Goal: Task Accomplishment & Management: Use online tool/utility

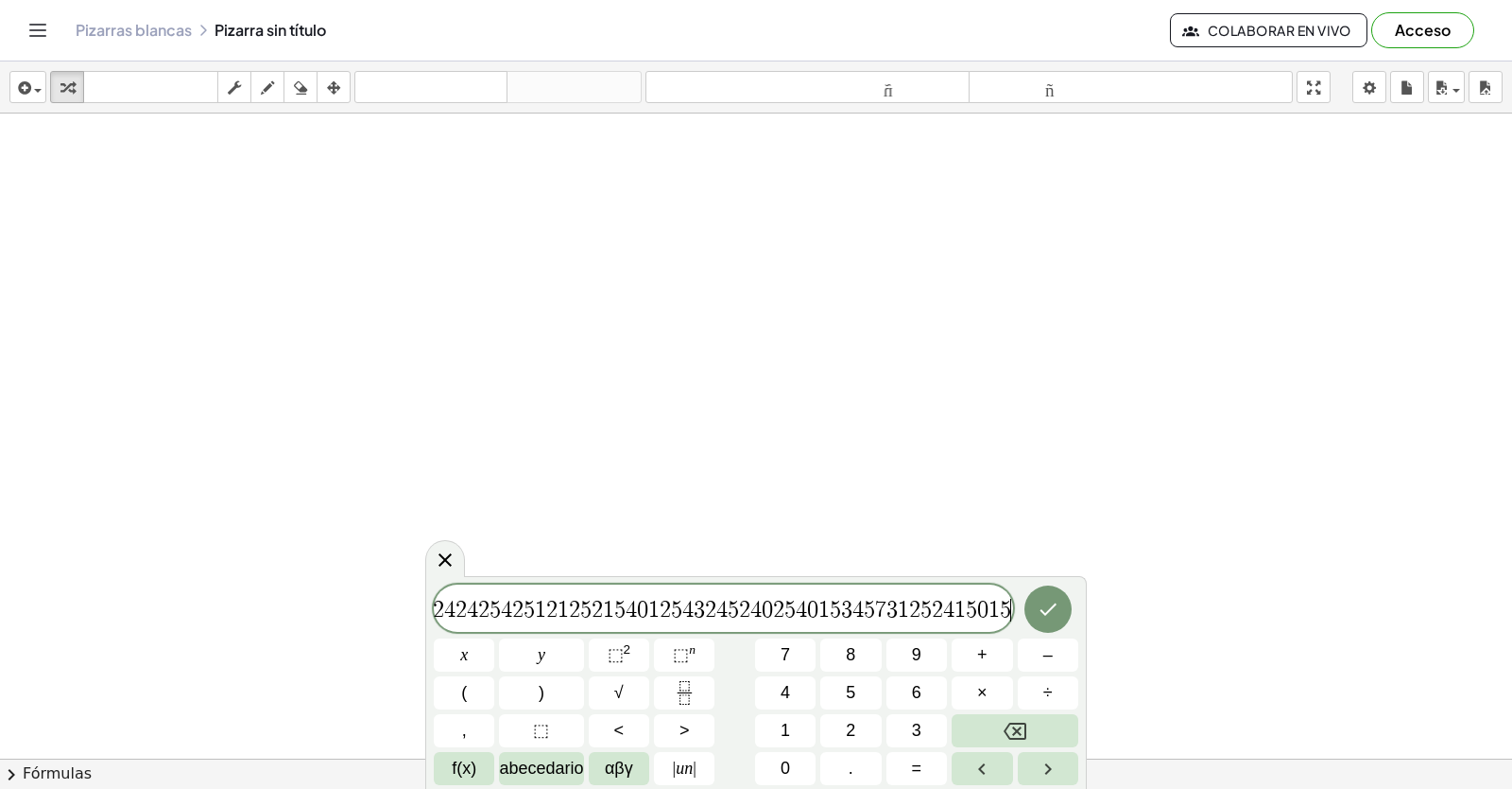
scroll to position [0, 37]
click at [1013, 725] on icon "Retroceso" at bounding box center [1015, 730] width 23 height 23
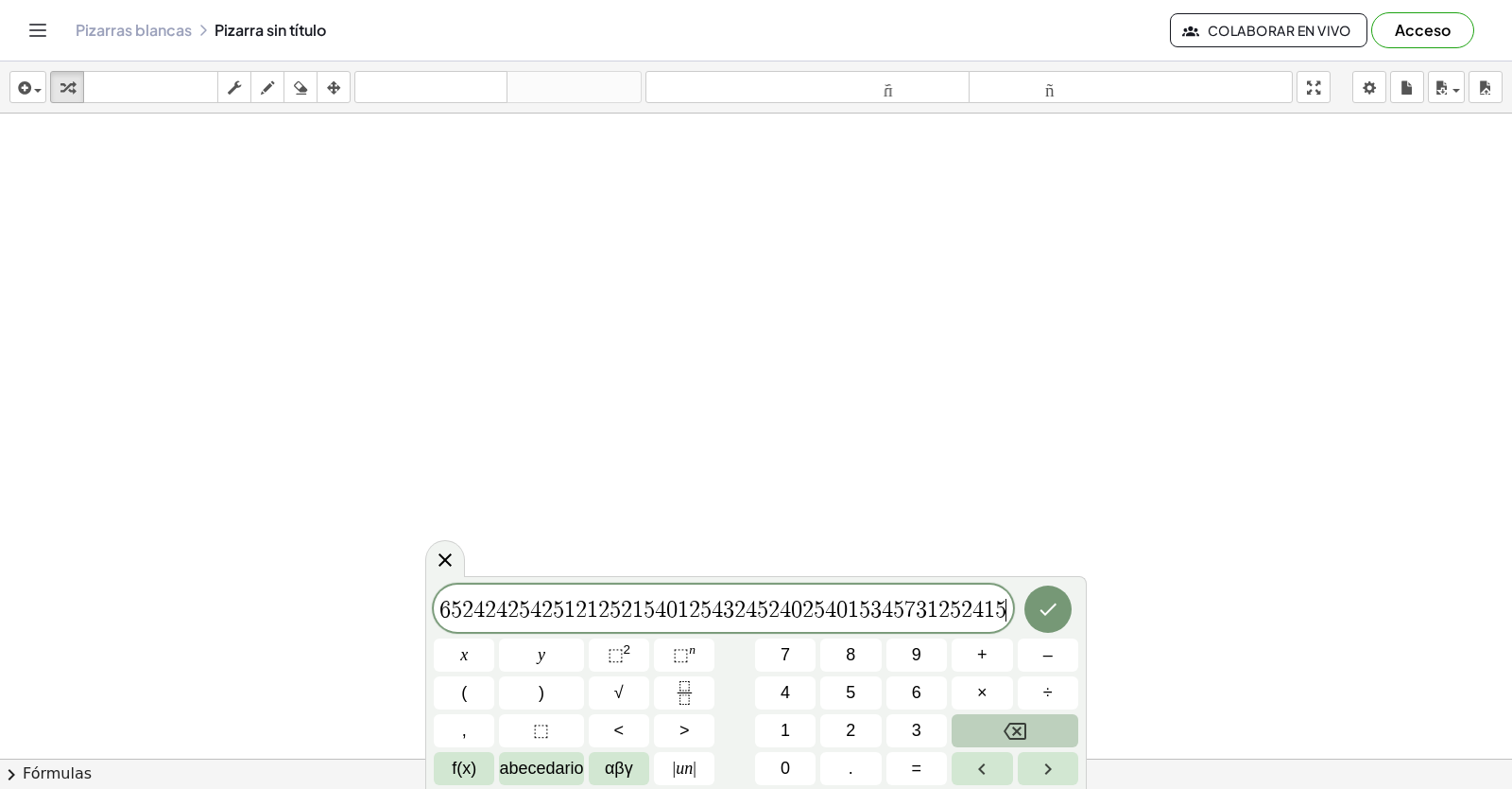
click at [1013, 725] on icon "Retroceso" at bounding box center [1015, 730] width 23 height 23
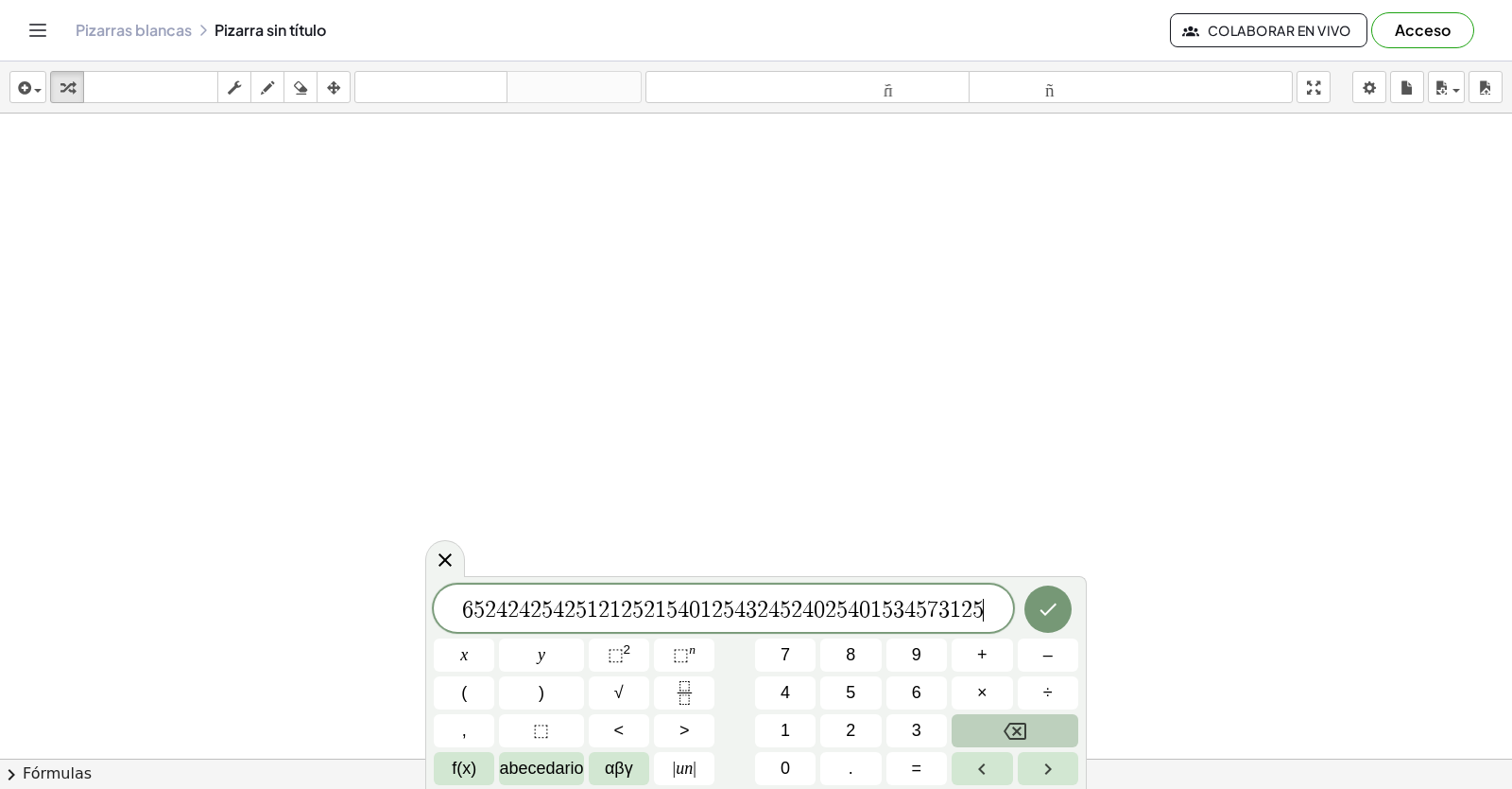
click at [1013, 725] on icon "Retroceso" at bounding box center [1015, 730] width 23 height 23
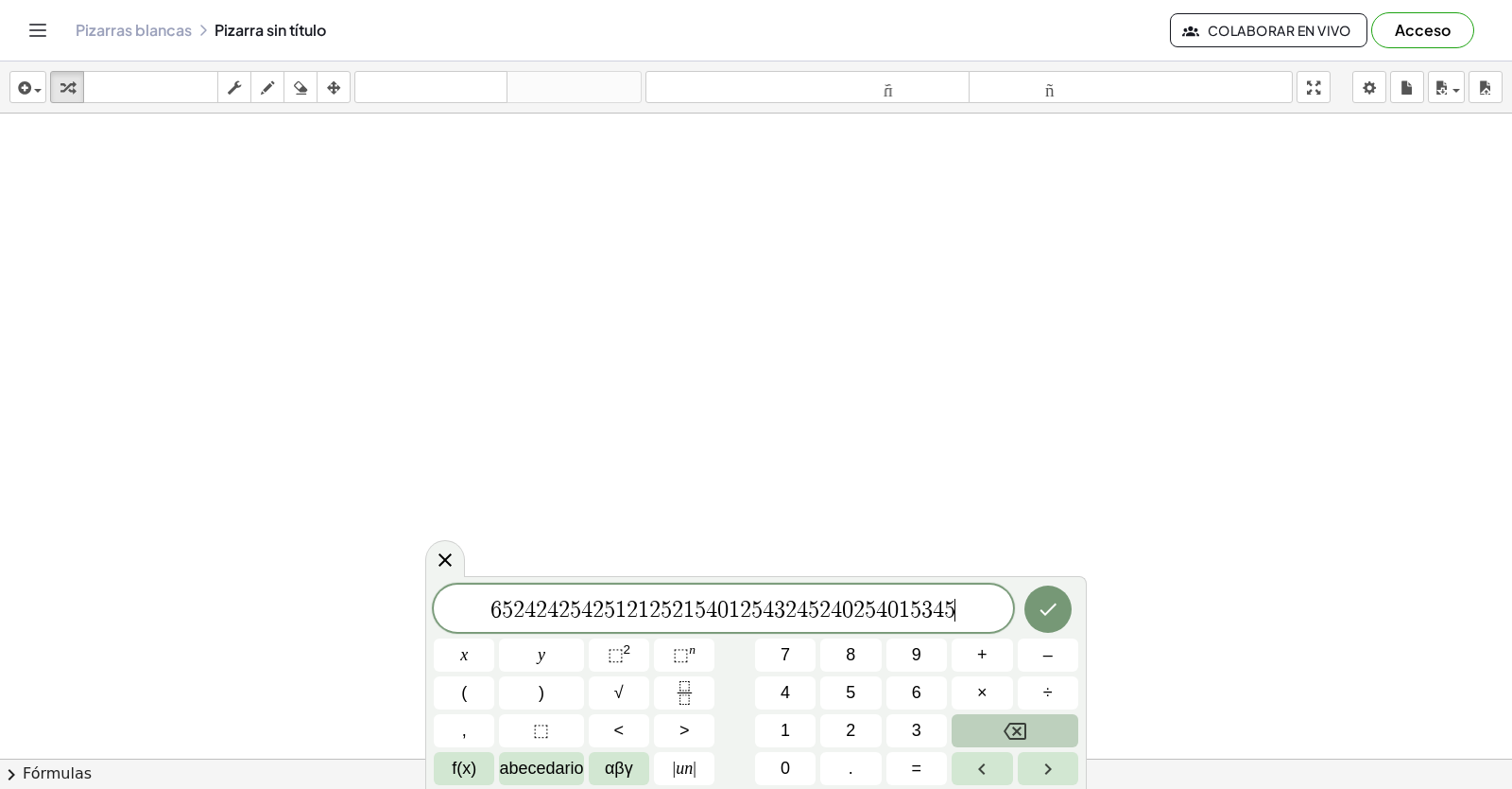
click at [1013, 725] on icon "Retroceso" at bounding box center [1015, 730] width 23 height 23
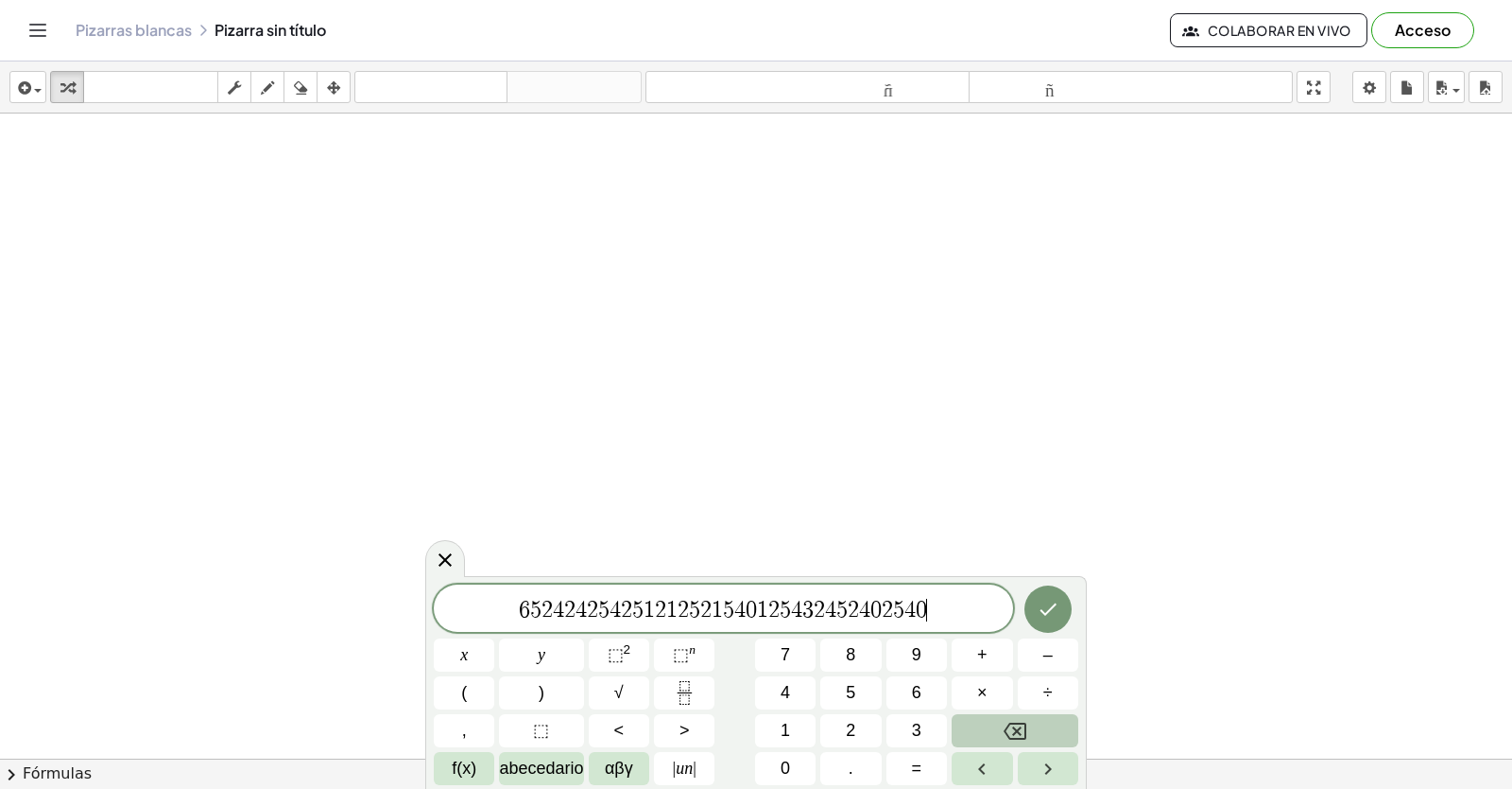
click at [1013, 725] on icon "Retroceso" at bounding box center [1015, 730] width 23 height 23
click at [1013, 723] on icon "Retroceso" at bounding box center [1015, 730] width 23 height 17
click at [1012, 725] on icon "Retroceso" at bounding box center [1015, 730] width 23 height 23
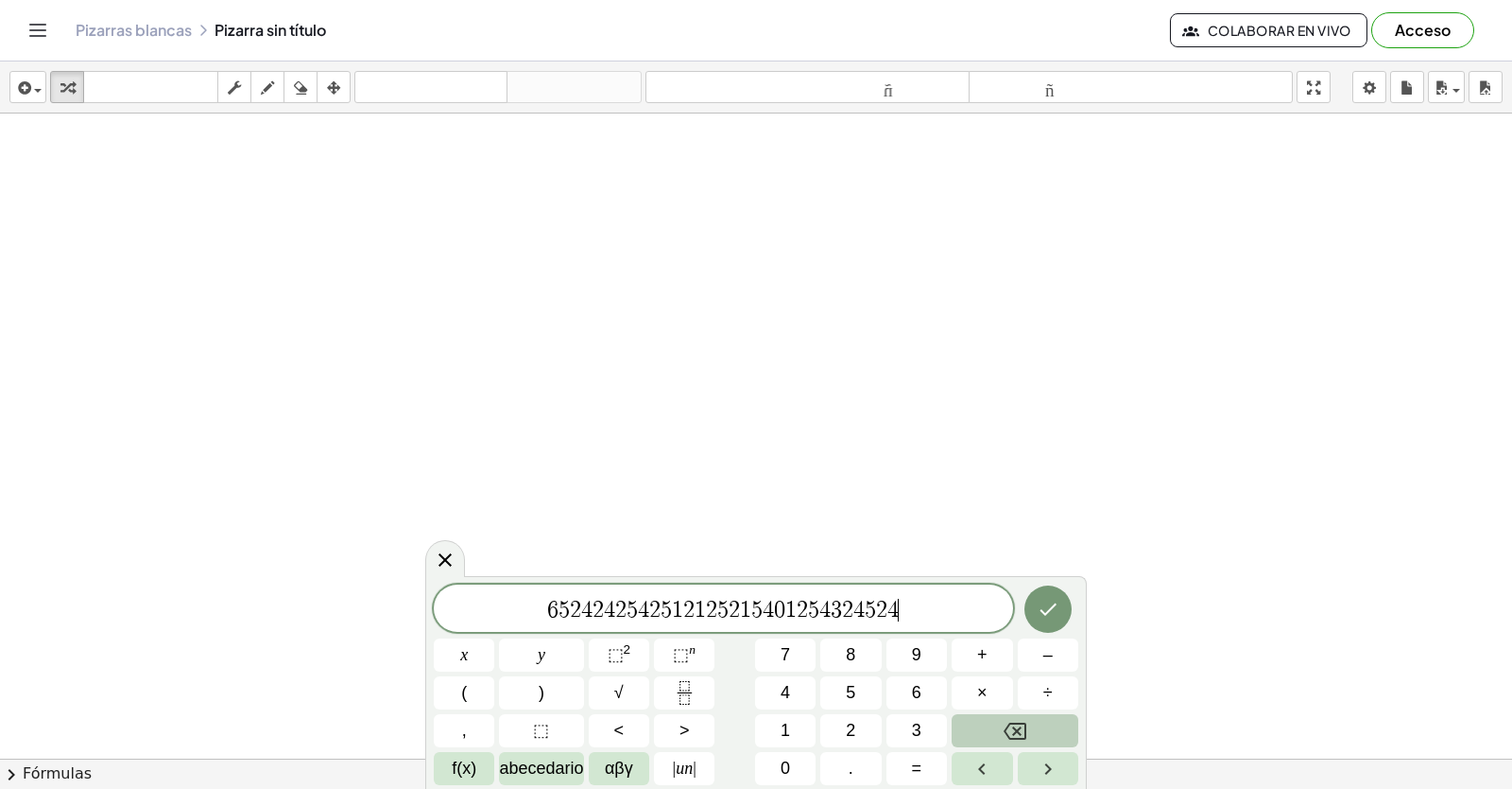
click at [1012, 725] on icon "Retroceso" at bounding box center [1015, 730] width 23 height 23
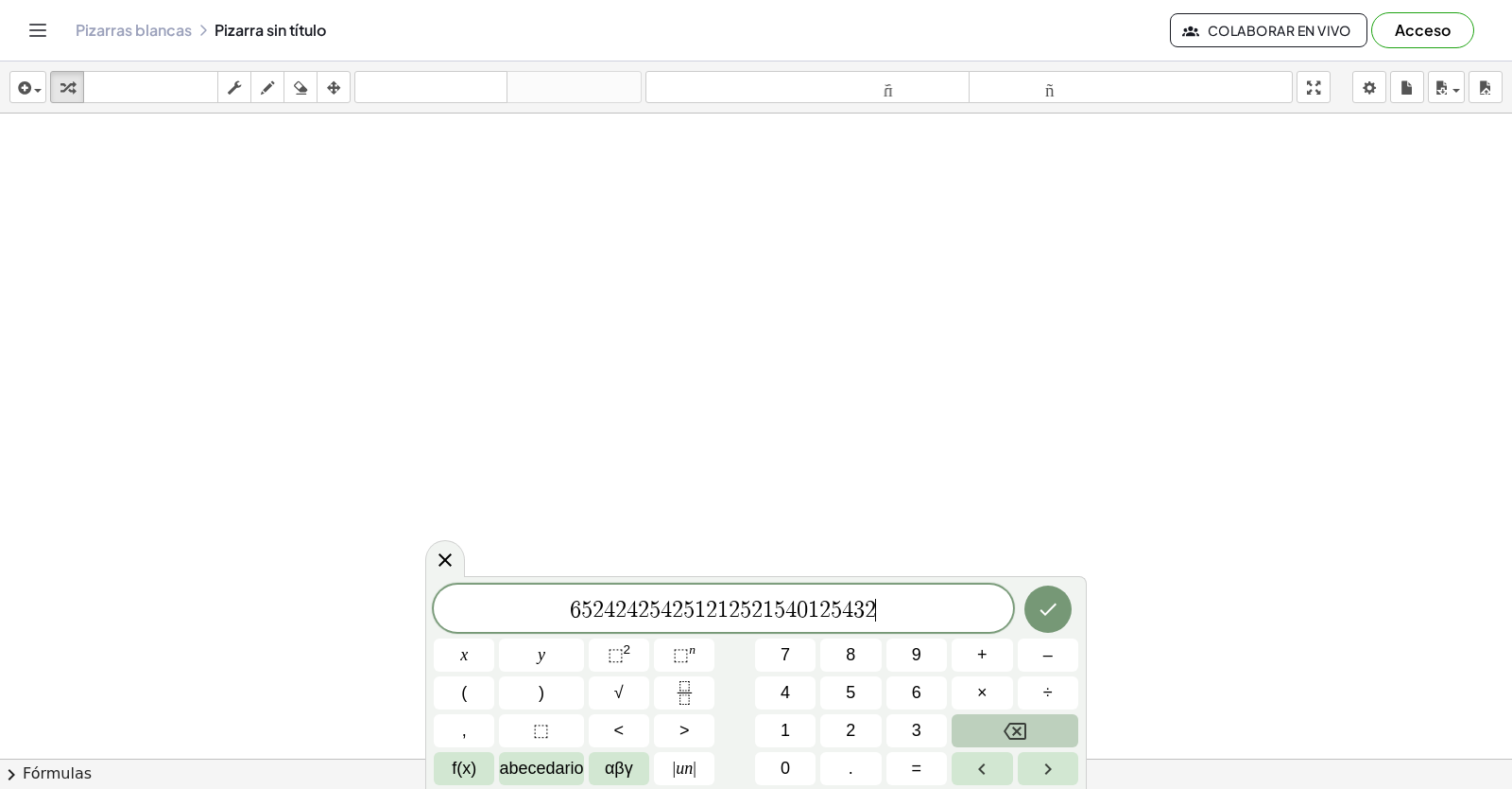
click at [1012, 725] on icon "Retroceso" at bounding box center [1015, 730] width 23 height 23
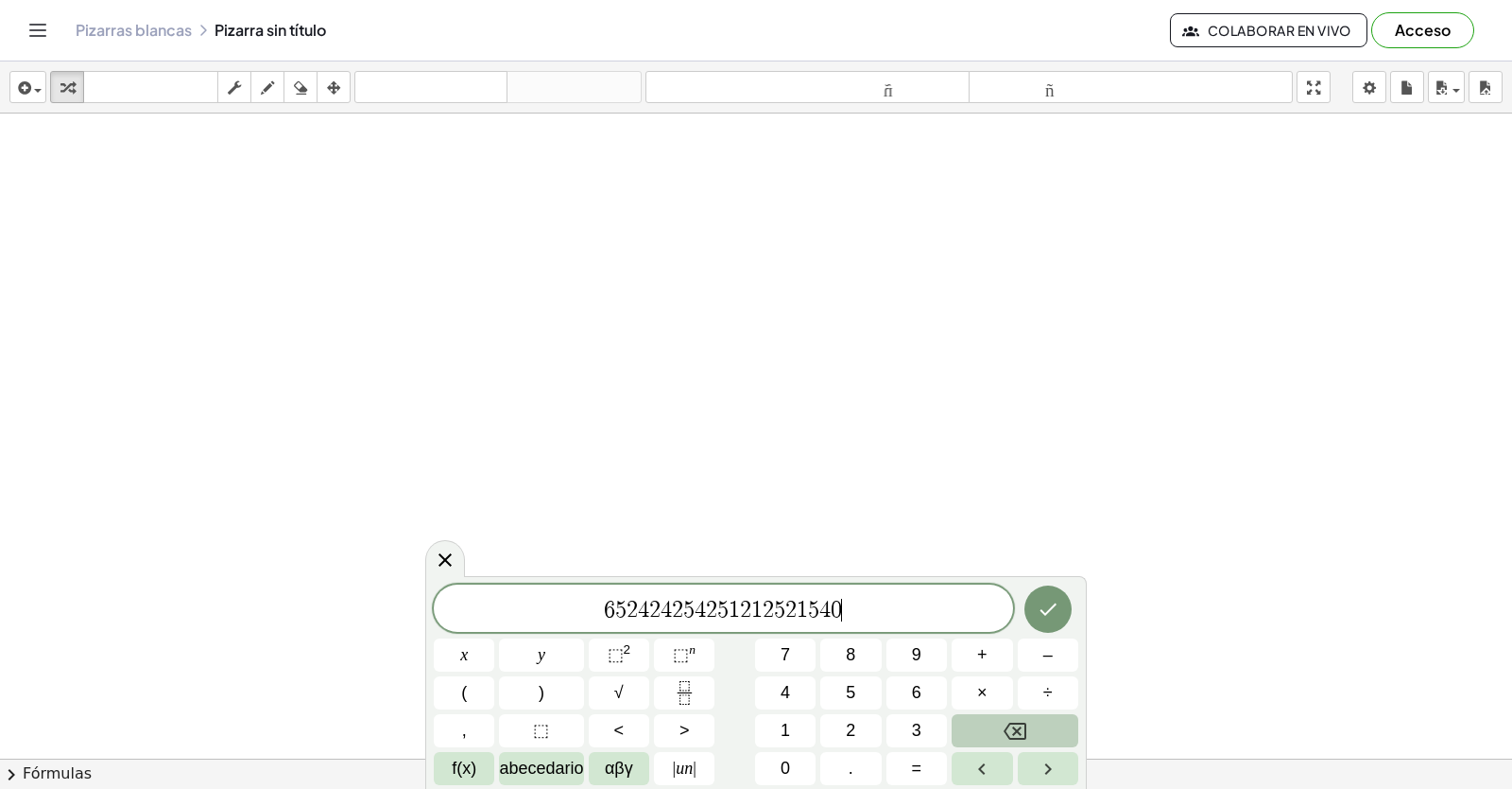
click at [1012, 725] on icon "Retroceso" at bounding box center [1015, 730] width 23 height 23
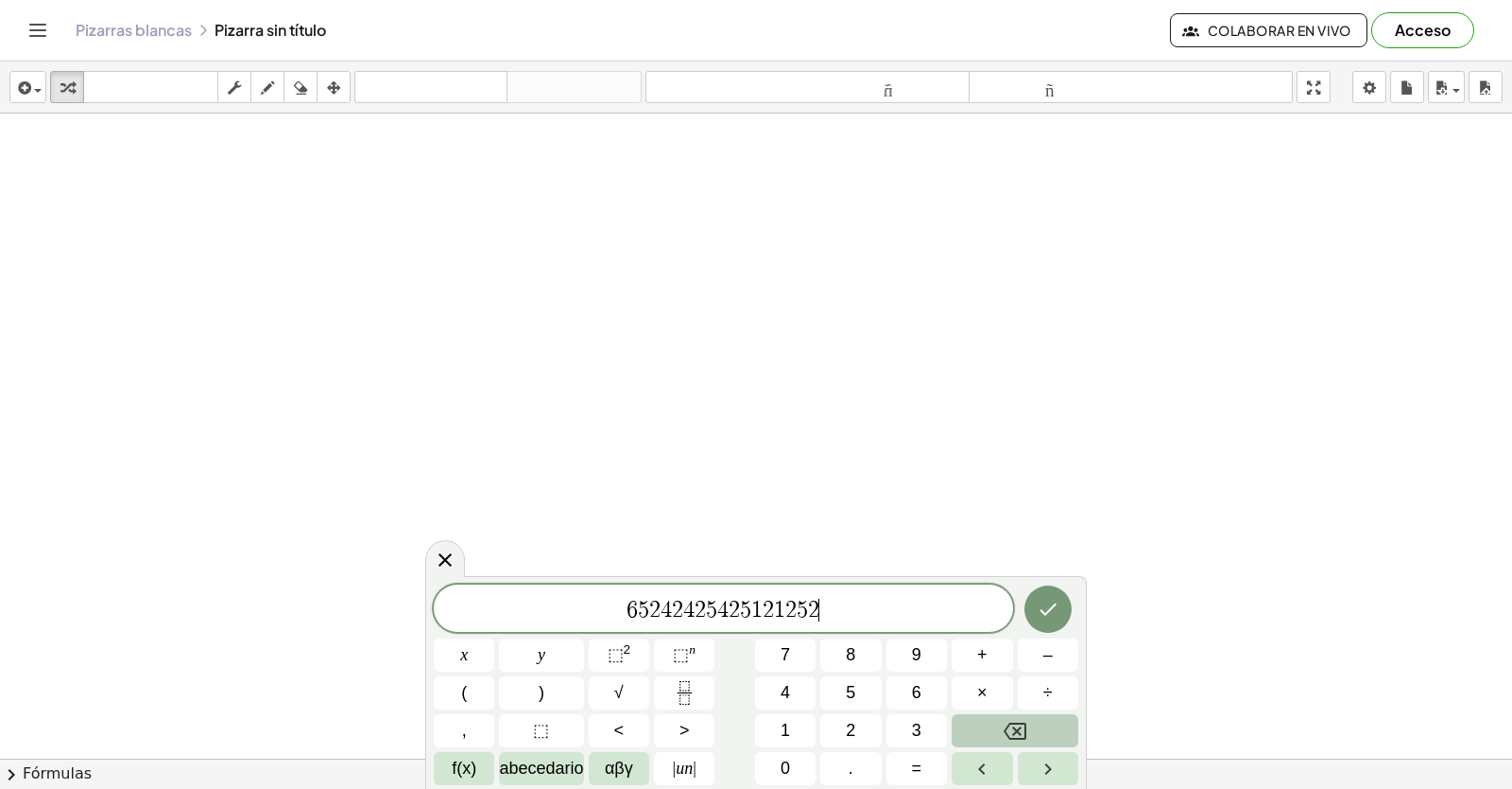
click at [1012, 725] on icon "Retroceso" at bounding box center [1015, 730] width 23 height 23
click at [1012, 729] on icon "Retroceso" at bounding box center [1015, 730] width 23 height 23
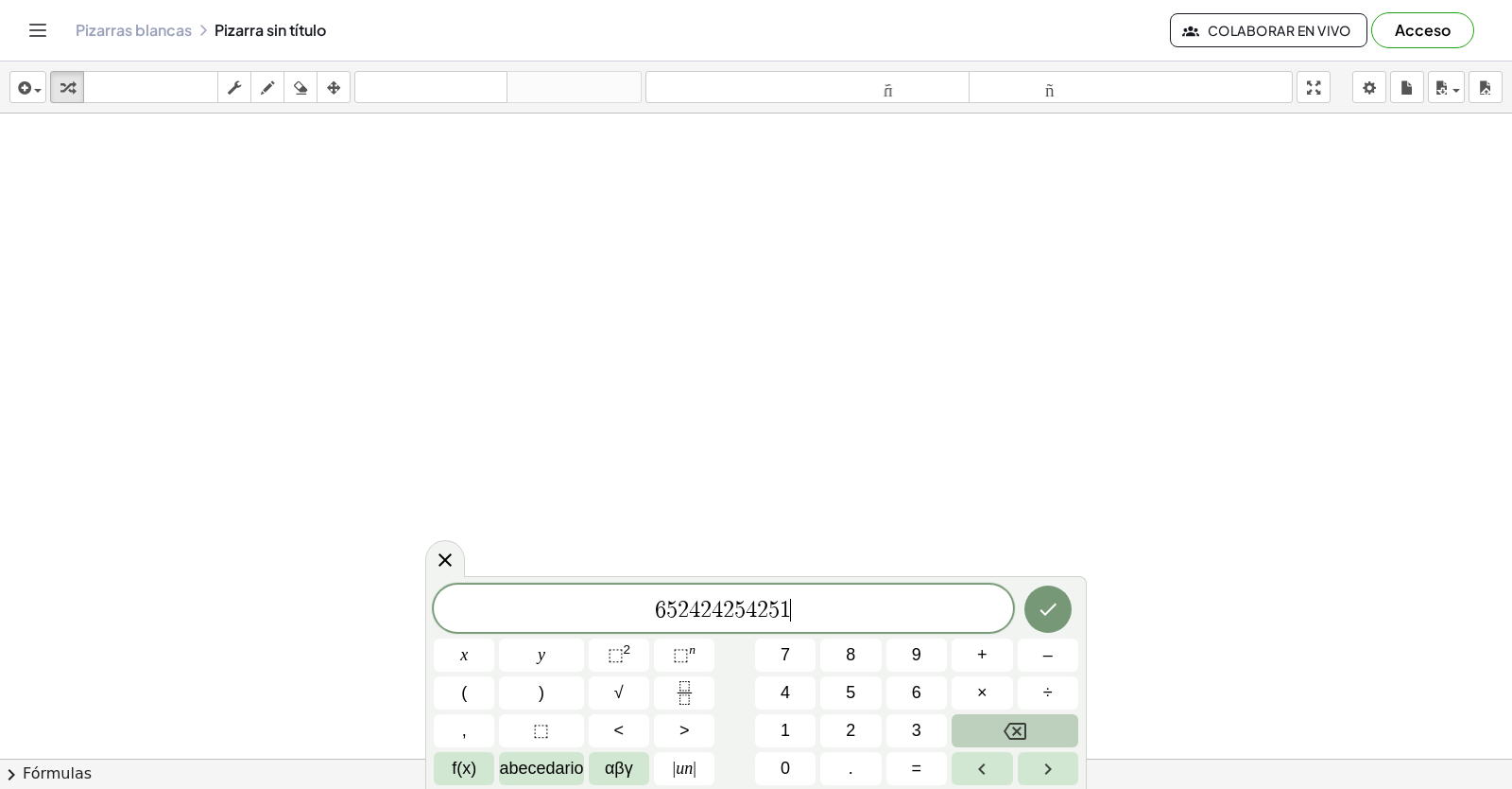
click at [1012, 729] on icon "Retroceso" at bounding box center [1015, 730] width 23 height 23
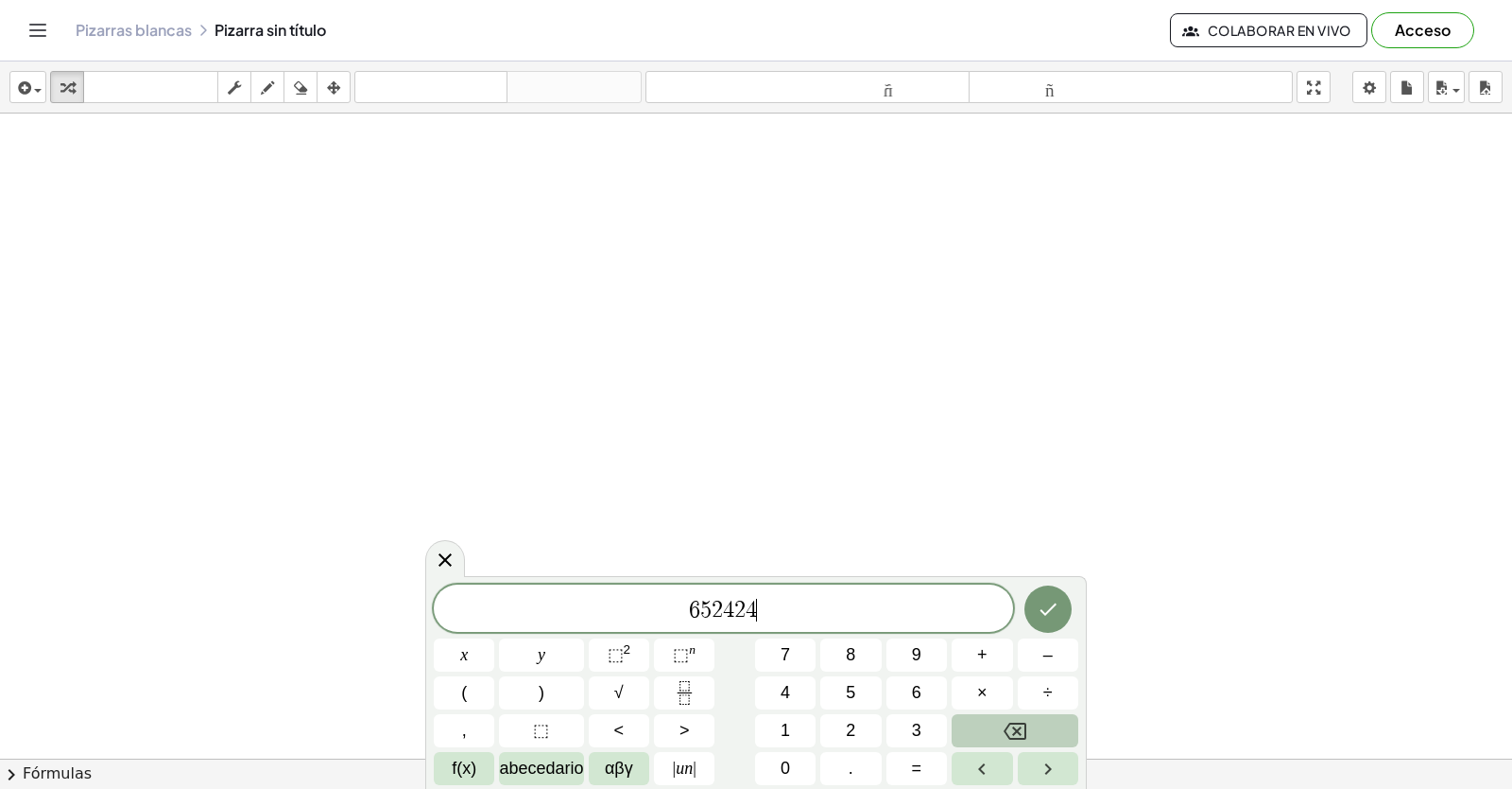
click at [1012, 729] on icon "Retroceso" at bounding box center [1015, 730] width 23 height 23
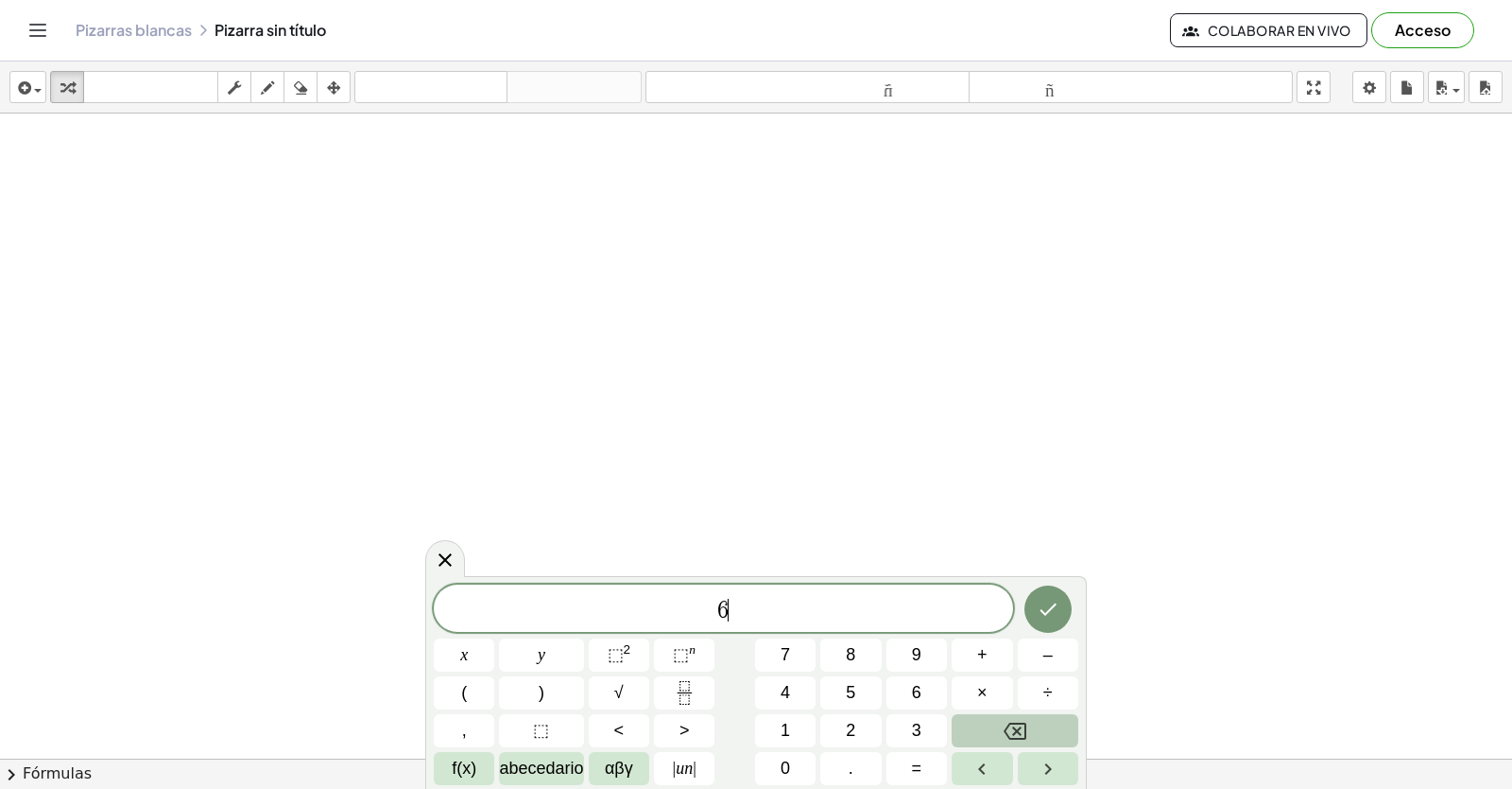
click at [1012, 729] on icon "Retroceso" at bounding box center [1015, 730] width 23 height 23
click at [1011, 724] on icon "Retroceso" at bounding box center [1015, 730] width 23 height 23
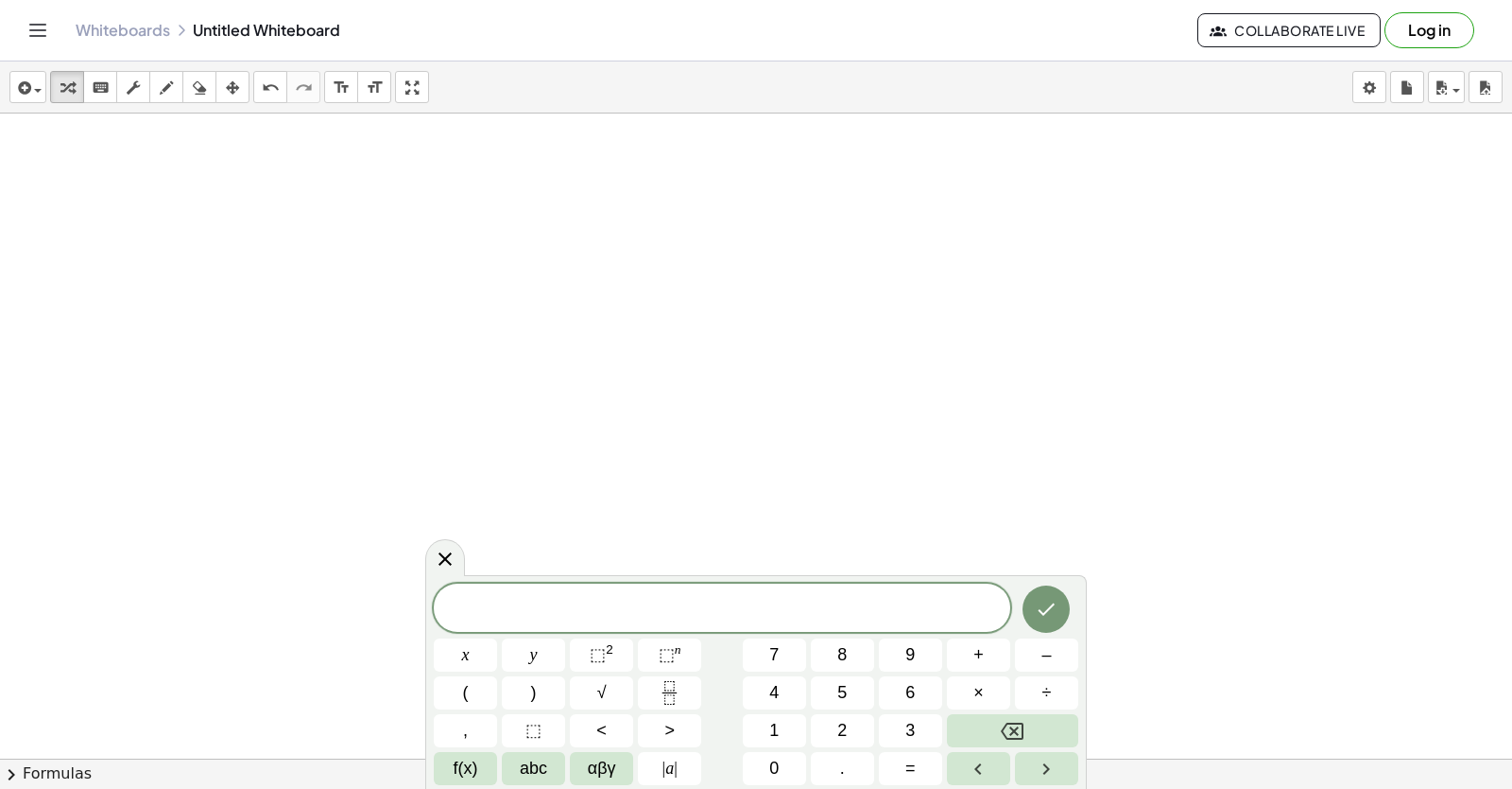
drag, startPoint x: 749, startPoint y: 376, endPoint x: 592, endPoint y: 393, distance: 157.9
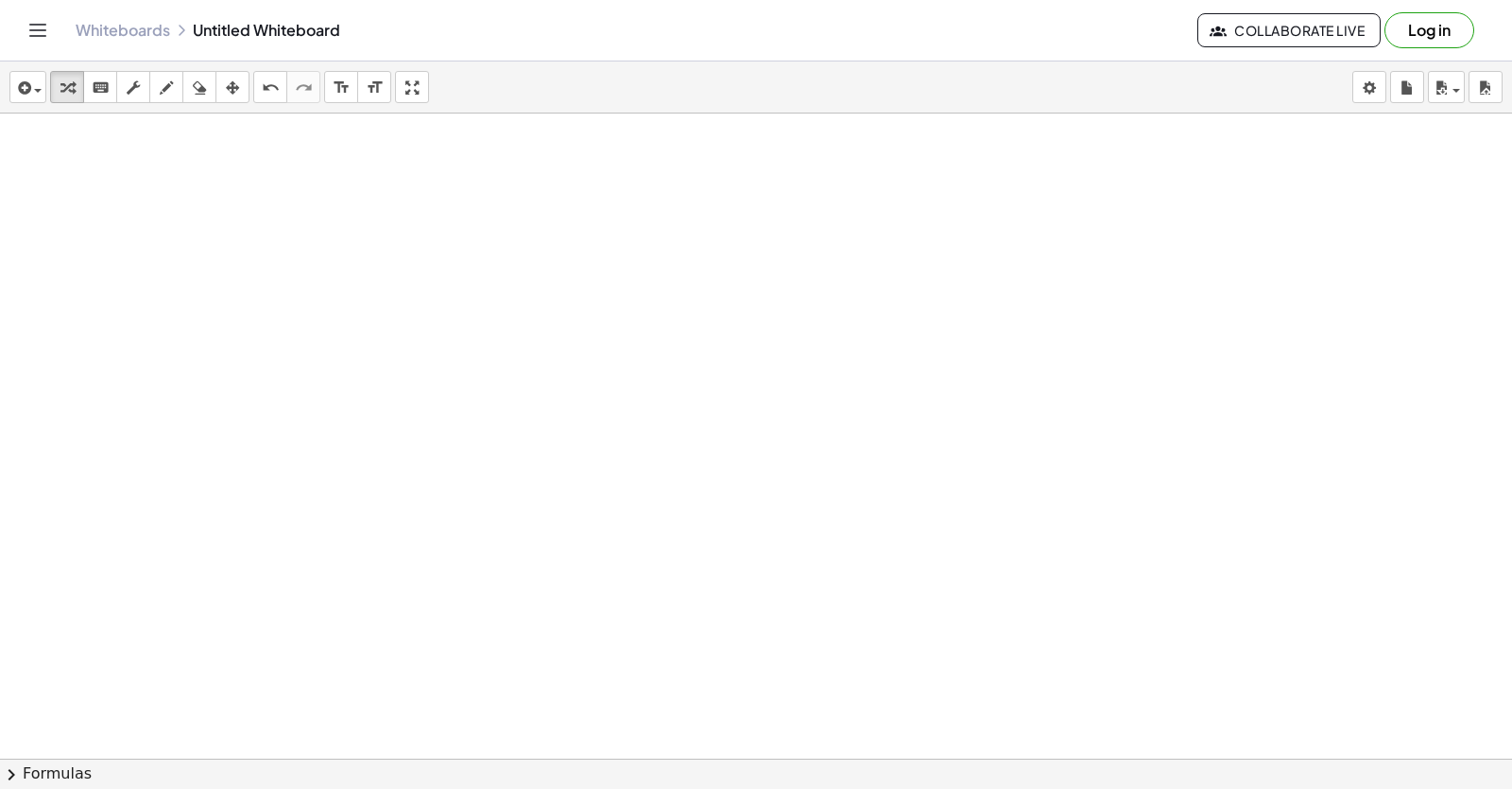
drag, startPoint x: 676, startPoint y: 425, endPoint x: 674, endPoint y: 437, distance: 12.2
drag, startPoint x: 674, startPoint y: 437, endPoint x: 260, endPoint y: 370, distance: 419.4
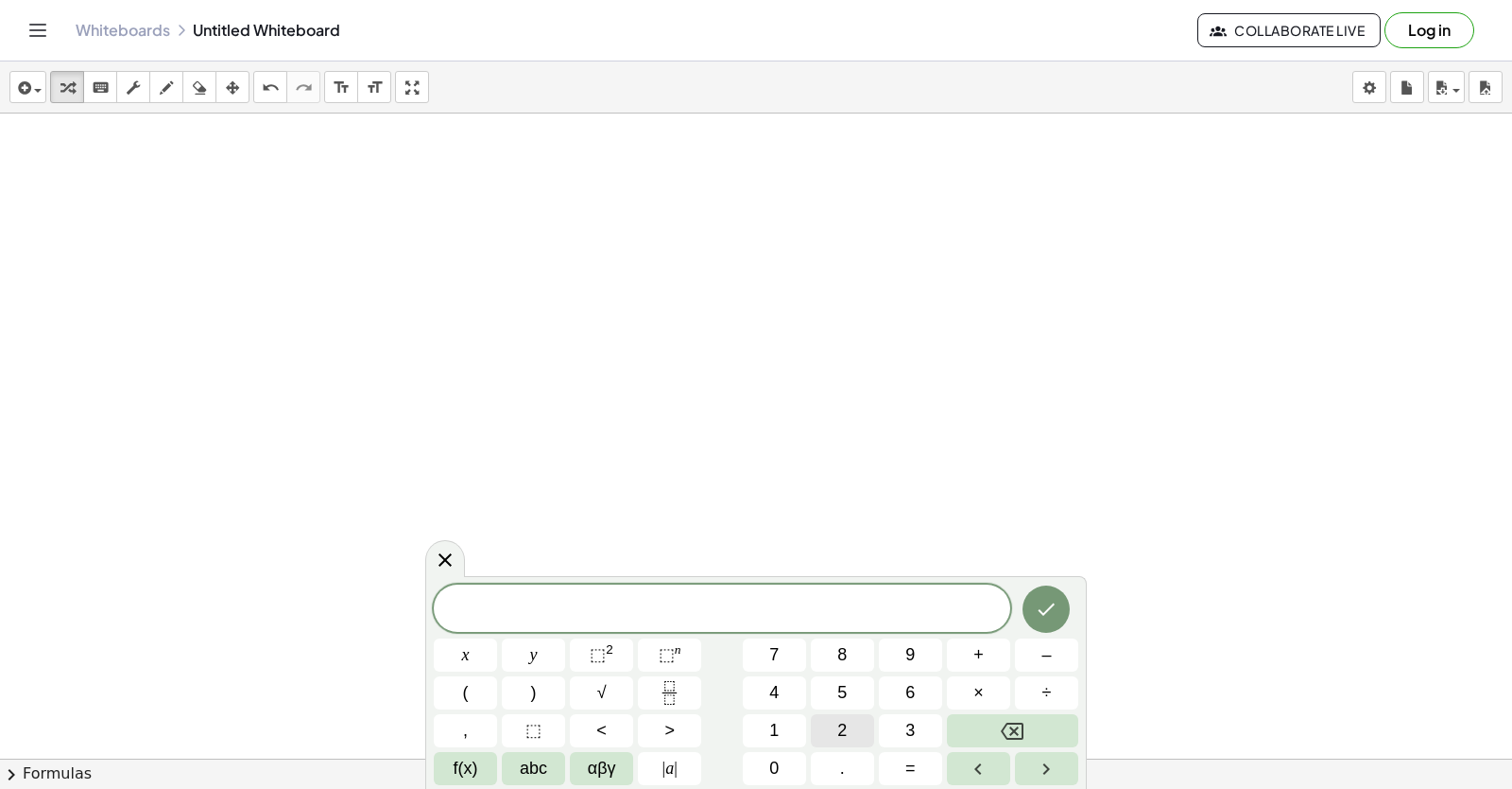
click at [837, 746] on button "2" at bounding box center [843, 730] width 64 height 33
click at [822, 741] on button "2" at bounding box center [843, 730] width 64 height 33
click at [847, 695] on span "5" at bounding box center [843, 692] width 10 height 25
click at [916, 720] on div "2 2 ​ x y ⬚ 2 ⬚ n 7 8 9 + – ( ) √ 4 5 6 × ÷ , ⬚ < > 1 2 3 f(x) abc αβγ | a | 0 …" at bounding box center [756, 684] width 645 height 201
click at [957, 720] on div "2 2 5 ​ x y ⬚ 2 ⬚ n 7 8 9 + – ( ) √ 4 5 6 × ÷ , ⬚ < > 1 2 3 f(x) abc αβγ | a | …" at bounding box center [756, 684] width 645 height 201
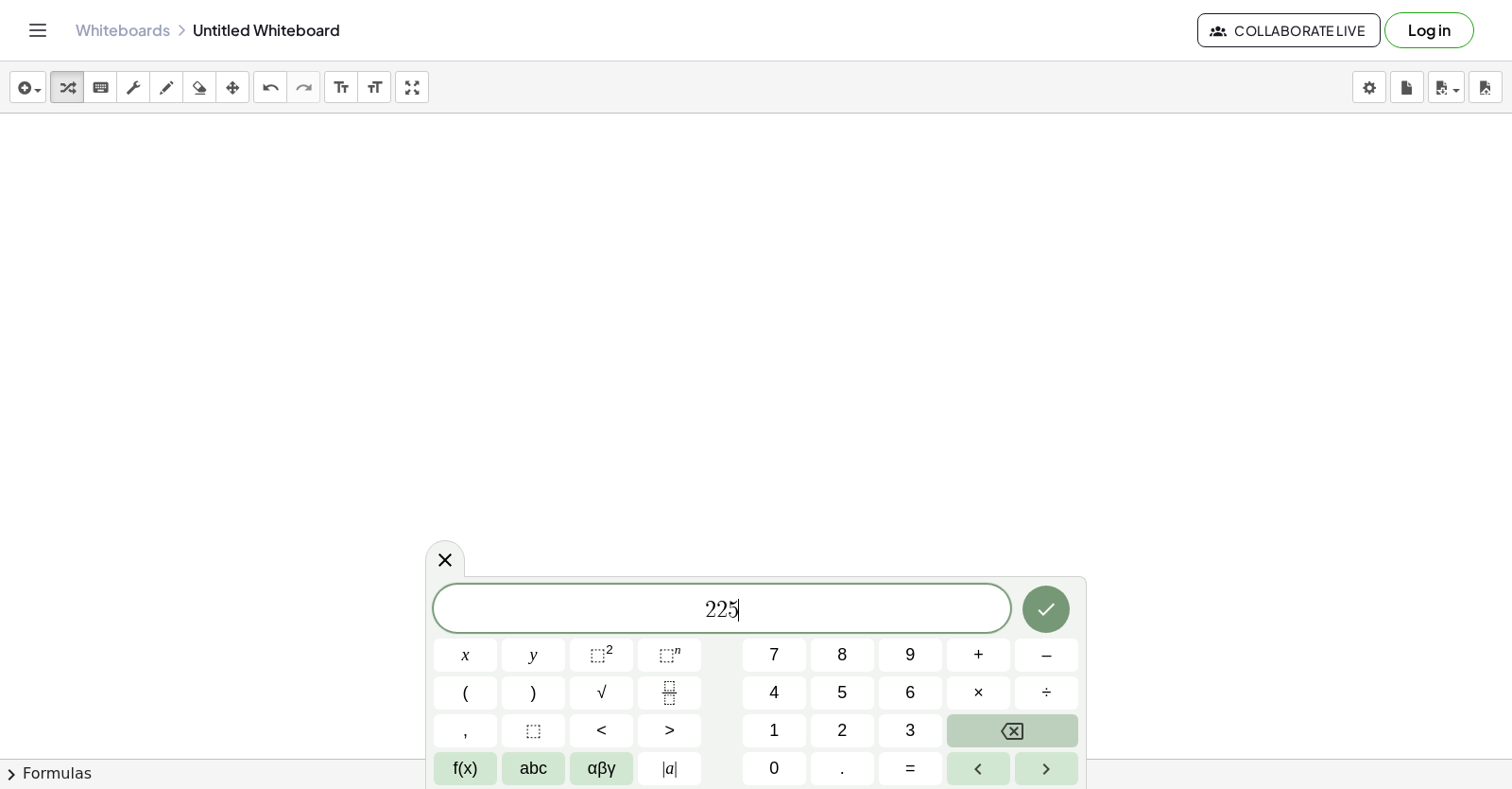
click at [957, 720] on button "Backspace" at bounding box center [1013, 730] width 131 height 33
click at [959, 720] on button "Backspace" at bounding box center [1013, 730] width 131 height 33
click at [960, 720] on button "Backspace" at bounding box center [1013, 730] width 131 height 33
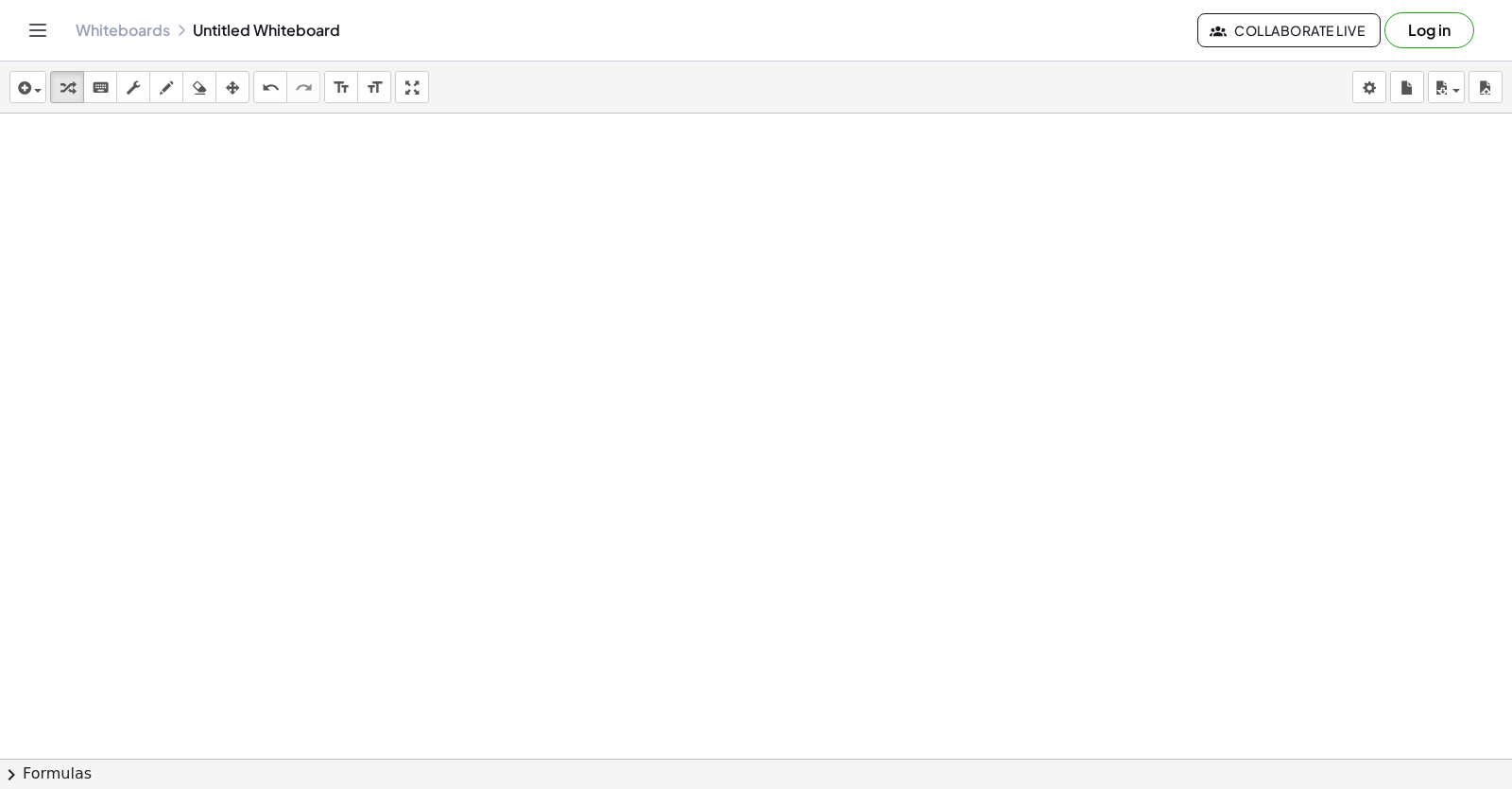
drag, startPoint x: 768, startPoint y: 372, endPoint x: 724, endPoint y: 397, distance: 50.6
drag, startPoint x: 724, startPoint y: 397, endPoint x: 680, endPoint y: 413, distance: 46.8
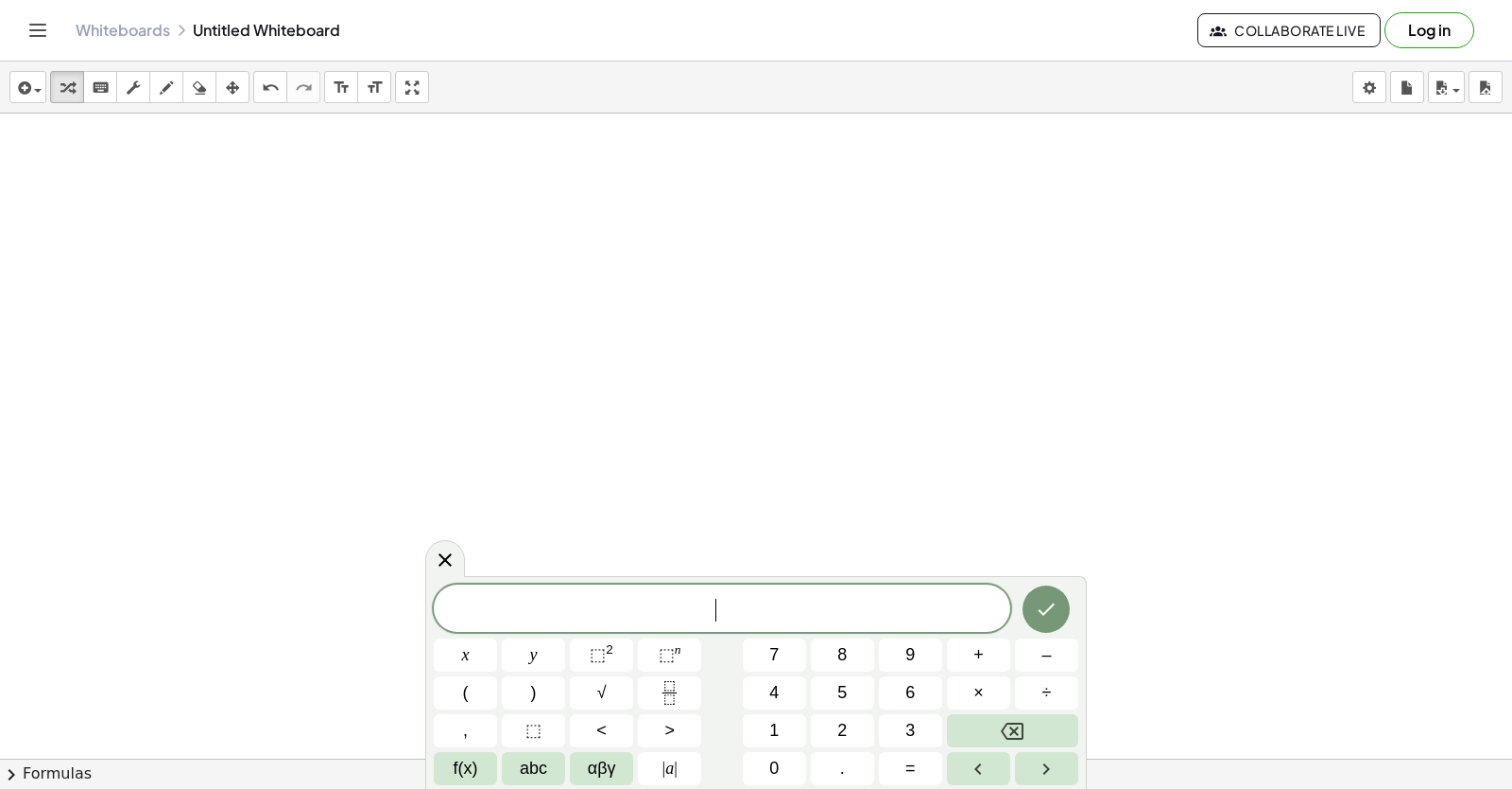
click at [177, 93] on div "button" at bounding box center [165, 86] width 24 height 23
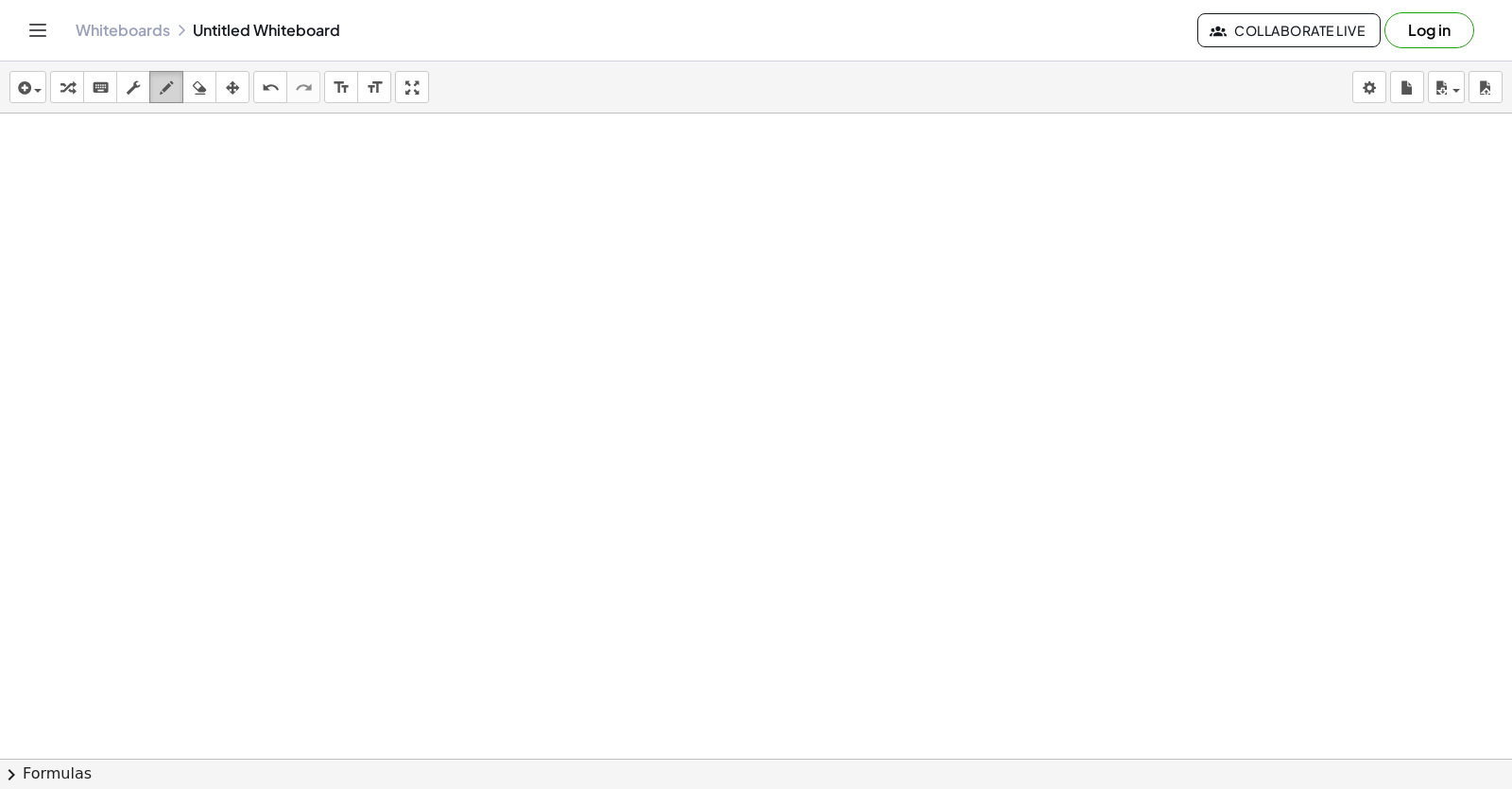
click at [158, 92] on div "button" at bounding box center [165, 86] width 24 height 23
drag, startPoint x: 411, startPoint y: 332, endPoint x: 445, endPoint y: 332, distance: 34.0
drag, startPoint x: 387, startPoint y: 345, endPoint x: 281, endPoint y: 364, distance: 107.7
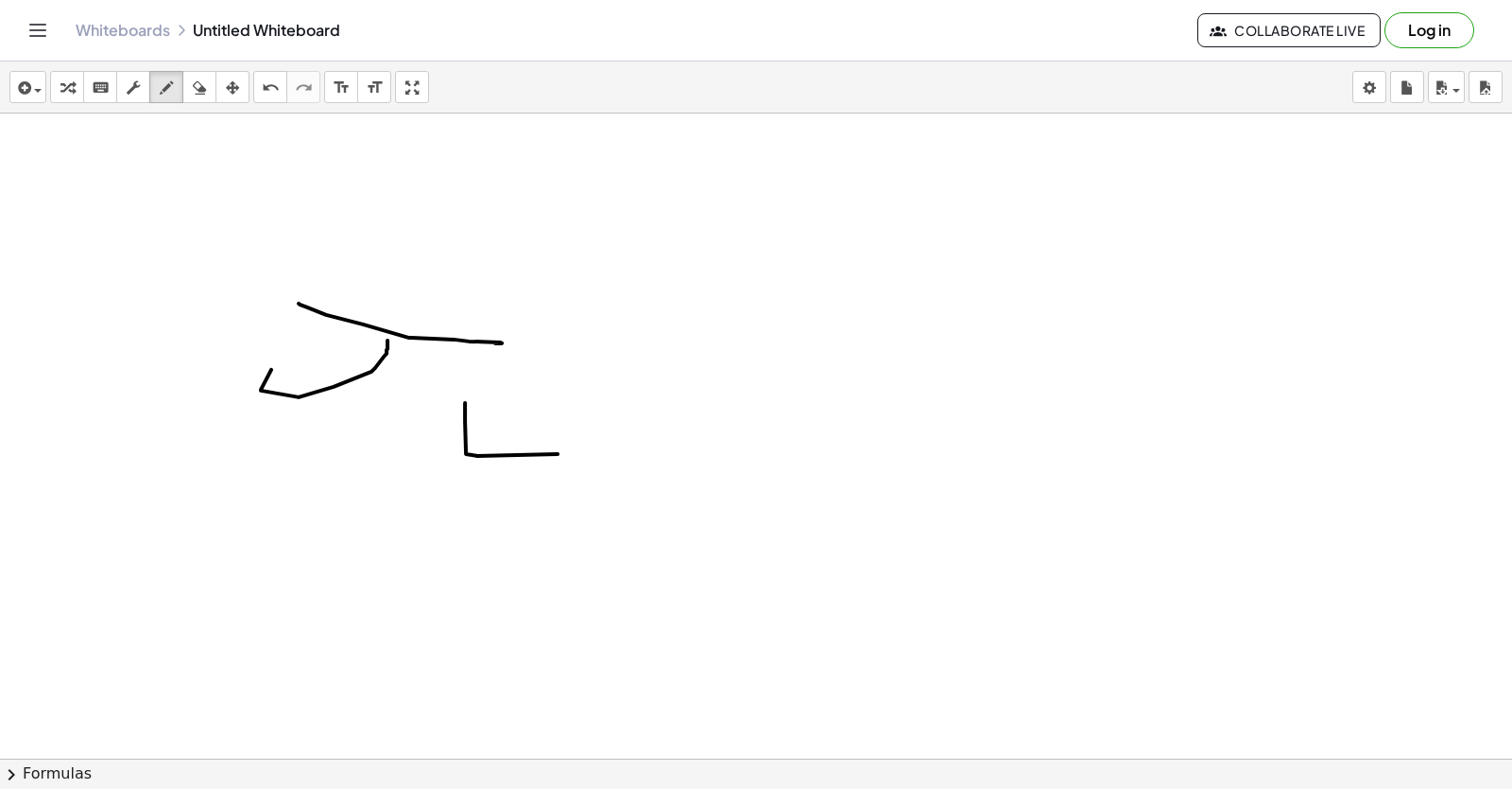
drag, startPoint x: 465, startPoint y: 398, endPoint x: 603, endPoint y: 399, distance: 138.0
drag, startPoint x: 621, startPoint y: 441, endPoint x: 746, endPoint y: 455, distance: 125.8
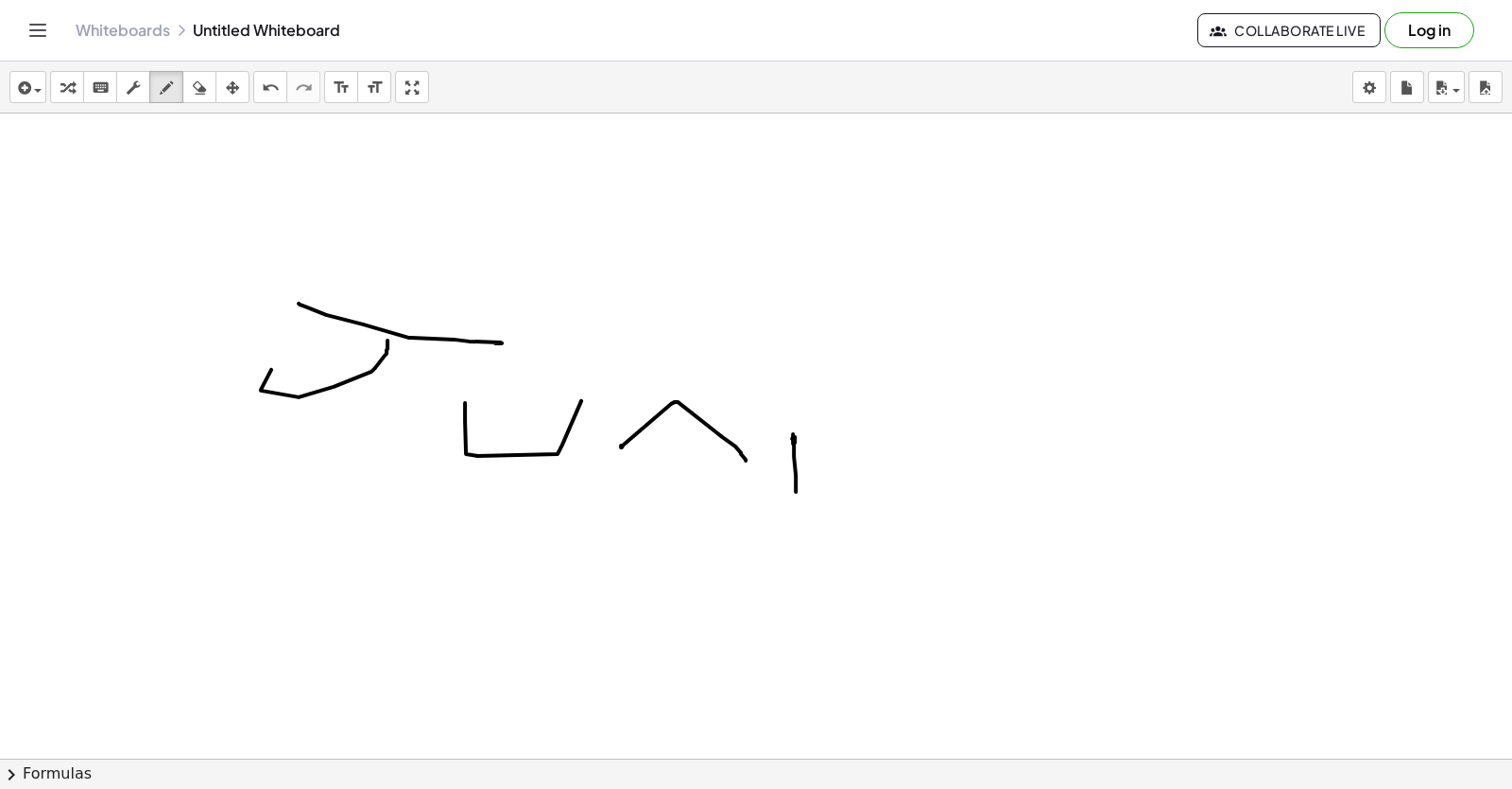
drag, startPoint x: 793, startPoint y: 429, endPoint x: 812, endPoint y: 391, distance: 42.5
drag, startPoint x: 866, startPoint y: 431, endPoint x: 871, endPoint y: 445, distance: 14.9
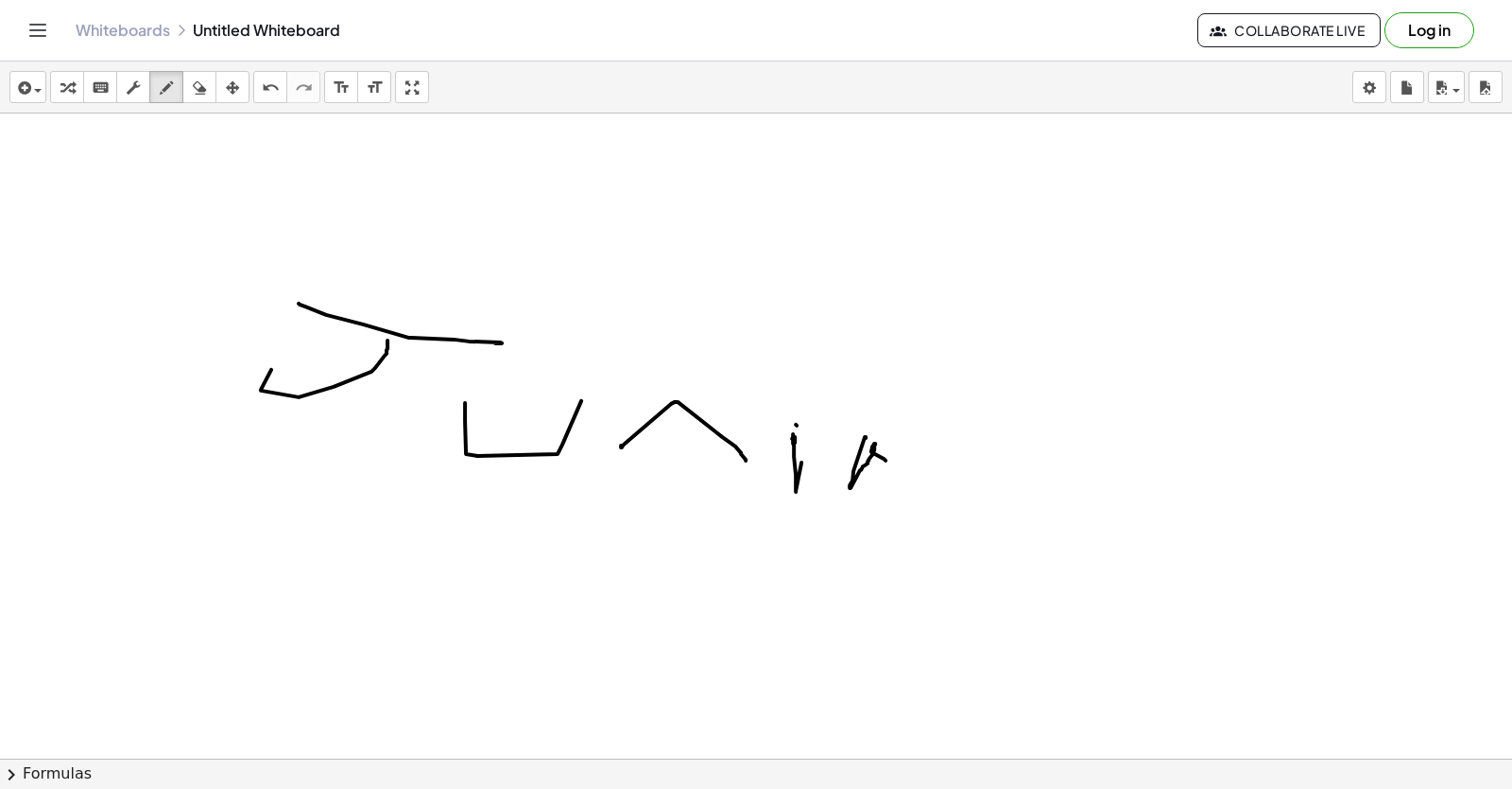
drag, startPoint x: 871, startPoint y: 445, endPoint x: 886, endPoint y: 455, distance: 18.0
drag, startPoint x: 948, startPoint y: 452, endPoint x: 343, endPoint y: 281, distance: 628.7
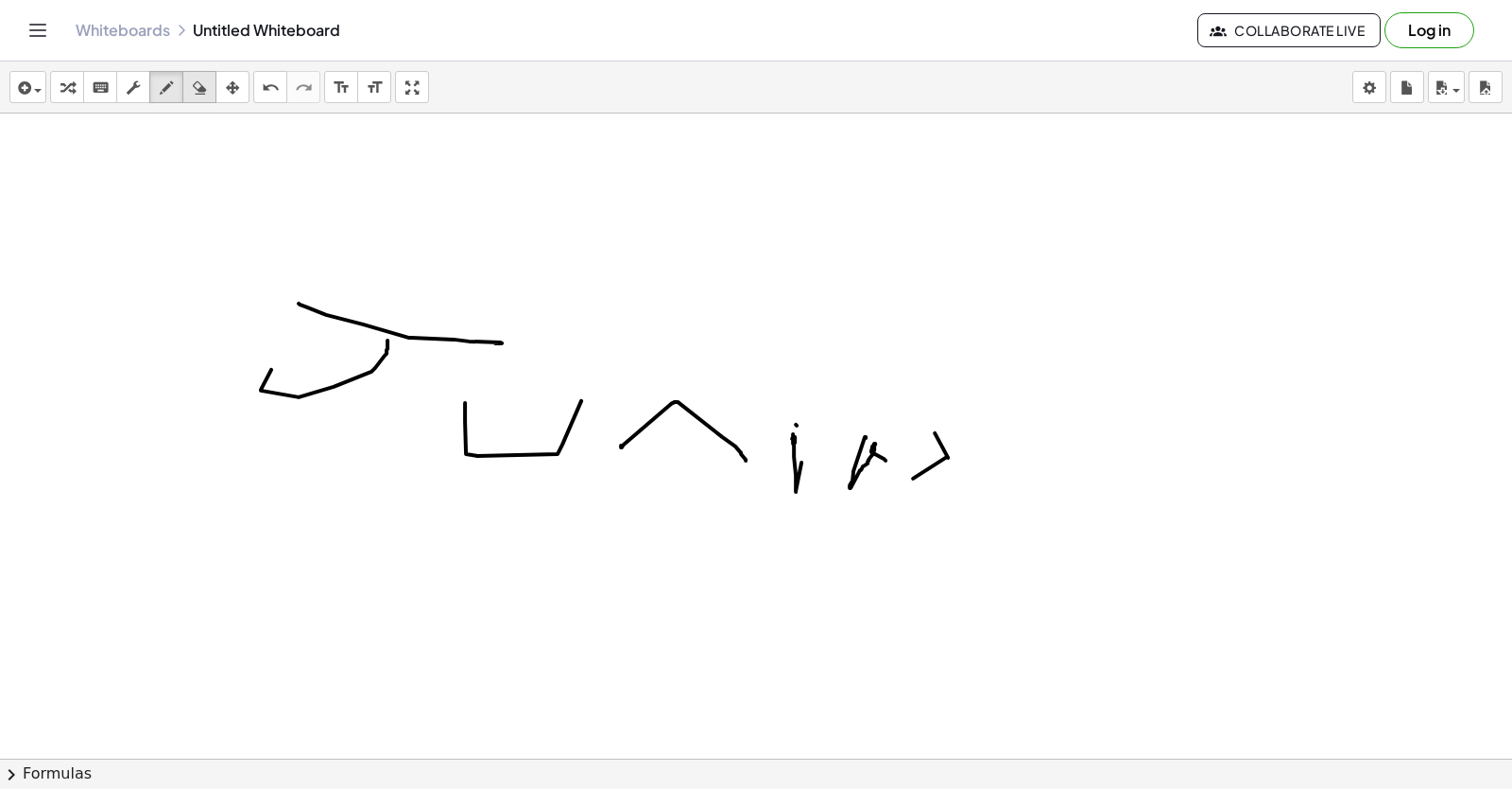
click at [195, 93] on icon "button" at bounding box center [200, 87] width 14 height 23
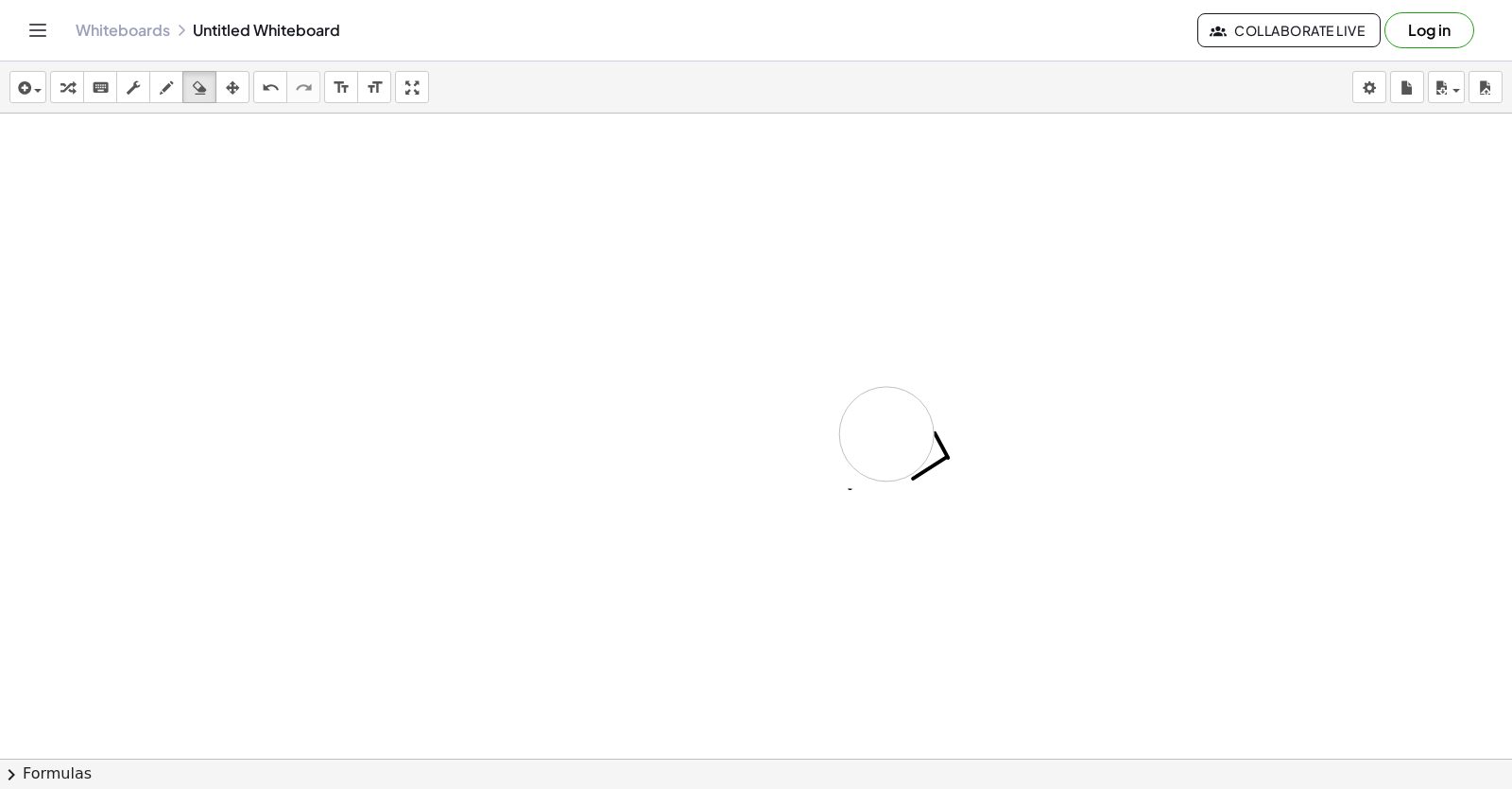
drag, startPoint x: 388, startPoint y: 328, endPoint x: 887, endPoint y: 429, distance: 509.1
drag, startPoint x: 1190, startPoint y: 535, endPoint x: 0, endPoint y: 104, distance: 1265.6
click at [103, 92] on icon "keyboard" at bounding box center [101, 87] width 18 height 23
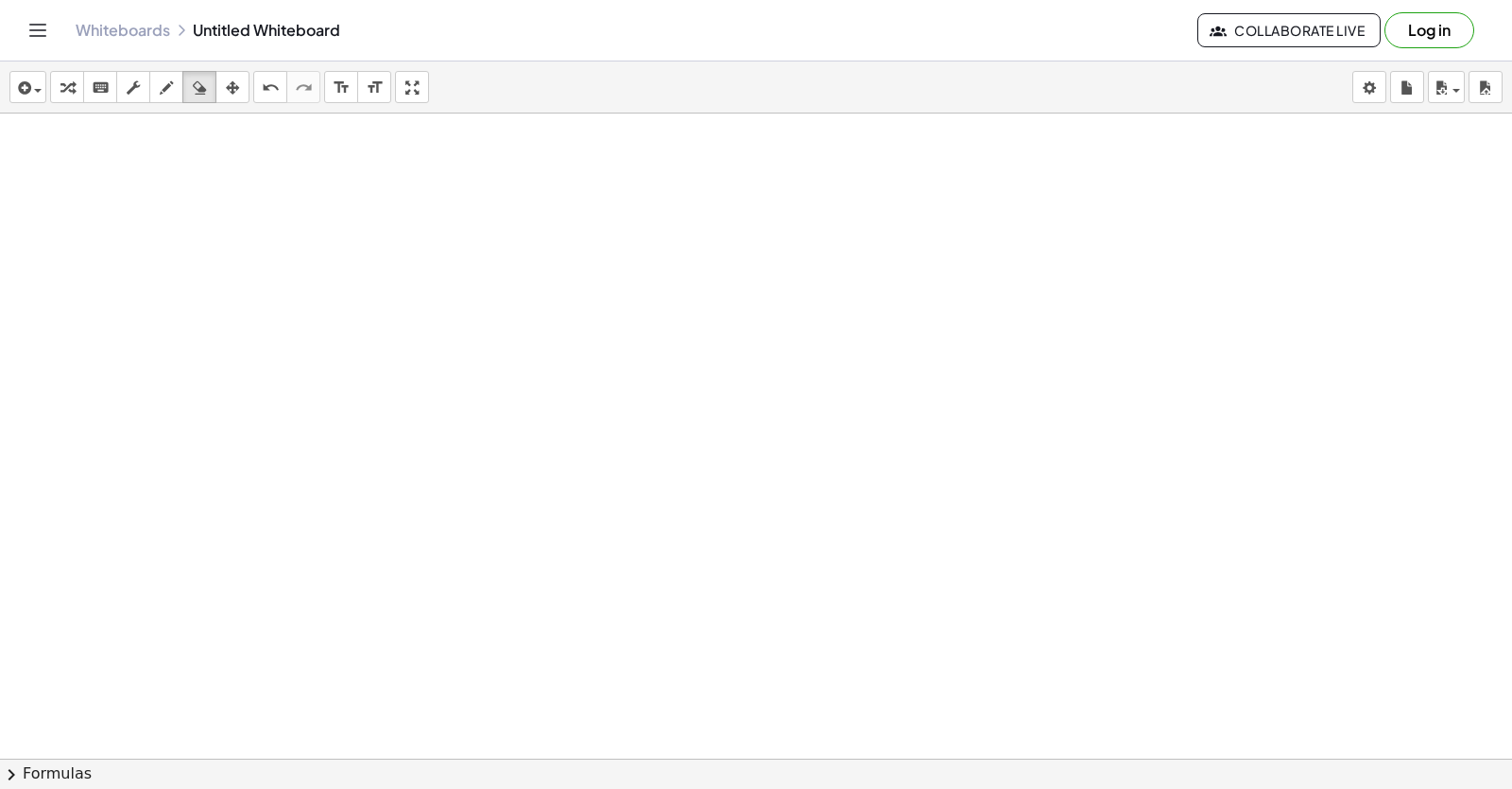
drag, startPoint x: 139, startPoint y: 218, endPoint x: 163, endPoint y: 298, distance: 83.5
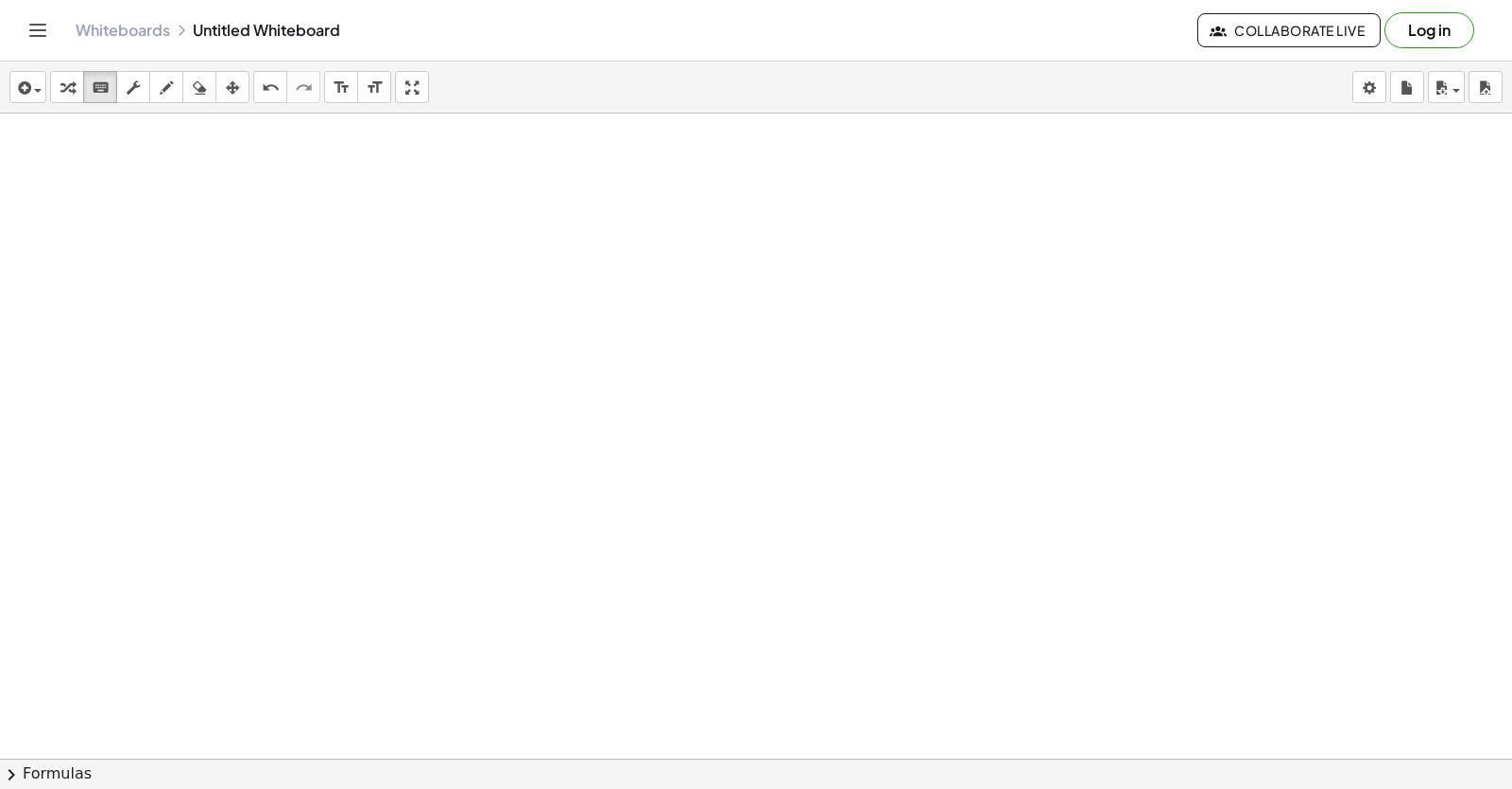
drag, startPoint x: 163, startPoint y: 298, endPoint x: 538, endPoint y: 388, distance: 385.6
drag, startPoint x: 538, startPoint y: 388, endPoint x: 563, endPoint y: 405, distance: 30.2
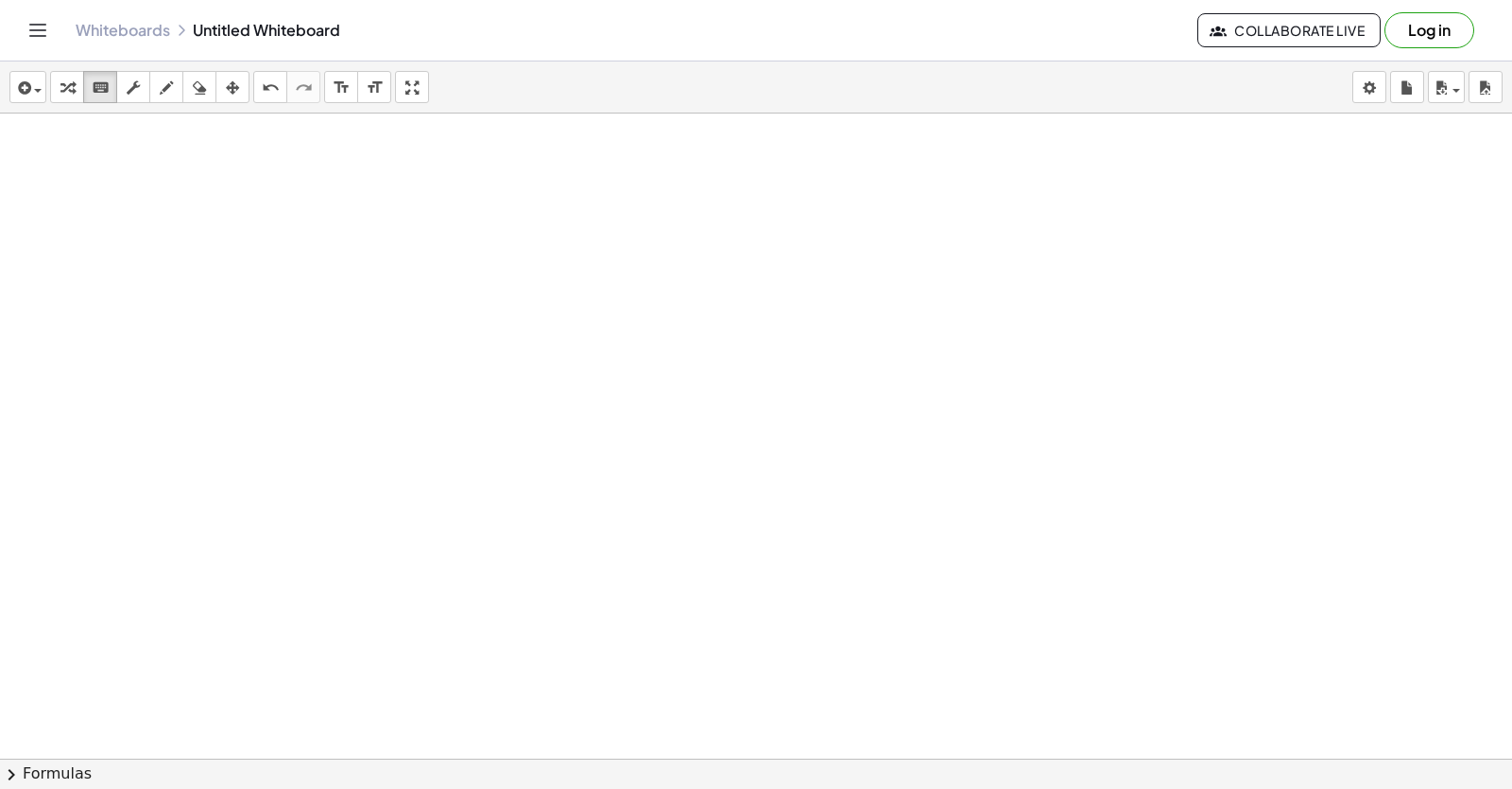
drag, startPoint x: 563, startPoint y: 405, endPoint x: 551, endPoint y: 403, distance: 12.2
drag, startPoint x: 539, startPoint y: 398, endPoint x: 510, endPoint y: 405, distance: 29.8
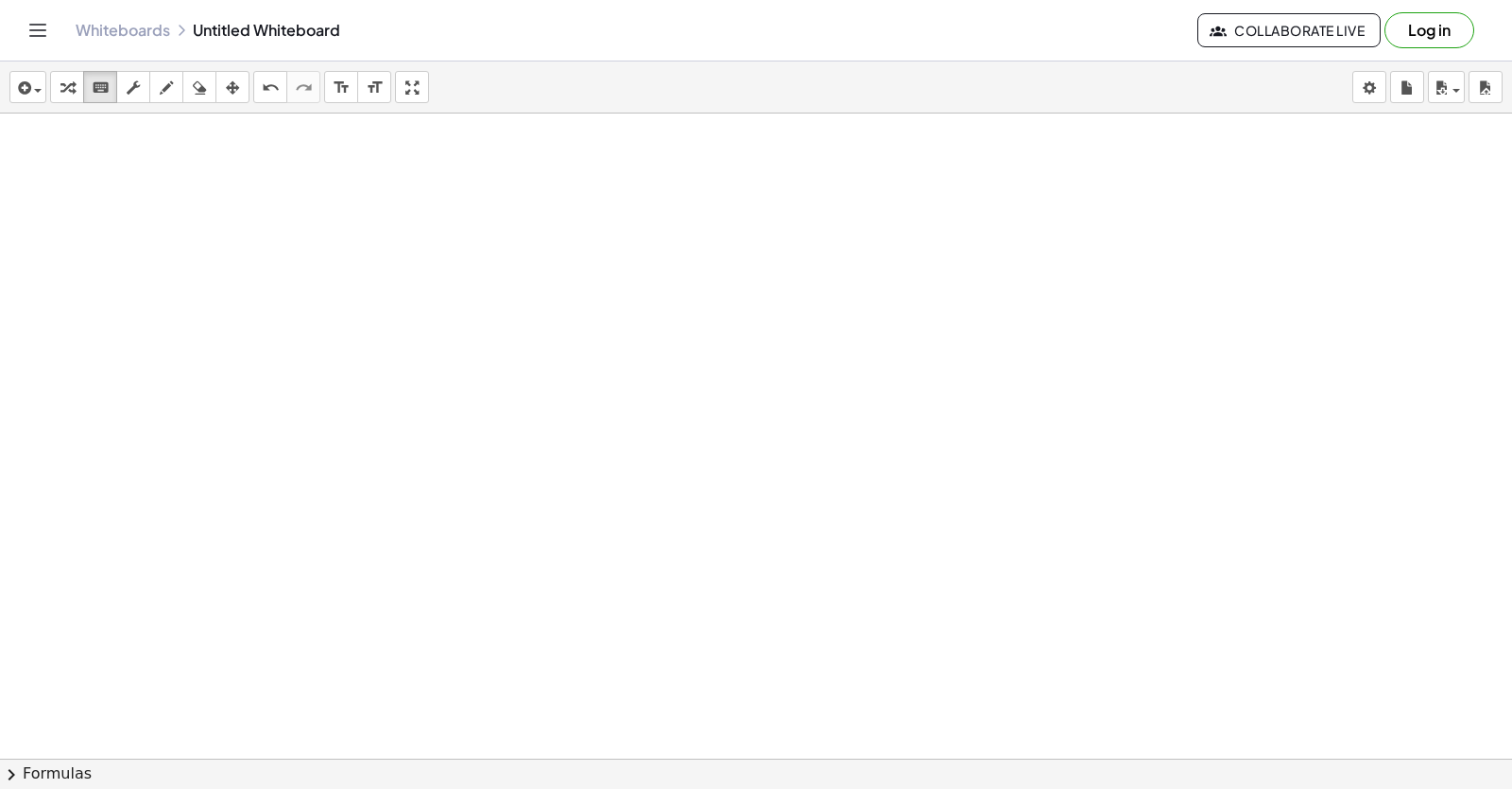
drag, startPoint x: 492, startPoint y: 404, endPoint x: 433, endPoint y: 439, distance: 68.6
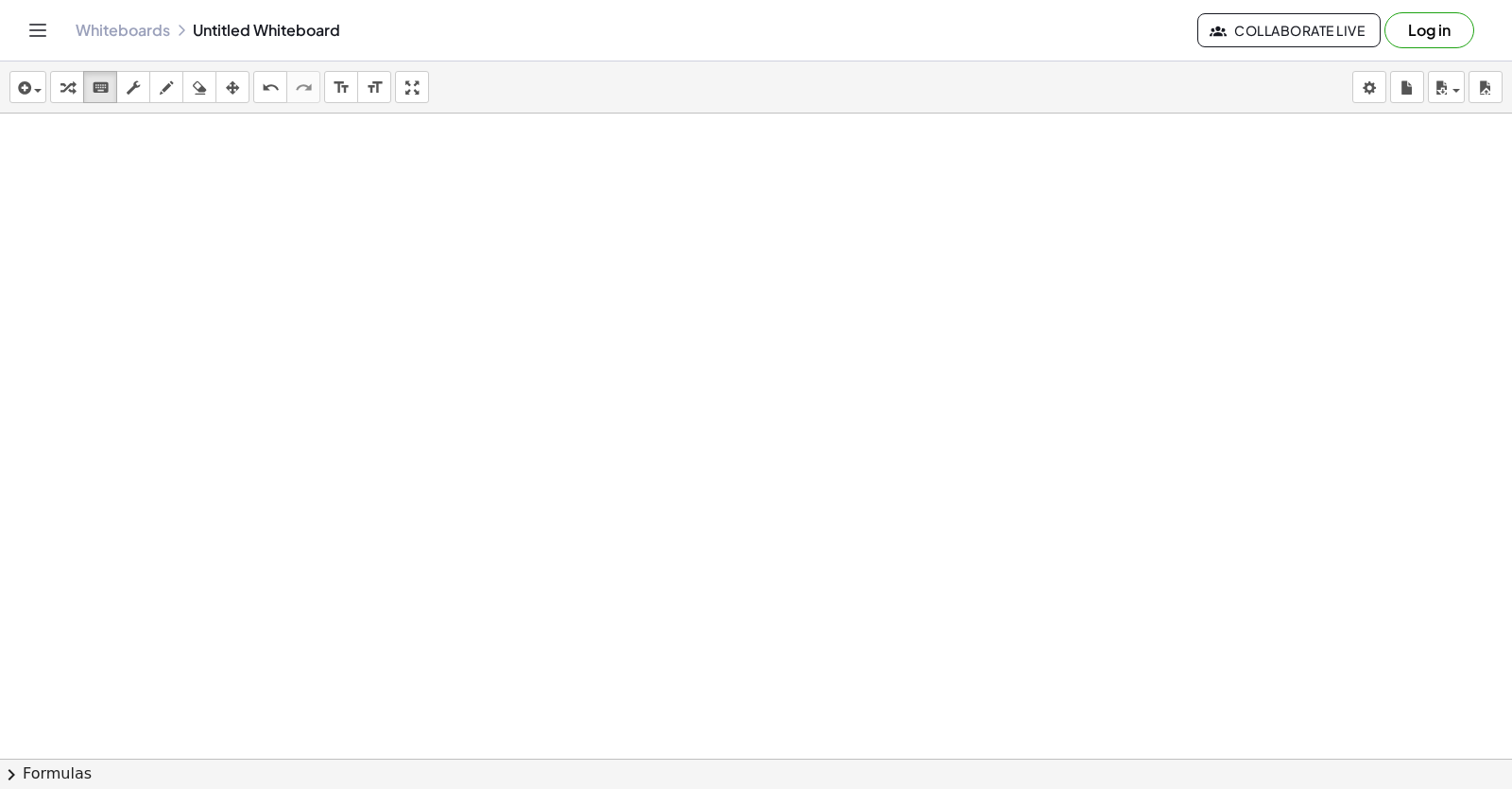
drag, startPoint x: 271, startPoint y: 477, endPoint x: 245, endPoint y: 467, distance: 27.9
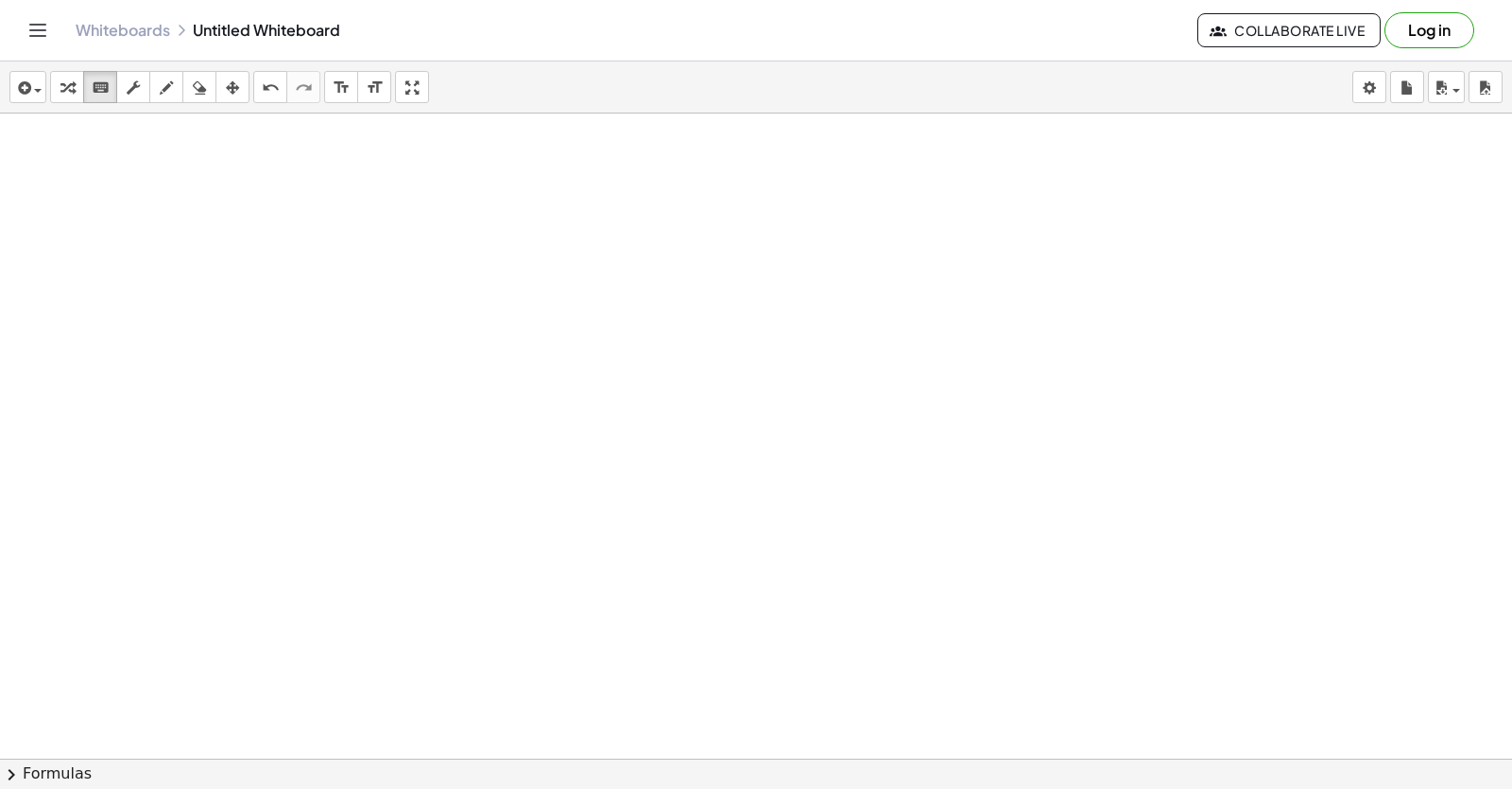
click at [1305, 35] on span "Collaborate Live" at bounding box center [1289, 29] width 152 height 17
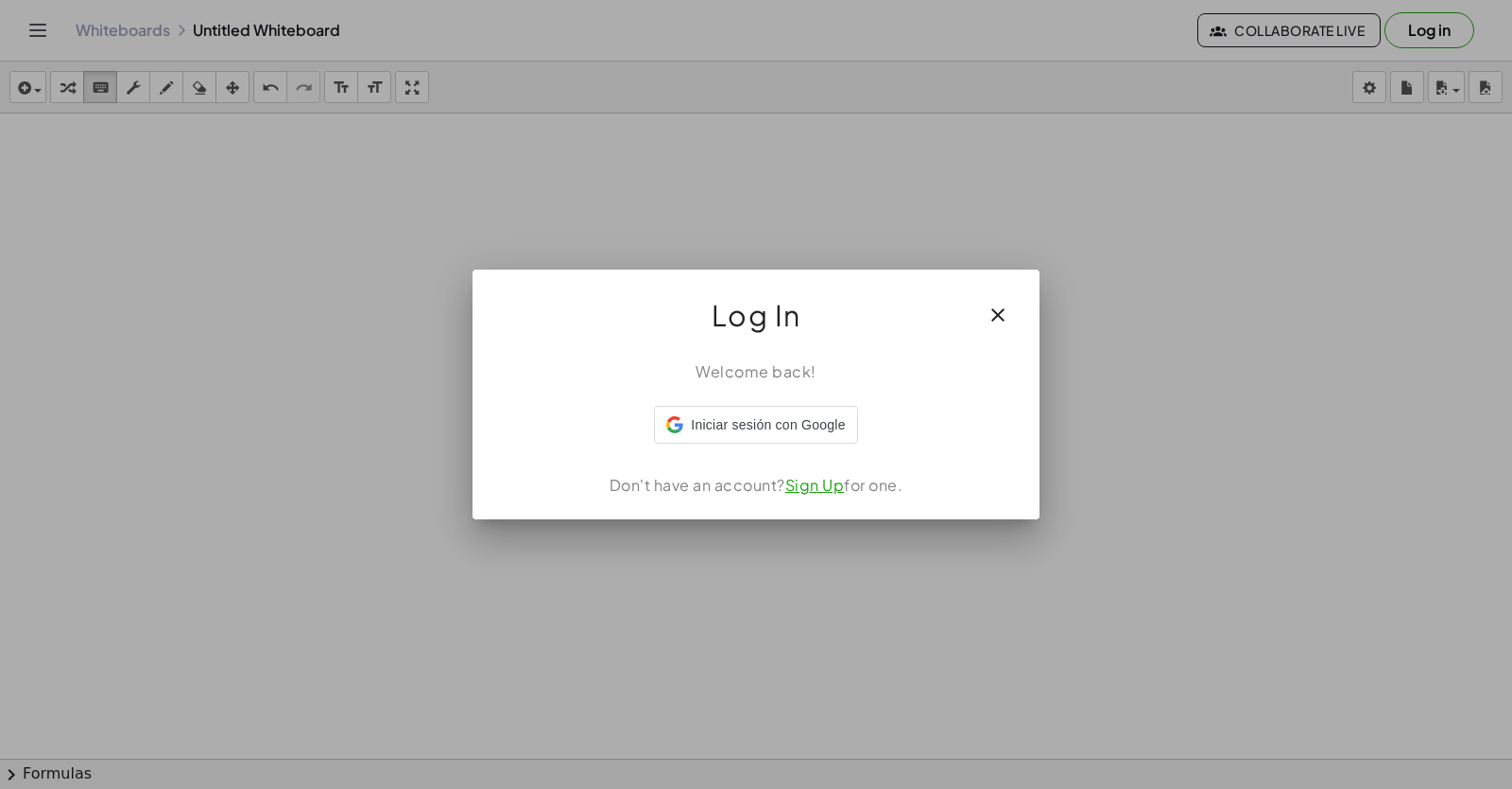
click at [1001, 315] on icon "button" at bounding box center [997, 314] width 23 height 23
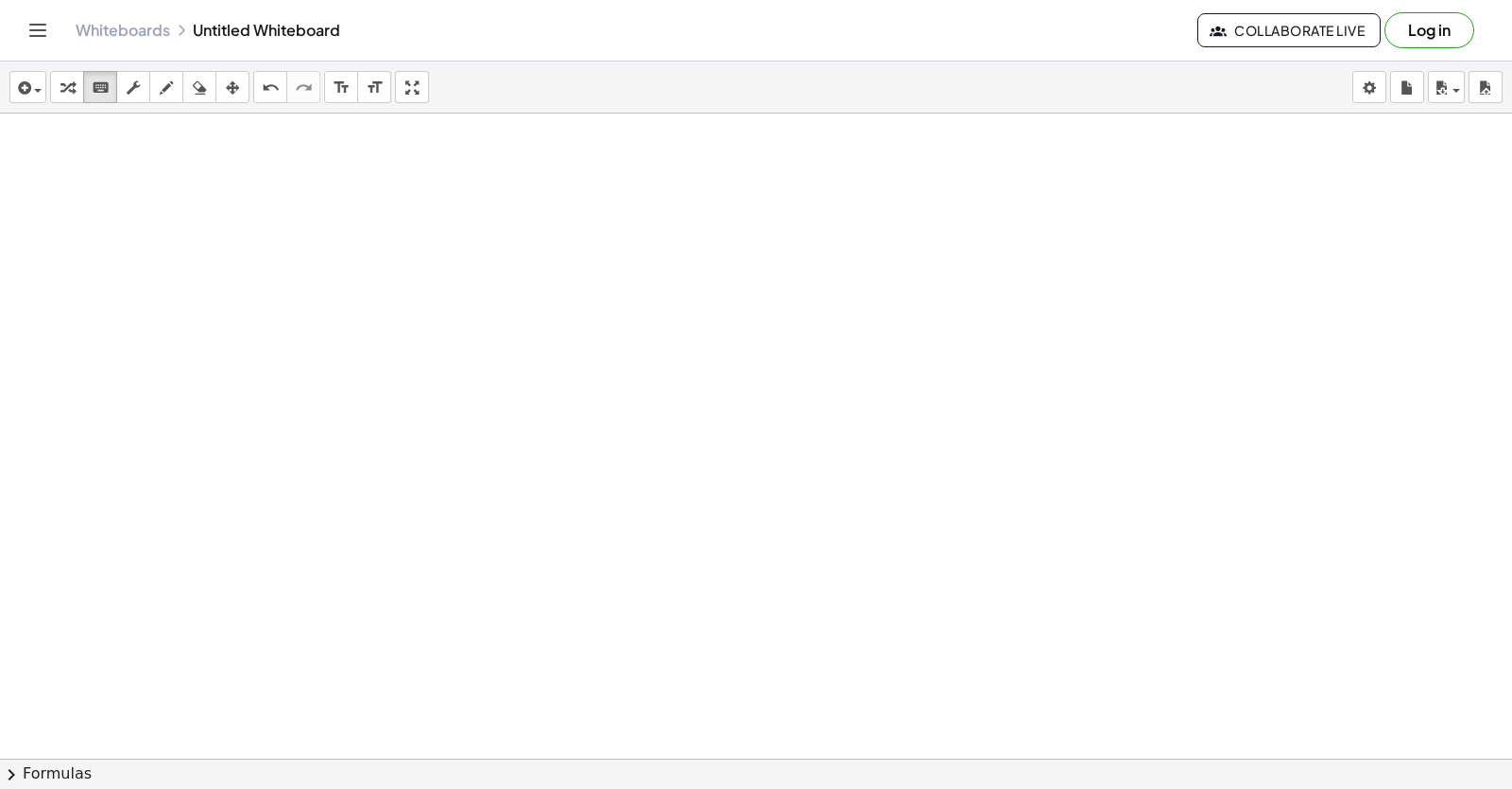
drag, startPoint x: 470, startPoint y: 363, endPoint x: 449, endPoint y: 329, distance: 40.0
drag, startPoint x: 454, startPoint y: 311, endPoint x: 452, endPoint y: 297, distance: 14.1
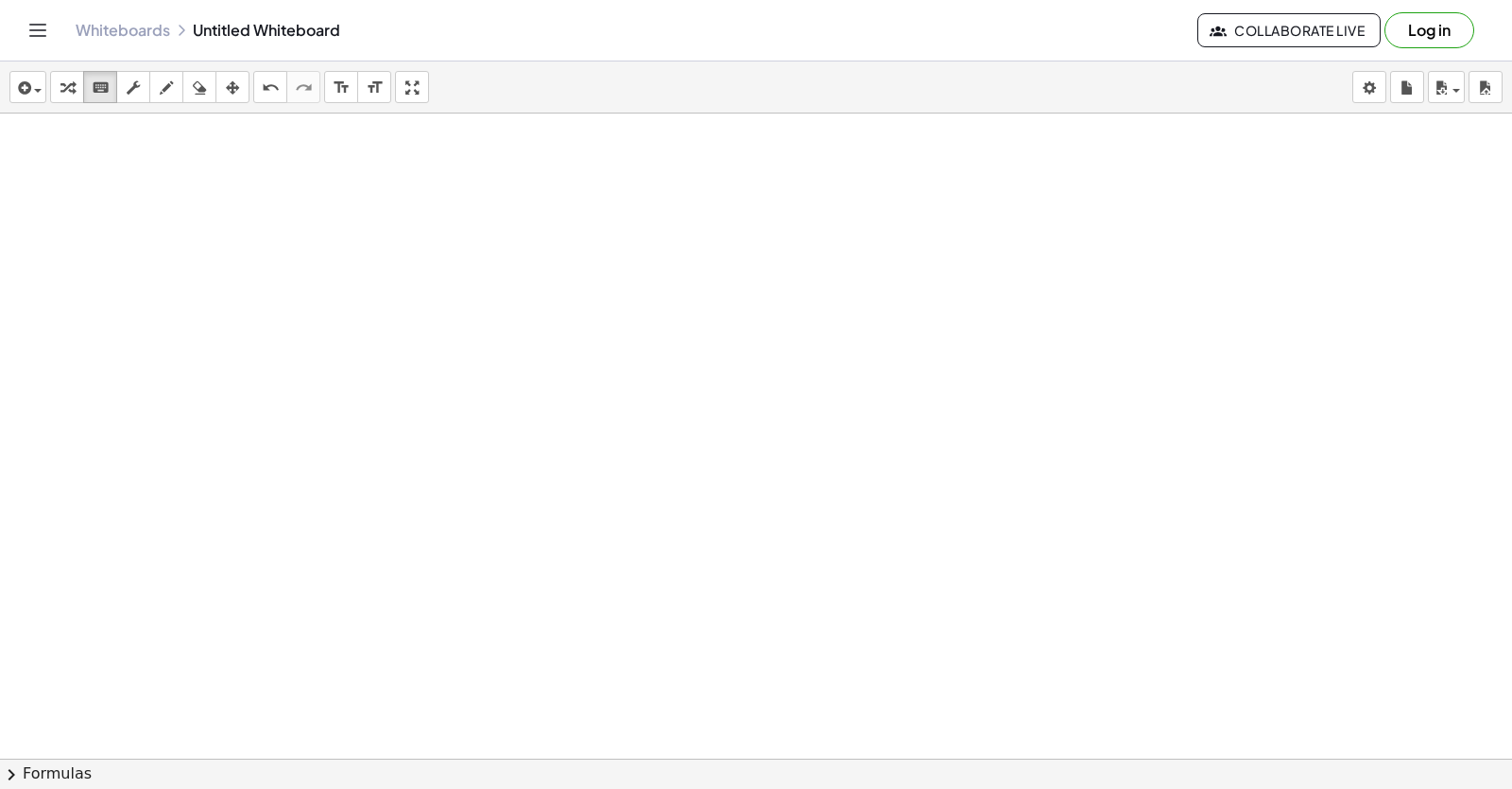
drag, startPoint x: 388, startPoint y: 335, endPoint x: 296, endPoint y: 279, distance: 107.7
drag, startPoint x: 296, startPoint y: 279, endPoint x: 217, endPoint y: 248, distance: 84.9
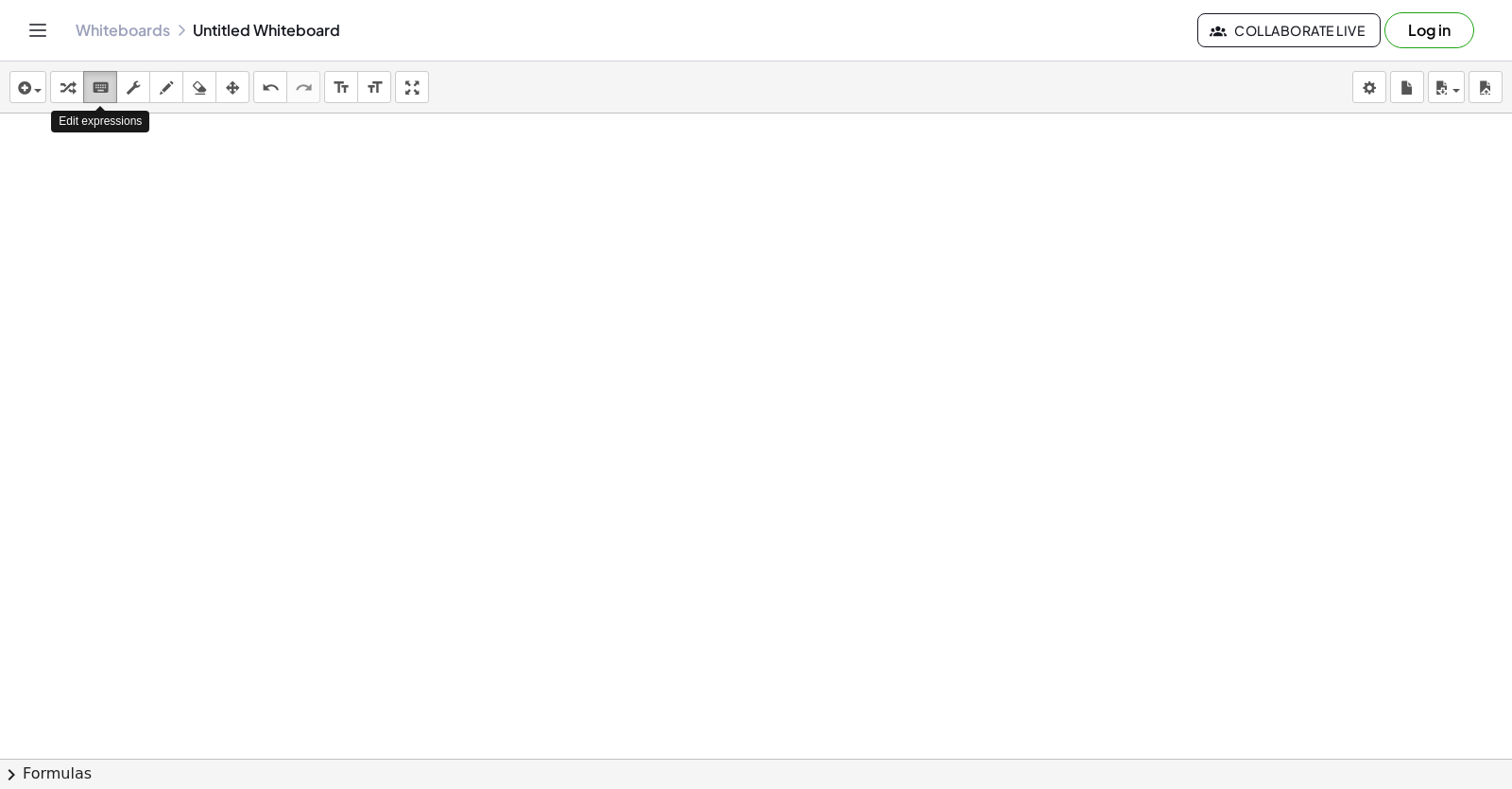
click at [103, 86] on icon "keyboard" at bounding box center [101, 87] width 18 height 23
click at [98, 83] on icon "keyboard" at bounding box center [101, 87] width 18 height 23
click at [0, 0] on div at bounding box center [0, 0] width 0 height 0
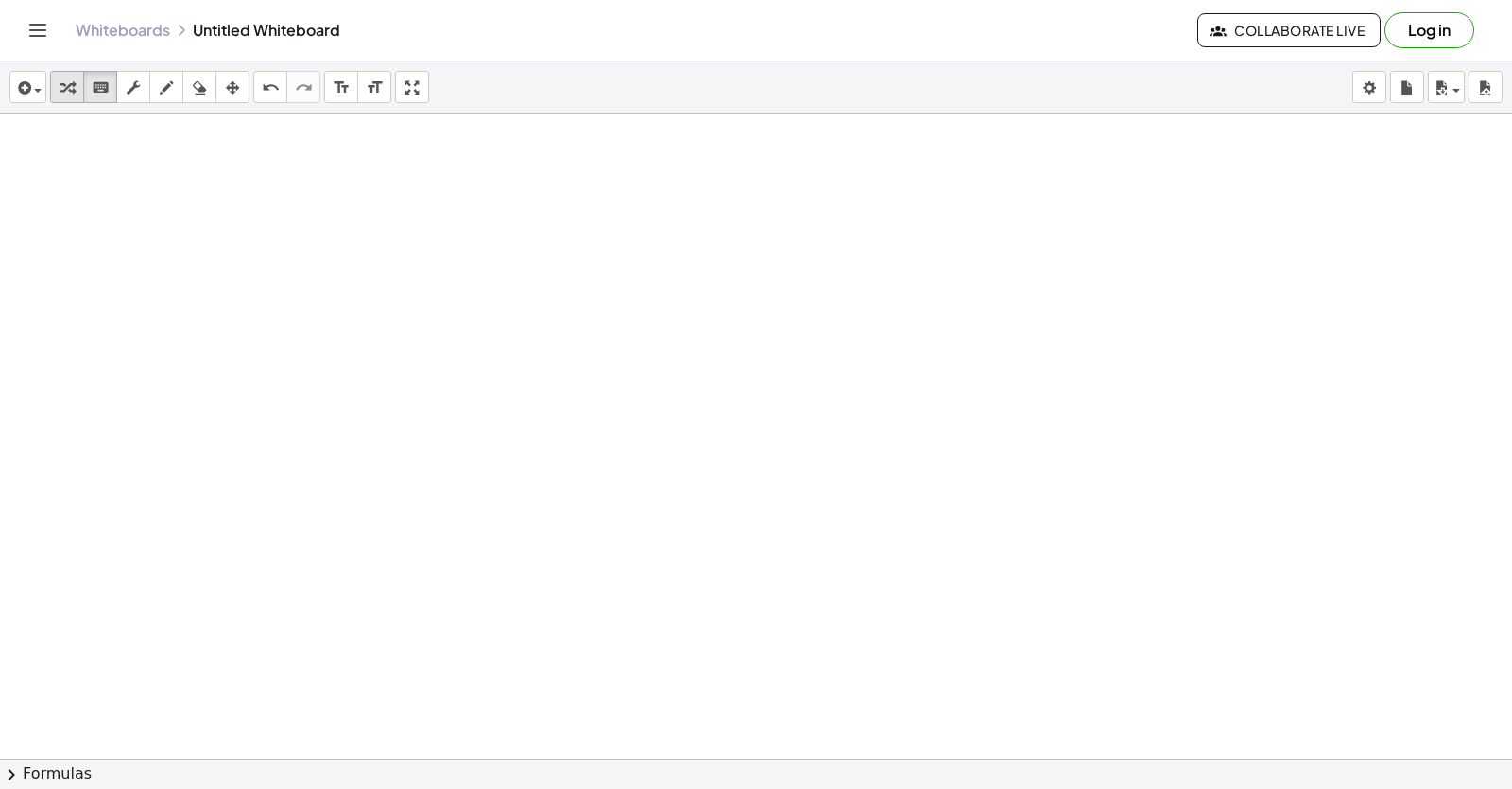
click at [0, 0] on div at bounding box center [0, 0] width 0 height 0
click at [65, 97] on icon "button" at bounding box center [68, 87] width 14 height 23
click at [62, 94] on icon "button" at bounding box center [68, 87] width 14 height 23
click at [61, 93] on icon "button" at bounding box center [68, 87] width 14 height 23
click at [59, 93] on div "button" at bounding box center [67, 86] width 24 height 23
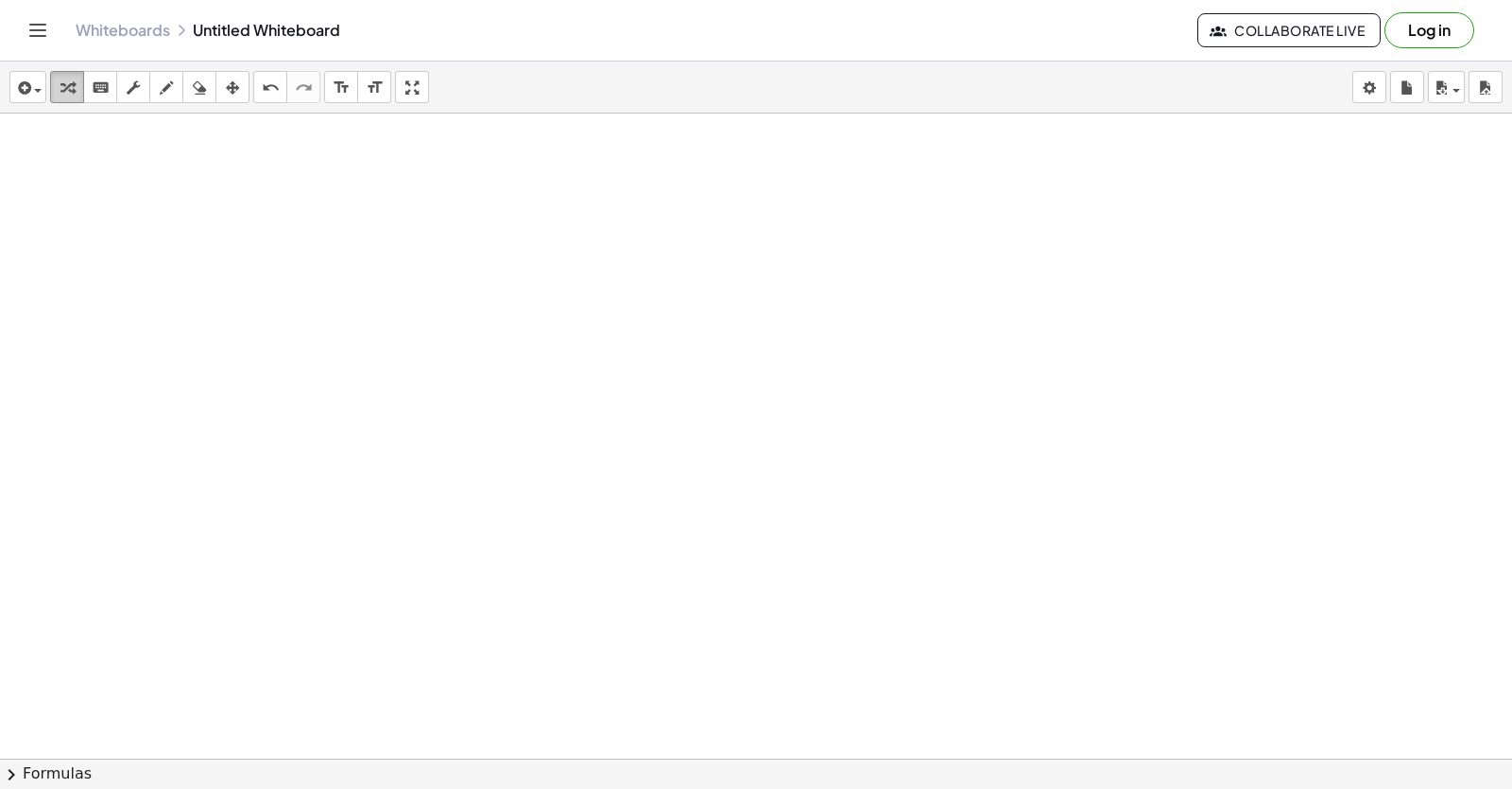
click at [59, 93] on div "button" at bounding box center [67, 86] width 24 height 23
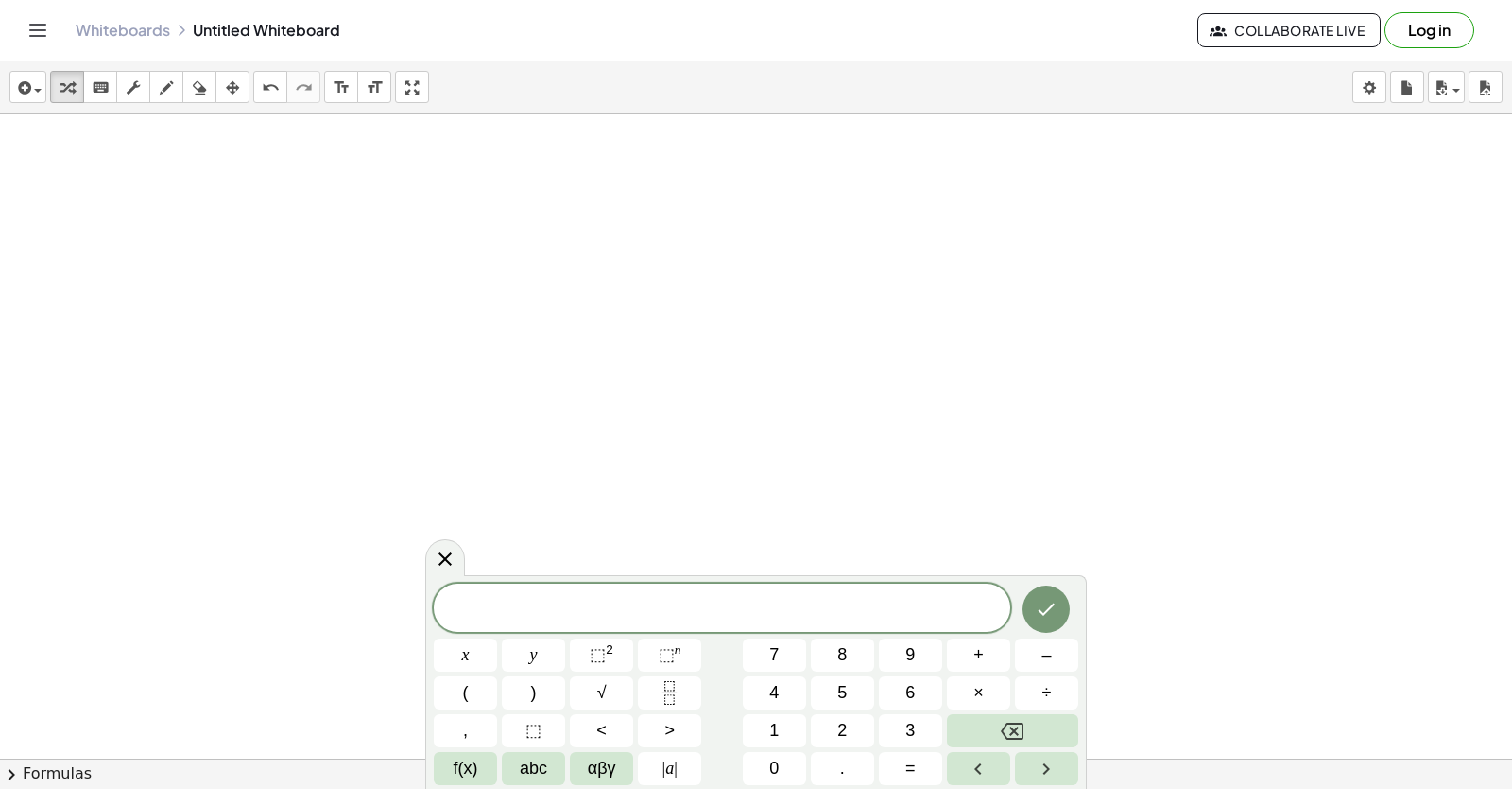
click at [1402, 93] on icon "button" at bounding box center [1407, 87] width 14 height 23
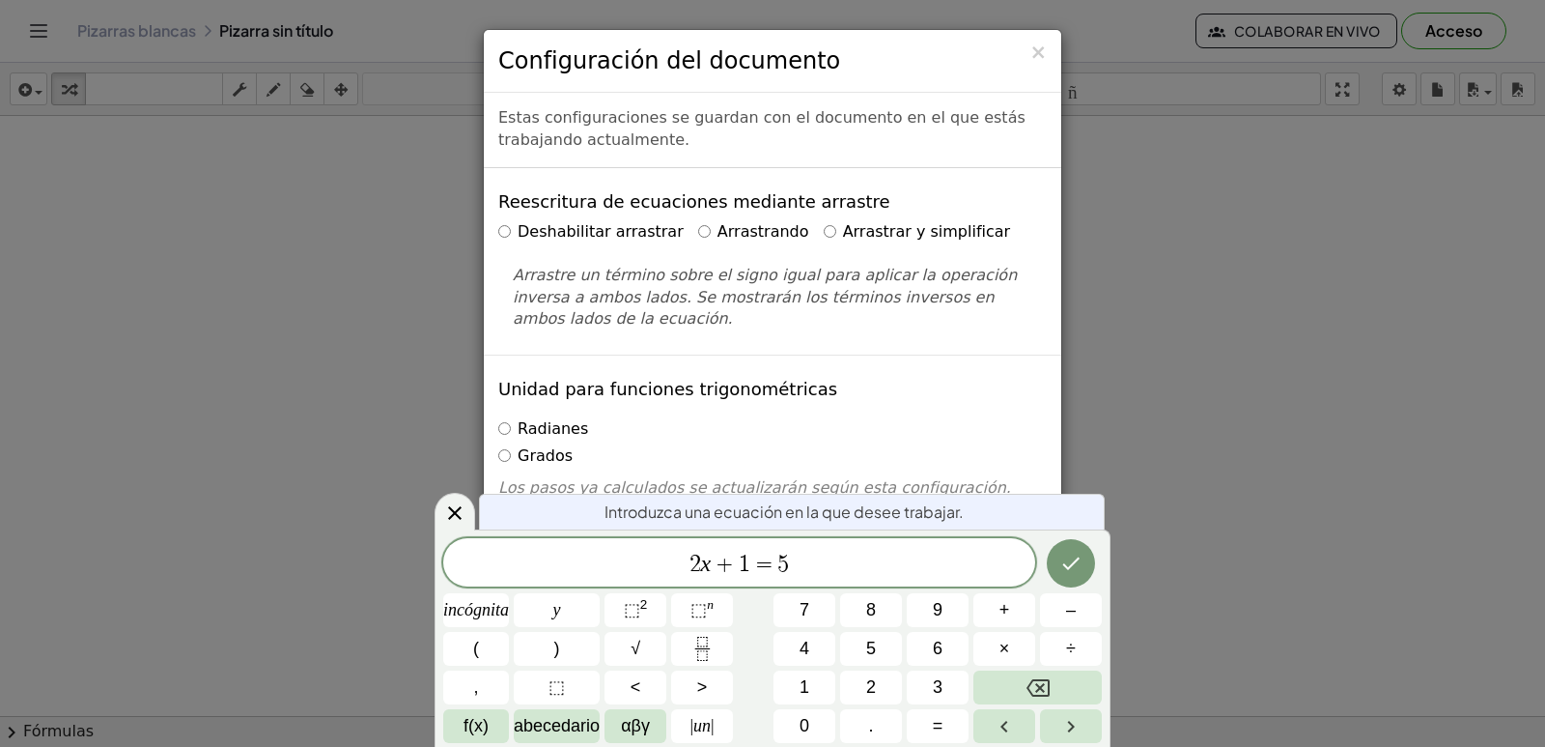
scroll to position [97, 0]
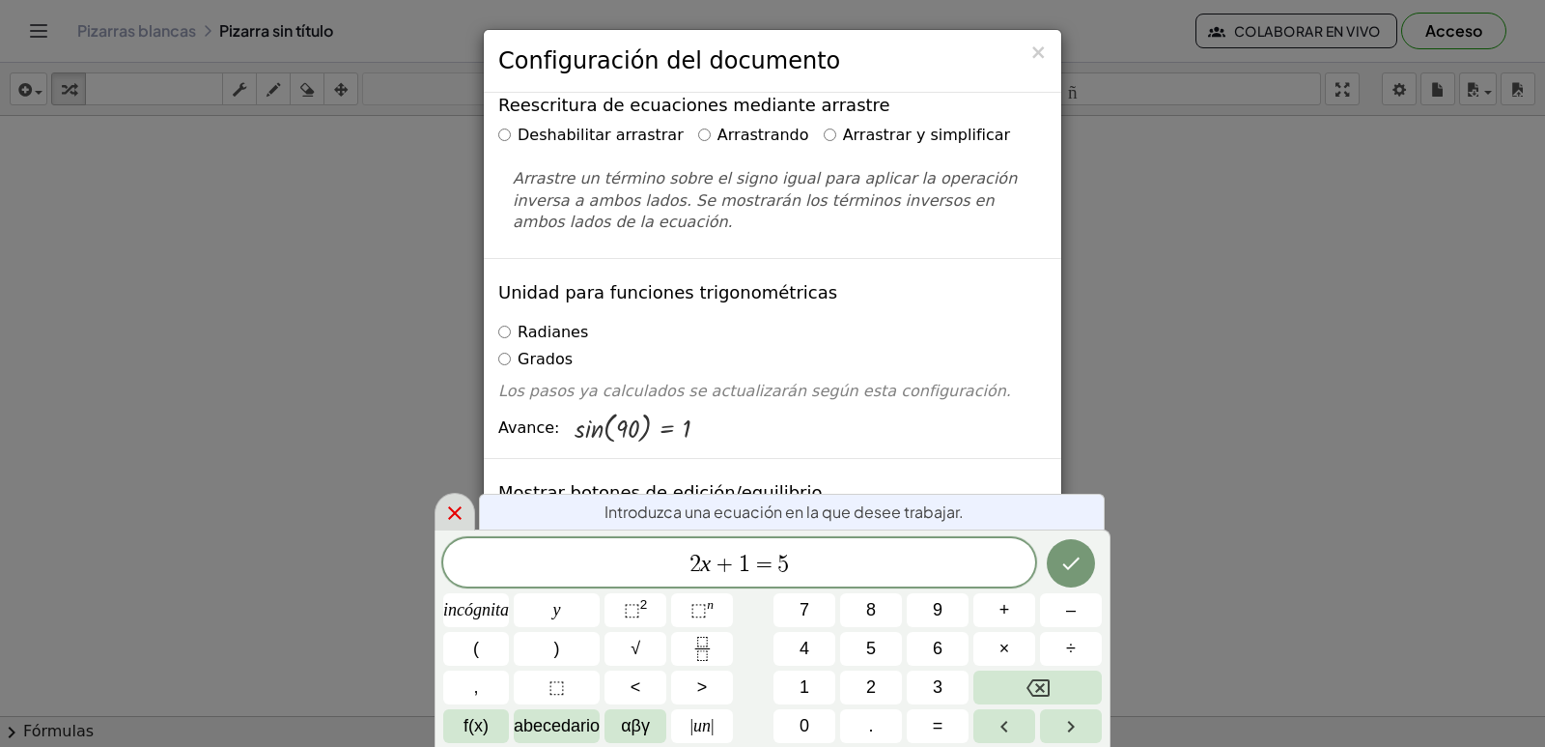
click at [448, 507] on icon at bounding box center [454, 512] width 23 height 23
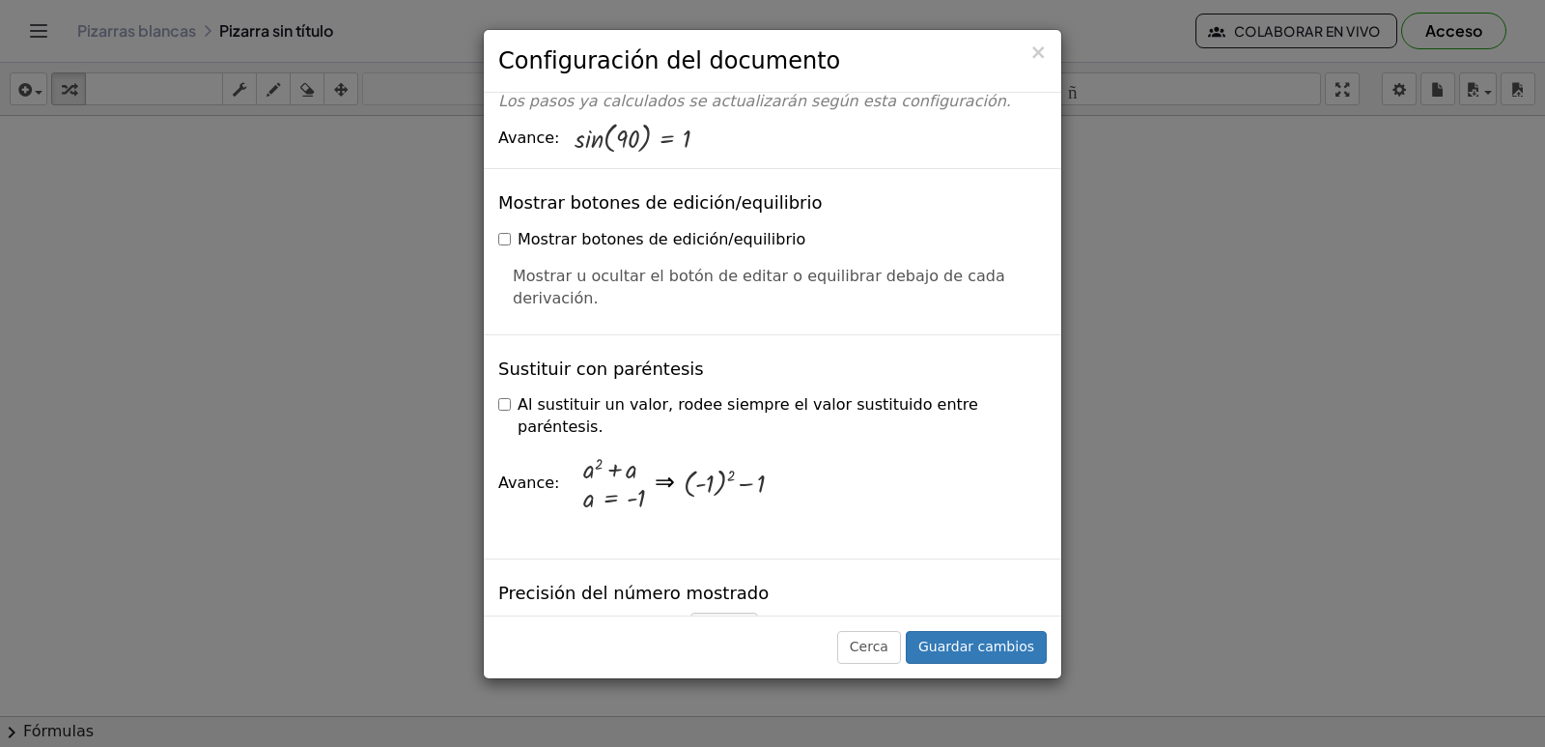
scroll to position [0, 0]
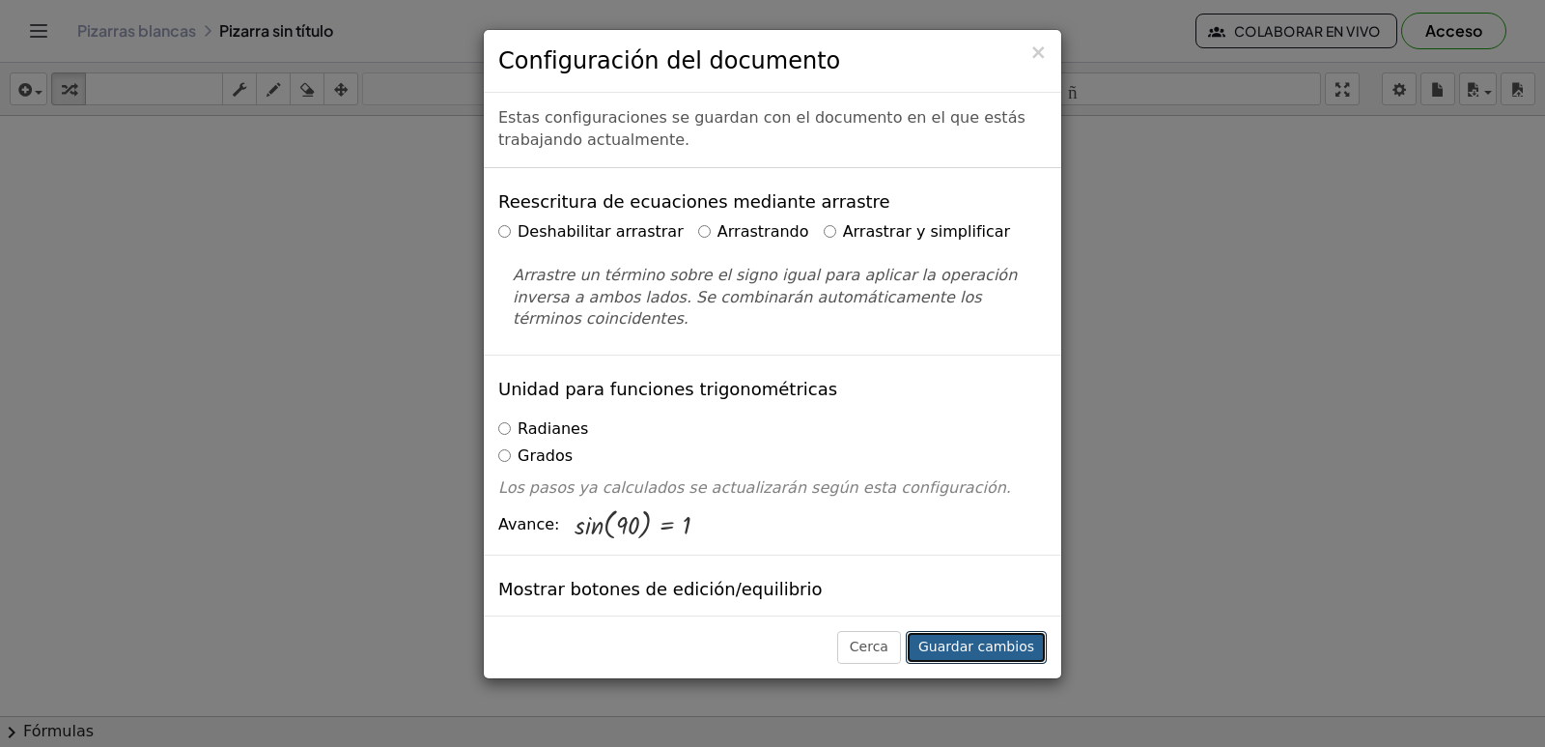
click at [967, 639] on font "Guardar cambios" at bounding box center [977, 645] width 116 height 15
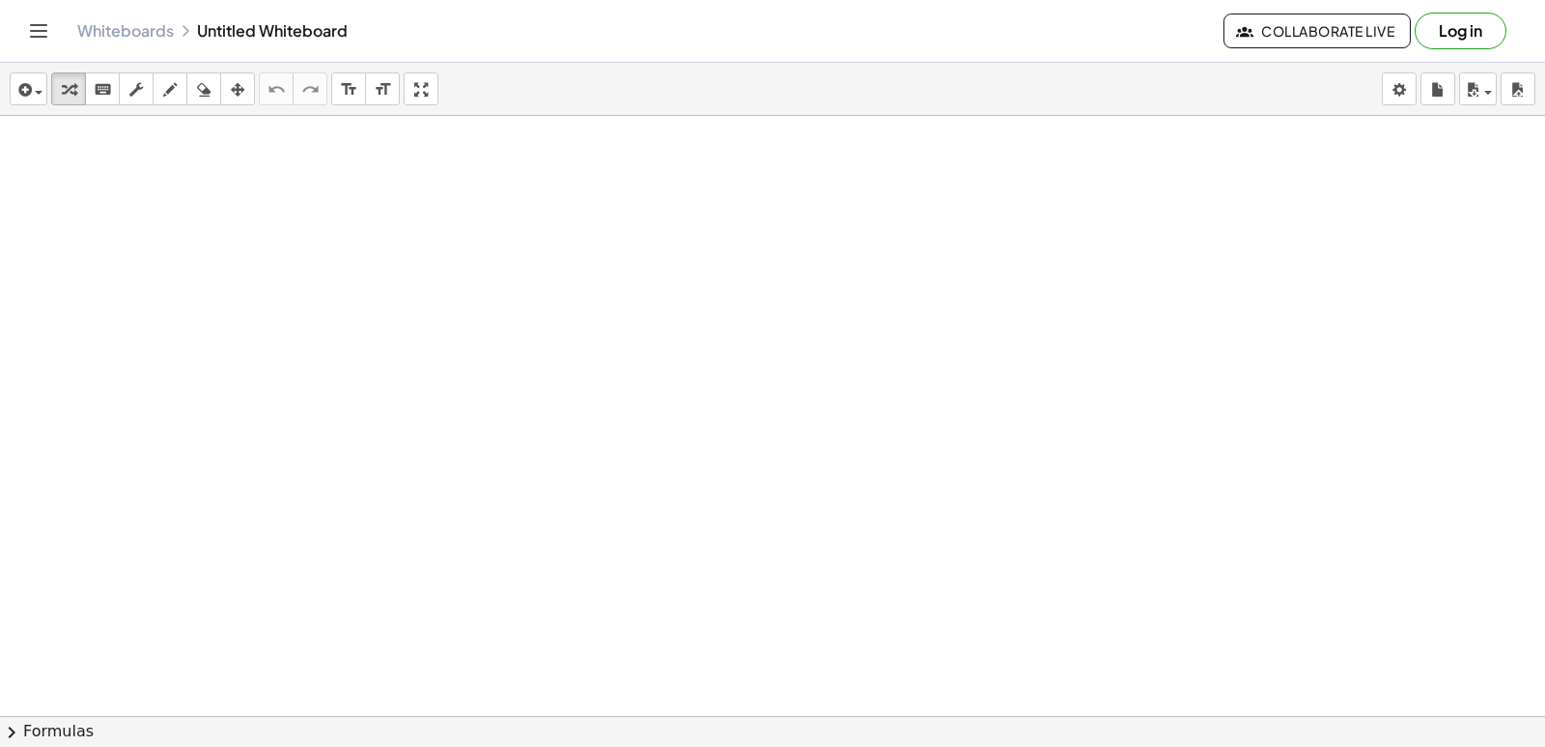
click at [818, 367] on div at bounding box center [772, 759] width 1545 height 1286
click at [731, 537] on body "Graspable Math Activities Get Started Activity Bank Assigned Work Classes White…" at bounding box center [772, 373] width 1545 height 747
click at [0, 0] on div "x y ⬚ 2 ⬚ n 7 8 9 + – ( ) √ 4 5 6 × ÷ , ⬚ < > 1 2 3 f(x) abc αβγ | a | 0 . =" at bounding box center [0, 0] width 0 height 0
click at [0, 0] on span at bounding box center [0, 0] width 0 height 0
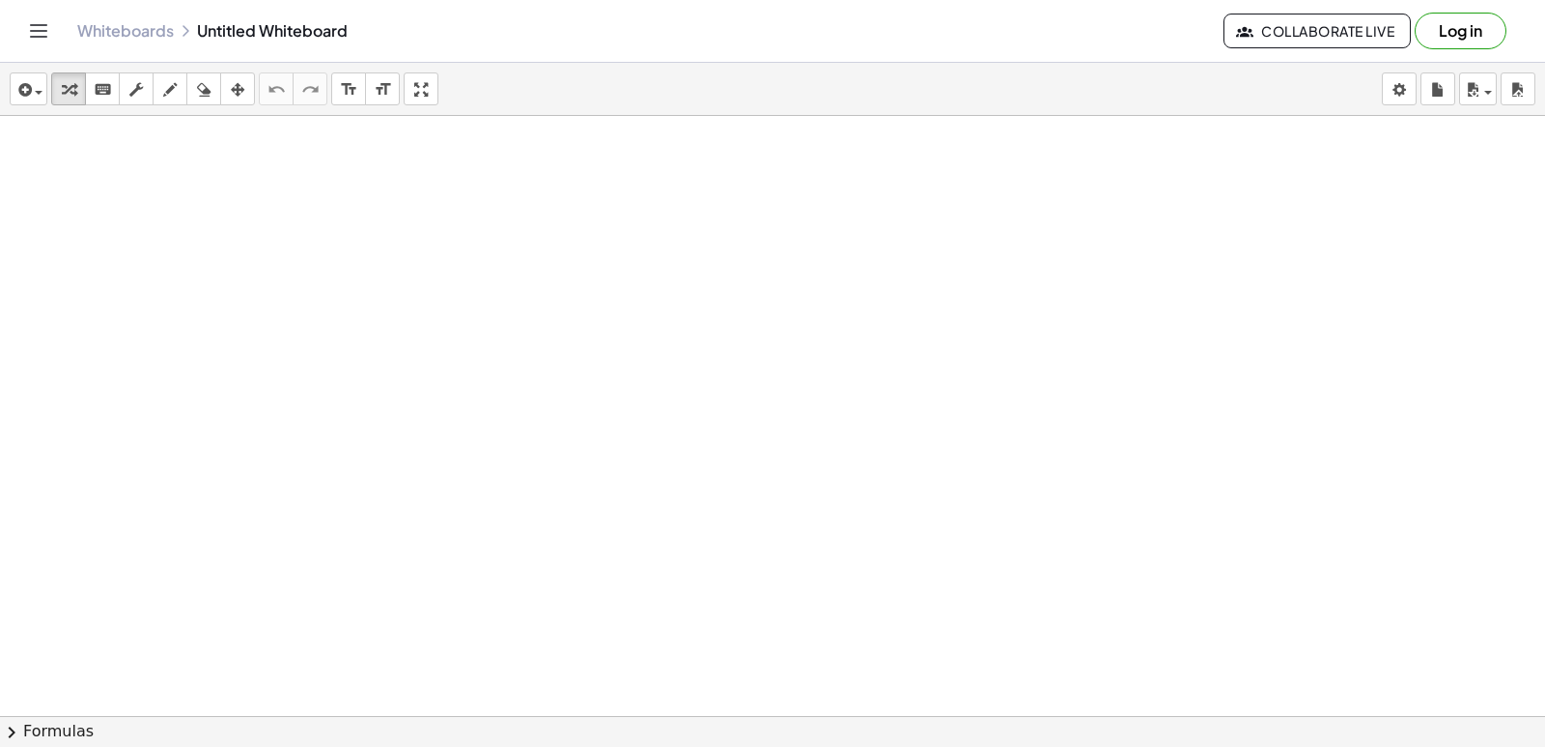
click at [0, 0] on span at bounding box center [0, 0] width 0 height 0
click at [0, 0] on div "x y ⬚ 2 ⬚ n 7 8 9 + – ( ) √ 4 5 6 × ÷ , ⬚ < > 1 2 3 f(x) abc αβγ | a | 0 . =" at bounding box center [0, 0] width 0 height 0
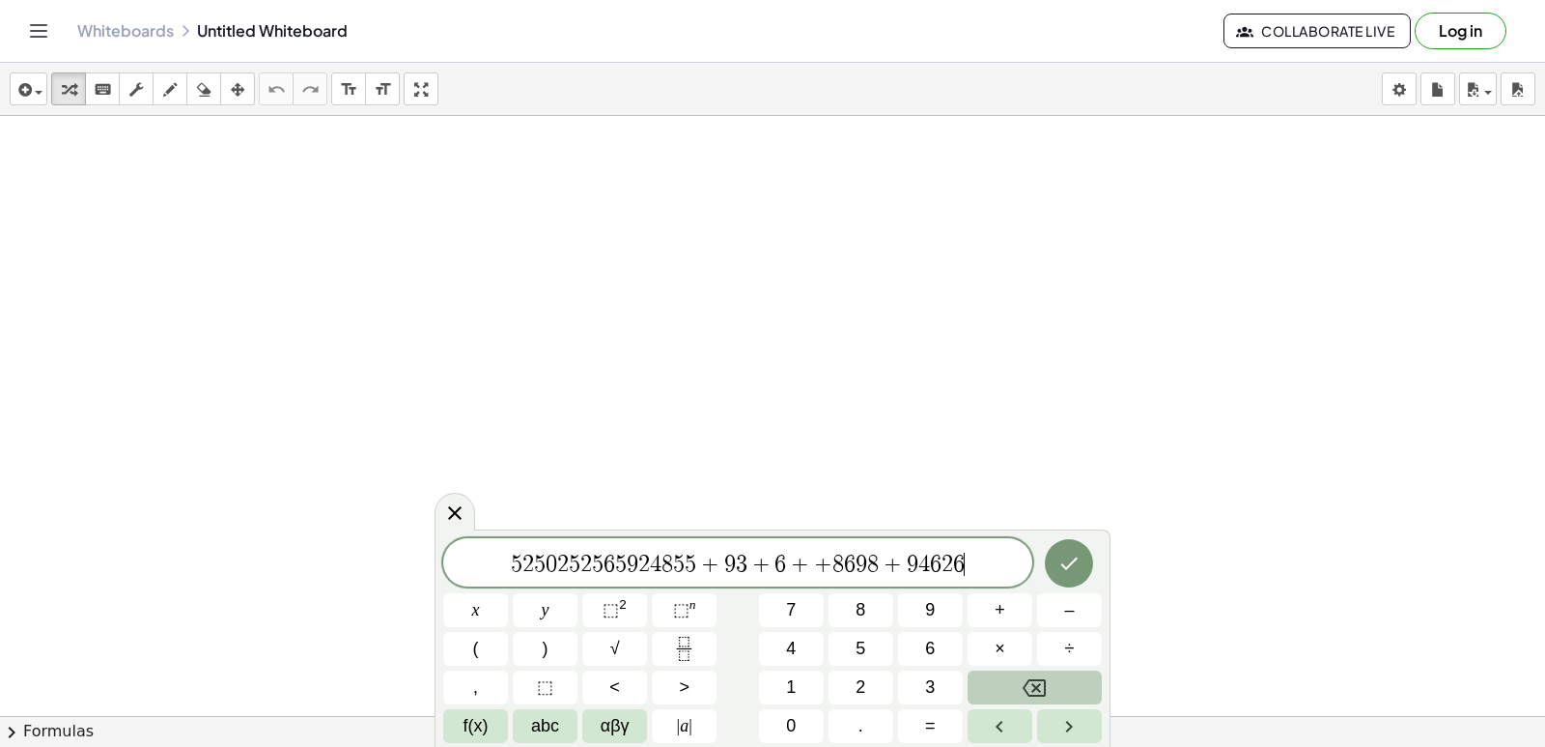
click at [1023, 676] on icon "Backspace" at bounding box center [1034, 687] width 23 height 23
click at [1023, 677] on icon "Backspace" at bounding box center [1034, 687] width 23 height 23
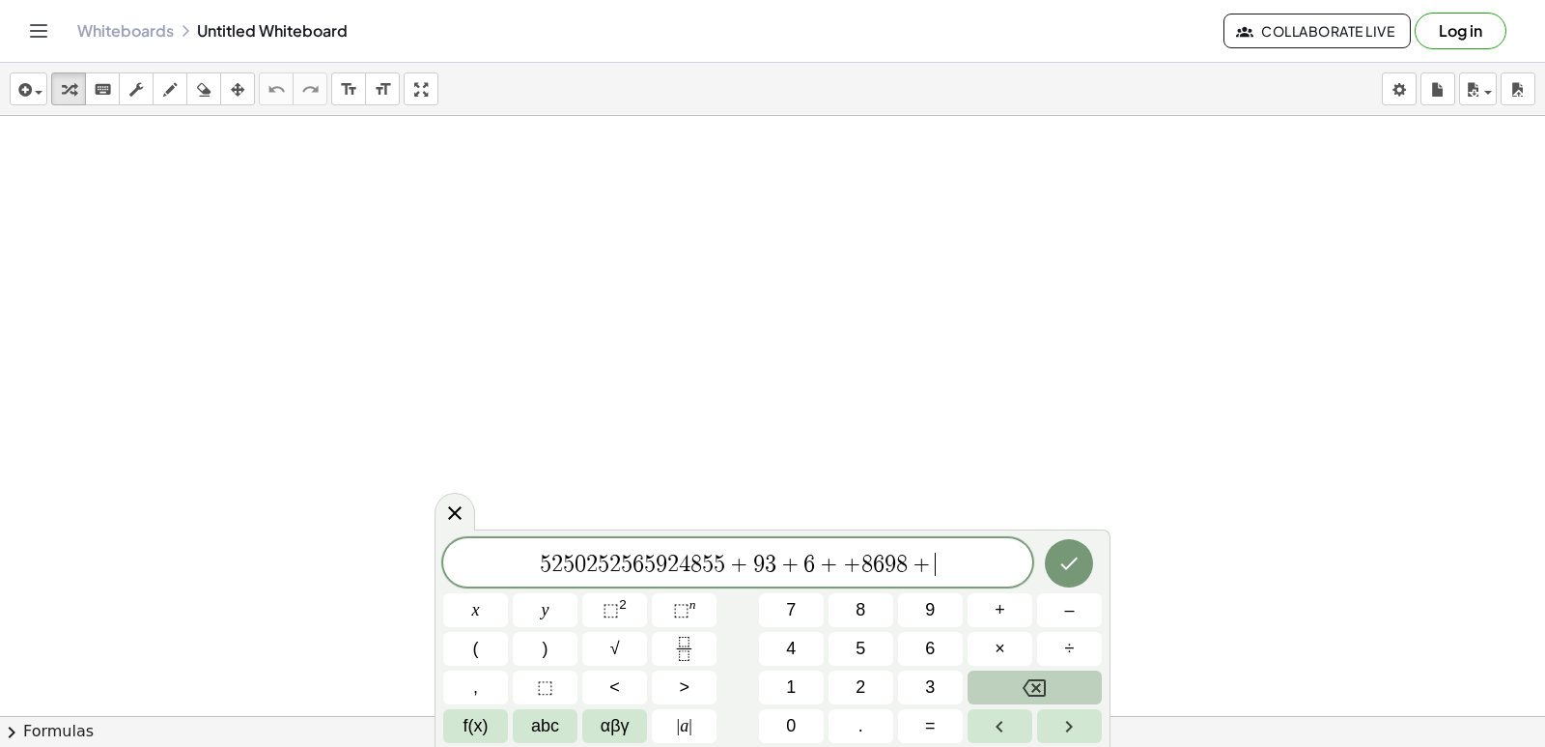
click at [1023, 677] on icon "Backspace" at bounding box center [1034, 687] width 23 height 23
click at [1024, 678] on icon "Backspace" at bounding box center [1034, 687] width 23 height 23
click at [1025, 674] on button "Backspace" at bounding box center [1035, 687] width 134 height 34
click at [1025, 672] on button "Backspace" at bounding box center [1035, 687] width 134 height 34
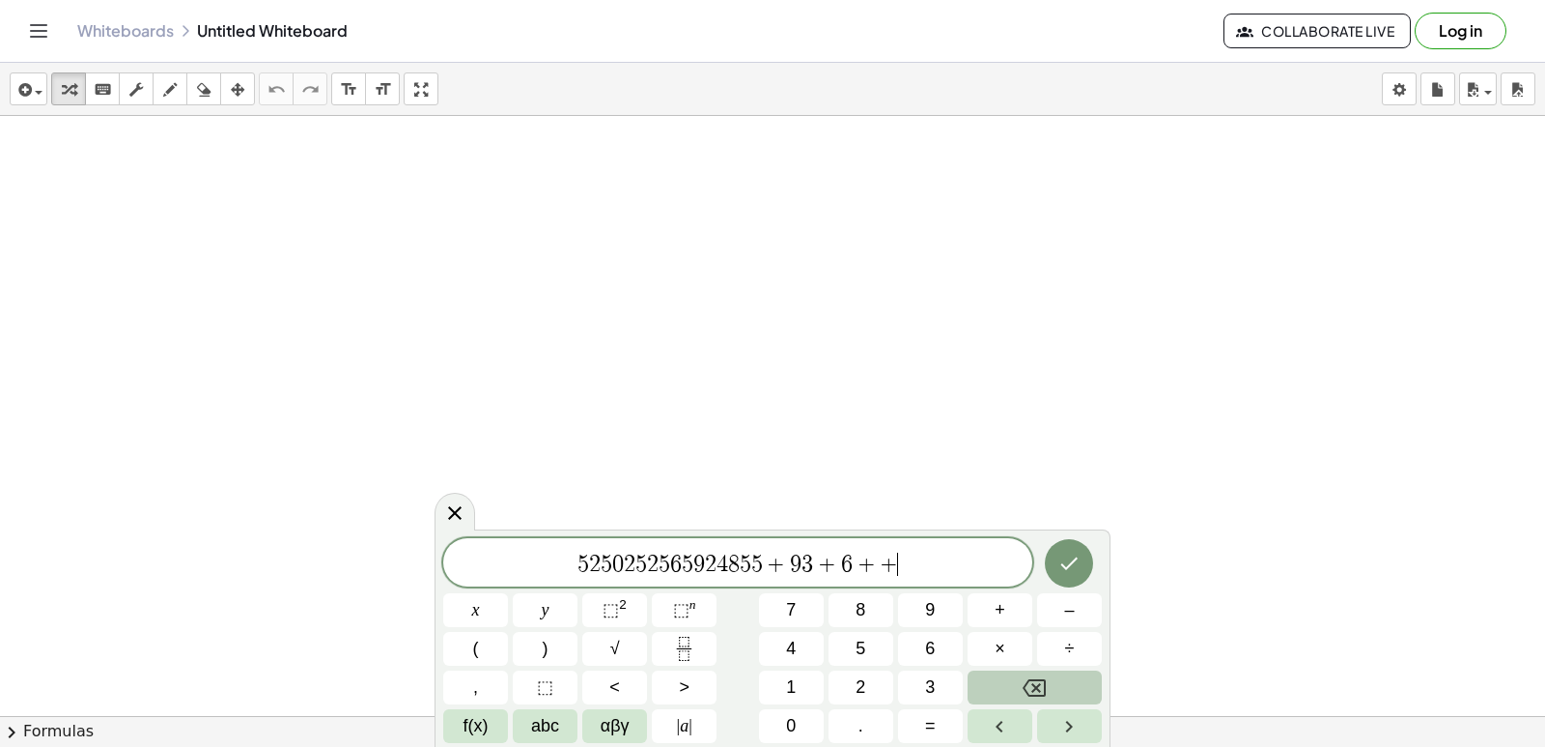
click at [1025, 680] on button "Backspace" at bounding box center [1035, 687] width 134 height 34
click at [1025, 680] on icon "Backspace" at bounding box center [1034, 687] width 23 height 23
click at [1025, 678] on icon "Backspace" at bounding box center [1034, 687] width 23 height 23
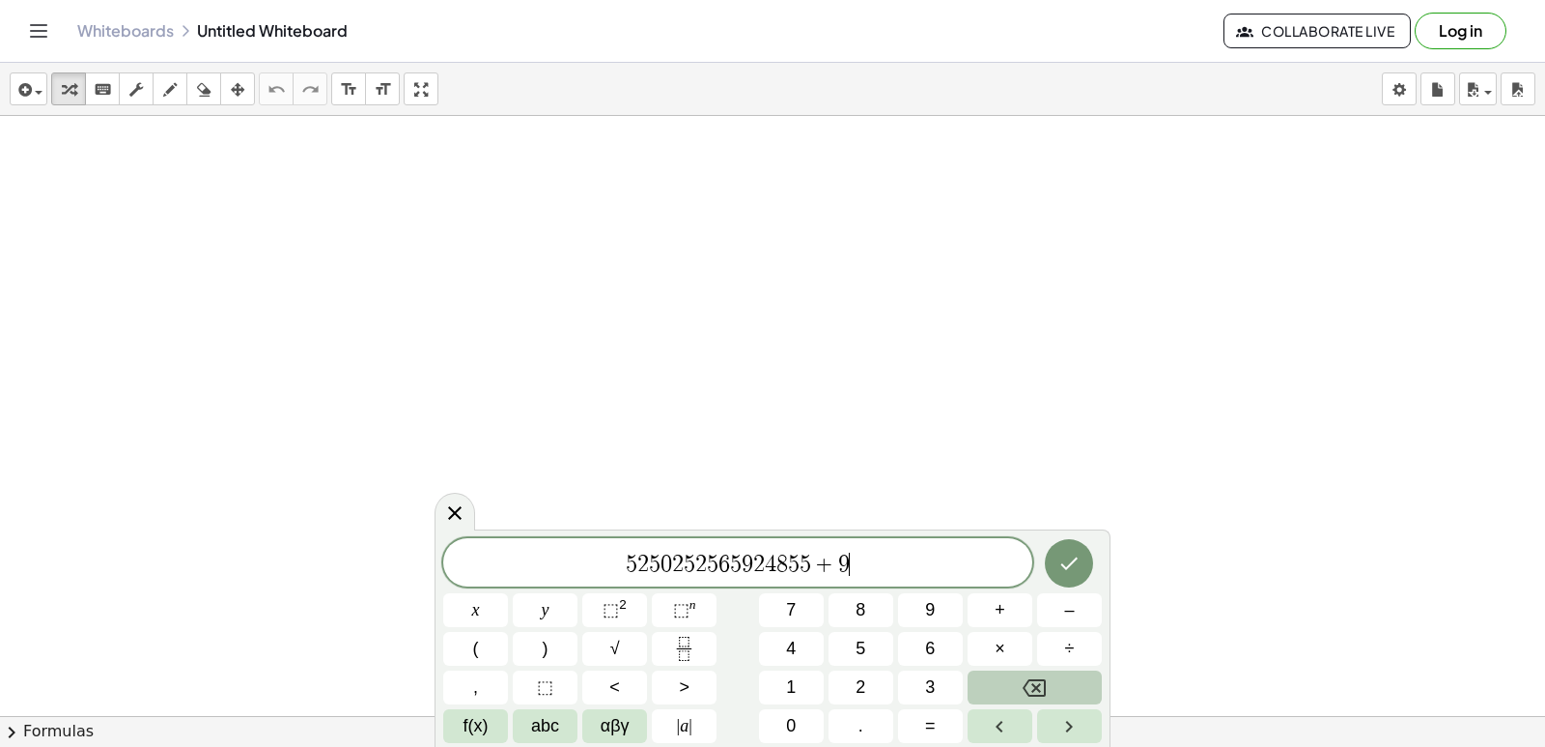
click at [1025, 678] on icon "Backspace" at bounding box center [1034, 687] width 23 height 23
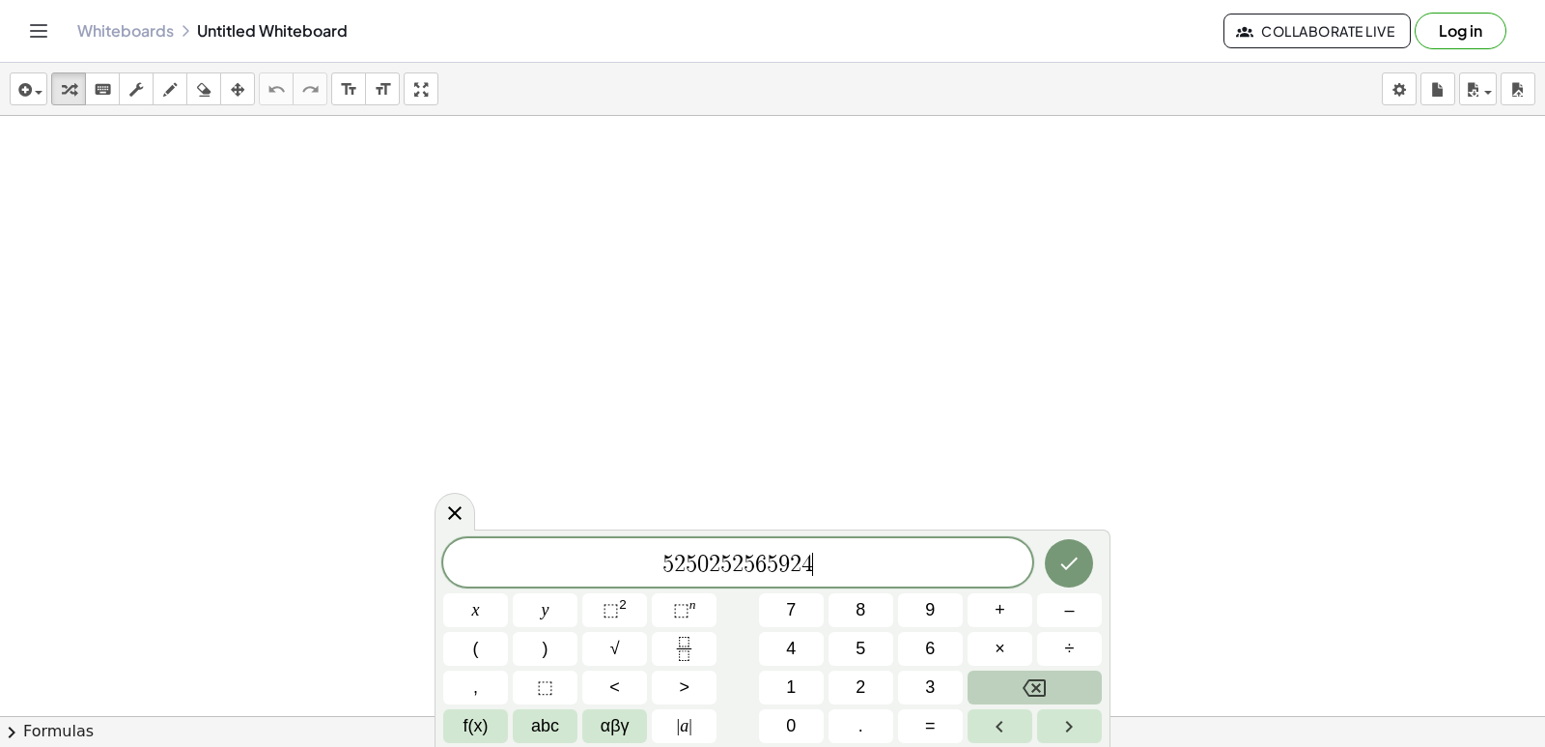
click at [1025, 678] on icon "Backspace" at bounding box center [1034, 687] width 23 height 23
click at [1025, 676] on icon "Backspace" at bounding box center [1034, 687] width 23 height 23
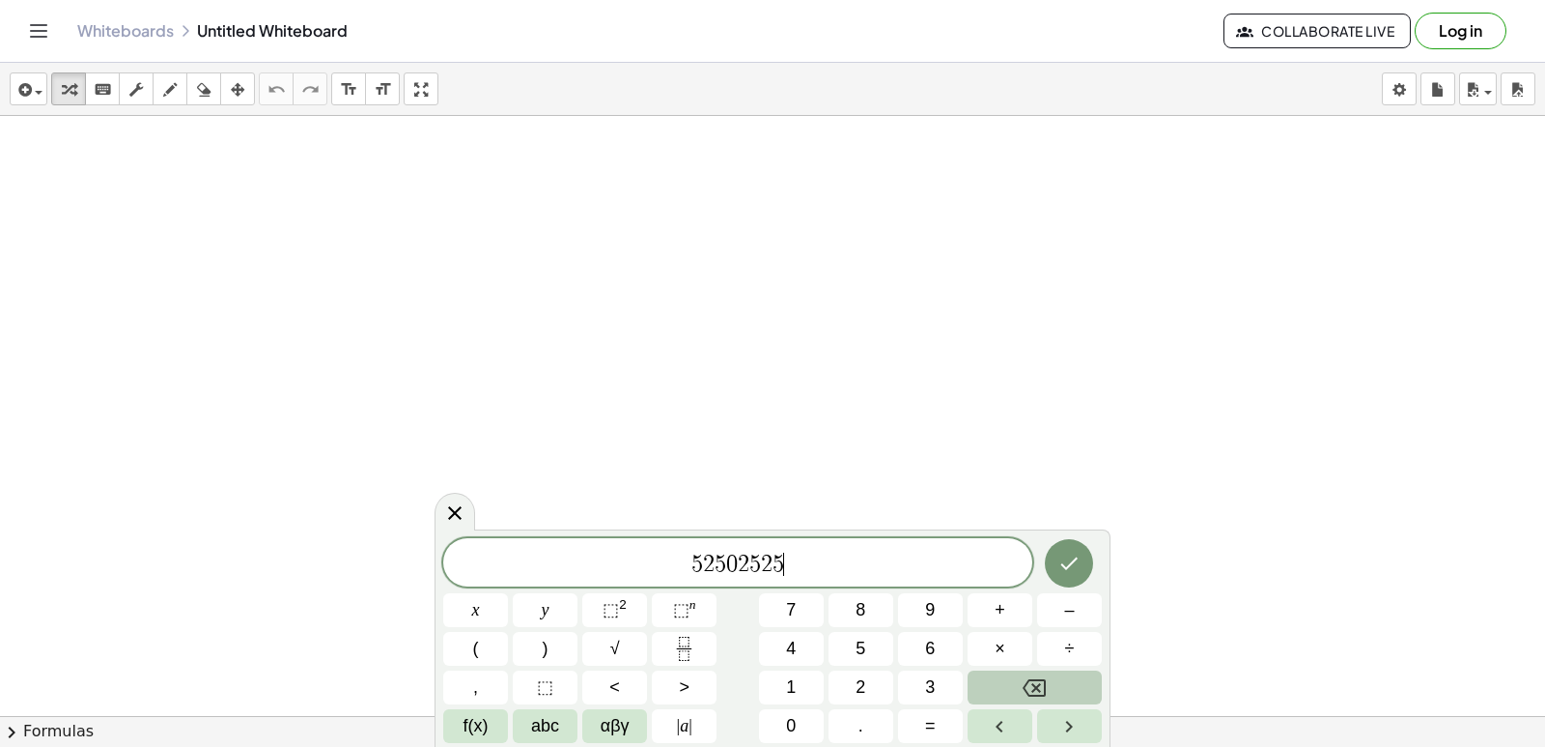
click at [1025, 676] on icon "Backspace" at bounding box center [1034, 687] width 23 height 23
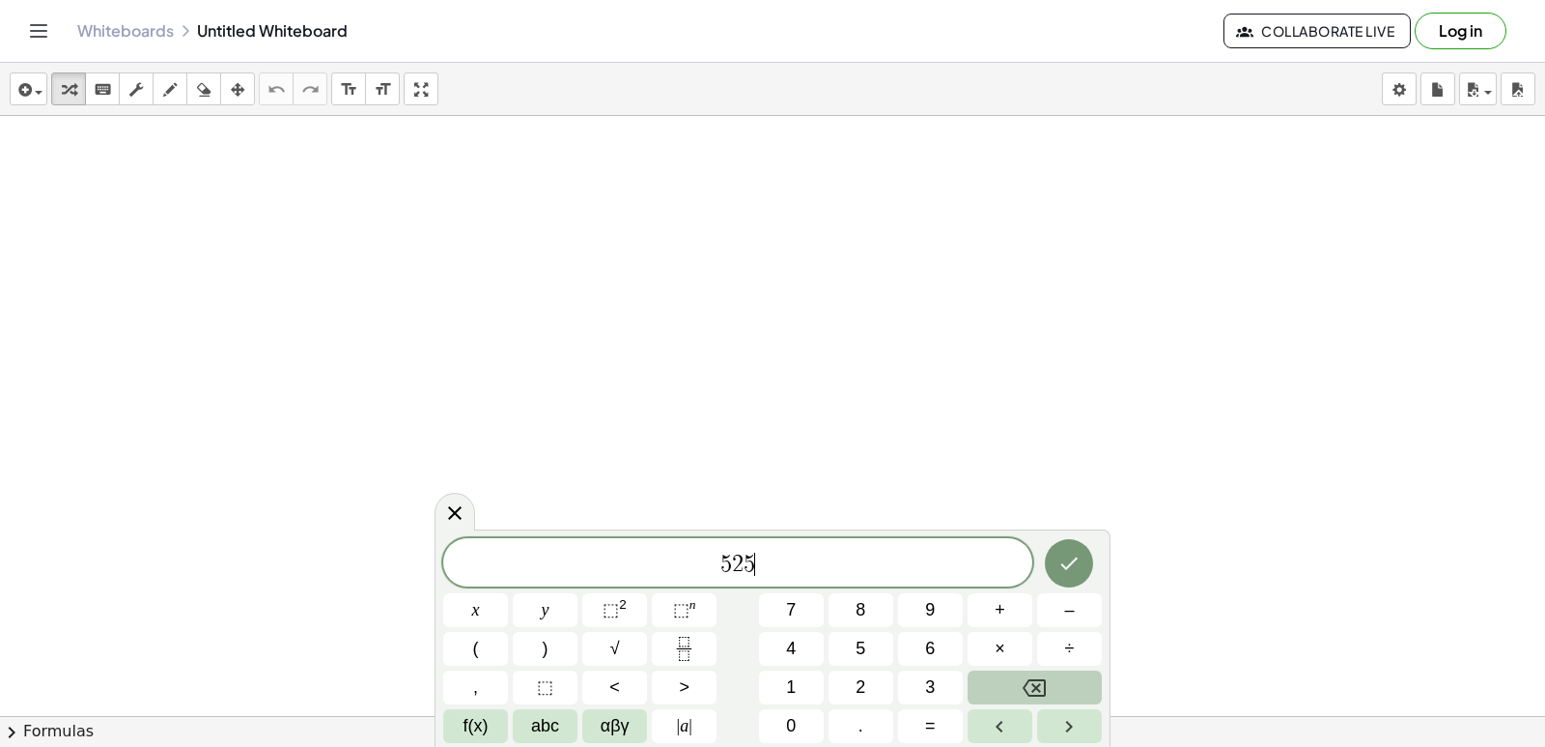
click at [1025, 676] on icon "Backspace" at bounding box center [1034, 687] width 23 height 23
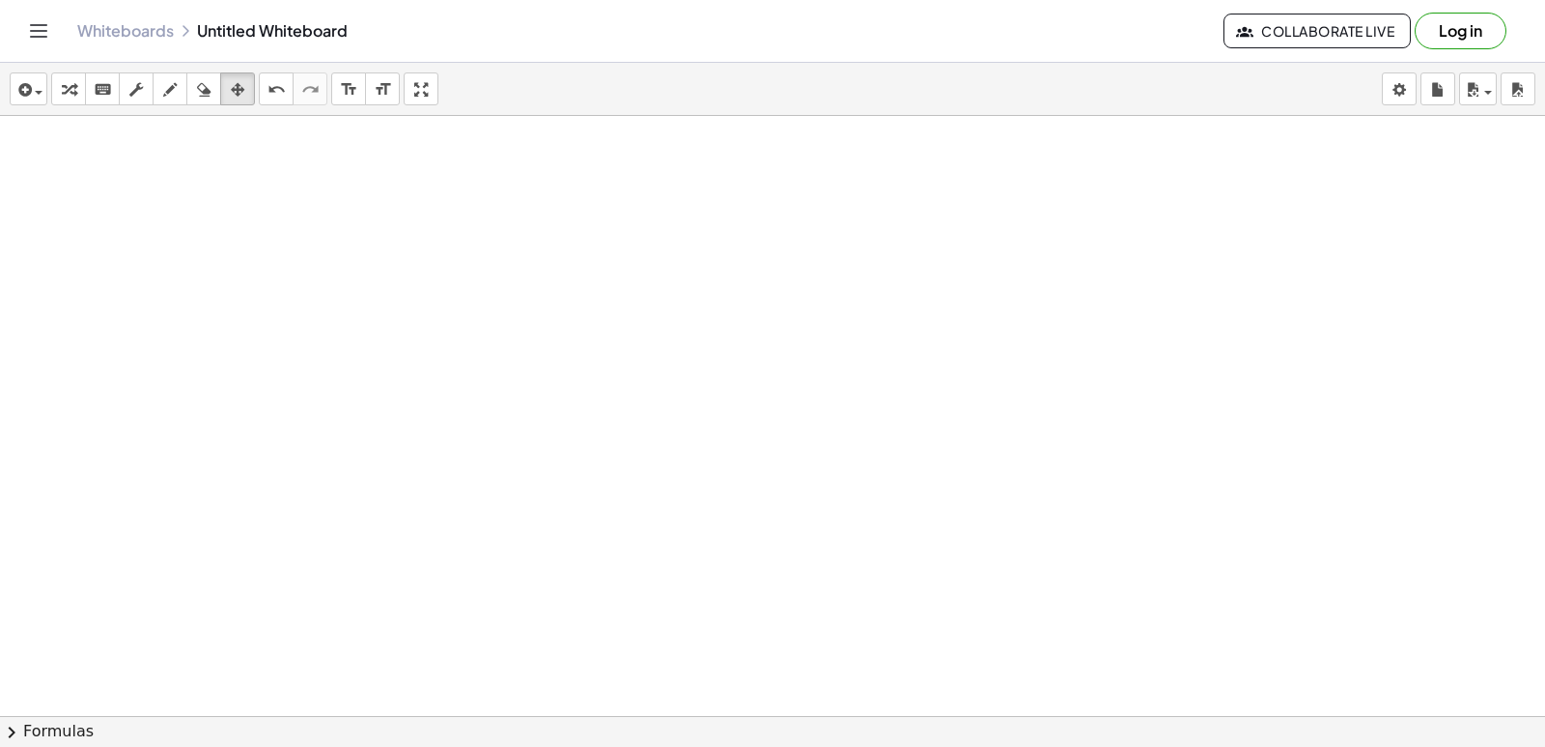
click at [910, 403] on div at bounding box center [772, 759] width 1545 height 1286
click at [770, 469] on div at bounding box center [772, 759] width 1545 height 1286
drag, startPoint x: 770, startPoint y: 469, endPoint x: 774, endPoint y: 488, distance: 18.8
click at [772, 485] on div at bounding box center [772, 759] width 1545 height 1286
click at [617, 484] on div at bounding box center [772, 759] width 1545 height 1286
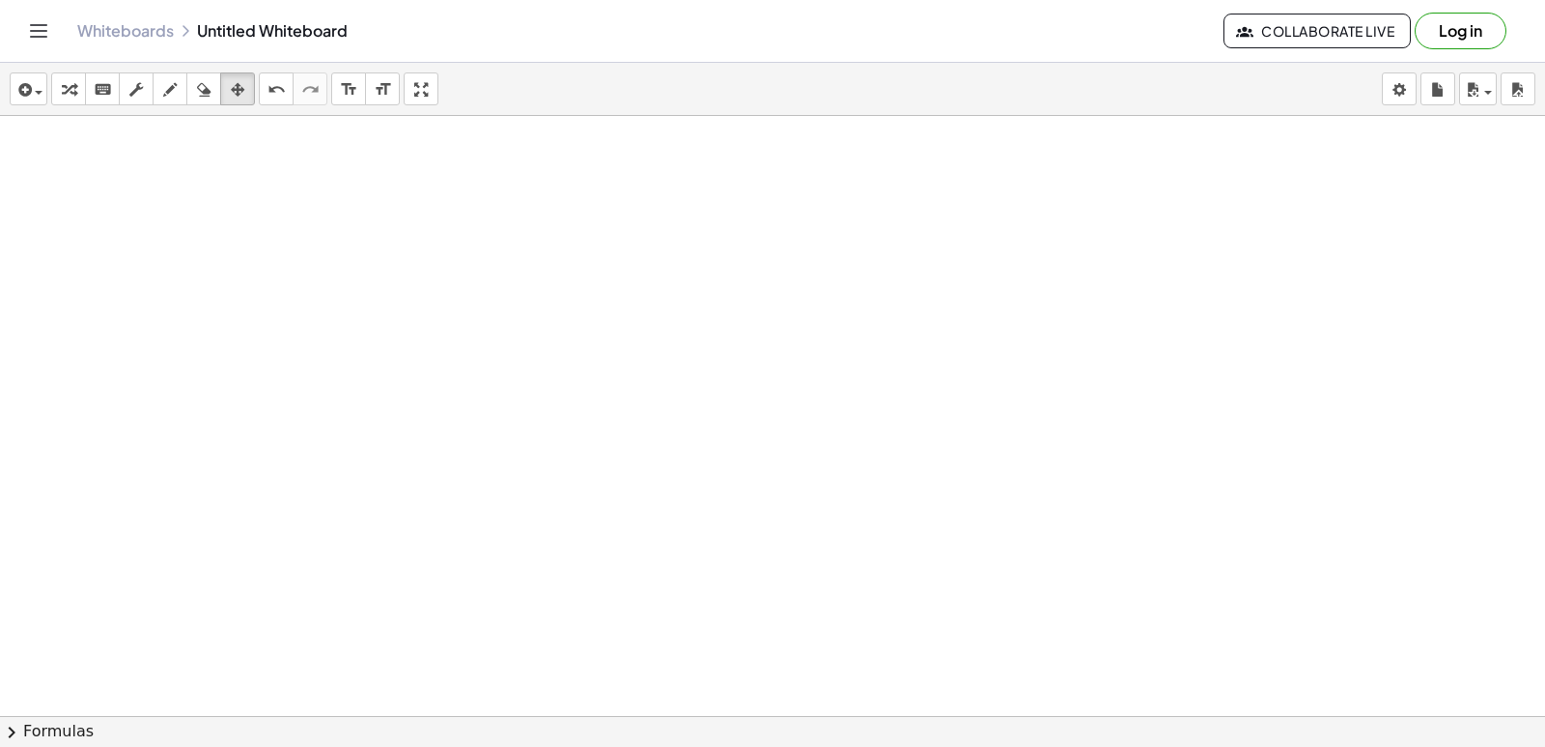
click at [617, 484] on div at bounding box center [772, 759] width 1545 height 1286
drag, startPoint x: 613, startPoint y: 386, endPoint x: 584, endPoint y: 408, distance: 35.9
click at [602, 407] on div at bounding box center [772, 759] width 1545 height 1286
drag, startPoint x: 584, startPoint y: 408, endPoint x: 683, endPoint y: 495, distance: 132.0
click at [636, 486] on div at bounding box center [772, 759] width 1545 height 1286
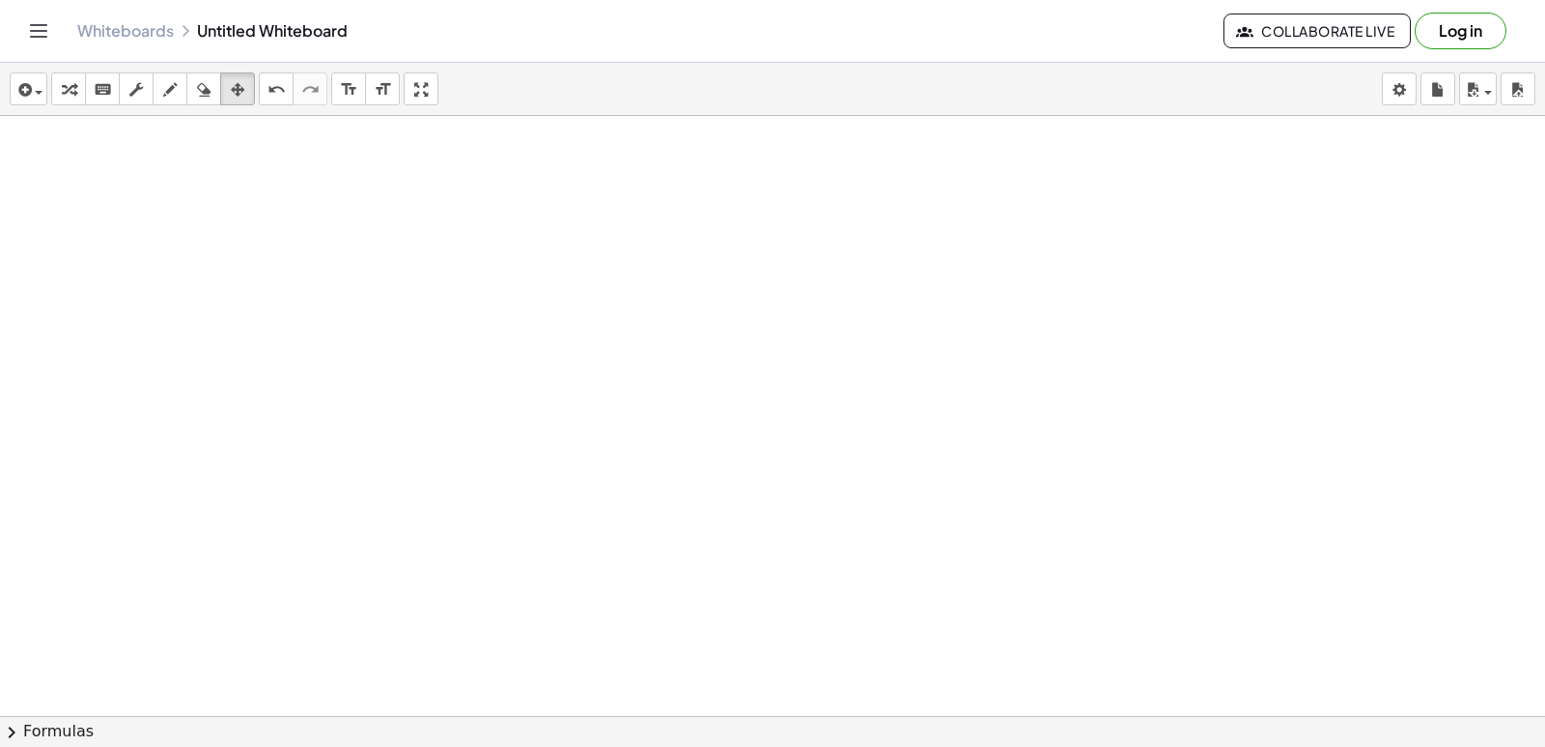
drag, startPoint x: 683, startPoint y: 495, endPoint x: 692, endPoint y: 472, distance: 24.8
click at [689, 475] on div at bounding box center [772, 759] width 1545 height 1286
click at [694, 466] on div at bounding box center [772, 759] width 1545 height 1286
drag, startPoint x: 695, startPoint y: 460, endPoint x: 663, endPoint y: 449, distance: 34.5
click at [668, 462] on div at bounding box center [772, 759] width 1545 height 1286
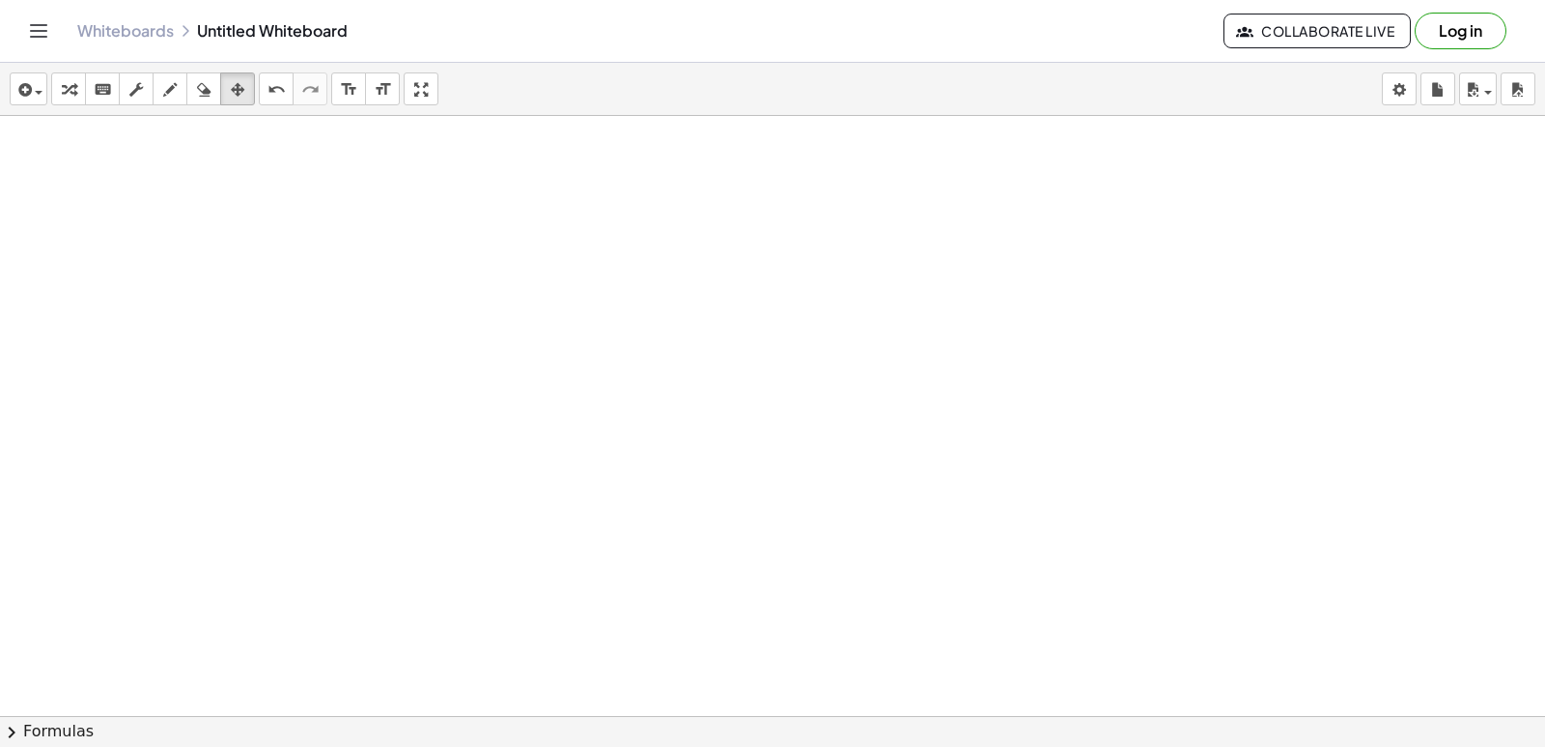
click at [663, 449] on div at bounding box center [772, 759] width 1545 height 1286
drag, startPoint x: 639, startPoint y: 446, endPoint x: 544, endPoint y: 471, distance: 98.9
click at [638, 447] on div at bounding box center [772, 759] width 1545 height 1286
click at [543, 471] on div at bounding box center [772, 759] width 1545 height 1286
drag, startPoint x: 555, startPoint y: 431, endPoint x: 377, endPoint y: 466, distance: 182.2
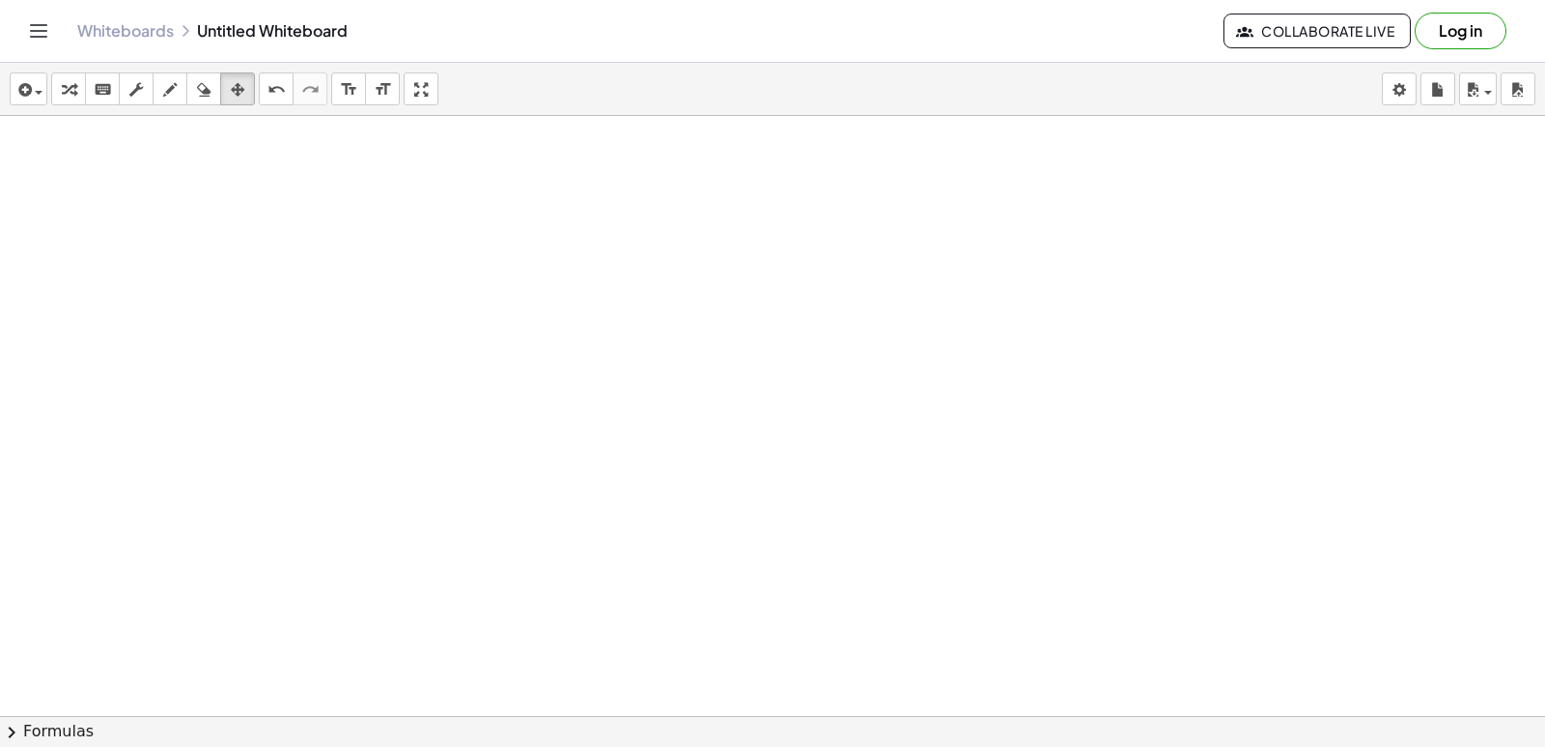
click at [377, 466] on div at bounding box center [772, 759] width 1545 height 1286
drag, startPoint x: 424, startPoint y: 498, endPoint x: 473, endPoint y: 529, distance: 58.2
click at [445, 519] on div at bounding box center [772, 759] width 1545 height 1286
drag, startPoint x: 473, startPoint y: 529, endPoint x: 462, endPoint y: 506, distance: 25.9
click at [475, 530] on div at bounding box center [772, 759] width 1545 height 1286
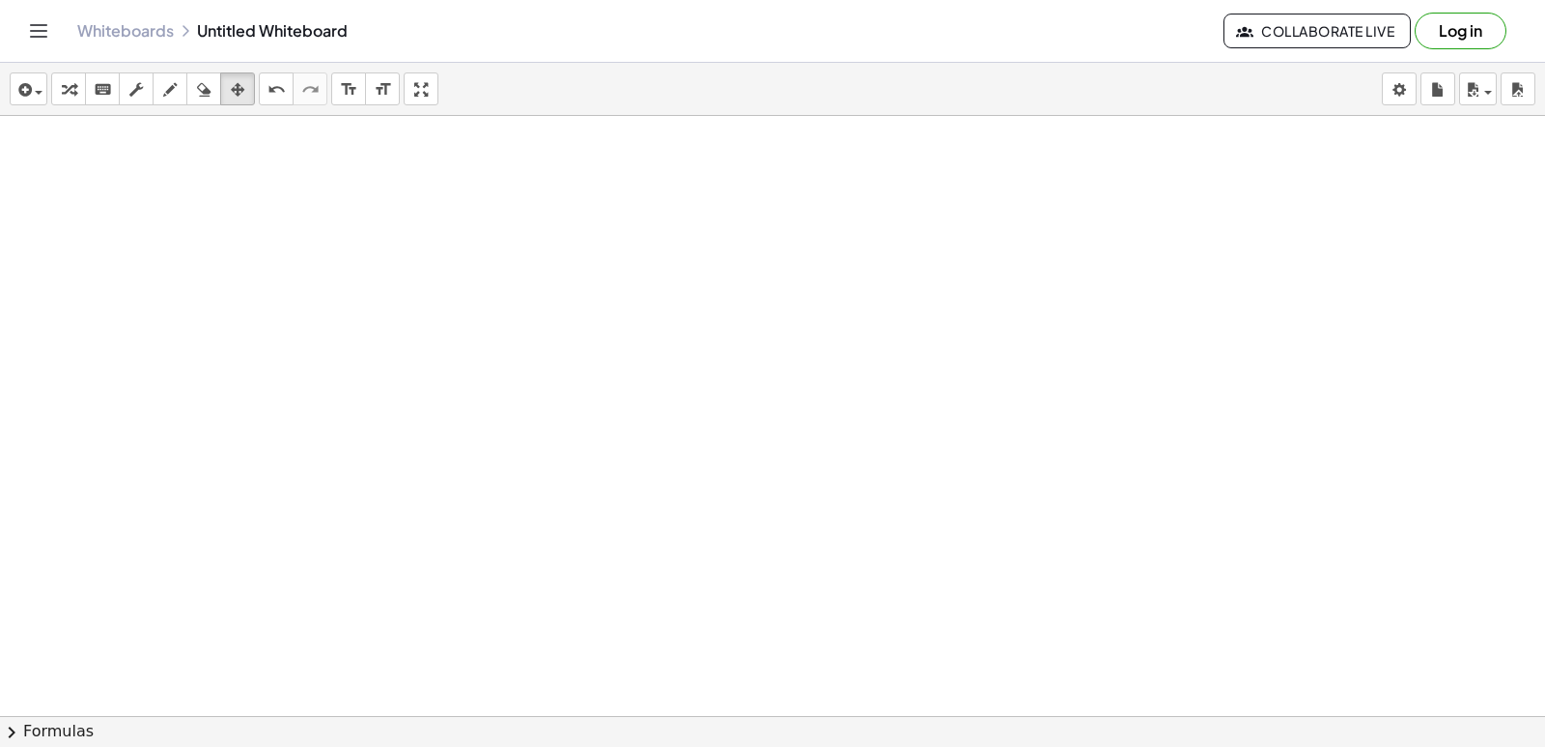
click at [929, 519] on div at bounding box center [772, 759] width 1545 height 1286
click at [821, 495] on div at bounding box center [772, 759] width 1545 height 1286
click at [812, 488] on div at bounding box center [772, 759] width 1545 height 1286
click at [817, 485] on div at bounding box center [772, 759] width 1545 height 1286
drag, startPoint x: 796, startPoint y: 467, endPoint x: 778, endPoint y: 457, distance: 20.4
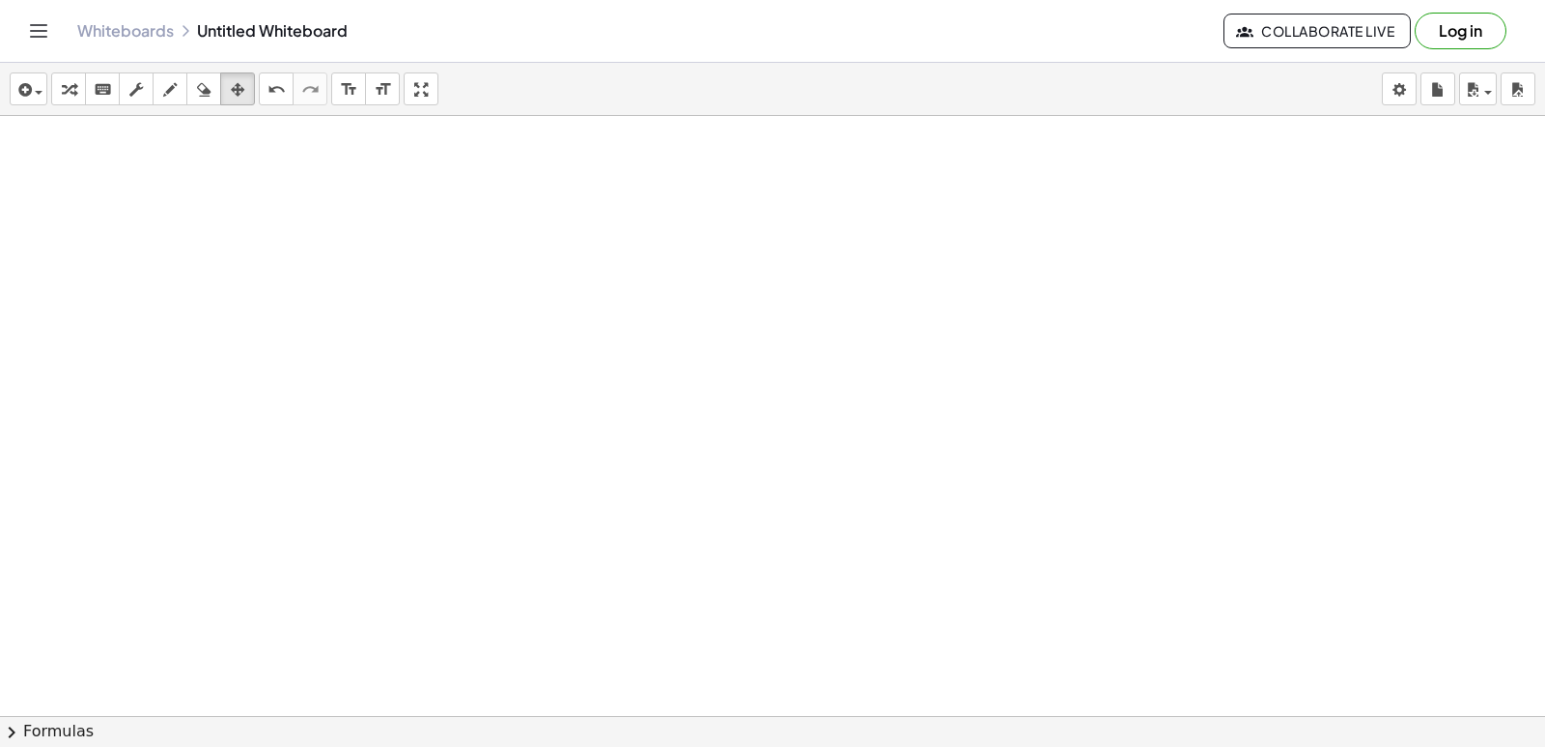
click at [798, 466] on div at bounding box center [772, 759] width 1545 height 1286
click at [58, 91] on div "button" at bounding box center [68, 88] width 25 height 23
click at [984, 443] on div at bounding box center [772, 759] width 1545 height 1286
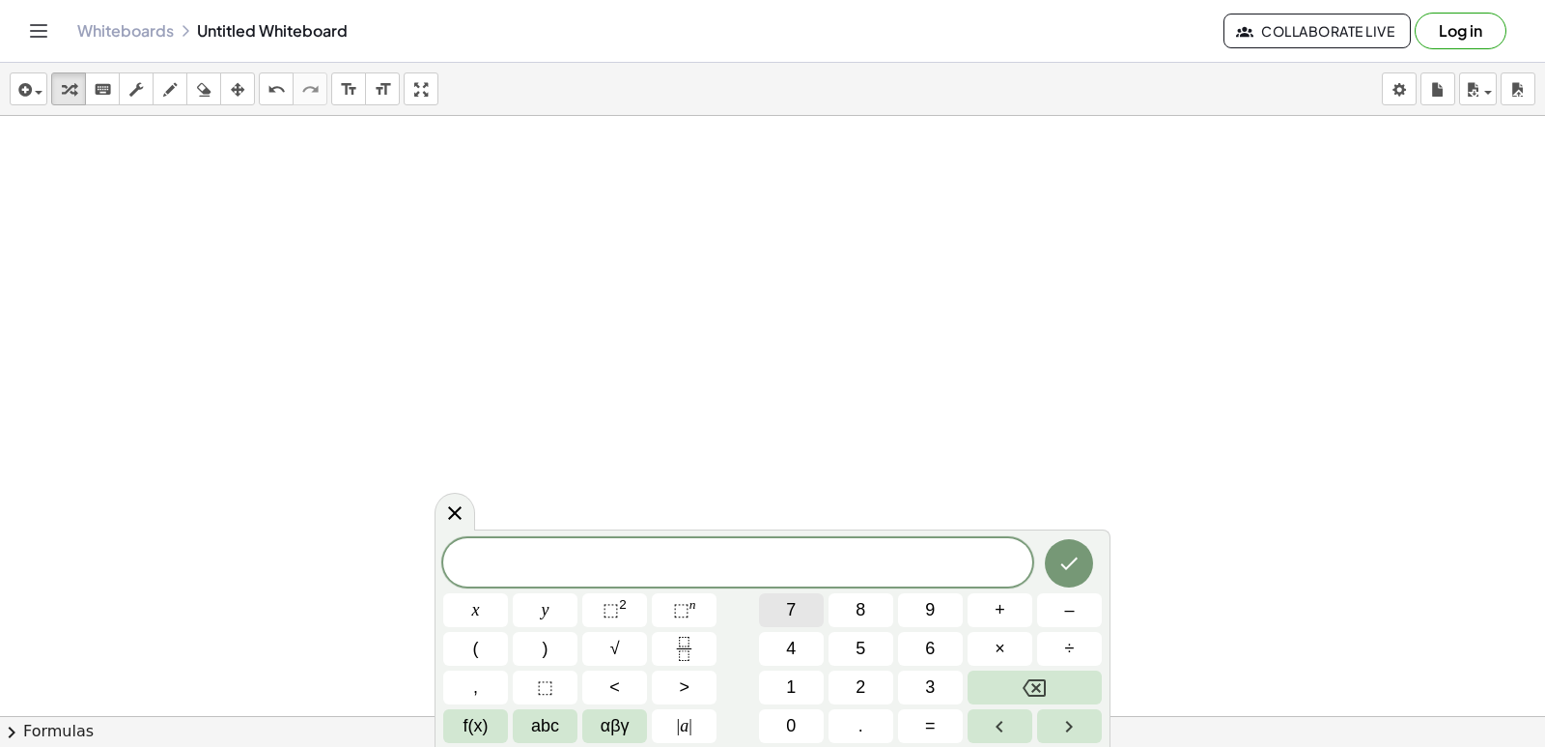
click at [781, 598] on button "7" at bounding box center [791, 610] width 65 height 34
click at [1011, 641] on button "×" at bounding box center [1000, 649] width 65 height 34
click at [1047, 672] on button "Backspace" at bounding box center [1035, 687] width 134 height 34
click at [1013, 650] on button "×" at bounding box center [1000, 649] width 65 height 34
click at [1013, 674] on button "Backspace" at bounding box center [1035, 687] width 134 height 34
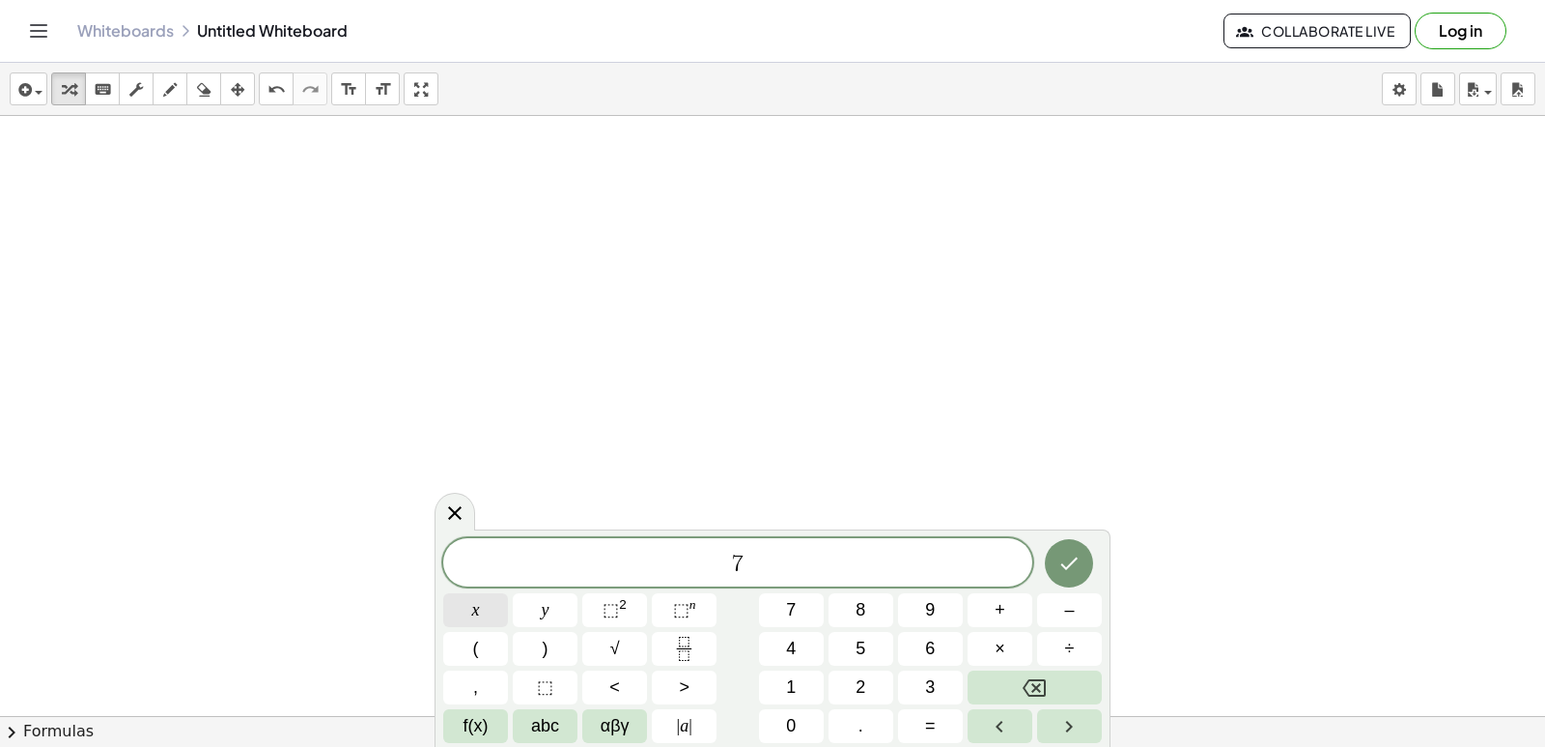
click at [474, 600] on span "x" at bounding box center [476, 610] width 8 height 26
click at [1068, 619] on span "–" at bounding box center [1069, 610] width 10 height 26
click at [928, 605] on span "9" at bounding box center [930, 610] width 10 height 26
click at [1065, 560] on icon "Done" at bounding box center [1069, 562] width 23 height 23
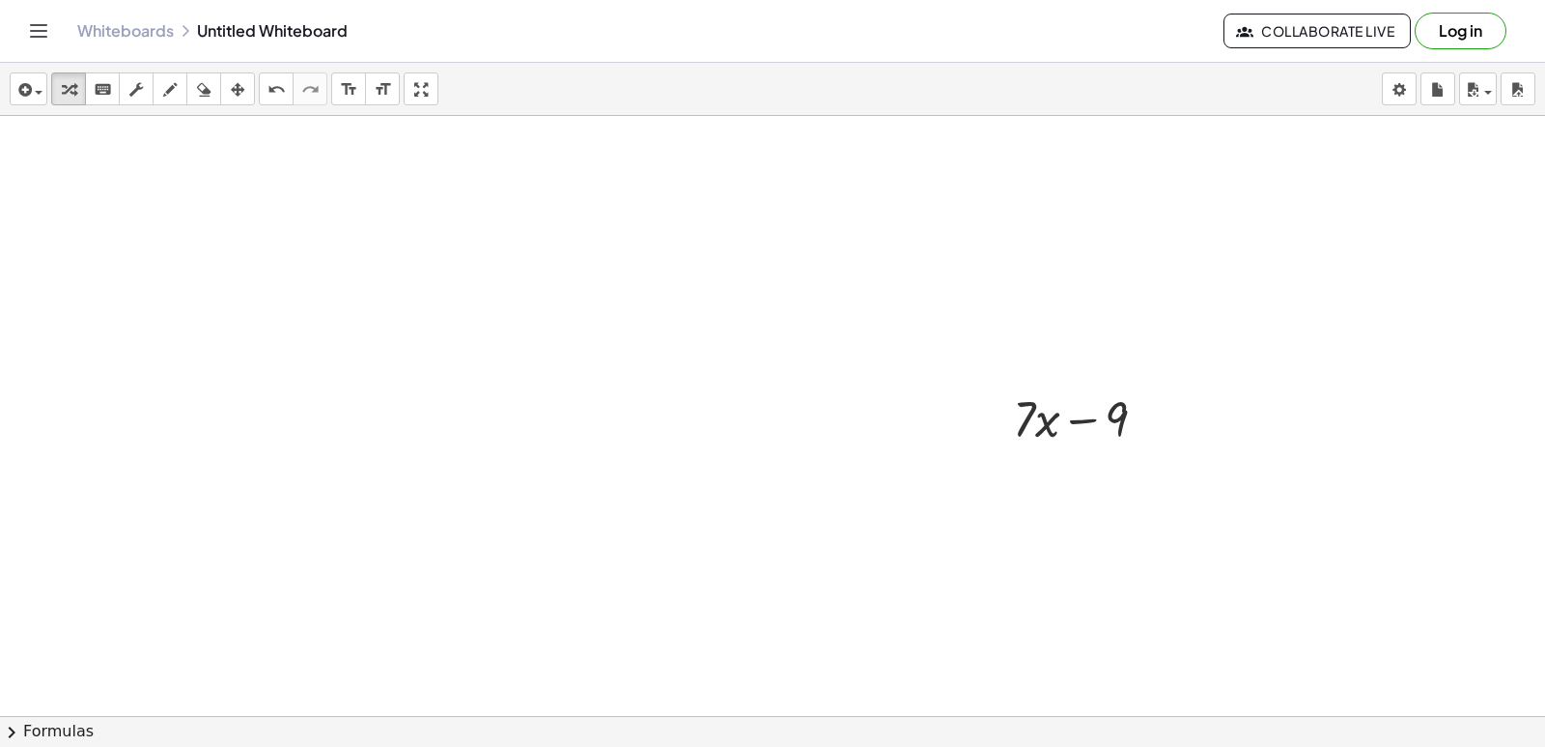
scroll to position [97, 0]
click at [1147, 387] on div at bounding box center [1153, 386] width 21 height 21
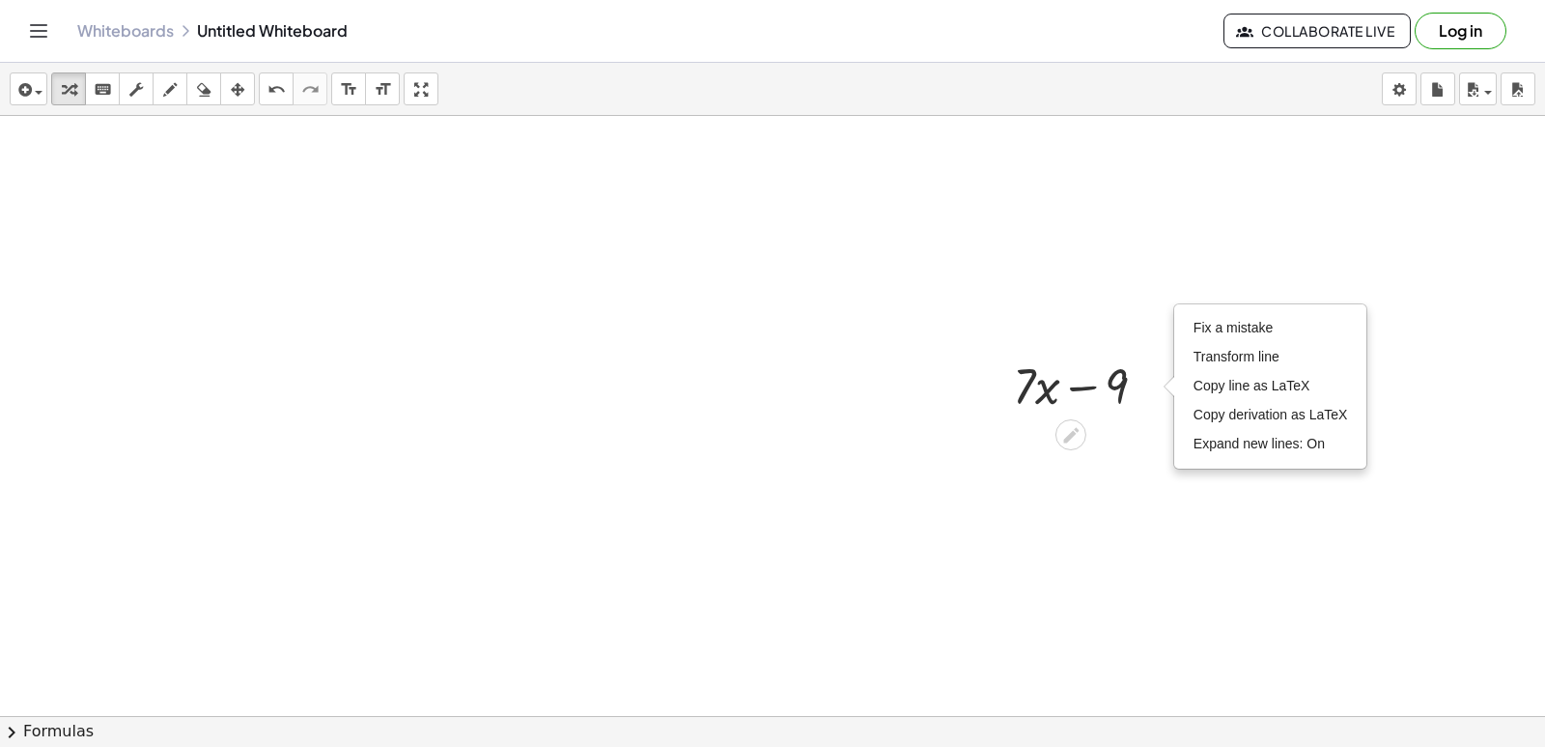
click at [1142, 428] on div "+ · 7 · x − 9 Fix a mistake Transform line Copy line as LaTeX Copy derivation a…" at bounding box center [772, 662] width 1545 height 1286
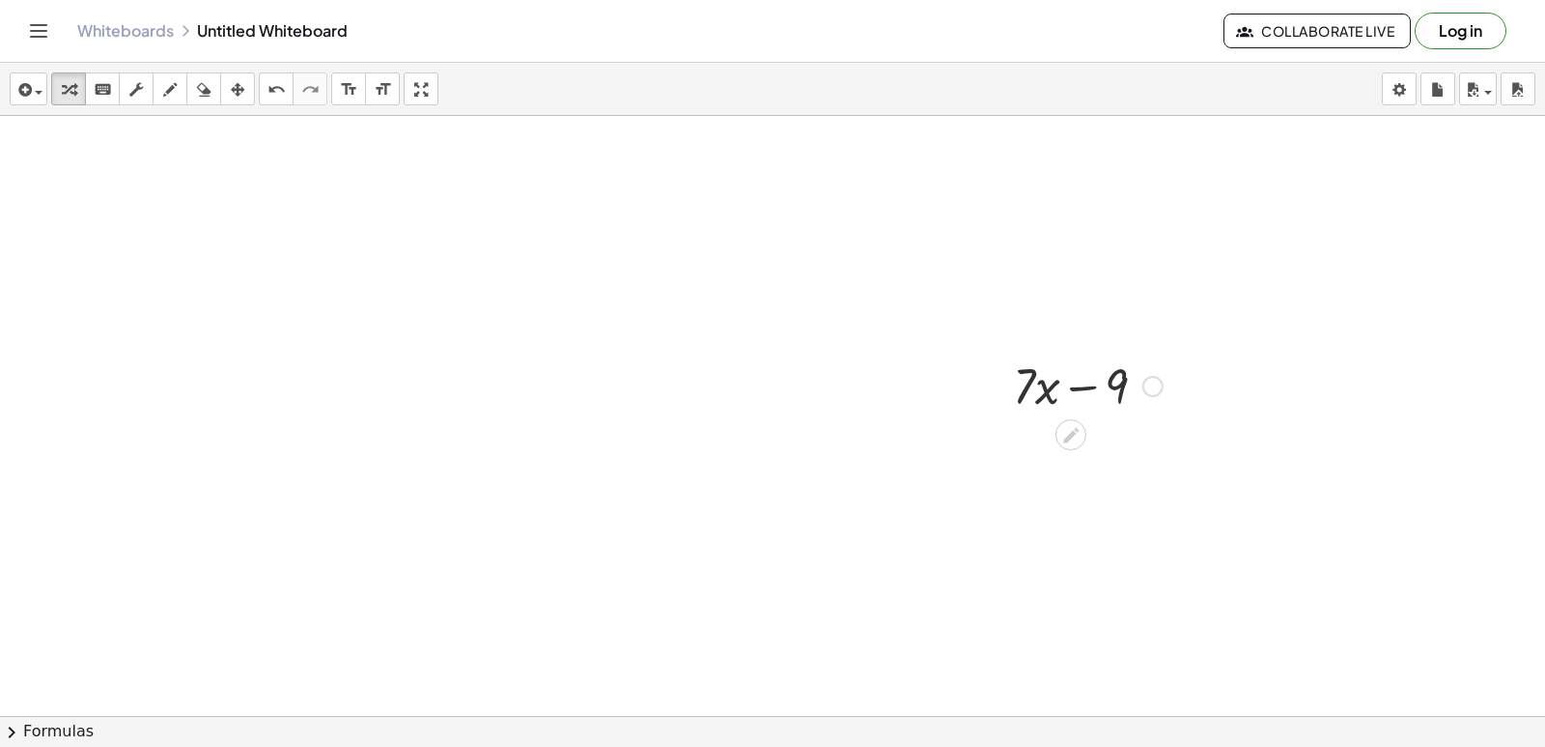
click at [1070, 430] on icon at bounding box center [1070, 435] width 20 height 20
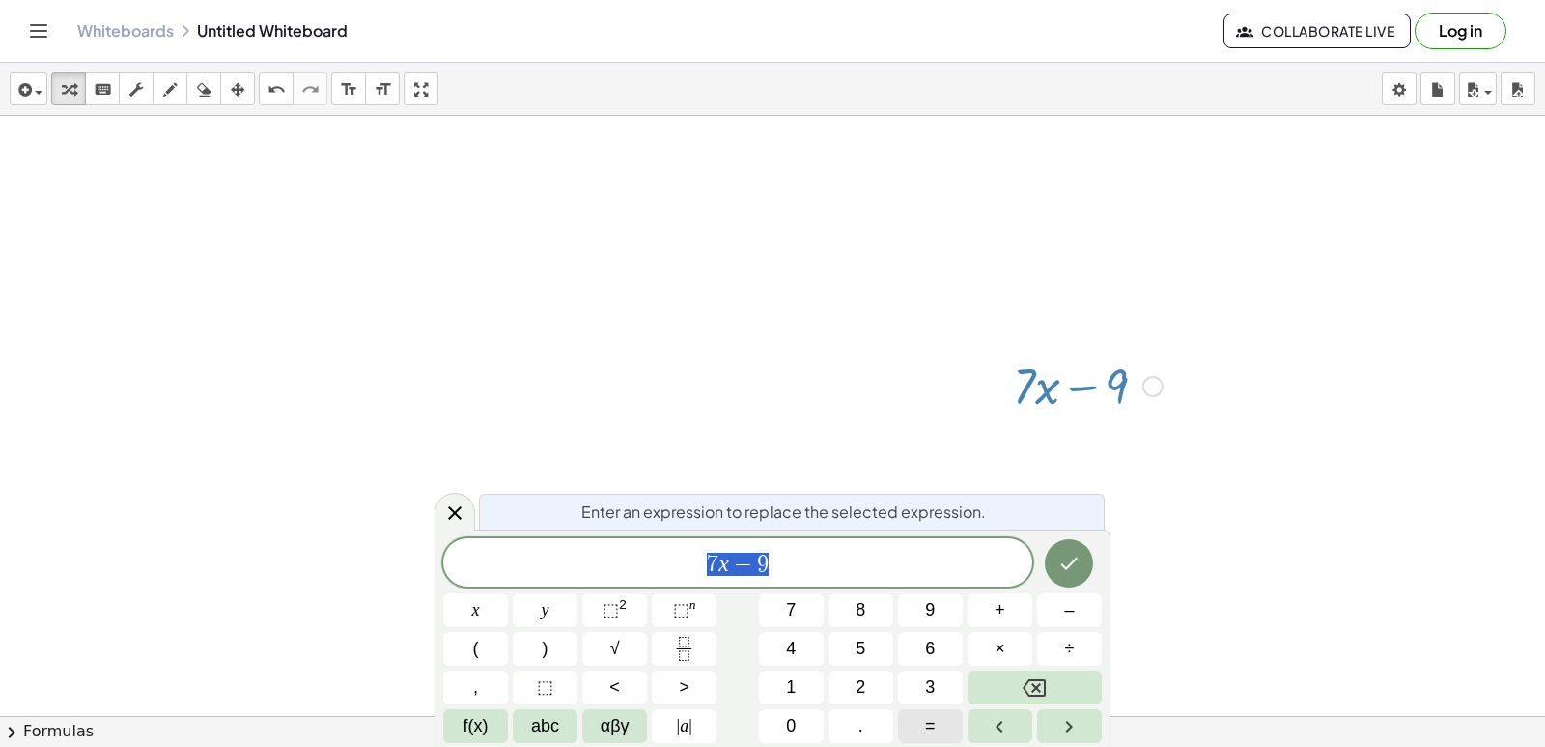
click at [916, 722] on button "=" at bounding box center [930, 726] width 65 height 34
click at [1019, 684] on button "Backspace" at bounding box center [1035, 687] width 134 height 34
click at [1015, 695] on button "Backspace" at bounding box center [1035, 687] width 134 height 34
click at [1152, 358] on div at bounding box center [1087, 385] width 169 height 66
click at [1125, 402] on div at bounding box center [1087, 385] width 169 height 66
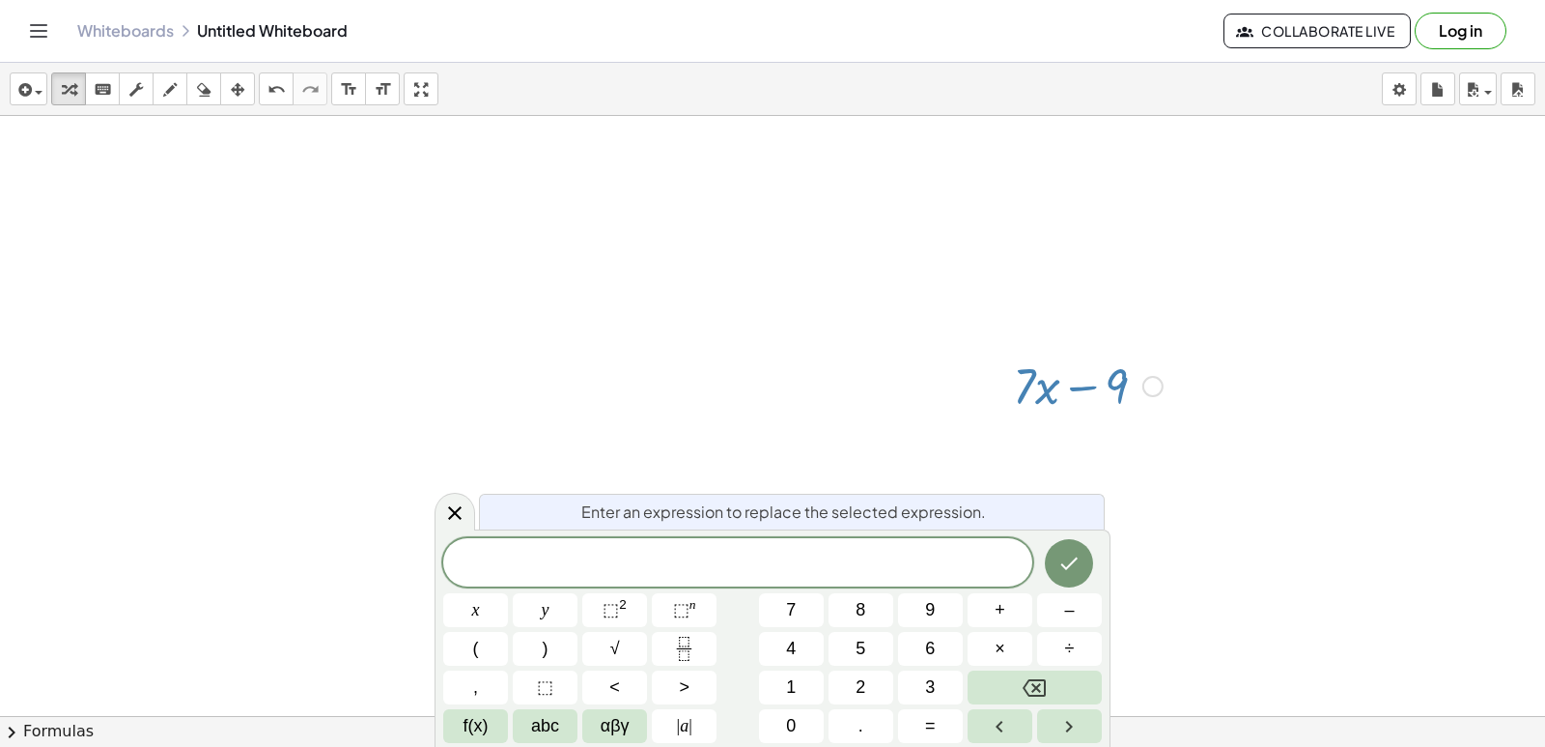
click at [1125, 402] on div at bounding box center [1087, 385] width 169 height 66
click at [206, 85] on icon "button" at bounding box center [204, 89] width 14 height 23
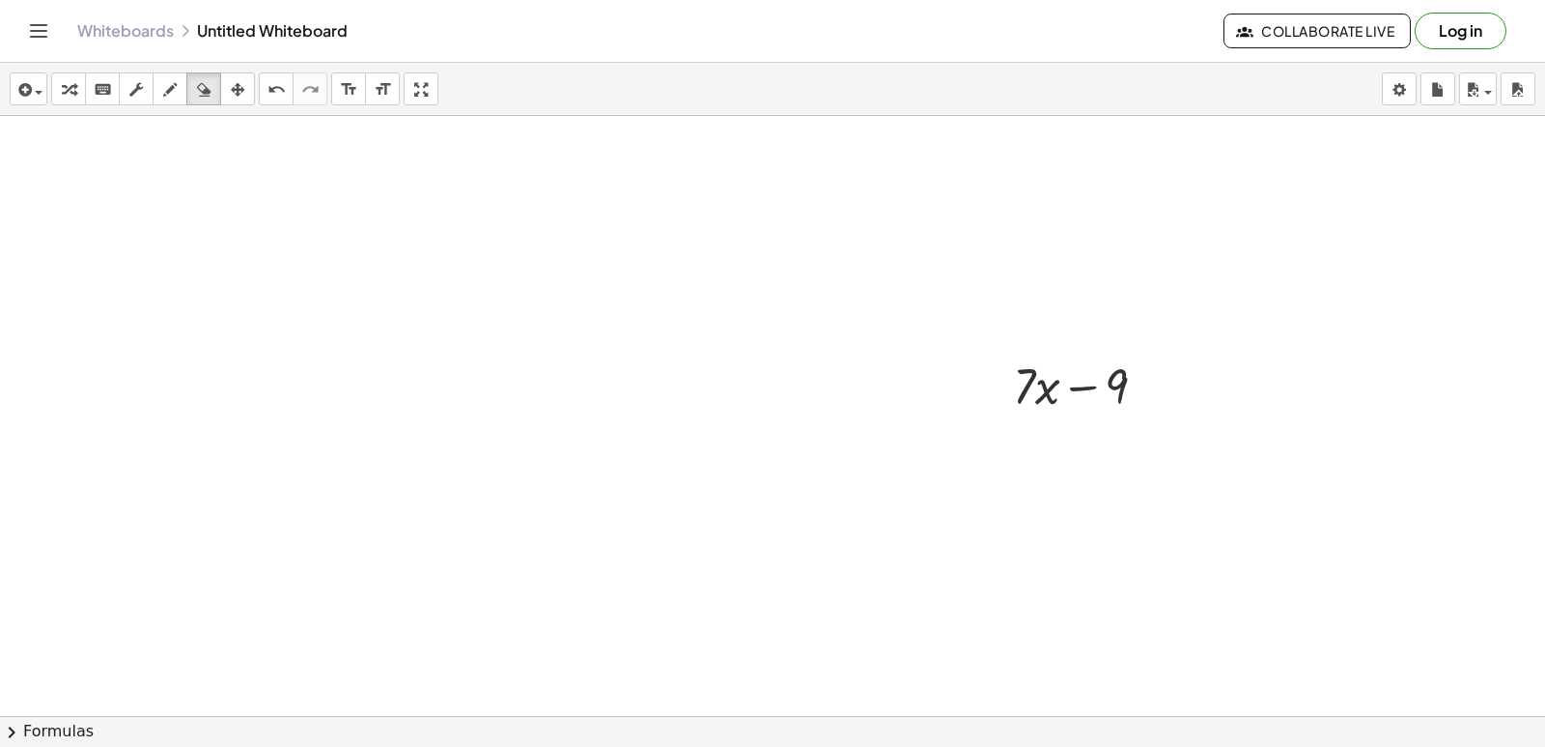
click at [1106, 374] on div at bounding box center [772, 662] width 1545 height 1286
drag, startPoint x: 1106, startPoint y: 374, endPoint x: 1088, endPoint y: 368, distance: 19.2
click at [1091, 370] on div at bounding box center [772, 662] width 1545 height 1286
drag, startPoint x: 1086, startPoint y: 368, endPoint x: 1039, endPoint y: 364, distance: 46.5
click at [1069, 367] on div at bounding box center [772, 662] width 1545 height 1286
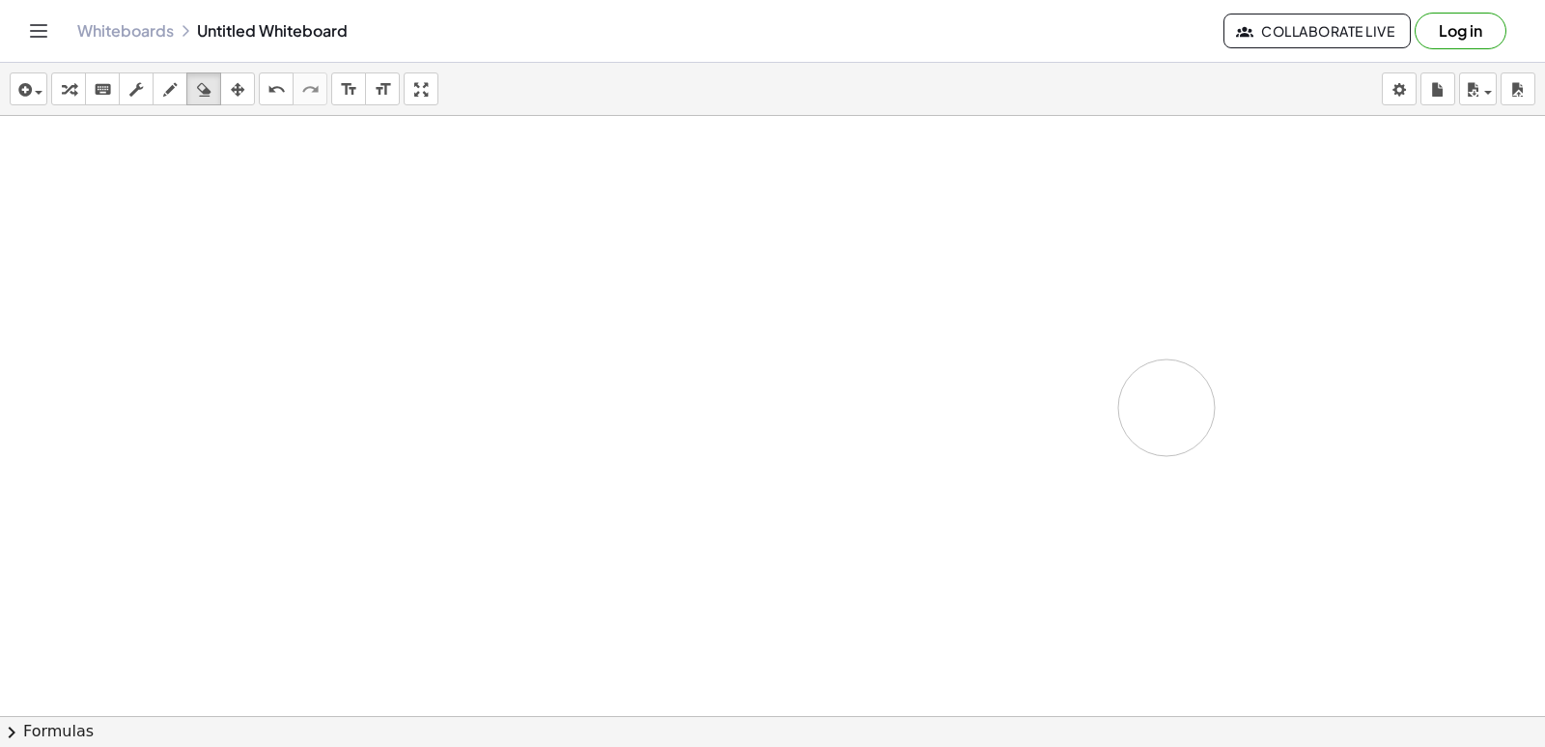
drag, startPoint x: 1026, startPoint y: 370, endPoint x: 1107, endPoint y: 385, distance: 82.6
click at [1144, 401] on div at bounding box center [772, 662] width 1545 height 1286
click at [57, 82] on div "button" at bounding box center [68, 88] width 25 height 23
click at [212, 361] on div at bounding box center [772, 662] width 1545 height 1286
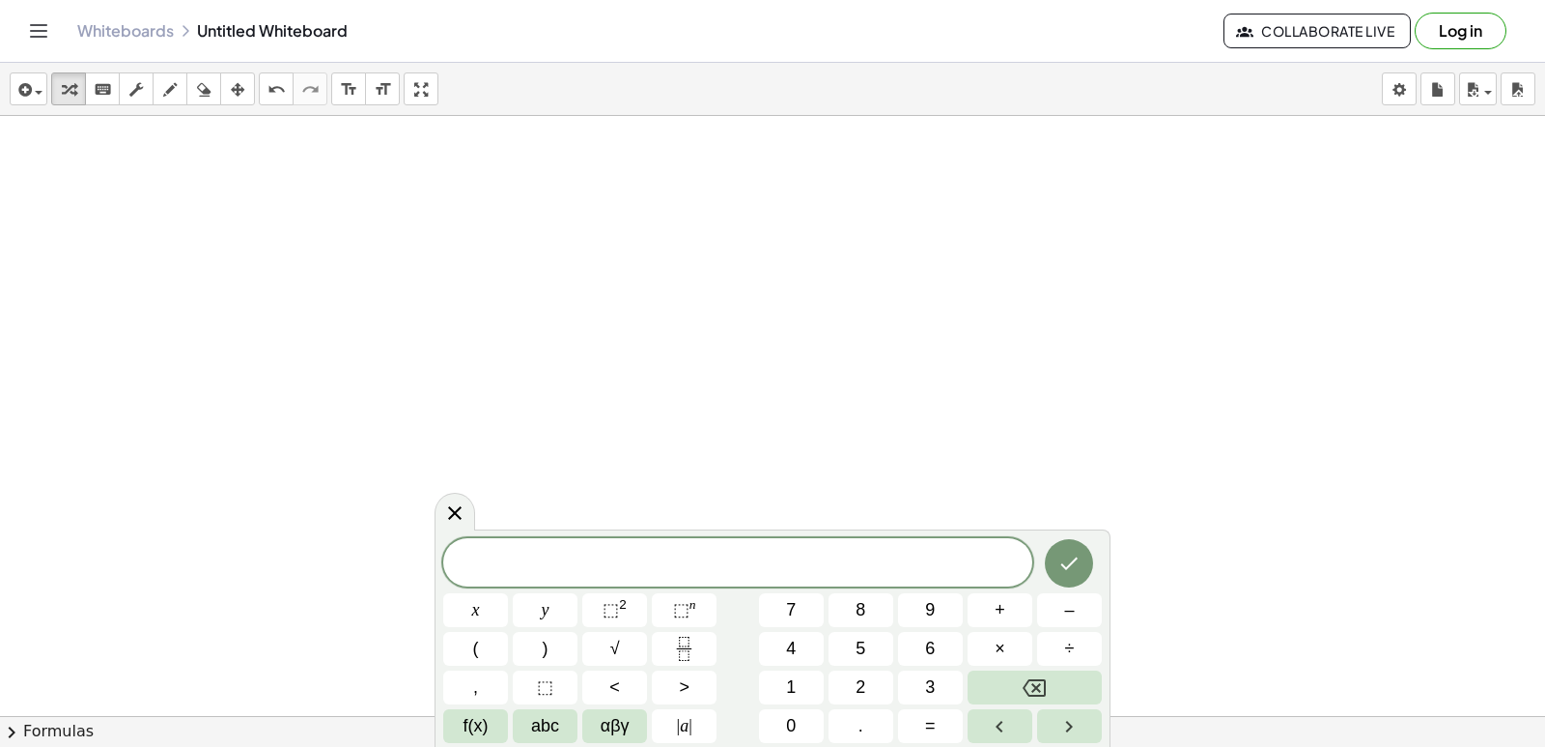
scroll to position [687, 0]
click at [795, 605] on span "7" at bounding box center [791, 610] width 10 height 26
click at [453, 604] on button "x" at bounding box center [475, 610] width 65 height 34
click at [1063, 611] on button "–" at bounding box center [1069, 610] width 65 height 34
click at [913, 617] on button "9" at bounding box center [930, 610] width 65 height 34
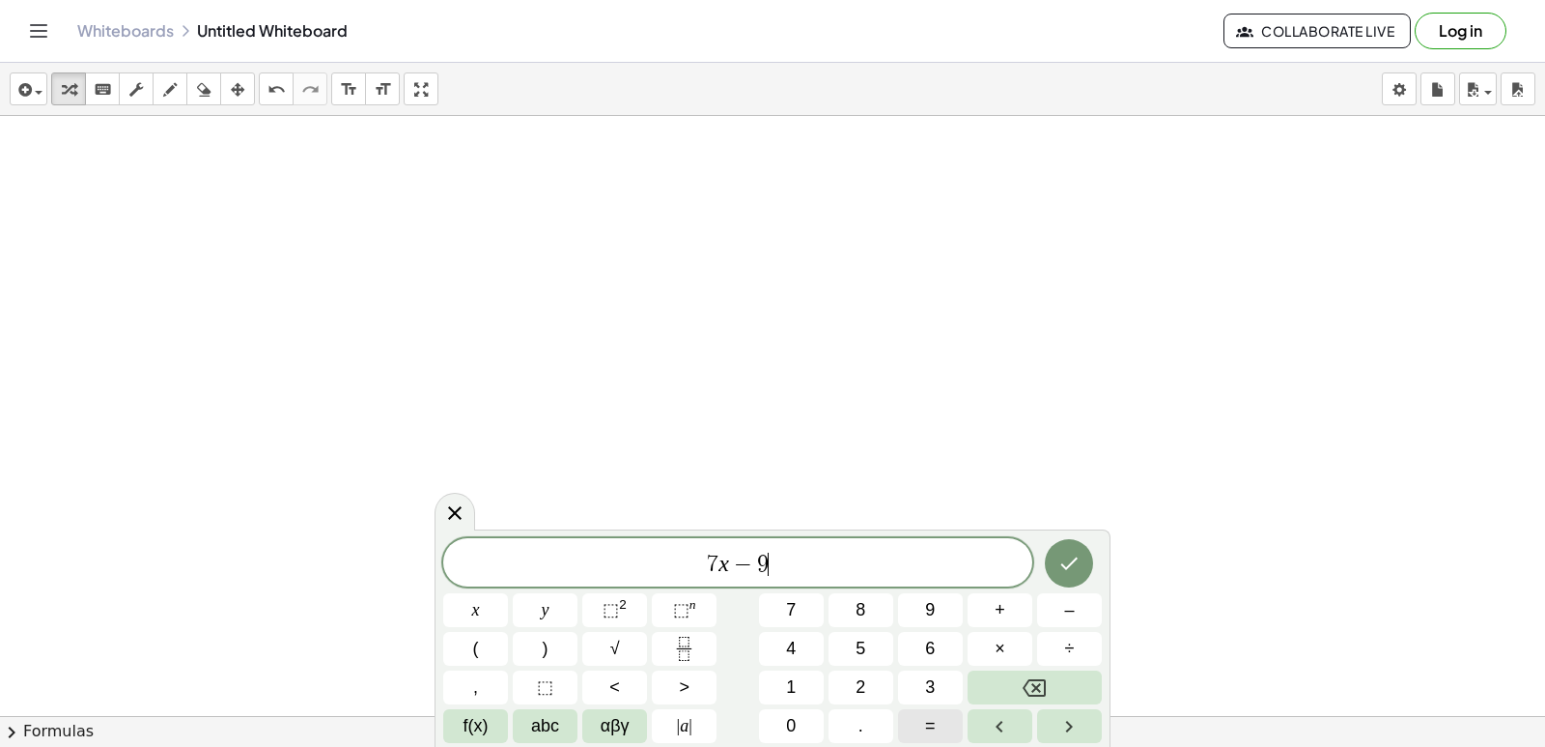
click at [926, 727] on span "=" at bounding box center [930, 726] width 11 height 26
click at [775, 691] on button "1" at bounding box center [791, 687] width 65 height 34
click at [856, 683] on button "2" at bounding box center [861, 687] width 65 height 34
click at [1081, 558] on icon "Done" at bounding box center [1069, 562] width 23 height 23
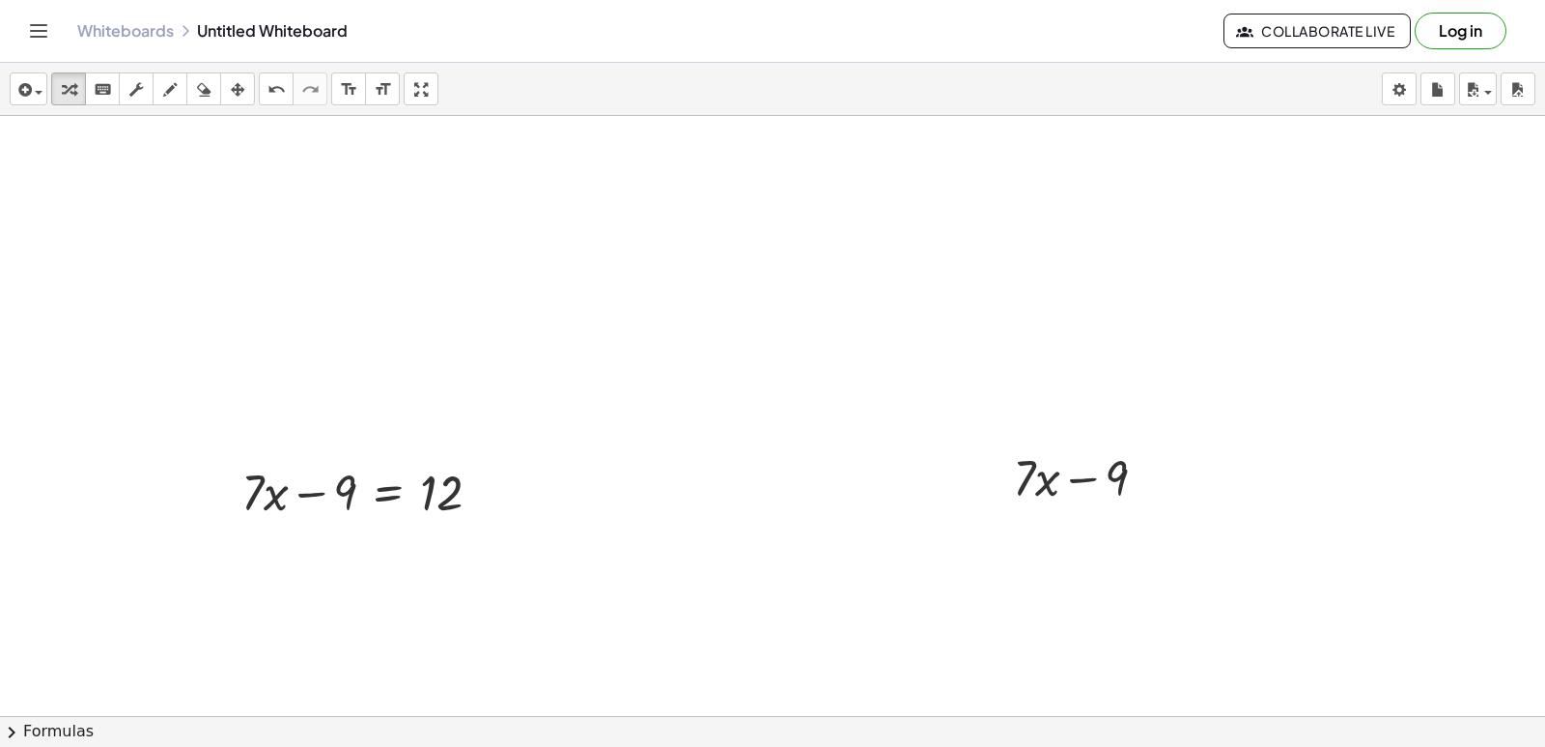
scroll to position [0, 0]
drag, startPoint x: 346, startPoint y: 500, endPoint x: 273, endPoint y: 494, distance: 72.8
click at [273, 494] on div at bounding box center [369, 496] width 274 height 66
click at [269, 502] on div at bounding box center [369, 496] width 274 height 66
click at [314, 516] on div at bounding box center [369, 496] width 274 height 66
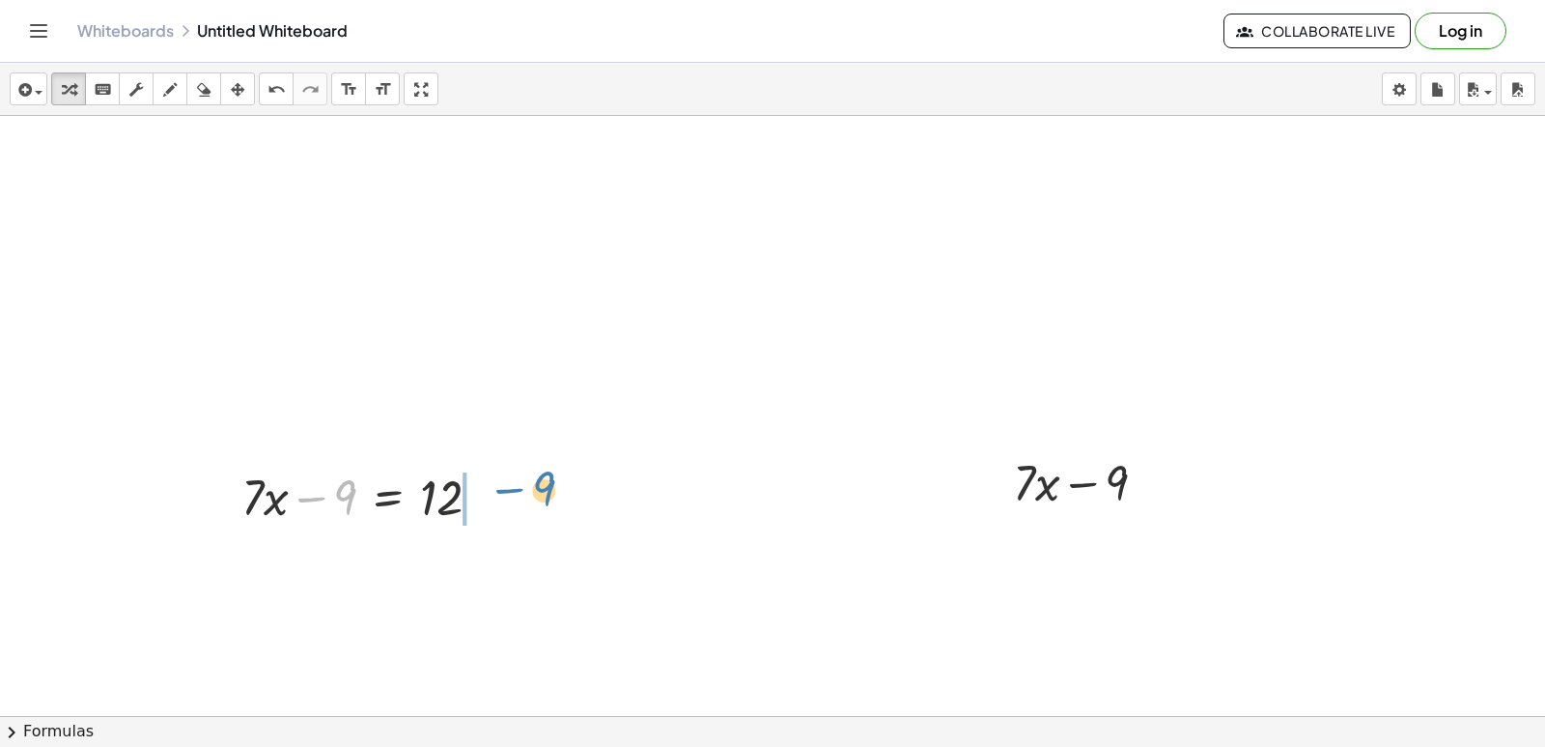
drag, startPoint x: 343, startPoint y: 496, endPoint x: 538, endPoint y: 487, distance: 195.3
click at [491, 564] on div at bounding box center [404, 561] width 344 height 66
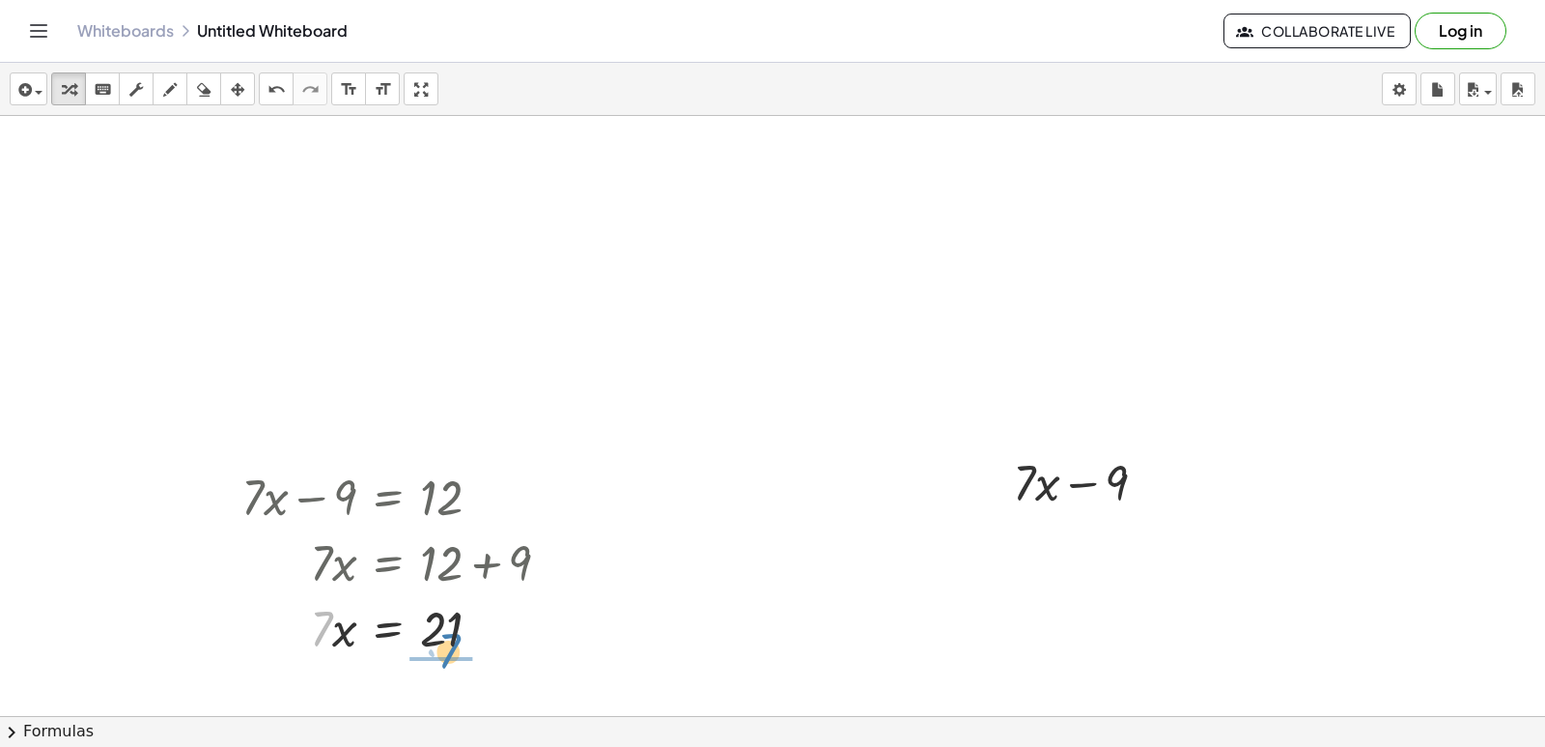
drag, startPoint x: 328, startPoint y: 626, endPoint x: 457, endPoint y: 648, distance: 130.4
click at [457, 648] on div at bounding box center [404, 627] width 344 height 66
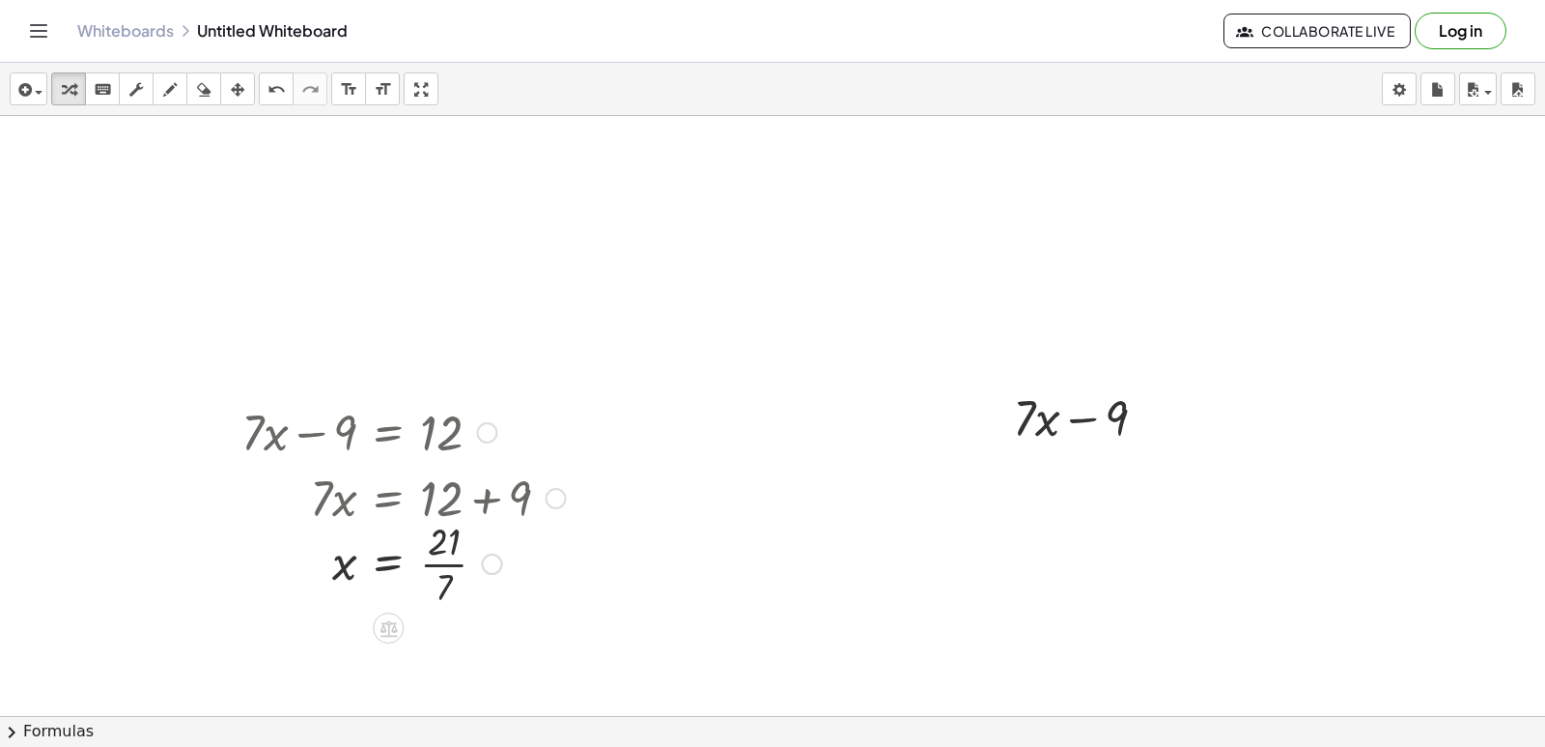
scroll to position [97, 0]
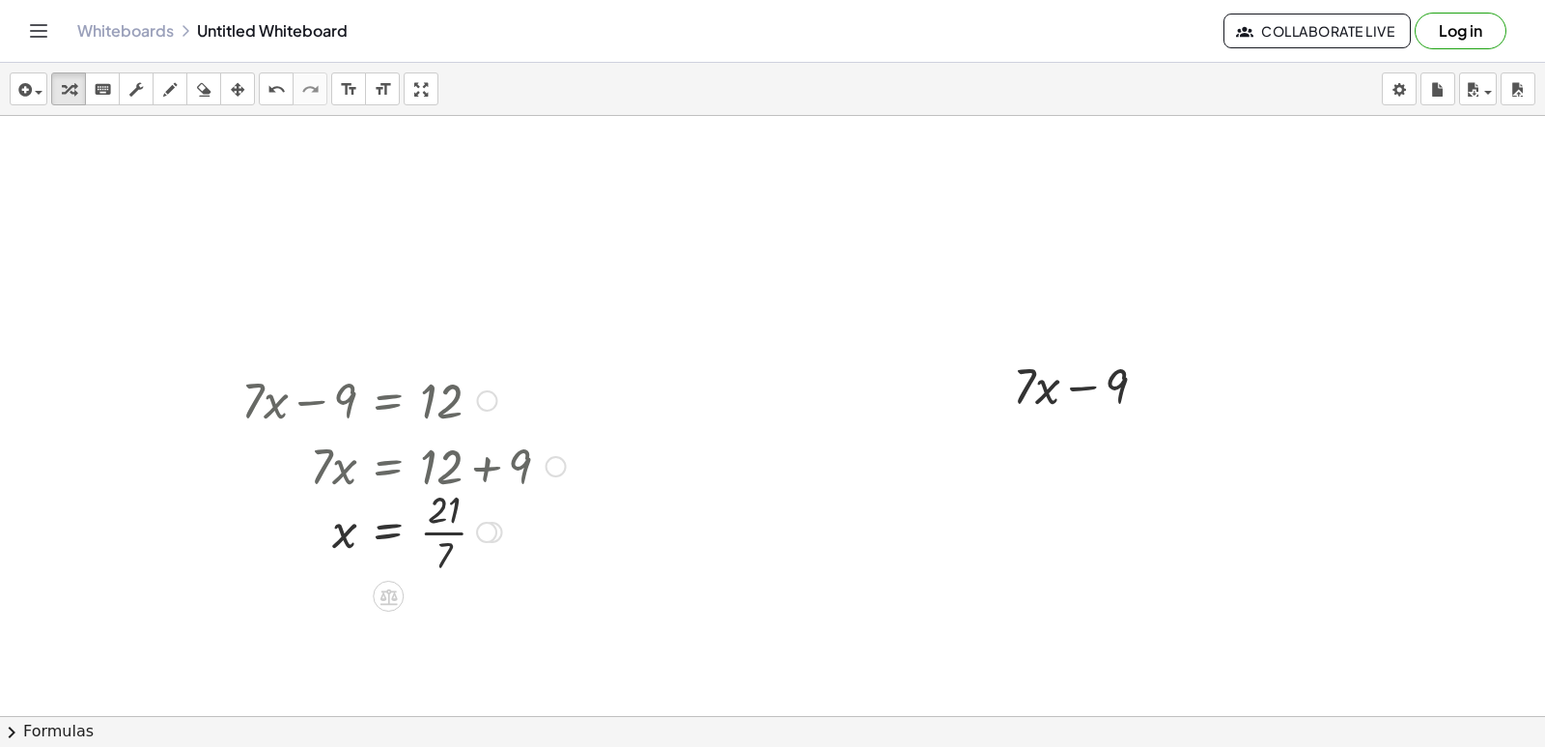
click at [435, 533] on div at bounding box center [404, 530] width 344 height 97
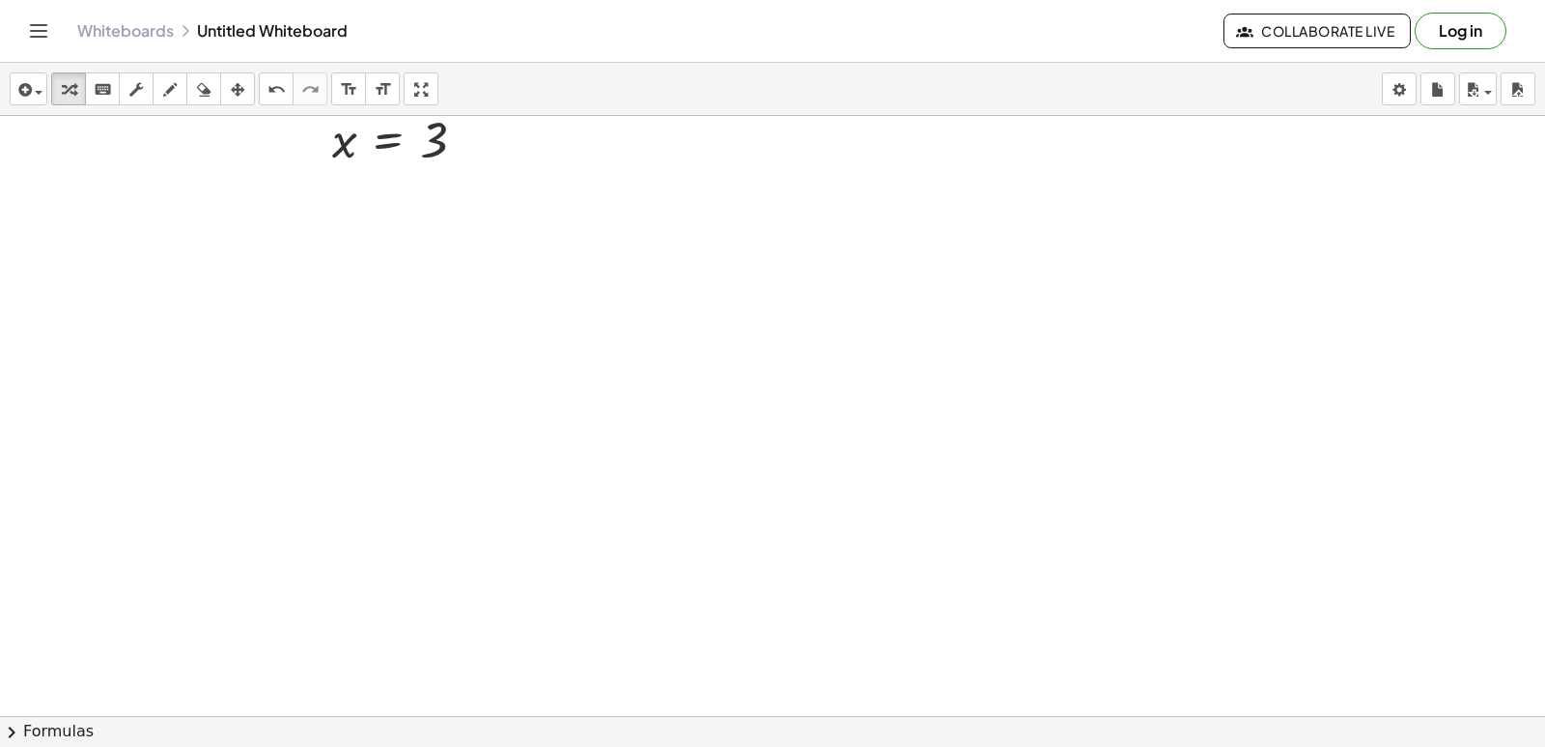
scroll to position [579, 0]
drag, startPoint x: 349, startPoint y: 531, endPoint x: 619, endPoint y: 486, distance: 274.2
click at [619, 486] on div at bounding box center [772, 136] width 1545 height 1200
click at [645, 566] on div at bounding box center [772, 136] width 1545 height 1200
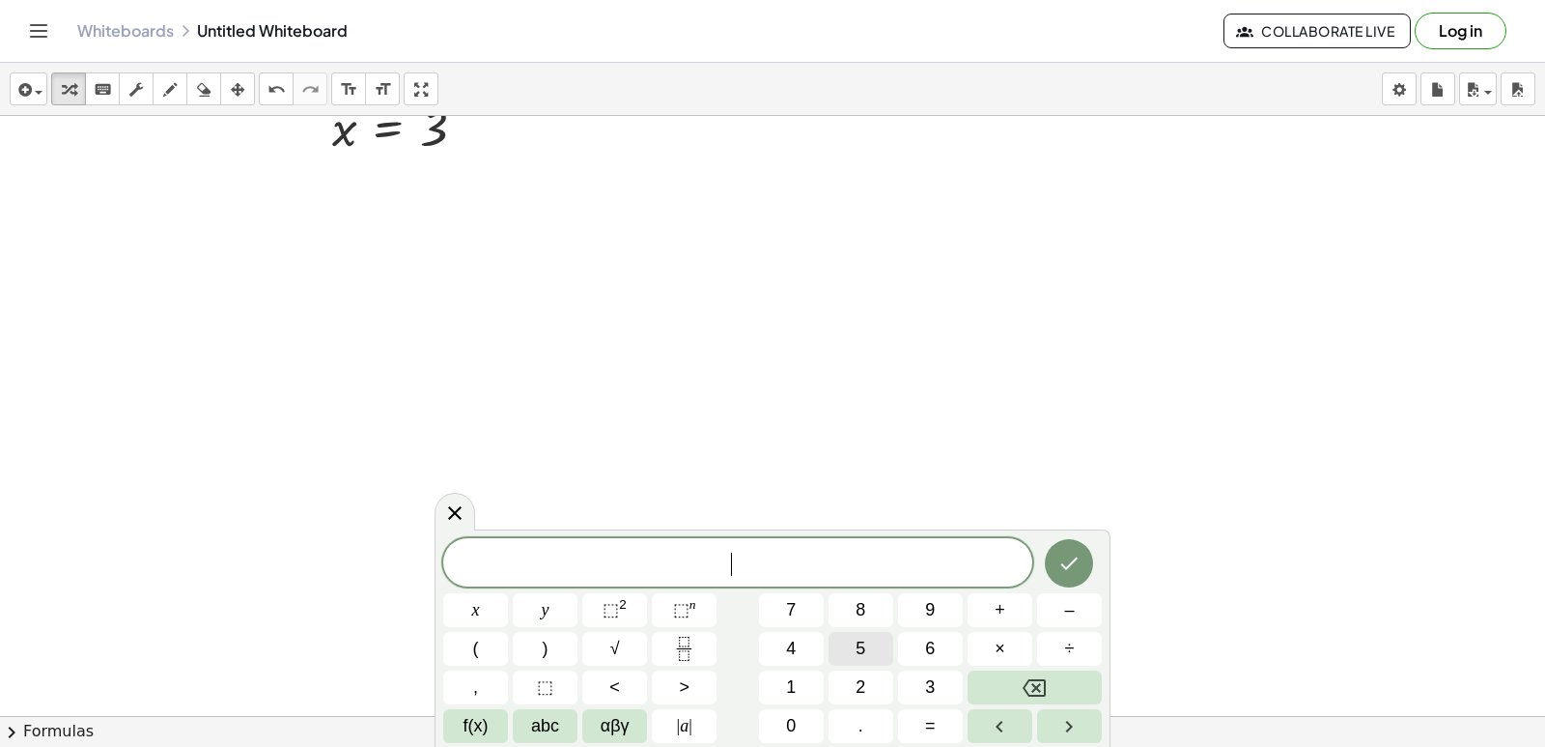
click at [863, 641] on span "5" at bounding box center [861, 649] width 10 height 26
click at [545, 605] on span "y" at bounding box center [546, 610] width 8 height 26
click at [1013, 612] on button "+" at bounding box center [1000, 610] width 65 height 34
click at [799, 681] on button "1" at bounding box center [791, 687] width 65 height 34
click at [800, 665] on div "5 y + 1 ​ x y ⬚ 2 ⬚ n 7 8 9 + – ( ) √ 4 5 6 × ÷ , ⬚ < > 1 2 3 f(x) abc αβγ | a …" at bounding box center [772, 640] width 659 height 205
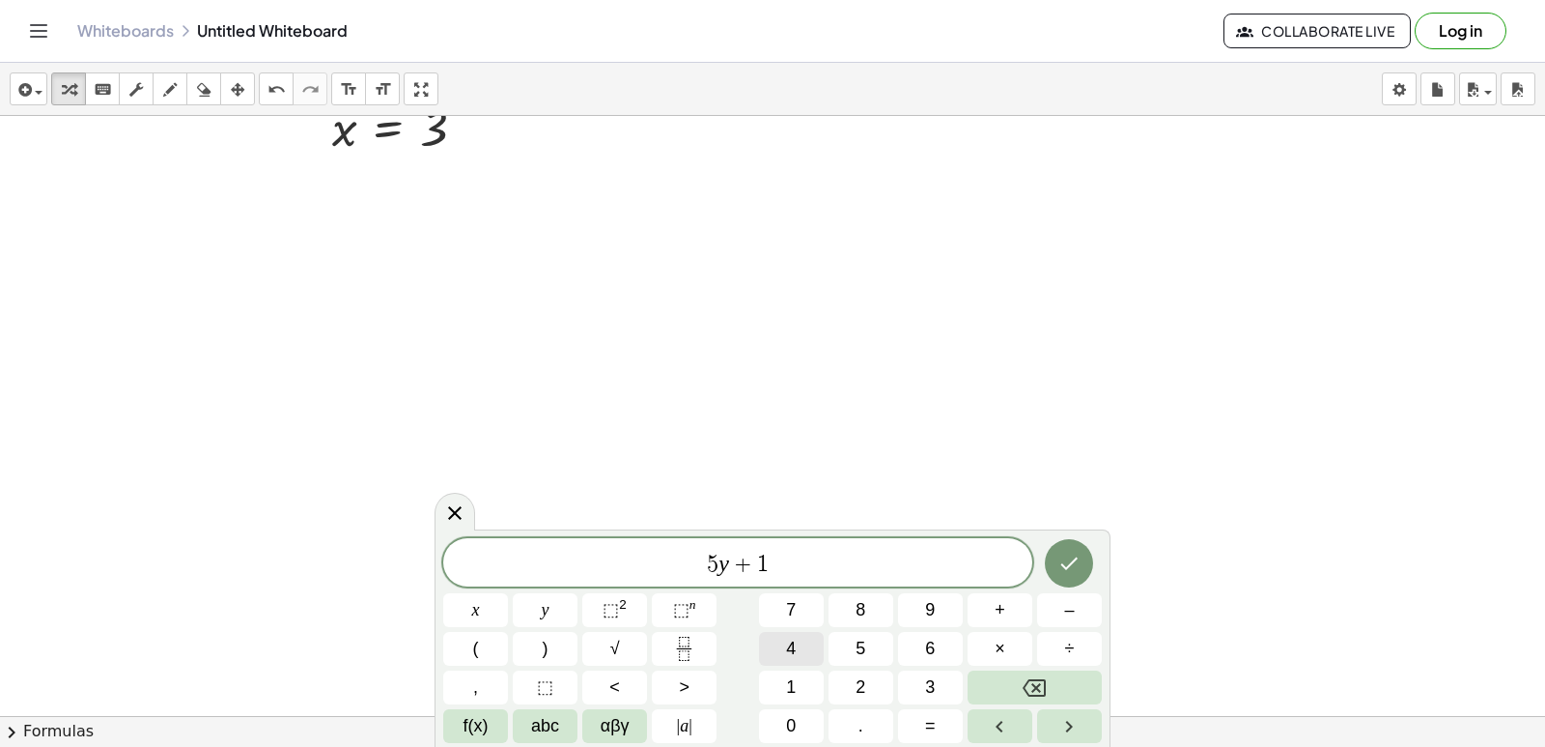
click at [800, 653] on button "4" at bounding box center [791, 649] width 65 height 34
click at [940, 723] on button "=" at bounding box center [930, 726] width 65 height 34
click at [843, 677] on button "2" at bounding box center [861, 687] width 65 height 34
click at [806, 683] on button "1" at bounding box center [791, 687] width 65 height 34
click at [1050, 688] on button "Backspace" at bounding box center [1035, 687] width 134 height 34
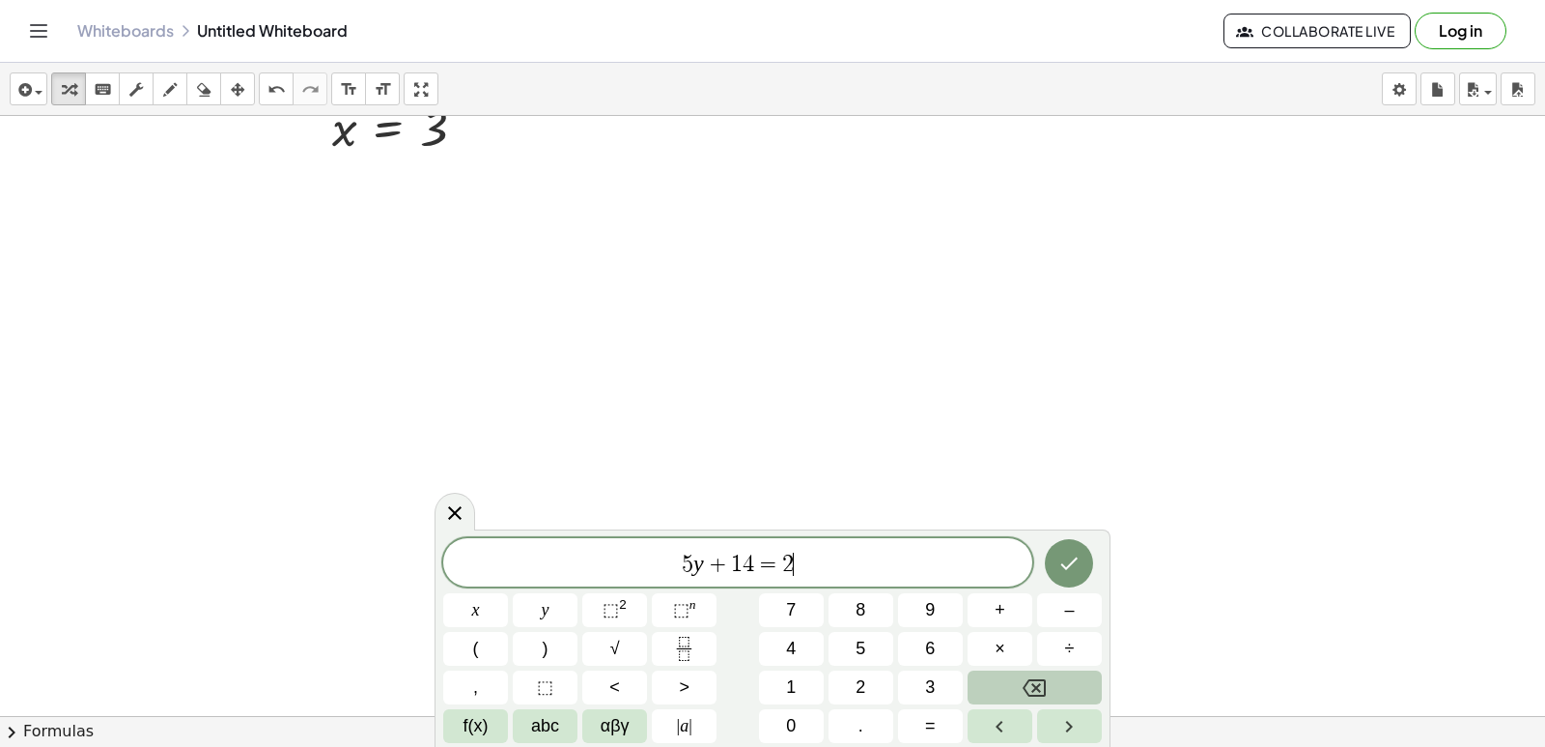
click at [1050, 688] on button "Backspace" at bounding box center [1035, 687] width 134 height 34
click at [1072, 612] on span "–" at bounding box center [1069, 610] width 10 height 26
click at [871, 692] on button "2" at bounding box center [861, 687] width 65 height 34
click at [803, 675] on button "1" at bounding box center [791, 687] width 65 height 34
click at [1054, 560] on button "Done" at bounding box center [1069, 563] width 48 height 48
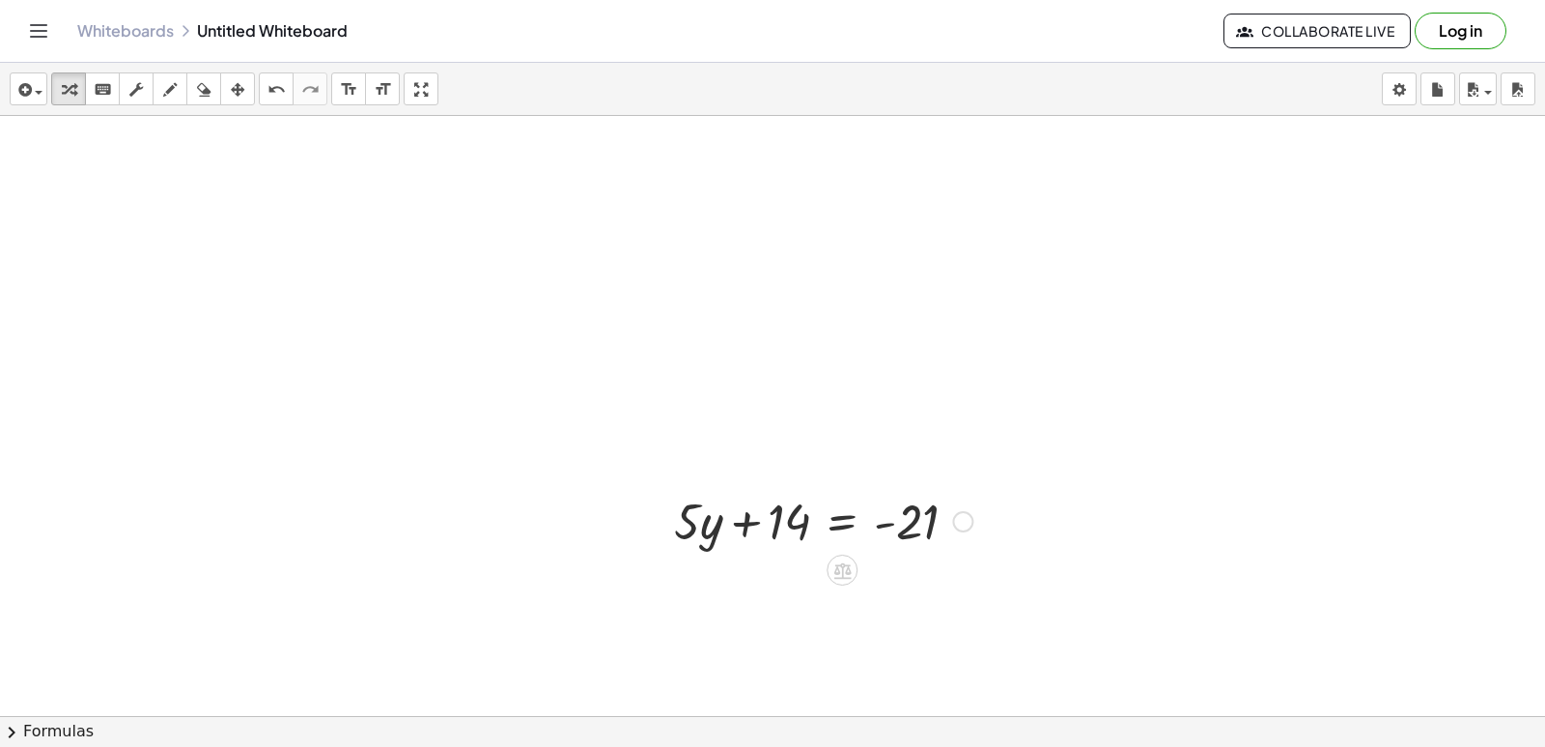
scroll to position [696, 0]
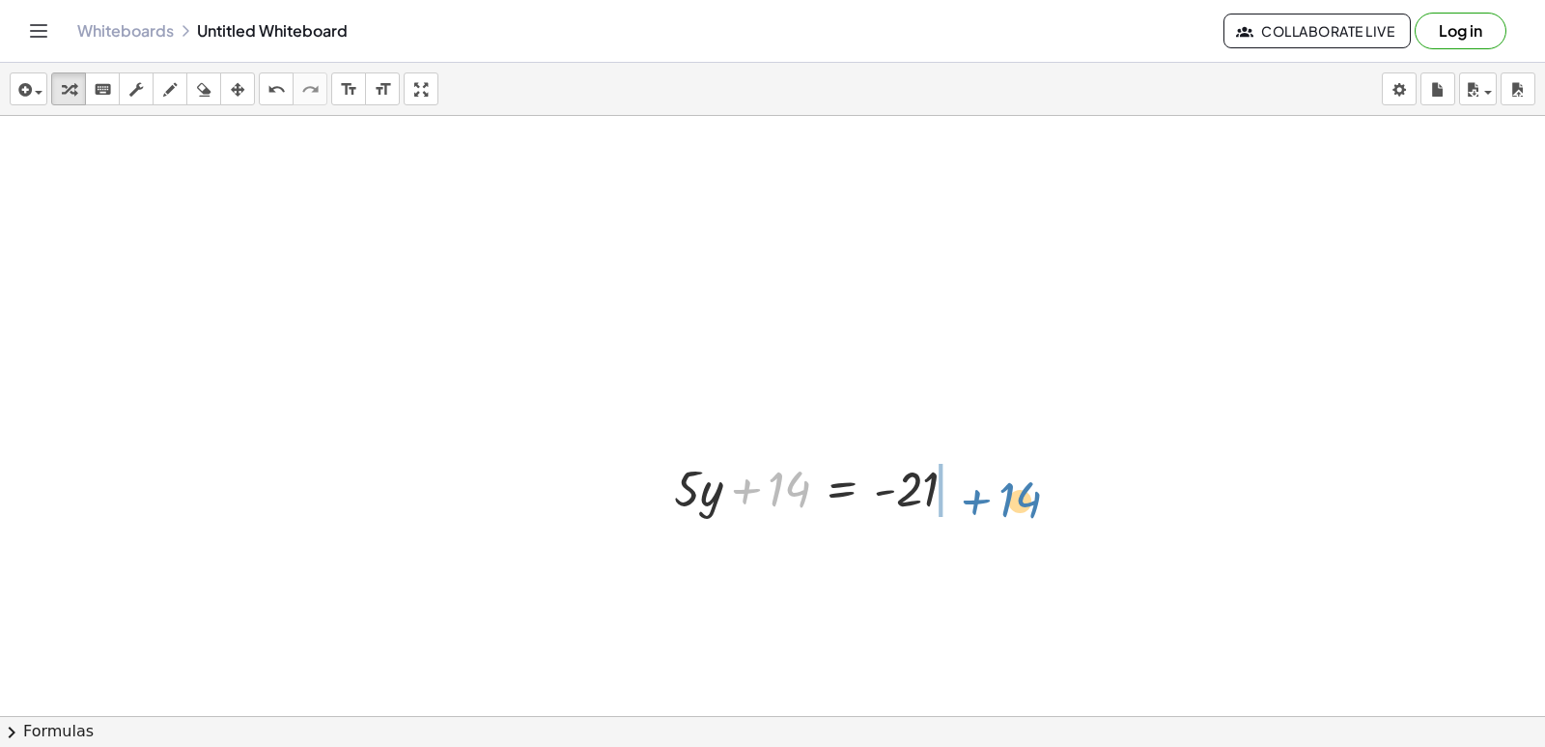
drag, startPoint x: 789, startPoint y: 490, endPoint x: 1020, endPoint y: 494, distance: 230.9
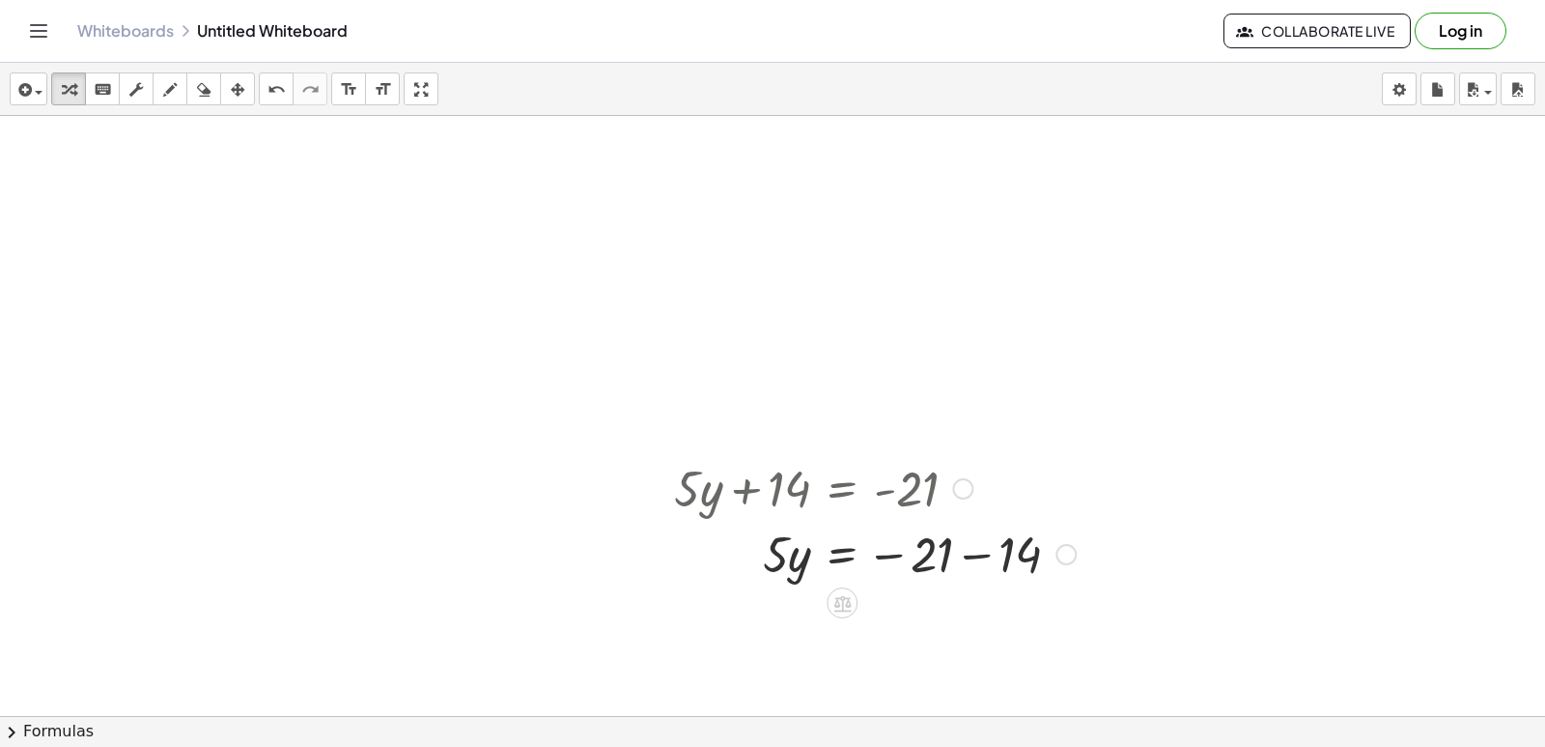
click at [985, 555] on div at bounding box center [874, 553] width 421 height 66
drag, startPoint x: 784, startPoint y: 633, endPoint x: 936, endPoint y: 685, distance: 160.4
click at [936, 685] on div "+ · 7 · x − 9 Fix a mistake Transform line Copy line as LaTeX Copy derivation a…" at bounding box center [772, 319] width 1545 height 1799
click at [923, 616] on div at bounding box center [874, 618] width 421 height 97
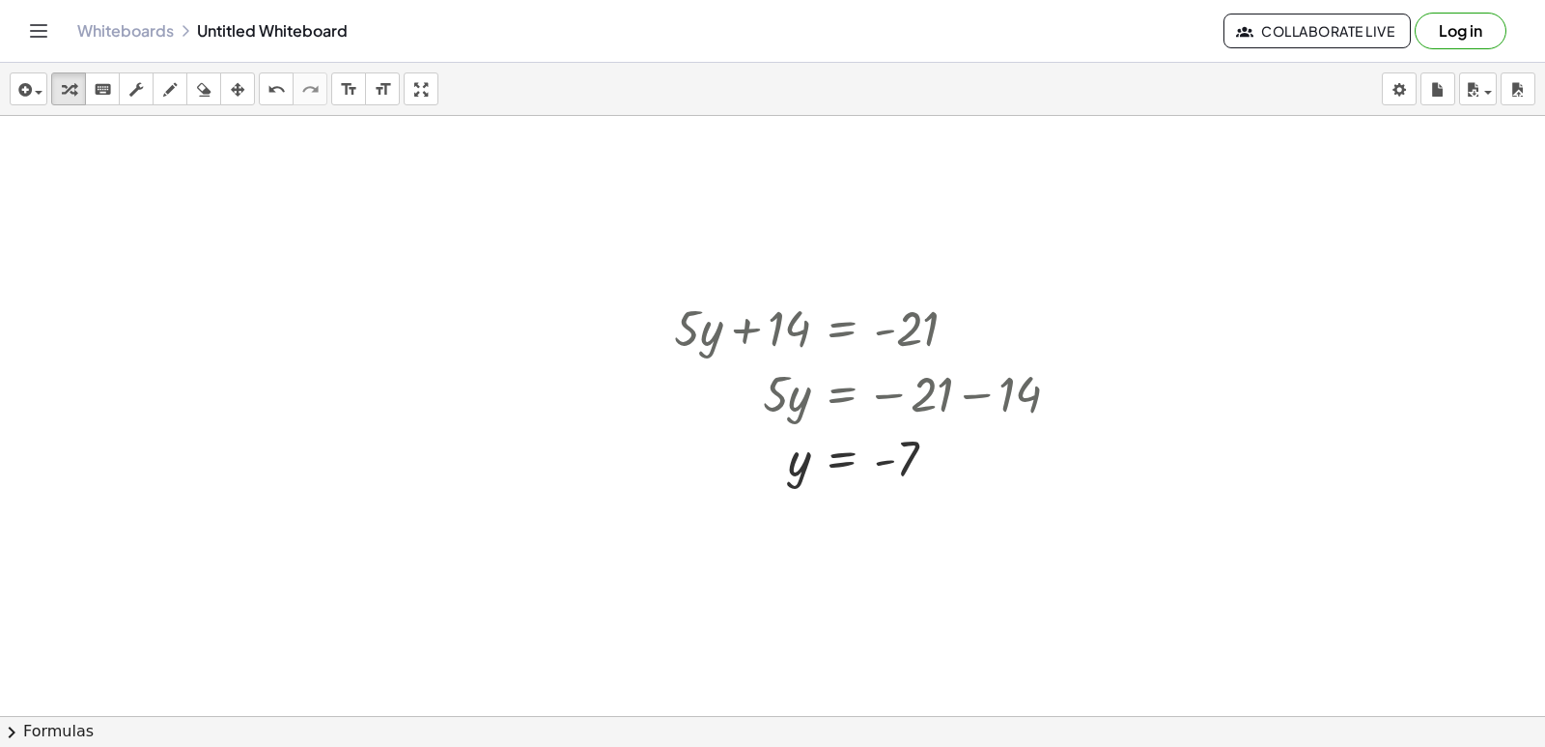
scroll to position [890, 0]
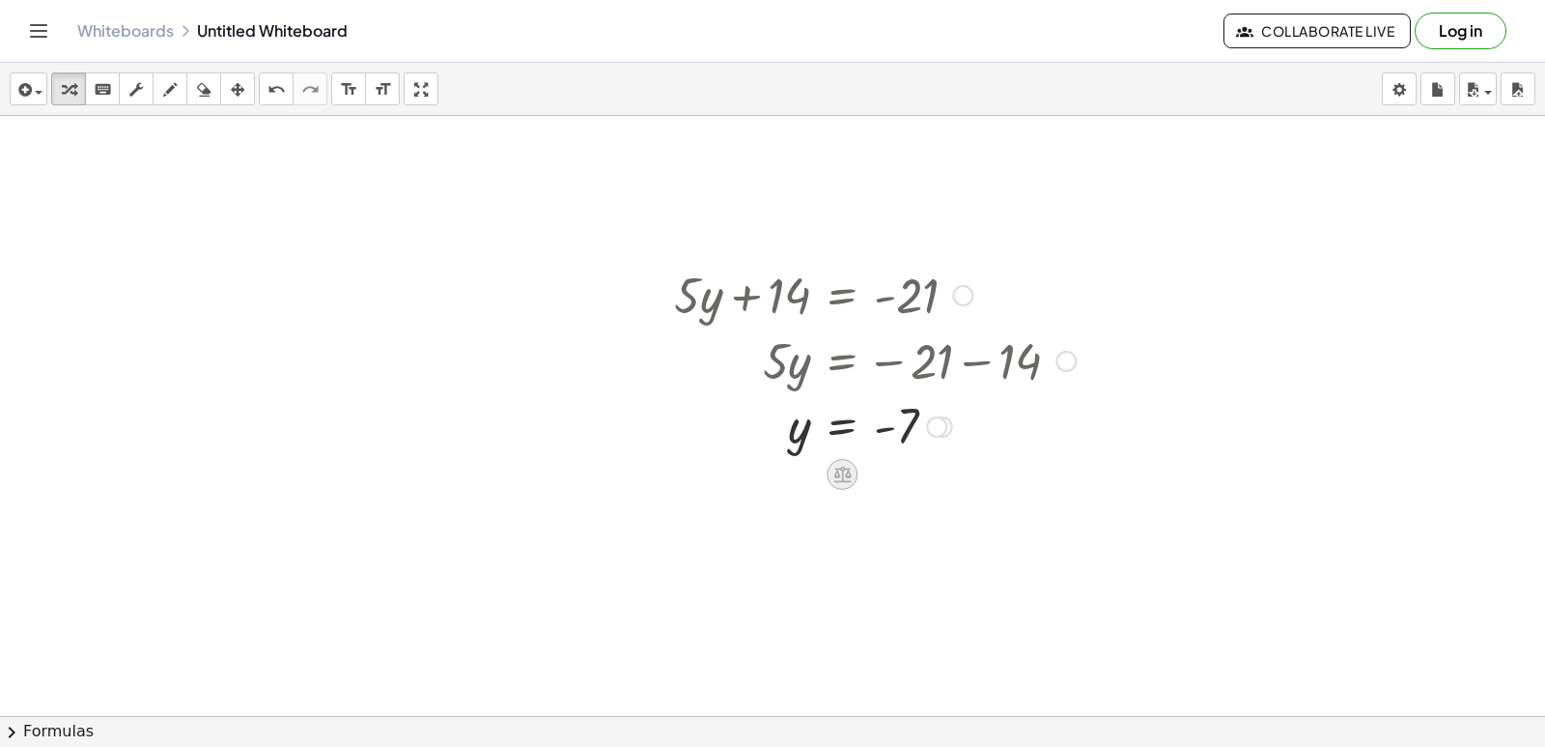
click at [845, 475] on icon at bounding box center [842, 474] width 17 height 16
click at [1004, 417] on div at bounding box center [874, 425] width 421 height 64
click at [841, 480] on icon at bounding box center [842, 474] width 17 height 16
click at [913, 473] on icon at bounding box center [919, 474] width 17 height 17
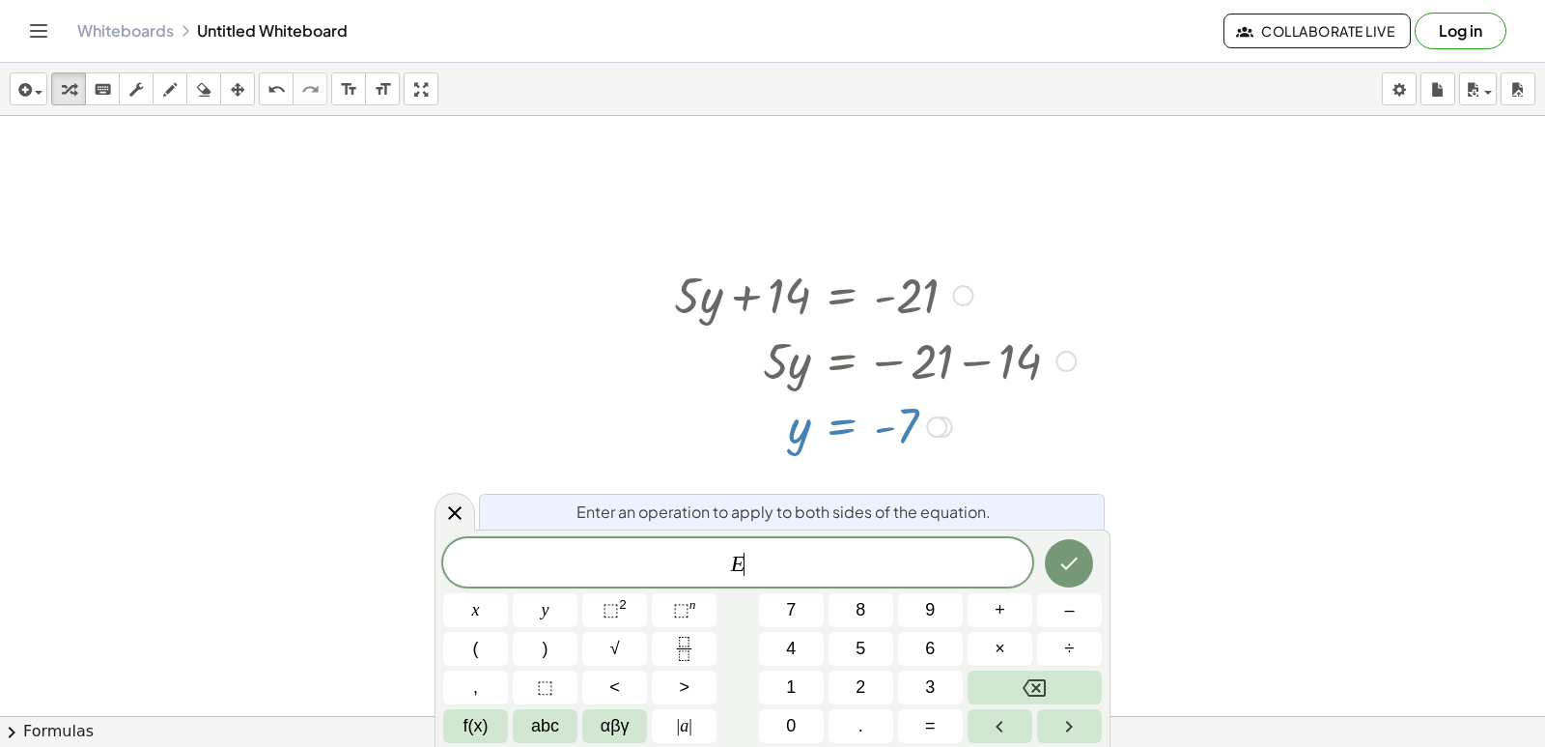
click at [1094, 442] on div at bounding box center [772, 125] width 1545 height 1799
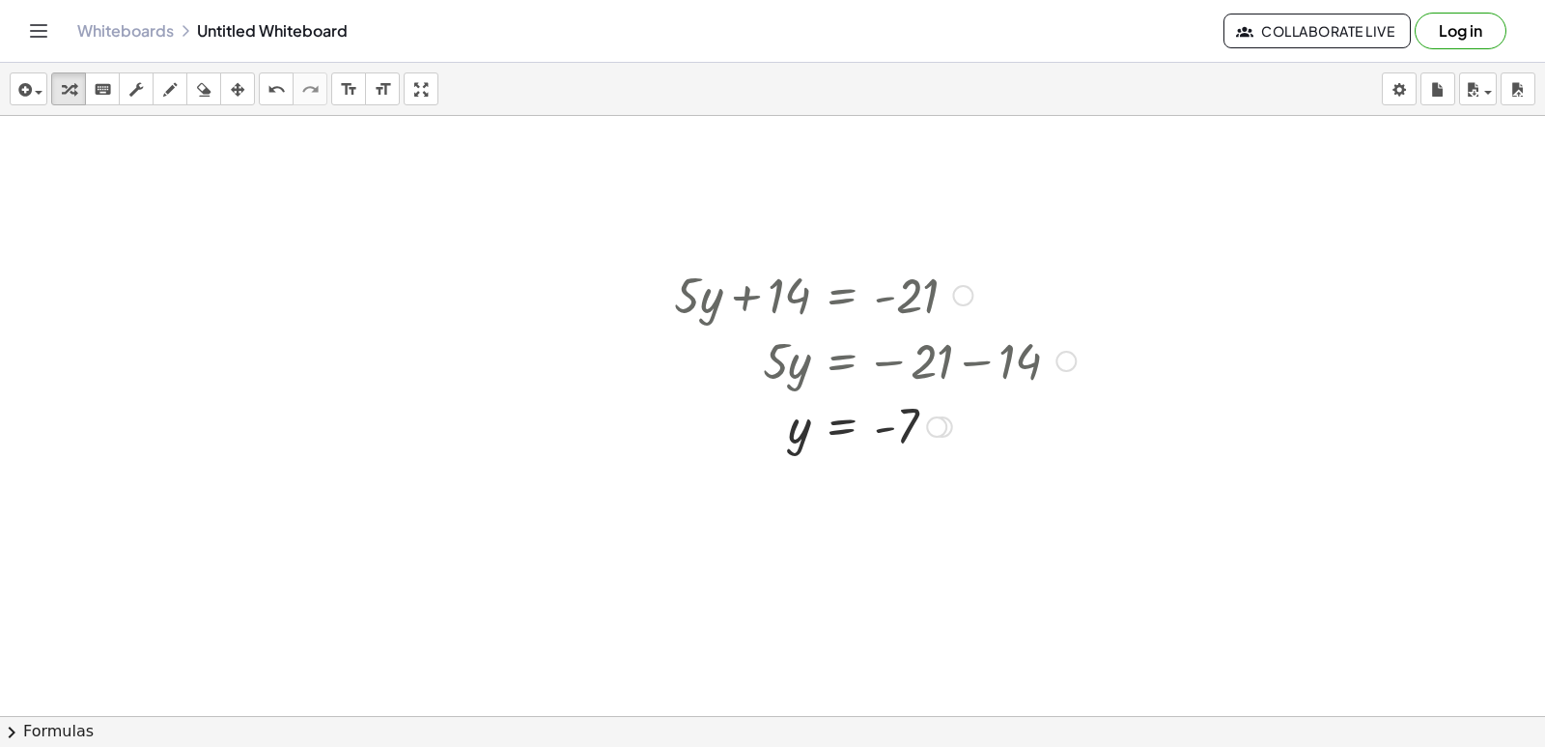
click at [1059, 350] on div at bounding box center [874, 359] width 421 height 66
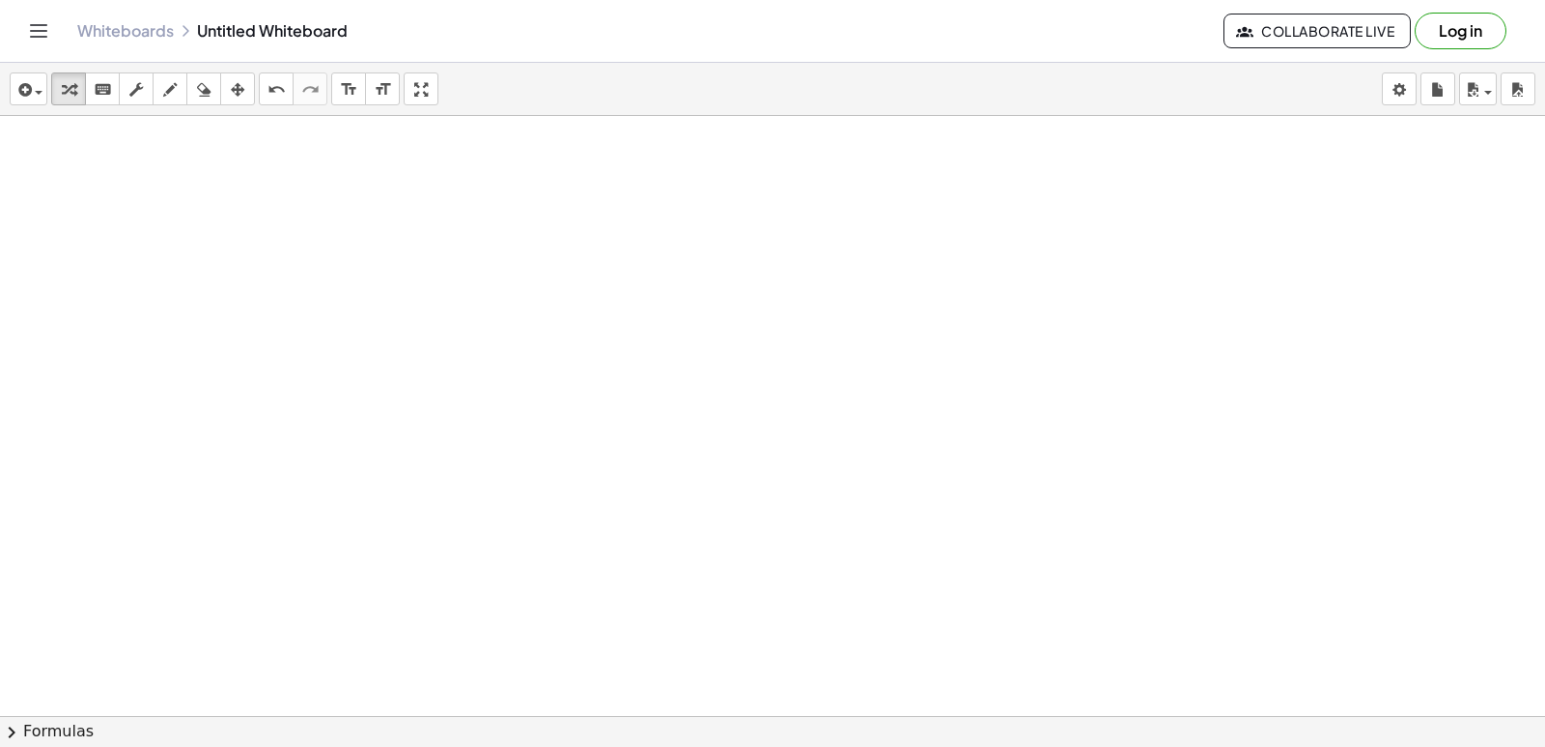
scroll to position [1489, 0]
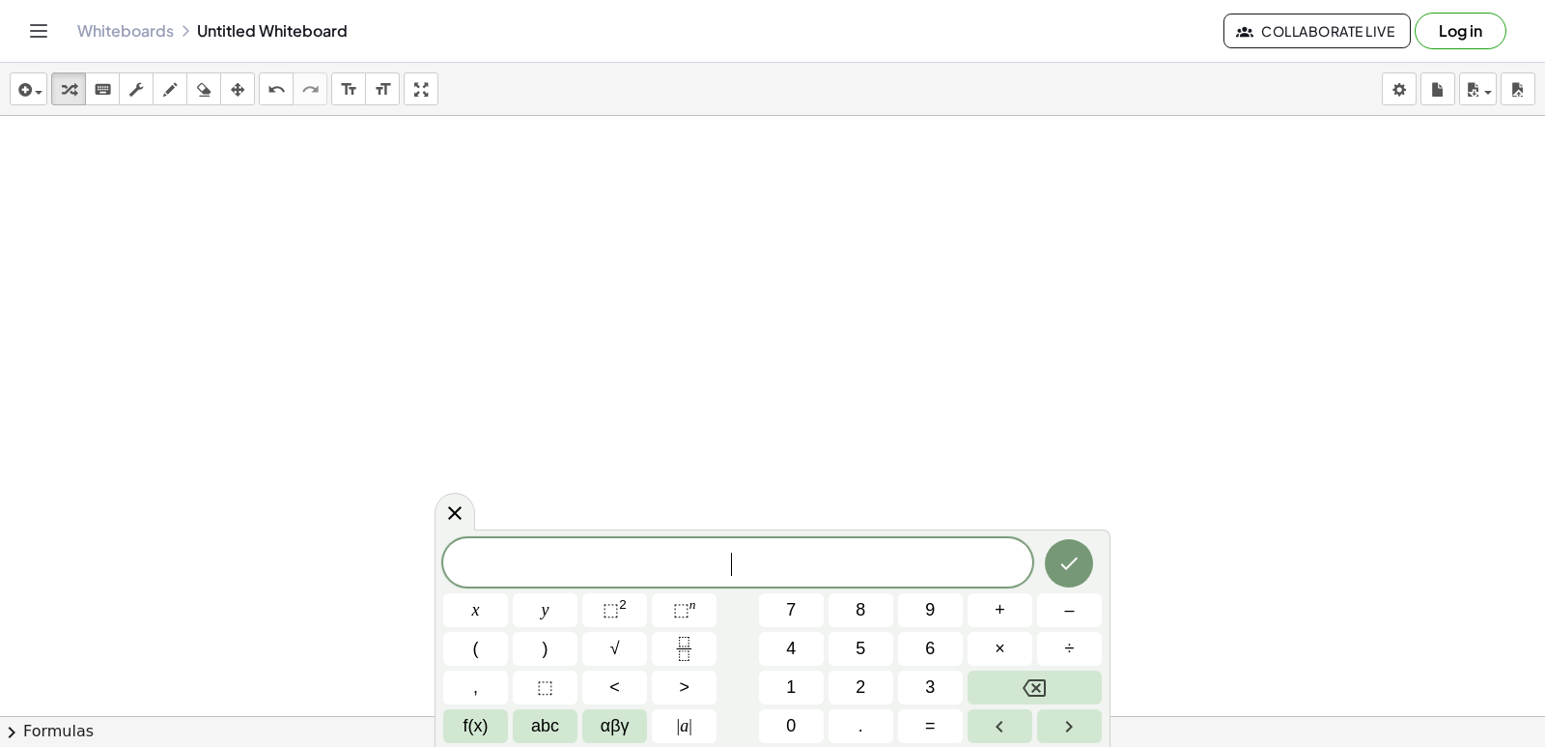
click at [650, 534] on div "​ x y ⬚ 2 ⬚ n 7 8 9 + – ( ) √ 4 5 6 × ÷ , ⬚ < > 1 2 3 f(x) abc αβγ | a | 0 . =" at bounding box center [773, 637] width 676 height 217
click at [650, 535] on div "​ x y ⬚ 2 ⬚ n 7 8 9 + – ( ) √ 4 5 6 × ÷ , ⬚ < > 1 2 3 f(x) abc αβγ | a | 0 . =" at bounding box center [773, 637] width 676 height 217
click at [660, 562] on span at bounding box center [737, 563] width 589 height 29
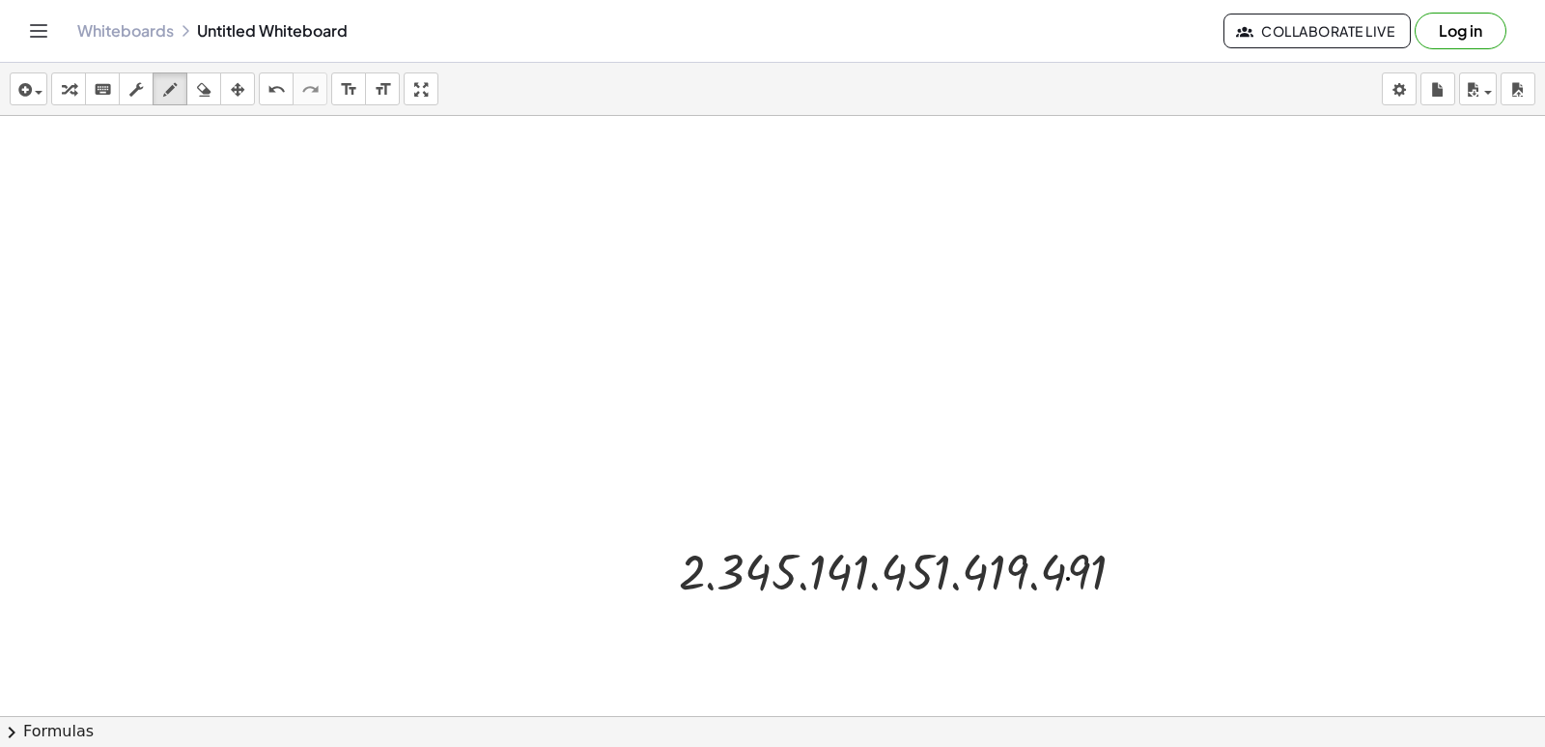
drag, startPoint x: 1127, startPoint y: 515, endPoint x: 1121, endPoint y: 551, distance: 37.2
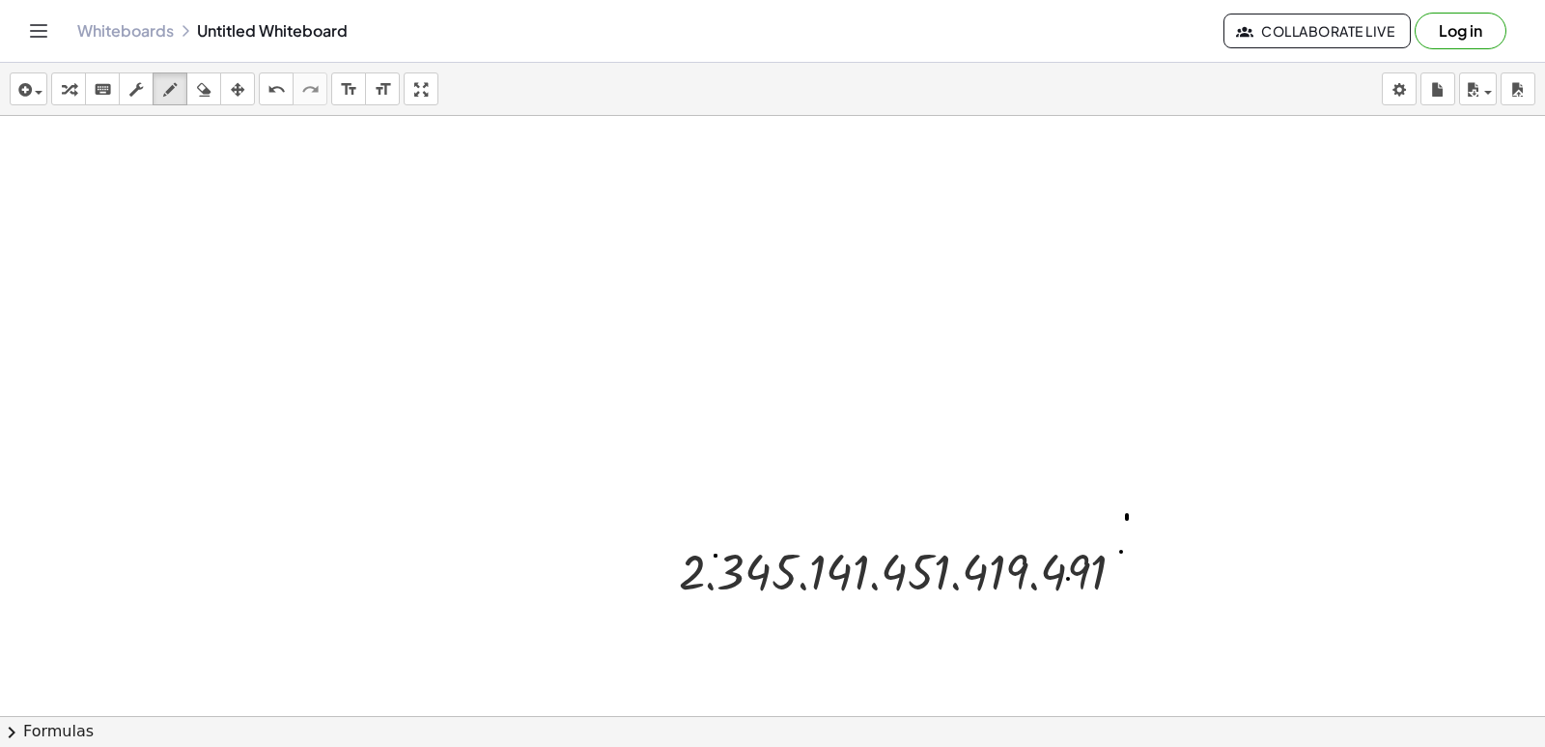
drag, startPoint x: 1086, startPoint y: 614, endPoint x: 1072, endPoint y: 621, distance: 15.1
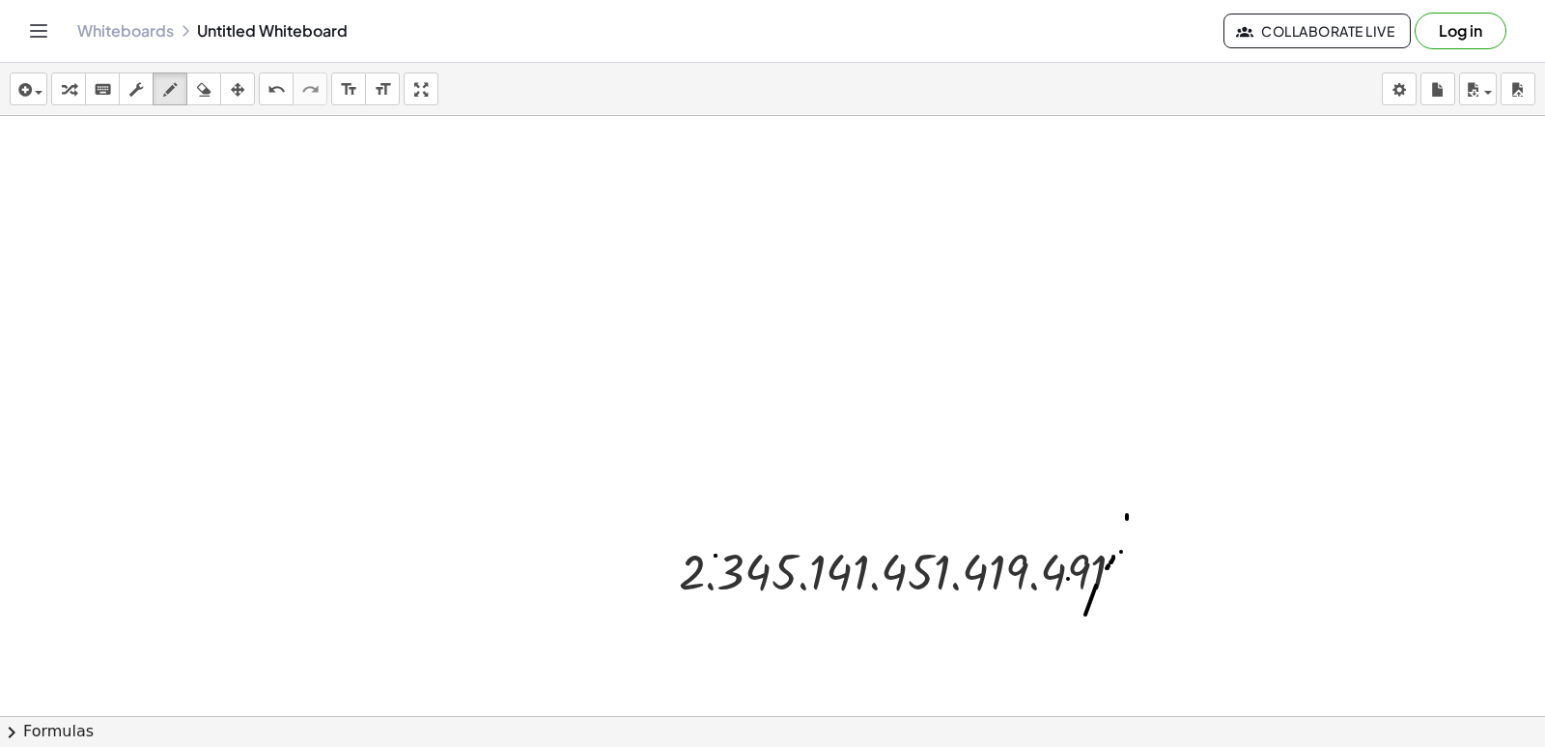
click at [58, 94] on div "button" at bounding box center [68, 88] width 25 height 23
click at [994, 599] on div at bounding box center [909, 571] width 480 height 64
drag, startPoint x: 998, startPoint y: 588, endPoint x: 998, endPoint y: 576, distance: 12.6
click at [998, 581] on div at bounding box center [909, 571] width 480 height 64
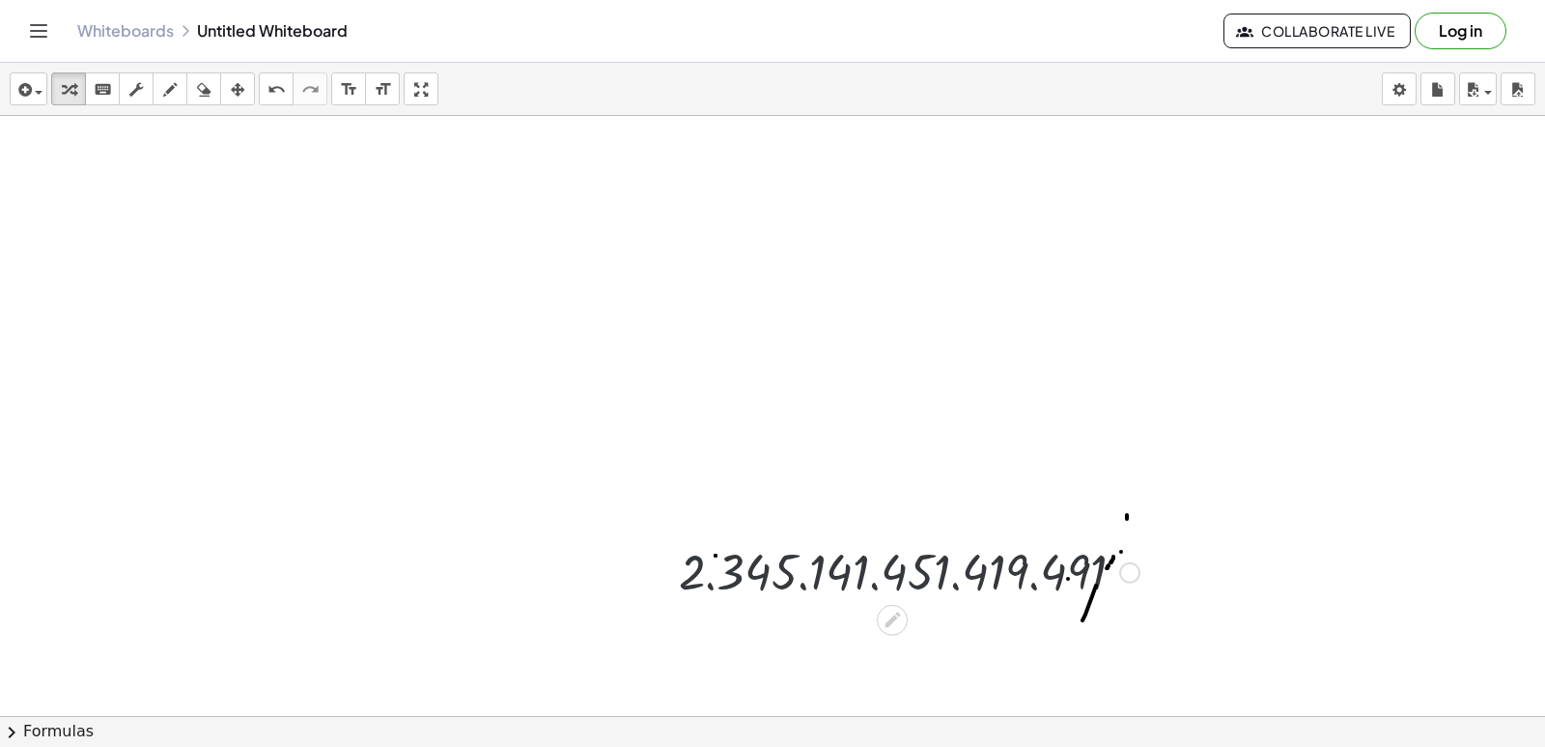
click at [998, 575] on div at bounding box center [909, 571] width 480 height 64
drag, startPoint x: 998, startPoint y: 575, endPoint x: 1052, endPoint y: 564, distance: 55.1
click at [1047, 566] on div at bounding box center [909, 571] width 480 height 64
click at [1059, 568] on div at bounding box center [909, 571] width 480 height 64
click at [1087, 590] on div at bounding box center [909, 571] width 480 height 64
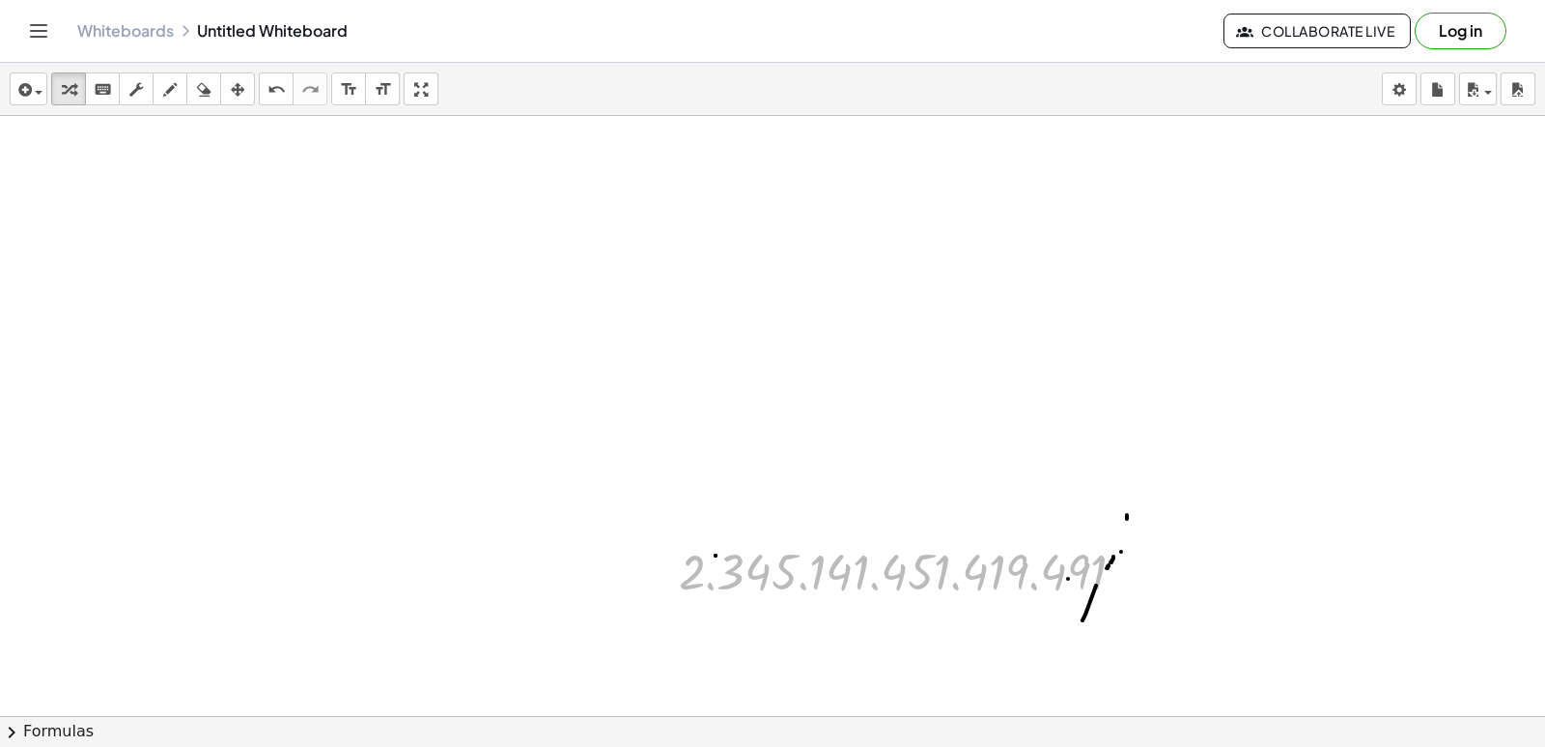
drag, startPoint x: 1087, startPoint y: 584, endPoint x: 1258, endPoint y: -84, distance: 690.1
click at [1258, 0] on html "Graspable Math Activities Get Started Activity Bank Assigned Work Classes White…" at bounding box center [772, 373] width 1545 height 747
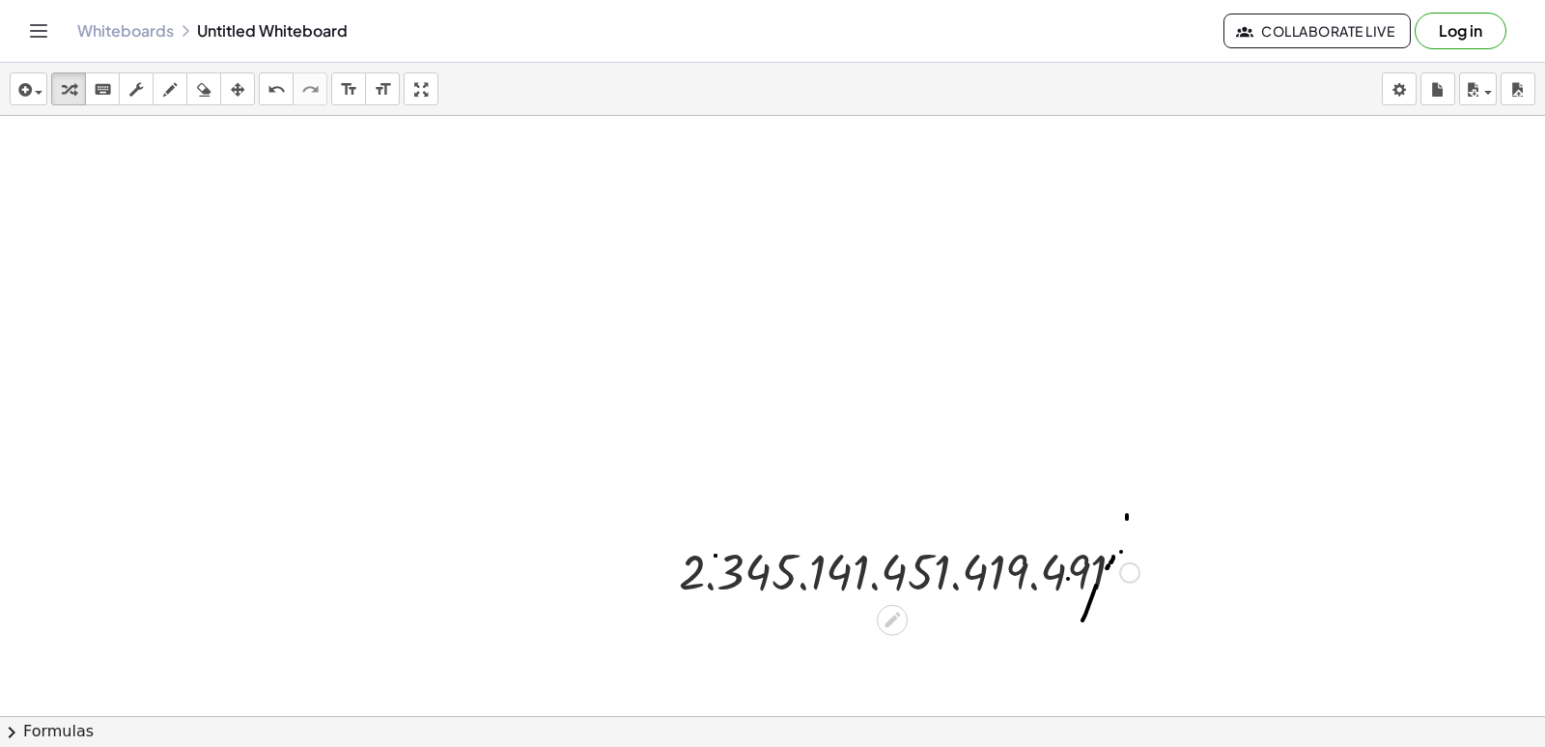
click at [887, 612] on icon at bounding box center [893, 619] width 20 height 20
click at [0, 0] on button "8" at bounding box center [0, 0] width 0 height 0
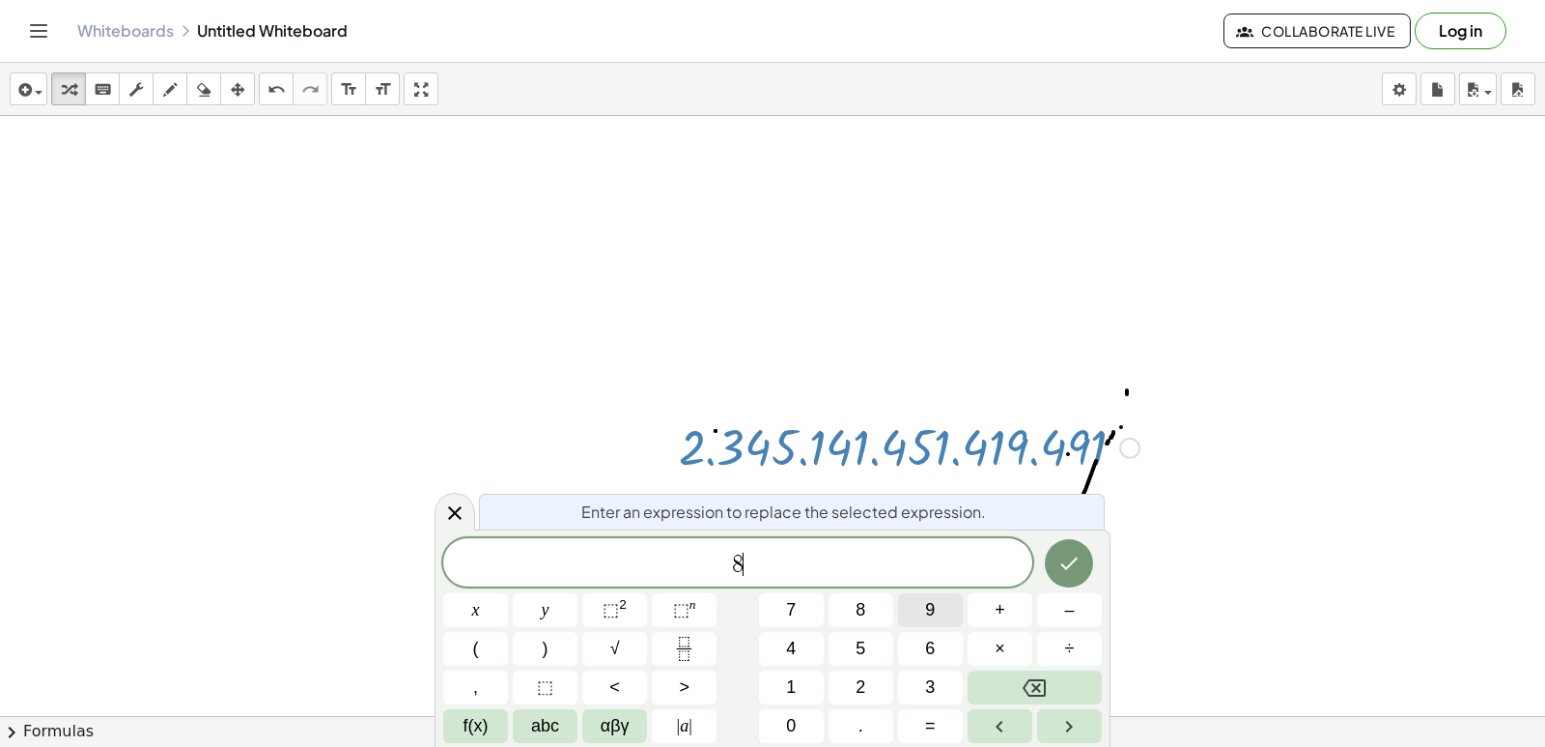
scroll to position [1616, 0]
click at [1042, 692] on icon "Backspace" at bounding box center [1034, 687] width 23 height 23
click at [1082, 551] on button "Done" at bounding box center [1069, 563] width 48 height 48
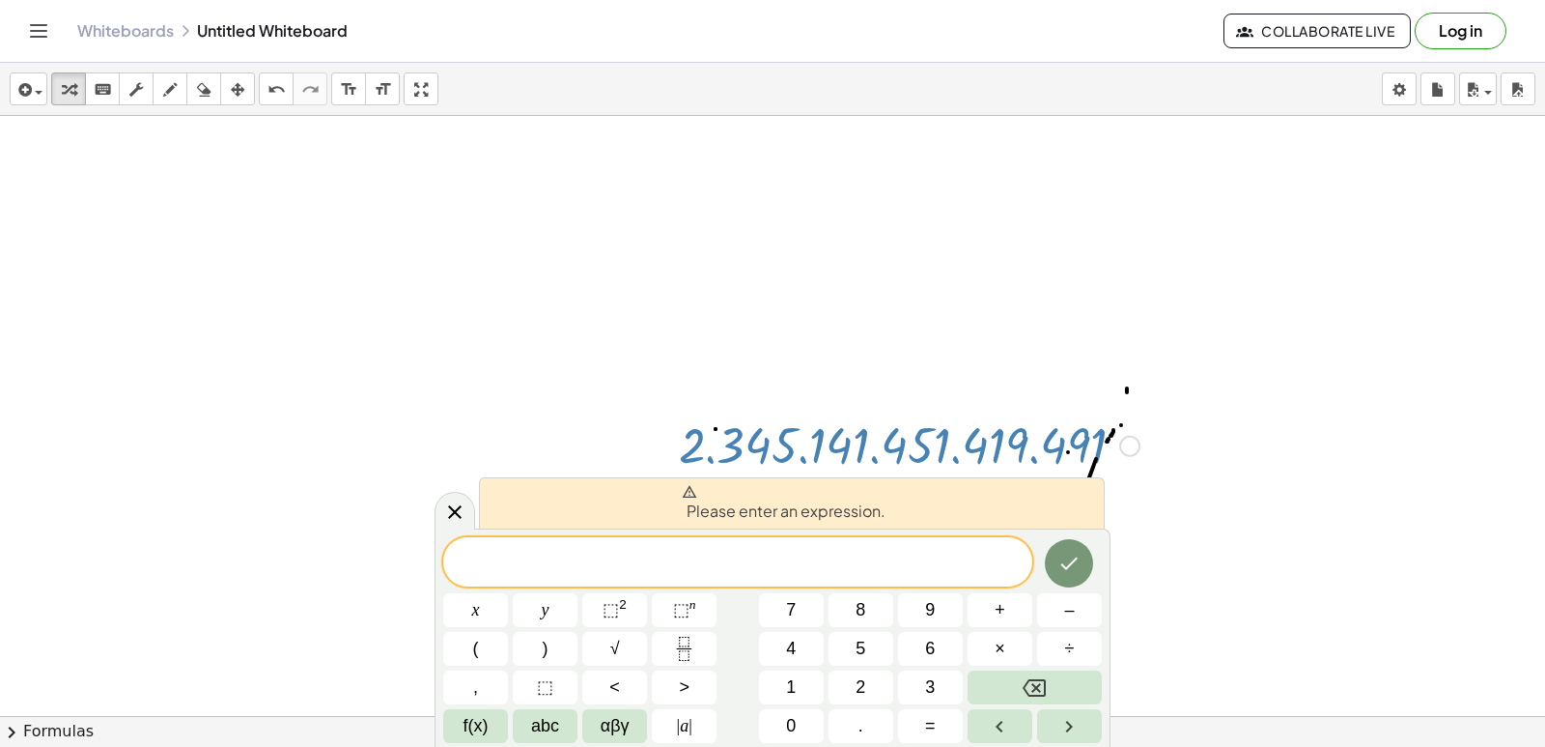
click at [1042, 562] on div at bounding box center [1069, 562] width 65 height 51
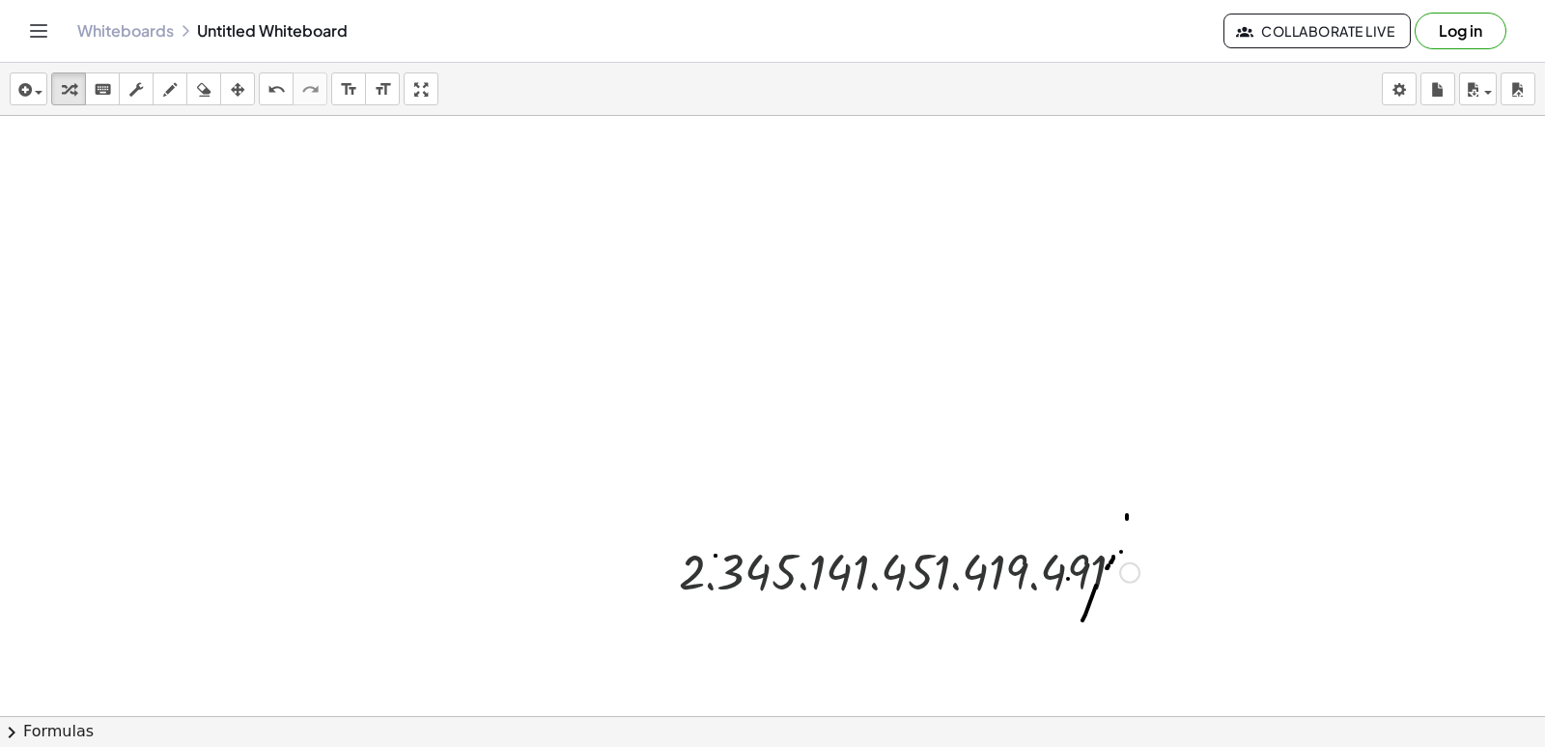
scroll to position [1489, 0]
click at [1071, 569] on div at bounding box center [909, 571] width 480 height 64
drag, startPoint x: 806, startPoint y: 545, endPoint x: 686, endPoint y: 492, distance: 131.0
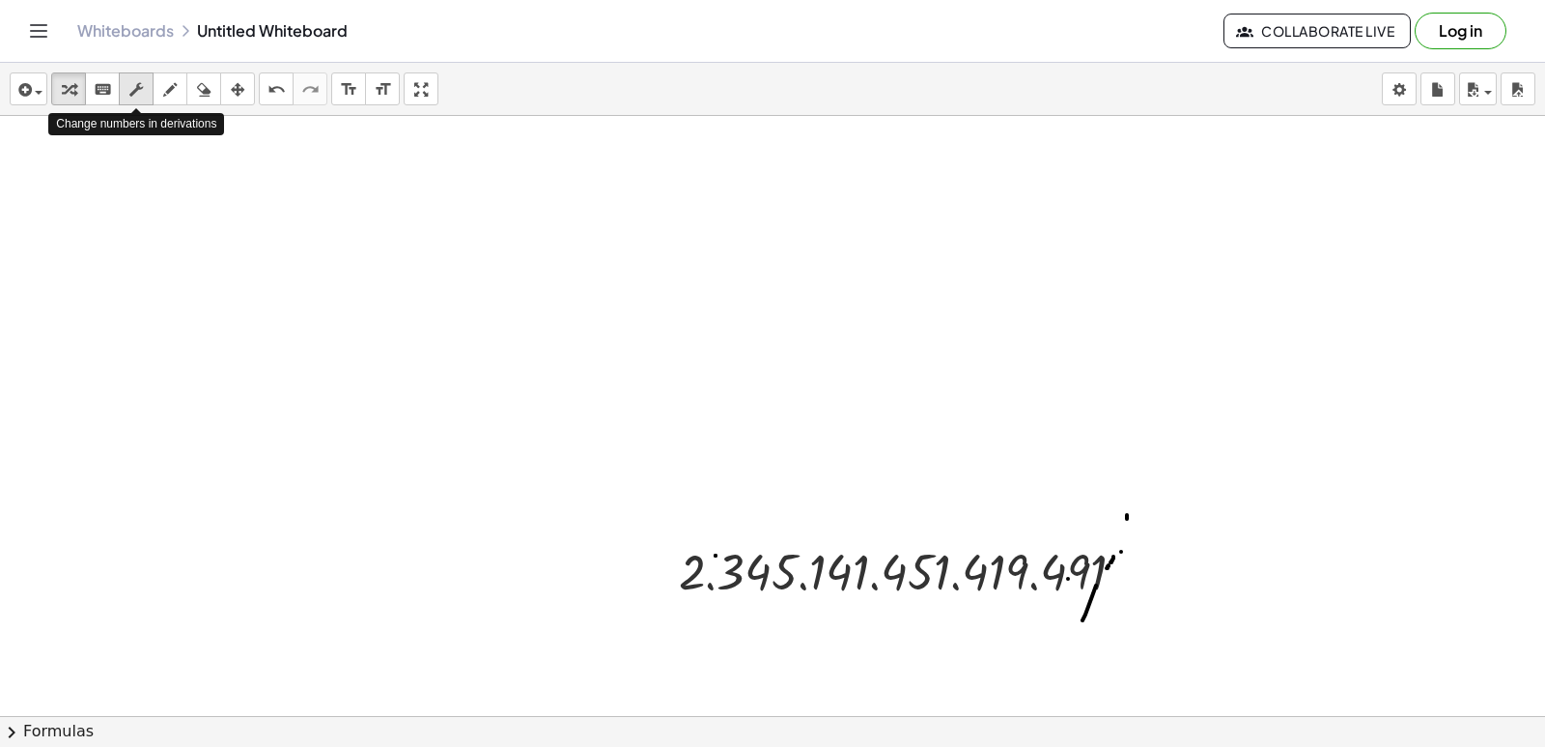
click at [133, 91] on icon "button" at bounding box center [136, 89] width 14 height 23
click at [1081, 554] on div at bounding box center [909, 571] width 480 height 64
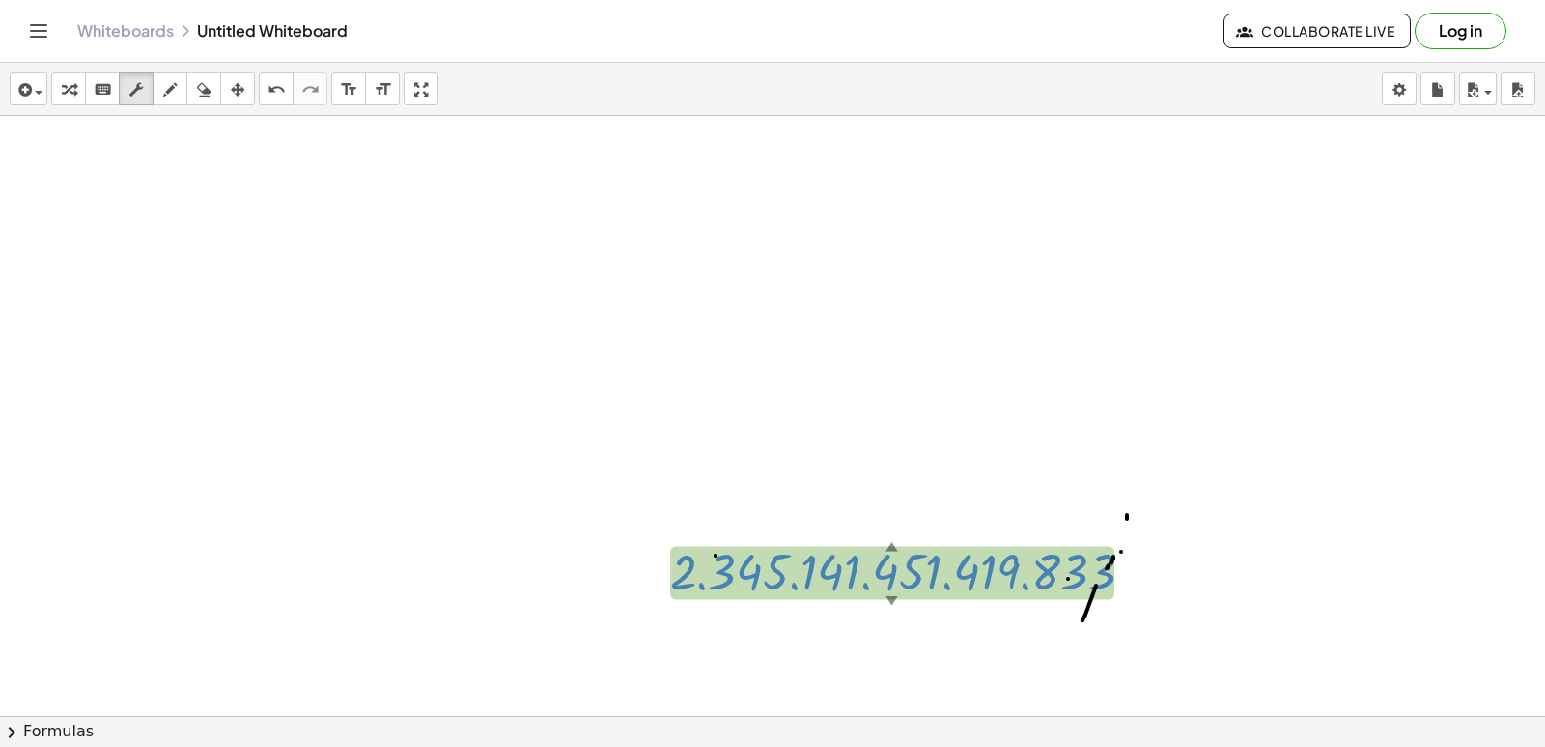
drag, startPoint x: 1081, startPoint y: 554, endPoint x: 0, endPoint y: 430, distance: 1087.9
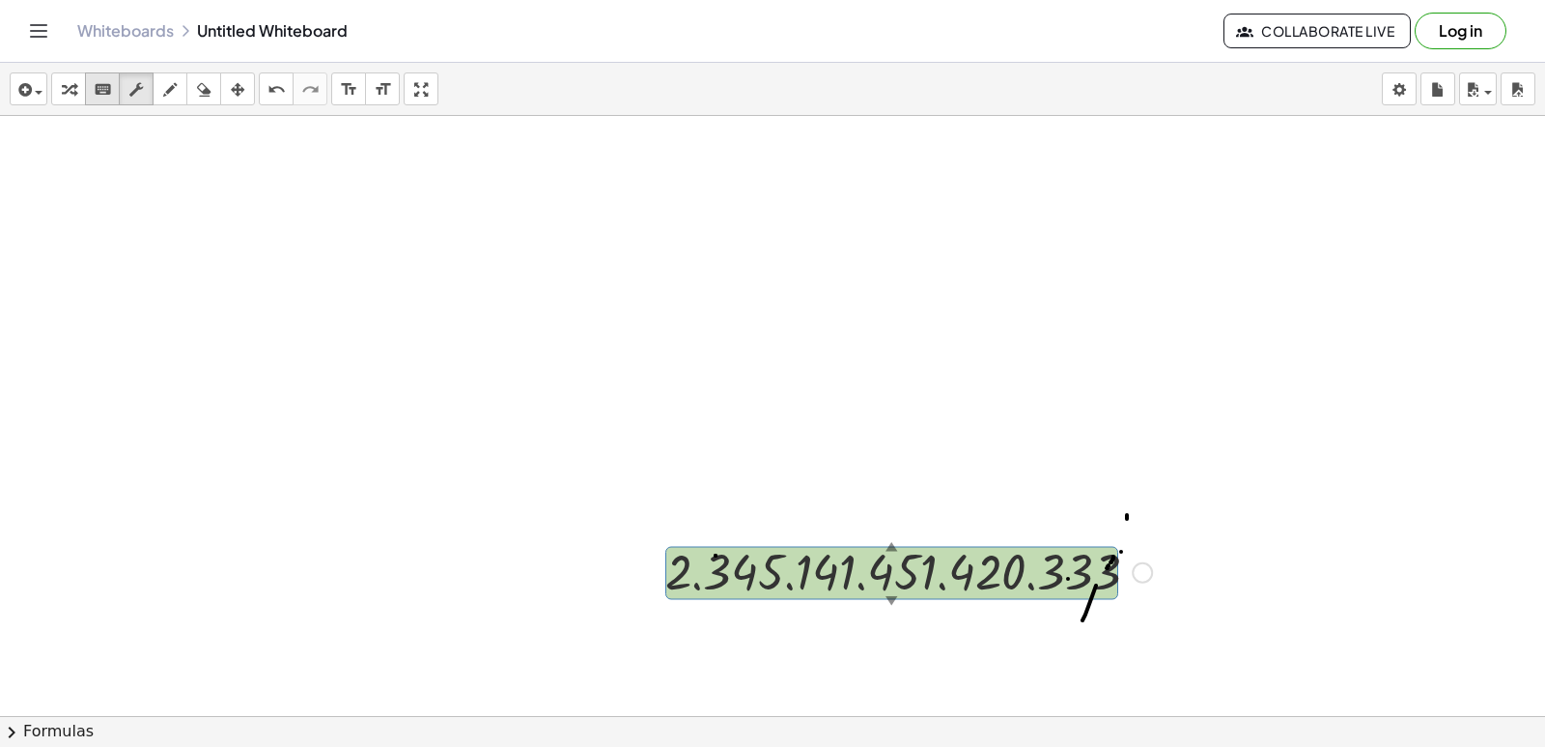
click at [98, 95] on icon "keyboard" at bounding box center [103, 89] width 18 height 23
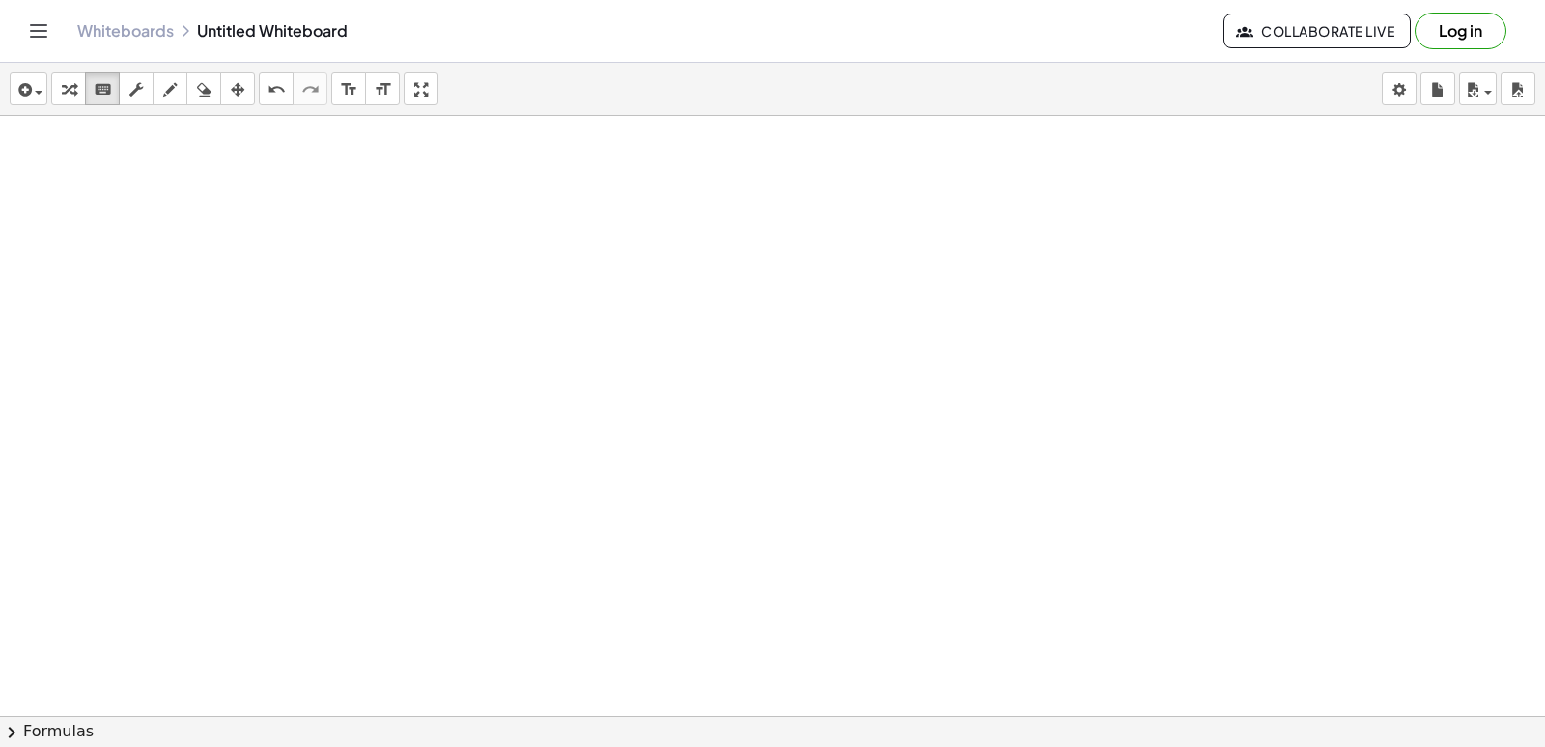
scroll to position [2785, 0]
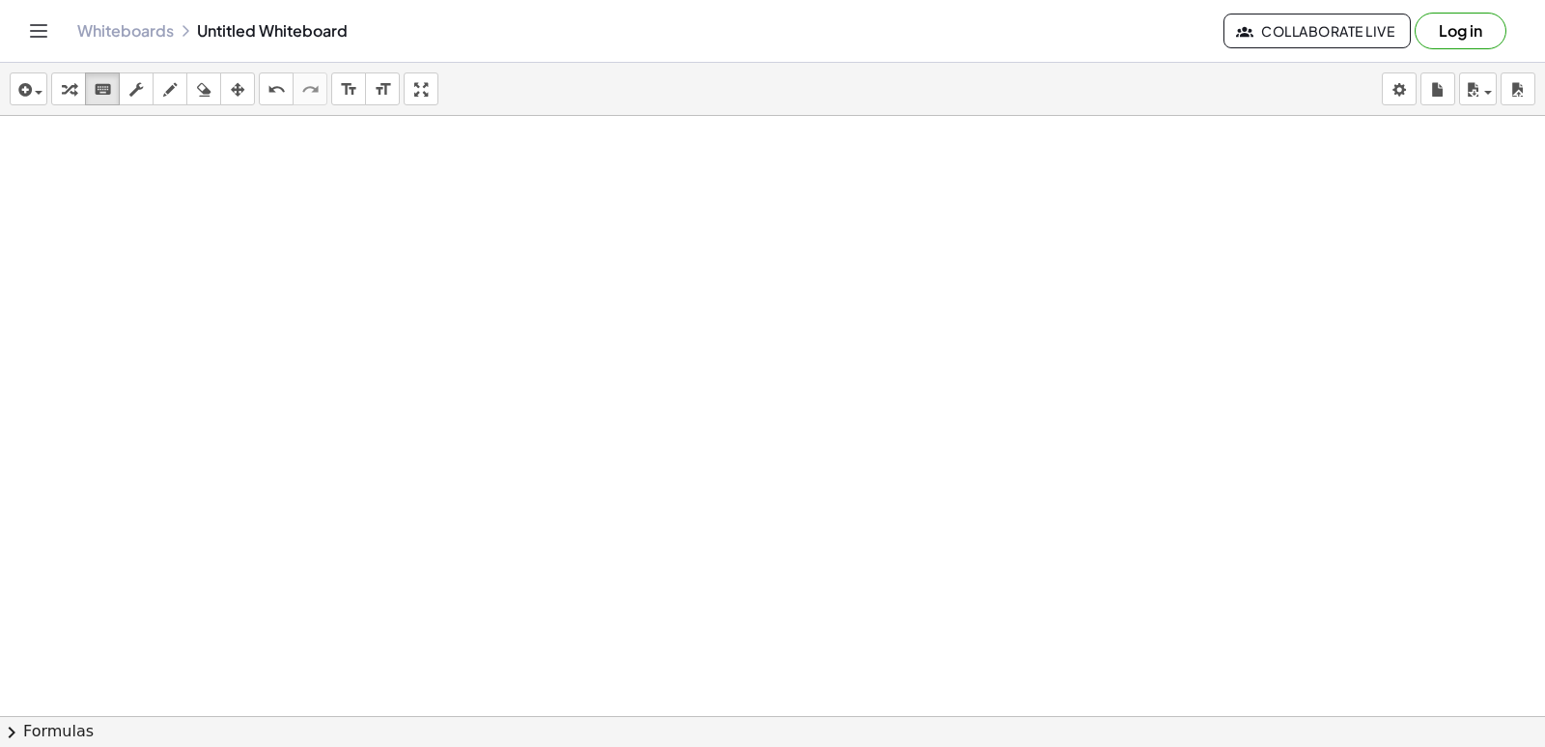
drag, startPoint x: 762, startPoint y: 665, endPoint x: 809, endPoint y: 524, distance: 148.7
drag, startPoint x: 825, startPoint y: 516, endPoint x: 825, endPoint y: 504, distance: 11.6
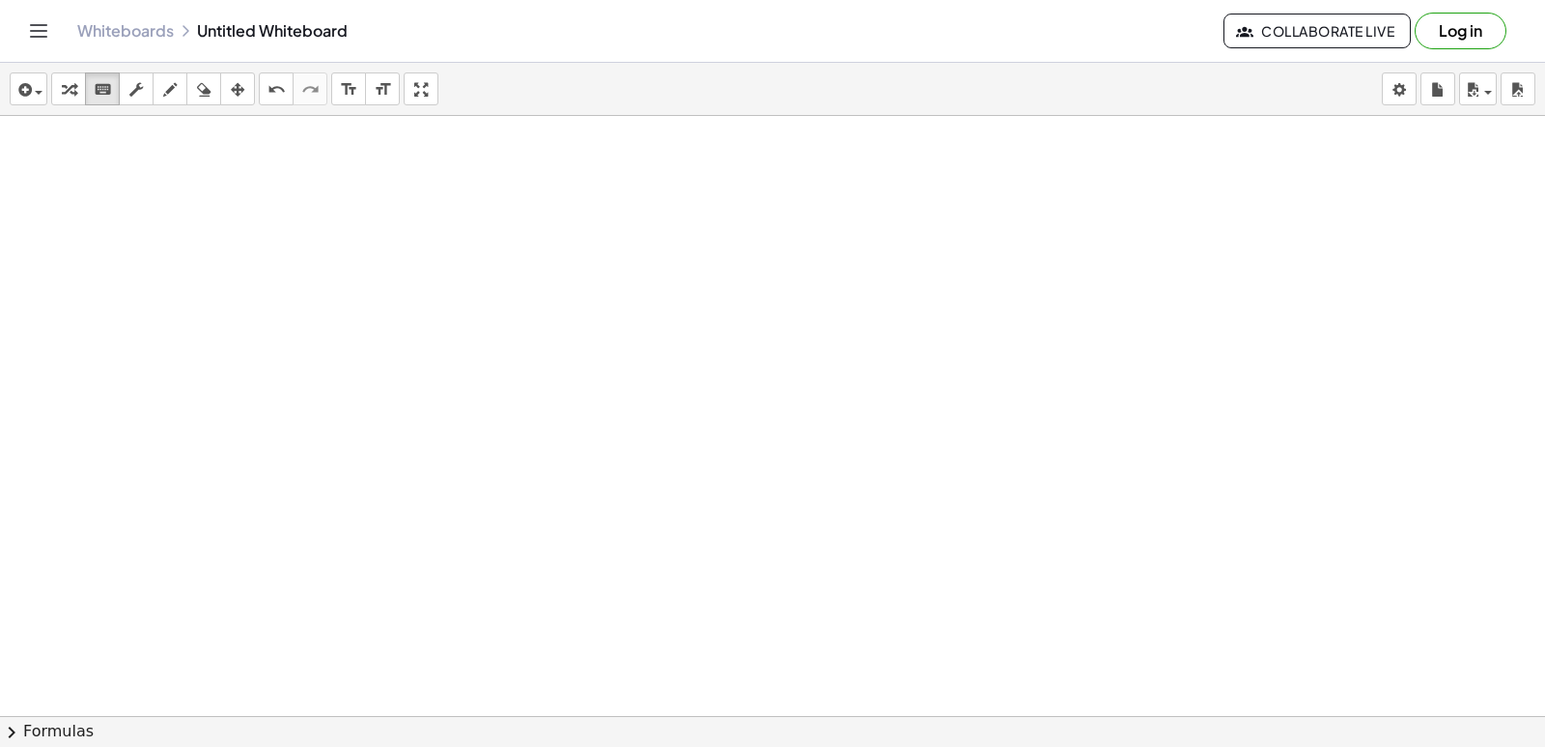
drag, startPoint x: 825, startPoint y: 504, endPoint x: 748, endPoint y: 464, distance: 87.3
drag, startPoint x: 748, startPoint y: 464, endPoint x: 0, endPoint y: 257, distance: 775.6
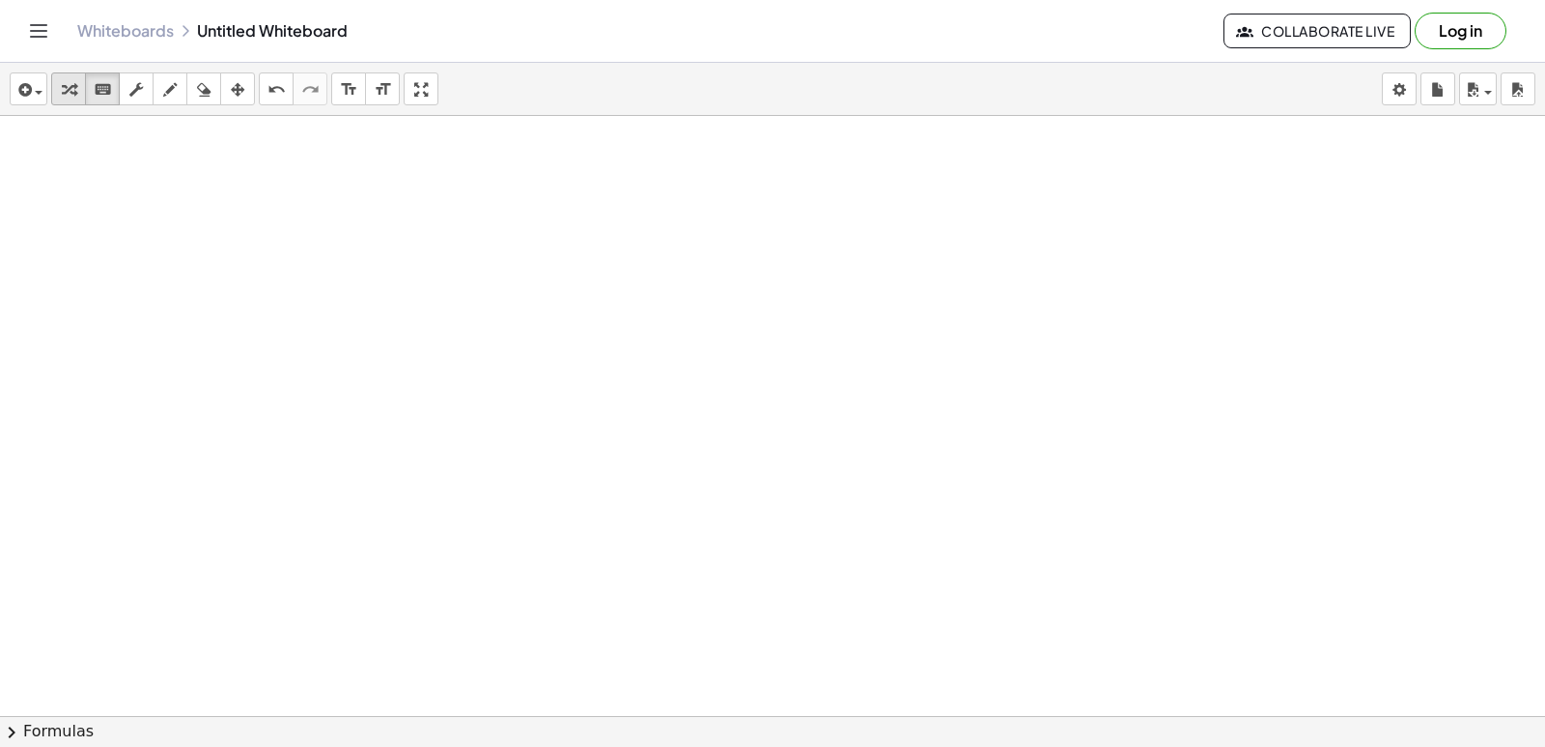
click at [70, 92] on icon "button" at bounding box center [69, 89] width 14 height 23
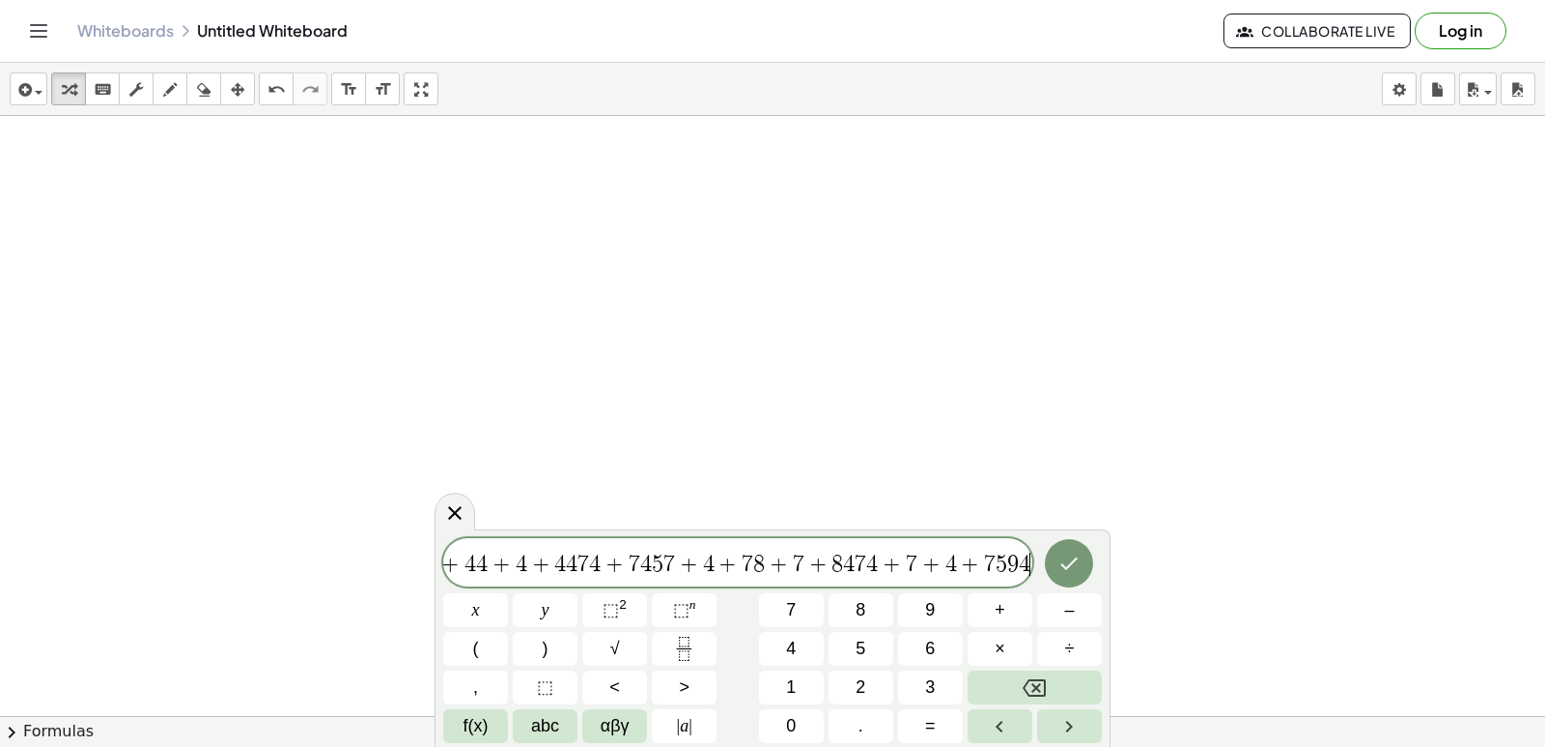
scroll to position [0, 964]
click at [1031, 686] on icon "Backspace" at bounding box center [1034, 687] width 23 height 23
click at [1031, 687] on icon "Backspace" at bounding box center [1034, 687] width 23 height 23
click at [1031, 693] on icon "Backspace" at bounding box center [1034, 687] width 23 height 23
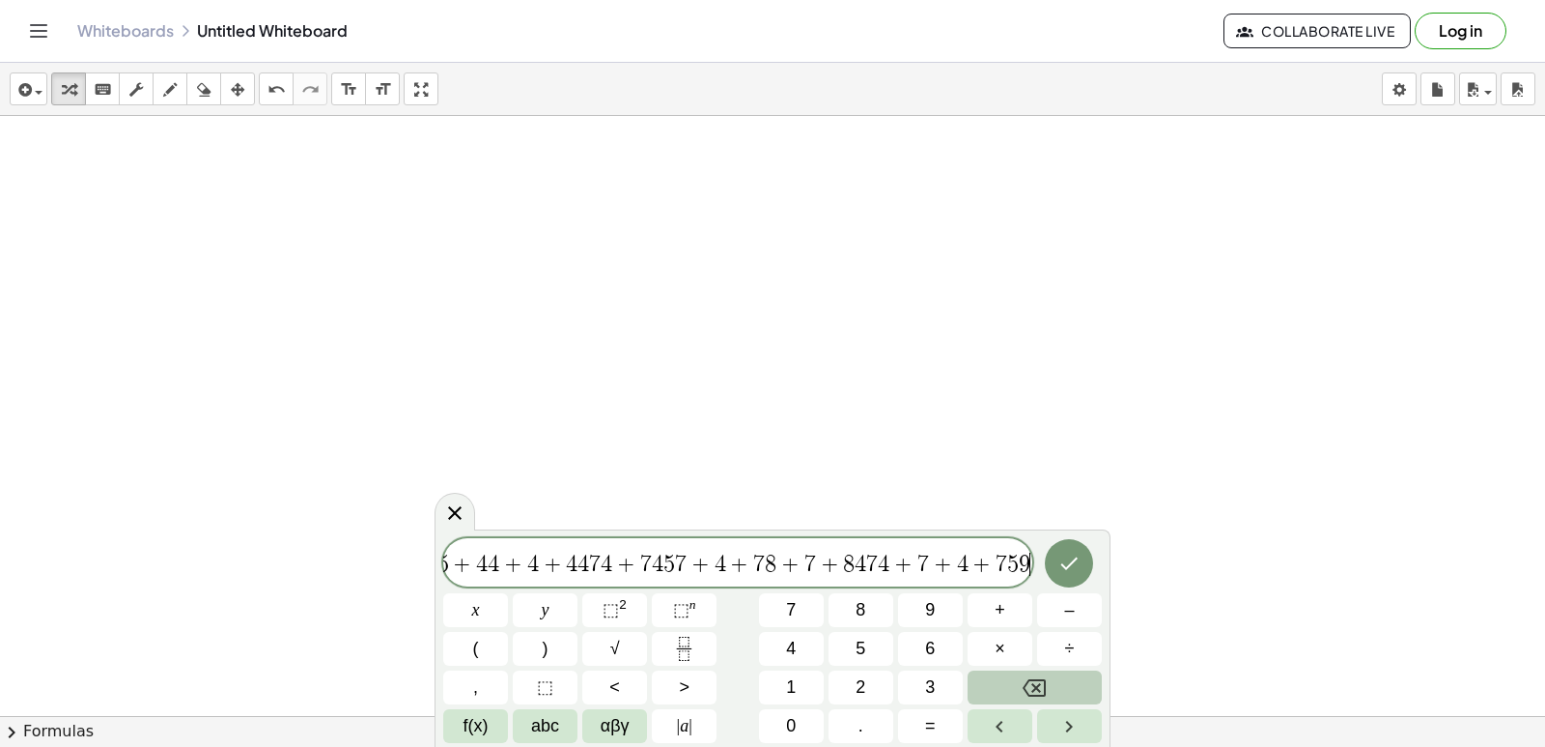
click at [1031, 693] on icon "Backspace" at bounding box center [1034, 687] width 23 height 23
click at [1031, 696] on icon "Backspace" at bounding box center [1034, 687] width 23 height 23
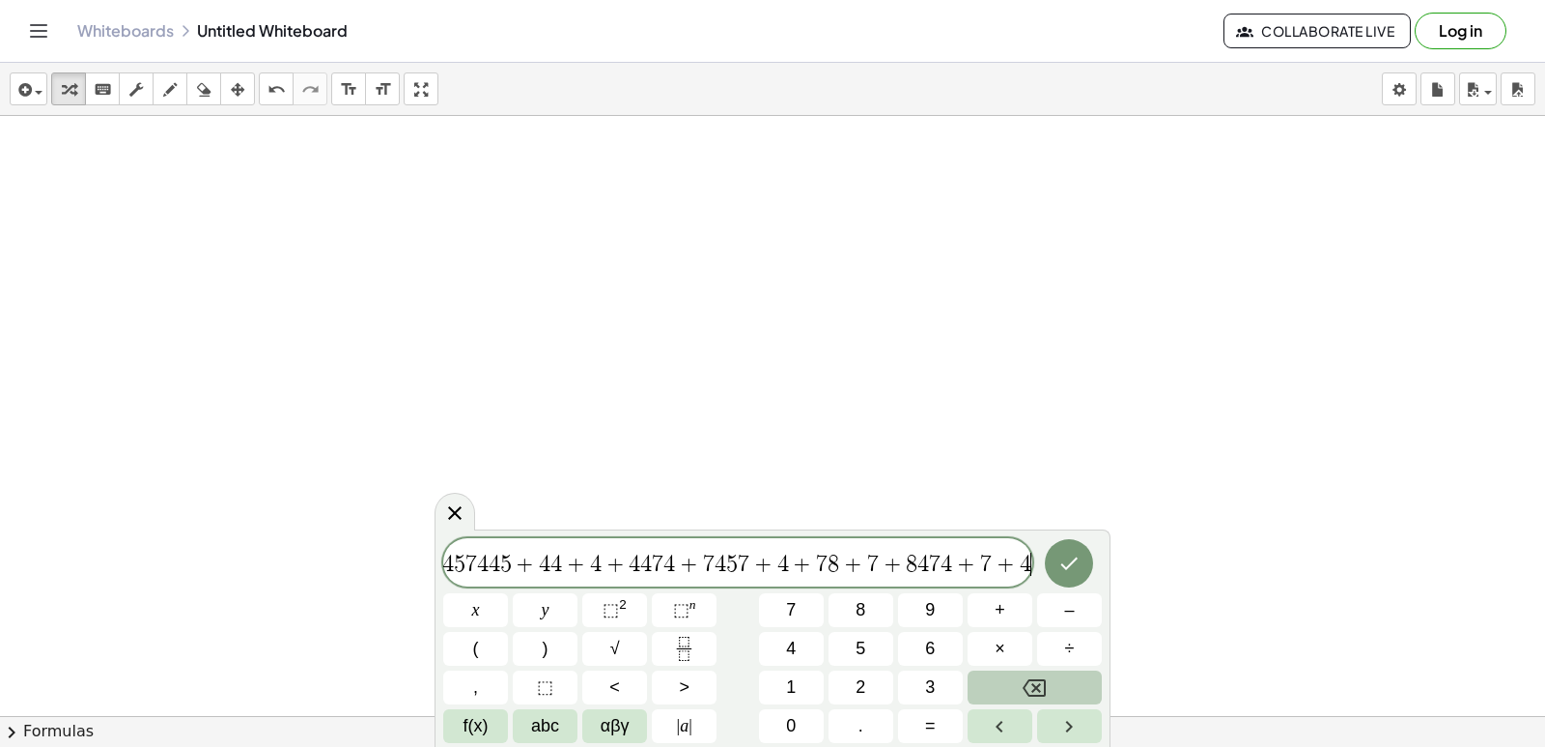
click at [1031, 696] on icon "Backspace" at bounding box center [1034, 687] width 23 height 23
click at [1028, 701] on button "Backspace" at bounding box center [1035, 687] width 134 height 34
click at [1028, 686] on icon "Backspace" at bounding box center [1034, 687] width 23 height 23
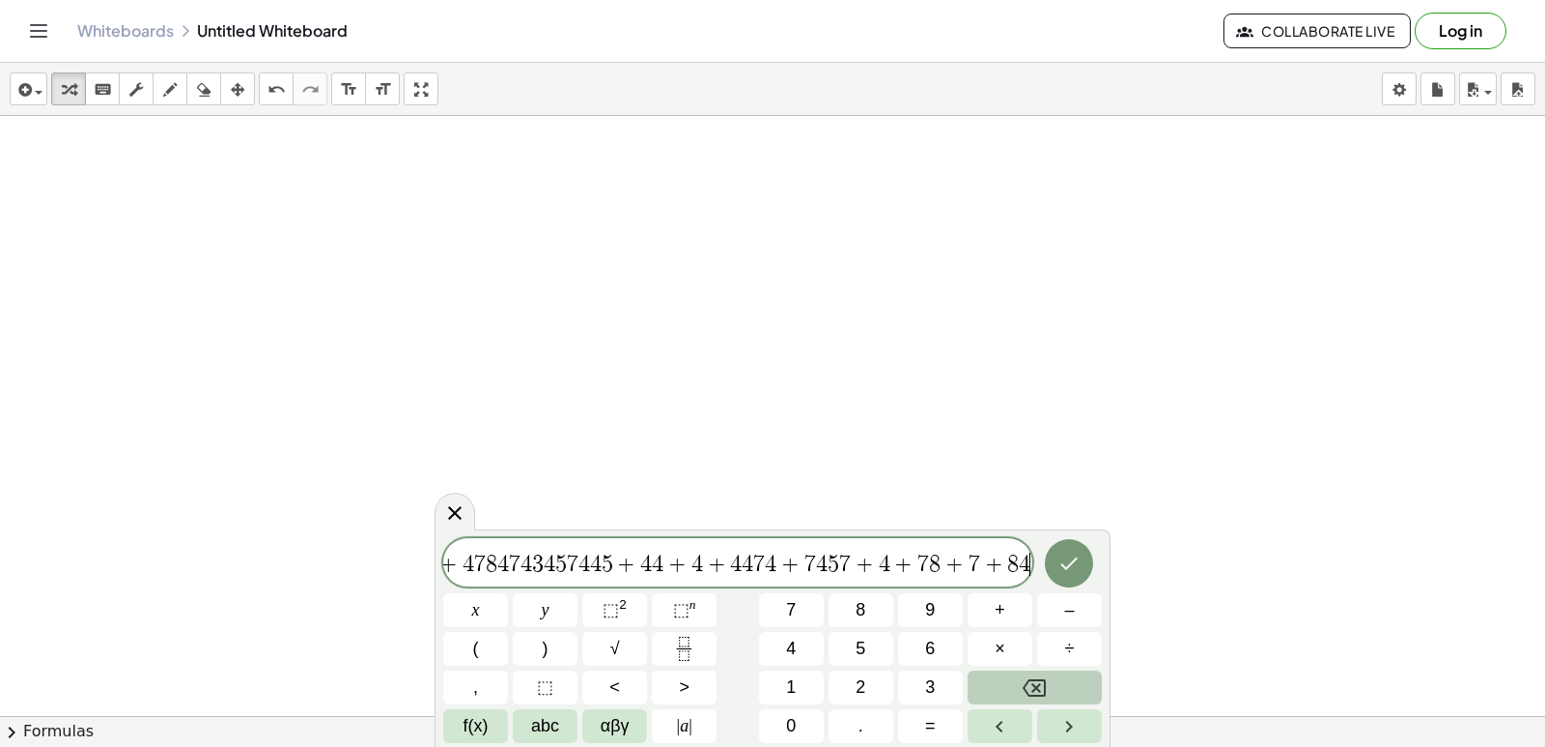
click at [1028, 684] on icon "Backspace" at bounding box center [1034, 687] width 23 height 17
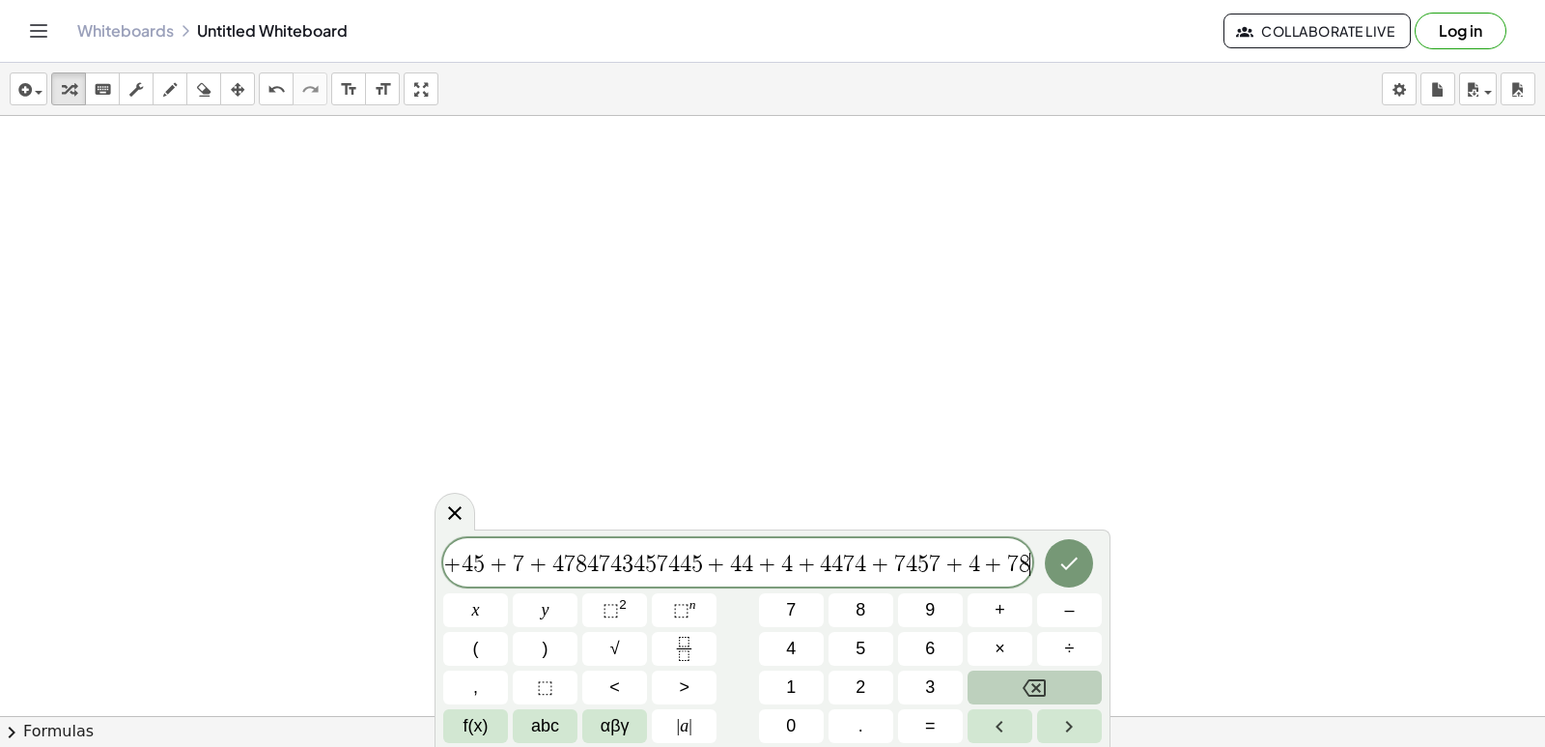
click at [1028, 684] on icon "Backspace" at bounding box center [1034, 687] width 23 height 17
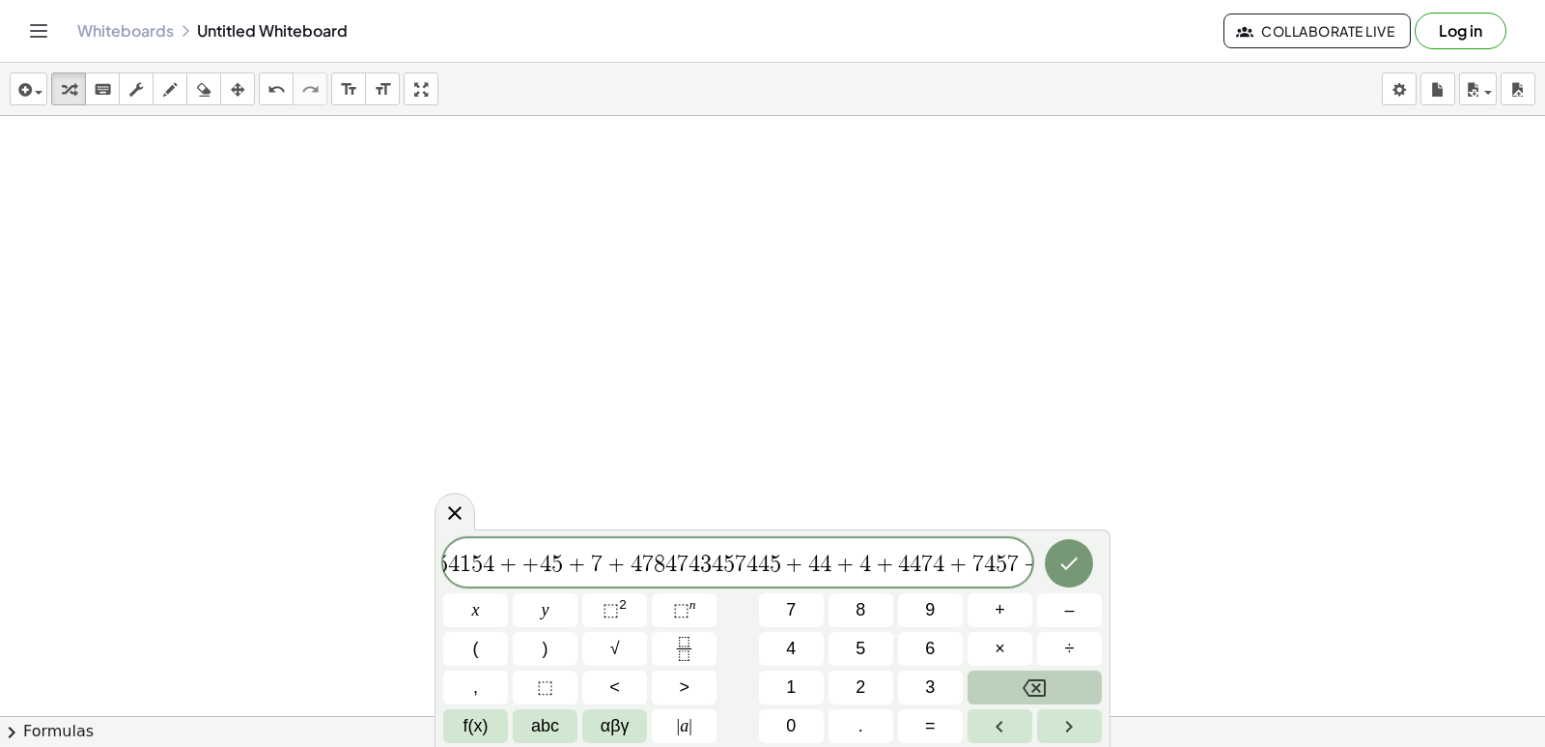
click at [1028, 684] on icon "Backspace" at bounding box center [1034, 687] width 23 height 17
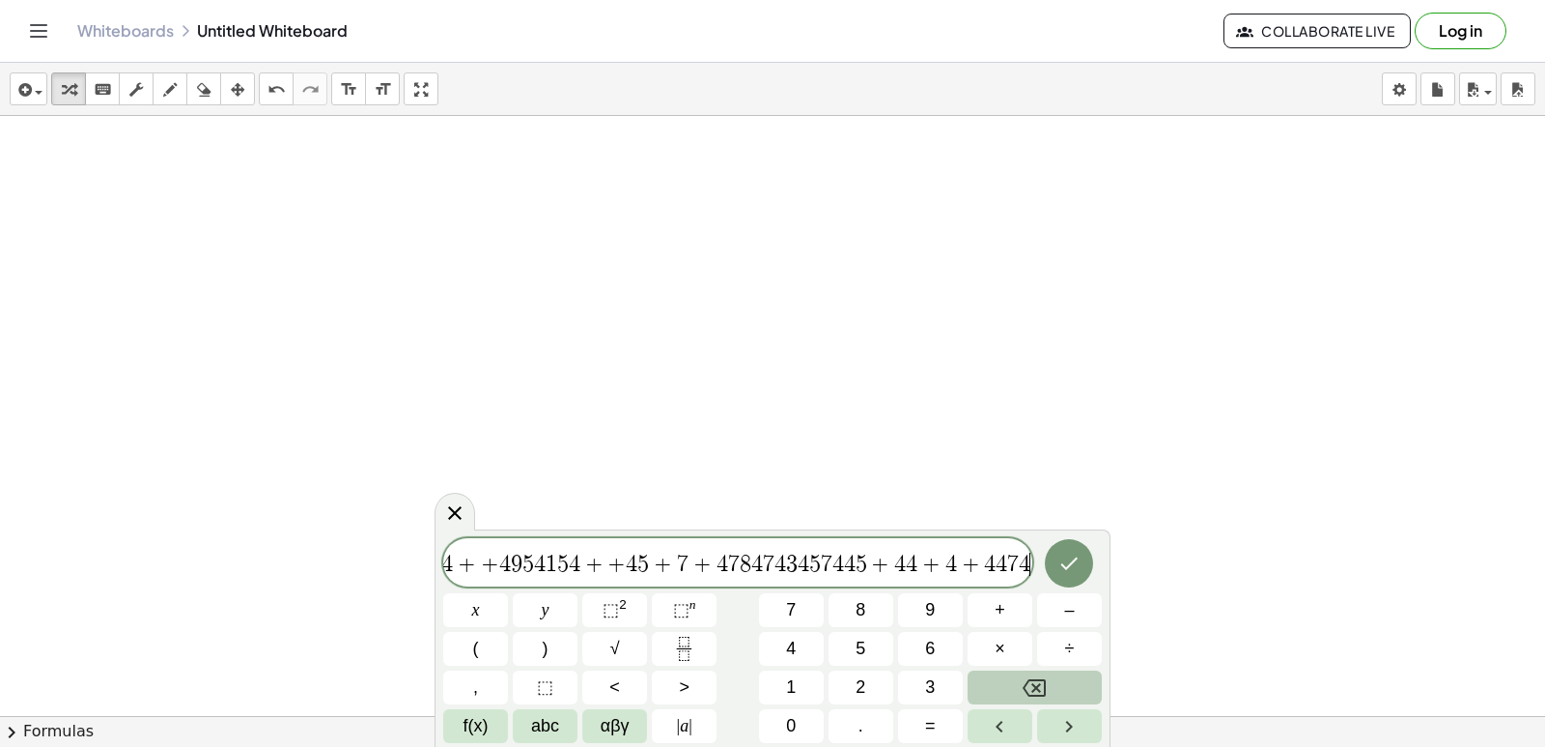
click at [1028, 684] on icon "Backspace" at bounding box center [1034, 687] width 23 height 17
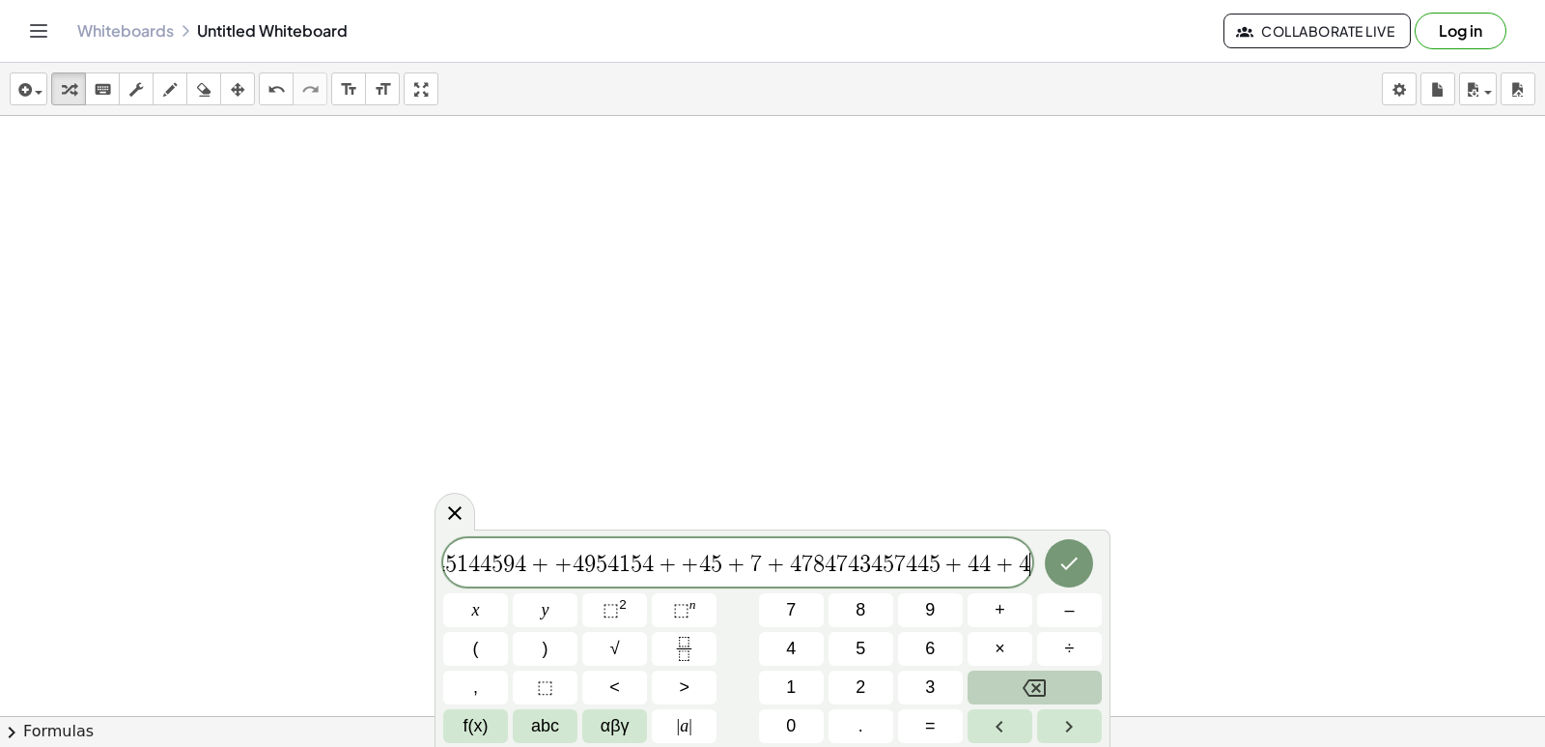
click at [1028, 684] on icon "Backspace" at bounding box center [1034, 687] width 23 height 17
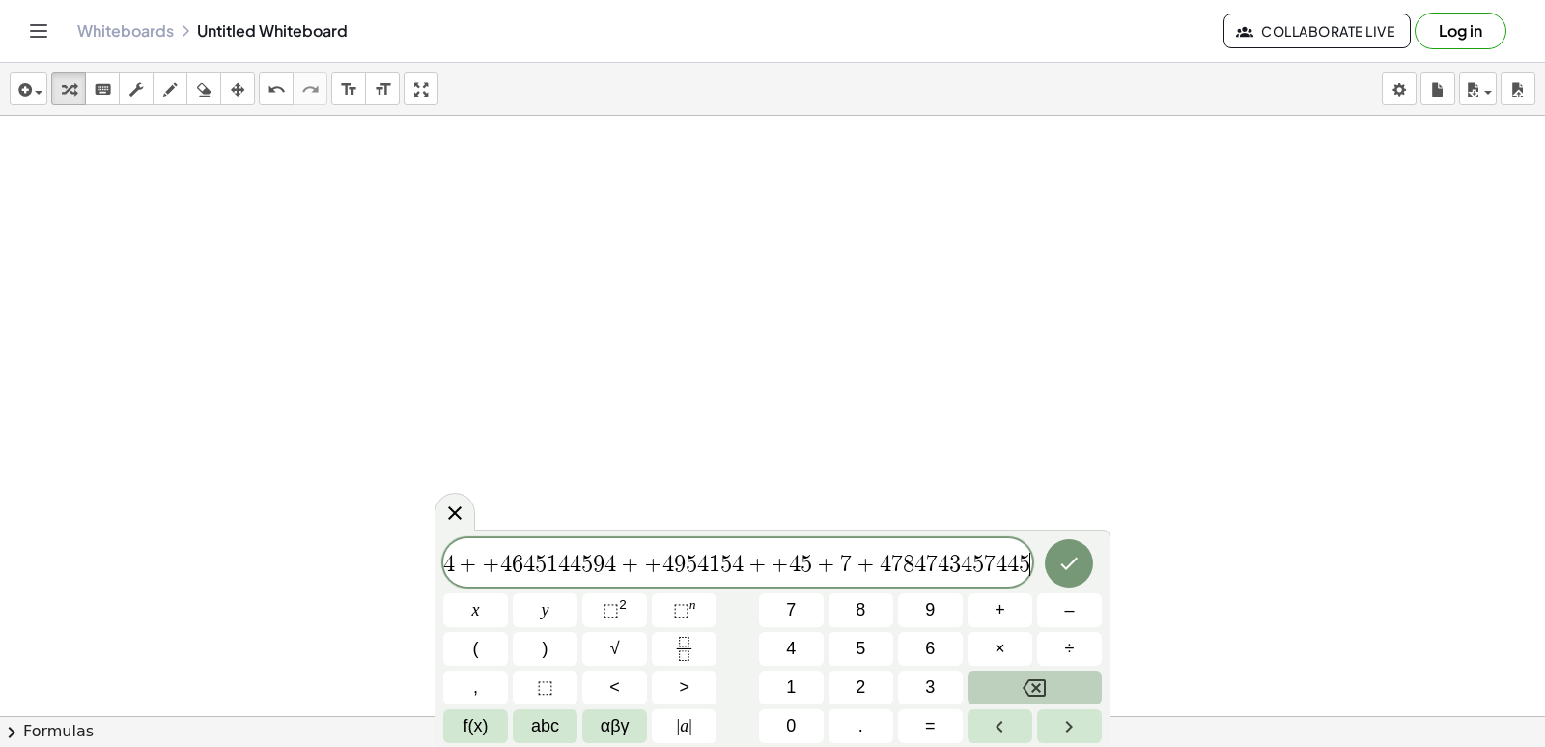
click at [1028, 684] on icon "Backspace" at bounding box center [1034, 687] width 23 height 17
click at [1030, 683] on icon "Backspace" at bounding box center [1034, 687] width 23 height 23
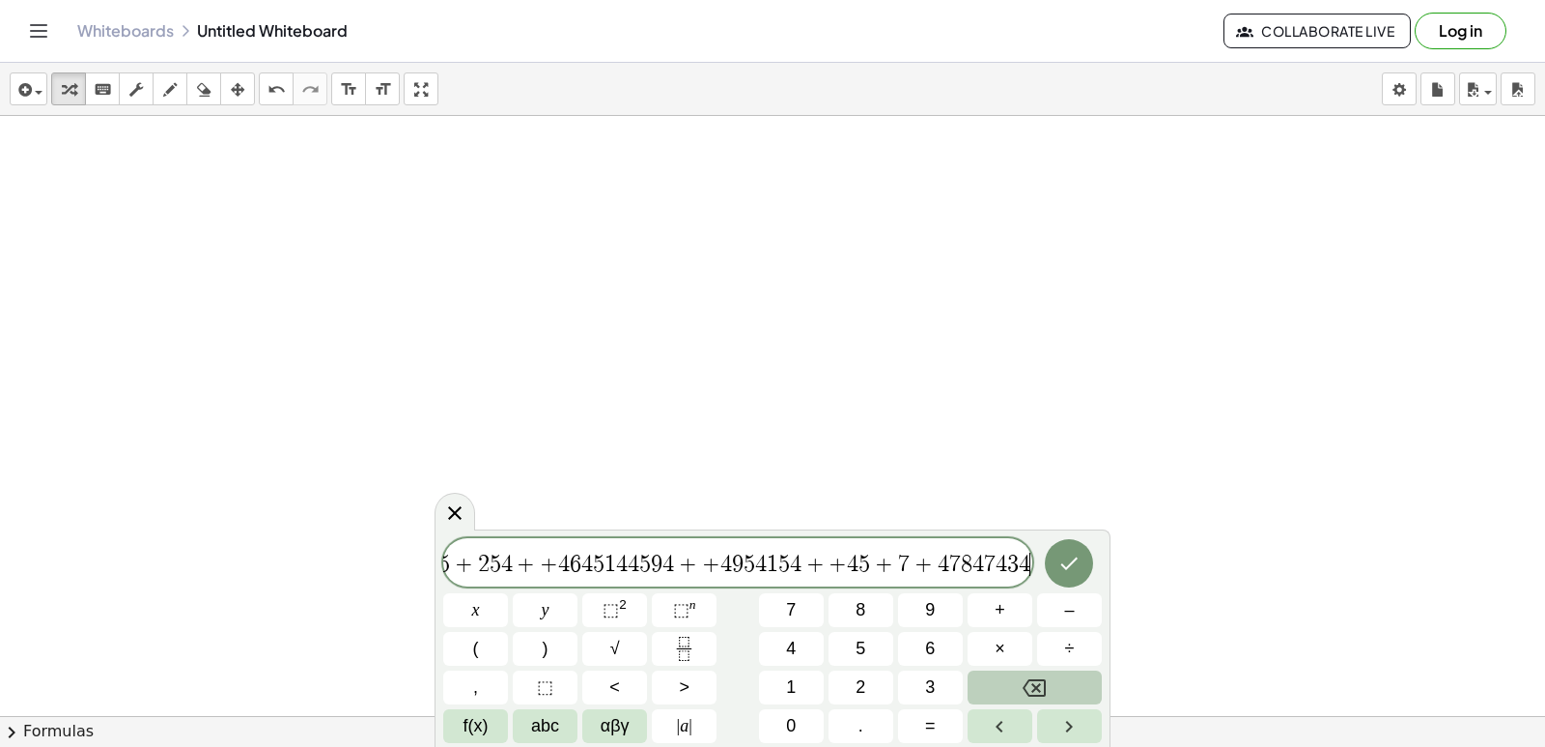
click at [1032, 683] on icon "Backspace" at bounding box center [1034, 687] width 23 height 23
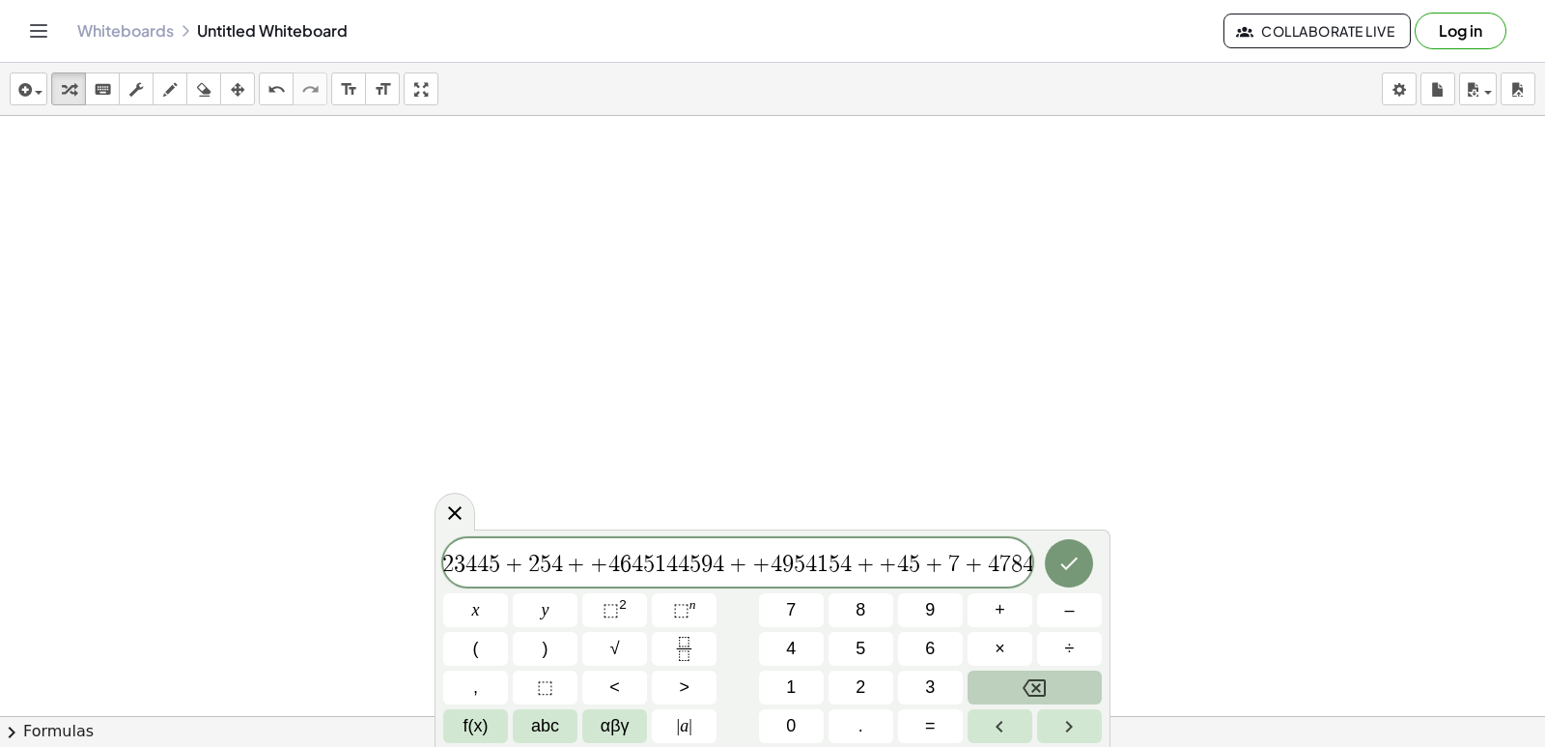
click at [1033, 682] on icon "Backspace" at bounding box center [1034, 687] width 23 height 23
click at [1035, 680] on icon "Backspace" at bounding box center [1034, 687] width 23 height 17
click at [1039, 674] on button "Backspace" at bounding box center [1035, 687] width 134 height 34
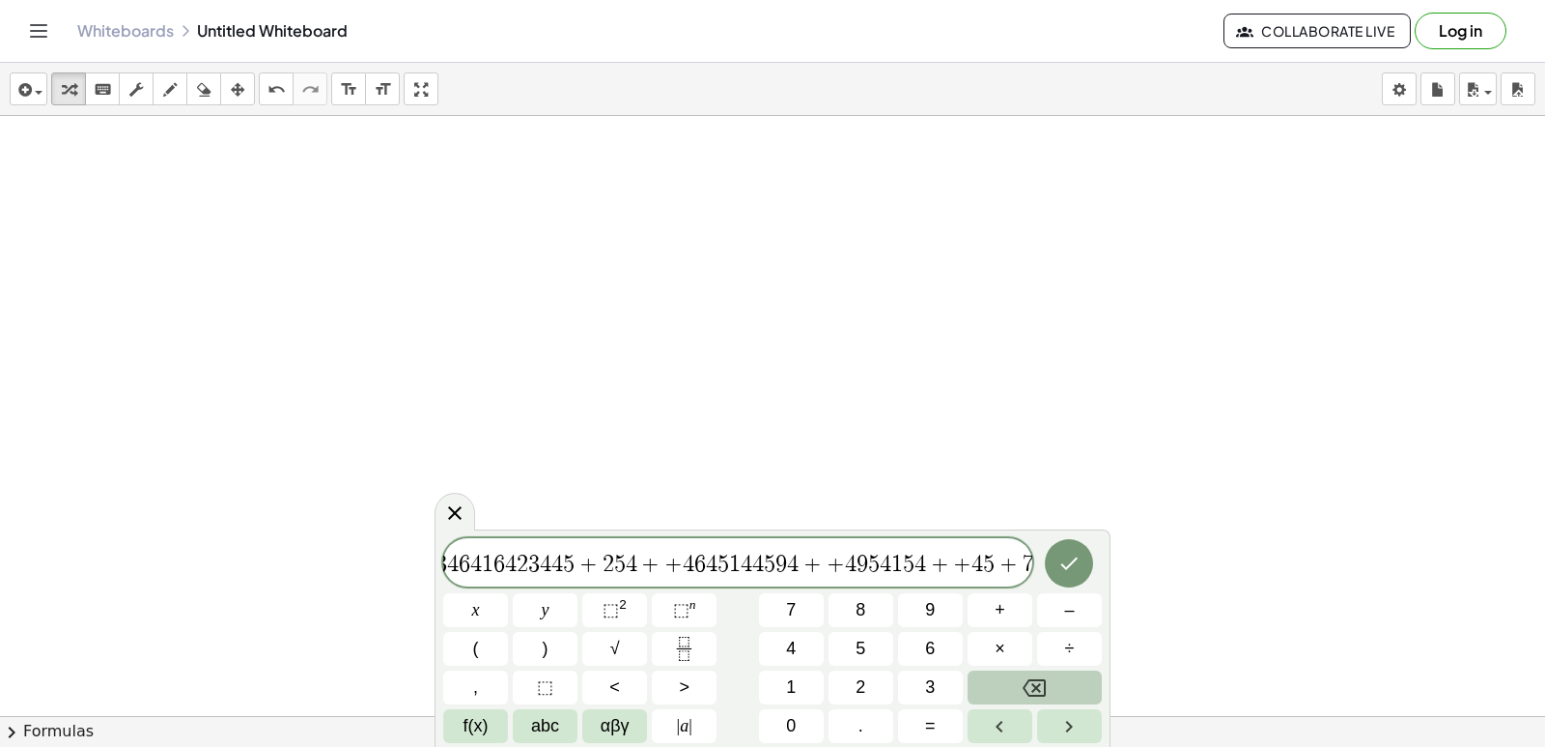
click at [1039, 674] on button "Backspace" at bounding box center [1035, 687] width 134 height 34
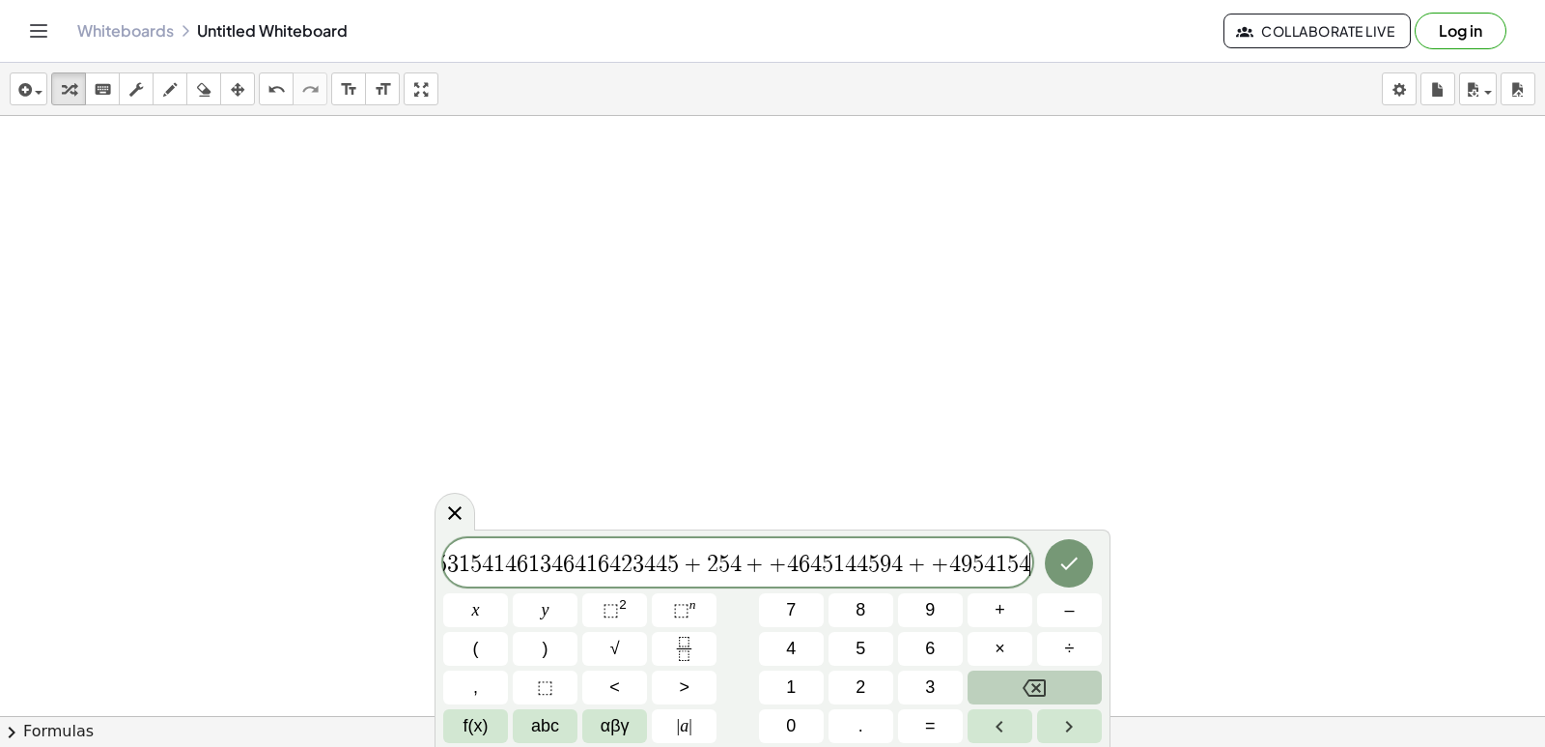
click at [1039, 674] on button "Backspace" at bounding box center [1035, 687] width 134 height 34
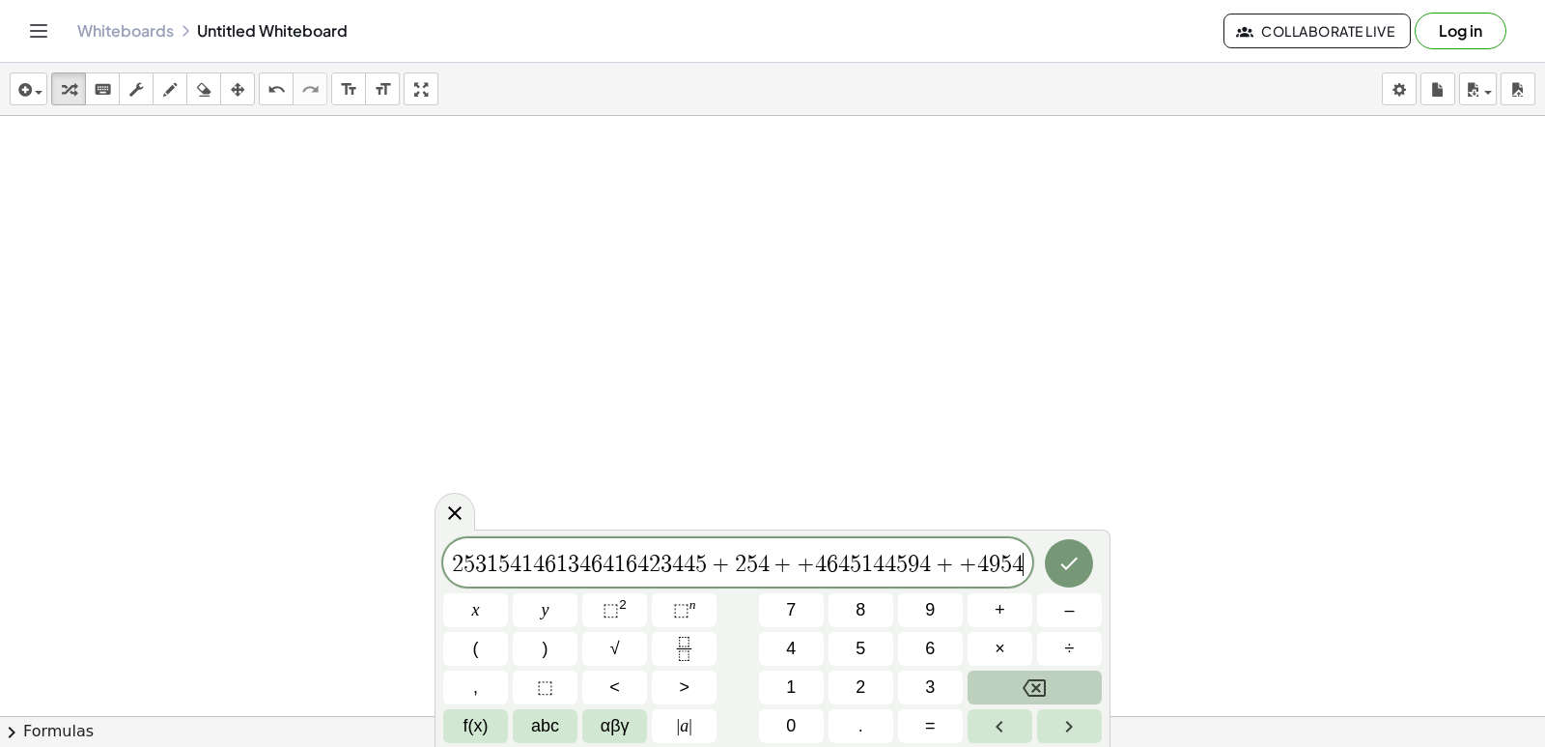
click at [1039, 674] on button "Backspace" at bounding box center [1035, 687] width 134 height 34
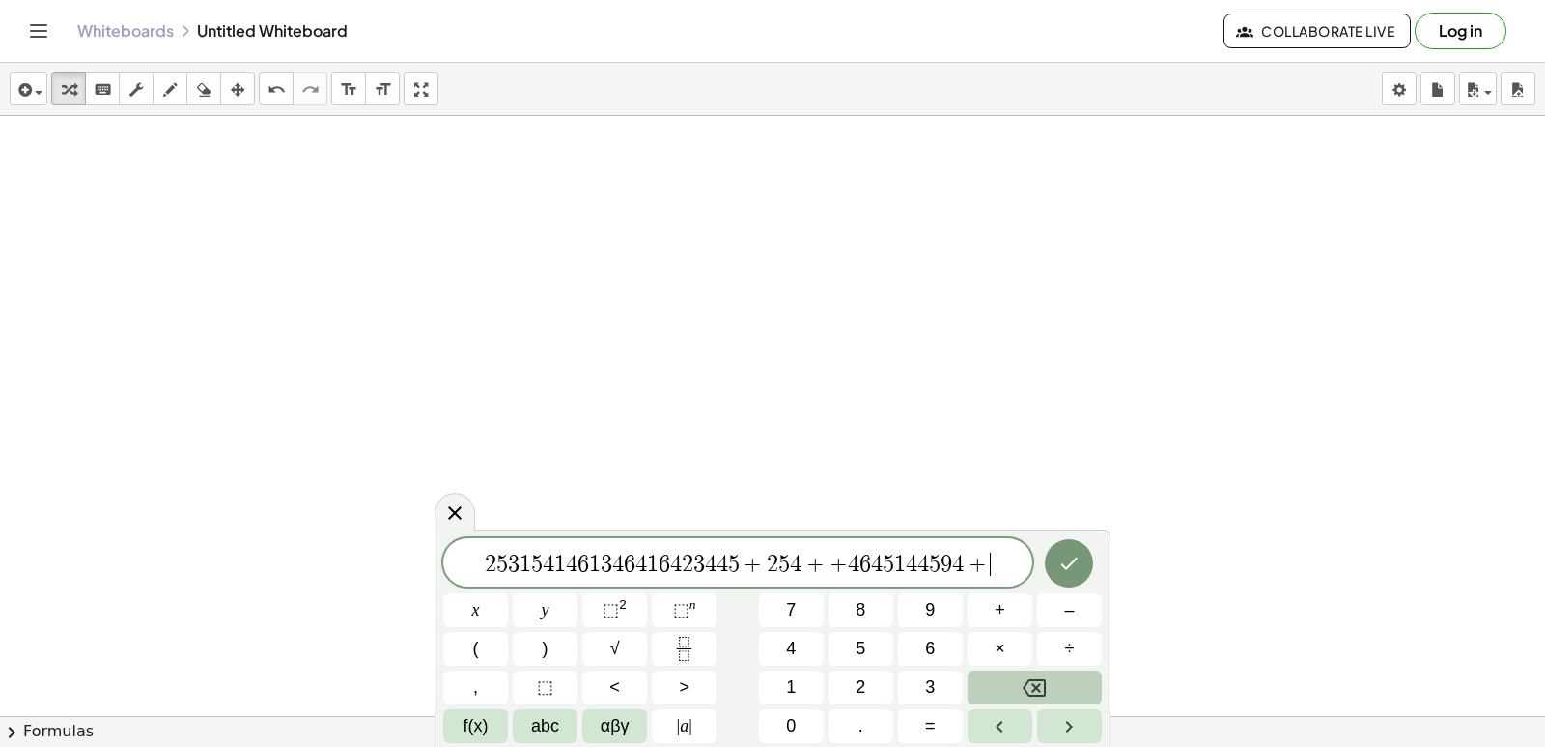
click at [1039, 674] on button "Backspace" at bounding box center [1035, 687] width 134 height 34
click at [1054, 668] on div "2 5 3 1 5 4 1 4 6 1 3 4 6 4 1 6 4 2 3 4 4 5 + 2 5 4 + + 4 6 4 5 1 4 4 5 9 4 ​ x…" at bounding box center [772, 640] width 659 height 205
click at [1054, 668] on div "2 5 3 1 5 4 1 4 6 1 3 4 6 4 1 6 4 2 3 4 4 5 + 2 5 4 + + 4 6 4 5 1 4 4 5 9 4 x y…" at bounding box center [772, 640] width 659 height 205
click at [1055, 667] on div "2 5 3 1 5 4 1 4 6 1 3 4 6 4 1 6 4 2 3 4 4 5 + 2 5 4 + + 4 6 4 5 1 4 4 5 9 4 x y…" at bounding box center [772, 640] width 659 height 205
click at [1053, 673] on div "2 5 3 1 5 4 1 4 6 1 3 4 6 4 1 6 4 2 3 4 4 5 + 2 5 4 + + 4 6 4 5 1 4 4 5 9 4 x y…" at bounding box center [772, 640] width 659 height 205
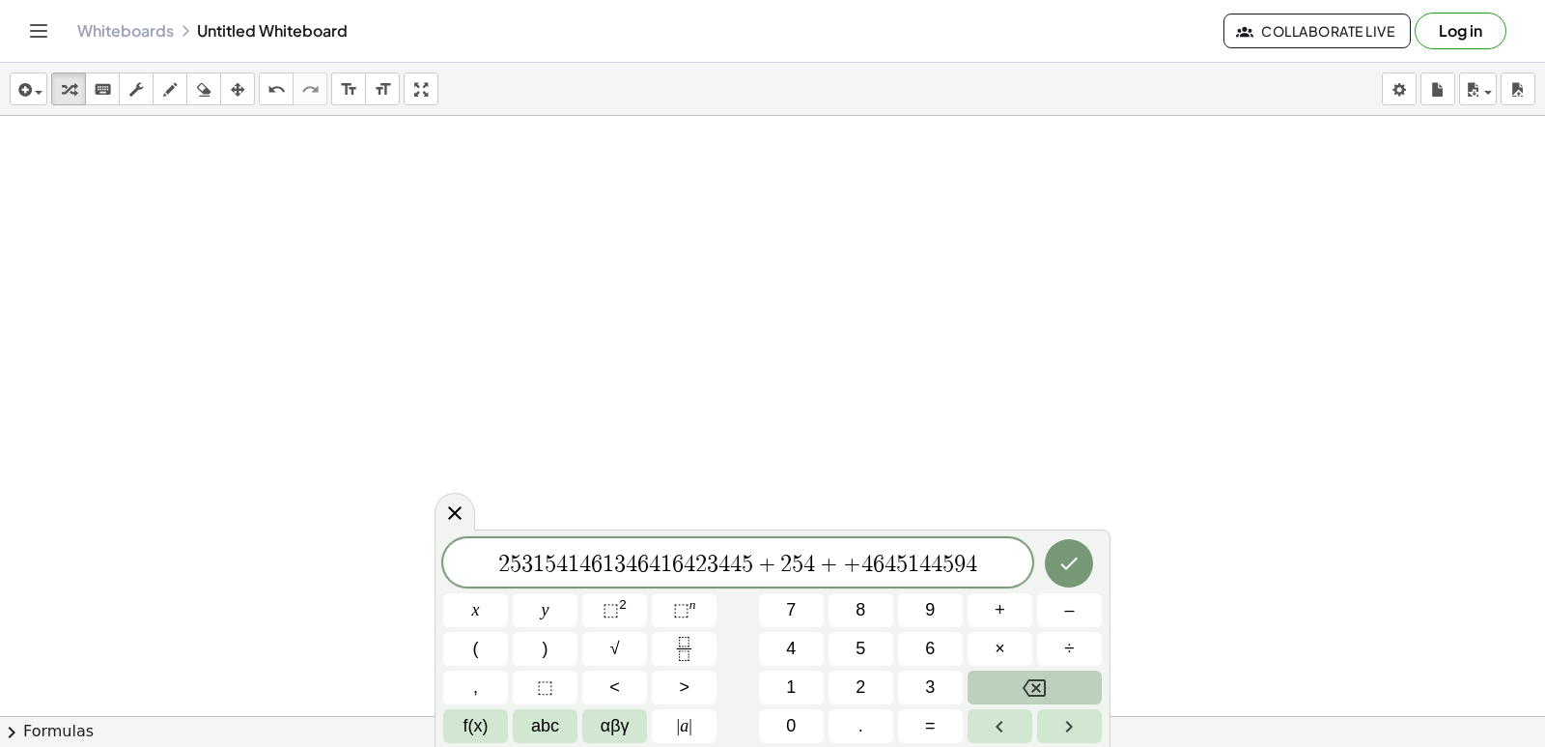
click at [1050, 678] on button "Backspace" at bounding box center [1035, 687] width 134 height 34
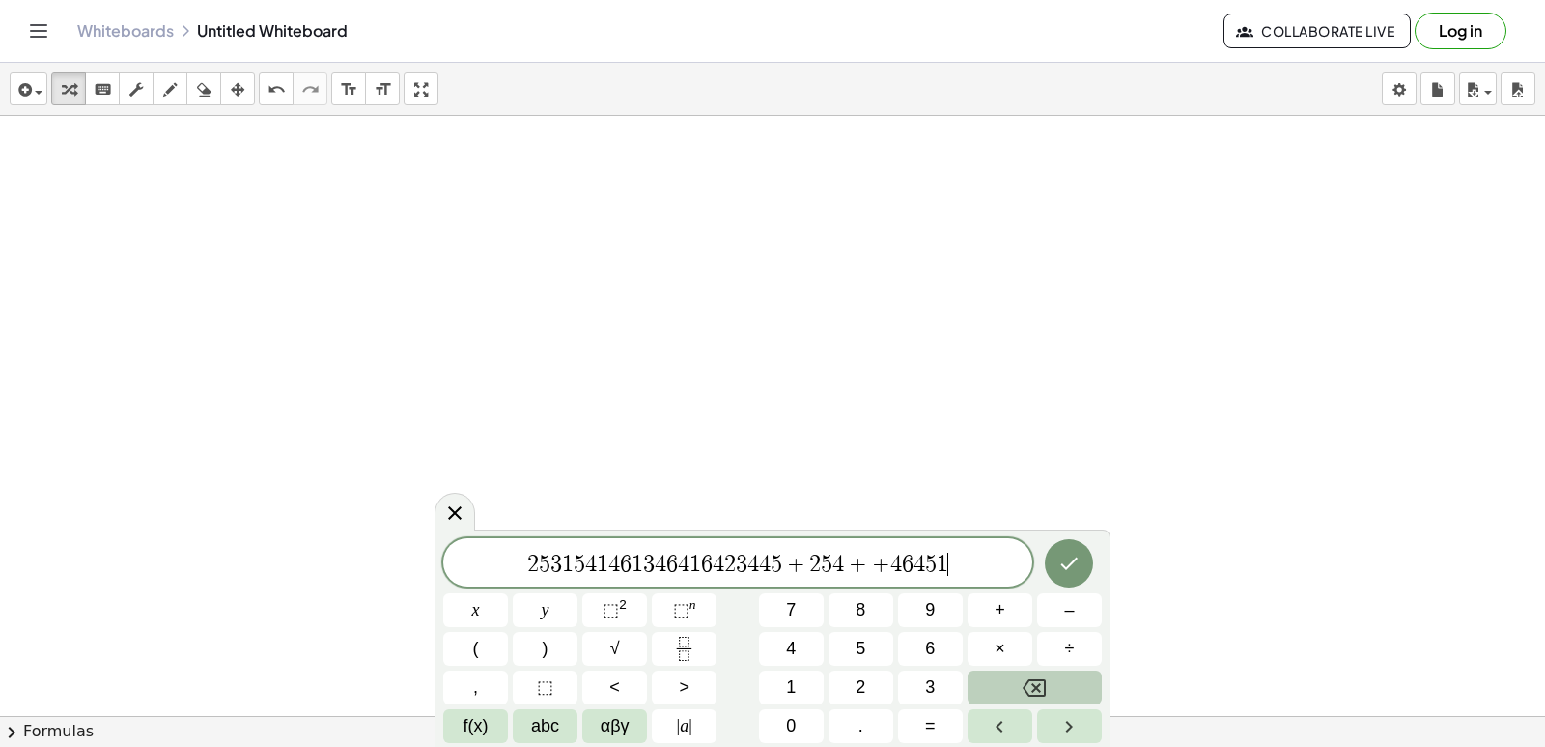
click at [1050, 678] on button "Backspace" at bounding box center [1035, 687] width 134 height 34
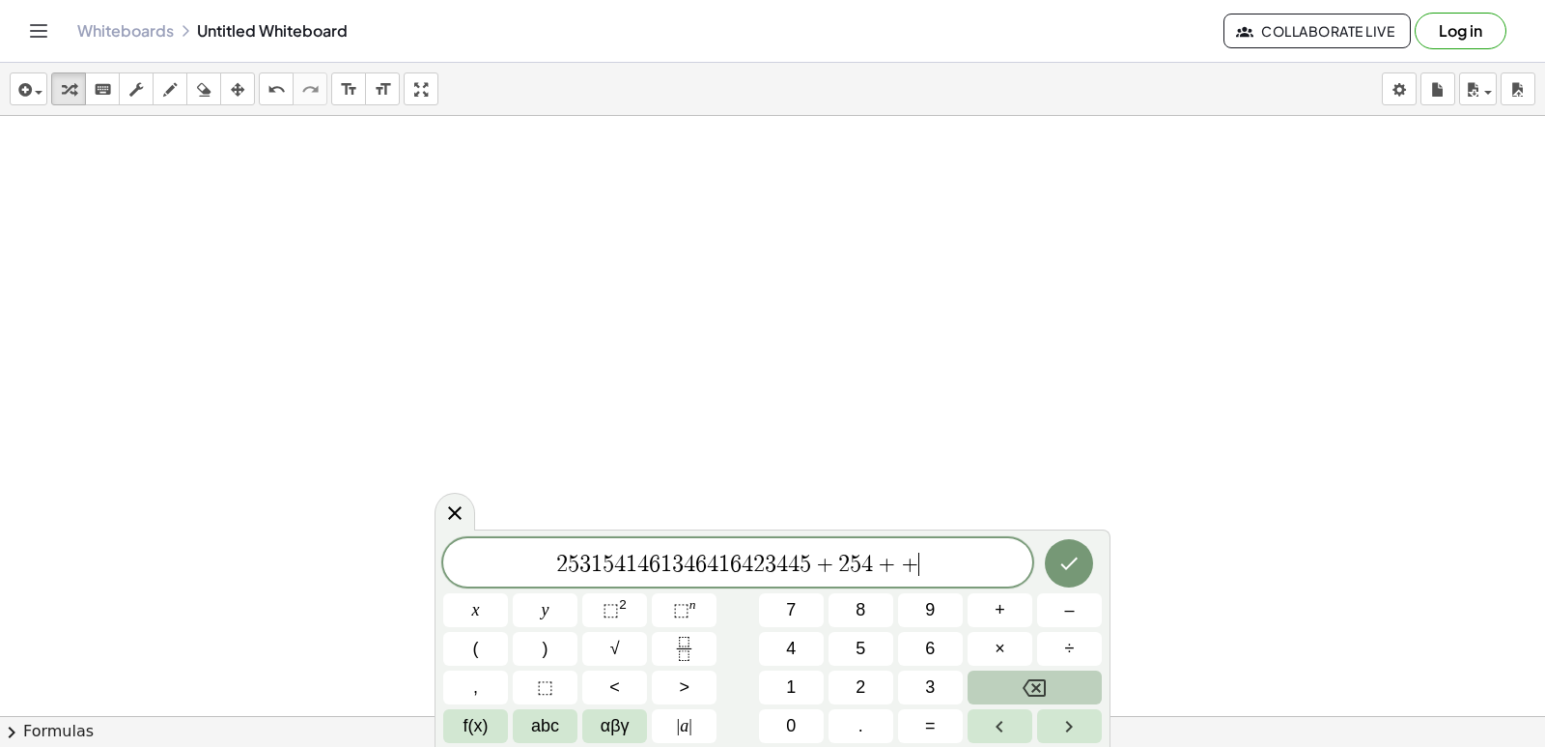
click at [1050, 678] on button "Backspace" at bounding box center [1035, 687] width 134 height 34
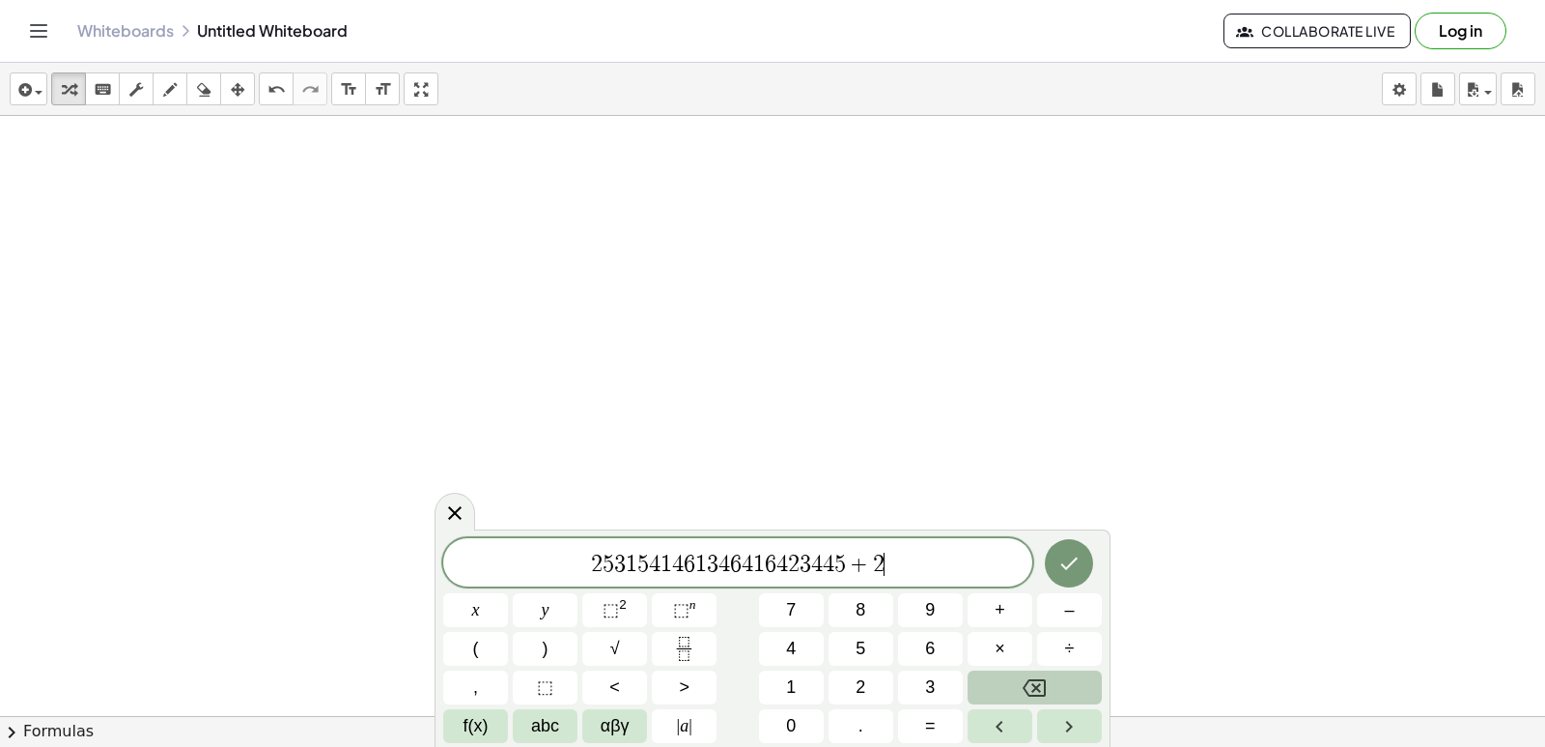
click at [1050, 678] on button "Backspace" at bounding box center [1035, 687] width 134 height 34
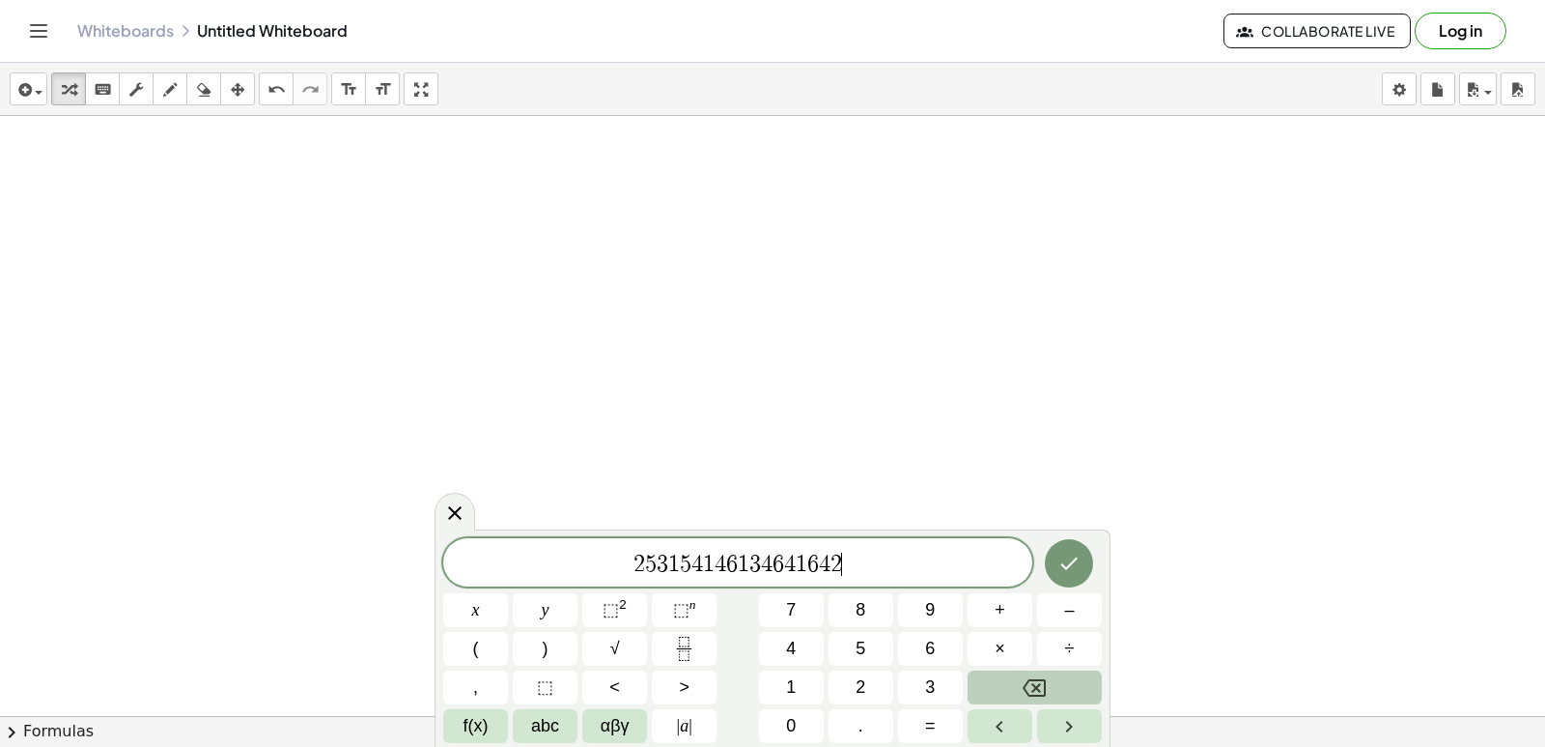
click at [1050, 678] on button "Backspace" at bounding box center [1035, 687] width 134 height 34
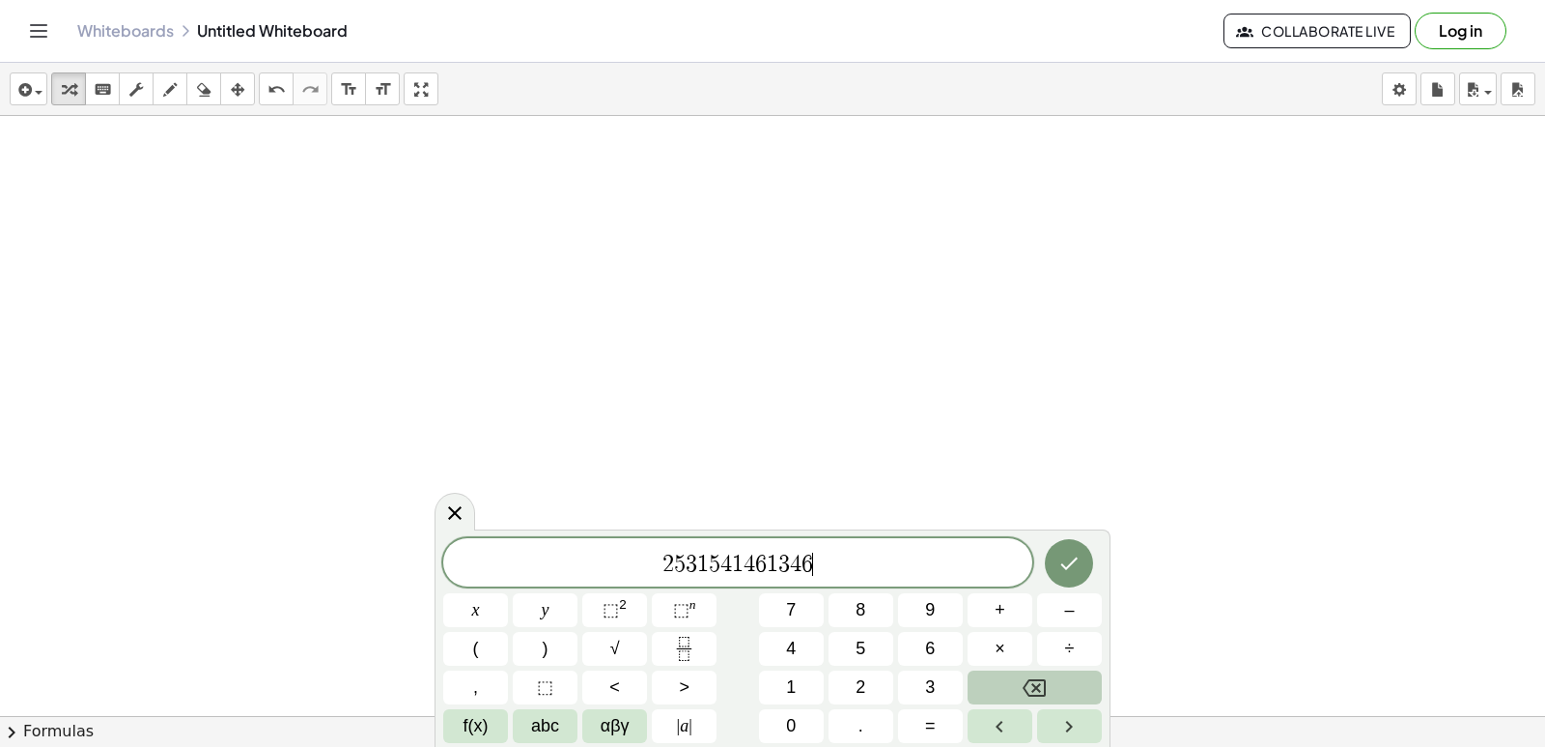
click at [1050, 678] on button "Backspace" at bounding box center [1035, 687] width 134 height 34
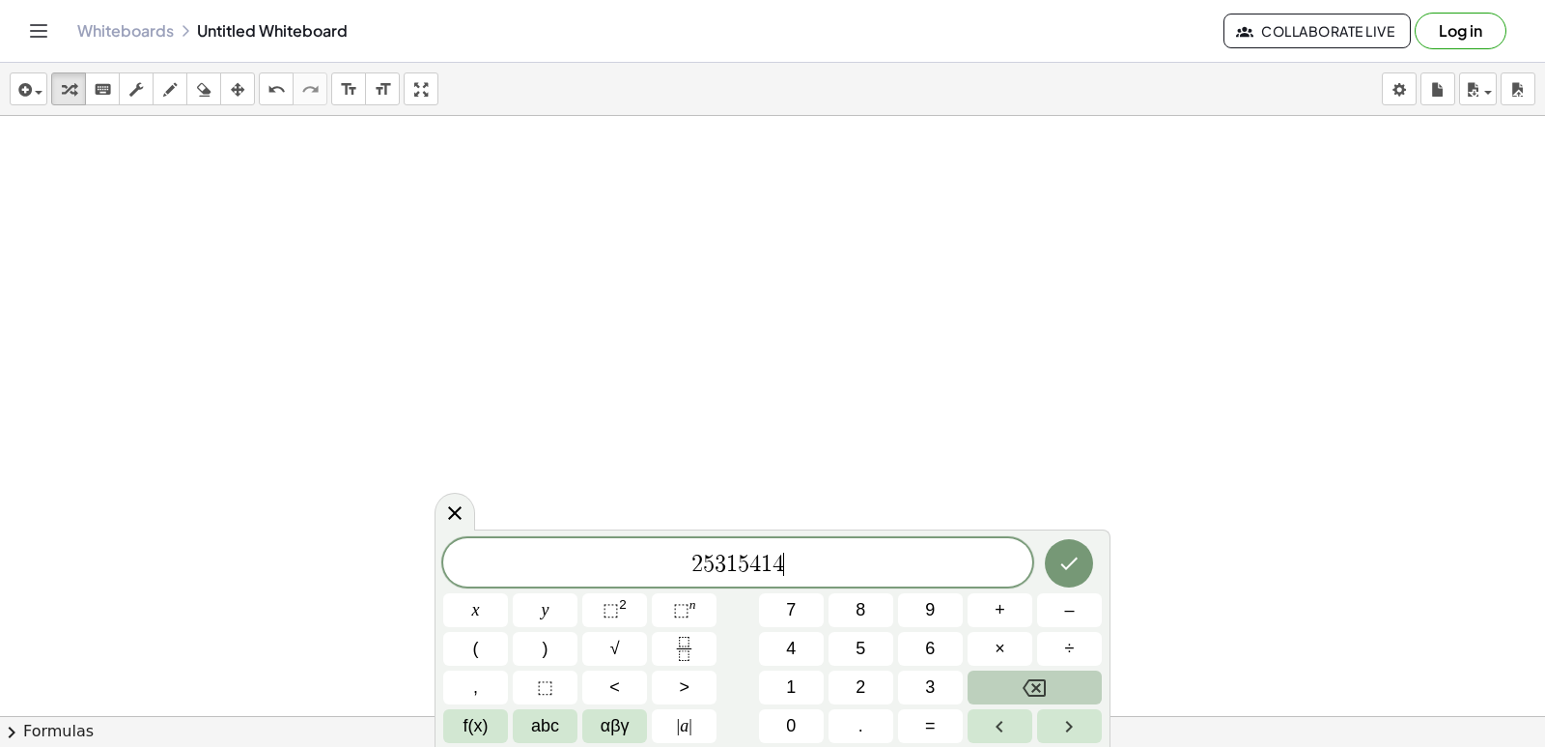
click at [1050, 678] on button "Backspace" at bounding box center [1035, 687] width 134 height 34
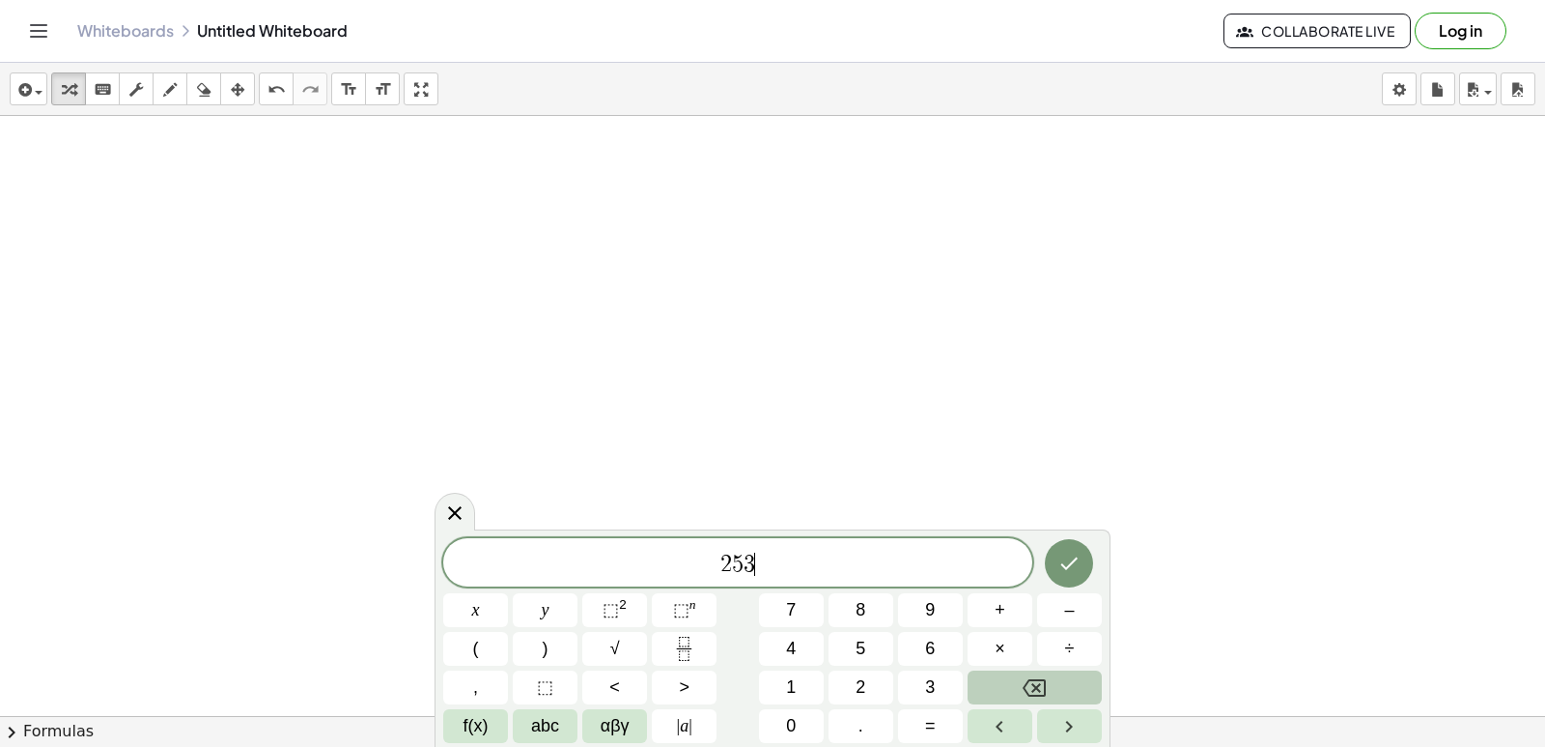
click at [1050, 678] on button "Backspace" at bounding box center [1035, 687] width 134 height 34
drag, startPoint x: 309, startPoint y: 632, endPoint x: 316, endPoint y: 623, distance: 11.0
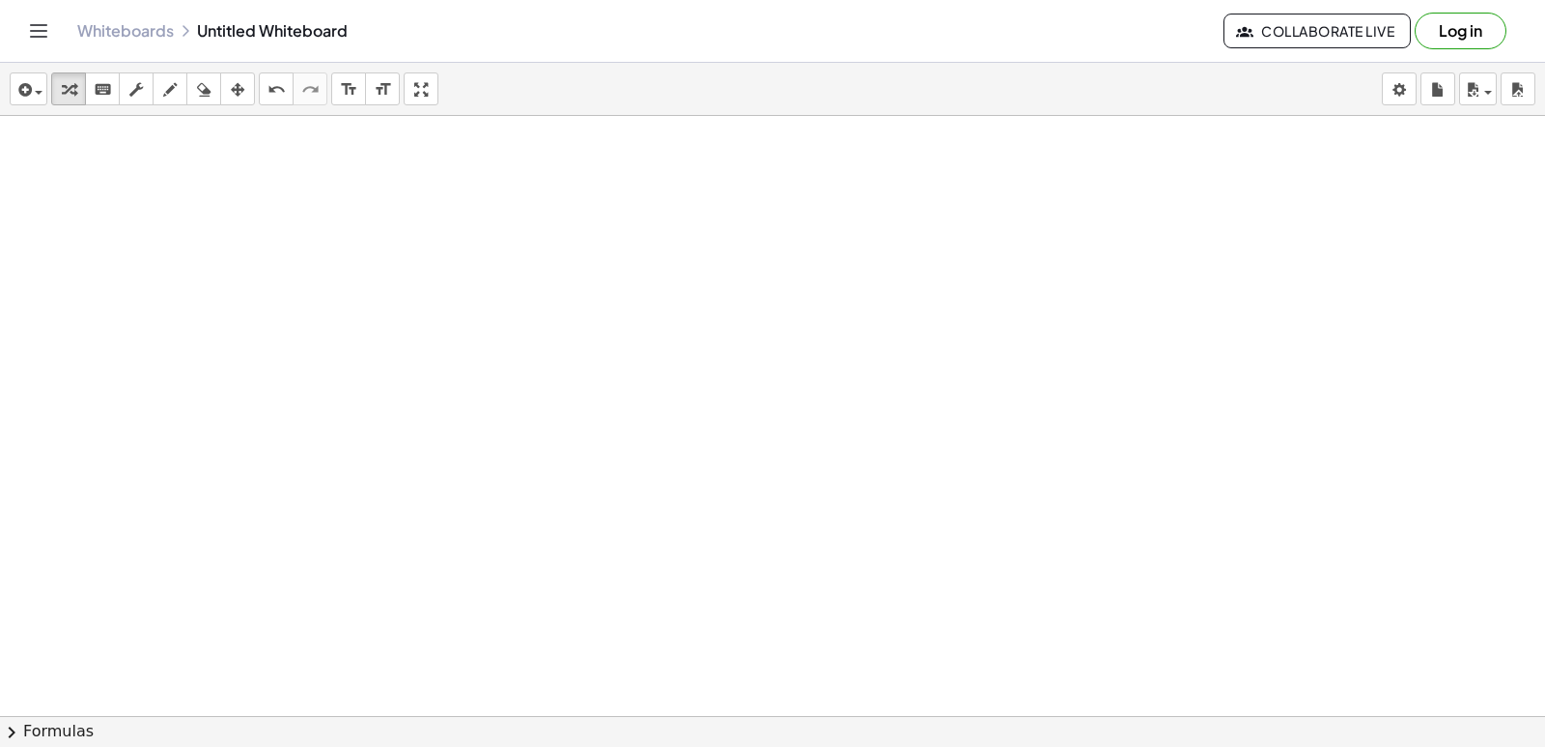
click at [194, 86] on div "button" at bounding box center [203, 88] width 25 height 23
click at [1091, 250] on div at bounding box center [961, 80] width 1922 height 3599
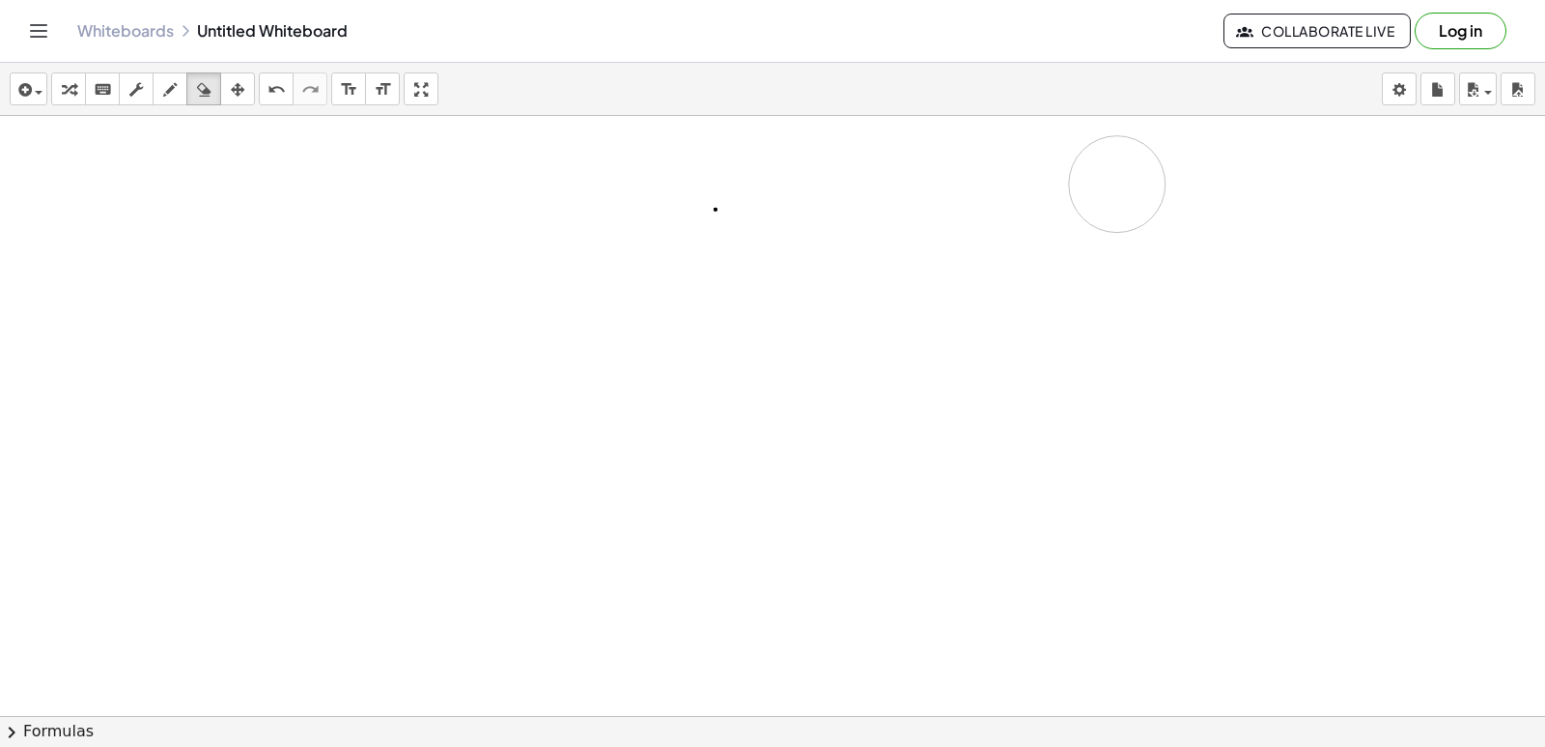
click at [1117, 184] on div at bounding box center [961, 80] width 1922 height 3599
drag, startPoint x: 1120, startPoint y: 181, endPoint x: 1060, endPoint y: 194, distance: 61.4
click at [1111, 206] on div at bounding box center [961, 80] width 1922 height 3599
click at [720, 201] on div at bounding box center [961, 80] width 1922 height 3599
drag, startPoint x: 713, startPoint y: 203, endPoint x: 703, endPoint y: 205, distance: 9.8
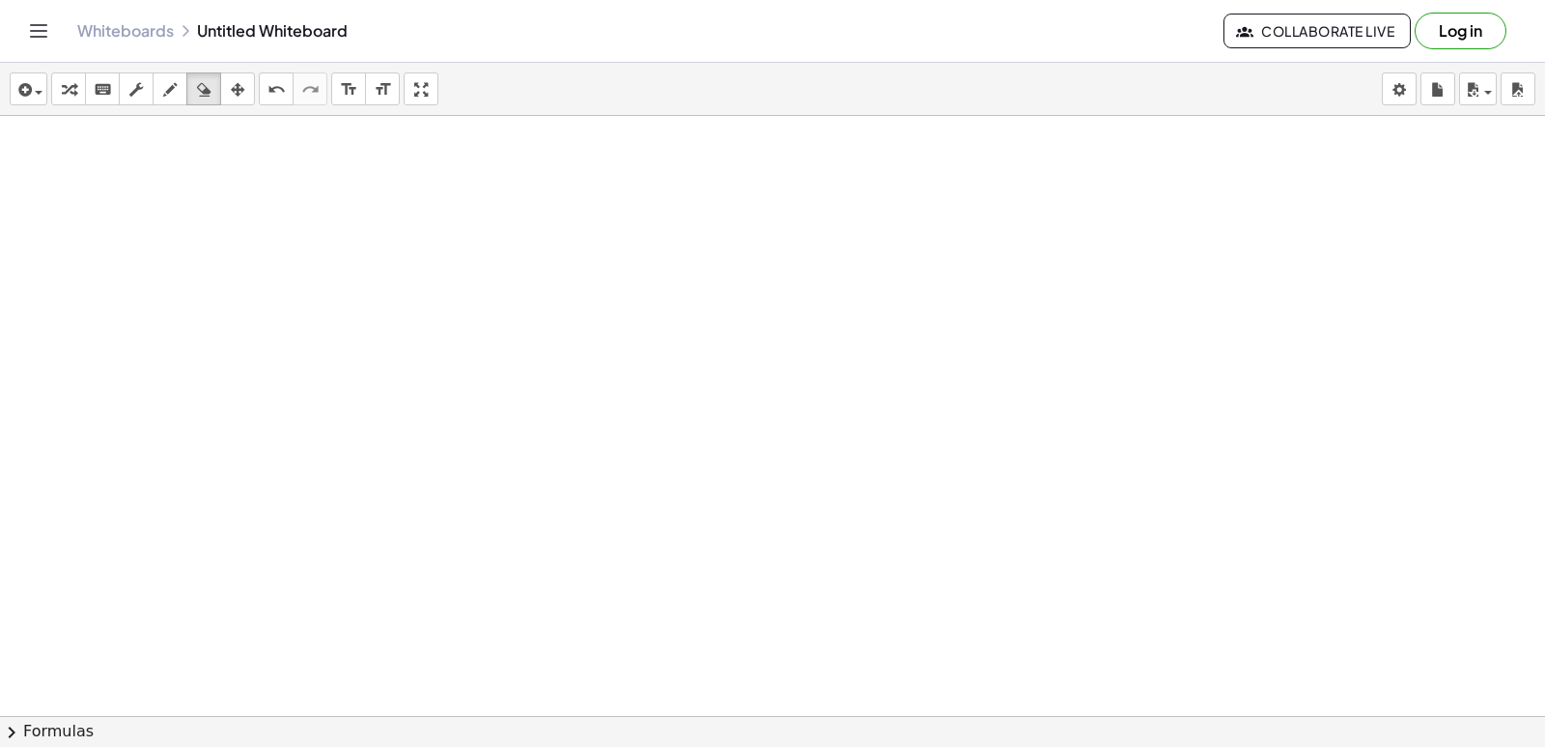
click at [712, 204] on div at bounding box center [961, 80] width 1922 height 3599
click at [61, 81] on div "button" at bounding box center [68, 88] width 25 height 23
click at [640, 567] on div at bounding box center [961, 80] width 1922 height 3599
click at [607, 492] on div at bounding box center [961, 80] width 1922 height 3599
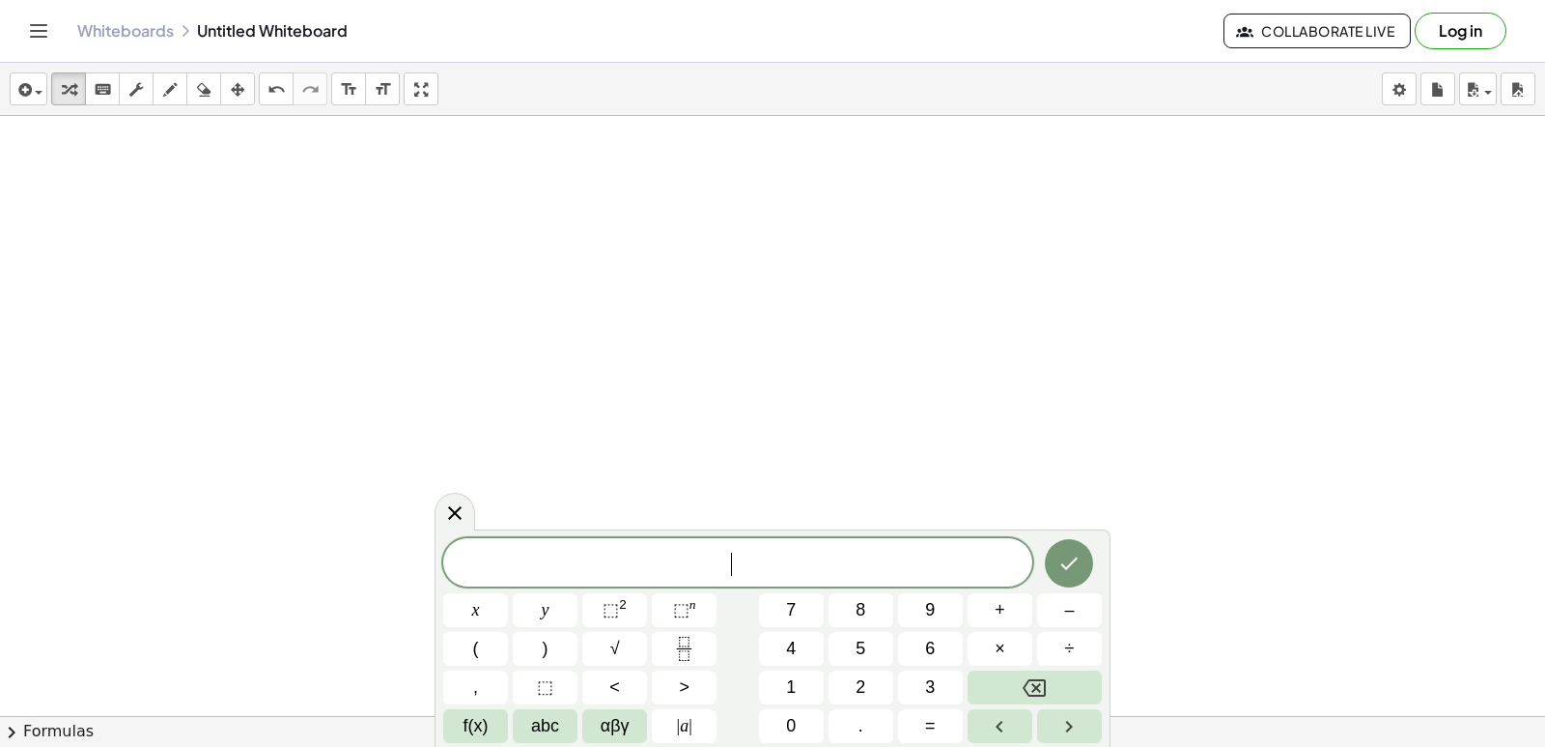
click at [611, 483] on div at bounding box center [961, 80] width 1922 height 3599
click at [613, 481] on div at bounding box center [961, 80] width 1922 height 3599
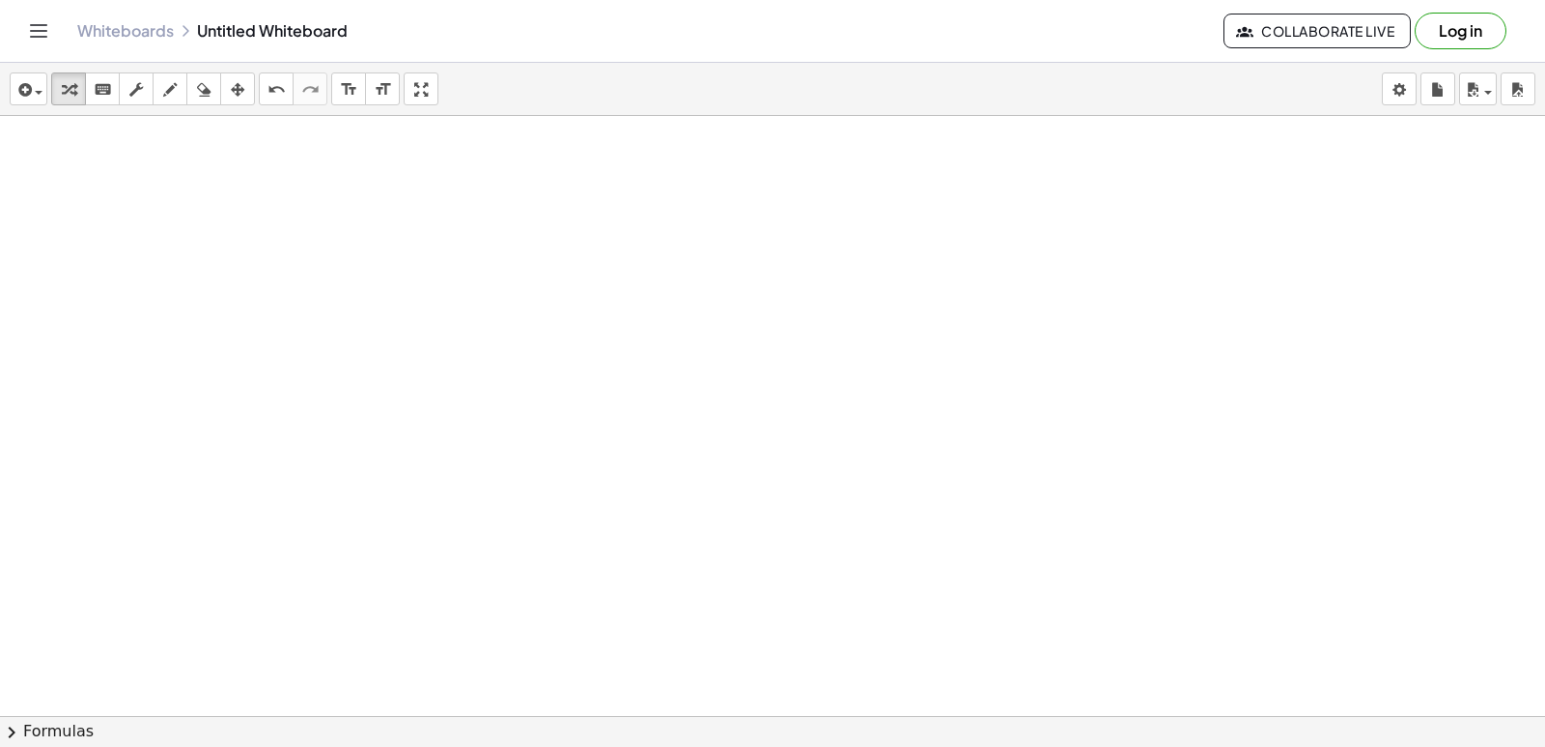
click at [613, 481] on div at bounding box center [961, 80] width 1922 height 3599
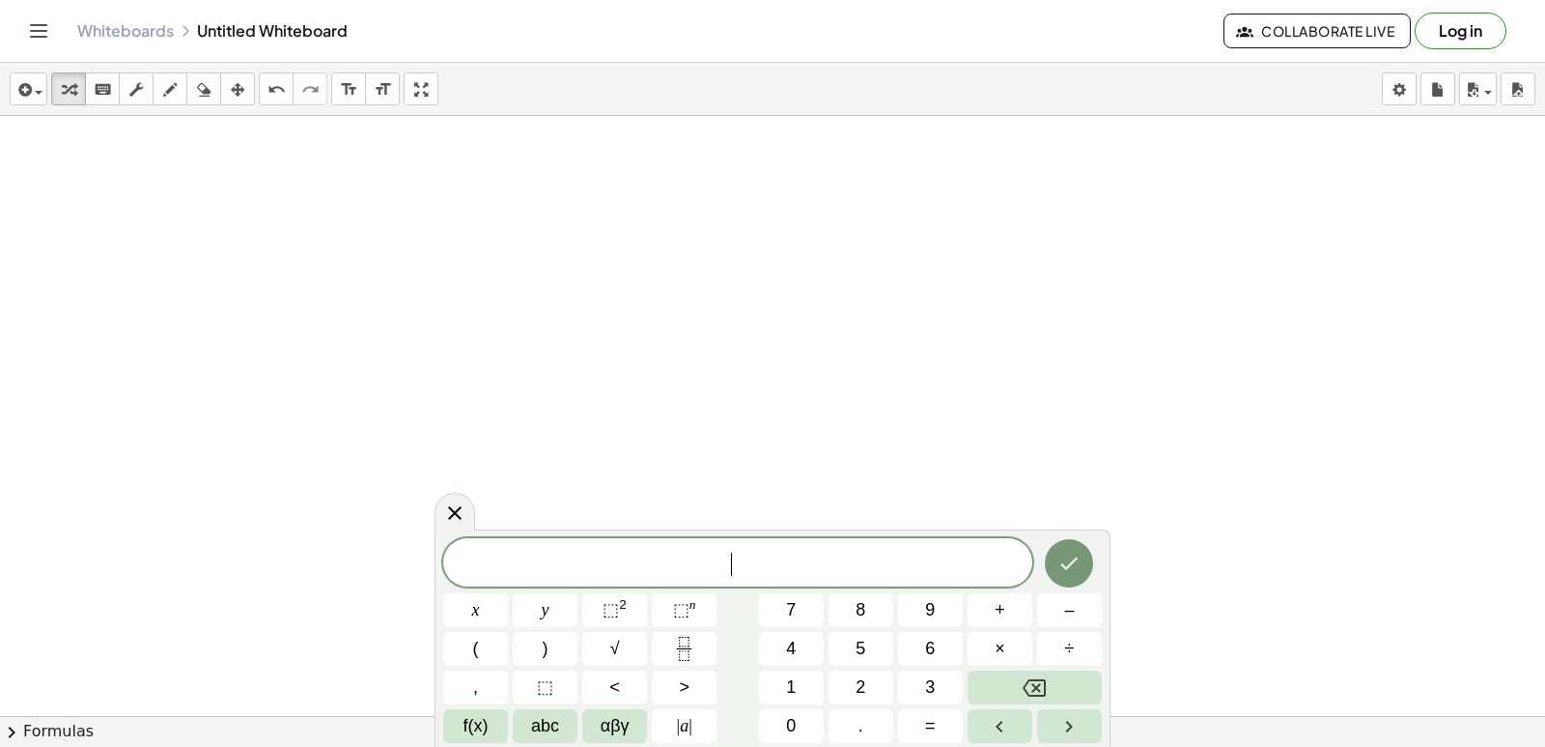
click at [617, 476] on div at bounding box center [961, 80] width 1922 height 3599
click at [618, 476] on div at bounding box center [961, 80] width 1922 height 3599
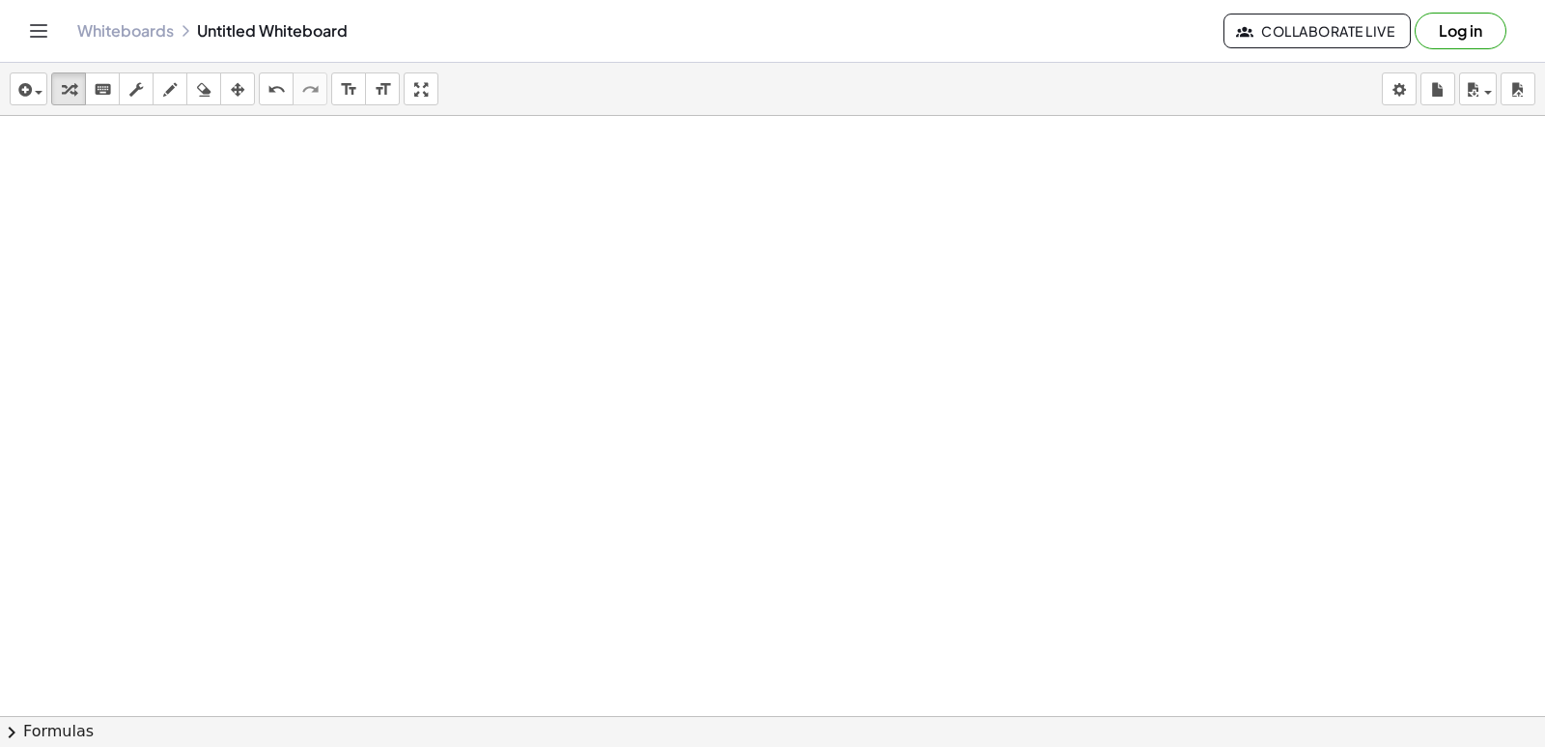
click at [619, 476] on div at bounding box center [961, 80] width 1922 height 3599
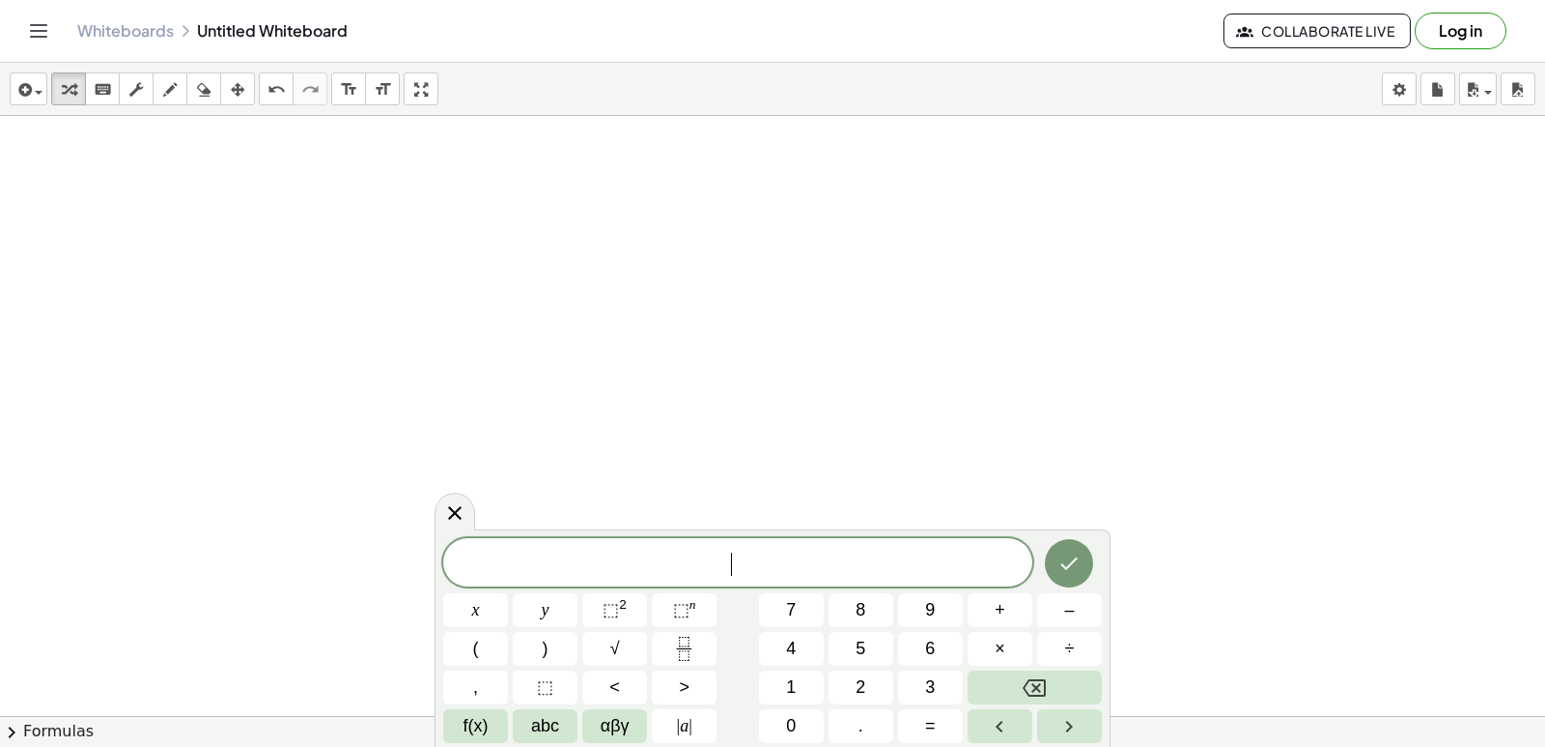
click at [622, 474] on div at bounding box center [961, 80] width 1922 height 3599
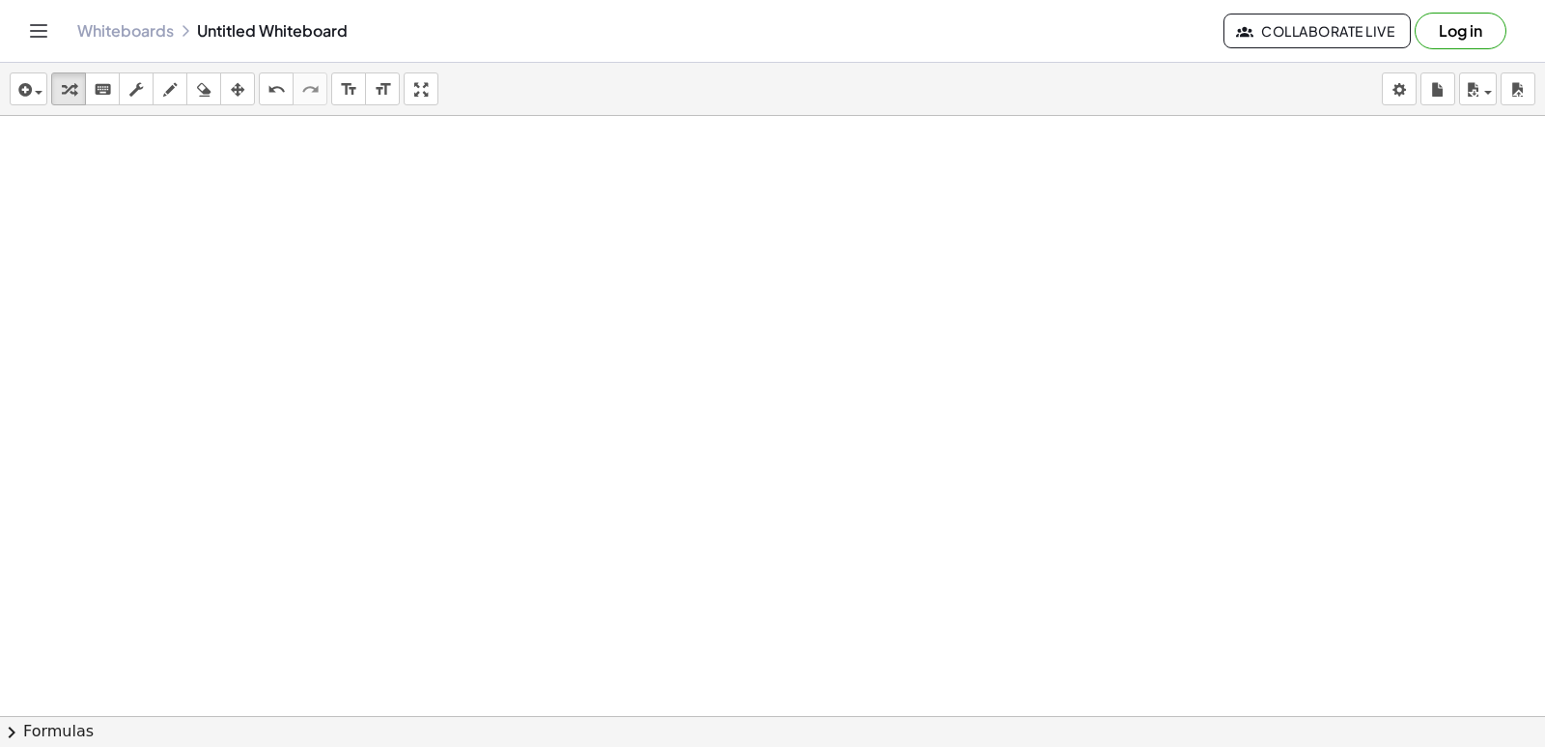
click at [623, 473] on div at bounding box center [961, 80] width 1922 height 3599
click at [623, 477] on div at bounding box center [961, 80] width 1922 height 3599
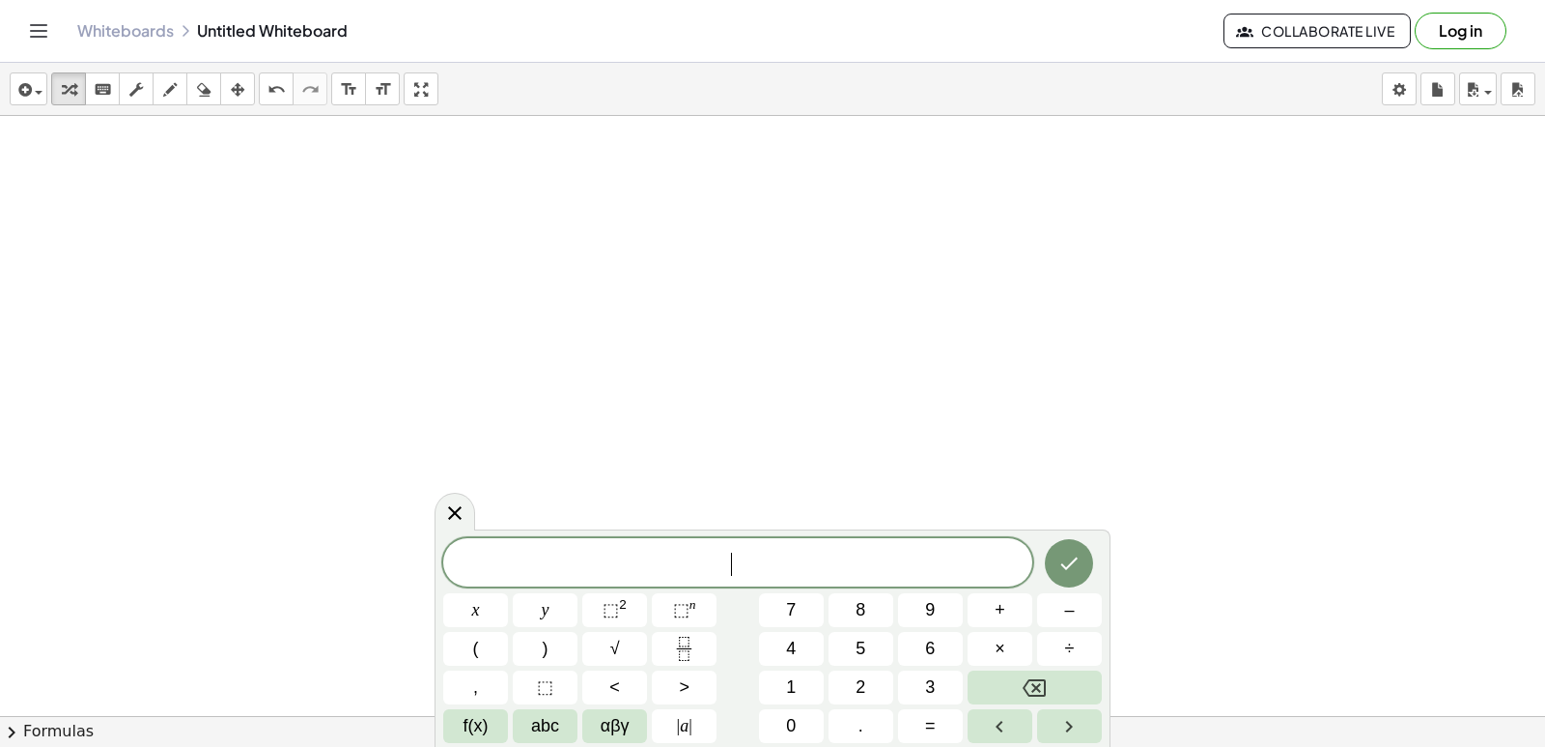
click at [623, 477] on div at bounding box center [961, 80] width 1922 height 3599
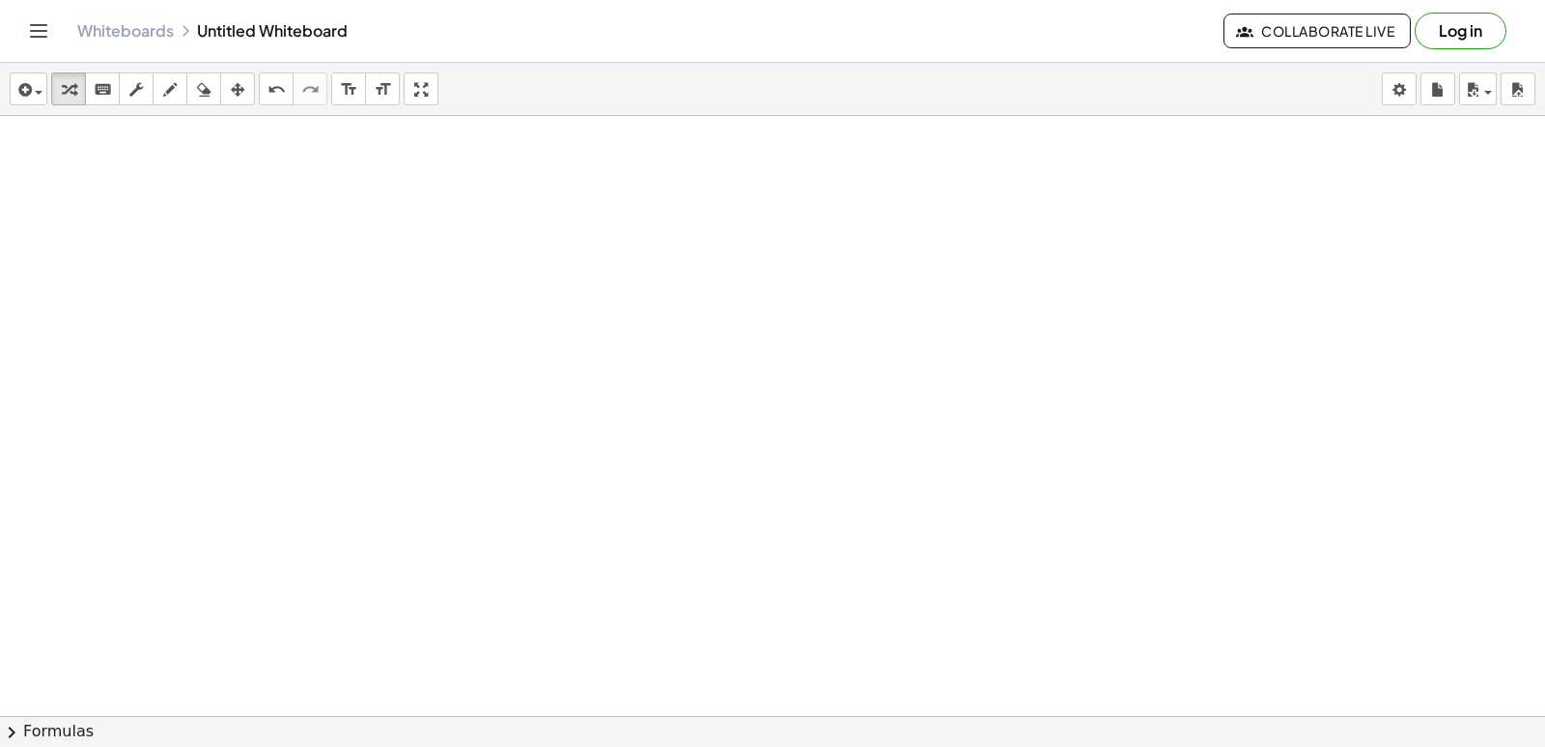
drag, startPoint x: 623, startPoint y: 477, endPoint x: 631, endPoint y: 501, distance: 25.4
click at [623, 481] on div at bounding box center [961, 80] width 1922 height 3599
click at [631, 501] on div at bounding box center [961, 80] width 1922 height 3599
click at [0, 0] on span at bounding box center [0, 0] width 0 height 0
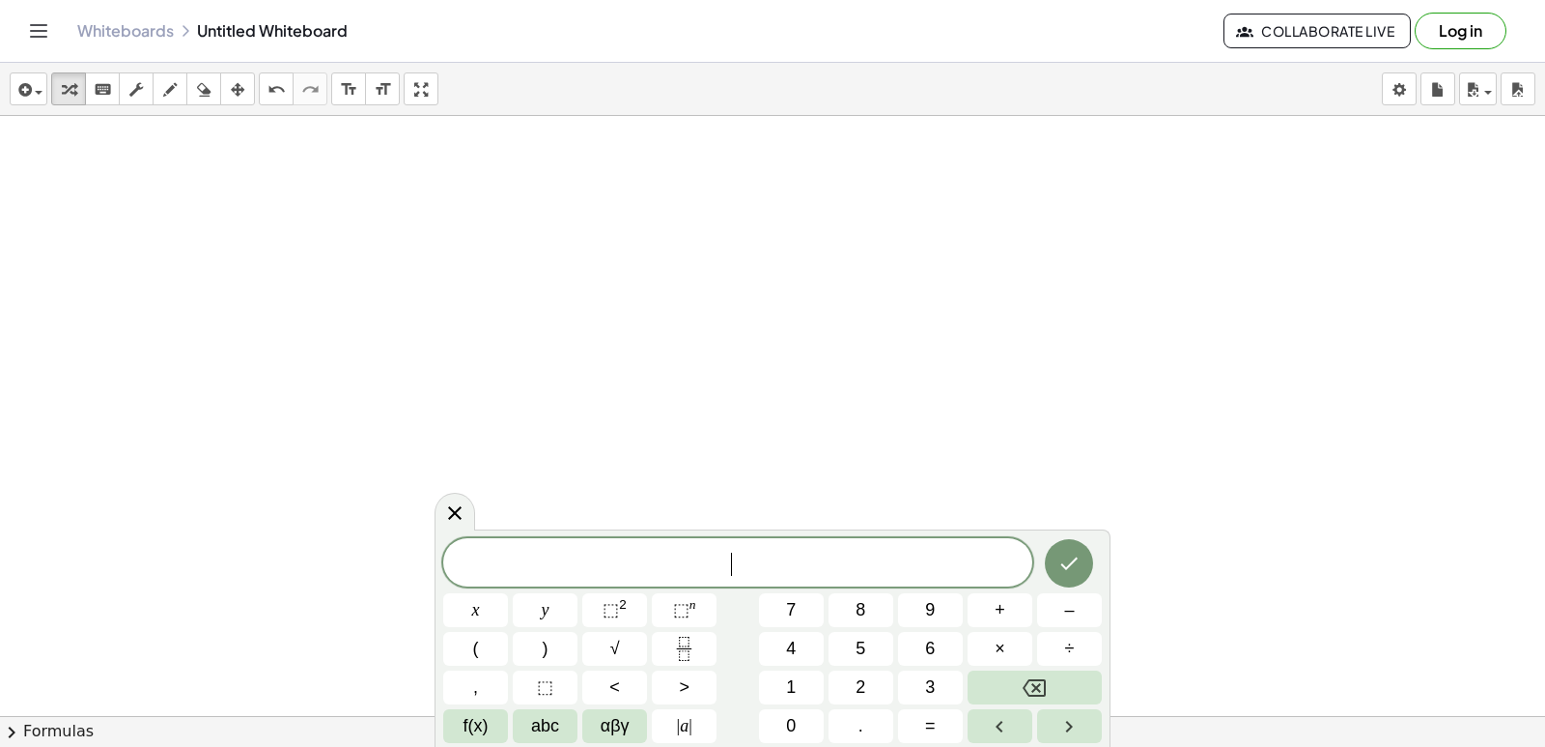
click at [631, 563] on span "​" at bounding box center [737, 564] width 589 height 27
click at [623, 431] on div at bounding box center [961, 80] width 1922 height 3599
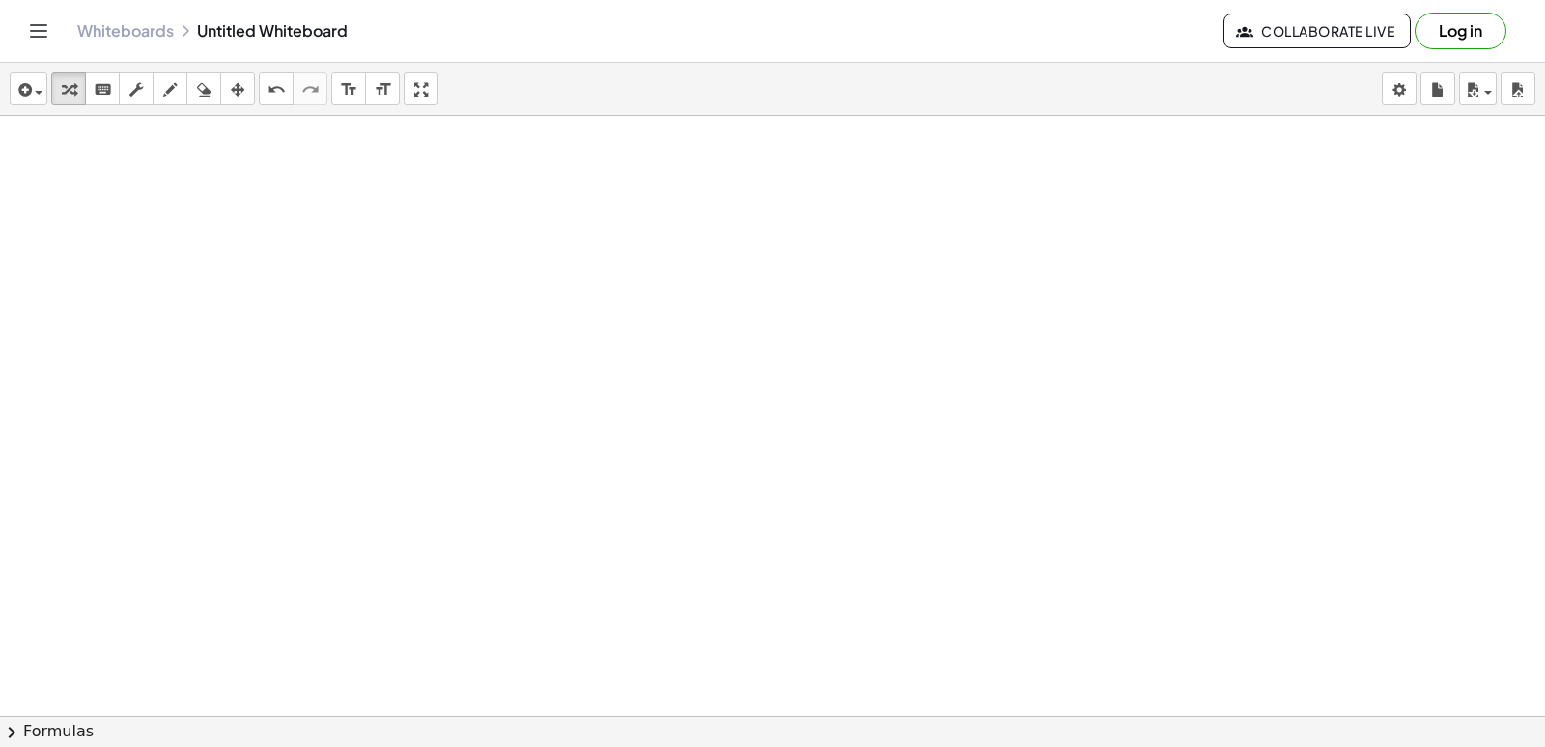
drag, startPoint x: 541, startPoint y: 421, endPoint x: 537, endPoint y: 431, distance: 10.4
click at [544, 446] on div at bounding box center [961, 80] width 1922 height 3599
drag, startPoint x: 537, startPoint y: 431, endPoint x: 521, endPoint y: 421, distance: 19.0
click at [537, 432] on div at bounding box center [961, 80] width 1922 height 3599
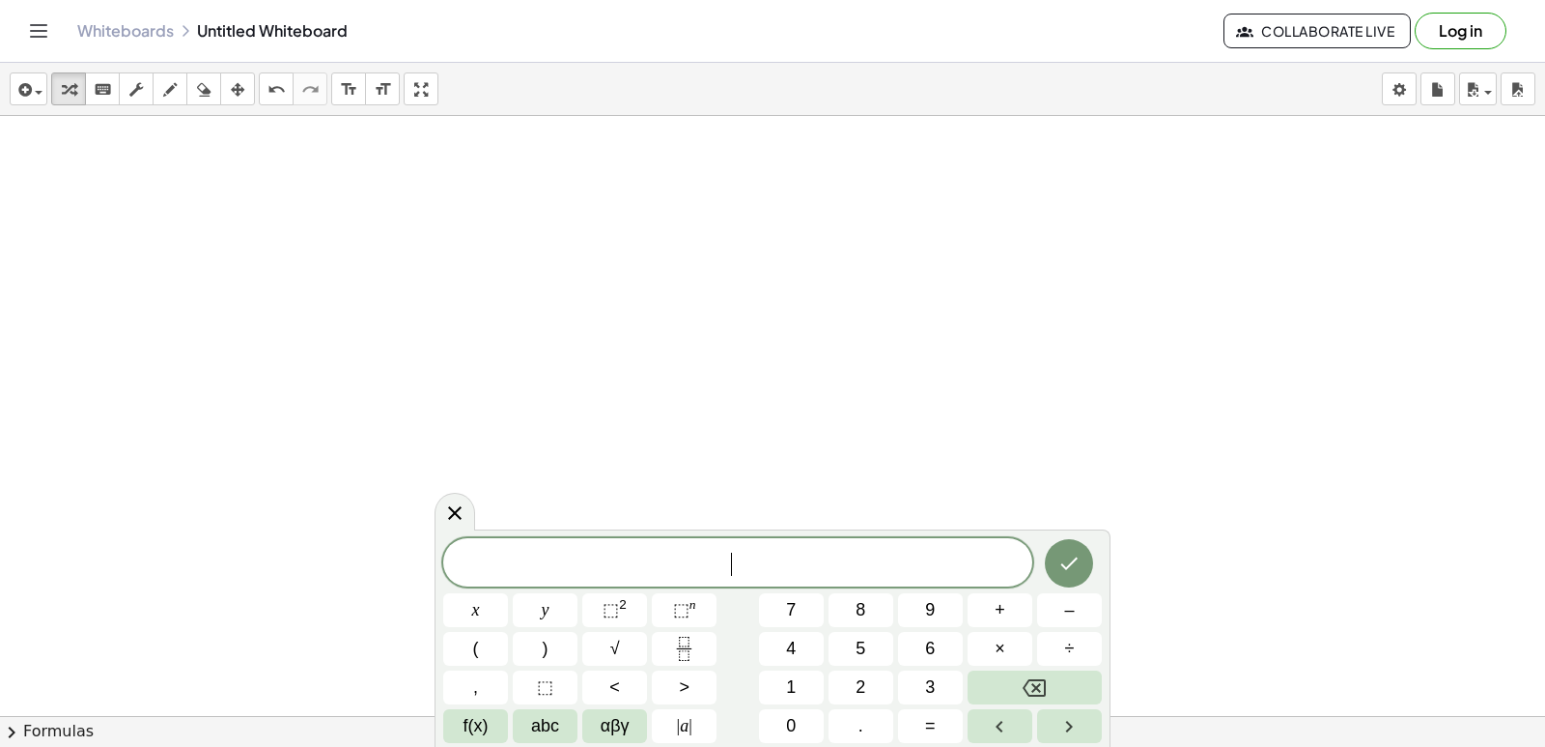
click at [521, 421] on div at bounding box center [961, 80] width 1922 height 3599
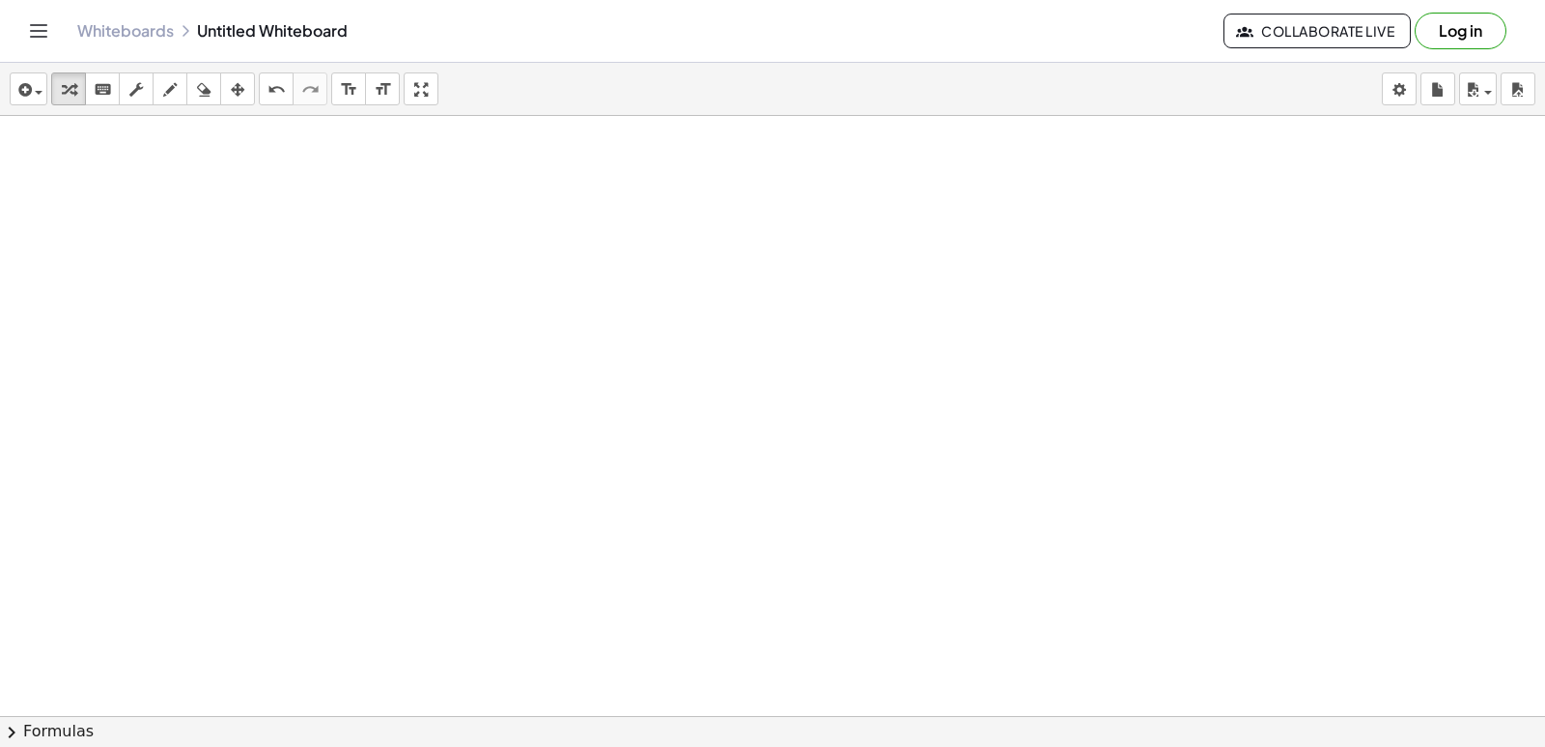
click at [529, 410] on div at bounding box center [961, 80] width 1922 height 3599
drag, startPoint x: 529, startPoint y: 409, endPoint x: 515, endPoint y: 437, distance: 31.5
click at [527, 410] on div at bounding box center [961, 80] width 1922 height 3599
click at [521, 442] on div at bounding box center [961, 80] width 1922 height 3599
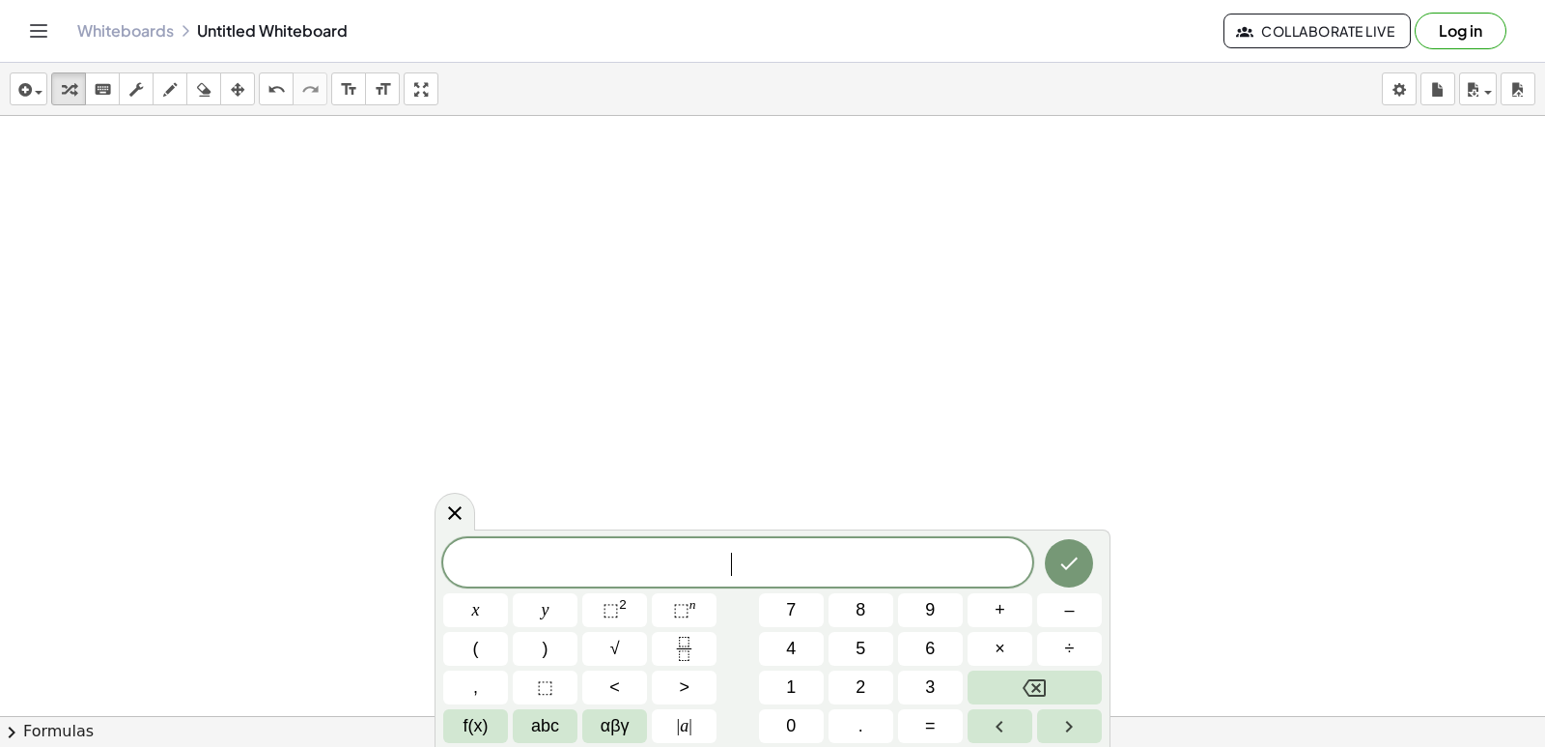
drag, startPoint x: 515, startPoint y: 437, endPoint x: 504, endPoint y: 478, distance: 42.9
click at [513, 442] on div at bounding box center [961, 80] width 1922 height 3599
click at [504, 478] on div at bounding box center [961, 80] width 1922 height 3599
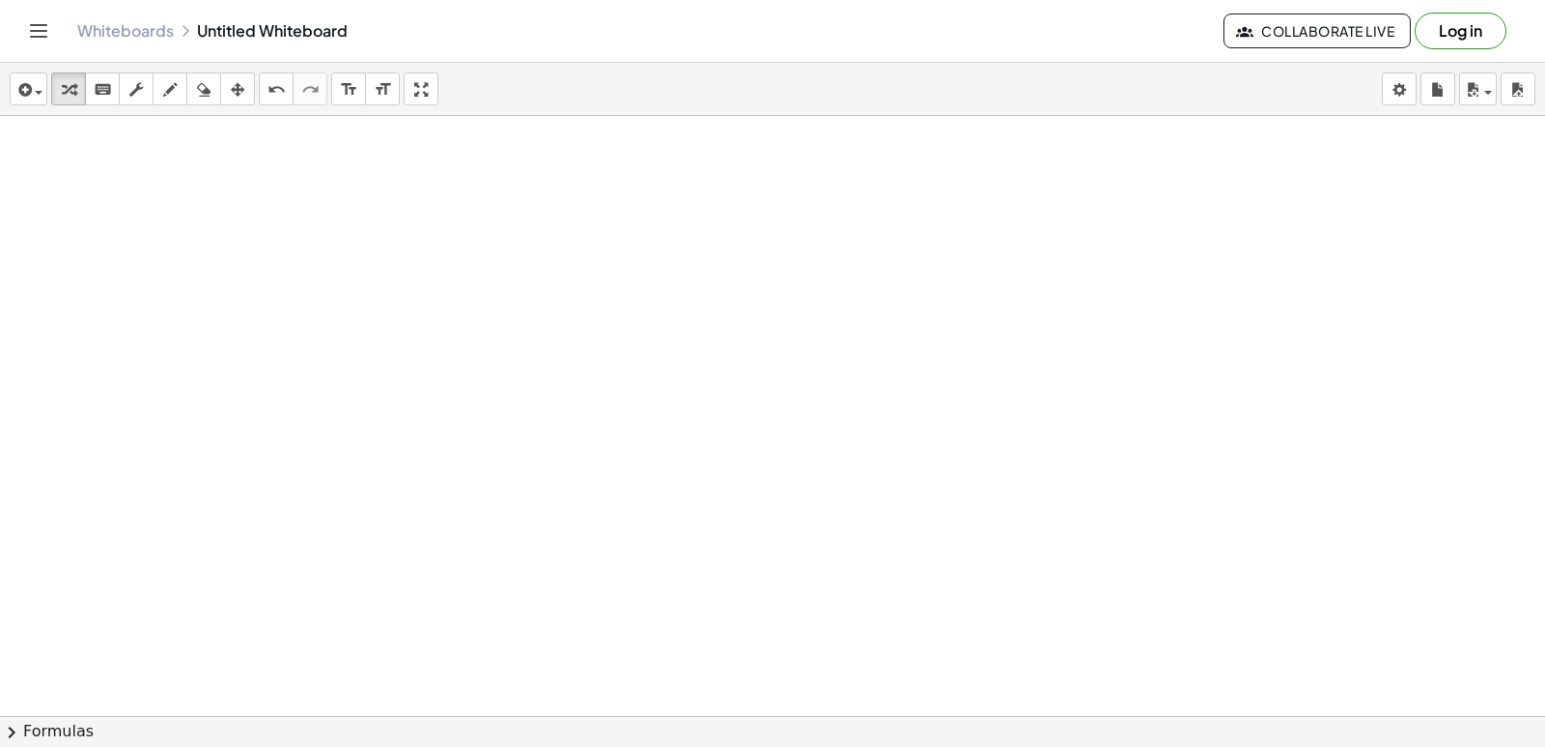
click at [503, 444] on div at bounding box center [961, 80] width 1922 height 3599
click at [503, 436] on div at bounding box center [961, 80] width 1922 height 3599
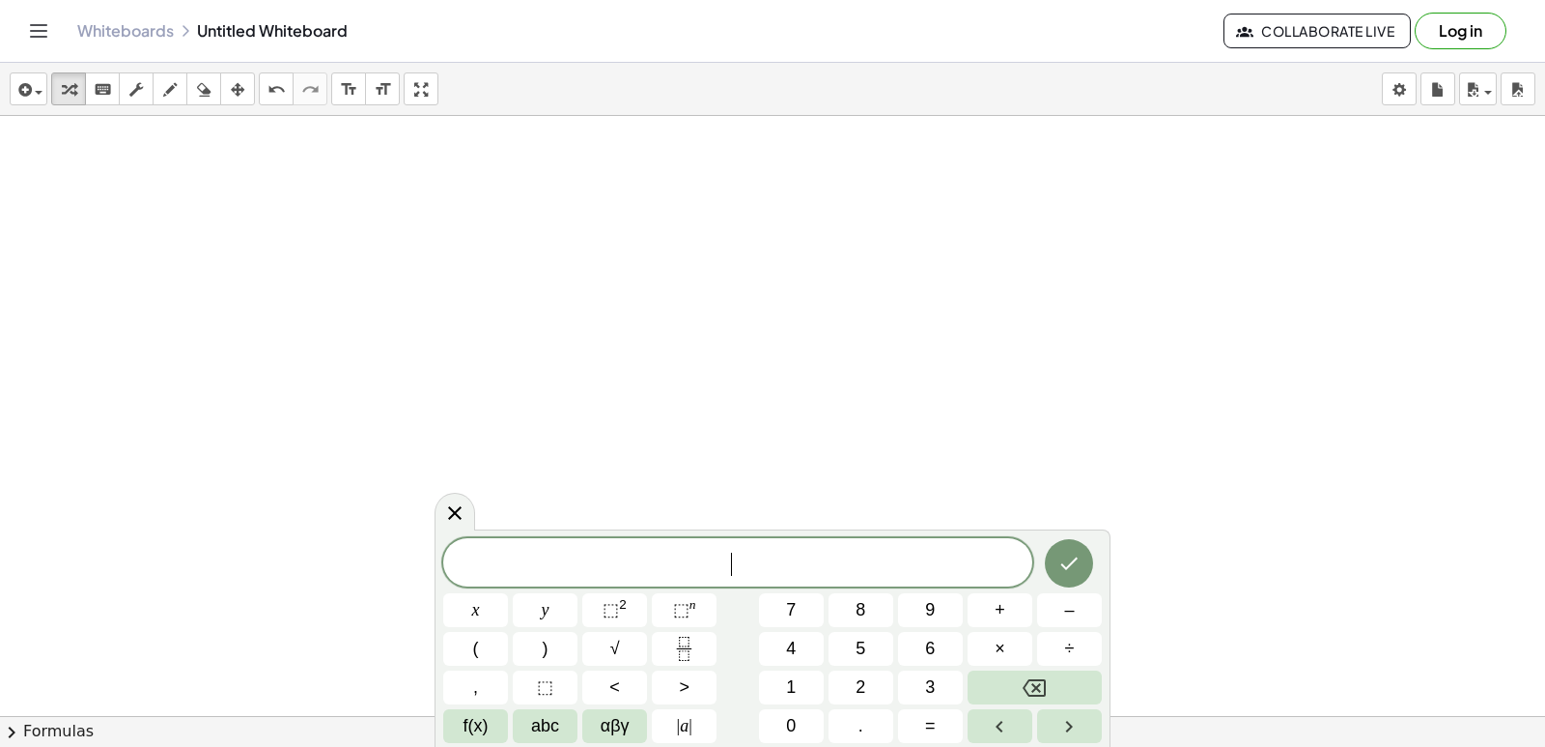
click at [499, 434] on div at bounding box center [961, 80] width 1922 height 3599
click at [498, 427] on div at bounding box center [961, 80] width 1922 height 3599
click at [497, 428] on div at bounding box center [961, 80] width 1922 height 3599
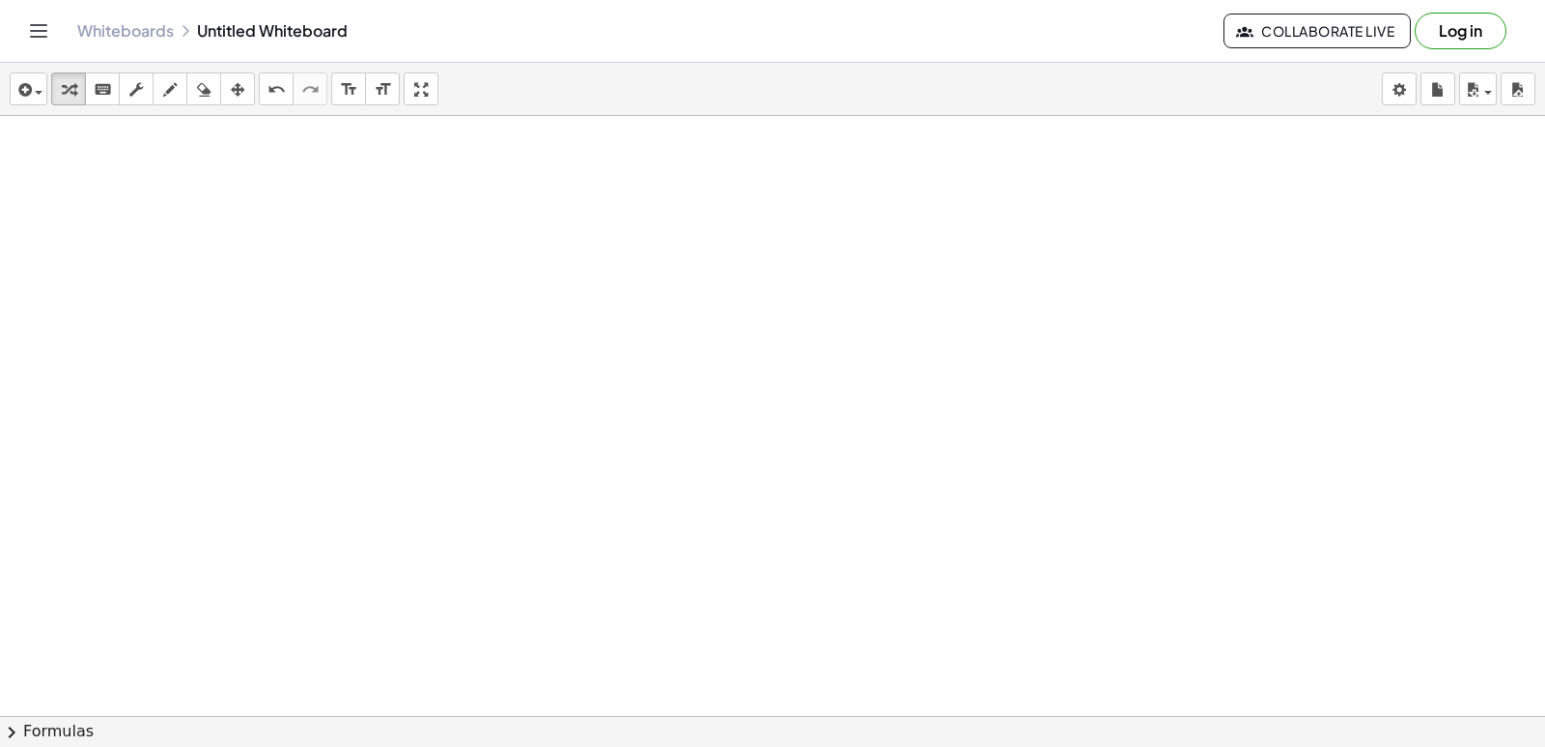
drag, startPoint x: 491, startPoint y: 479, endPoint x: 438, endPoint y: 467, distance: 53.4
click at [487, 479] on div at bounding box center [961, 80] width 1922 height 3599
drag, startPoint x: 437, startPoint y: 488, endPoint x: 423, endPoint y: 499, distance: 17.8
click at [428, 501] on div at bounding box center [961, 80] width 1922 height 3599
click at [422, 499] on div at bounding box center [961, 80] width 1922 height 3599
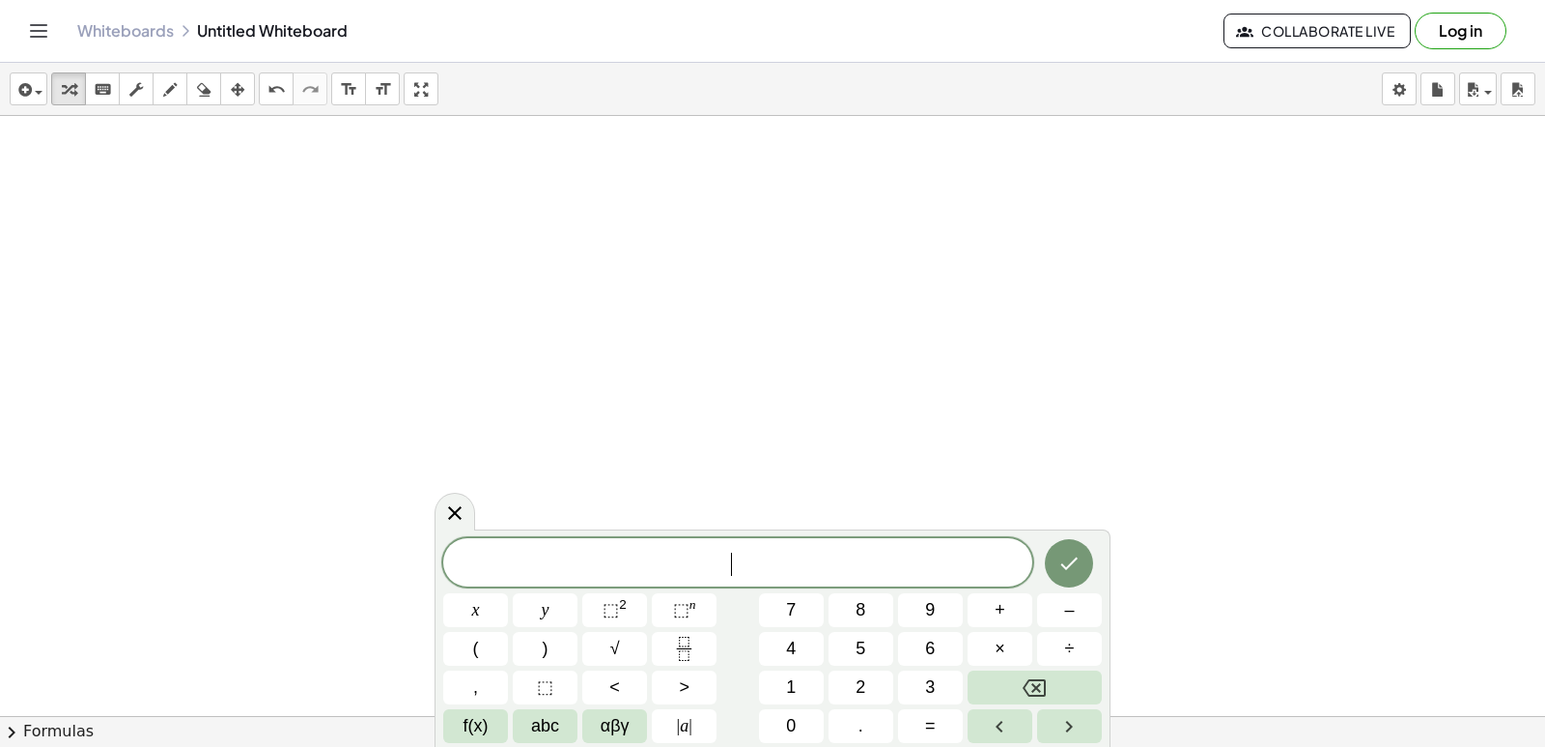
click at [417, 502] on div at bounding box center [961, 80] width 1922 height 3599
click at [412, 511] on div at bounding box center [961, 80] width 1922 height 3599
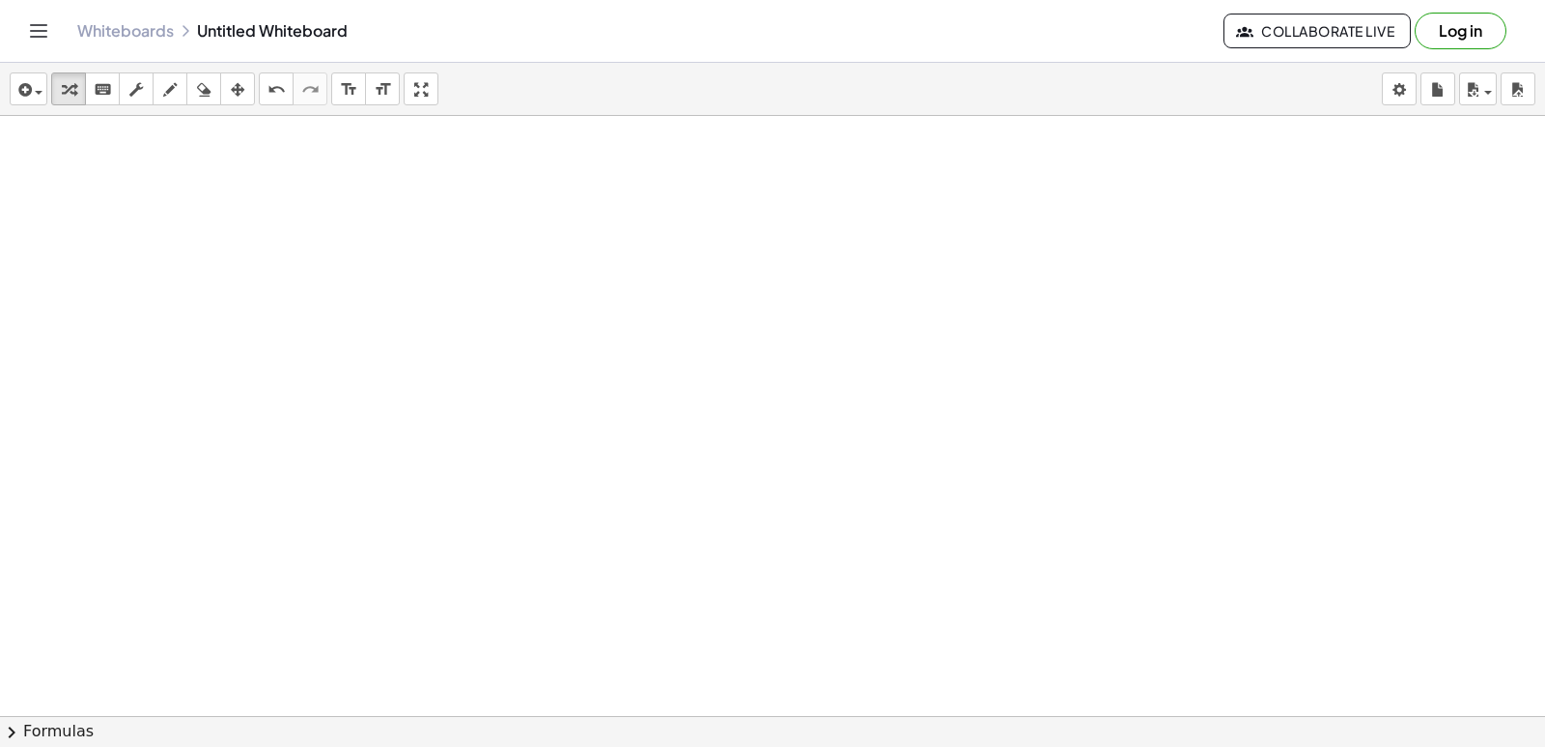
click at [412, 512] on div at bounding box center [961, 80] width 1922 height 3599
click at [415, 508] on div at bounding box center [961, 80] width 1922 height 3599
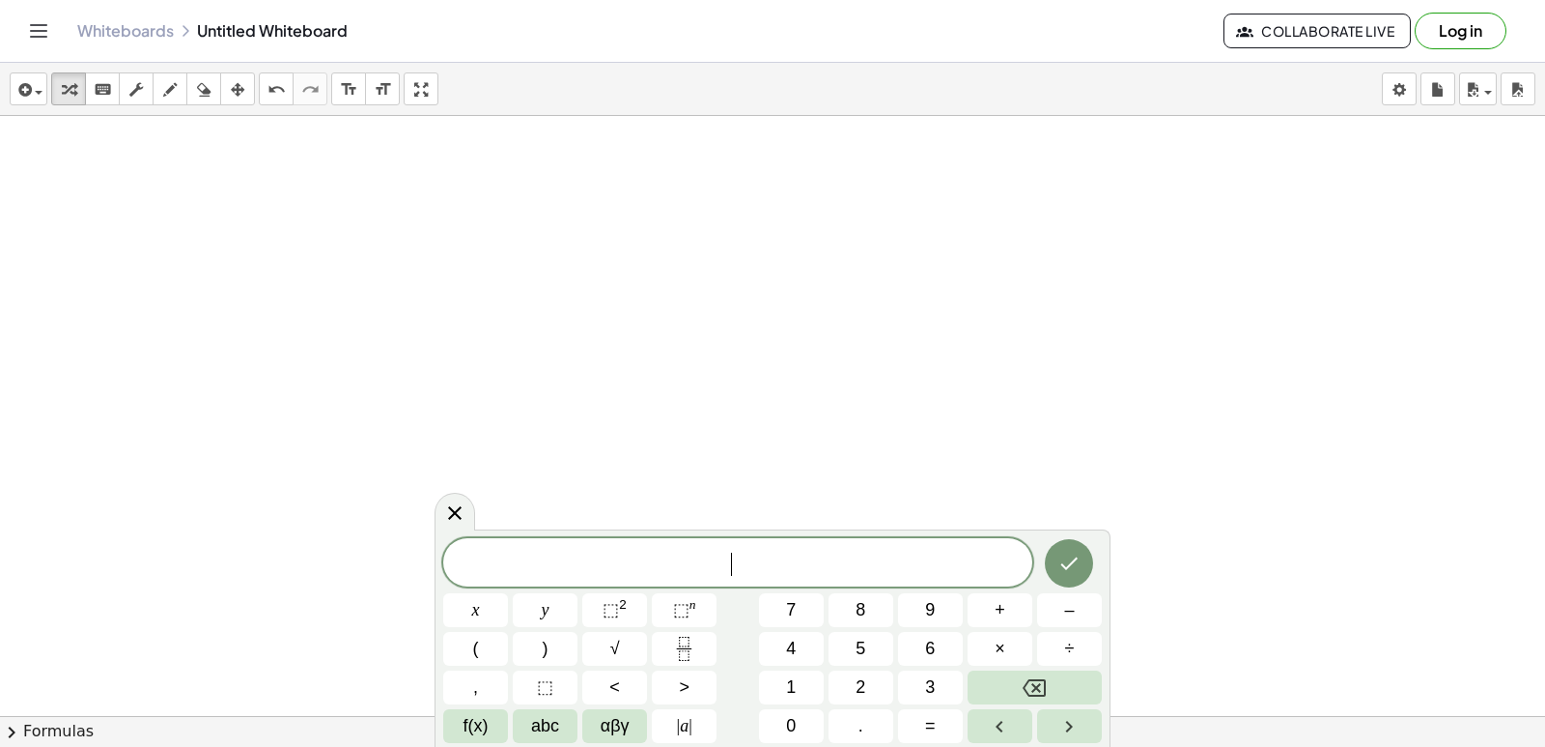
drag, startPoint x: 406, startPoint y: 499, endPoint x: 359, endPoint y: 526, distance: 53.7
click at [357, 525] on div at bounding box center [961, 80] width 1922 height 3599
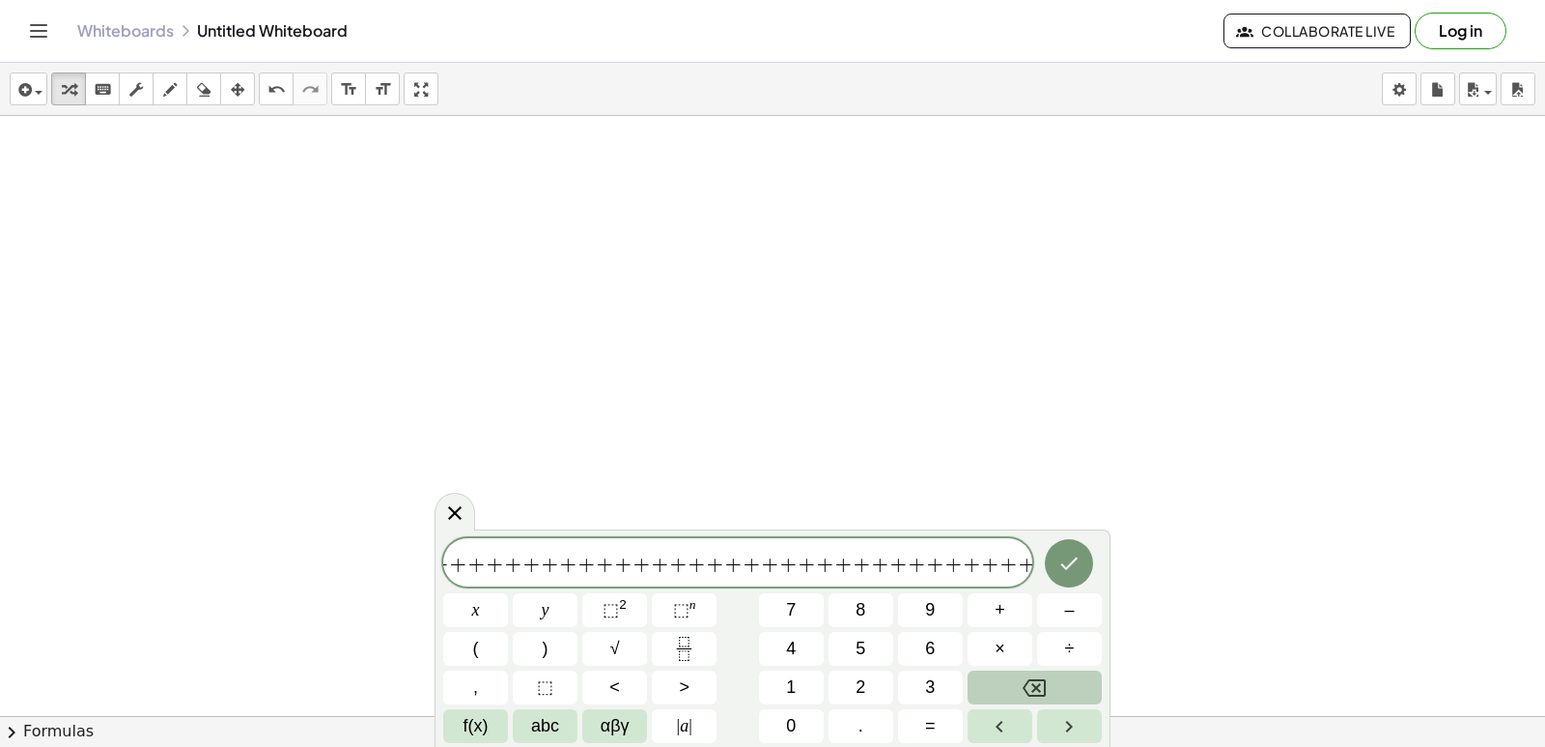
click at [1018, 685] on button "Backspace" at bounding box center [1035, 687] width 134 height 34
click at [1027, 678] on button "Backspace" at bounding box center [1035, 687] width 134 height 34
click at [1030, 673] on button "Backspace" at bounding box center [1035, 687] width 134 height 34
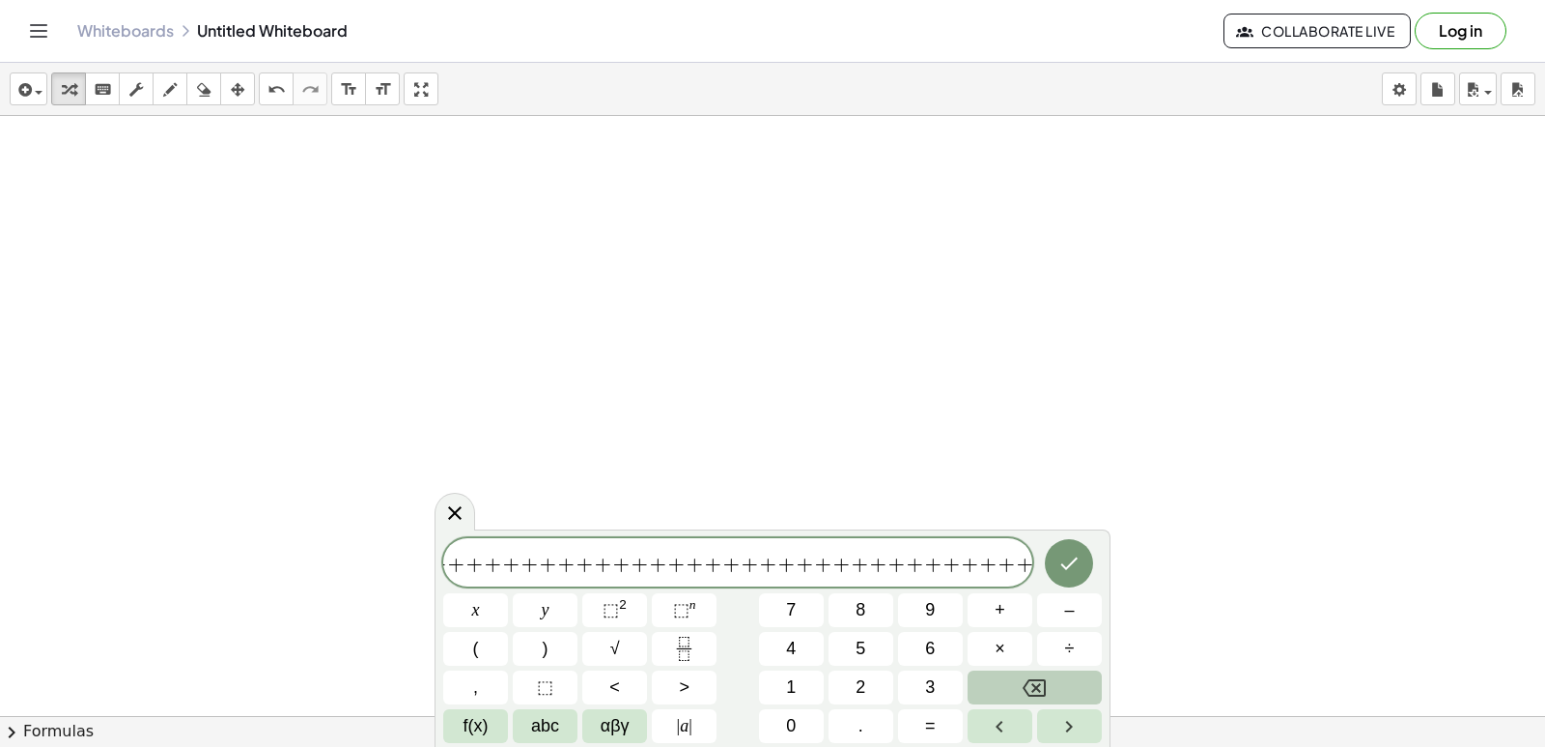
click at [1031, 672] on button "Backspace" at bounding box center [1035, 687] width 134 height 34
click at [1031, 670] on button "Backspace" at bounding box center [1035, 687] width 134 height 34
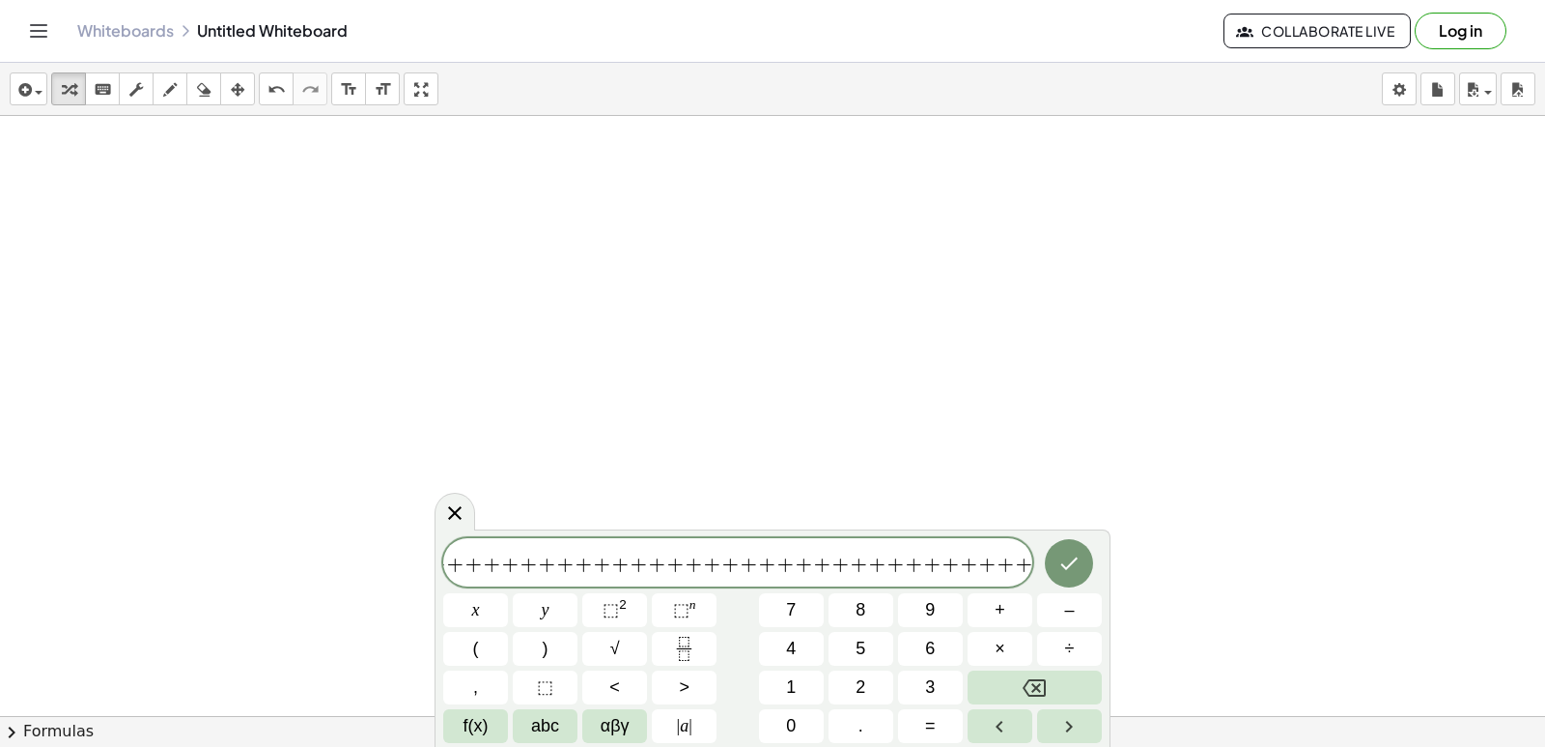
click at [1032, 665] on div "4 8 4 5 4 5 8 4 8 8 8 7 8 6 + + 9 + + 6 + + + 5 + + + + + + + + + + + + + + + +…" at bounding box center [772, 640] width 659 height 205
drag, startPoint x: 1032, startPoint y: 665, endPoint x: 1022, endPoint y: 696, distance: 32.4
click at [1022, 696] on div "4 8 4 5 4 5 8 4 8 8 8 7 8 6 + + 9 + + 6 + + + 5 + + + + + + + + + + + + + + + +…" at bounding box center [772, 640] width 659 height 205
click at [1022, 684] on button "Backspace" at bounding box center [1035, 687] width 134 height 34
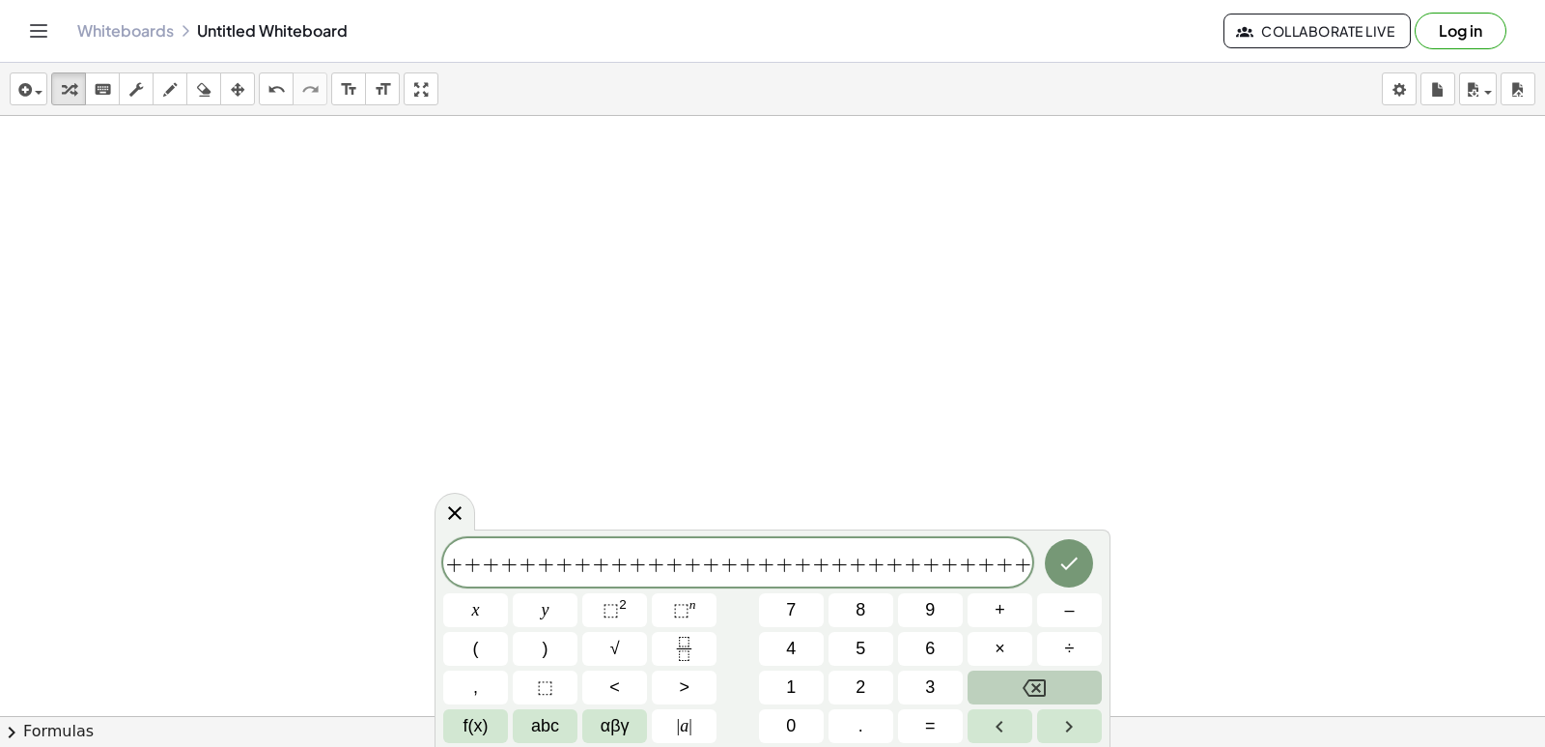
click at [1022, 676] on button "Backspace" at bounding box center [1035, 687] width 134 height 34
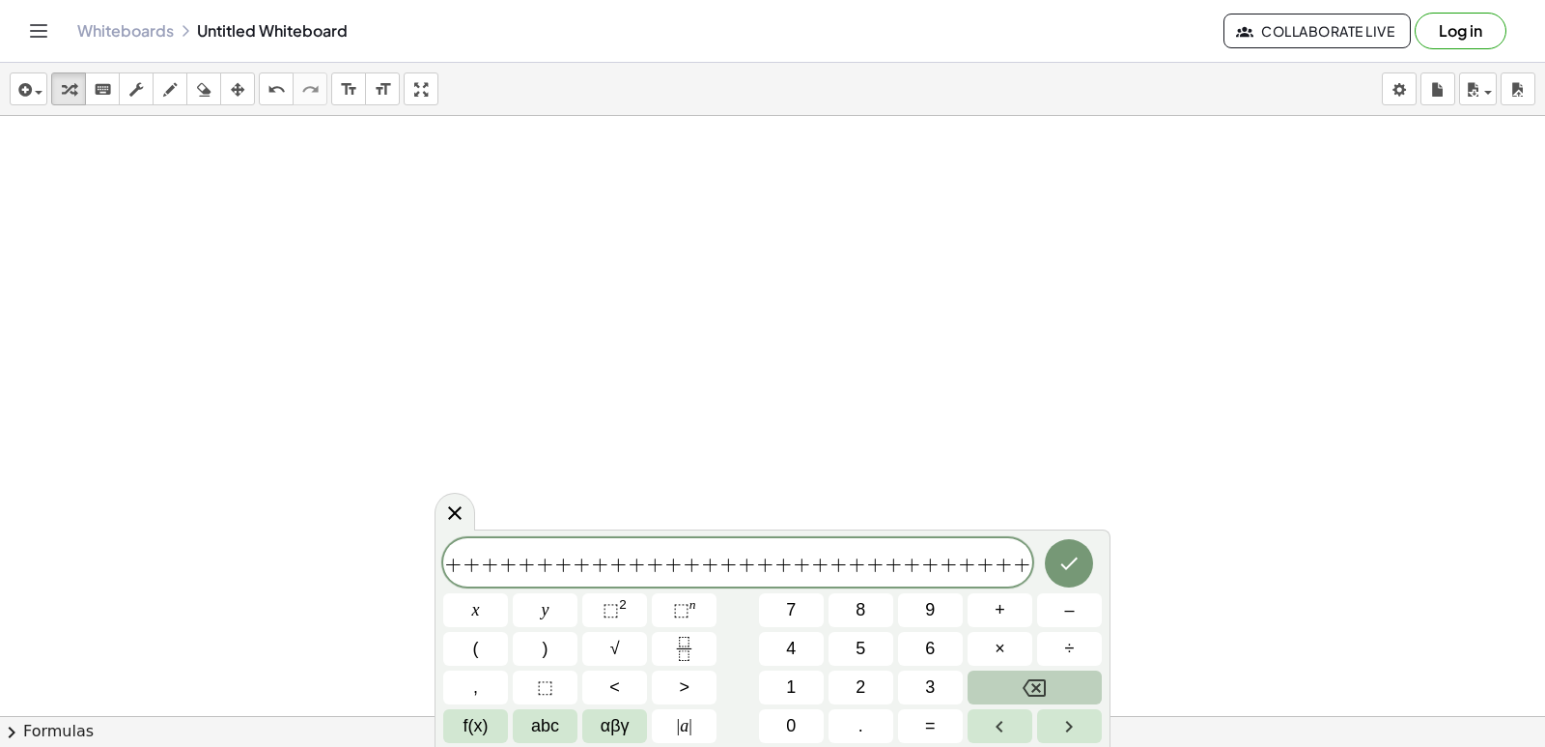
click at [1022, 676] on button "Backspace" at bounding box center [1035, 687] width 134 height 34
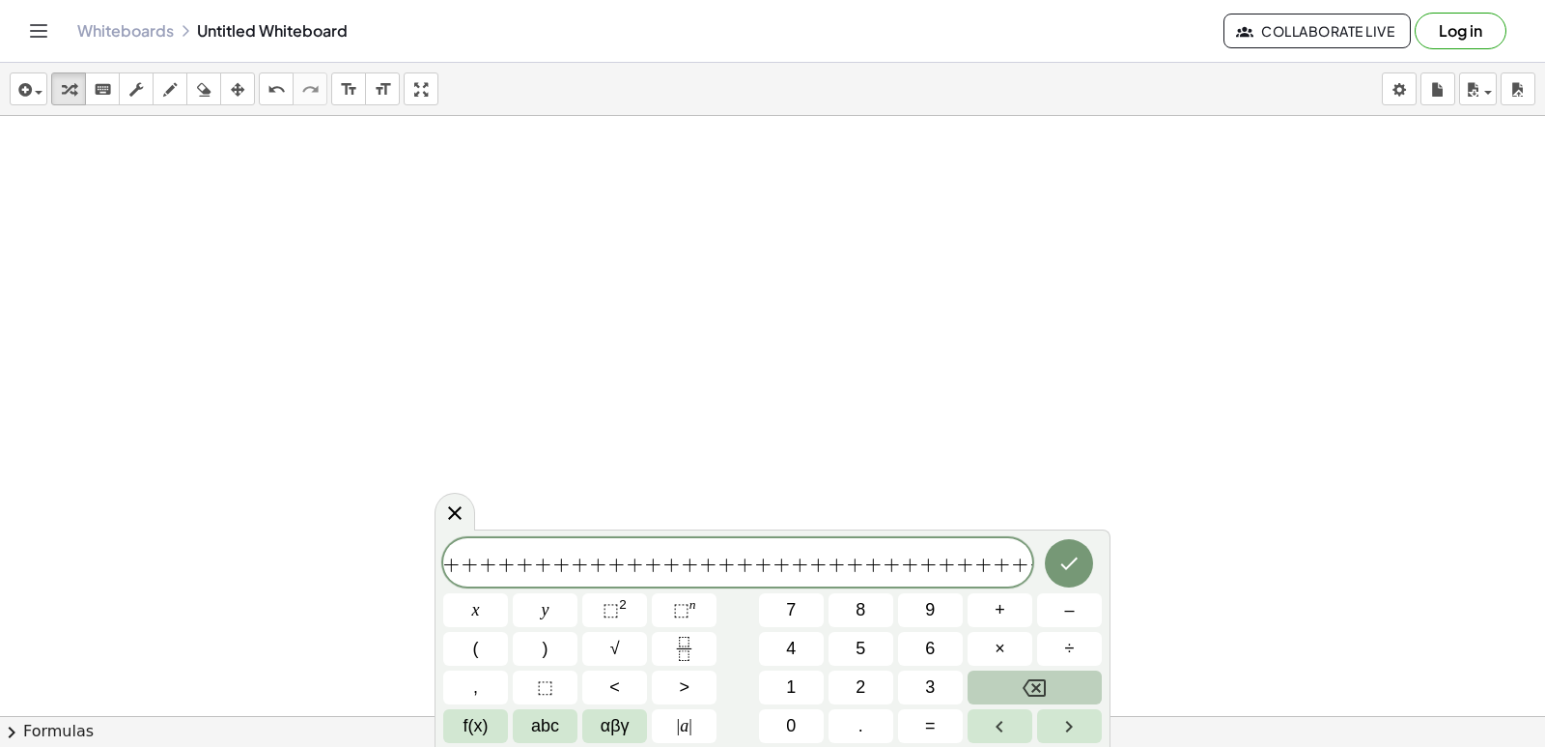
click at [1022, 674] on button "Backspace" at bounding box center [1035, 687] width 134 height 34
click at [1022, 673] on button "Backspace" at bounding box center [1035, 687] width 134 height 34
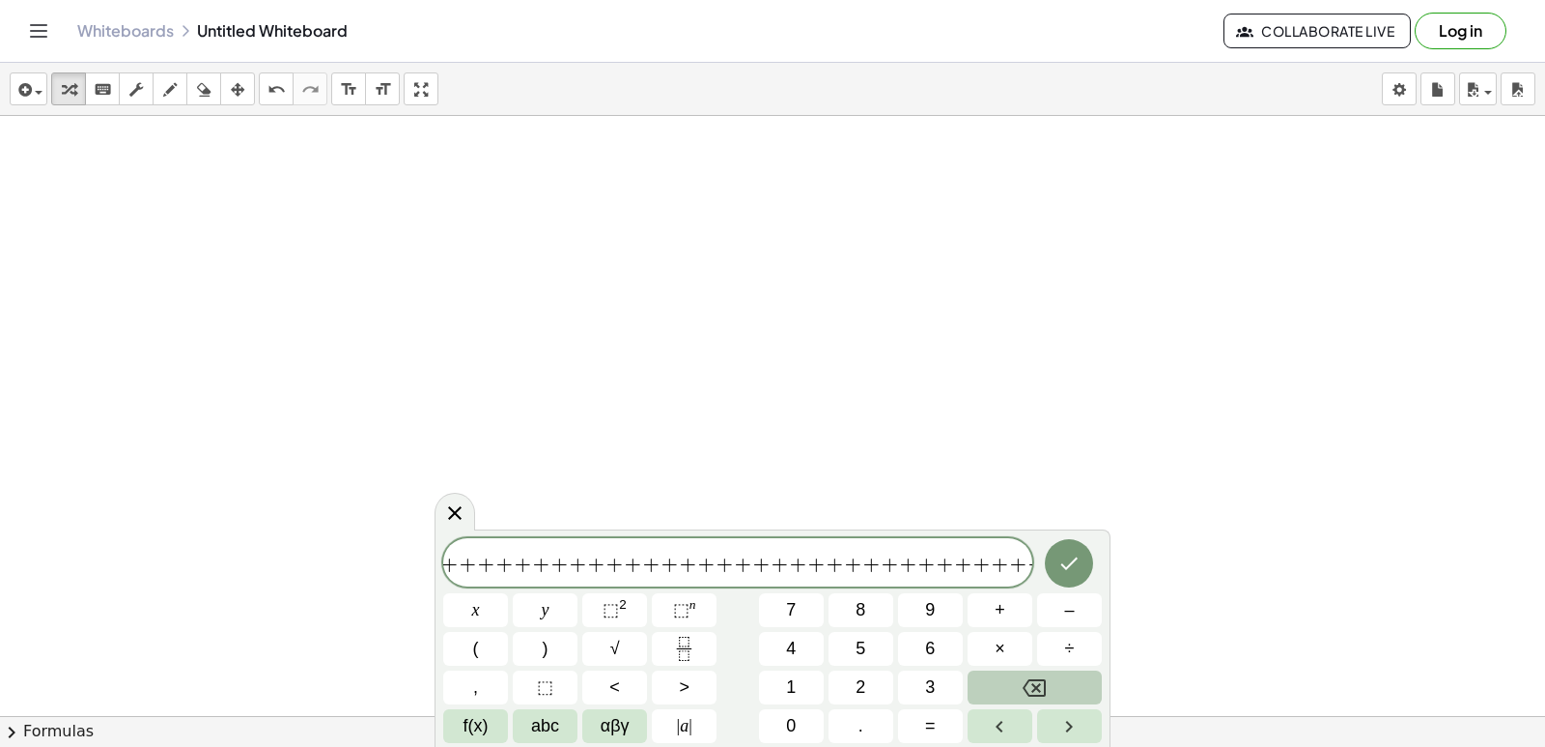
click at [1017, 648] on div "4 8 4 5 4 5 8 4 8 8 8 7 8 6 + + 9 + + 6 + + + 5 + + + + + + + + + + + + + + + +…" at bounding box center [772, 640] width 659 height 205
click at [1064, 575] on span "+" at bounding box center [1073, 563] width 18 height 23
click at [1064, 571] on span "+" at bounding box center [1073, 563] width 18 height 23
click at [1064, 569] on span "+" at bounding box center [1073, 563] width 18 height 23
drag, startPoint x: 1025, startPoint y: 569, endPoint x: 1025, endPoint y: 598, distance: 29.0
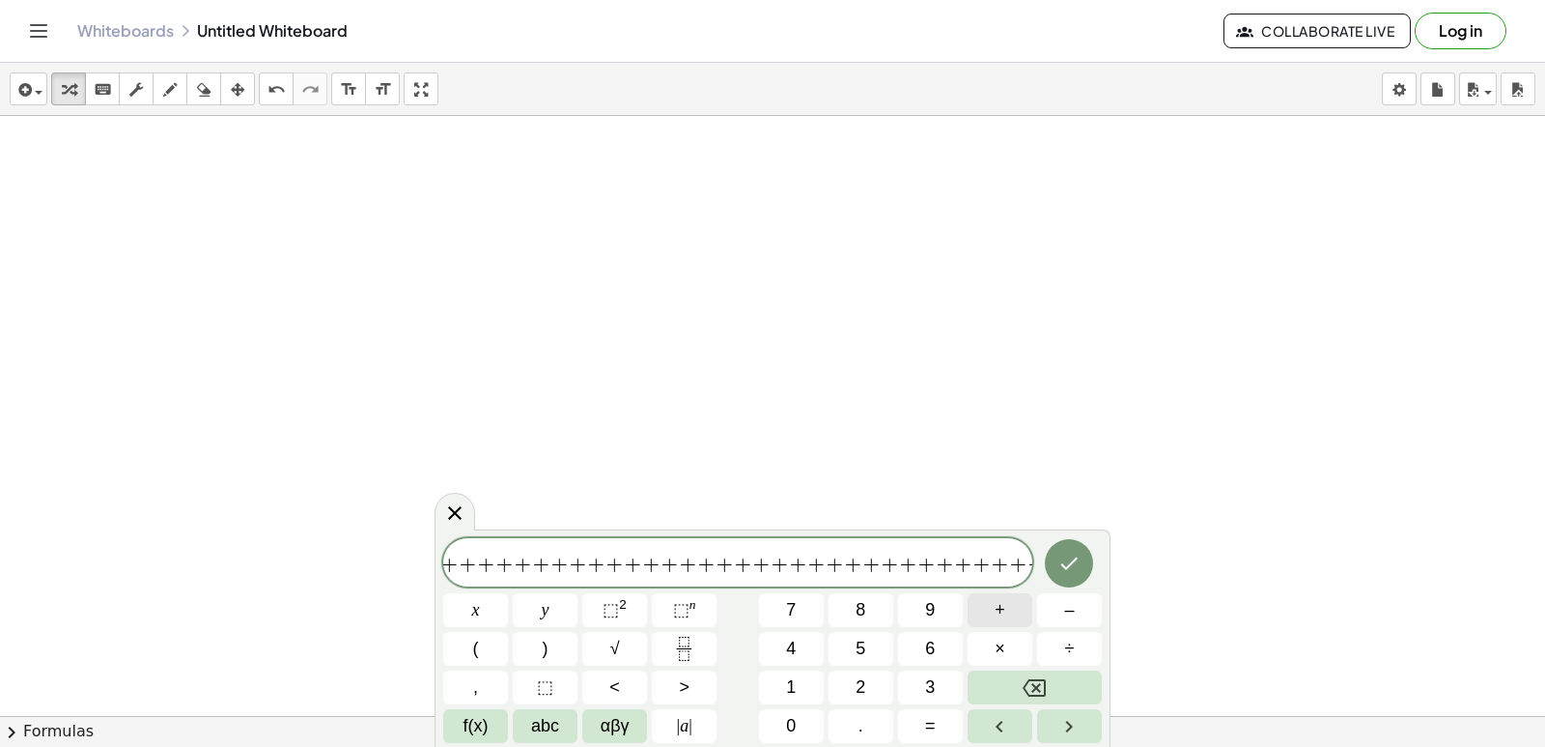
click at [1025, 598] on div "4 8 4 5 4 5 8 4 8 8 8 7 8 6 + + 9 + + 6 + + + 5 + + + + + + + + + + + + + + + +…" at bounding box center [772, 640] width 659 height 205
click at [1001, 678] on button "Backspace" at bounding box center [1035, 687] width 134 height 34
click at [1000, 678] on button "Backspace" at bounding box center [1035, 687] width 134 height 34
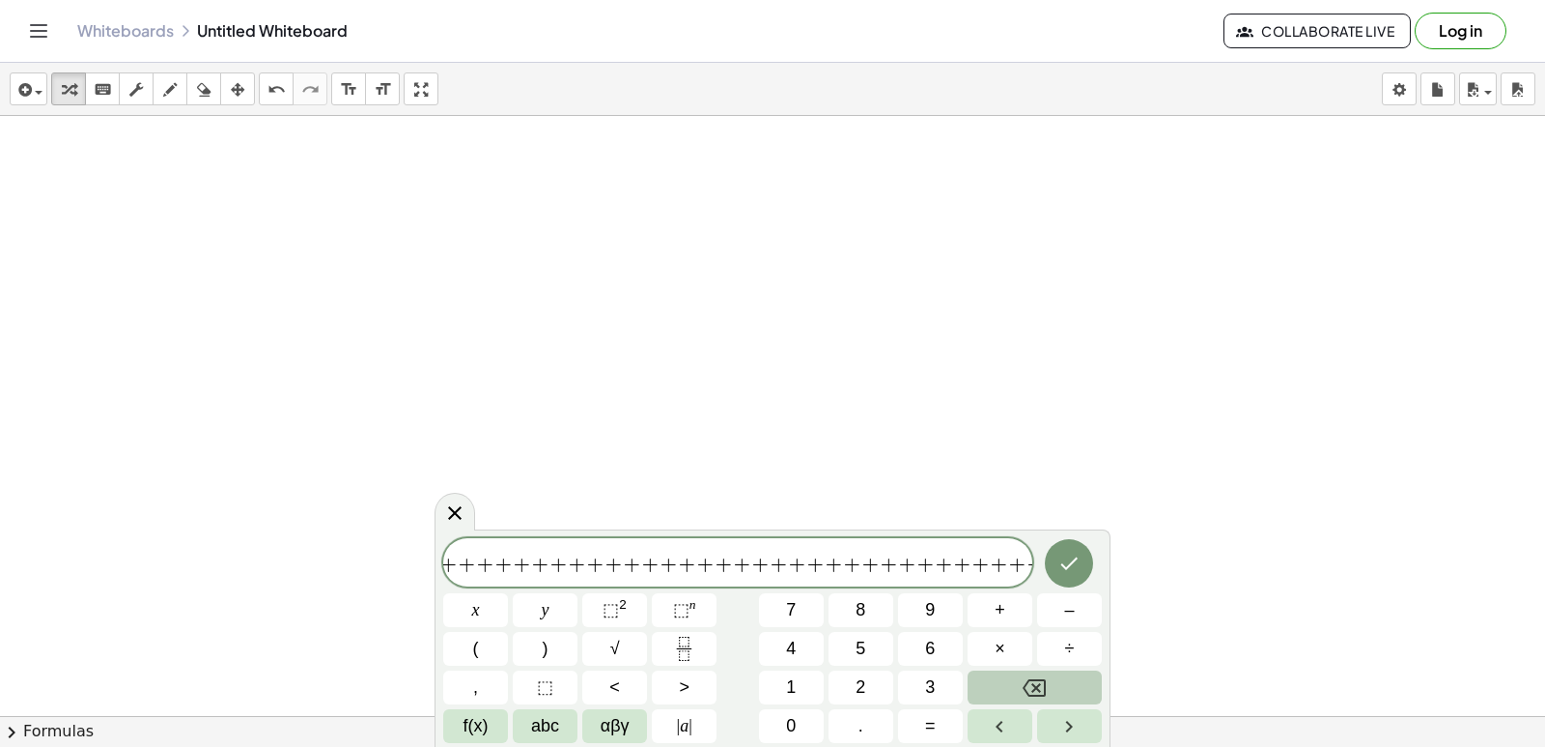
click at [1000, 678] on button "Backspace" at bounding box center [1035, 687] width 134 height 34
click at [1003, 678] on button "Backspace" at bounding box center [1035, 687] width 134 height 34
click at [1012, 690] on button "Backspace" at bounding box center [1035, 687] width 134 height 34
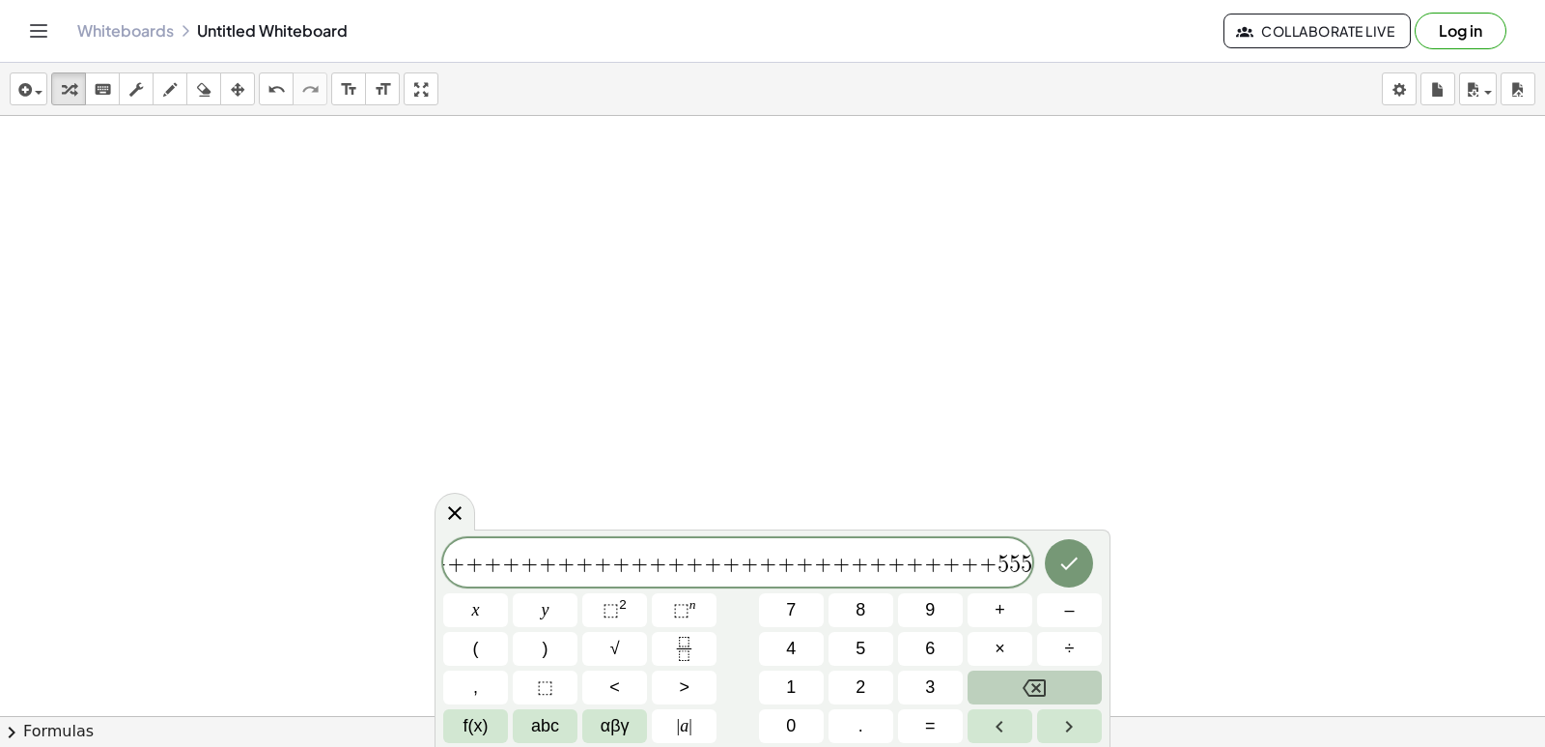
click at [1012, 690] on button "Backspace" at bounding box center [1035, 687] width 134 height 34
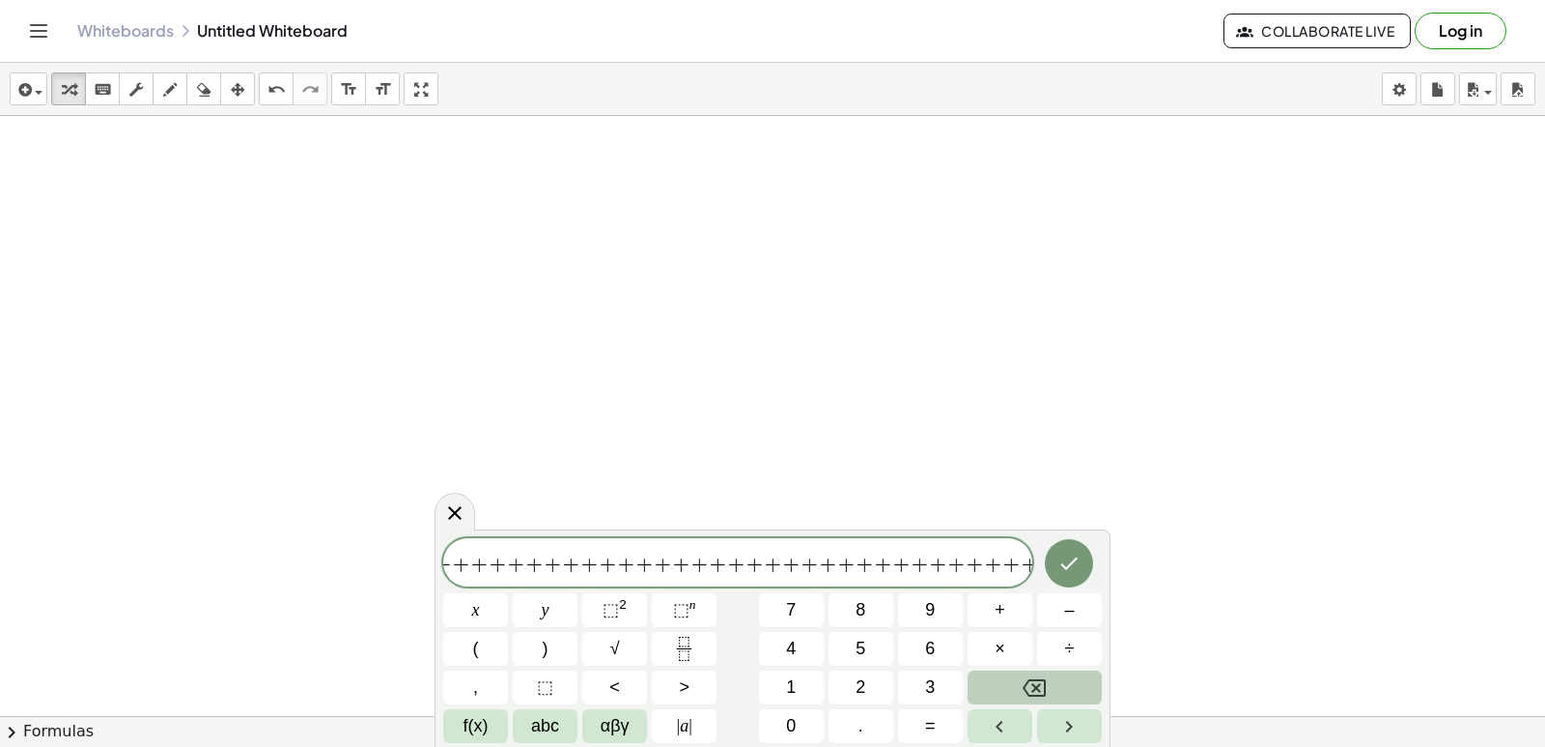
click at [1012, 690] on button "Backspace" at bounding box center [1035, 687] width 134 height 34
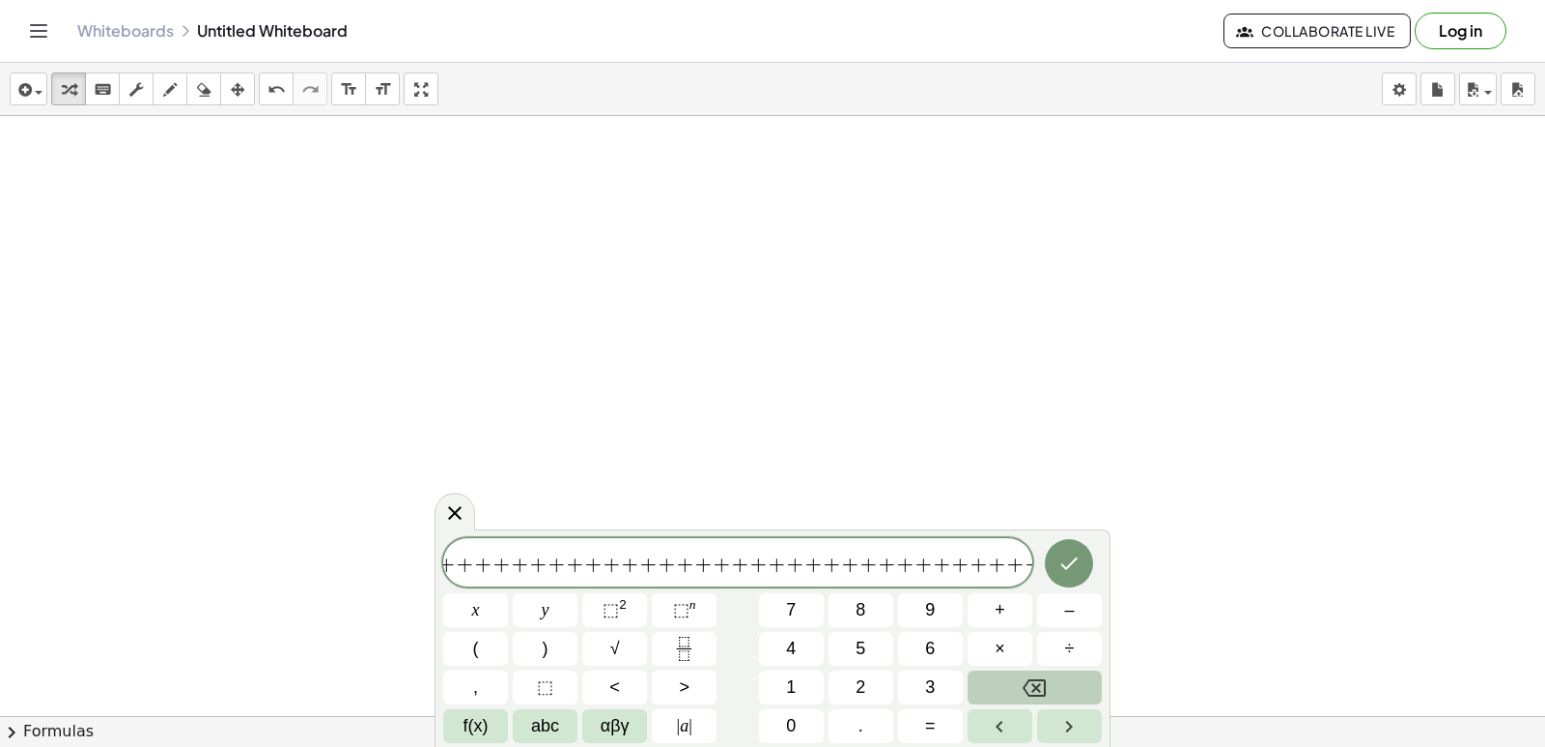
click at [1012, 690] on button "Backspace" at bounding box center [1035, 687] width 134 height 34
click at [1011, 688] on button "Backspace" at bounding box center [1035, 687] width 134 height 34
click at [492, 572] on span "+" at bounding box center [501, 563] width 18 height 23
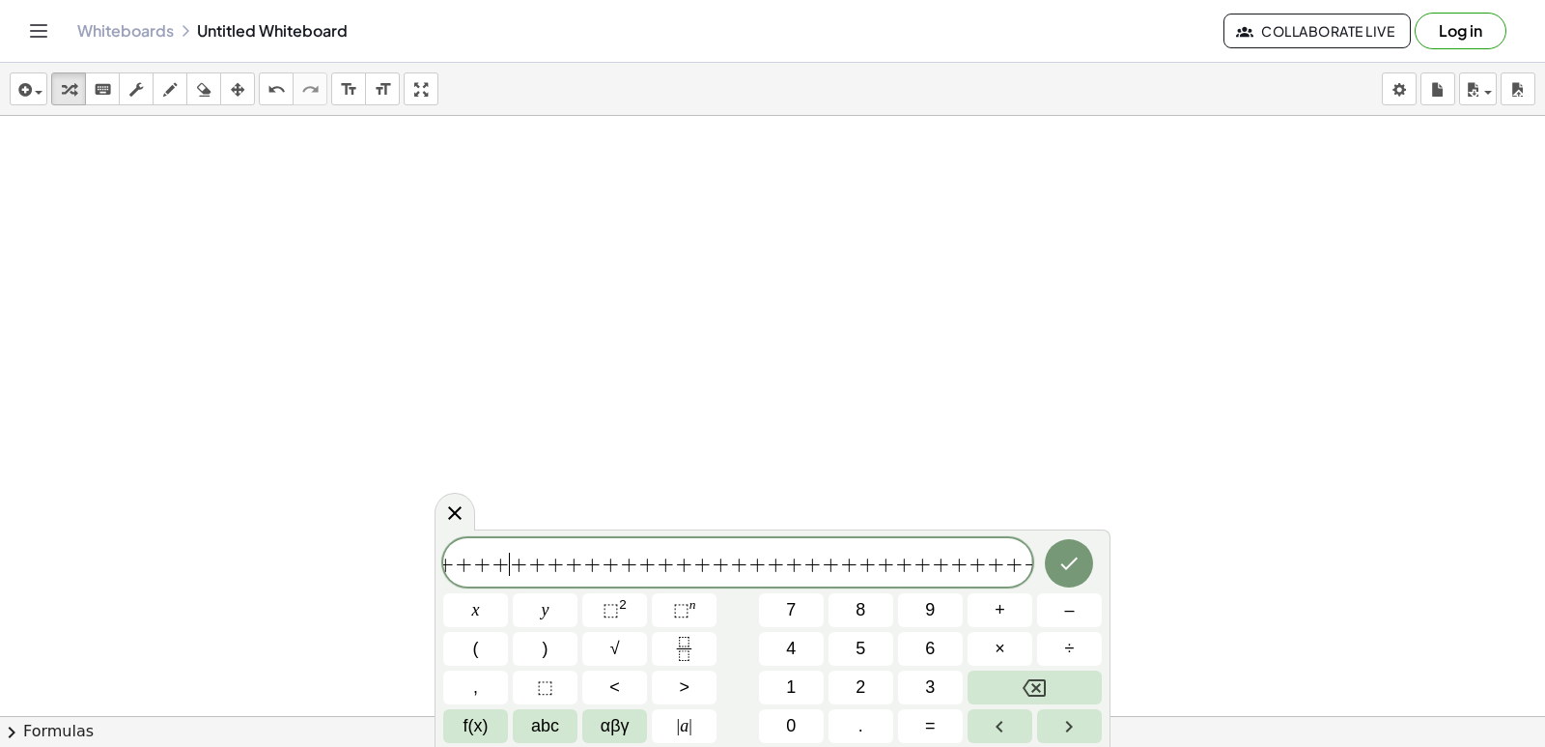
click at [492, 572] on span "+" at bounding box center [501, 563] width 18 height 23
drag, startPoint x: 468, startPoint y: 572, endPoint x: 586, endPoint y: 623, distance: 128.5
click at [502, 598] on div "4 8 4 5 4 5 8 4 8 8 8 7 8 6 + + 9 + + 6 + + + 5 + + + + + + + + + + + + + + + +…" at bounding box center [772, 640] width 659 height 205
click at [1021, 676] on button "Backspace" at bounding box center [1035, 687] width 134 height 34
click at [1022, 677] on button "Backspace" at bounding box center [1035, 687] width 134 height 34
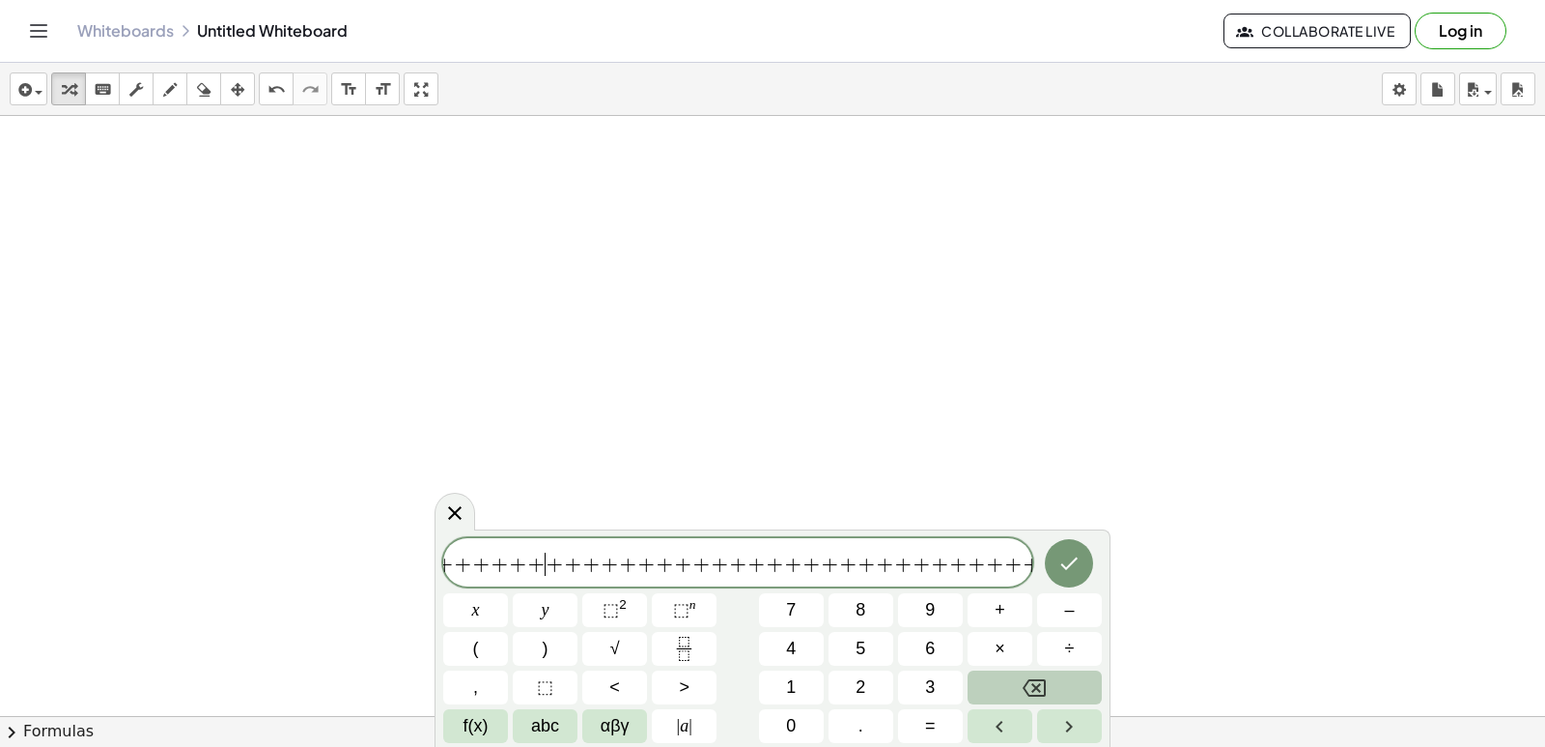
click at [1022, 677] on button "Backspace" at bounding box center [1035, 687] width 134 height 34
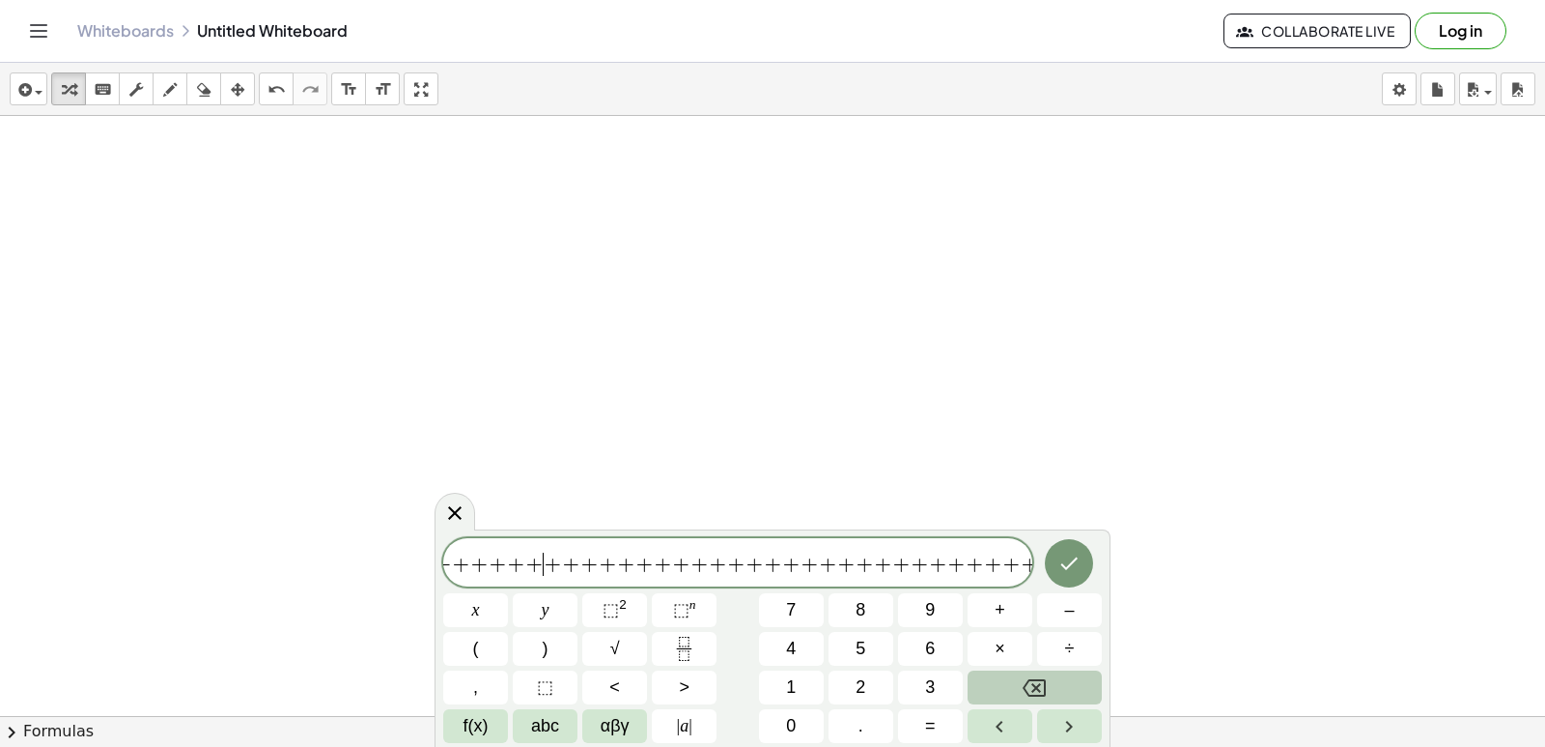
click at [1021, 677] on button "Backspace" at bounding box center [1035, 687] width 134 height 34
click at [448, 502] on icon at bounding box center [454, 512] width 23 height 23
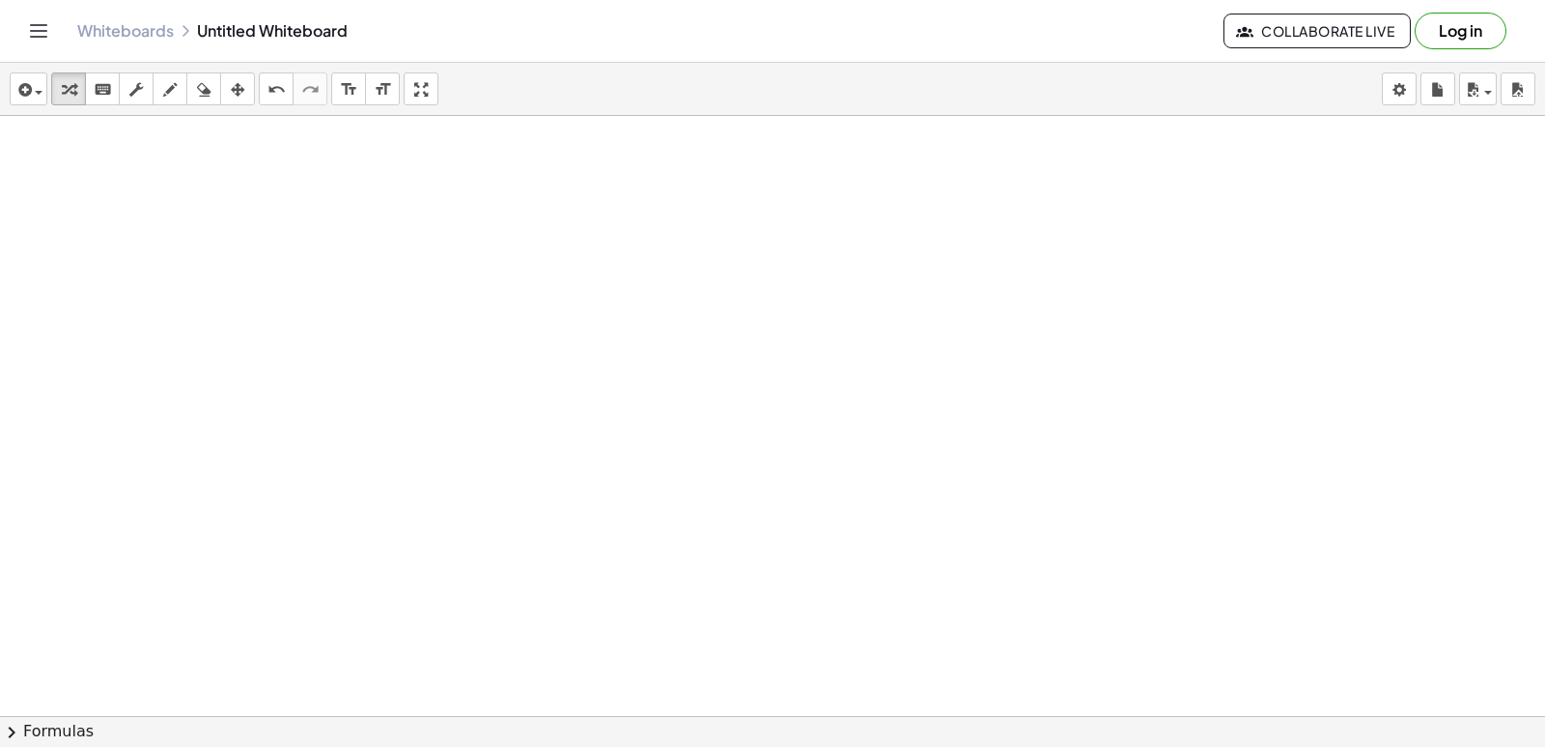
click at [611, 474] on div at bounding box center [961, 80] width 1922 height 3599
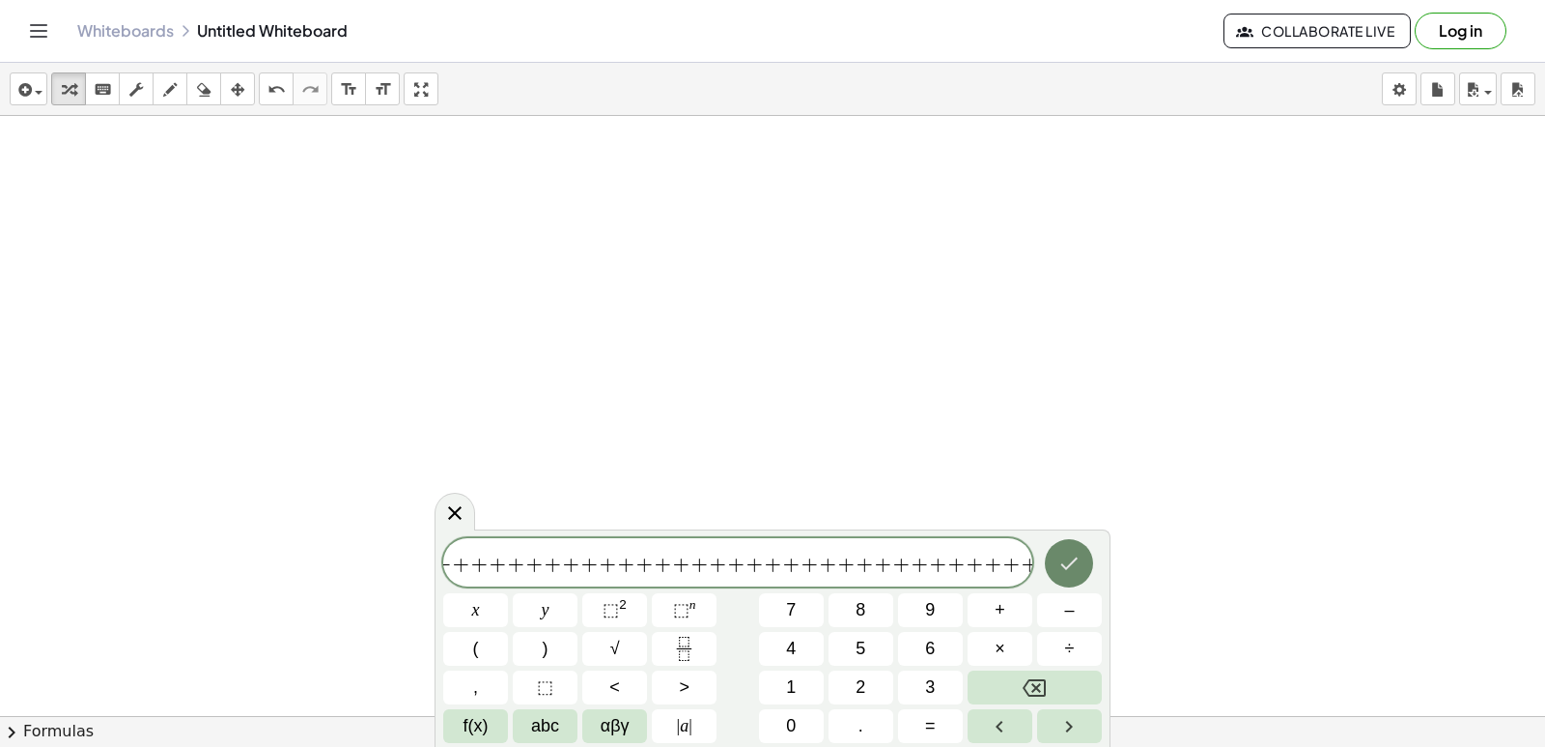
click at [1076, 555] on icon "Done" at bounding box center [1069, 562] width 23 height 23
click at [1060, 564] on icon "Done" at bounding box center [1069, 562] width 23 height 23
click at [1059, 567] on icon "Done" at bounding box center [1069, 562] width 23 height 23
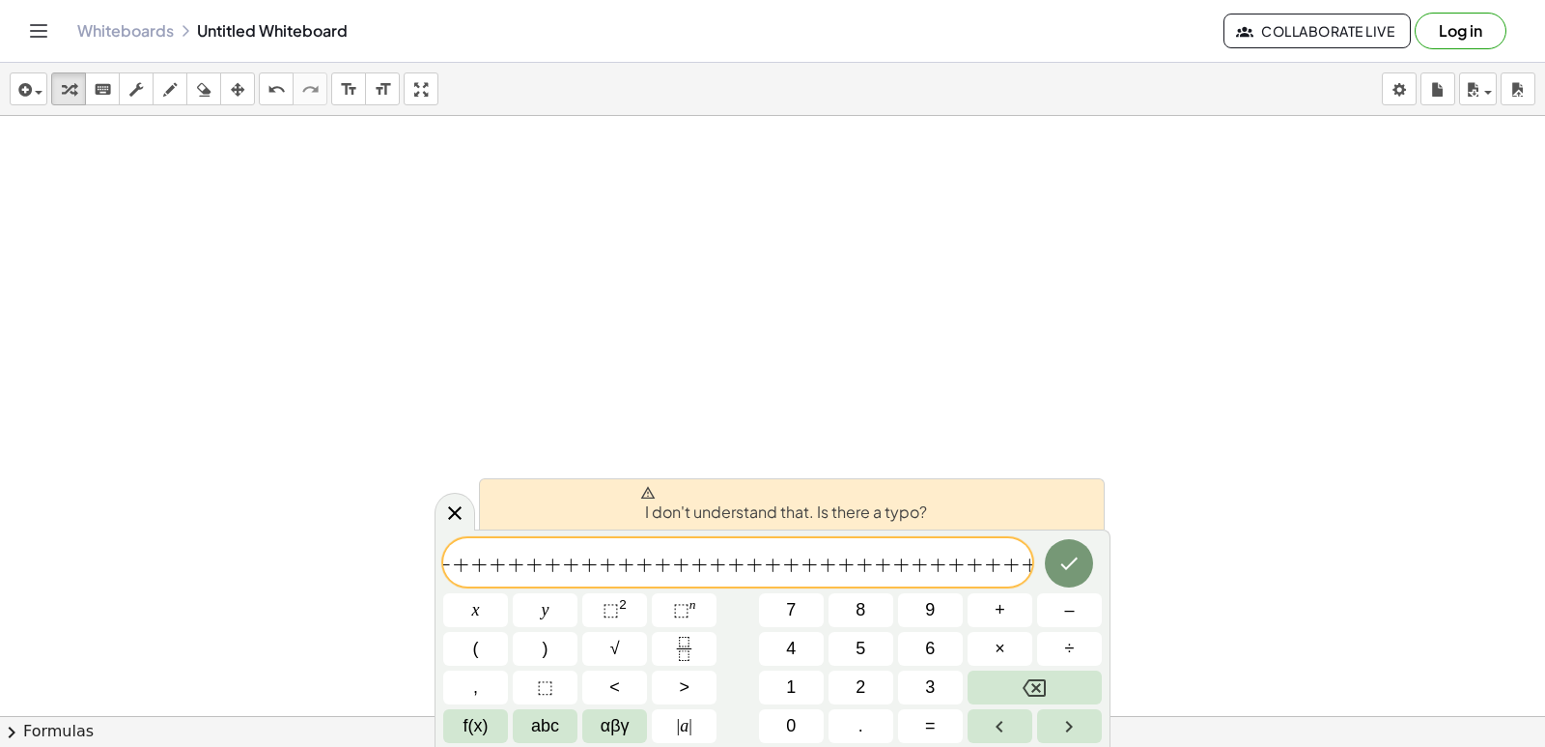
drag, startPoint x: 1190, startPoint y: 488, endPoint x: 1148, endPoint y: 427, distance: 73.7
click at [1191, 462] on div at bounding box center [961, 80] width 1922 height 3599
click at [681, 494] on span at bounding box center [783, 492] width 287 height 15
click at [448, 510] on icon at bounding box center [454, 512] width 23 height 23
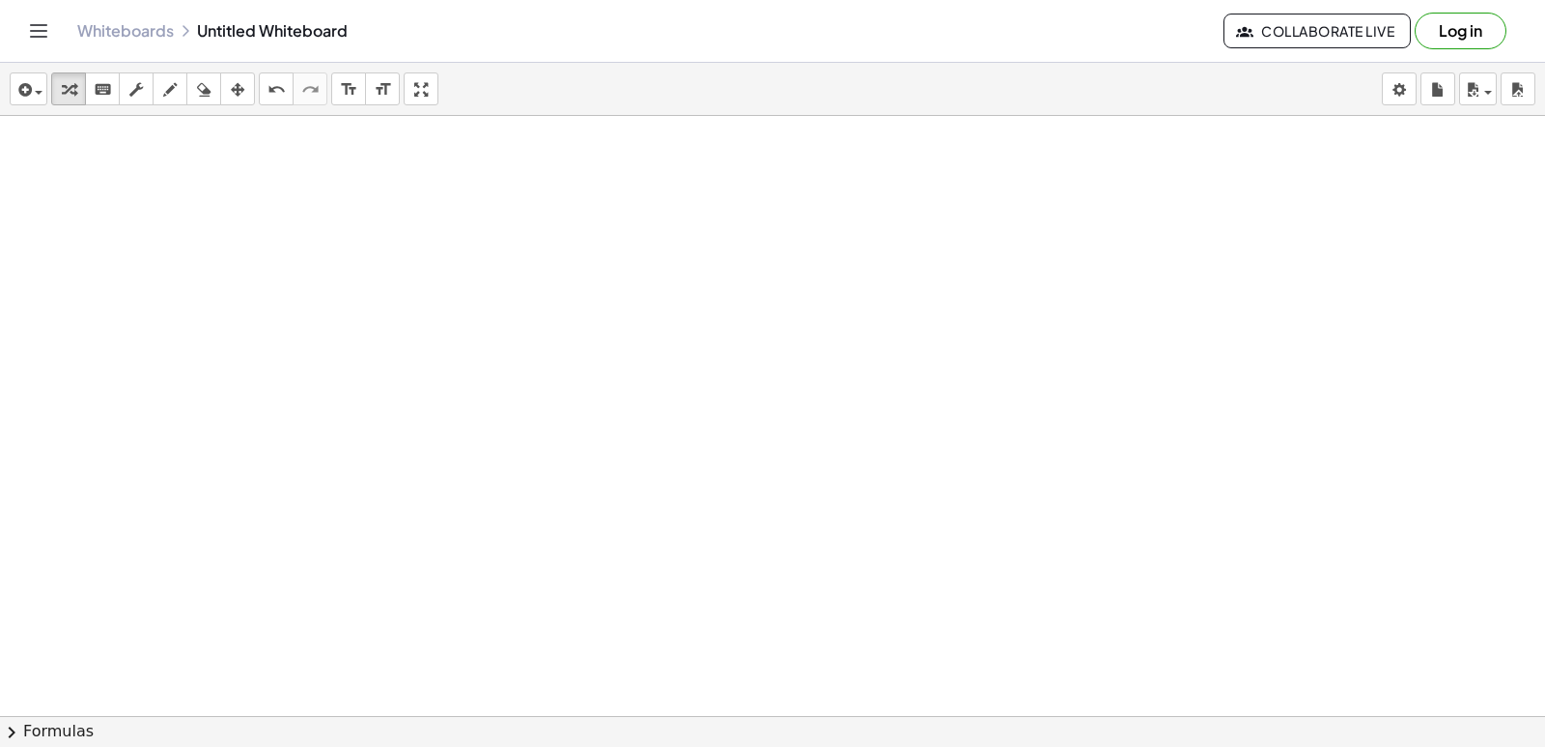
click at [541, 580] on div at bounding box center [961, 80] width 1922 height 3599
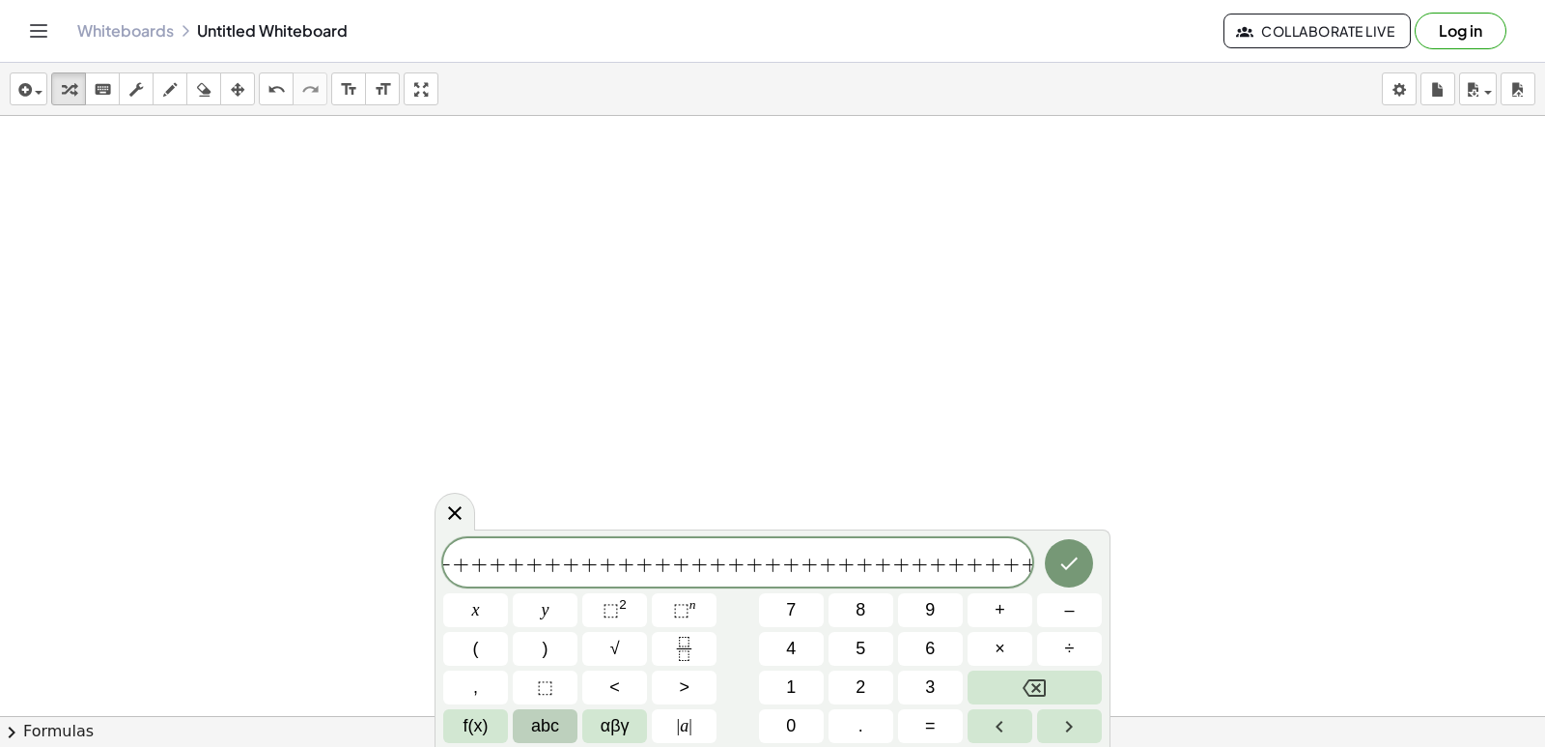
click at [544, 719] on span "abc" at bounding box center [545, 726] width 28 height 26
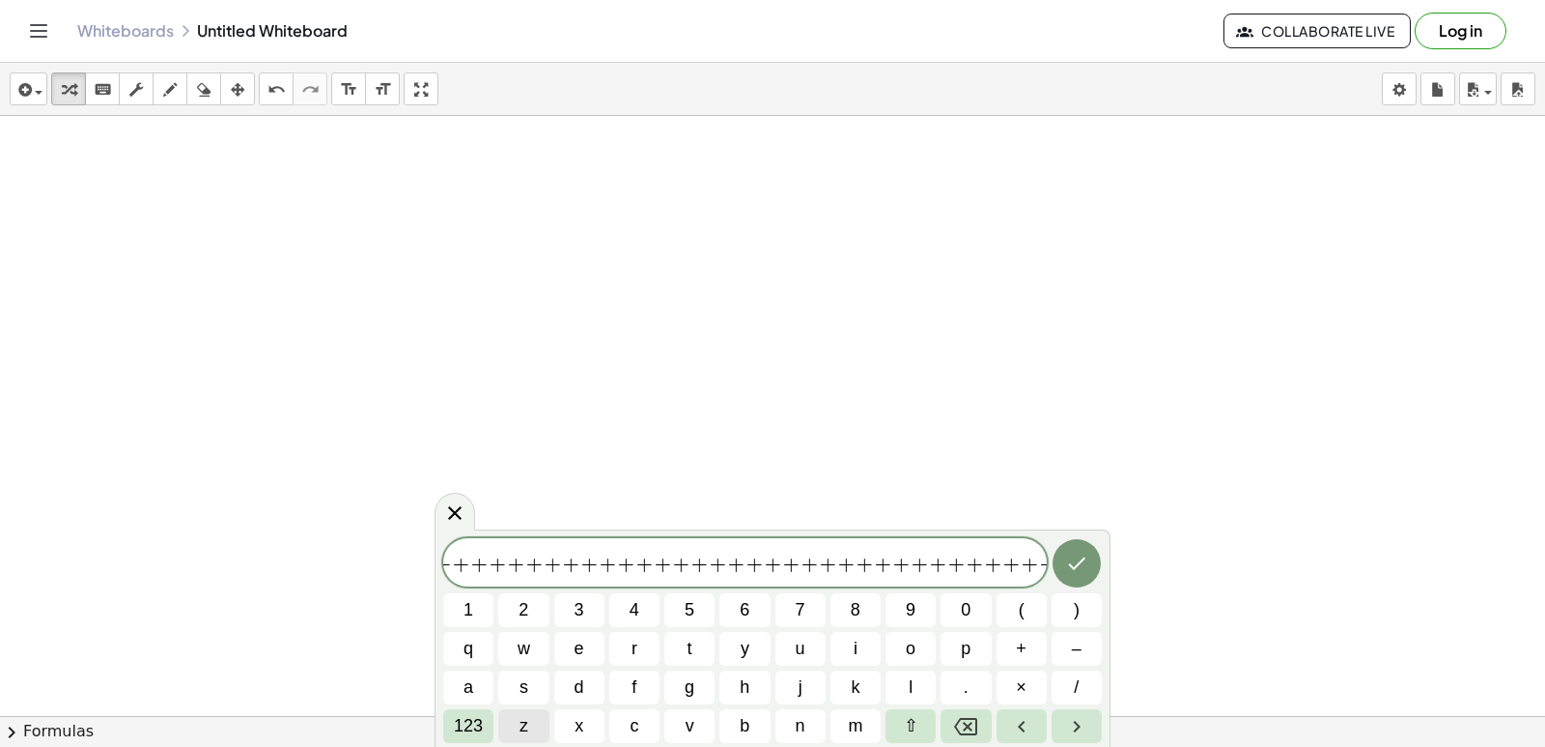
scroll to position [0, 2323]
click at [447, 723] on button "123" at bounding box center [468, 726] width 50 height 34
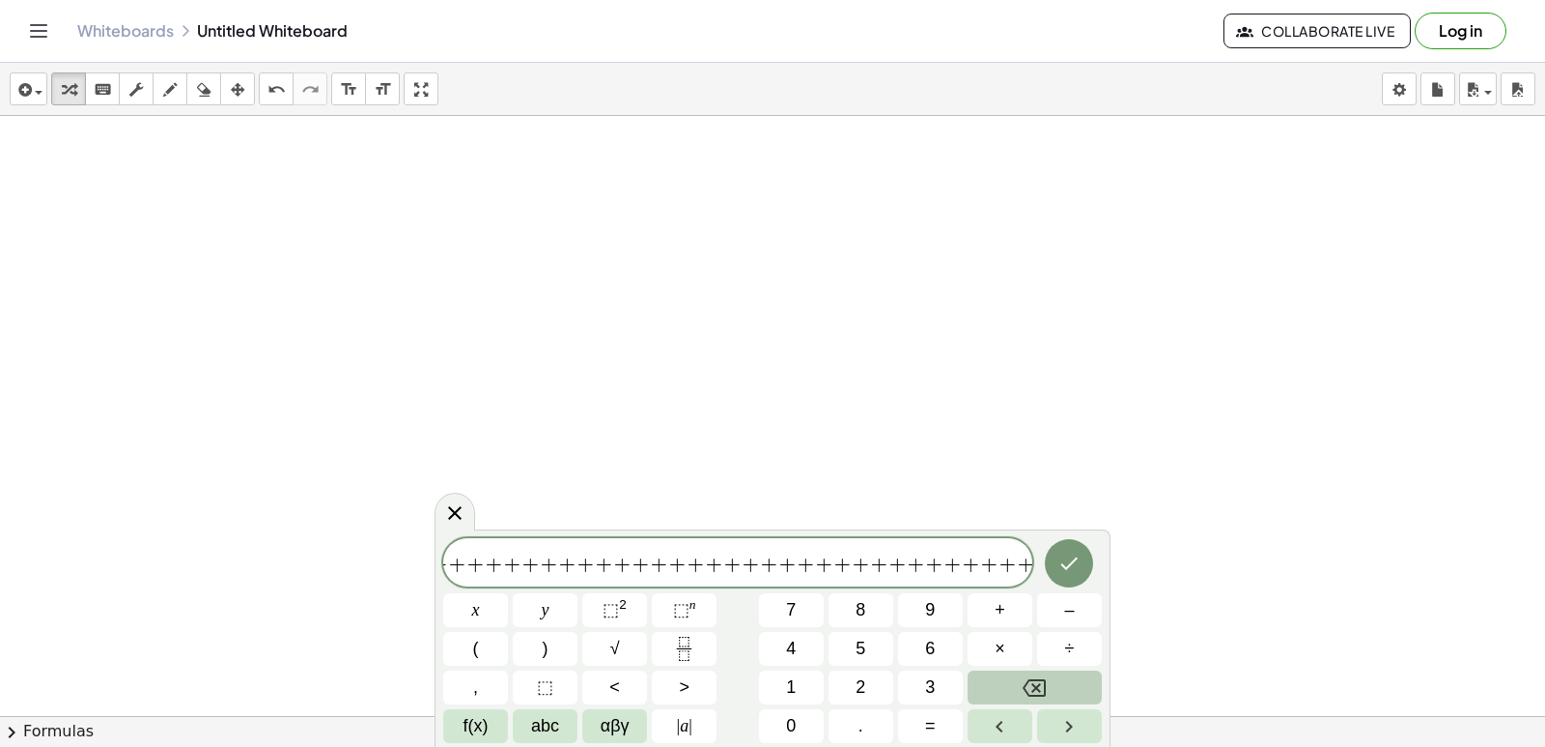
click at [1090, 679] on button "Backspace" at bounding box center [1035, 687] width 134 height 34
click at [1078, 714] on div "4 8 4 5 4 5 8 4 8 8 8 7 8 6 + + 9 + + 6 + + + 5 + + + + + + + + + + + + + + + +…" at bounding box center [772, 640] width 659 height 205
click at [1010, 746] on html "Graspable Math Activities Get Started Activity Bank Assigned Work Classes White…" at bounding box center [772, 373] width 1545 height 747
click at [983, 728] on button "Left arrow" at bounding box center [1000, 726] width 65 height 34
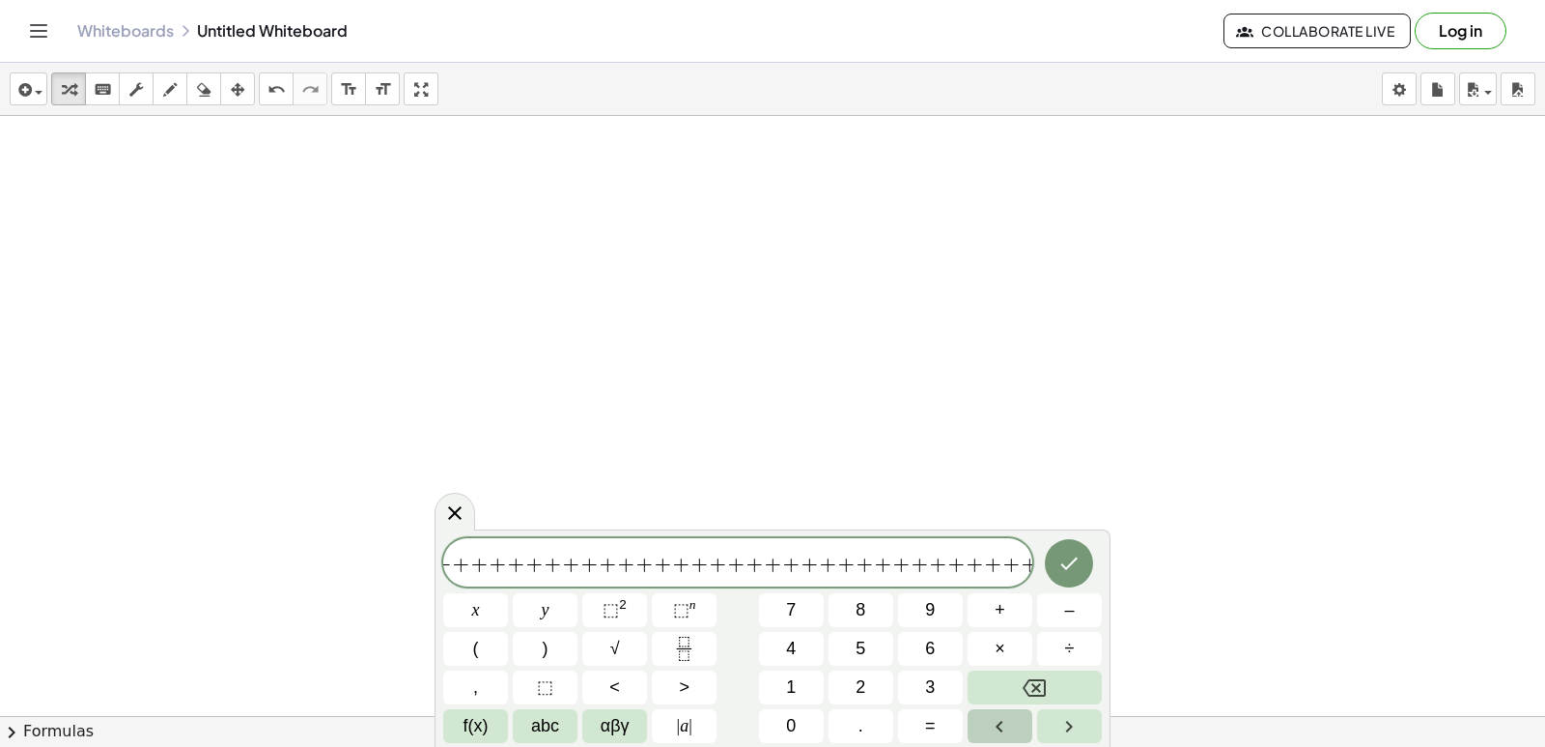
click at [989, 724] on button "Left arrow" at bounding box center [1000, 726] width 65 height 34
click at [1003, 721] on icon "Left arrow" at bounding box center [999, 726] width 23 height 23
click at [909, 713] on button "=" at bounding box center [930, 726] width 65 height 34
click at [910, 713] on button "=" at bounding box center [930, 726] width 65 height 34
click at [912, 714] on button "=" at bounding box center [930, 726] width 65 height 34
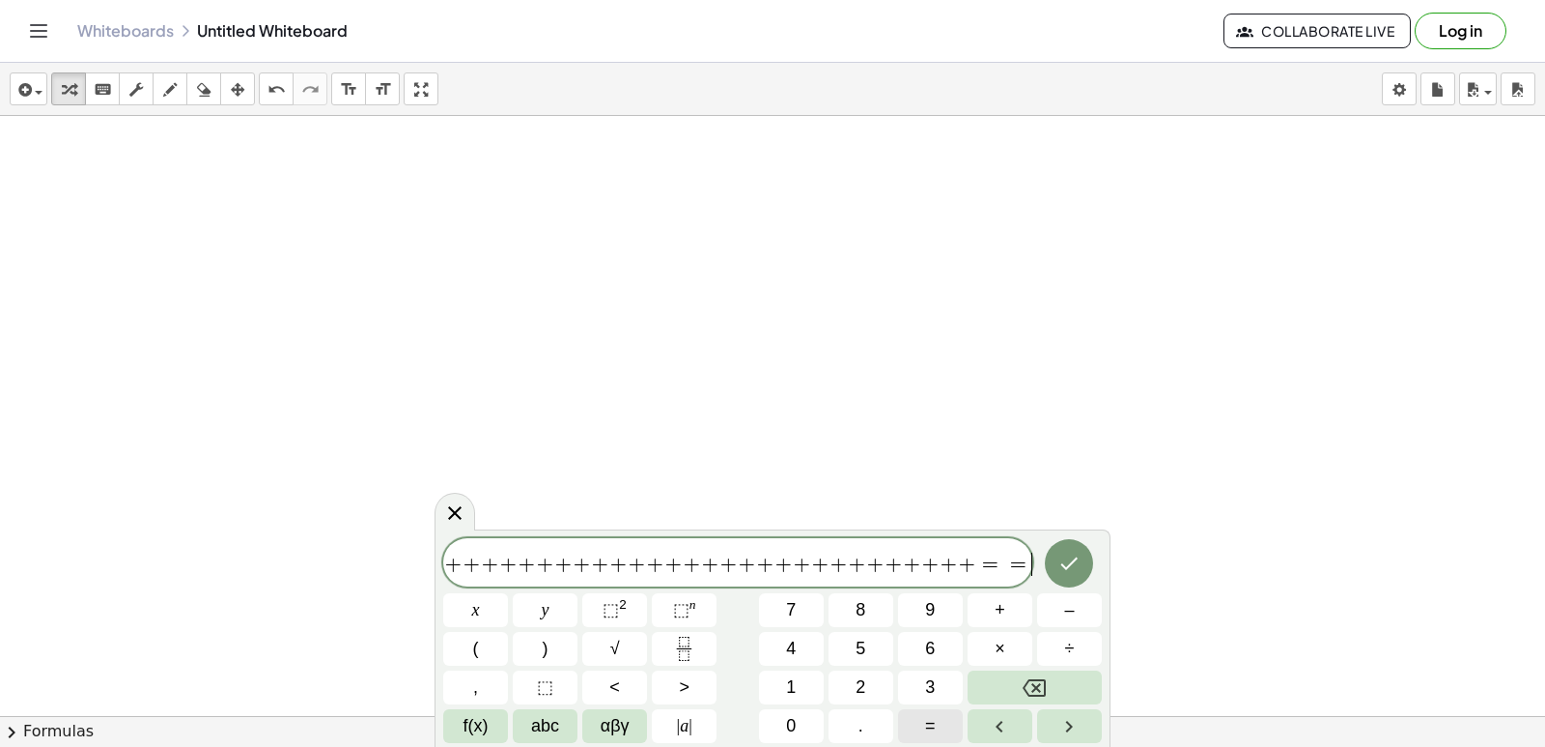
click at [912, 714] on button "=" at bounding box center [930, 726] width 65 height 34
click at [1038, 692] on icon "Backspace" at bounding box center [1034, 687] width 23 height 23
click at [1038, 688] on icon "Backspace" at bounding box center [1034, 687] width 23 height 17
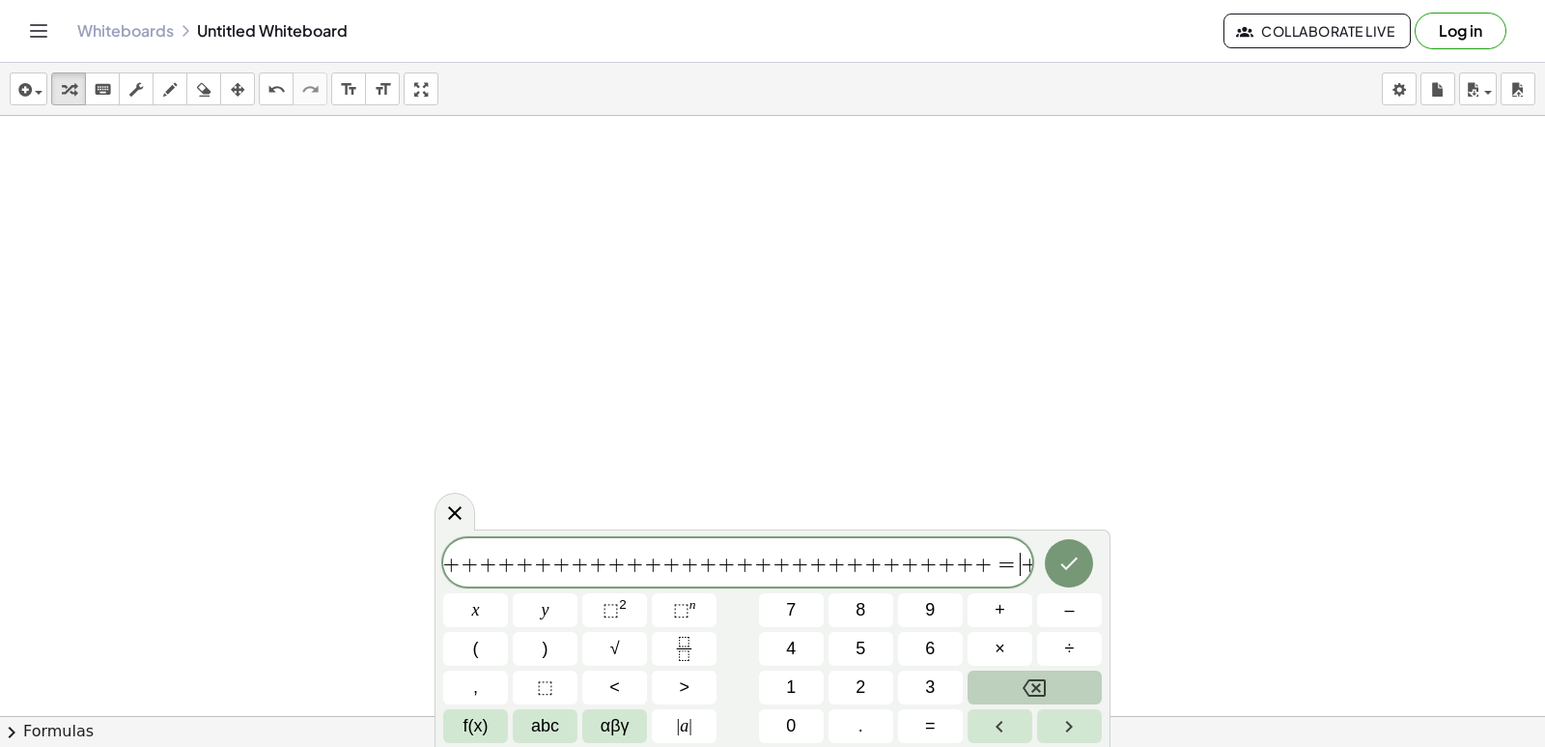
click at [1038, 688] on icon "Backspace" at bounding box center [1034, 687] width 23 height 17
click at [1038, 687] on icon "Backspace" at bounding box center [1034, 687] width 23 height 17
click at [1042, 682] on icon "Backspace" at bounding box center [1034, 687] width 23 height 23
click at [1043, 678] on icon "Backspace" at bounding box center [1034, 687] width 23 height 23
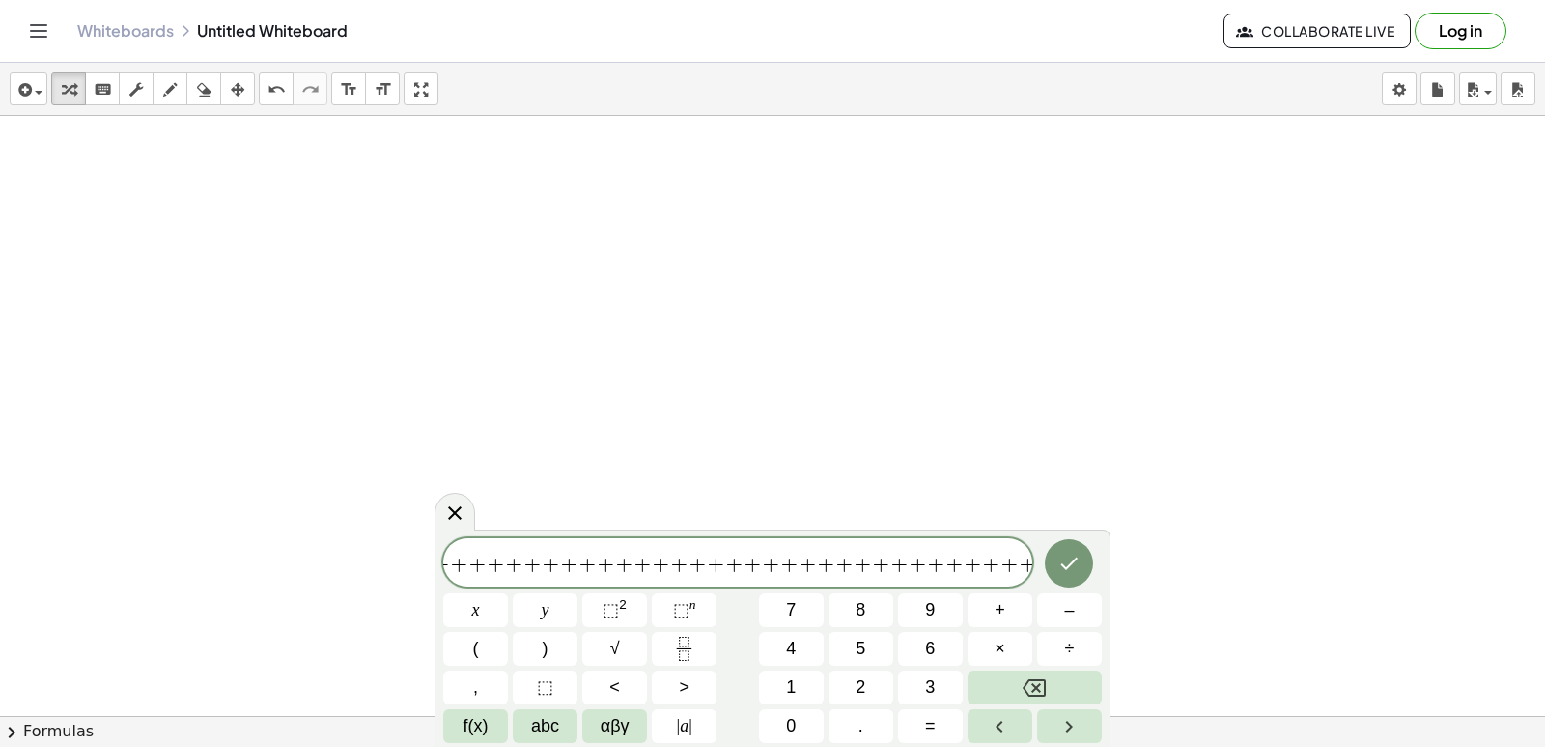
drag, startPoint x: 1014, startPoint y: 567, endPoint x: 1023, endPoint y: 560, distance: 11.0
click at [1071, 681] on button "Backspace" at bounding box center [1035, 687] width 134 height 34
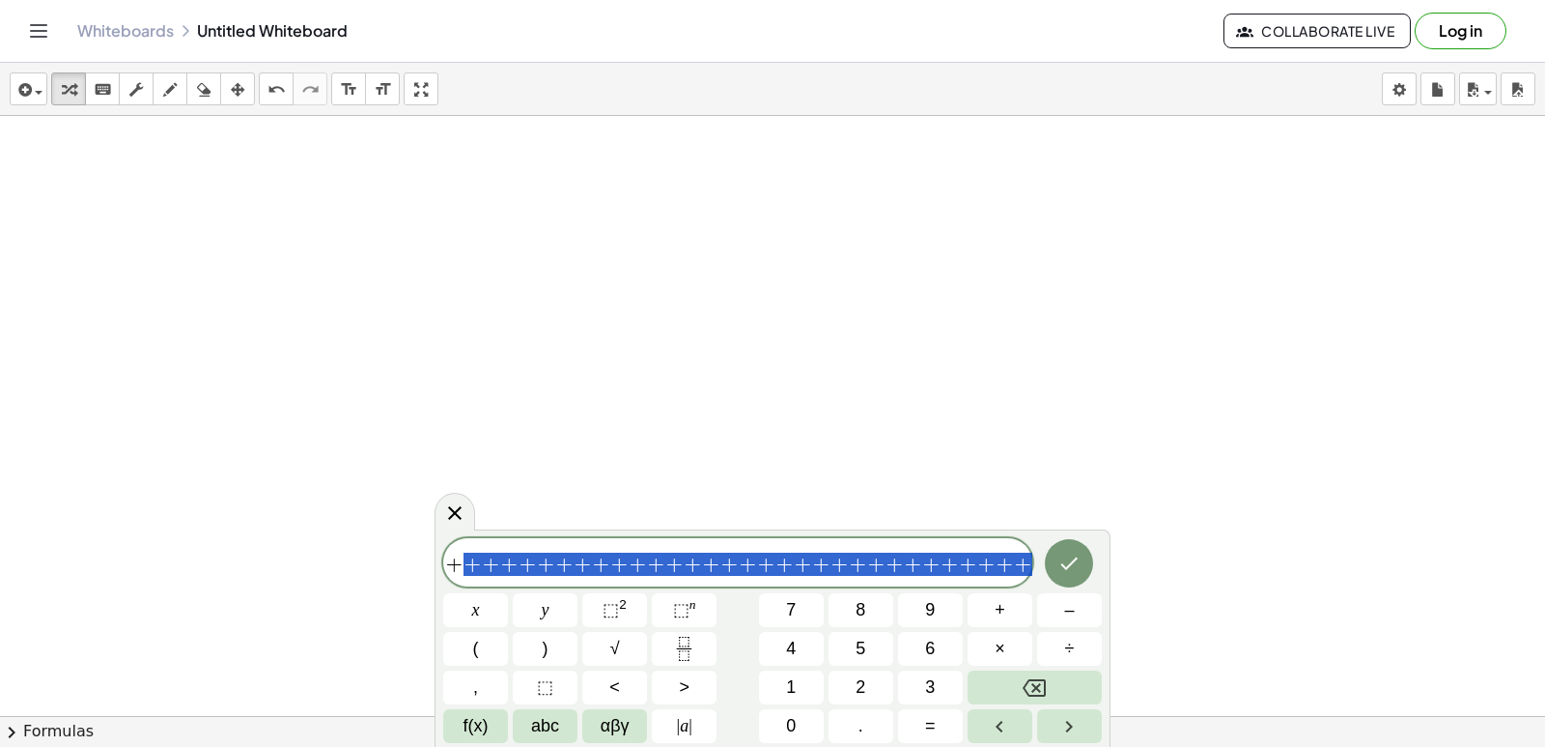
scroll to position [0, 1571]
drag, startPoint x: 1020, startPoint y: 565, endPoint x: 305, endPoint y: 518, distance: 716.3
click at [336, 575] on body "Graspable Math Activities Get Started Activity Bank Assigned Work Classes White…" at bounding box center [772, 373] width 1545 height 747
click at [1005, 676] on button "Backspace" at bounding box center [1035, 687] width 134 height 34
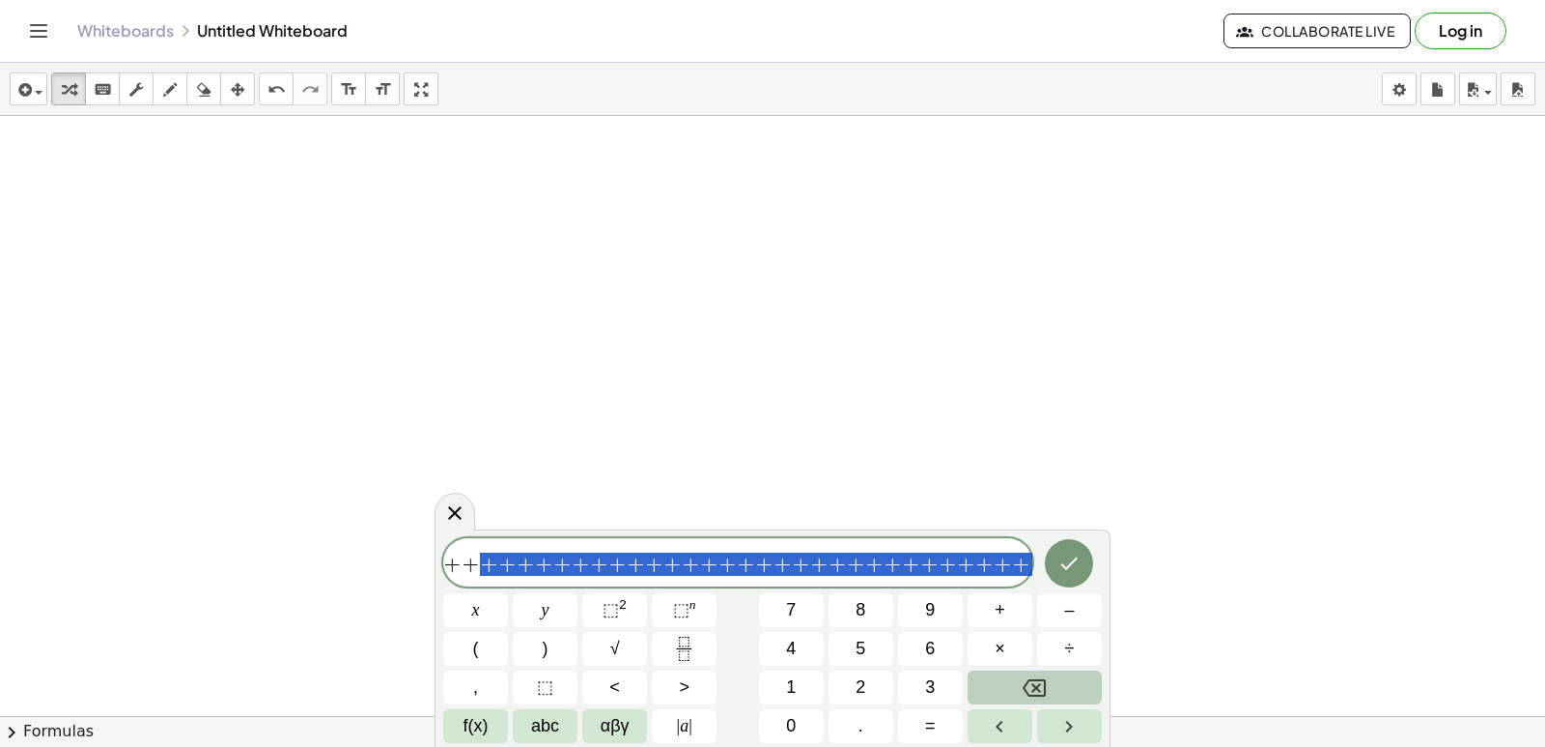
scroll to position [0, 788]
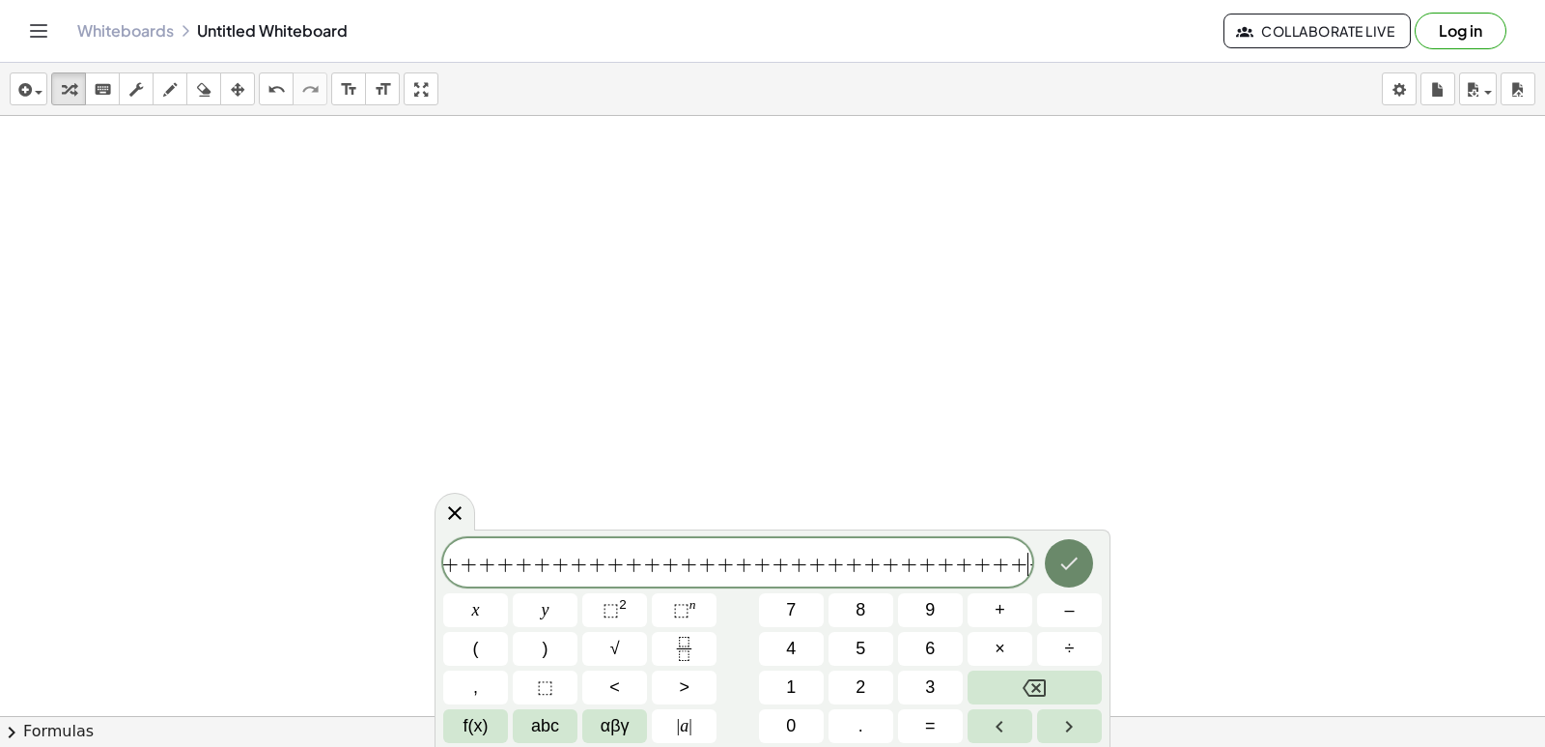
click at [1069, 547] on button "Done" at bounding box center [1069, 563] width 48 height 48
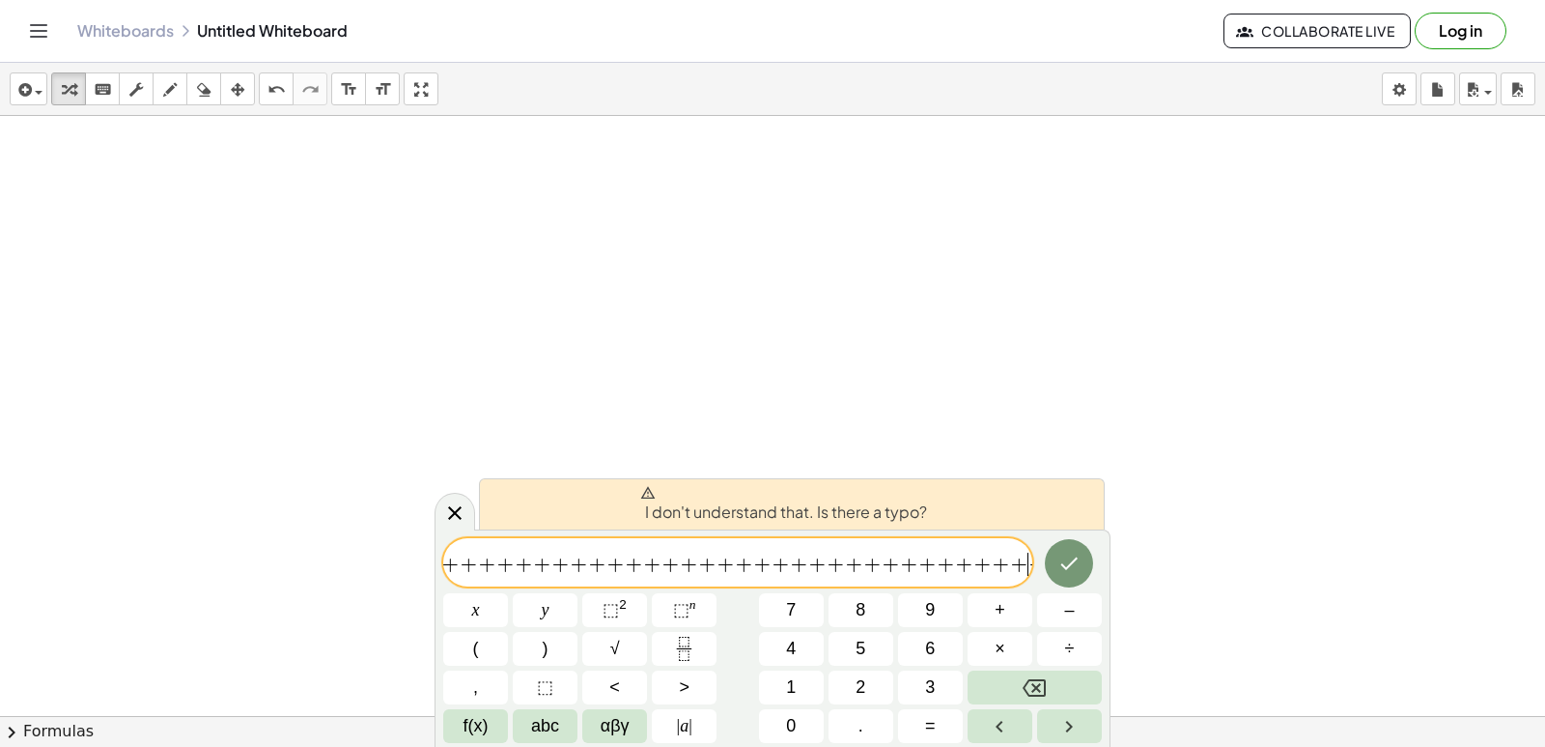
click at [702, 480] on div "I don't understand that. Is there a typo?" at bounding box center [792, 503] width 626 height 51
click at [436, 513] on div at bounding box center [455, 512] width 41 height 38
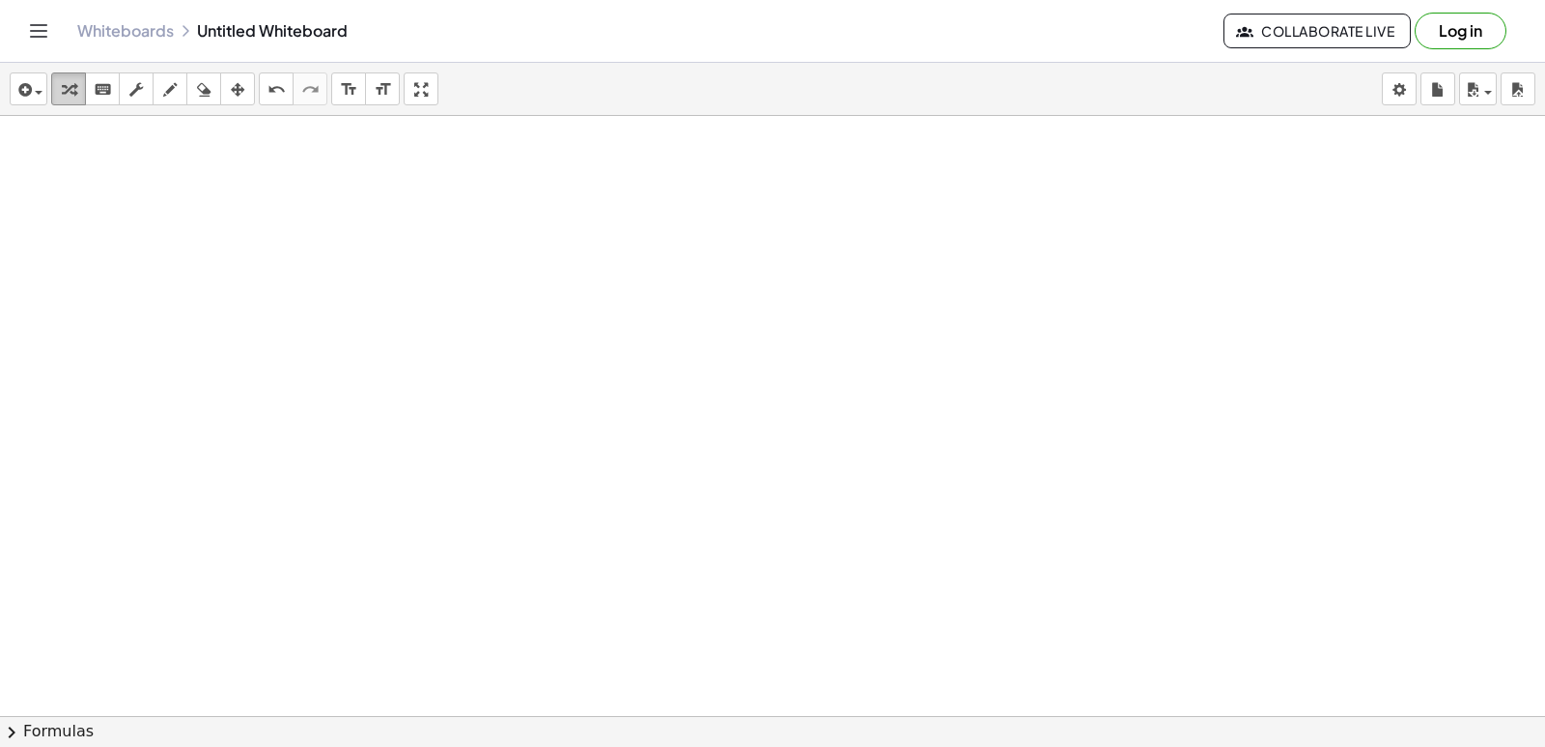
click at [59, 95] on div "button" at bounding box center [68, 88] width 25 height 23
drag, startPoint x: 1044, startPoint y: 277, endPoint x: 1004, endPoint y: 336, distance: 71.0
click at [1004, 336] on div at bounding box center [961, 80] width 1922 height 3599
click at [864, 306] on div at bounding box center [961, 80] width 1922 height 3599
click at [792, 316] on div at bounding box center [961, 80] width 1922 height 3599
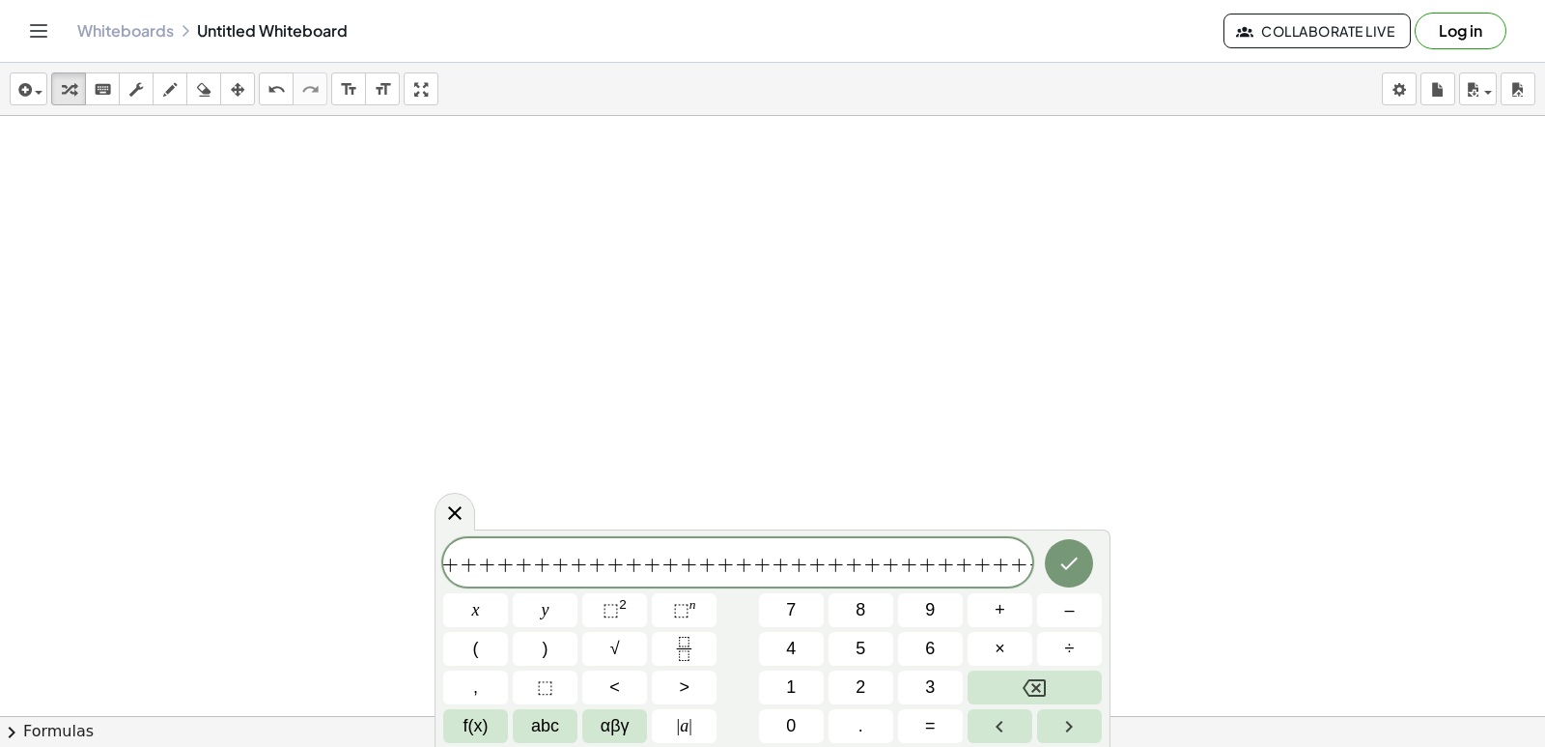
click at [738, 303] on div at bounding box center [961, 80] width 1922 height 3599
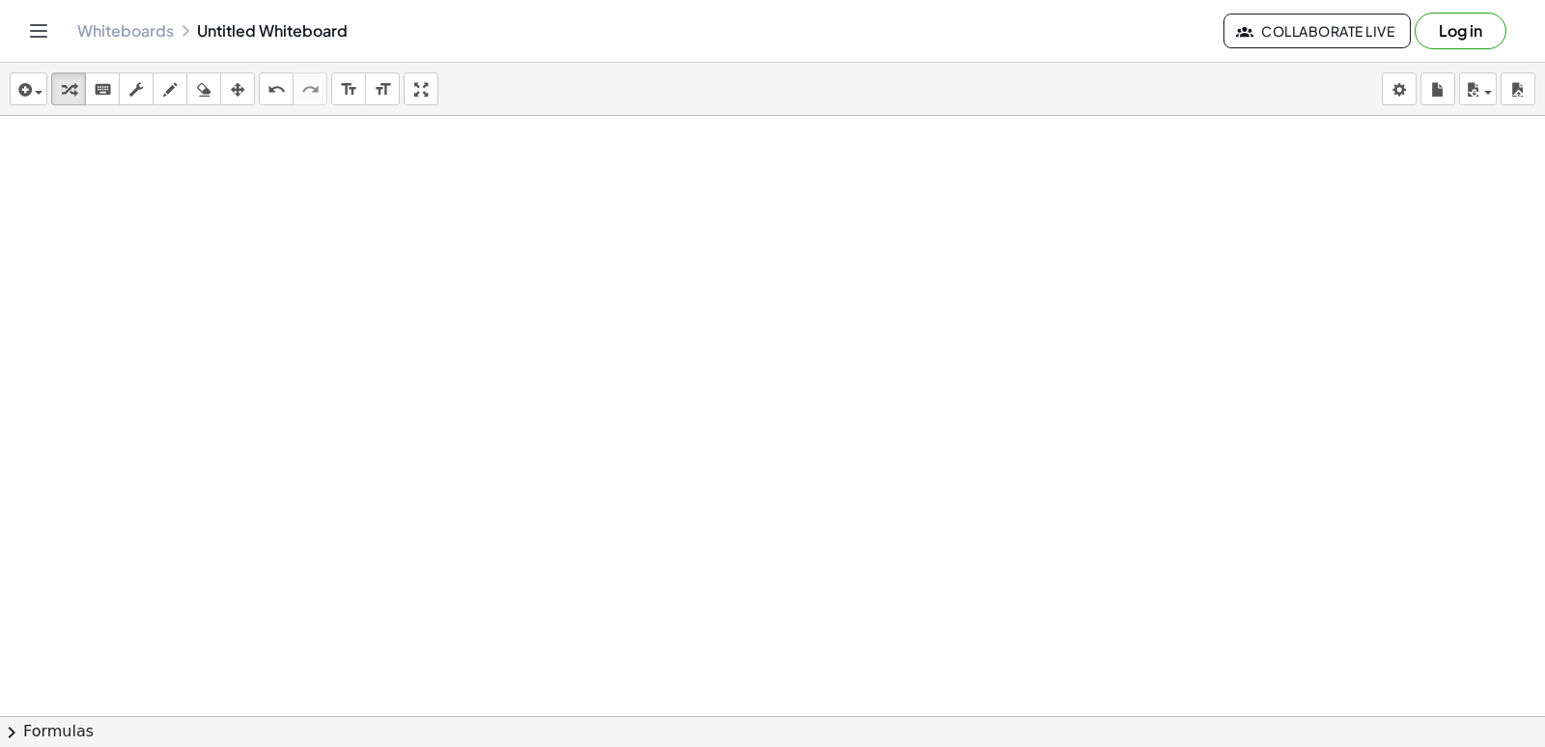
click at [740, 298] on div at bounding box center [961, 80] width 1922 height 3599
click at [740, 297] on div at bounding box center [961, 80] width 1922 height 3599
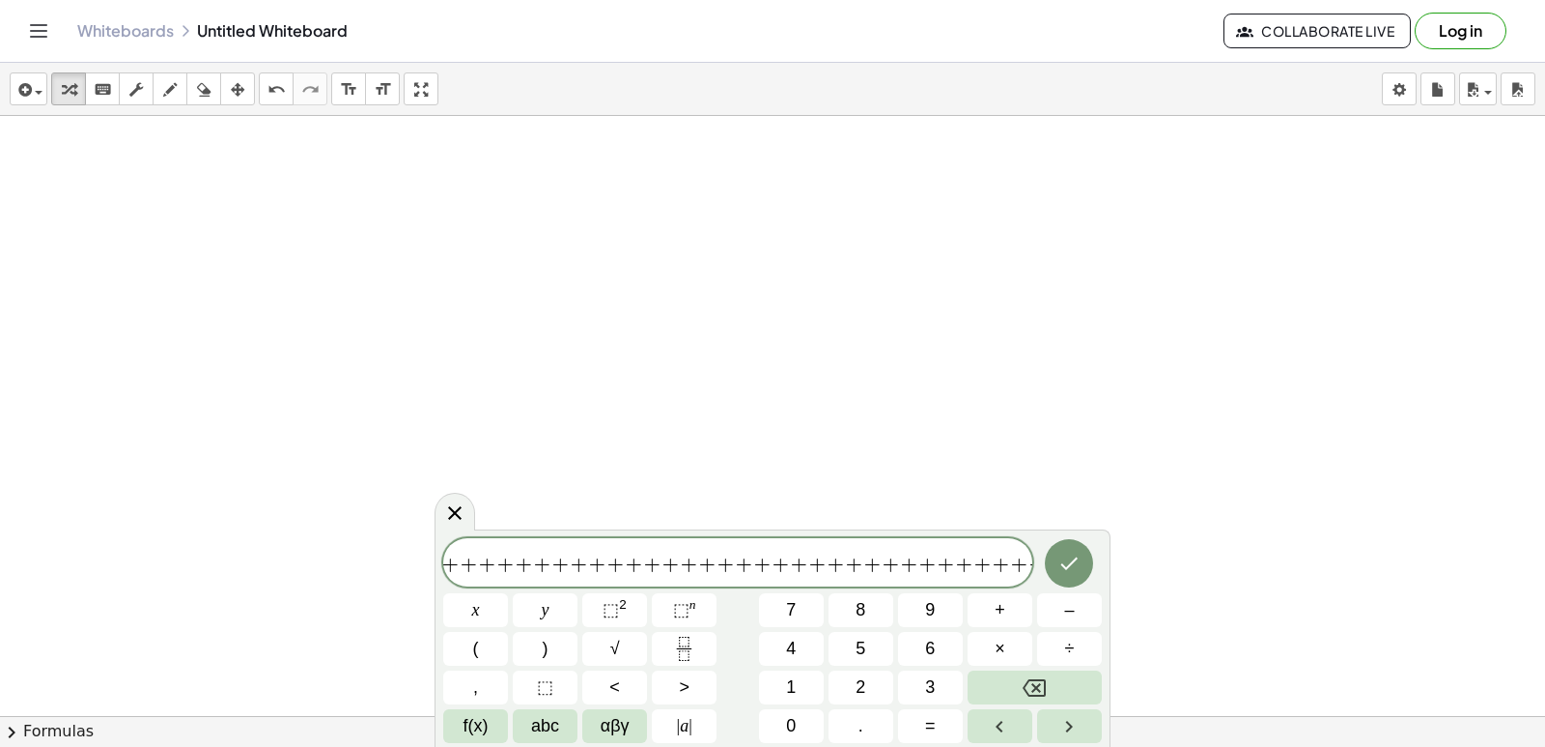
click at [741, 296] on div at bounding box center [961, 80] width 1922 height 3599
click at [742, 292] on div at bounding box center [961, 80] width 1922 height 3599
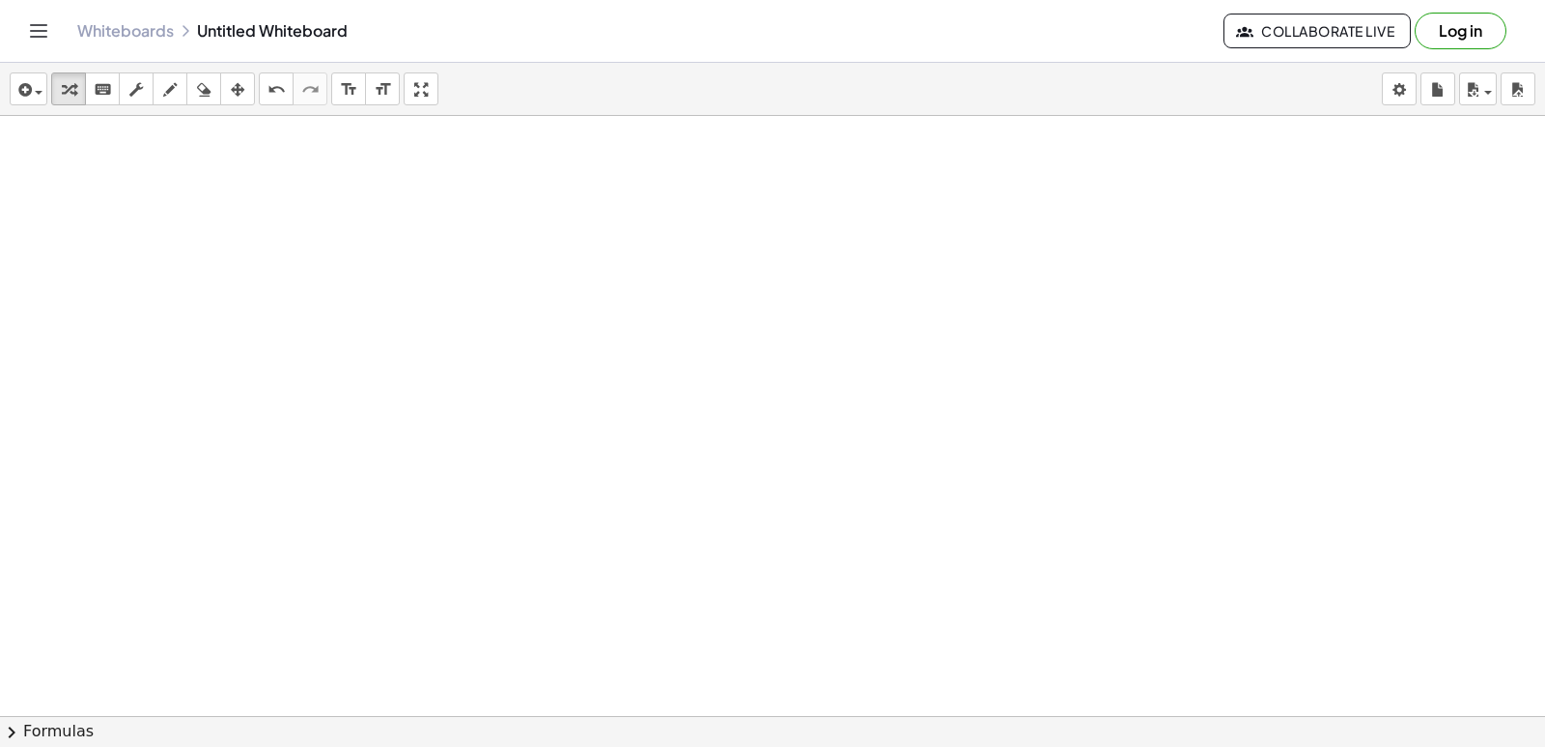
click at [742, 292] on div at bounding box center [961, 80] width 1922 height 3599
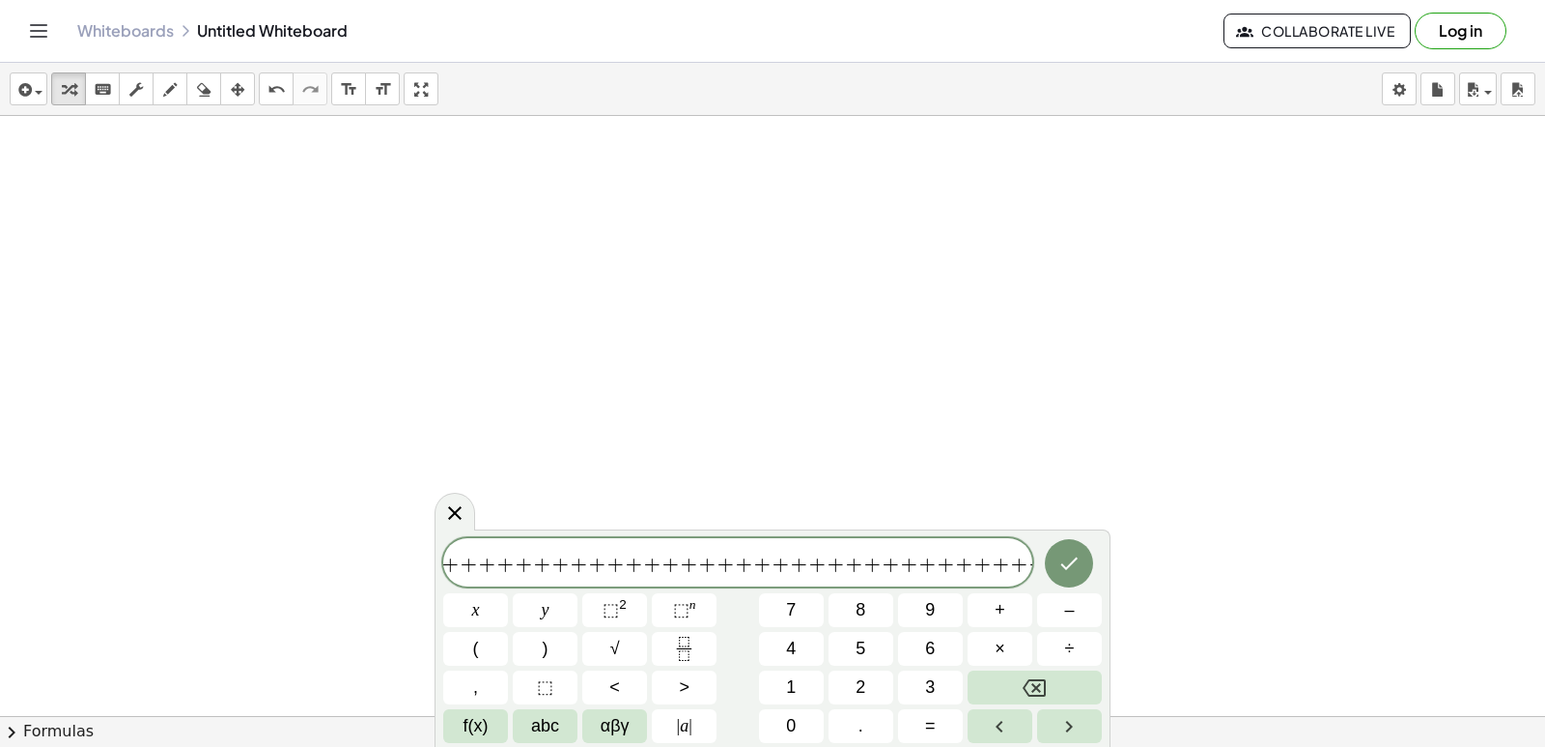
drag, startPoint x: 740, startPoint y: 294, endPoint x: 783, endPoint y: 273, distance: 48.0
click at [756, 282] on div at bounding box center [961, 80] width 1922 height 3599
click at [783, 273] on div at bounding box center [961, 80] width 1922 height 3599
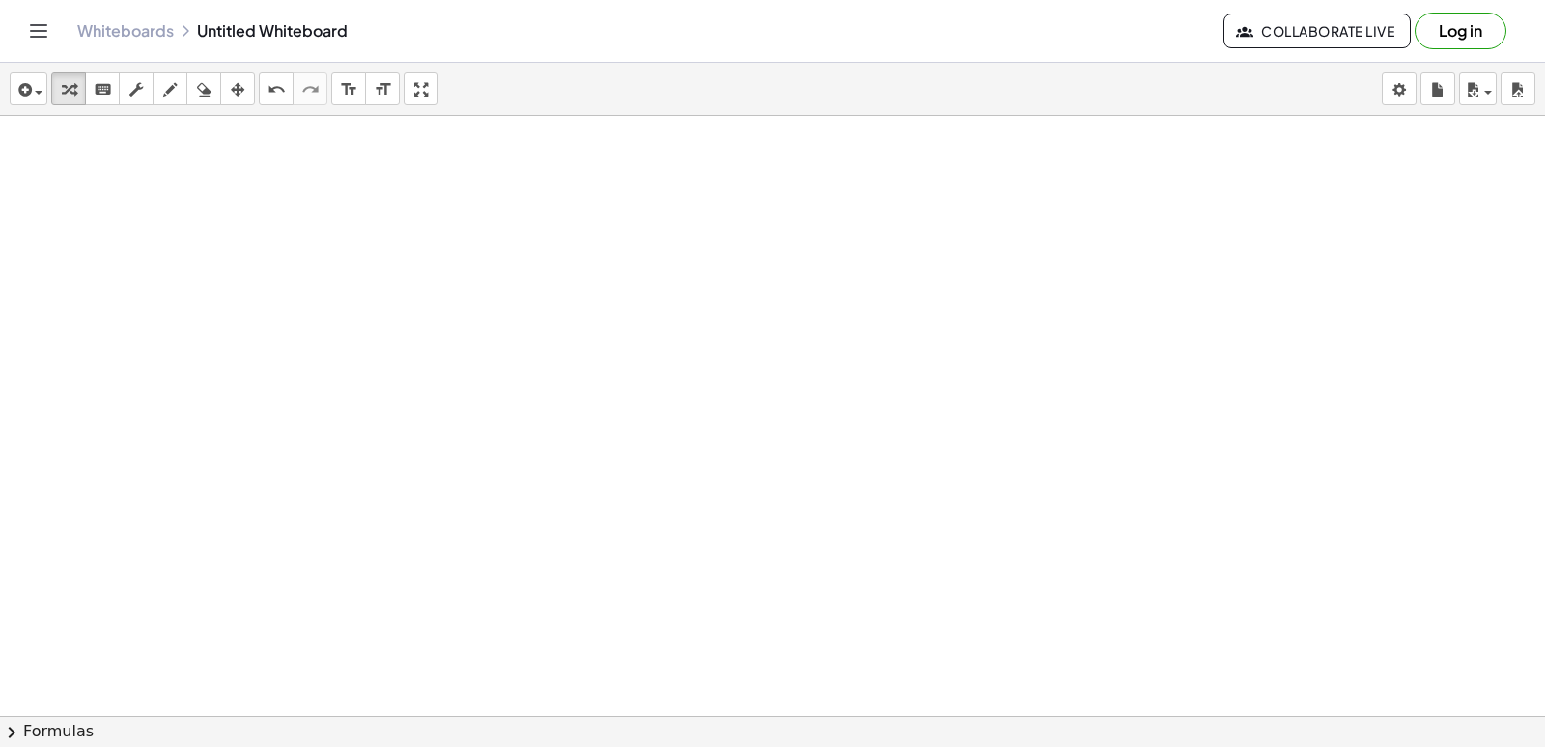
scroll to position [1835, 0]
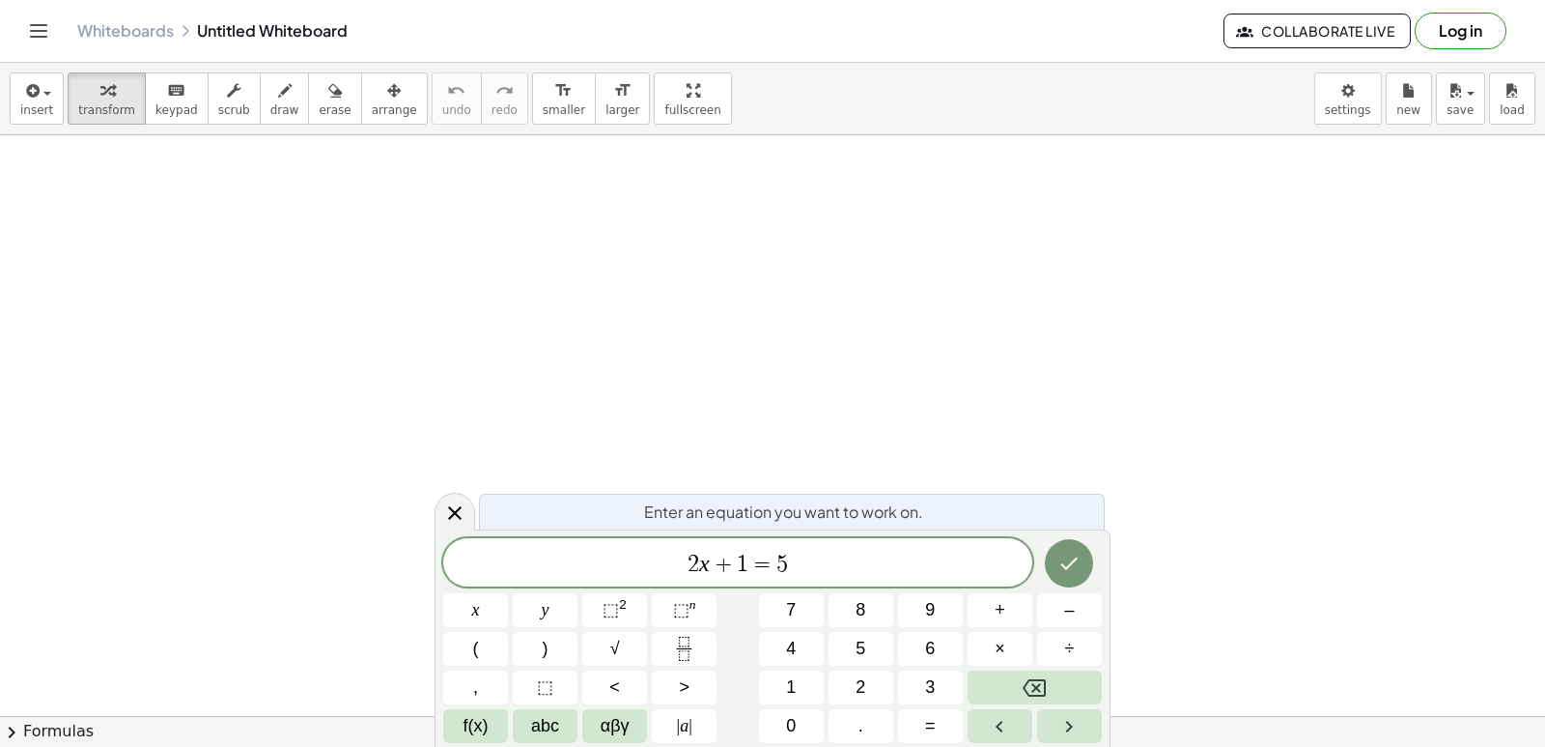
click at [1016, 687] on button "Backspace" at bounding box center [1035, 687] width 134 height 34
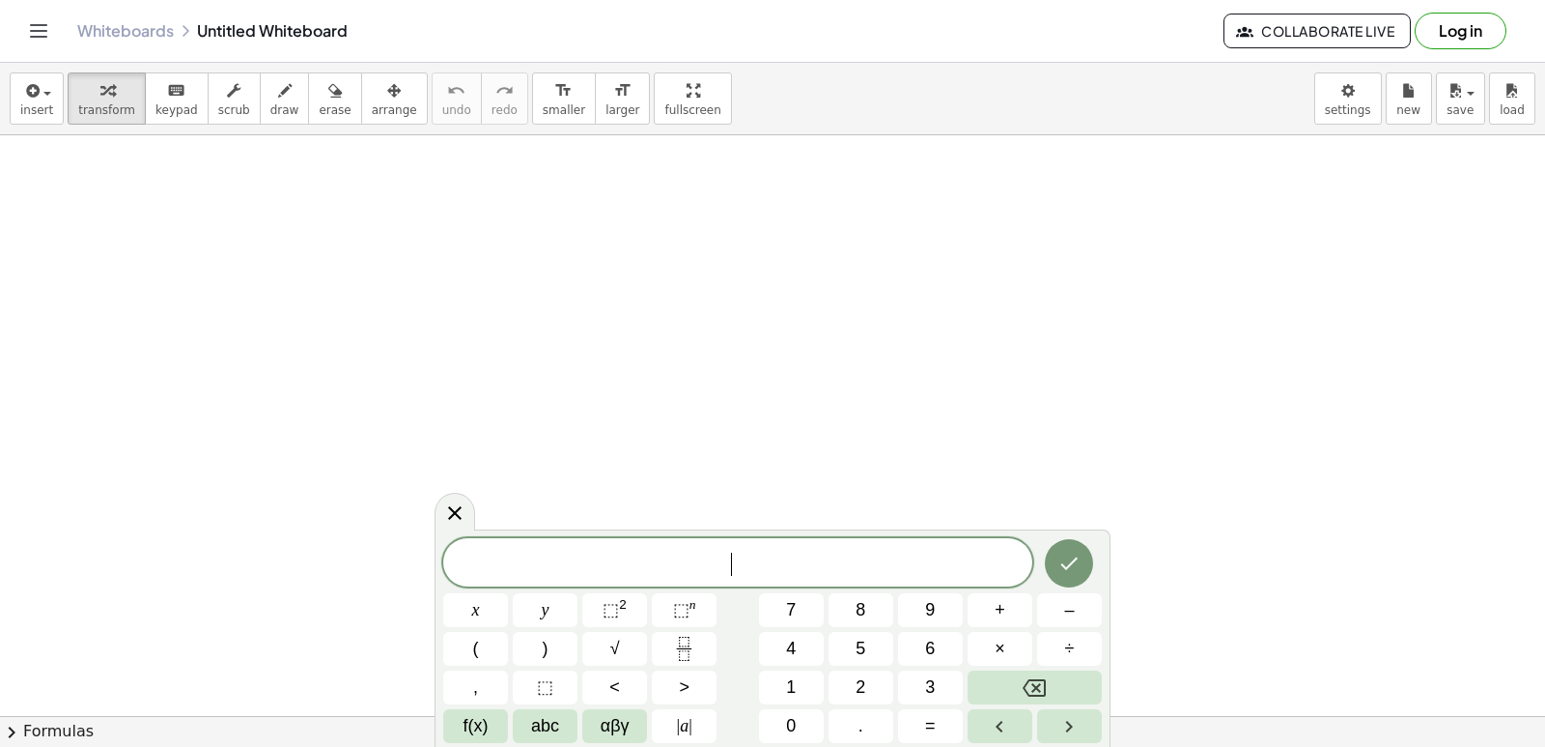
click at [856, 551] on span "​" at bounding box center [737, 564] width 589 height 27
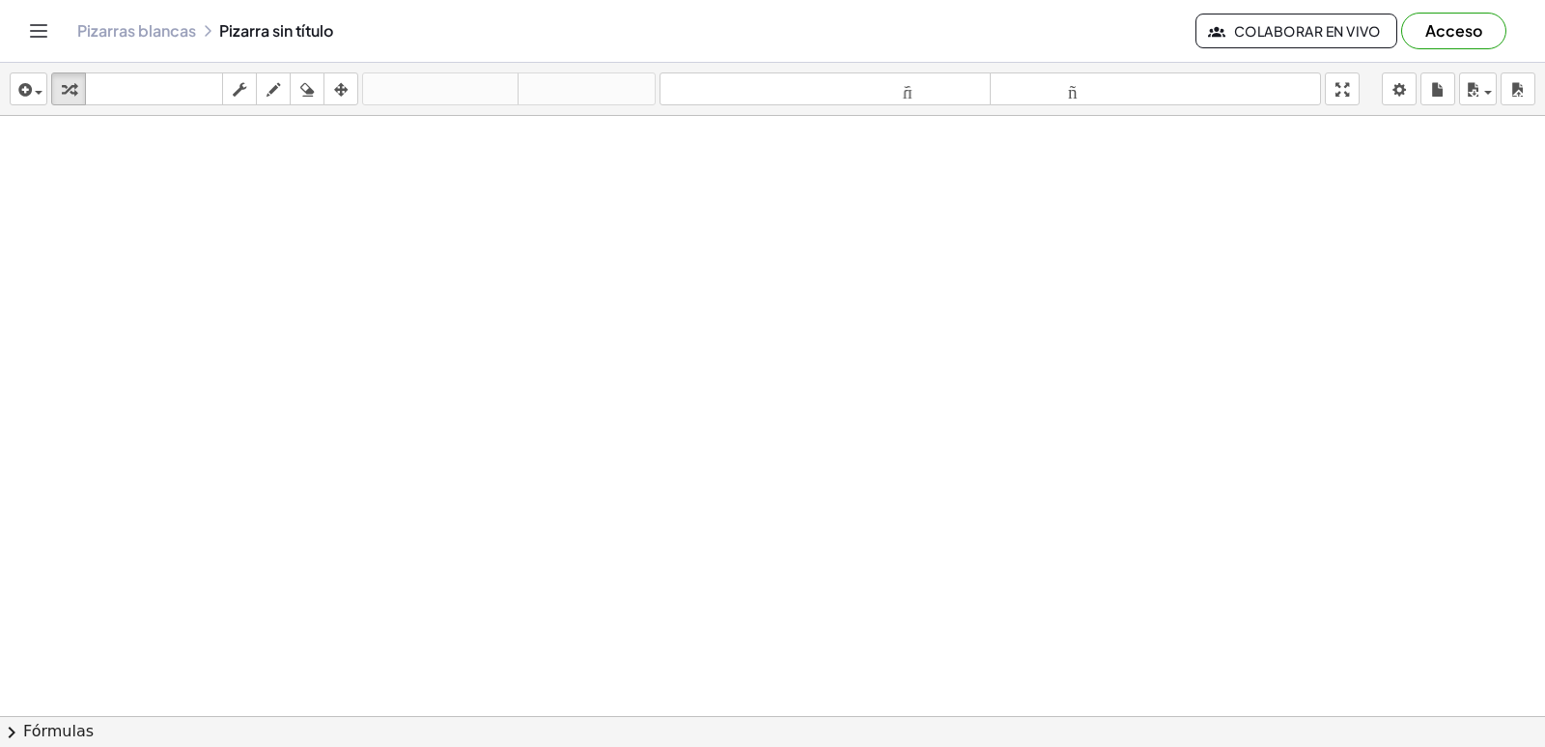
drag, startPoint x: 1216, startPoint y: 246, endPoint x: 1215, endPoint y: 265, distance: 18.4
click at [1215, 265] on div at bounding box center [772, 716] width 1545 height 1200
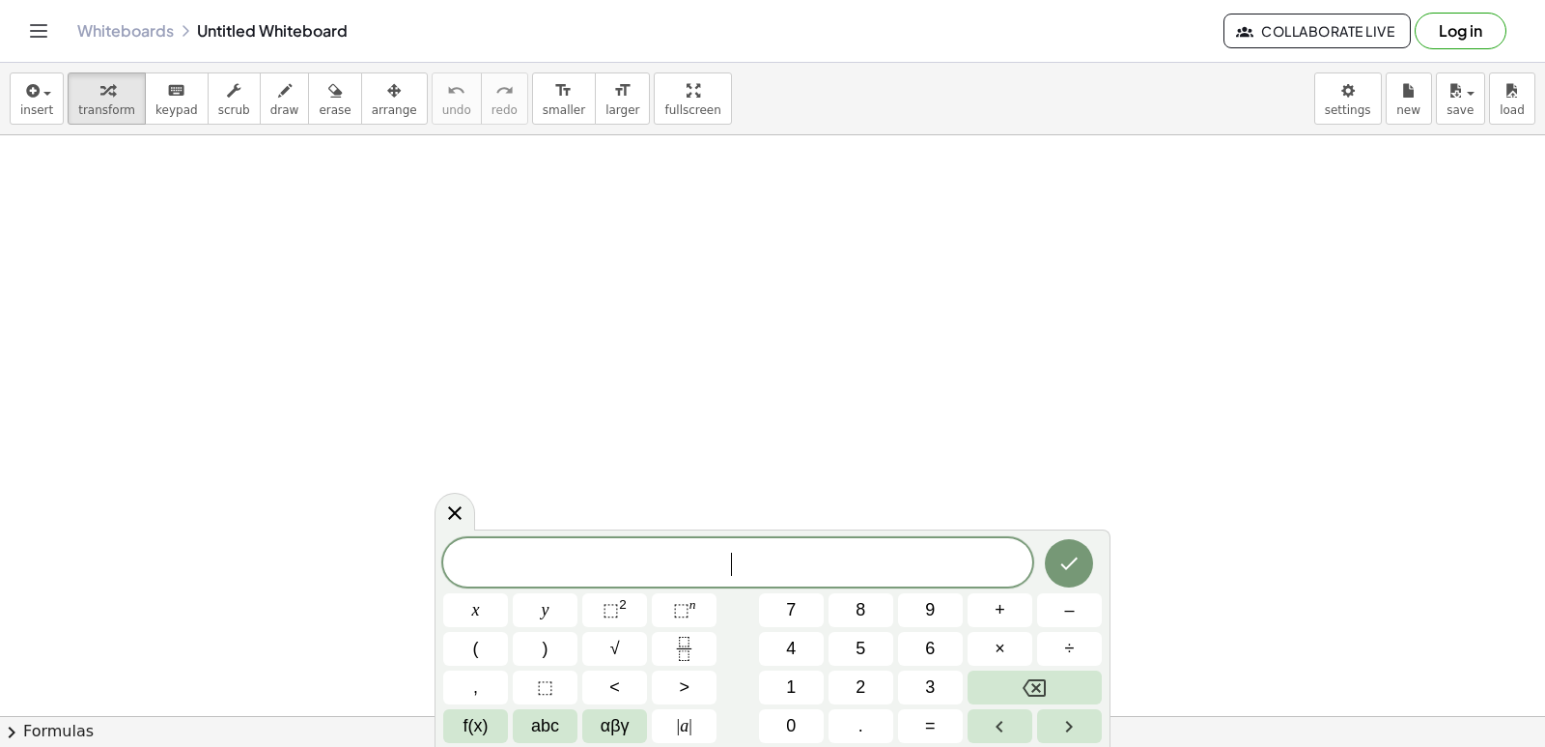
click at [857, 534] on div "​ x y ⬚ 2 ⬚ n 7 8 9 + – ( ) √ 4 5 6 × ÷ , ⬚ < > 1 2 3 f(x) abc αβγ | a | 0 . =" at bounding box center [773, 637] width 676 height 217
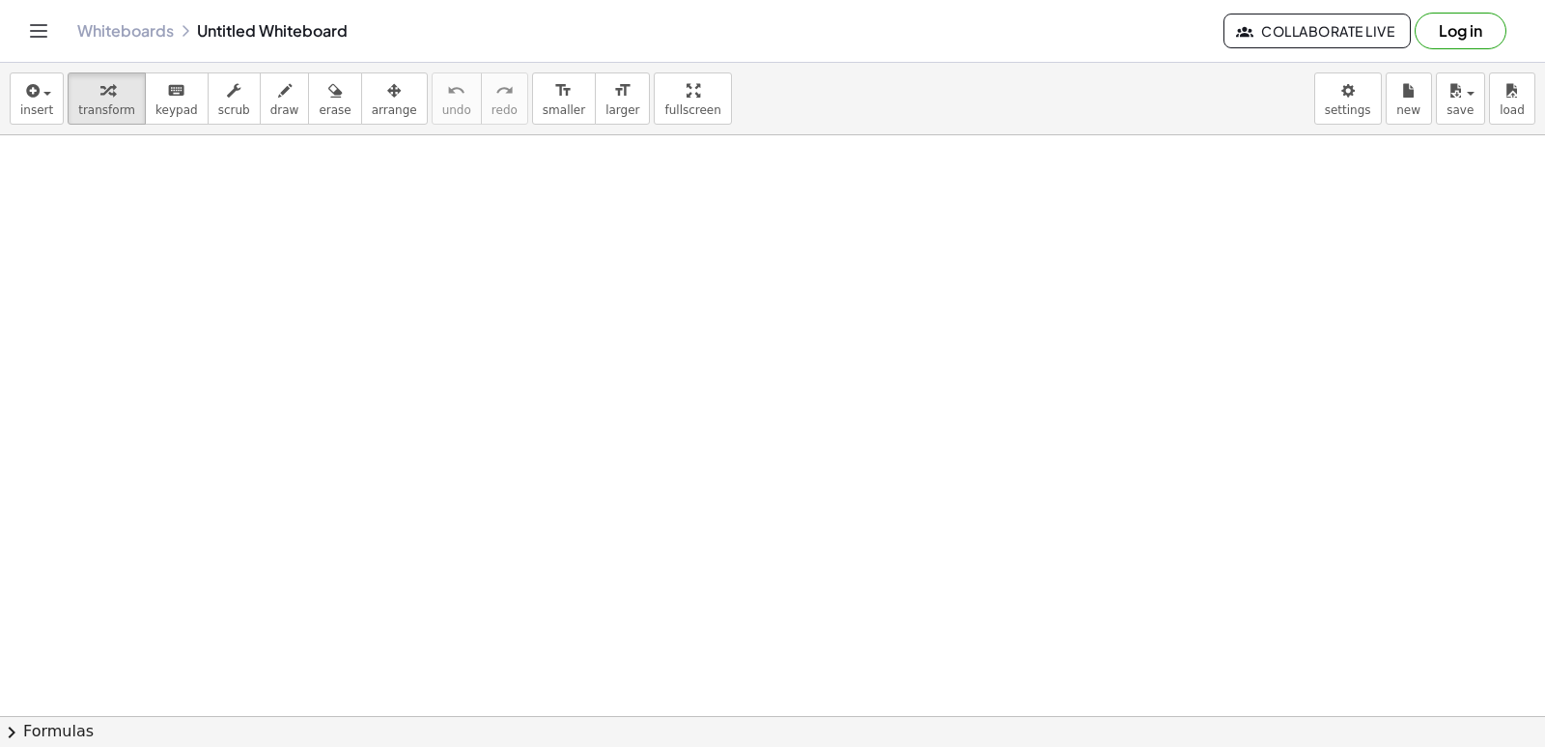
drag, startPoint x: 641, startPoint y: 346, endPoint x: 637, endPoint y: 356, distance: 11.3
drag, startPoint x: 637, startPoint y: 353, endPoint x: 593, endPoint y: 380, distance: 51.5
drag, startPoint x: 593, startPoint y: 380, endPoint x: 578, endPoint y: 421, distance: 44.3
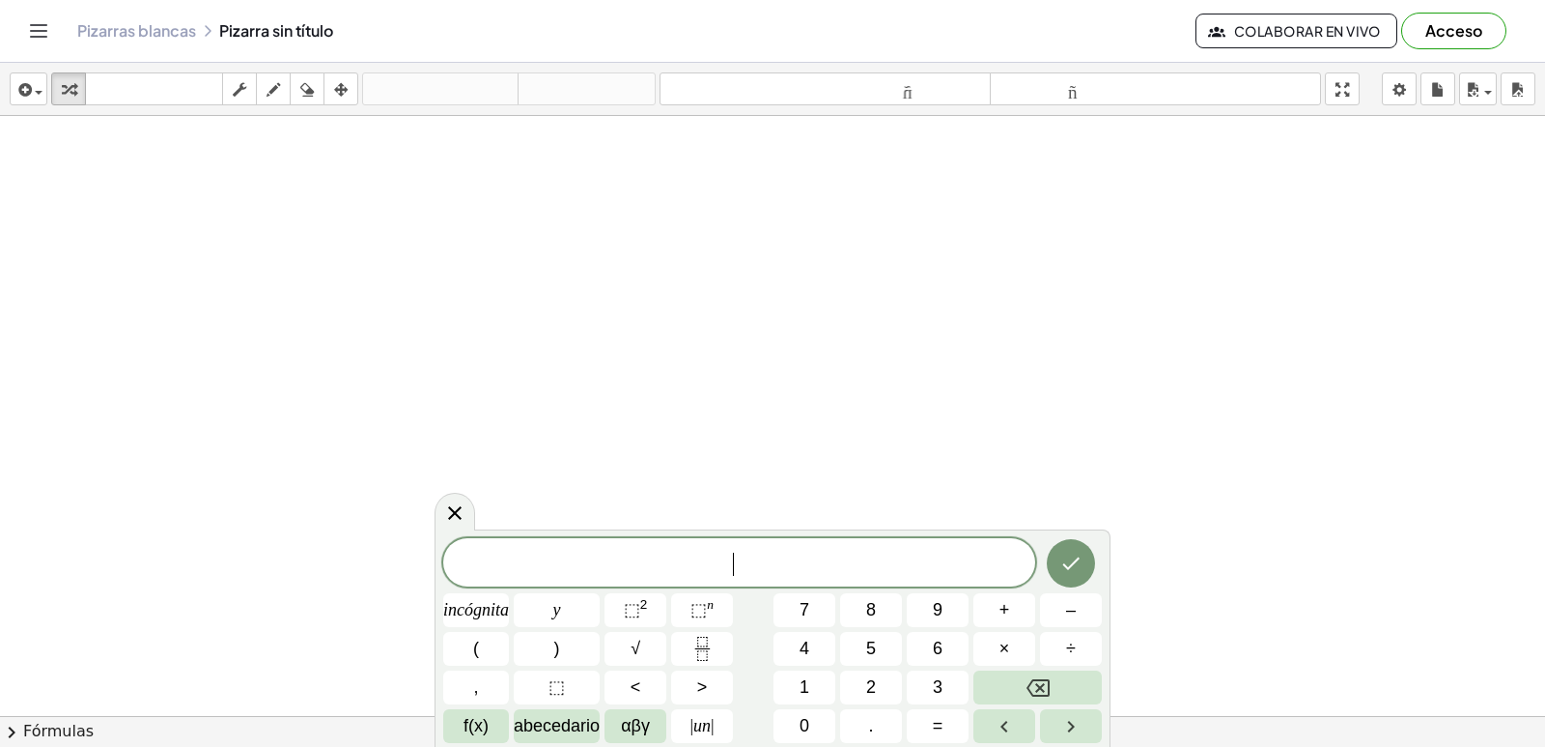
drag, startPoint x: 577, startPoint y: 419, endPoint x: 591, endPoint y: 428, distance: 16.9
click at [579, 419] on div at bounding box center [772, 759] width 1545 height 1286
click at [589, 421] on div at bounding box center [772, 759] width 1545 height 1286
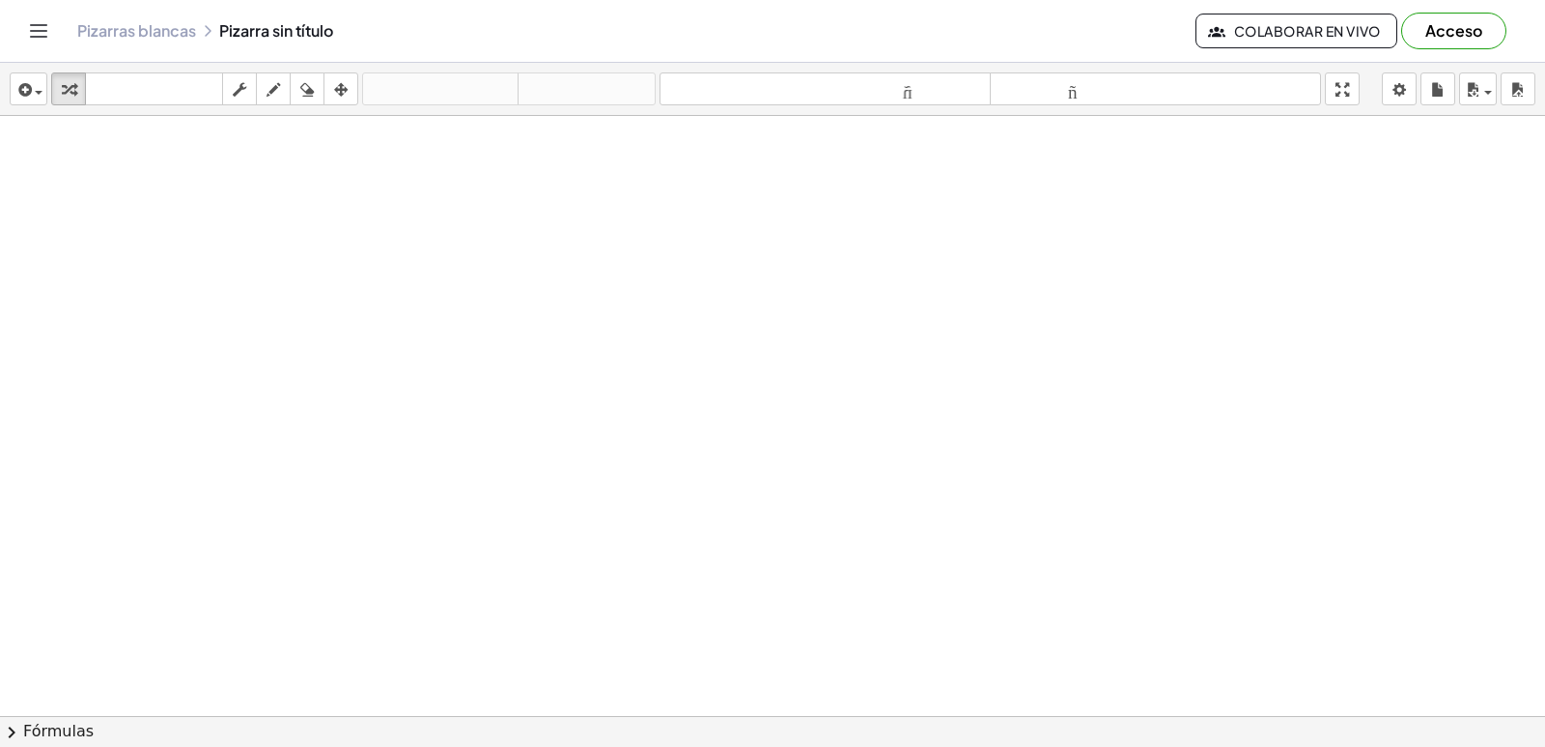
click at [694, 468] on div at bounding box center [772, 759] width 1545 height 1286
click at [690, 453] on div at bounding box center [772, 759] width 1545 height 1286
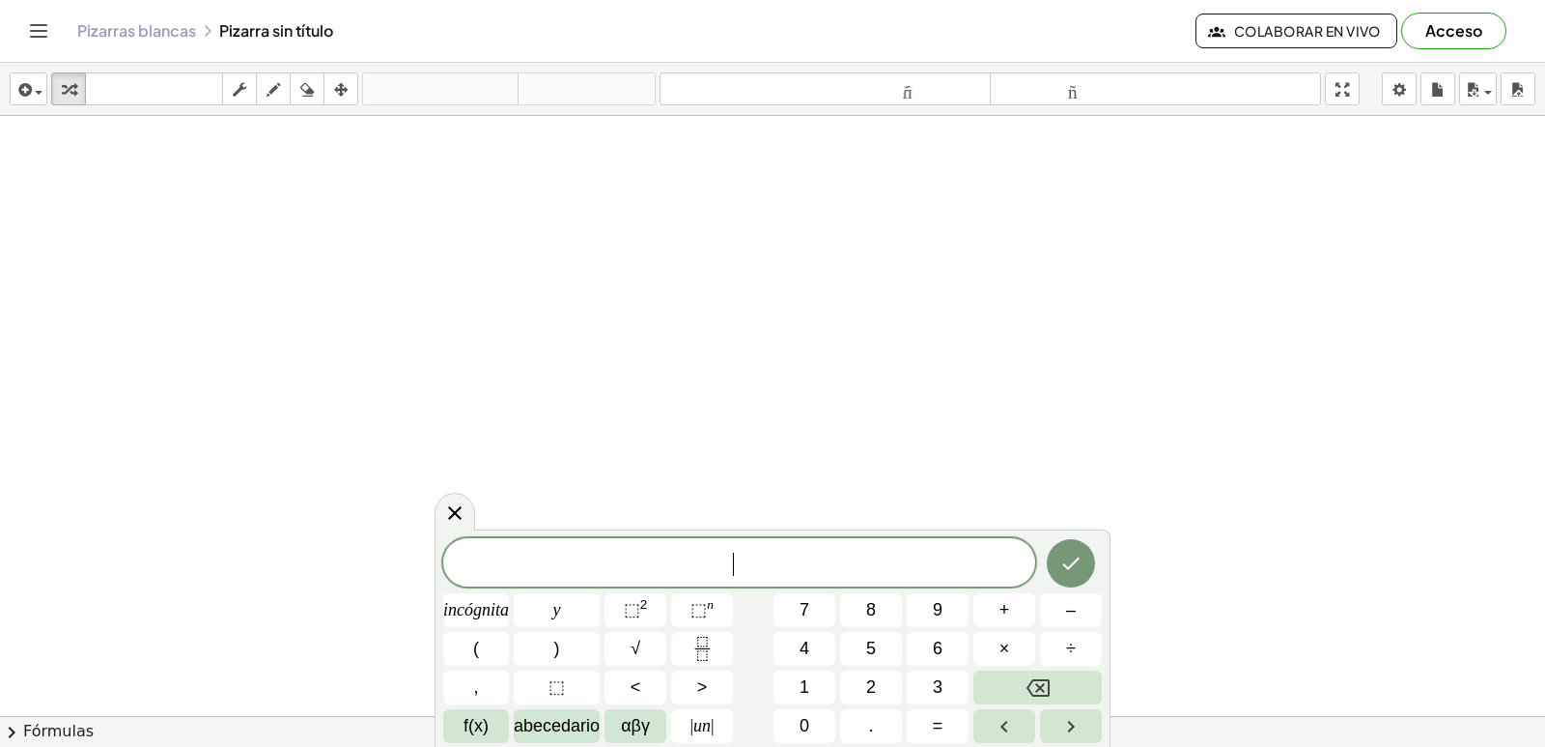
click at [691, 430] on div at bounding box center [772, 759] width 1545 height 1286
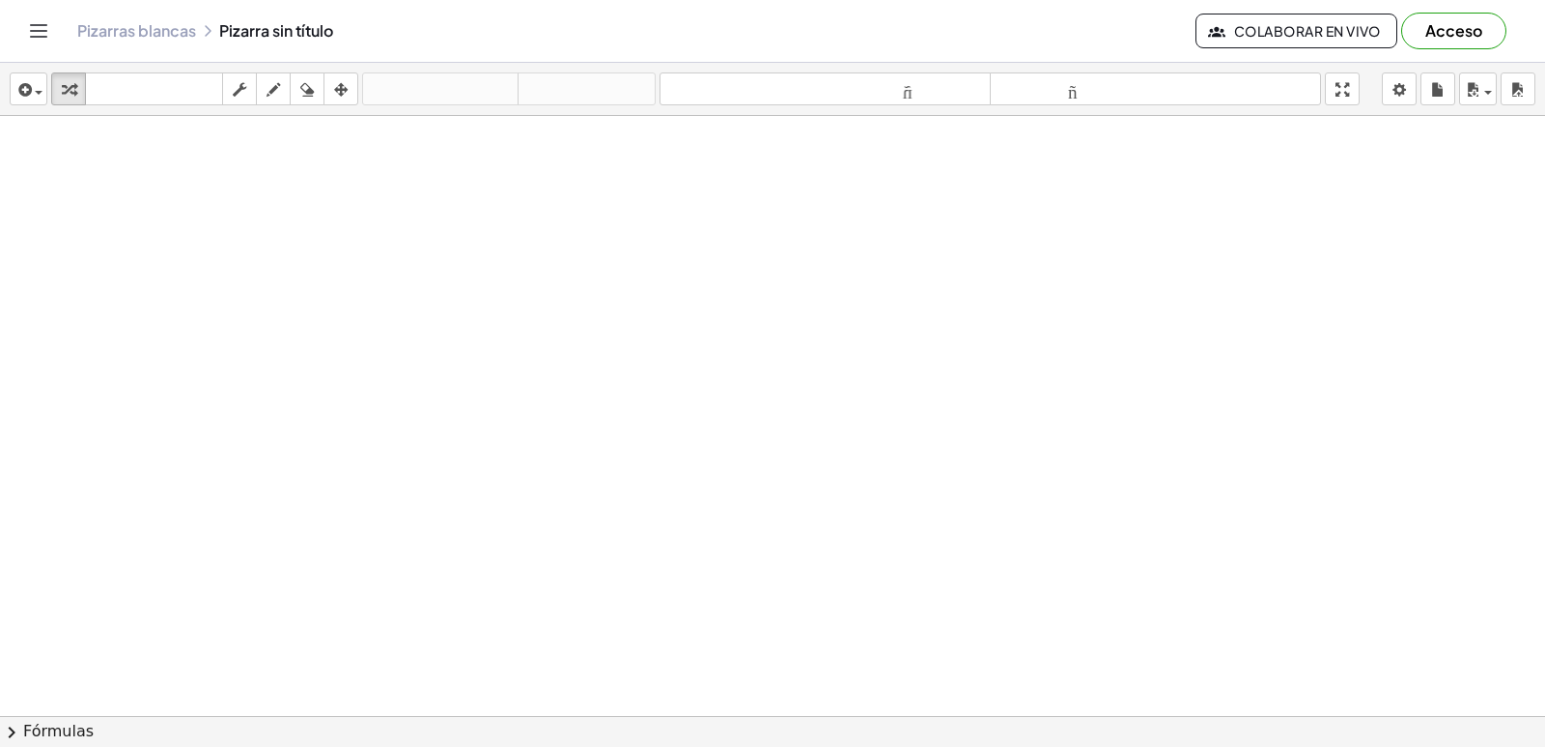
click at [684, 423] on div at bounding box center [772, 759] width 1545 height 1286
click at [685, 402] on div at bounding box center [772, 759] width 1545 height 1286
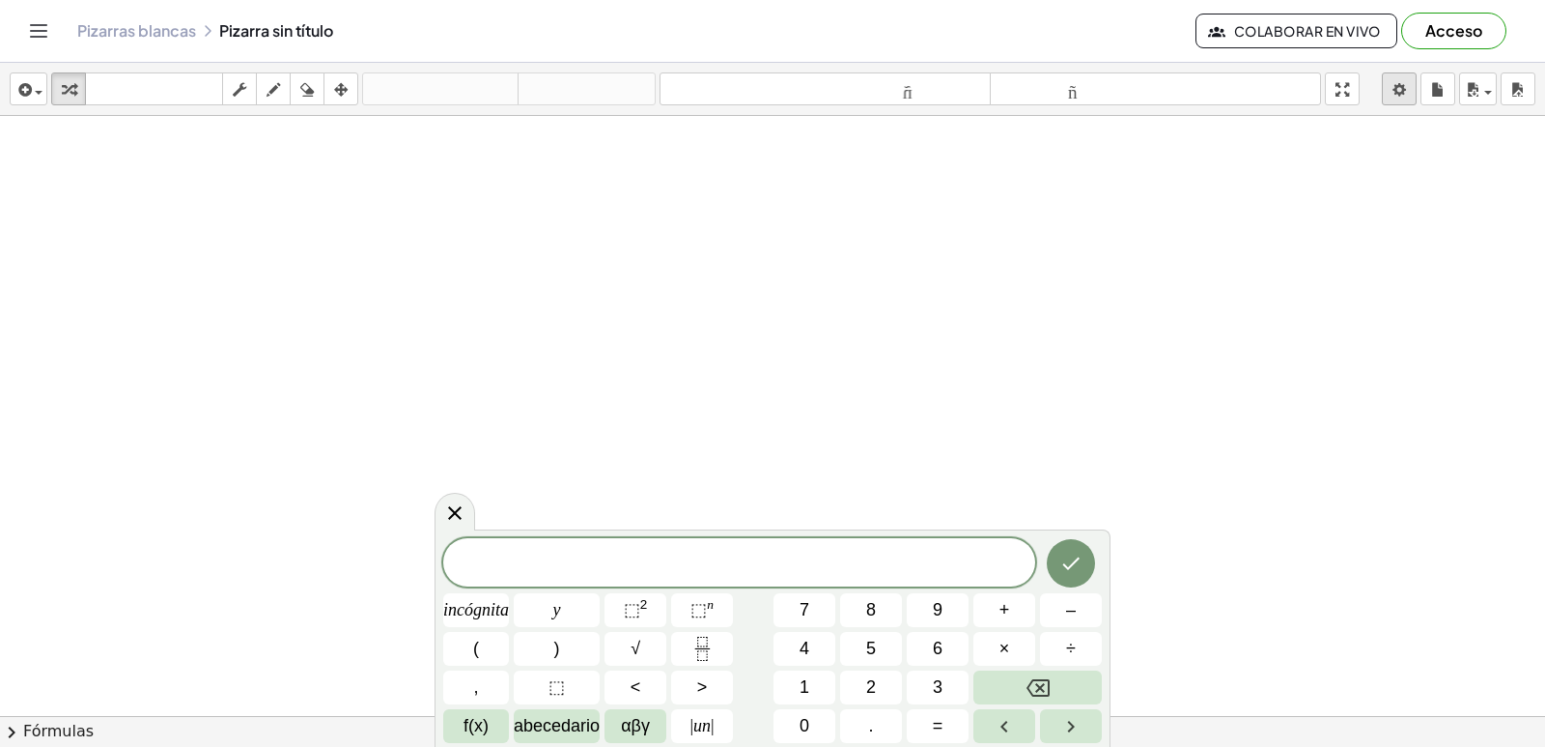
click at [1409, 82] on body "Actividades matemáticas fáciles de comprender Empezar Banco de actividades Trab…" at bounding box center [772, 373] width 1545 height 747
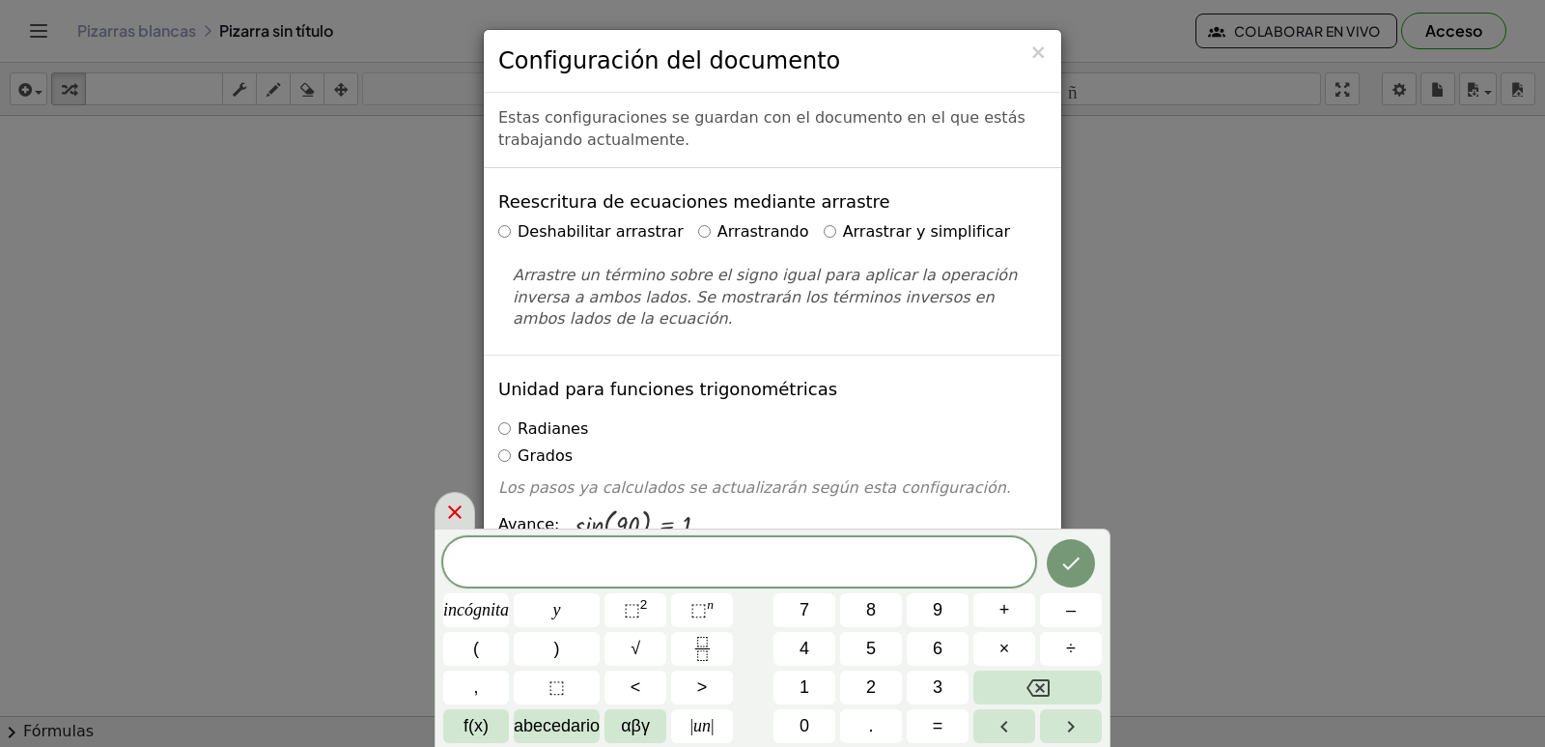
click at [461, 498] on div at bounding box center [455, 511] width 41 height 38
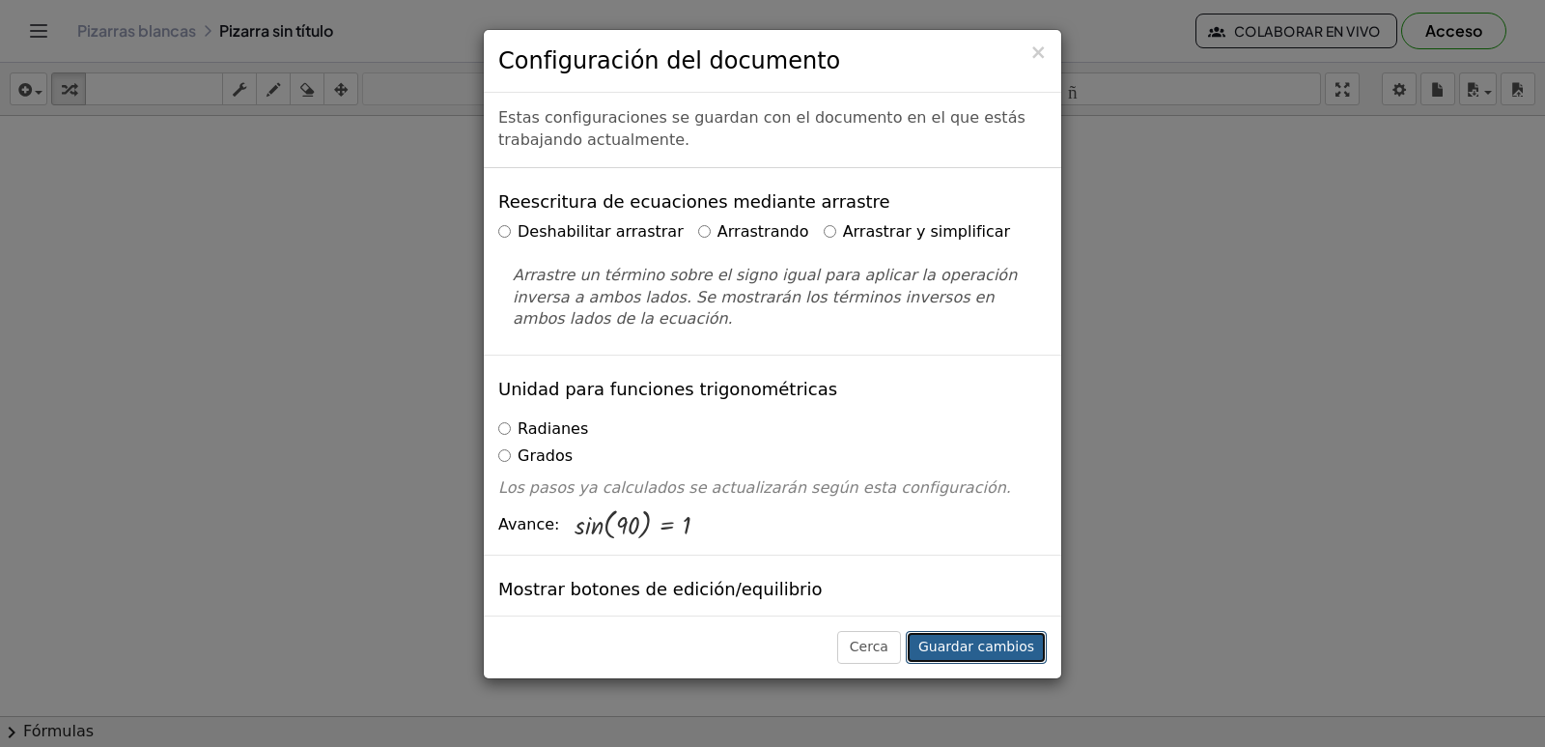
click at [990, 641] on font "Guardar cambios" at bounding box center [977, 645] width 116 height 15
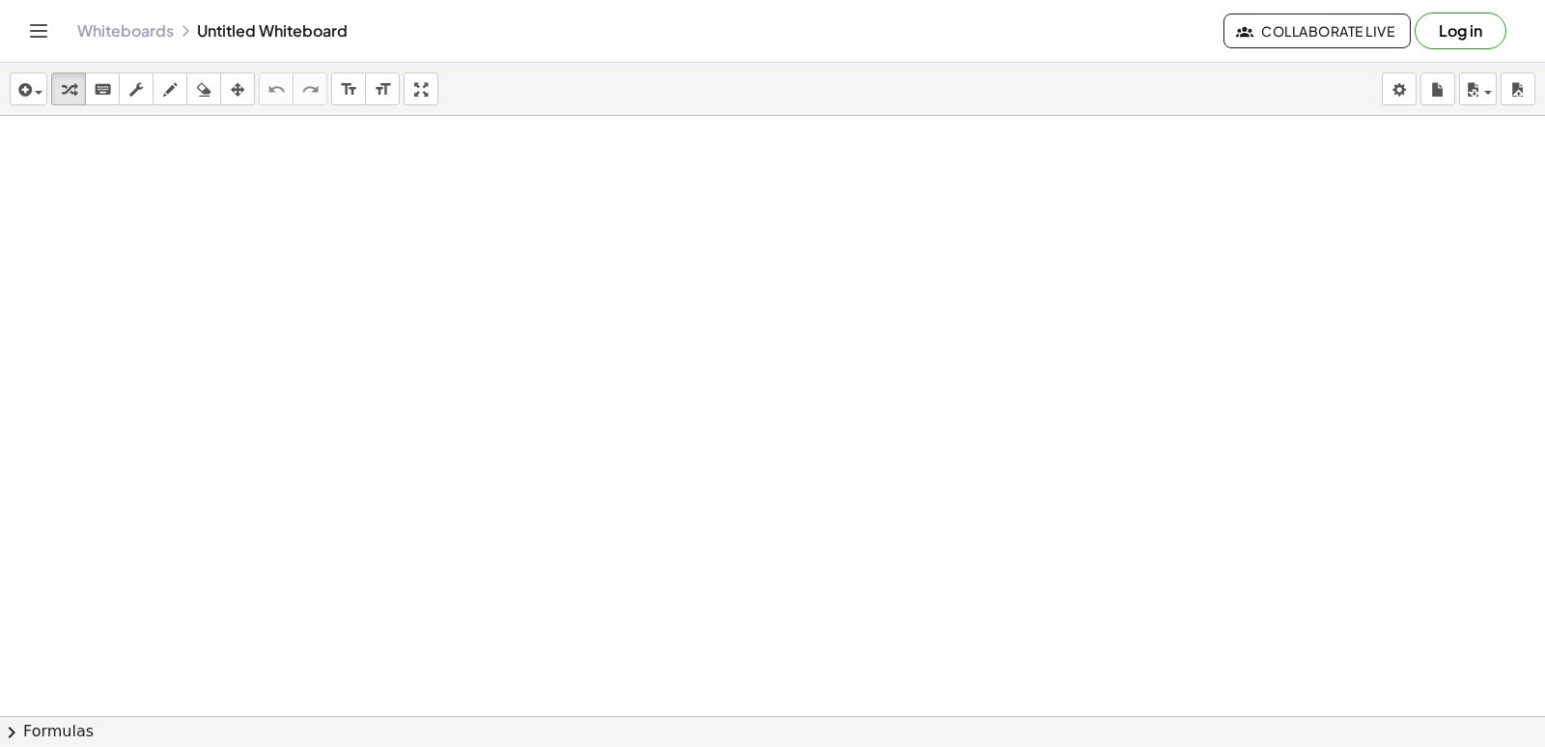
drag, startPoint x: 1053, startPoint y: 140, endPoint x: 1035, endPoint y: 159, distance: 26.0
click at [1040, 159] on div "insert select one: Math Expression Function Text Youtube Video Graphing Geometr…" at bounding box center [772, 405] width 1545 height 684
click at [153, 0] on html "Graspable Math Activities Get Started Activity Bank Assigned Work Classes White…" at bounding box center [772, 373] width 1545 height 747
click at [995, 360] on div at bounding box center [772, 759] width 1545 height 1286
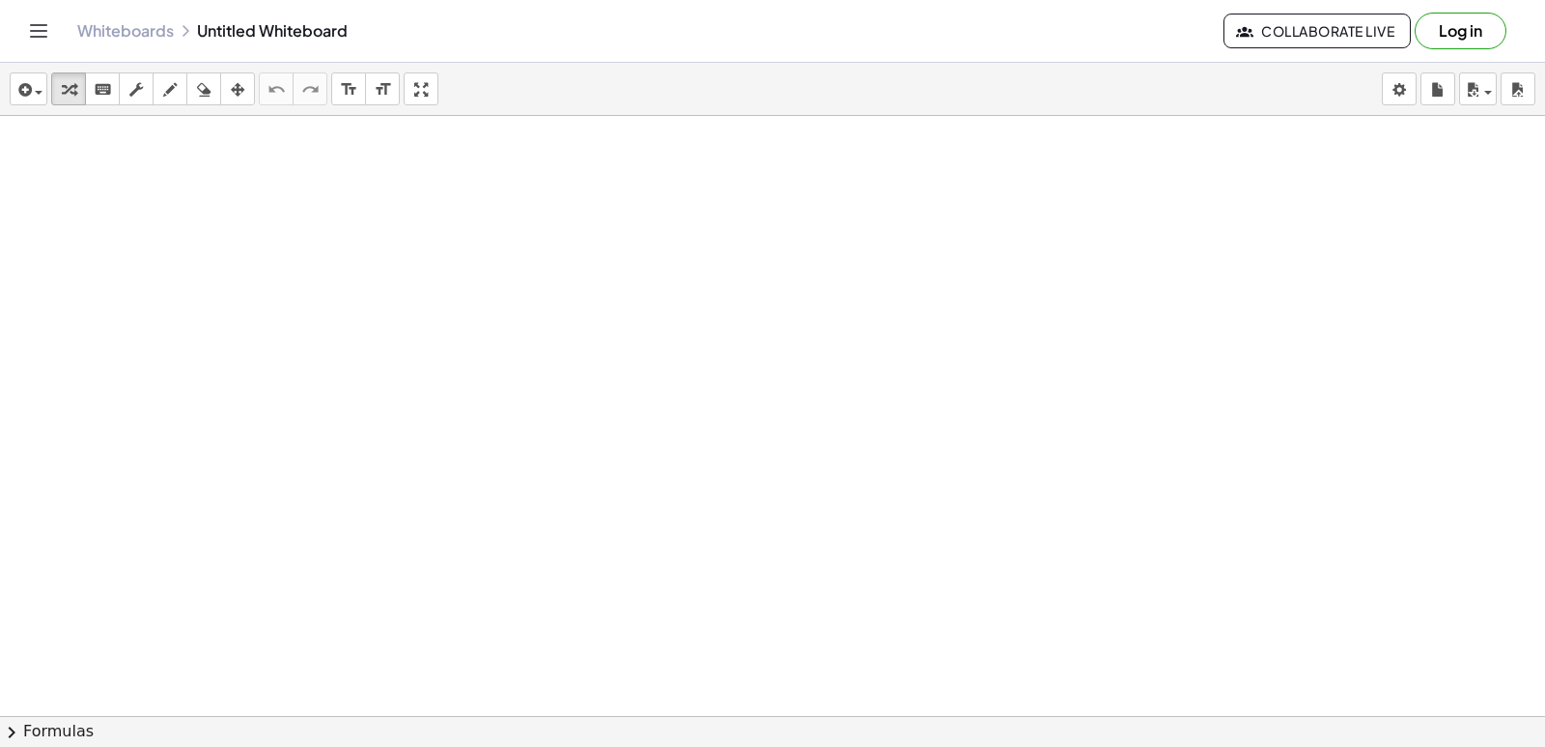
drag, startPoint x: 764, startPoint y: 318, endPoint x: 701, endPoint y: 403, distance: 105.7
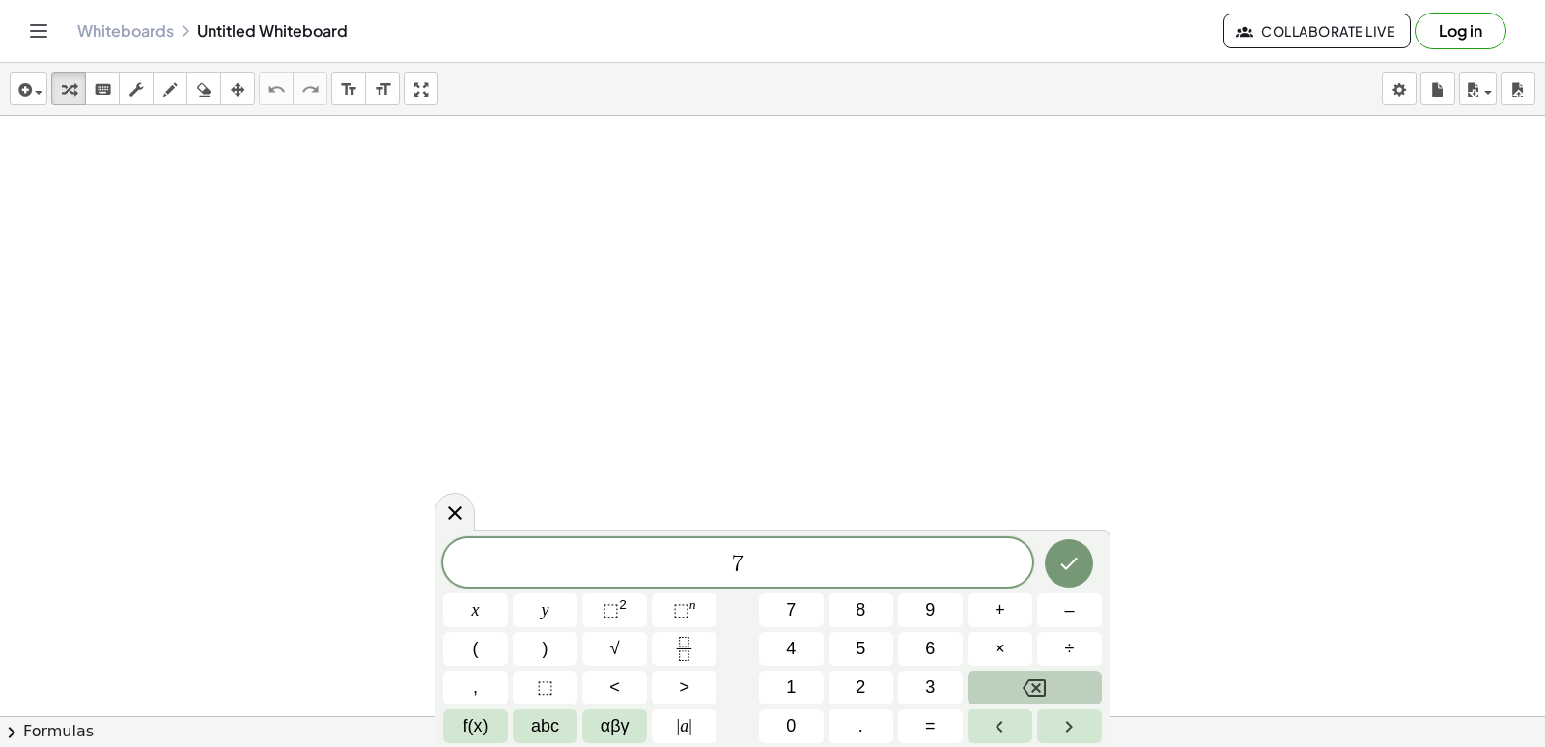
click at [1026, 689] on icon "Backspace" at bounding box center [1034, 687] width 23 height 17
click at [1070, 690] on button "Backspace" at bounding box center [1035, 687] width 134 height 34
click at [450, 501] on icon at bounding box center [454, 511] width 23 height 23
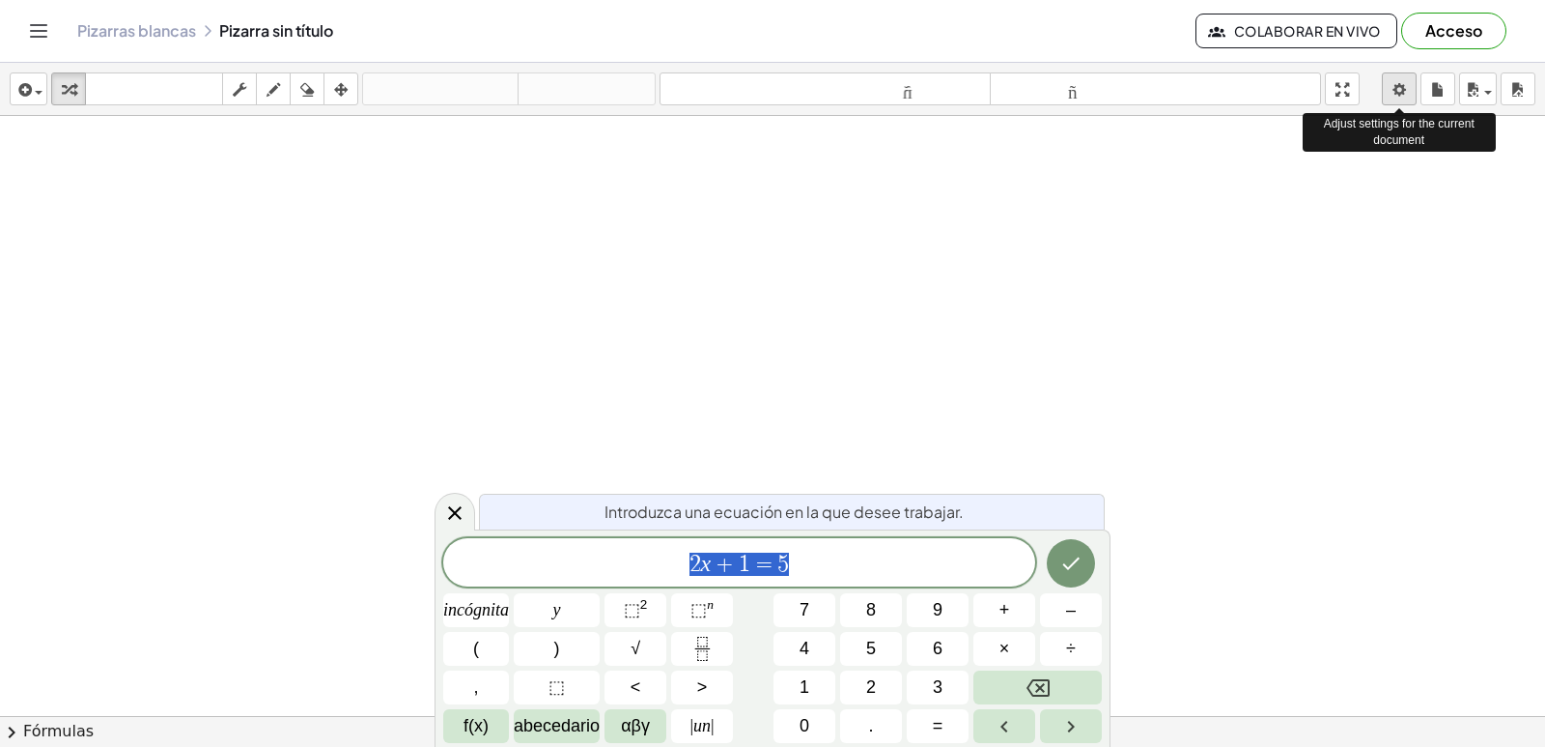
click at [1394, 90] on body "Actividades matemáticas fáciles de comprender Empezar Banco de actividades Trab…" at bounding box center [772, 373] width 1545 height 747
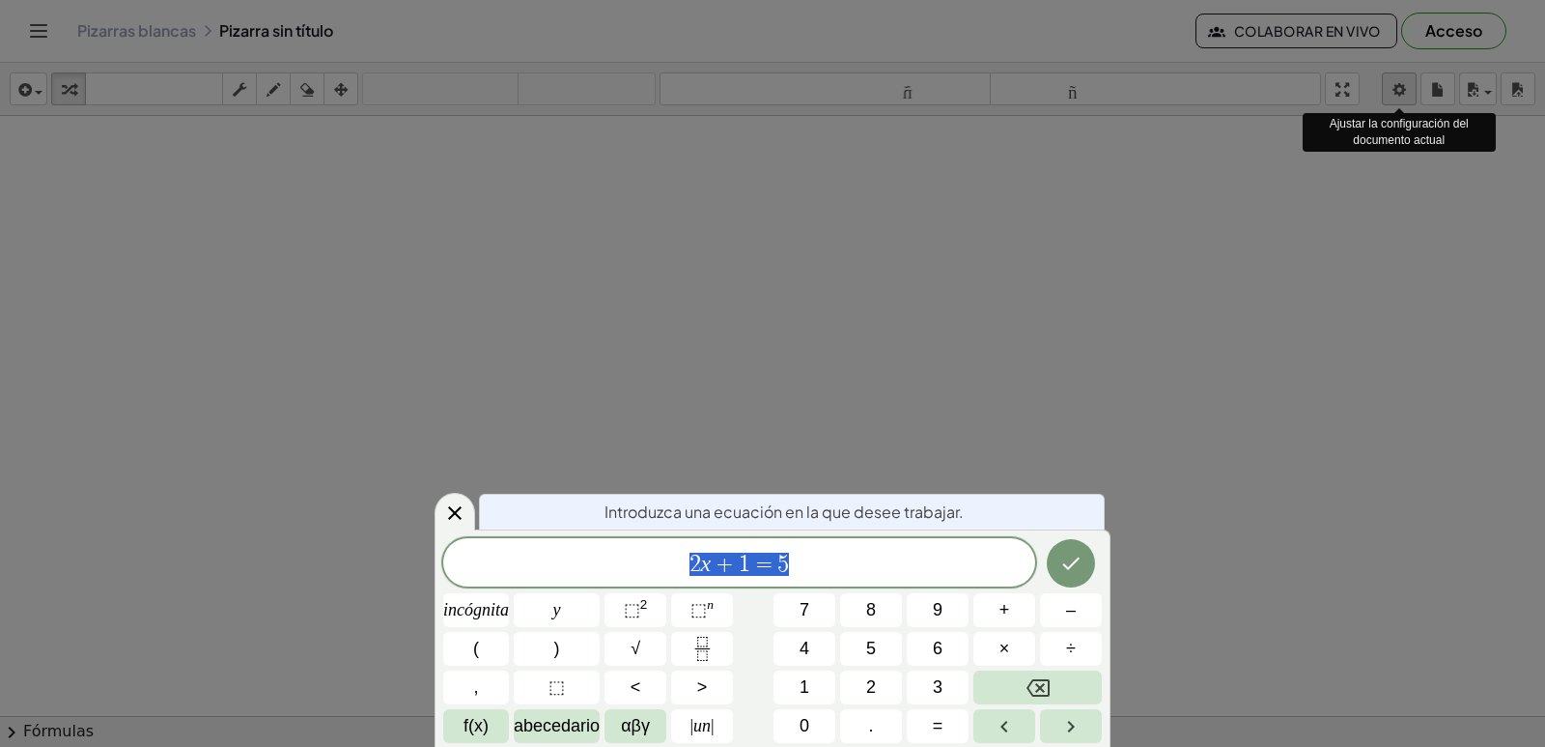
click at [0, 0] on div "× Configuración del documento Estas configuraciones se guardan con el documento…" at bounding box center [0, 0] width 0 height 0
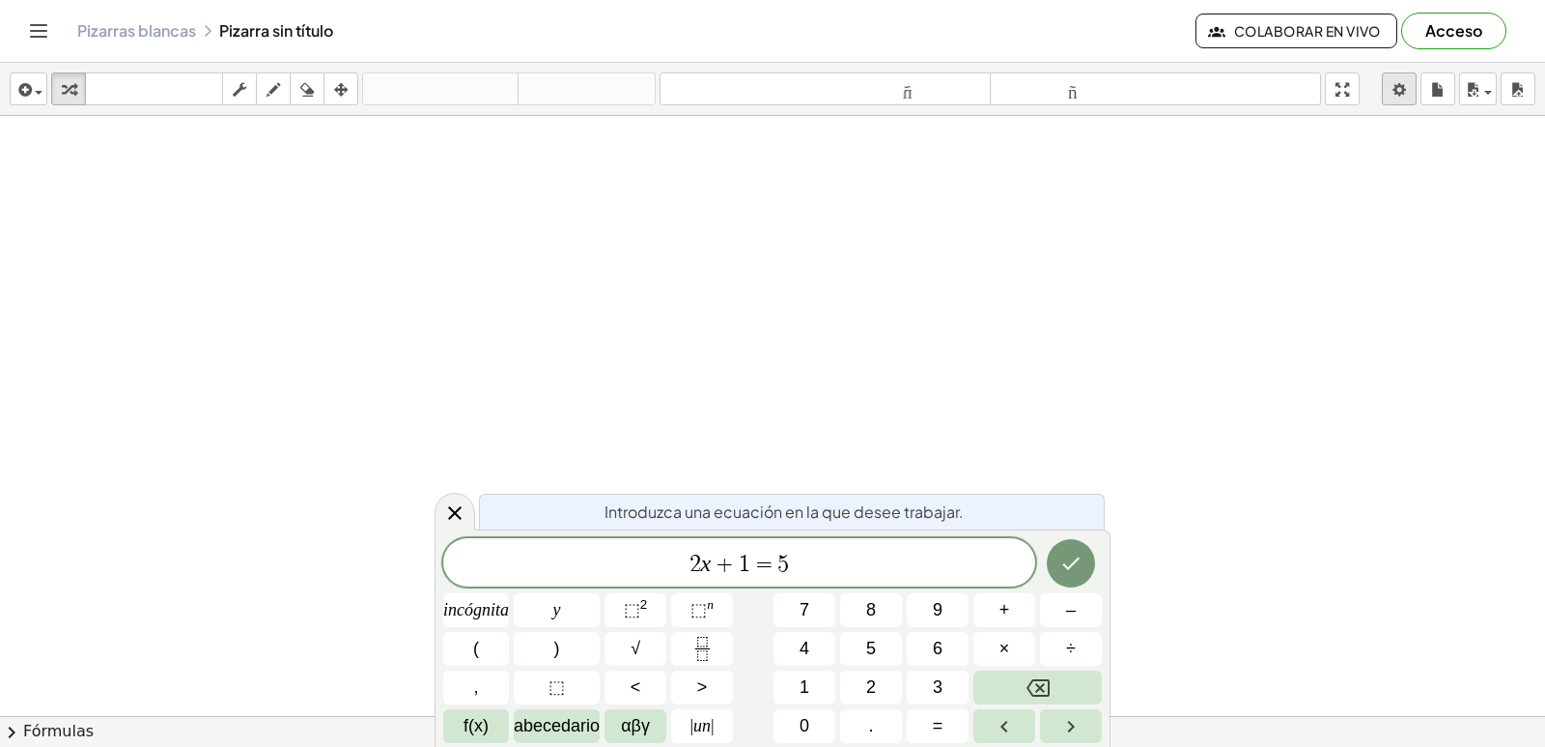
click at [1401, 89] on body "Actividades matemáticas fáciles de comprender Empezar Banco de actividades Trab…" at bounding box center [772, 373] width 1545 height 747
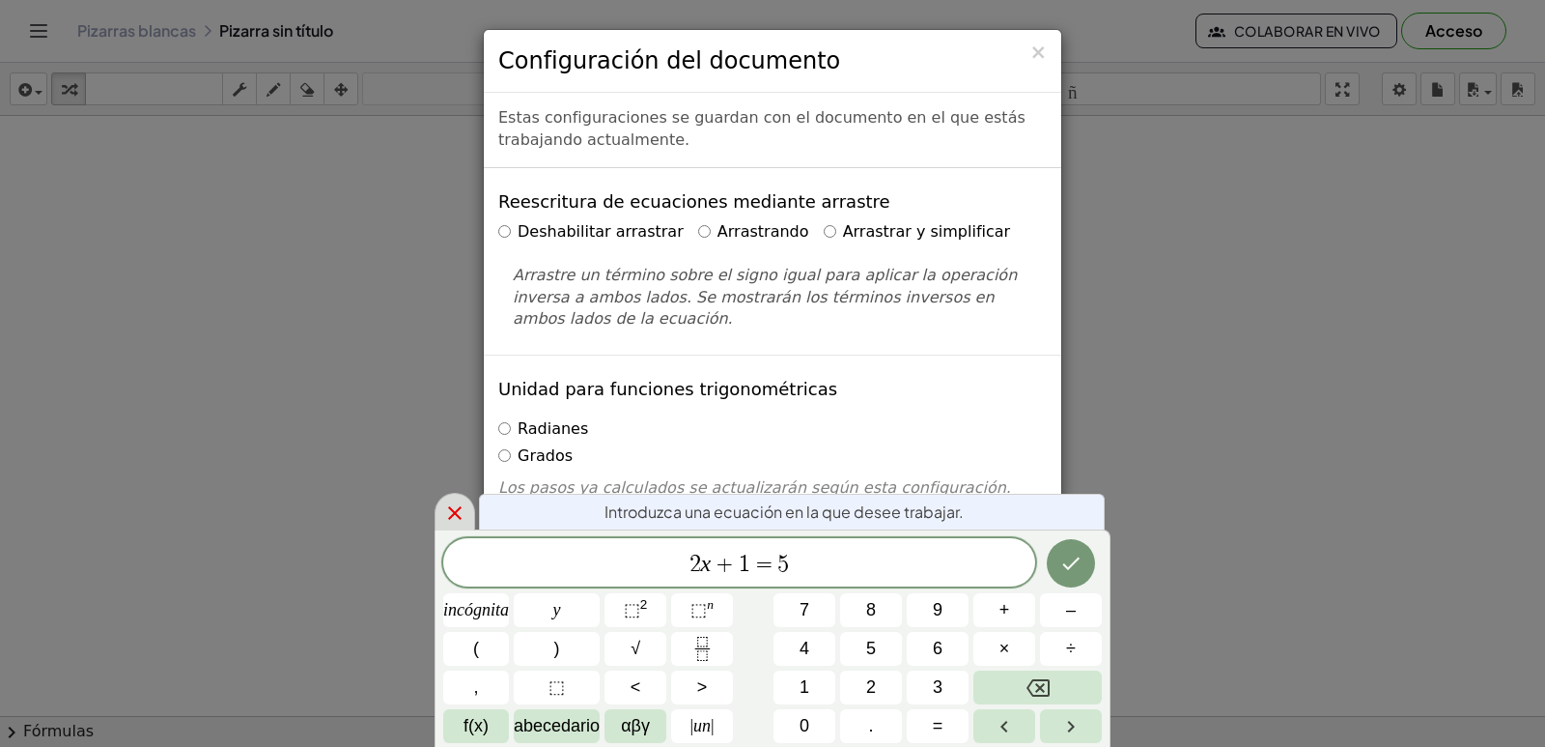
click at [462, 512] on icon at bounding box center [454, 512] width 23 height 23
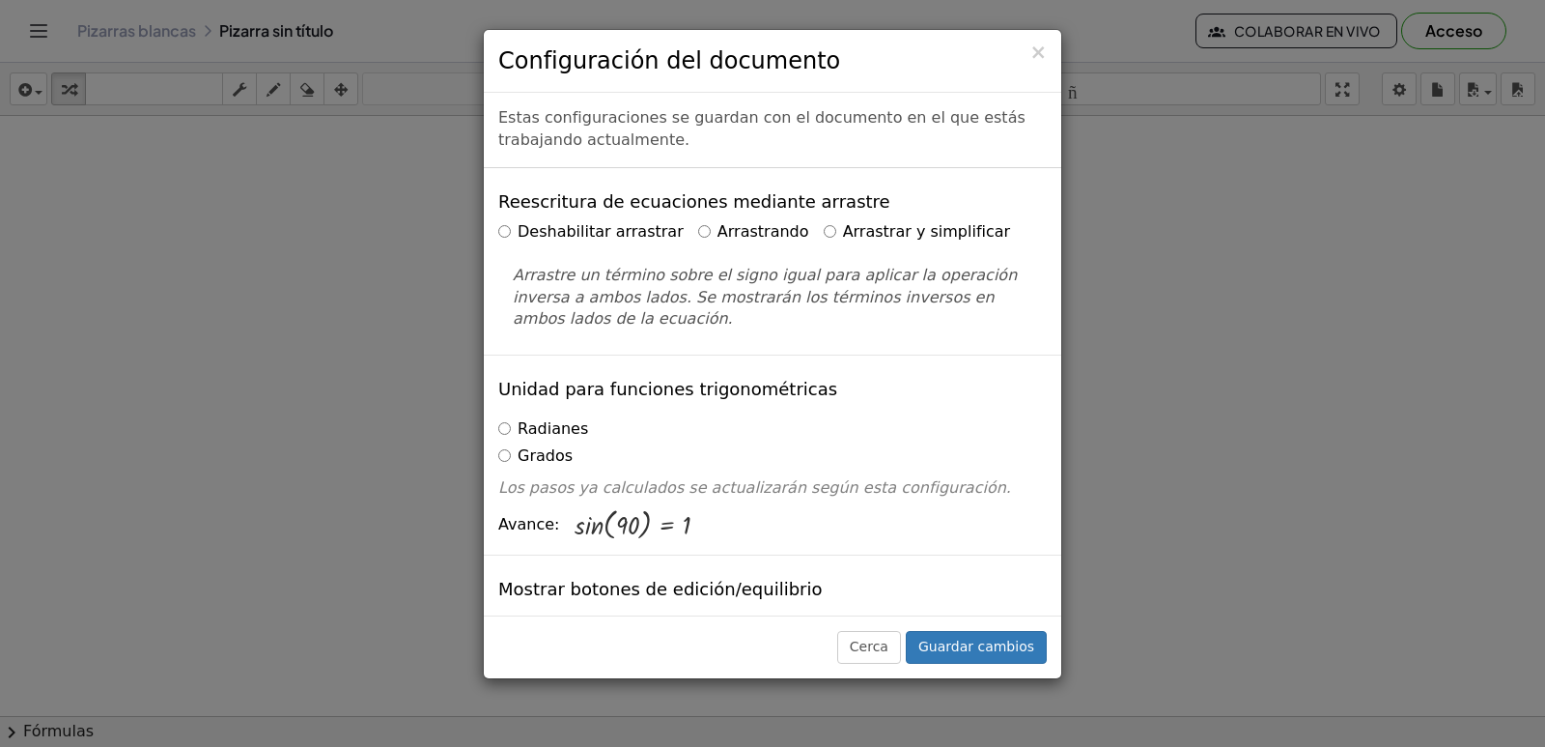
click at [824, 229] on label "Arrastrar y simplificar" at bounding box center [917, 232] width 187 height 22
click at [992, 640] on font "Guardar cambios" at bounding box center [977, 645] width 116 height 15
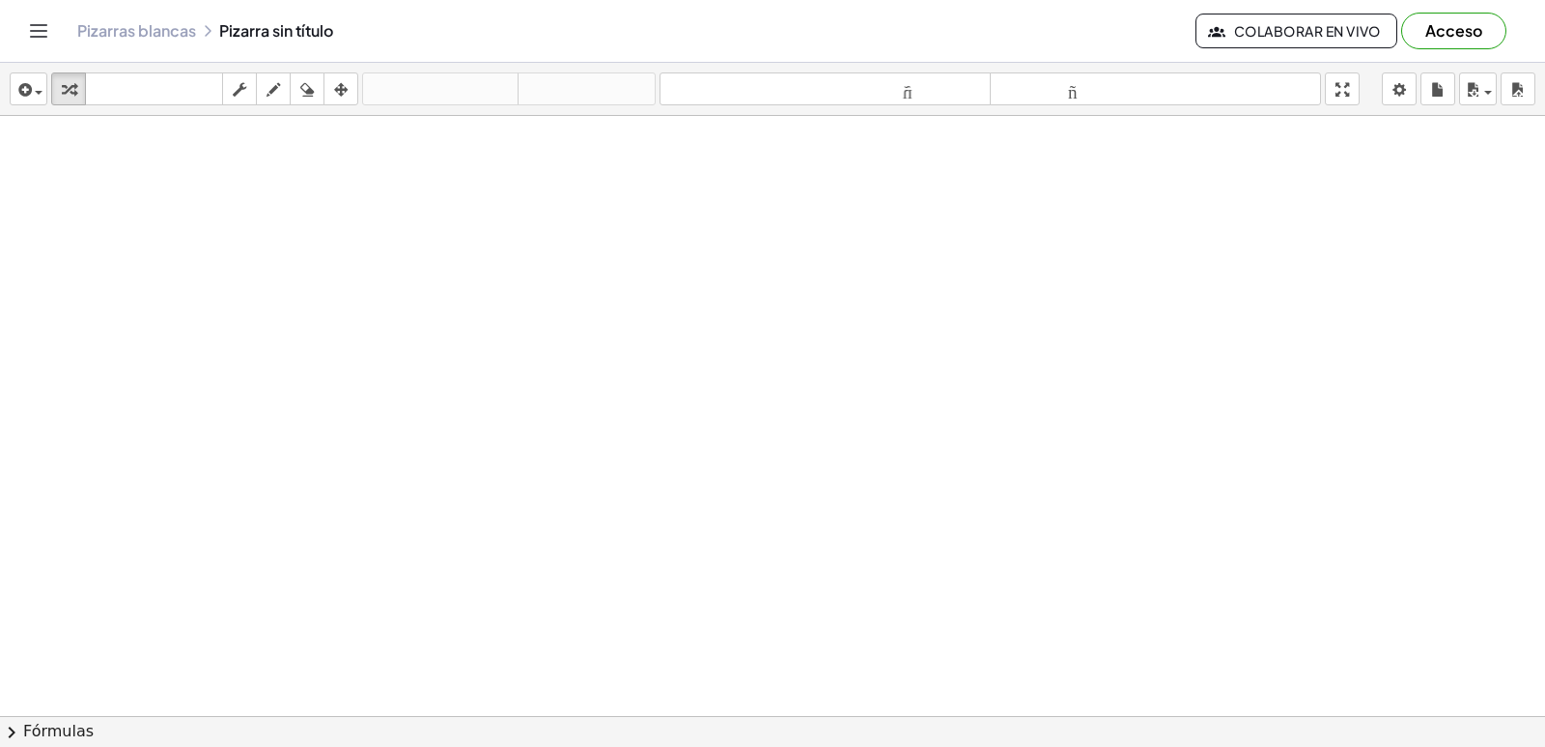
click at [815, 455] on div at bounding box center [772, 759] width 1545 height 1286
click at [1394, 79] on body "Actividades matemáticas fáciles de comprender Empezar Banco de actividades Trab…" at bounding box center [772, 373] width 1545 height 747
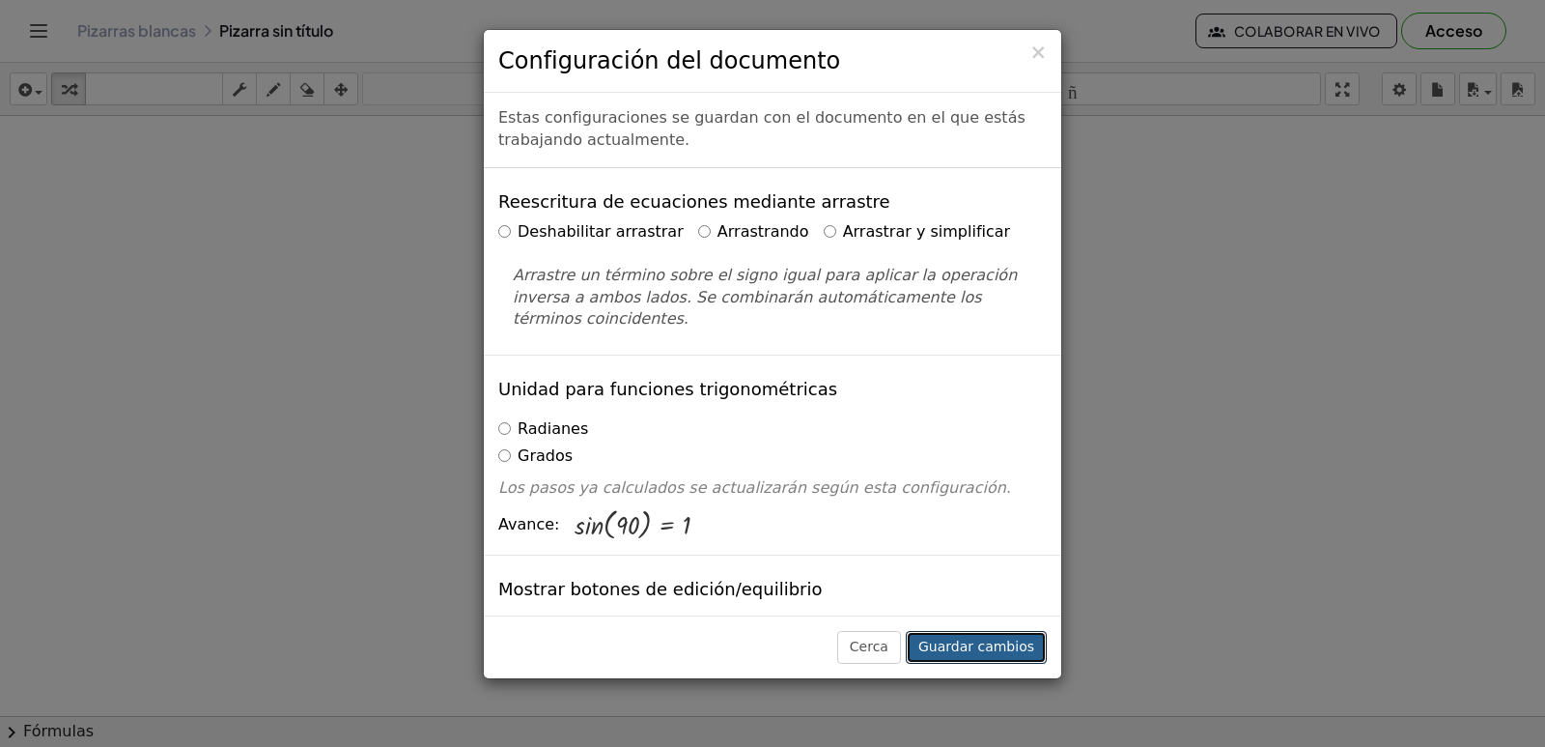
drag, startPoint x: 1008, startPoint y: 657, endPoint x: 910, endPoint y: 635, distance: 101.0
click at [1006, 654] on font "Guardar cambios" at bounding box center [977, 645] width 116 height 15
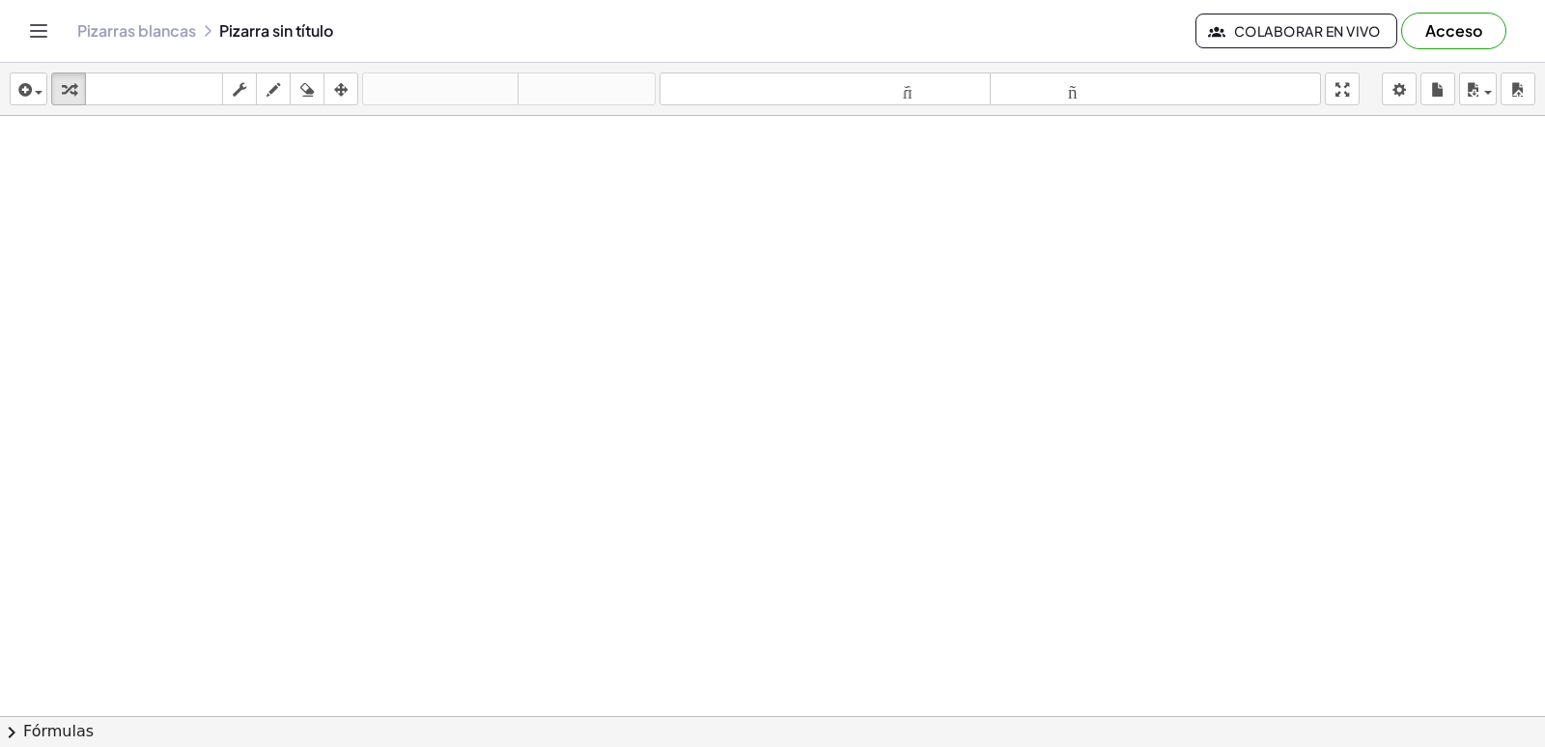
click at [755, 536] on div at bounding box center [772, 759] width 1545 height 1286
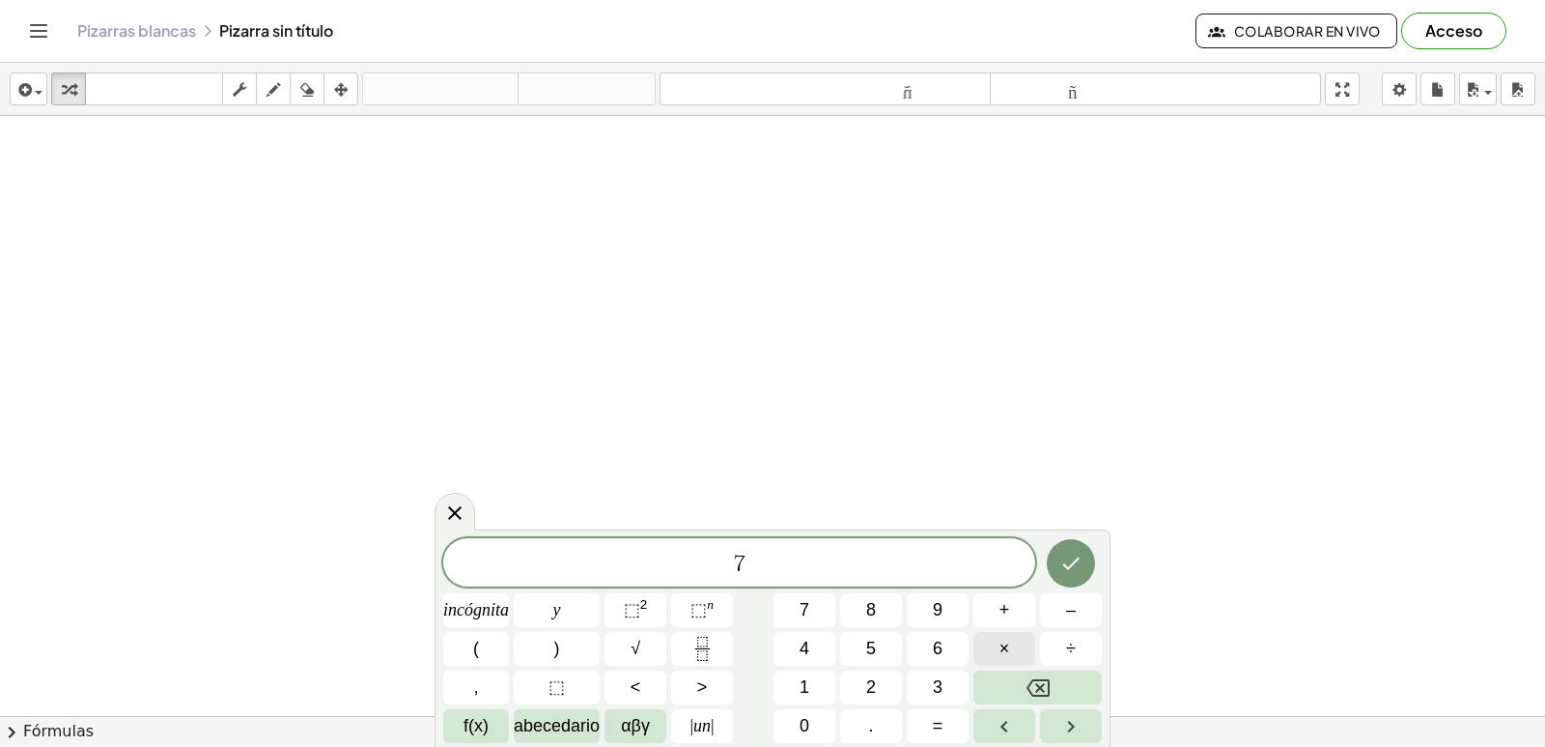
click at [1005, 635] on button "×" at bounding box center [1005, 649] width 62 height 34
click at [1064, 681] on button "Retroceso" at bounding box center [1038, 687] width 128 height 34
click at [989, 636] on button "×" at bounding box center [1005, 649] width 62 height 34
click at [1016, 608] on button "+" at bounding box center [1005, 610] width 62 height 34
click at [862, 640] on button "5" at bounding box center [871, 649] width 62 height 34
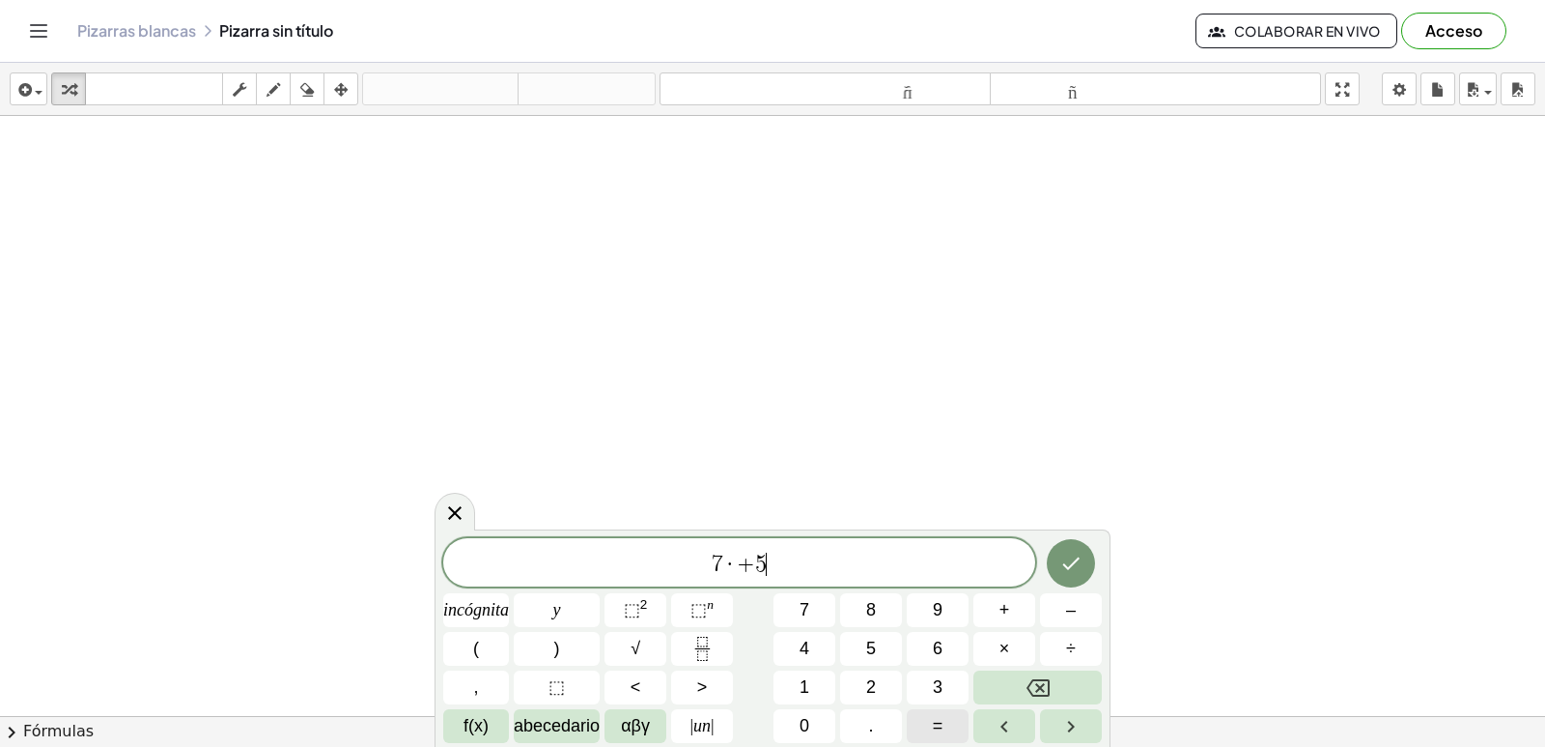
click at [929, 716] on button "=" at bounding box center [938, 726] width 62 height 34
click at [1071, 556] on icon "Hecho" at bounding box center [1071, 562] width 23 height 23
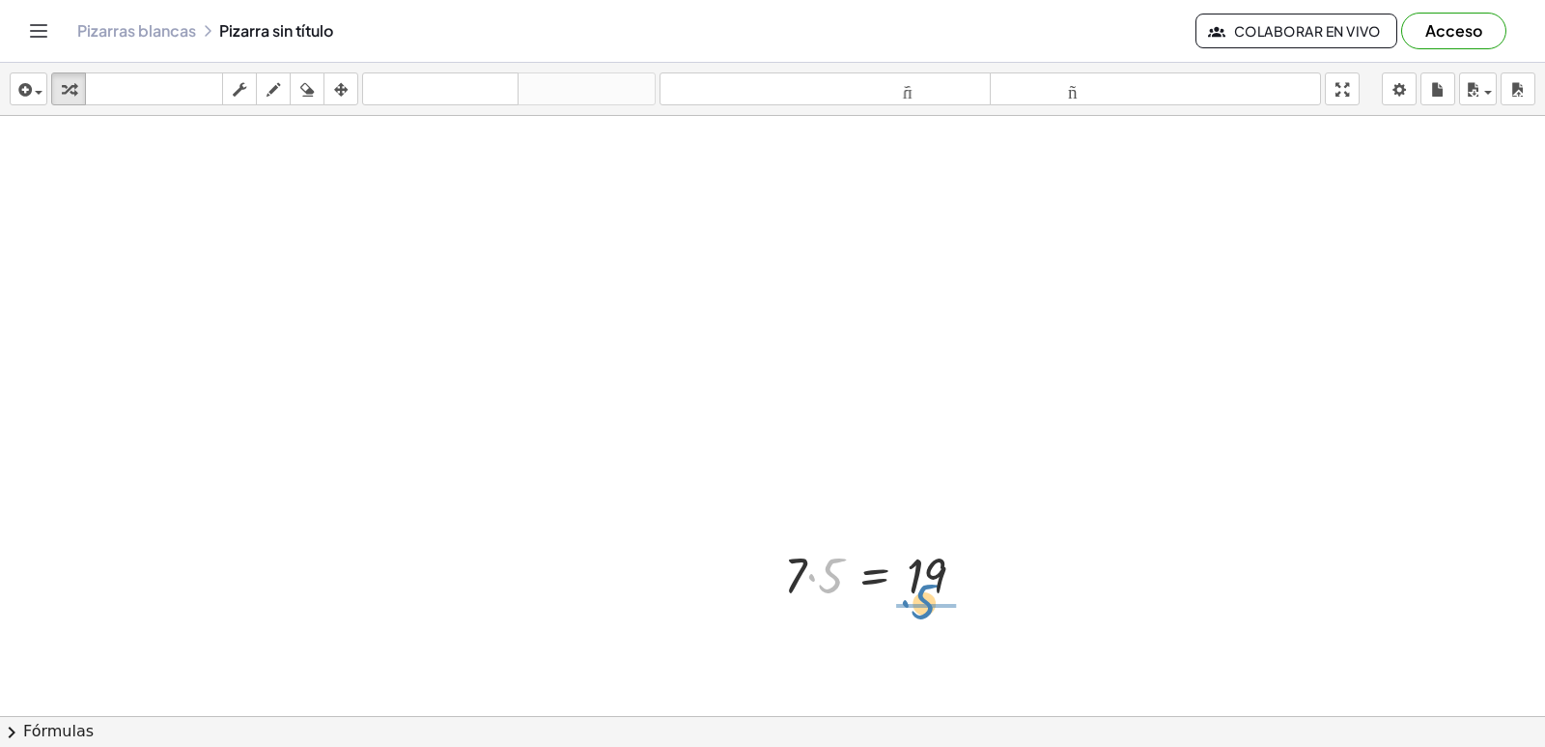
drag, startPoint x: 832, startPoint y: 576, endPoint x: 931, endPoint y: 605, distance: 103.6
drag, startPoint x: 873, startPoint y: 668, endPoint x: 842, endPoint y: 584, distance: 89.5
click at [875, 576] on div "· 7 · 5 = 19 7 = · 19 · 5 7 · 5 = 19 ·" at bounding box center [875, 576] width 0 height 0
drag, startPoint x: 880, startPoint y: 648, endPoint x: 874, endPoint y: 546, distance: 102.5
drag, startPoint x: 866, startPoint y: 579, endPoint x: 791, endPoint y: 545, distance: 82.6
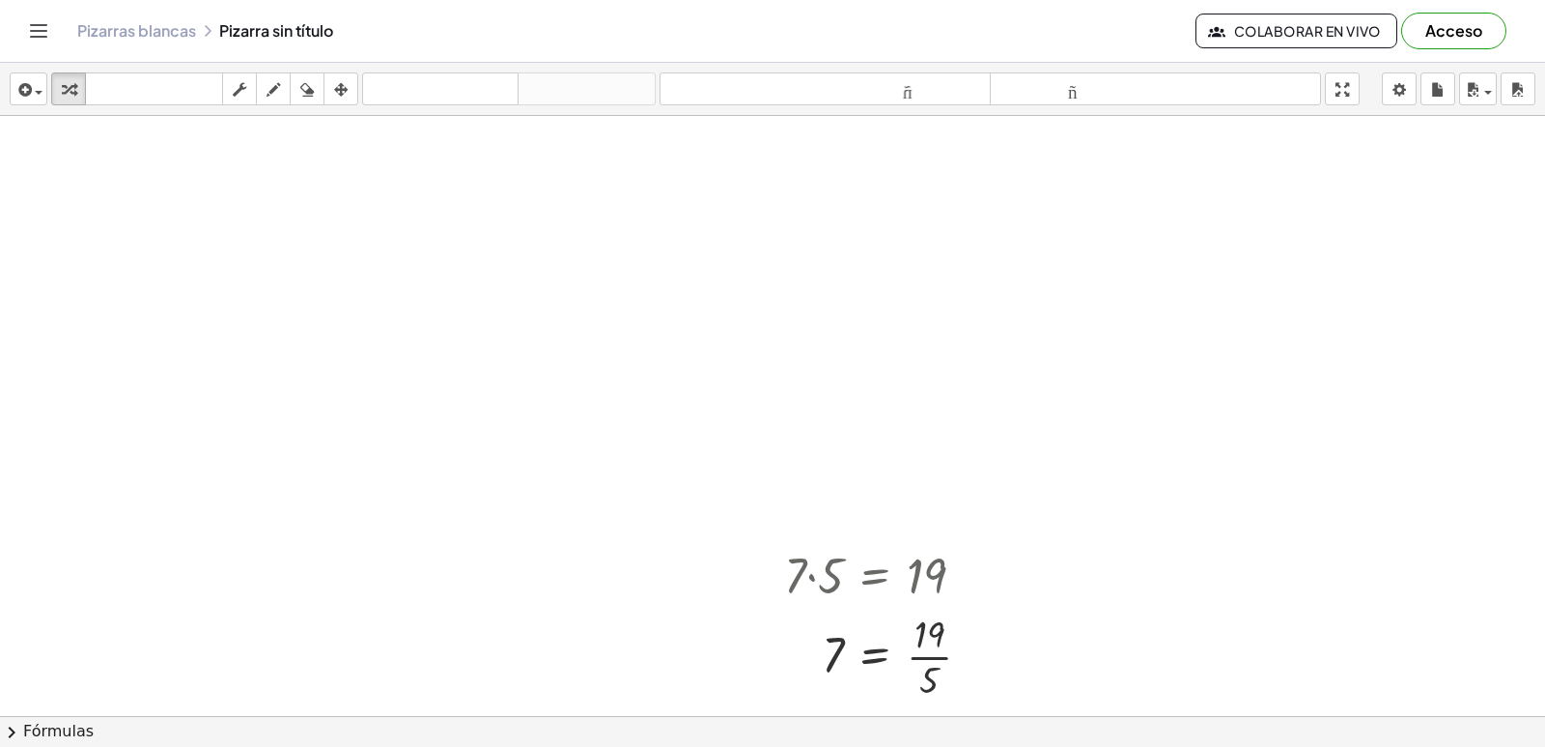
click at [741, 482] on div "· 7 · 5 = 19 7 · 5 = 19 ·" at bounding box center [772, 759] width 1545 height 1286
drag, startPoint x: 876, startPoint y: 627, endPoint x: 848, endPoint y: 529, distance: 101.5
click at [848, 529] on div "· 7 · 5 = 19 7 = · 19 · 5 7 · 5 = 19 ·" at bounding box center [772, 759] width 1545 height 1286
click at [367, 445] on div at bounding box center [772, 759] width 1545 height 1286
drag, startPoint x: 455, startPoint y: 511, endPoint x: 483, endPoint y: 545, distance: 43.9
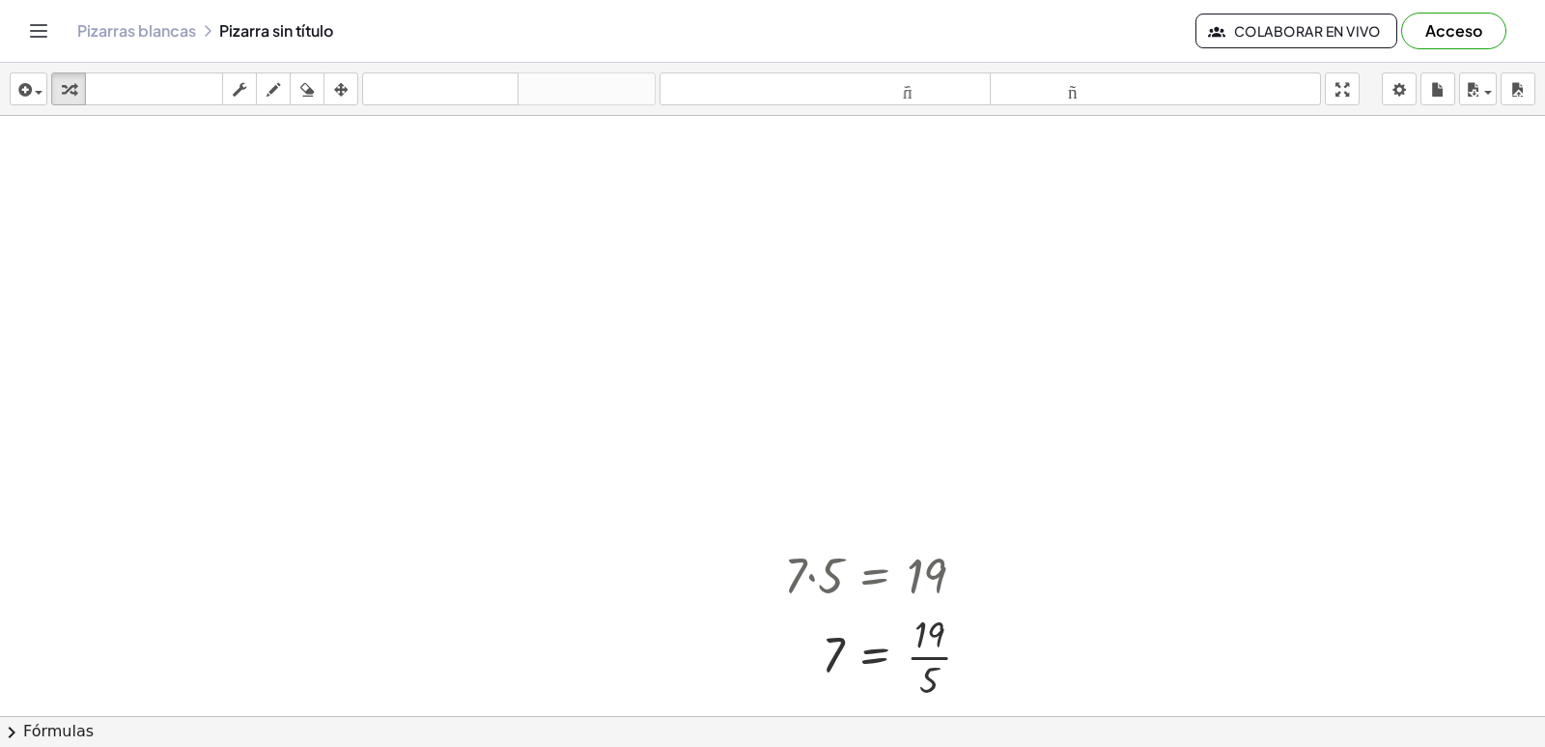
click at [455, 513] on div at bounding box center [772, 759] width 1545 height 1286
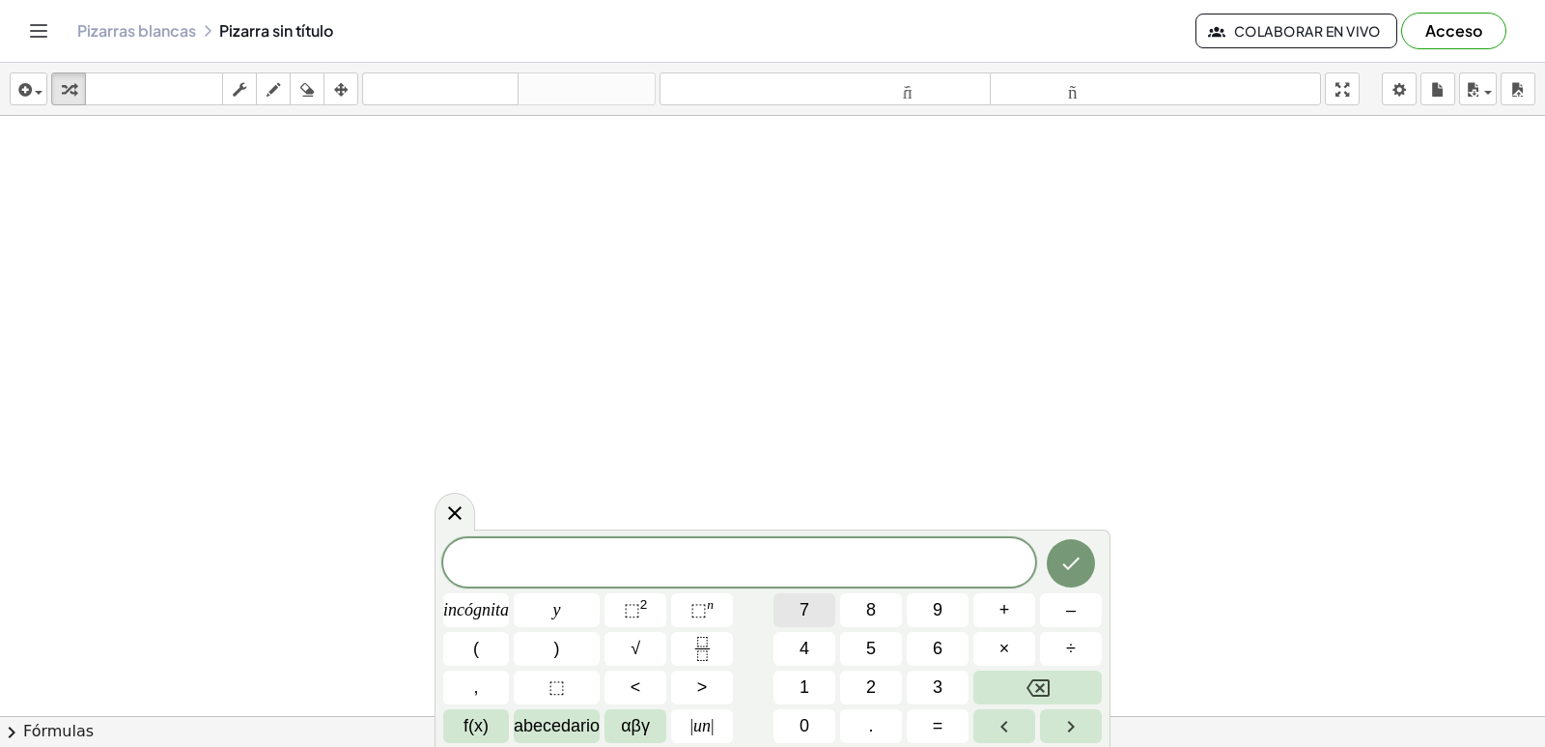
click at [818, 603] on button "7" at bounding box center [805, 610] width 62 height 34
click at [1021, 652] on button "×" at bounding box center [1005, 649] width 62 height 34
click at [1056, 679] on button "Retroceso" at bounding box center [1038, 687] width 128 height 34
click at [1000, 621] on span "+" at bounding box center [1005, 610] width 11 height 26
click at [867, 648] on font "5" at bounding box center [871, 647] width 10 height 19
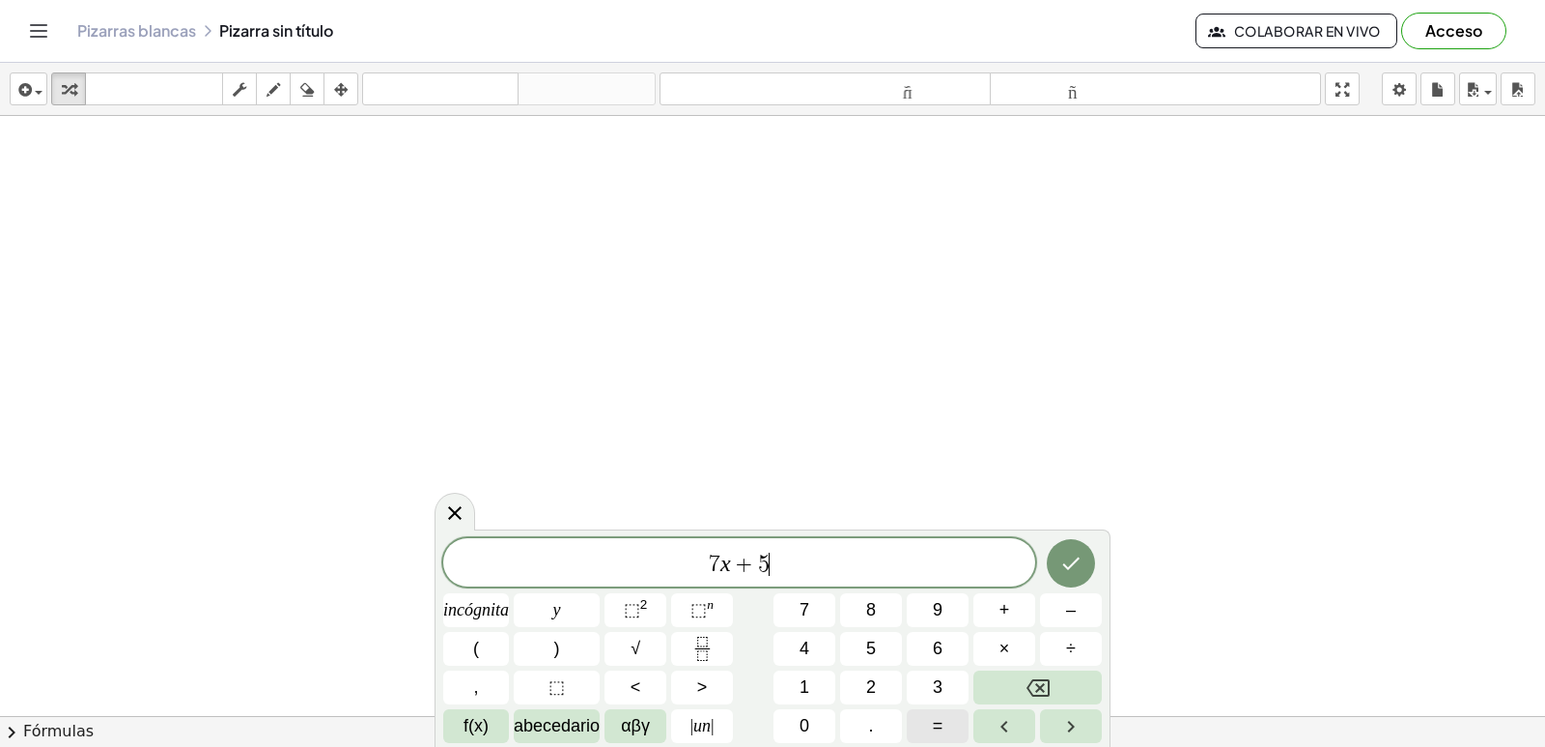
click at [927, 718] on button "=" at bounding box center [938, 726] width 62 height 34
click at [814, 680] on button "1" at bounding box center [805, 687] width 62 height 34
click at [947, 597] on button "9" at bounding box center [938, 610] width 62 height 34
click at [1090, 557] on button "Hecho" at bounding box center [1071, 563] width 48 height 48
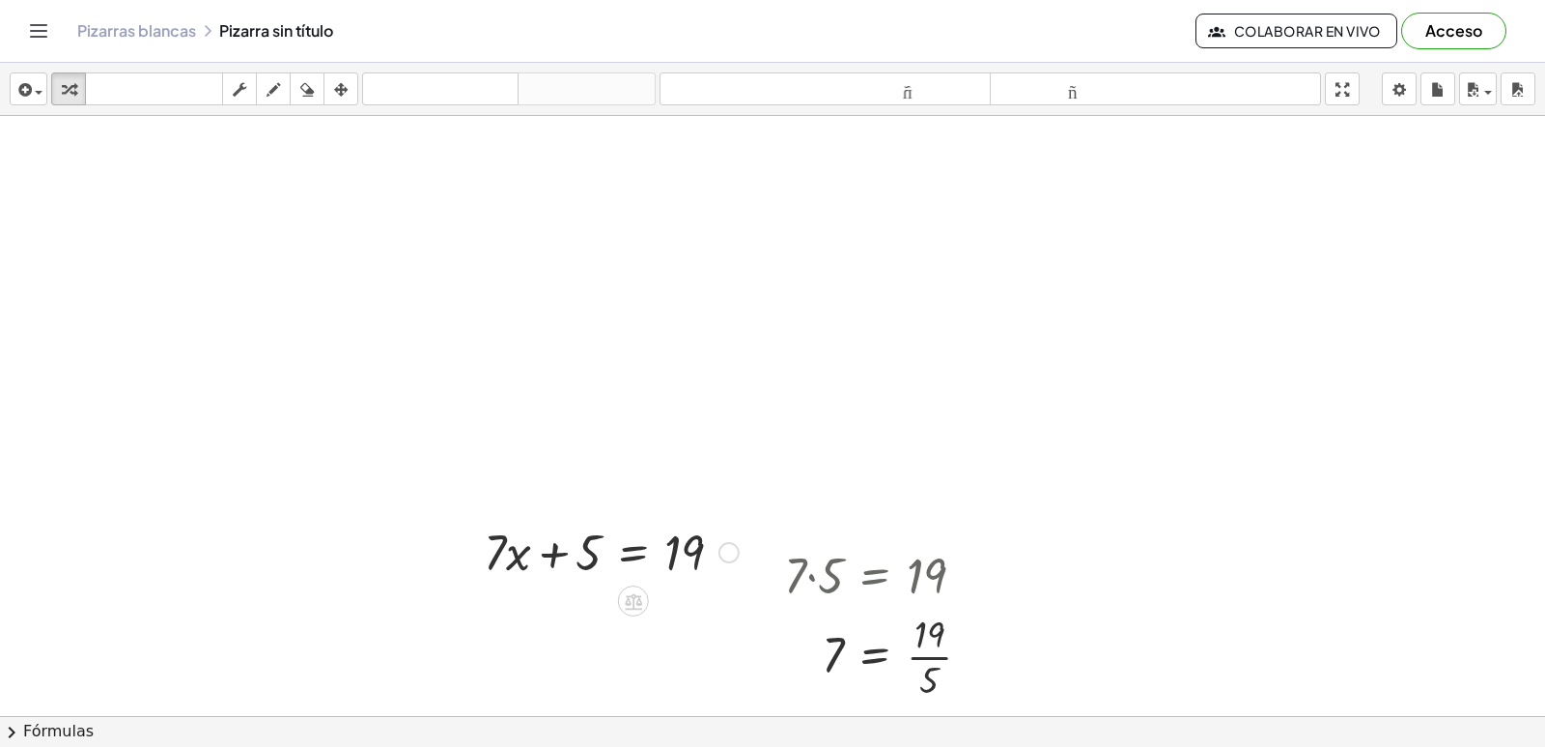
click at [524, 558] on div at bounding box center [611, 551] width 274 height 66
drag, startPoint x: 498, startPoint y: 562, endPoint x: 689, endPoint y: 559, distance: 190.3
click at [689, 559] on div at bounding box center [611, 551] width 274 height 66
drag, startPoint x: 567, startPoint y: 544, endPoint x: 705, endPoint y: 555, distance: 138.6
click at [705, 555] on div at bounding box center [621, 550] width 267 height 97
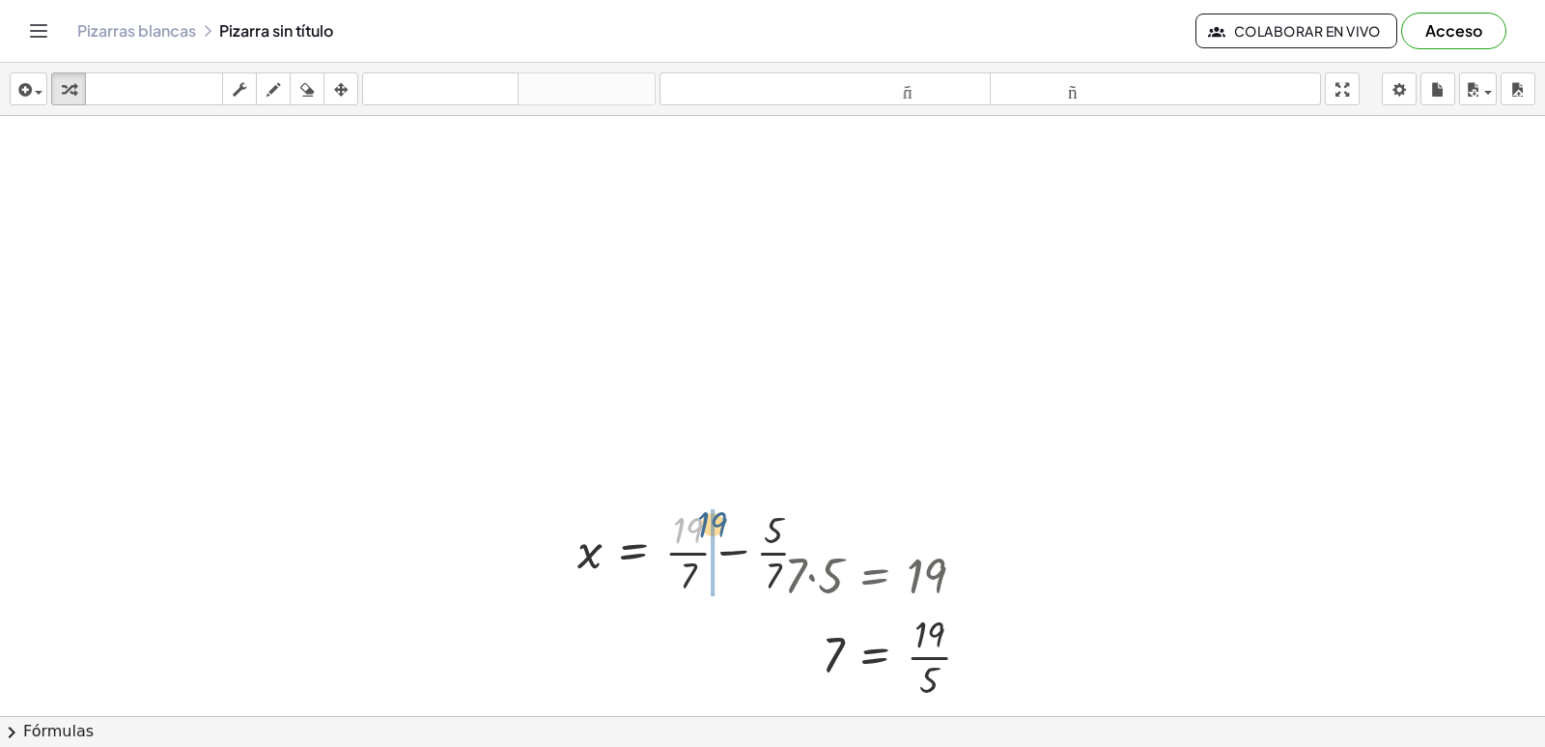
drag, startPoint x: 681, startPoint y: 528, endPoint x: 712, endPoint y: 521, distance: 31.9
click at [262, 282] on div at bounding box center [772, 759] width 1545 height 1286
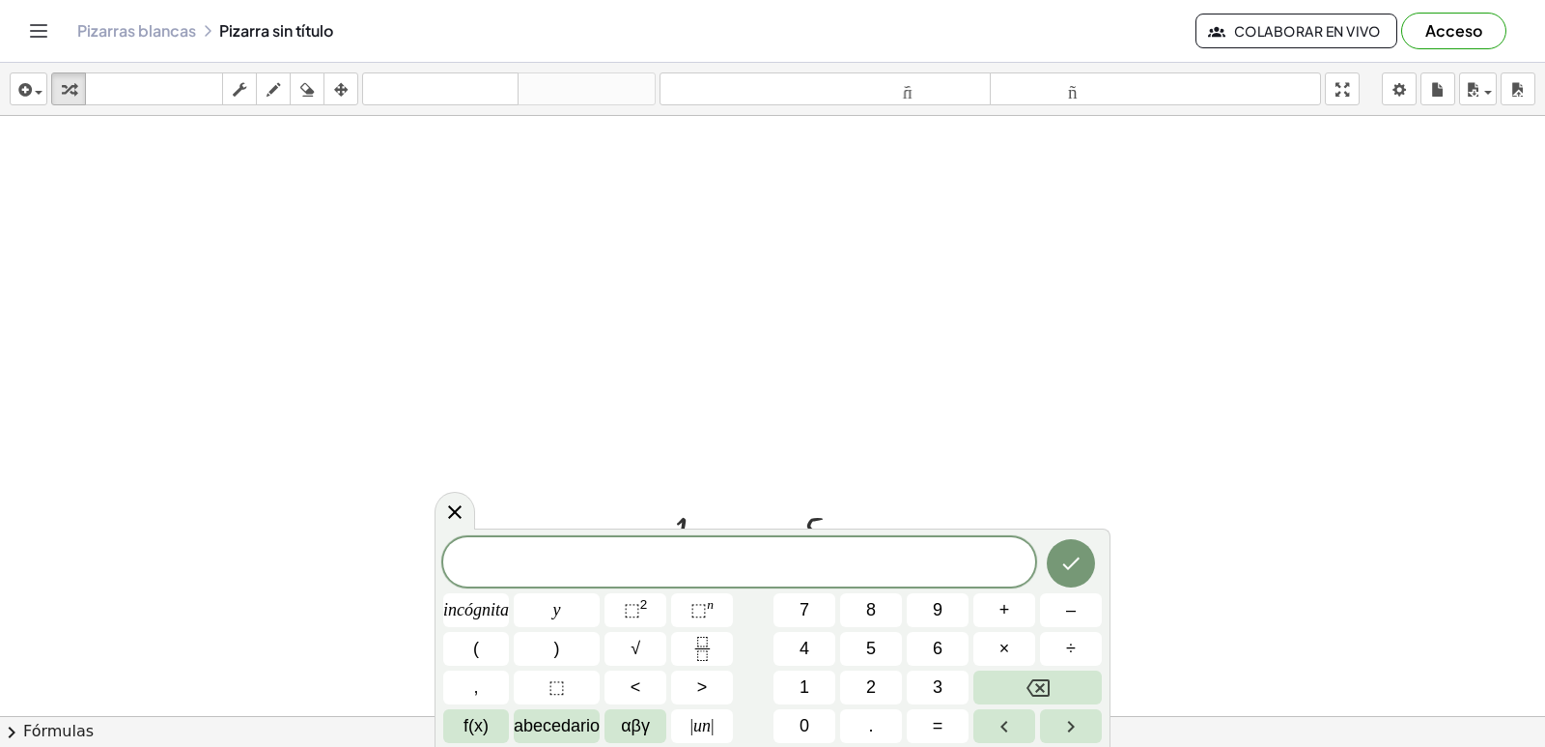
drag, startPoint x: 267, startPoint y: 281, endPoint x: 241, endPoint y: 282, distance: 25.1
click at [265, 281] on div at bounding box center [772, 759] width 1545 height 1286
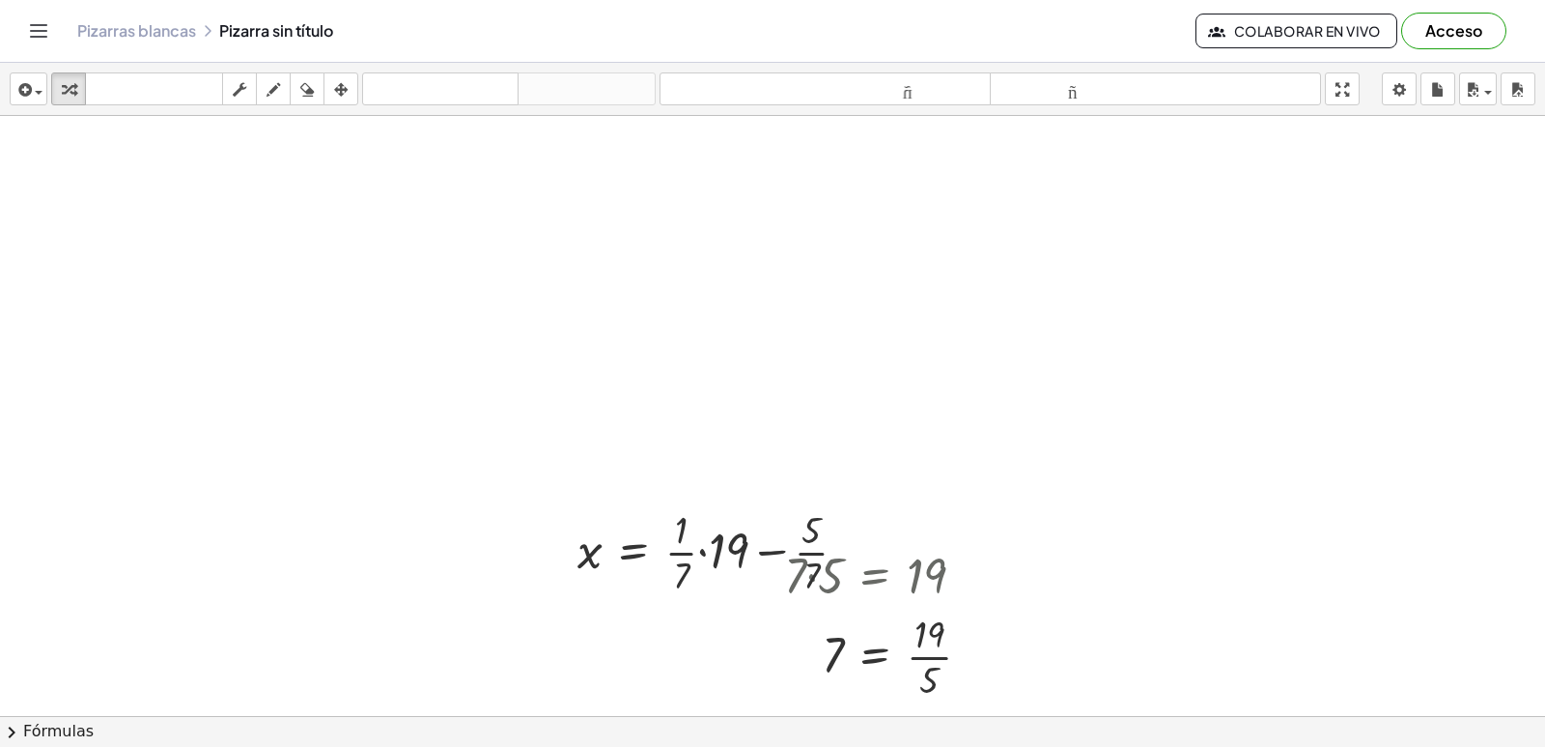
click at [262, 316] on div at bounding box center [772, 759] width 1545 height 1286
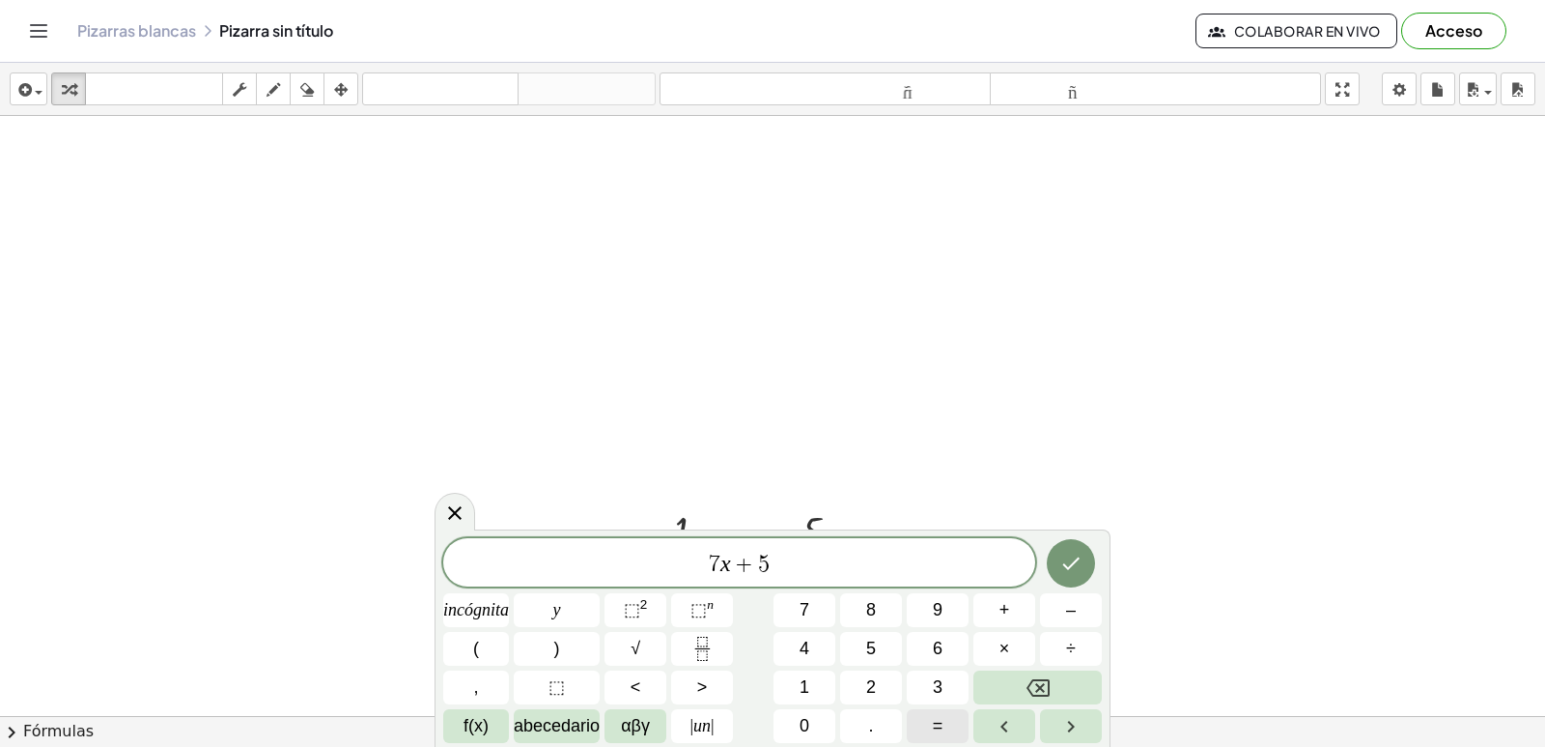
click at [963, 712] on button "=" at bounding box center [938, 726] width 62 height 34
click at [1075, 557] on icon "Hecho" at bounding box center [1071, 562] width 23 height 23
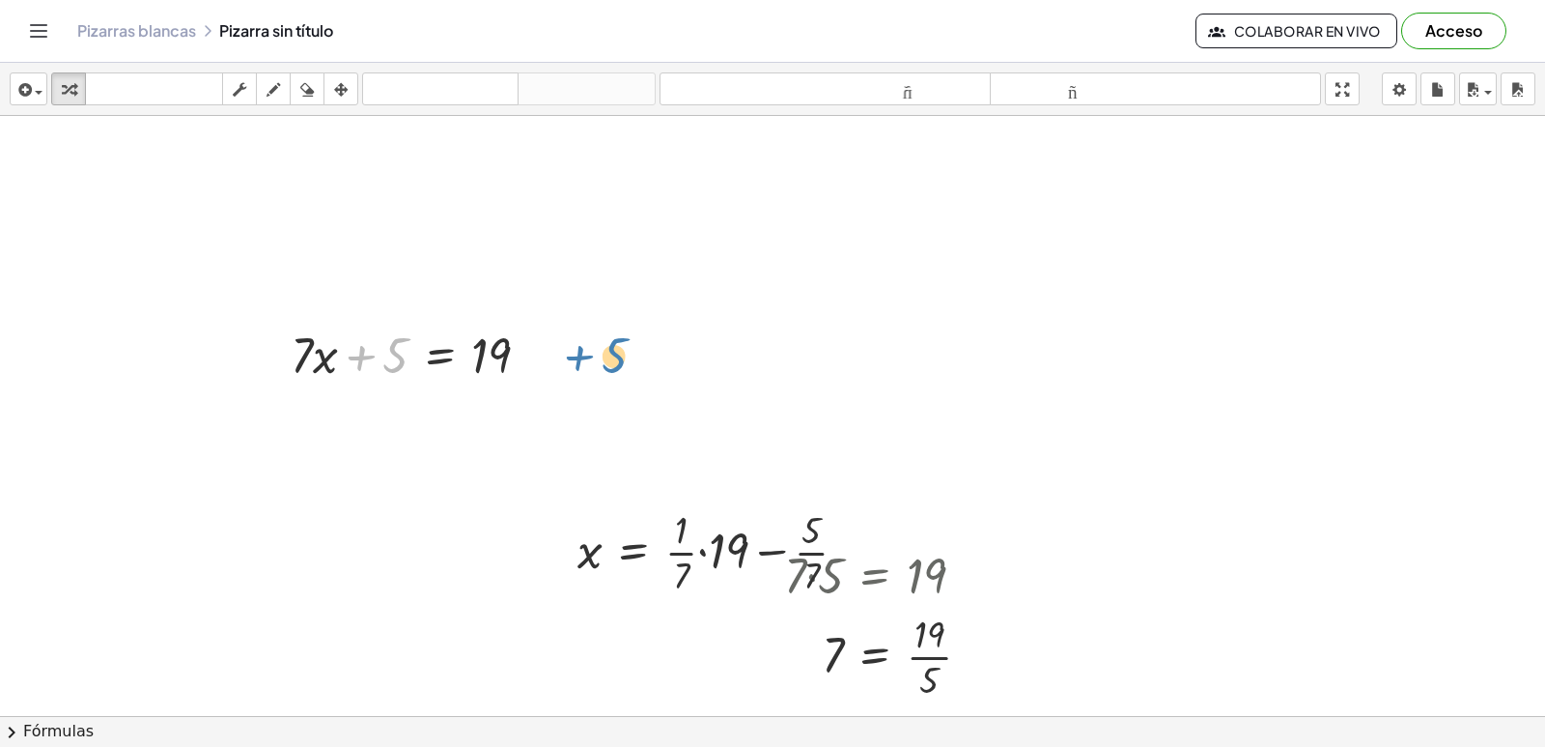
drag, startPoint x: 393, startPoint y: 353, endPoint x: 611, endPoint y: 353, distance: 218.3
drag, startPoint x: 390, startPoint y: 354, endPoint x: 570, endPoint y: 351, distance: 179.7
click at [540, 415] on div at bounding box center [453, 419] width 345 height 66
drag, startPoint x: 365, startPoint y: 413, endPoint x: 488, endPoint y: 416, distance: 122.7
click at [488, 416] on div at bounding box center [419, 419] width 277 height 66
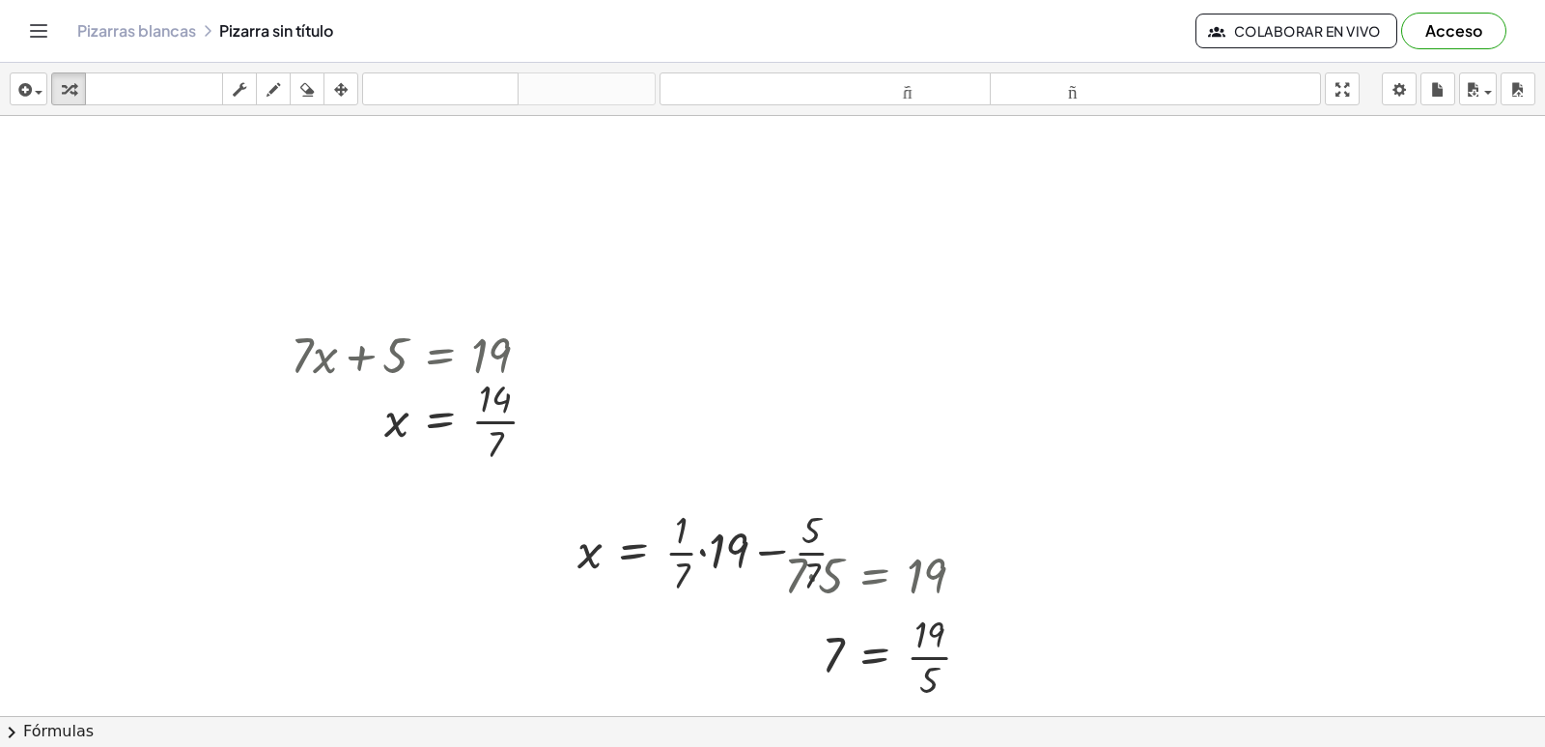
click at [1092, 316] on div at bounding box center [772, 759] width 1545 height 1286
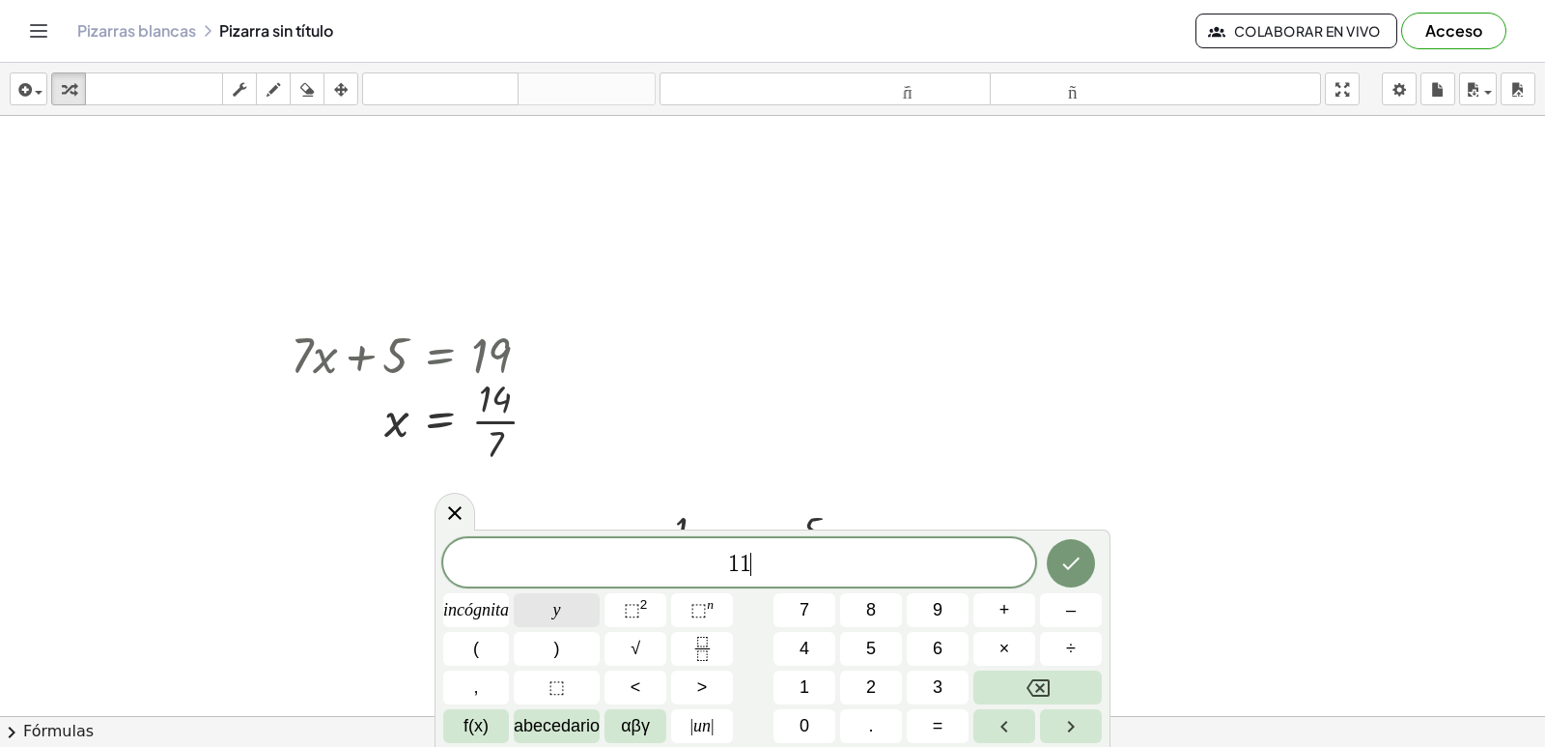
click at [581, 607] on button "y" at bounding box center [557, 610] width 86 height 34
click at [1078, 608] on button "–" at bounding box center [1071, 610] width 62 height 34
click at [925, 720] on button "=" at bounding box center [938, 726] width 62 height 34
click at [865, 614] on button "8" at bounding box center [871, 610] width 62 height 34
click at [1061, 558] on icon "Hecho" at bounding box center [1071, 562] width 23 height 23
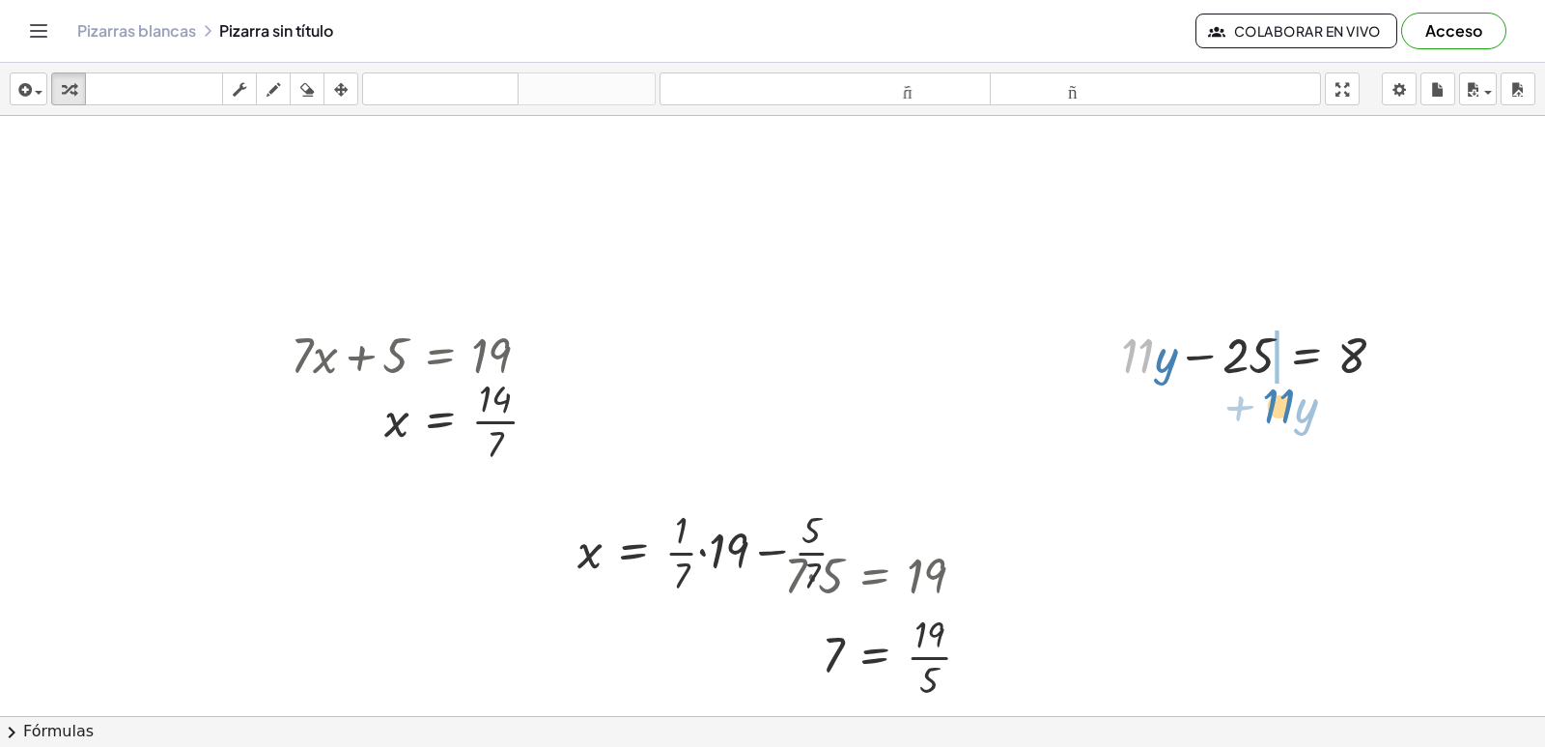
drag, startPoint x: 1154, startPoint y: 373, endPoint x: 1147, endPoint y: 404, distance: 31.6
click at [1179, 410] on div "· 7 · 5 = 19 7 · 5 = 19 · + · 7 · x + 5 = 19 + x + · 5 · 7 = · 19 · 7 x = + · 1…" at bounding box center [772, 759] width 1545 height 1286
drag, startPoint x: 1238, startPoint y: 366, endPoint x: 1254, endPoint y: 344, distance: 27.1
click at [1395, 328] on div at bounding box center [1261, 354] width 298 height 66
drag, startPoint x: 1254, startPoint y: 344, endPoint x: 1319, endPoint y: 218, distance: 141.7
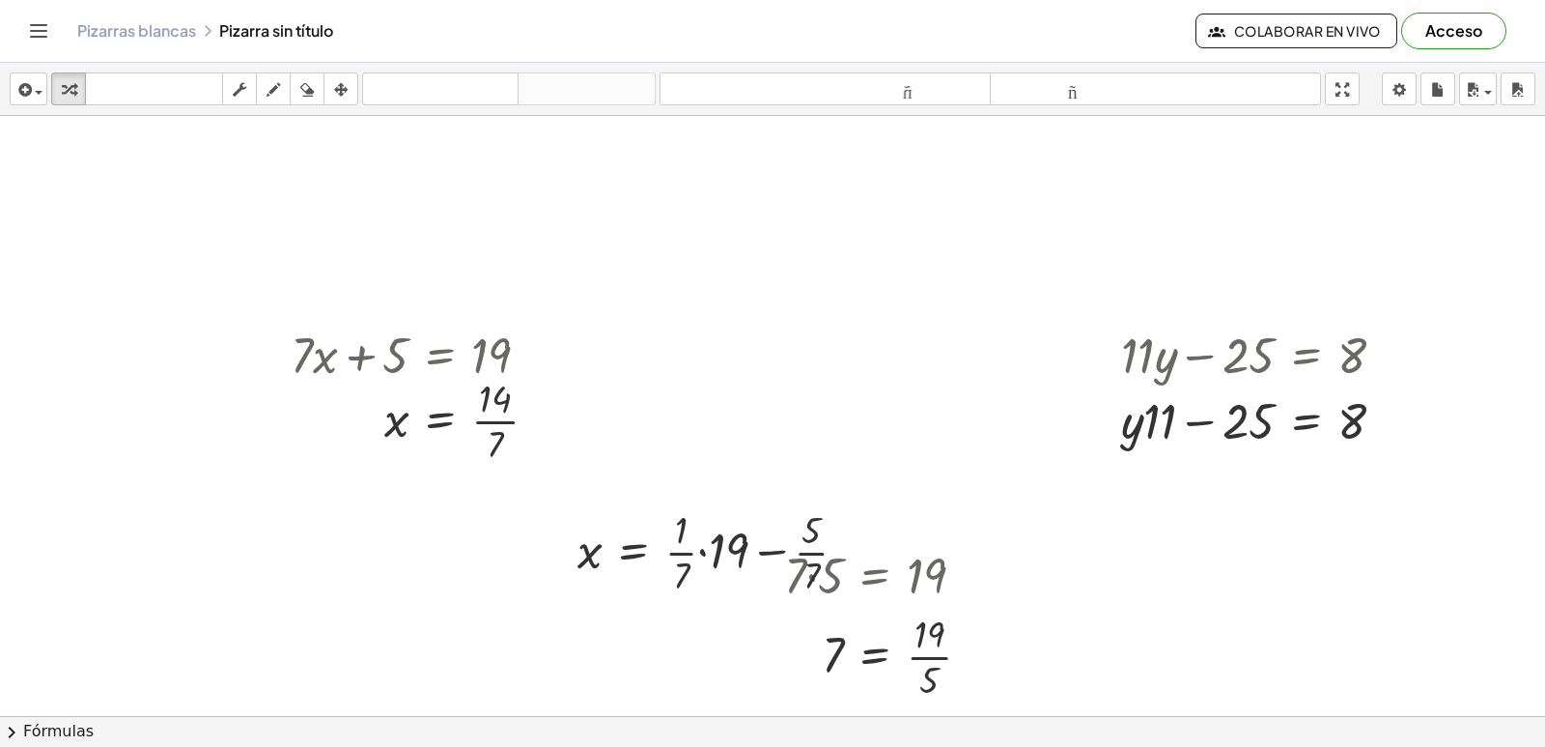
click at [1303, 161] on div "· 7 · 5 = 19 7 · 5 = 19 · + · 7 · x + 5 = 19 + x + · 5 · 7 = · 19 · 7 x = + · 1…" at bounding box center [772, 759] width 1545 height 1286
drag, startPoint x: 1143, startPoint y: 433, endPoint x: 1198, endPoint y: 428, distance: 55.3
click at [1198, 428] on div at bounding box center [1261, 419] width 298 height 66
drag, startPoint x: 1257, startPoint y: 411, endPoint x: 1438, endPoint y: 393, distance: 182.5
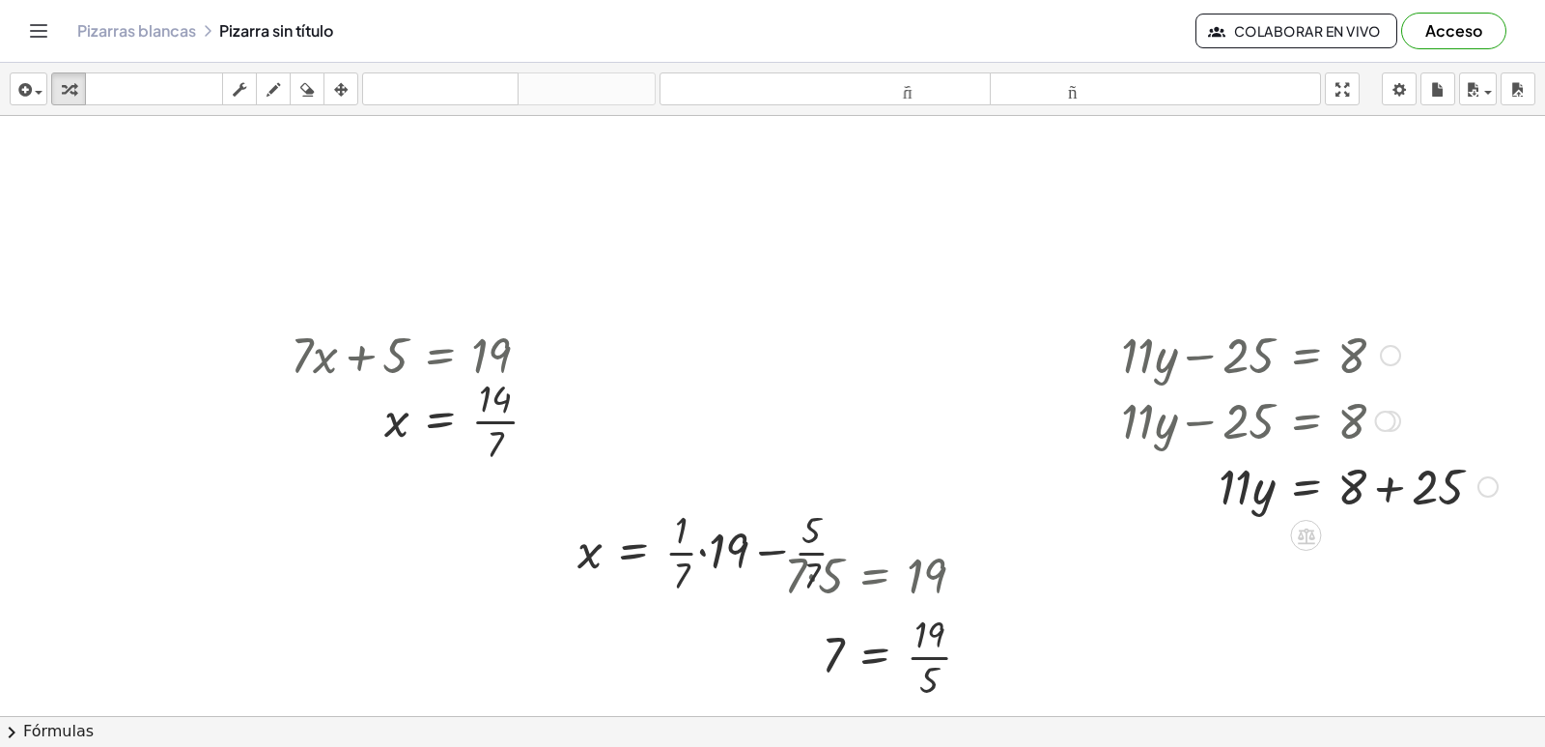
click at [1385, 418] on div at bounding box center [1385, 420] width 21 height 21
click at [1390, 486] on div at bounding box center [1310, 485] width 396 height 66
drag, startPoint x: 1229, startPoint y: 540, endPoint x: 1350, endPoint y: 547, distance: 121.9
click at [1362, 552] on div at bounding box center [1310, 551] width 396 height 66
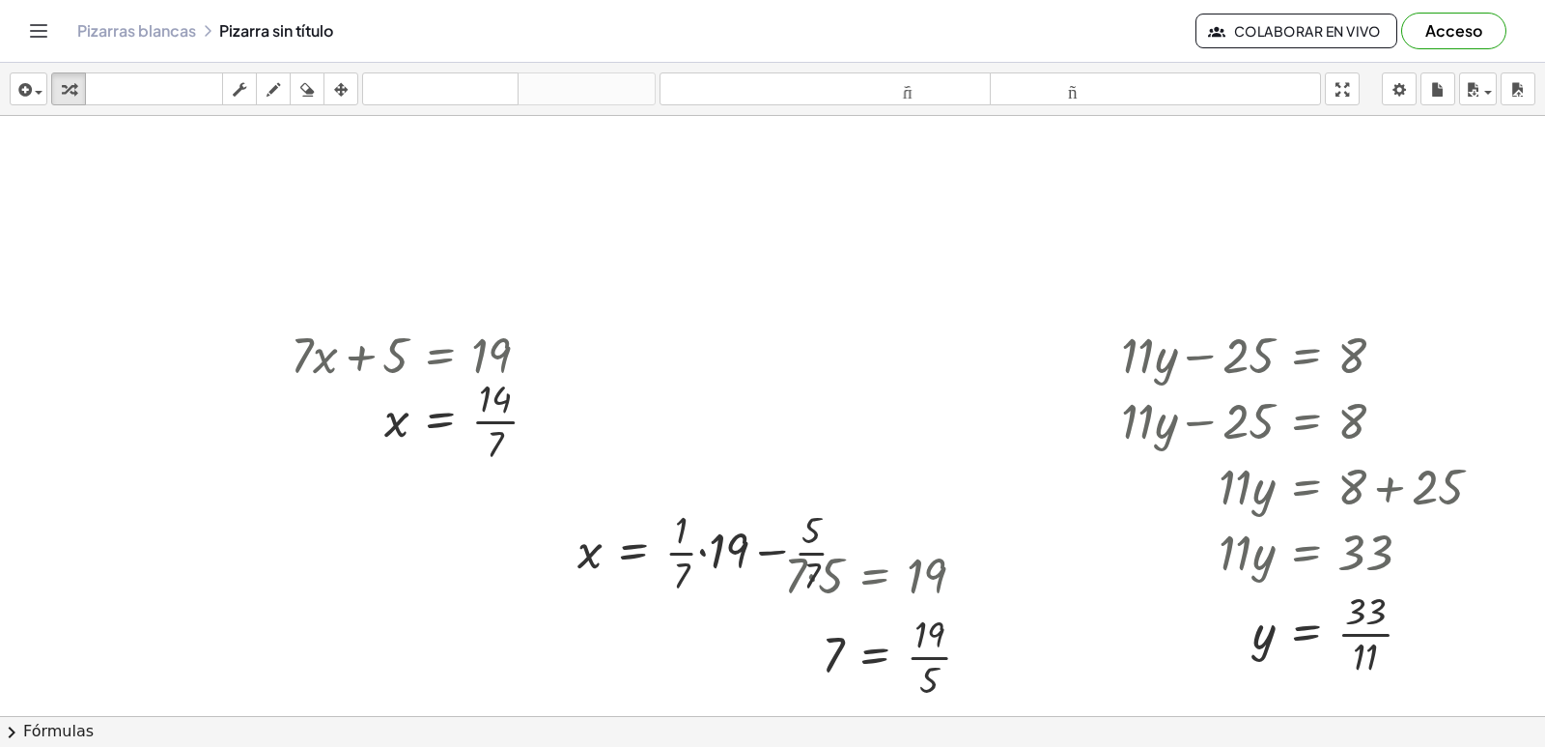
click at [760, 267] on div at bounding box center [772, 759] width 1545 height 1286
click at [749, 273] on div at bounding box center [772, 759] width 1545 height 1286
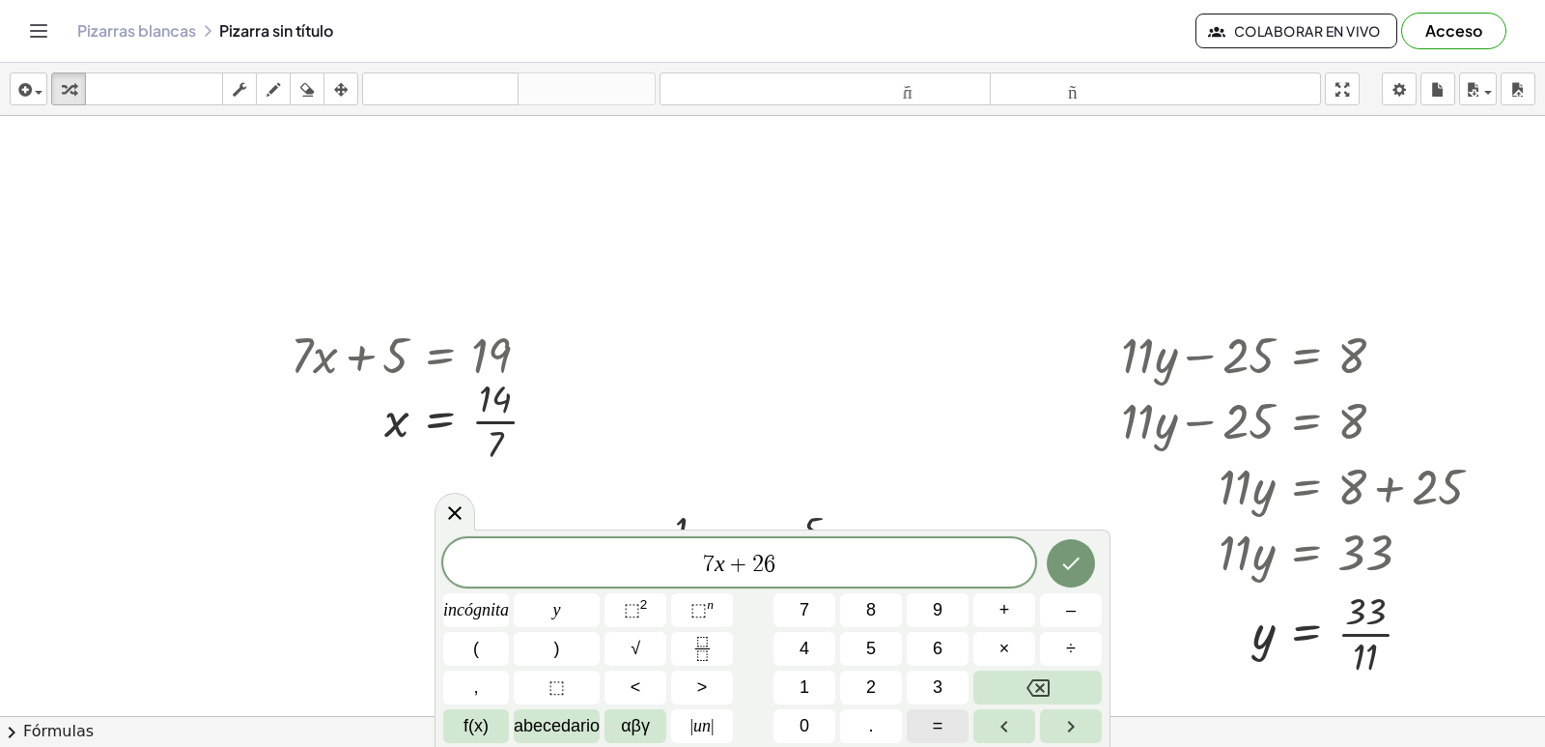
click at [923, 724] on button "=" at bounding box center [938, 726] width 62 height 34
click at [1061, 601] on button "–" at bounding box center [1071, 610] width 62 height 34
click at [1067, 559] on icon "Hecho" at bounding box center [1071, 562] width 23 height 23
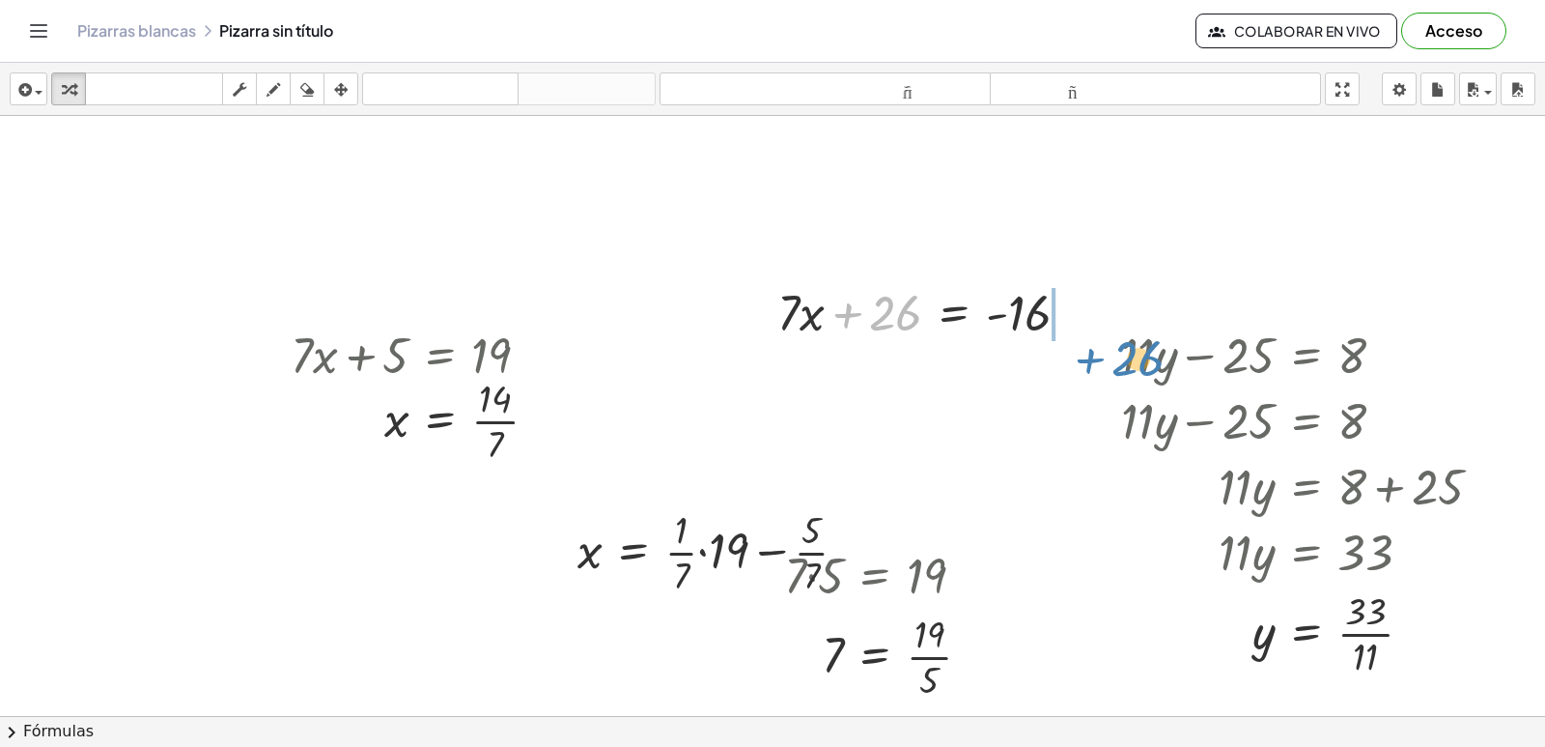
drag, startPoint x: 870, startPoint y: 312, endPoint x: 1123, endPoint y: 335, distance: 254.1
click at [1123, 342] on div "· 7 · 5 = 19 7 · 5 = 19 · + · 7 · x + 5 = 19 + x + · 5 · 7 = · 19 · 7 x = + · 1…" at bounding box center [772, 759] width 1545 height 1286
drag, startPoint x: 888, startPoint y: 319, endPoint x: 1105, endPoint y: 312, distance: 217.4
drag, startPoint x: 1152, startPoint y: 348, endPoint x: 1353, endPoint y: 329, distance: 201.7
click at [1353, 329] on div "· 7 · 5 = 19 7 · 5 = 19 · + · 7 · x + 5 = 19 + x + · 5 · 7 = · 19 · 7 x = + · 1…" at bounding box center [772, 759] width 1545 height 1286
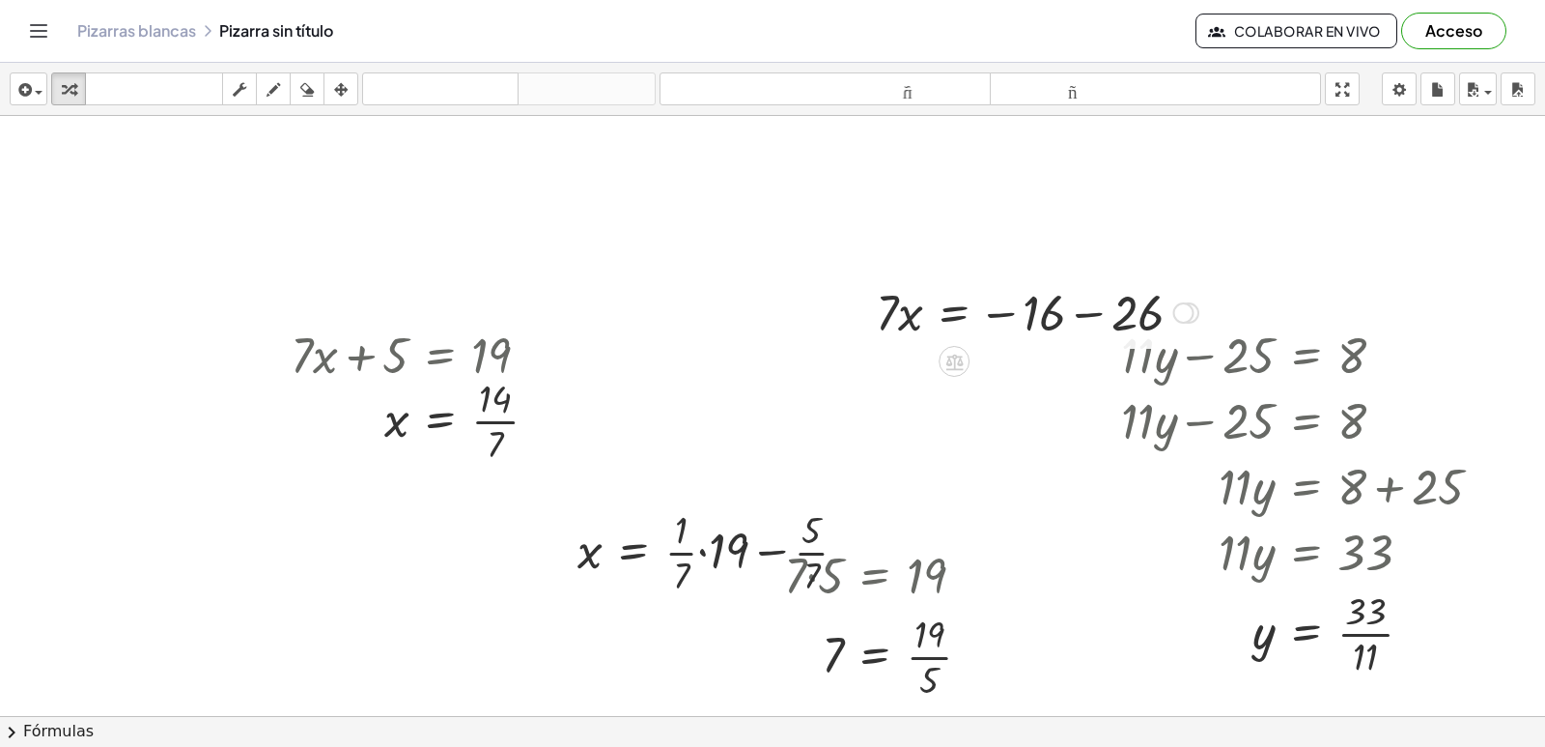
click at [1093, 314] on div at bounding box center [1037, 311] width 342 height 66
click at [608, 318] on div at bounding box center [772, 759] width 1545 height 1286
drag, startPoint x: 891, startPoint y: 316, endPoint x: 1064, endPoint y: 367, distance: 180.3
click at [659, 312] on div at bounding box center [772, 759] width 1545 height 1286
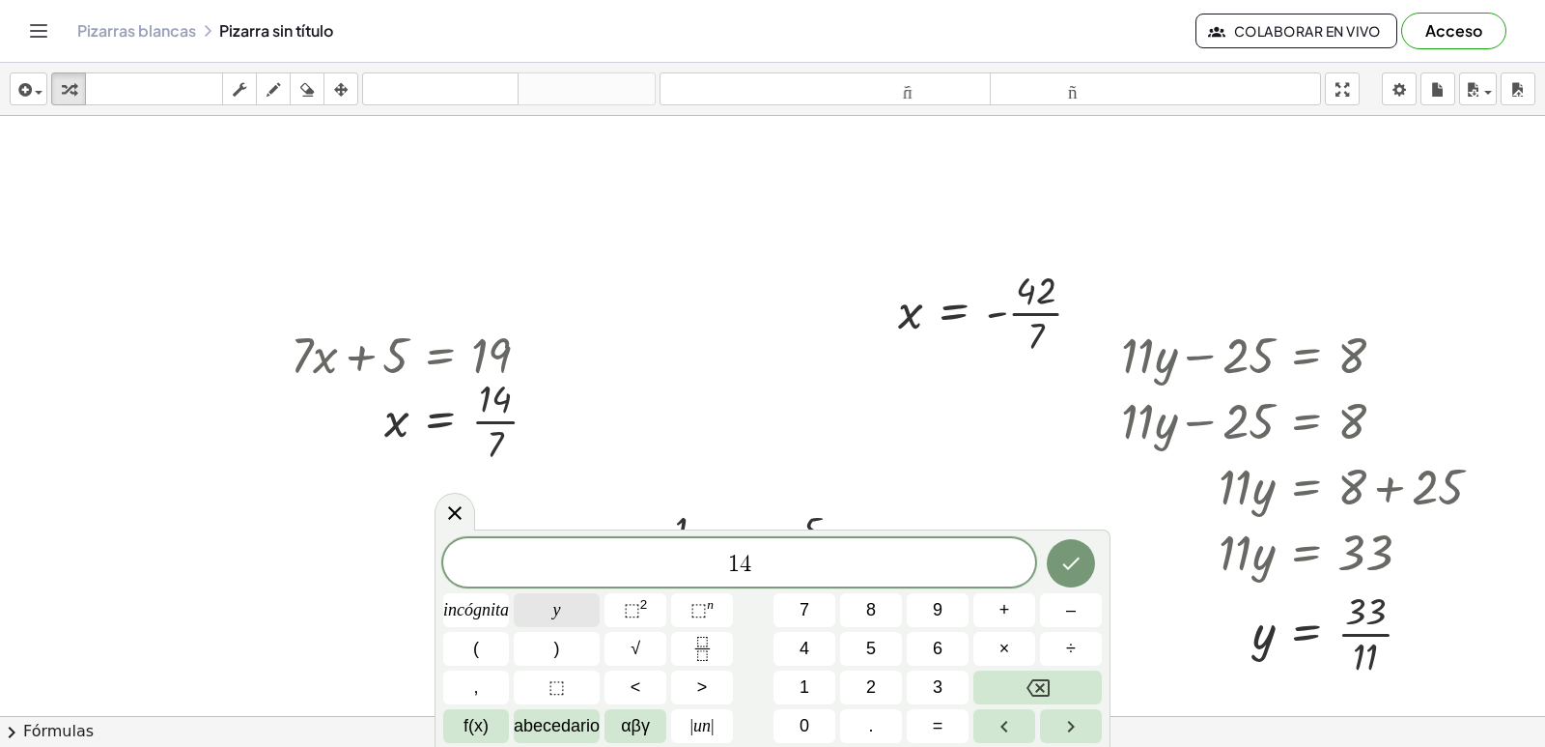
click at [567, 608] on button "y" at bounding box center [557, 610] width 86 height 34
click at [1062, 603] on button "–" at bounding box center [1071, 610] width 62 height 34
click at [920, 680] on button "3" at bounding box center [938, 687] width 62 height 34
click at [822, 712] on button "0" at bounding box center [805, 726] width 62 height 34
click at [924, 715] on button "=" at bounding box center [938, 726] width 62 height 34
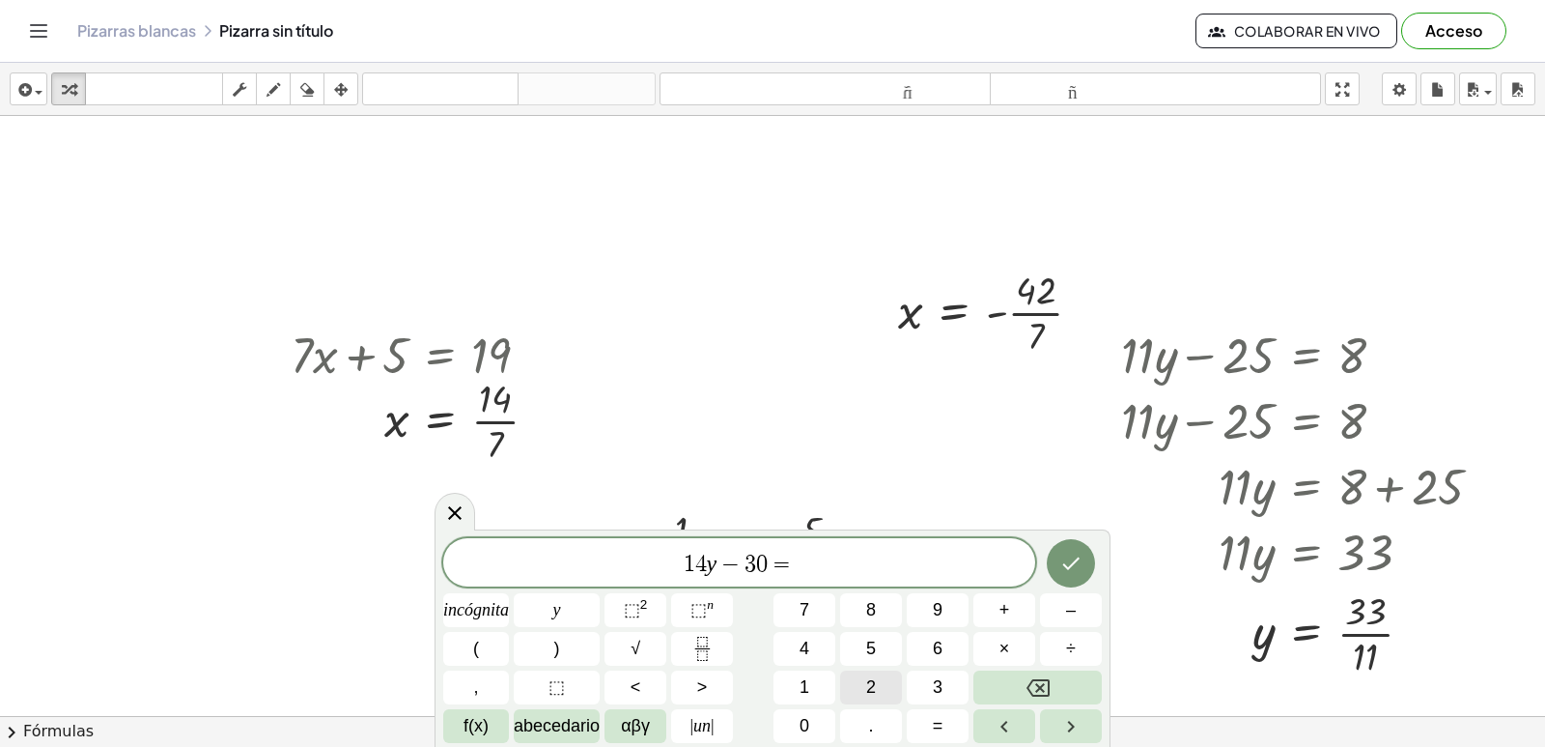
click at [879, 682] on button "2" at bounding box center [871, 687] width 62 height 34
click at [937, 650] on font "6" at bounding box center [938, 647] width 10 height 19
click at [1076, 556] on icon "Hecho" at bounding box center [1071, 562] width 23 height 23
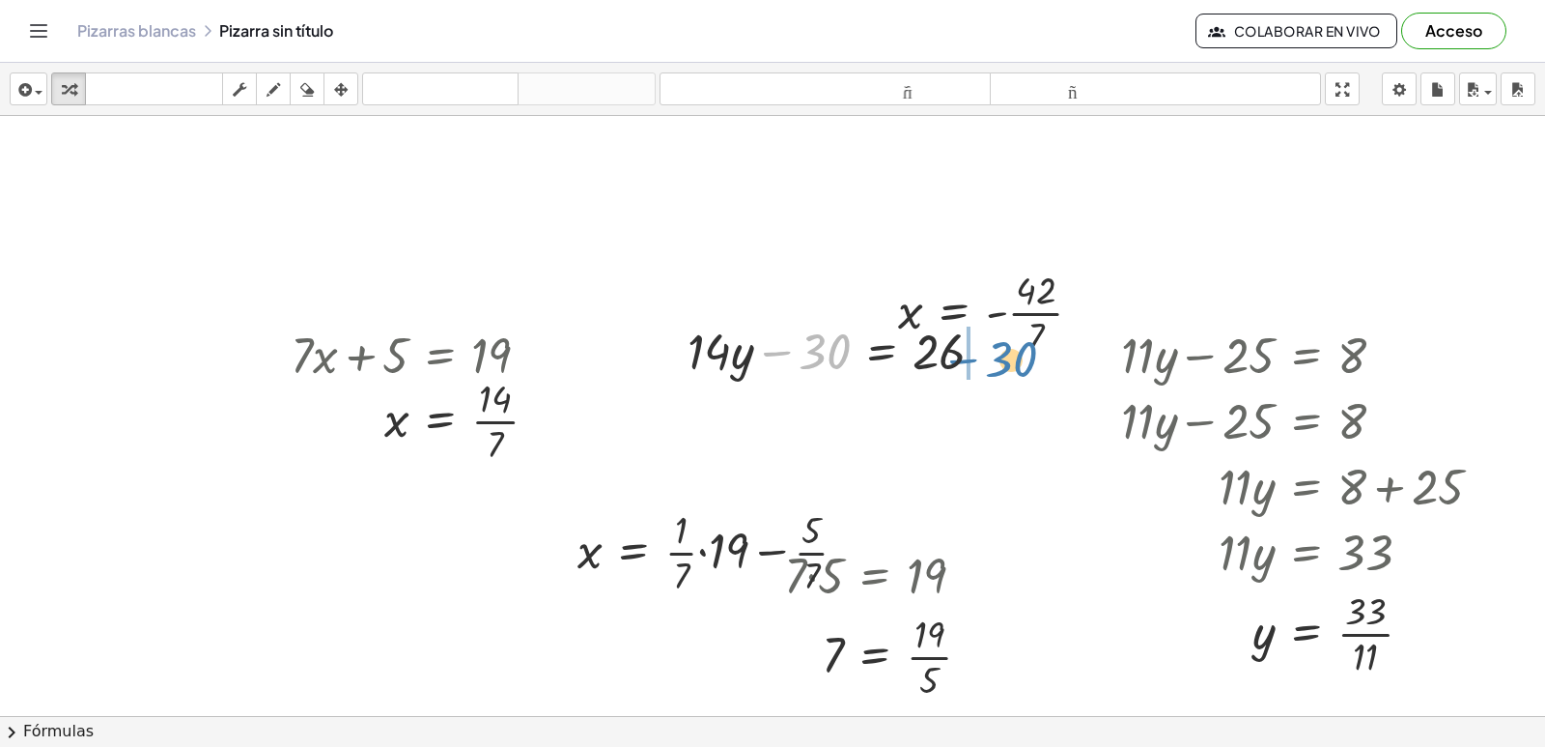
drag, startPoint x: 819, startPoint y: 365, endPoint x: 1005, endPoint y: 373, distance: 186.6
click at [1005, 373] on div at bounding box center [844, 350] width 332 height 66
click at [991, 360] on div at bounding box center [941, 350] width 332 height 66
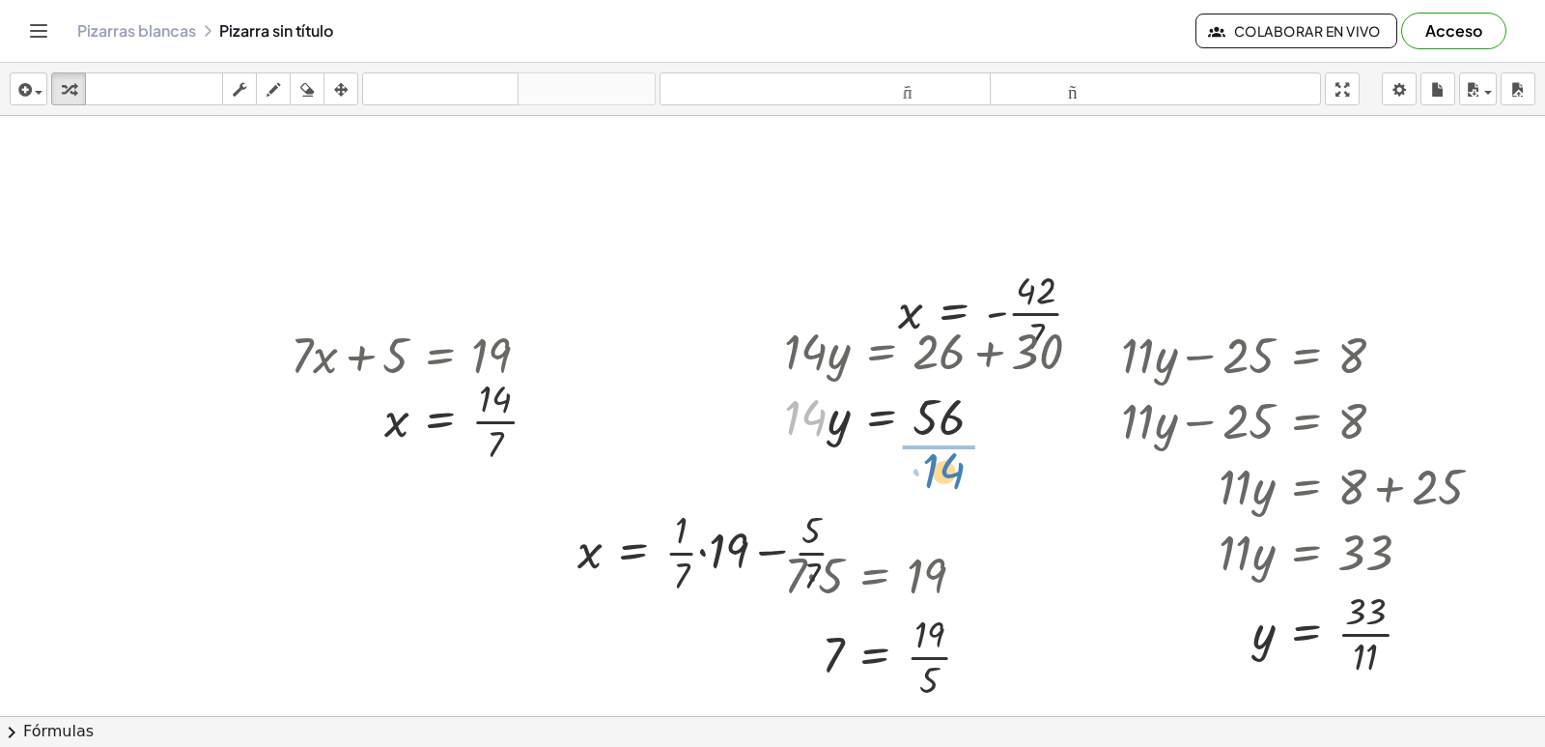
drag, startPoint x: 796, startPoint y: 423, endPoint x: 937, endPoint y: 476, distance: 150.7
click at [934, 392] on div at bounding box center [941, 415] width 332 height 97
drag, startPoint x: 829, startPoint y: 423, endPoint x: 954, endPoint y: 428, distance: 125.7
click at [954, 428] on div at bounding box center [941, 415] width 332 height 97
click at [945, 414] on div at bounding box center [941, 415] width 332 height 97
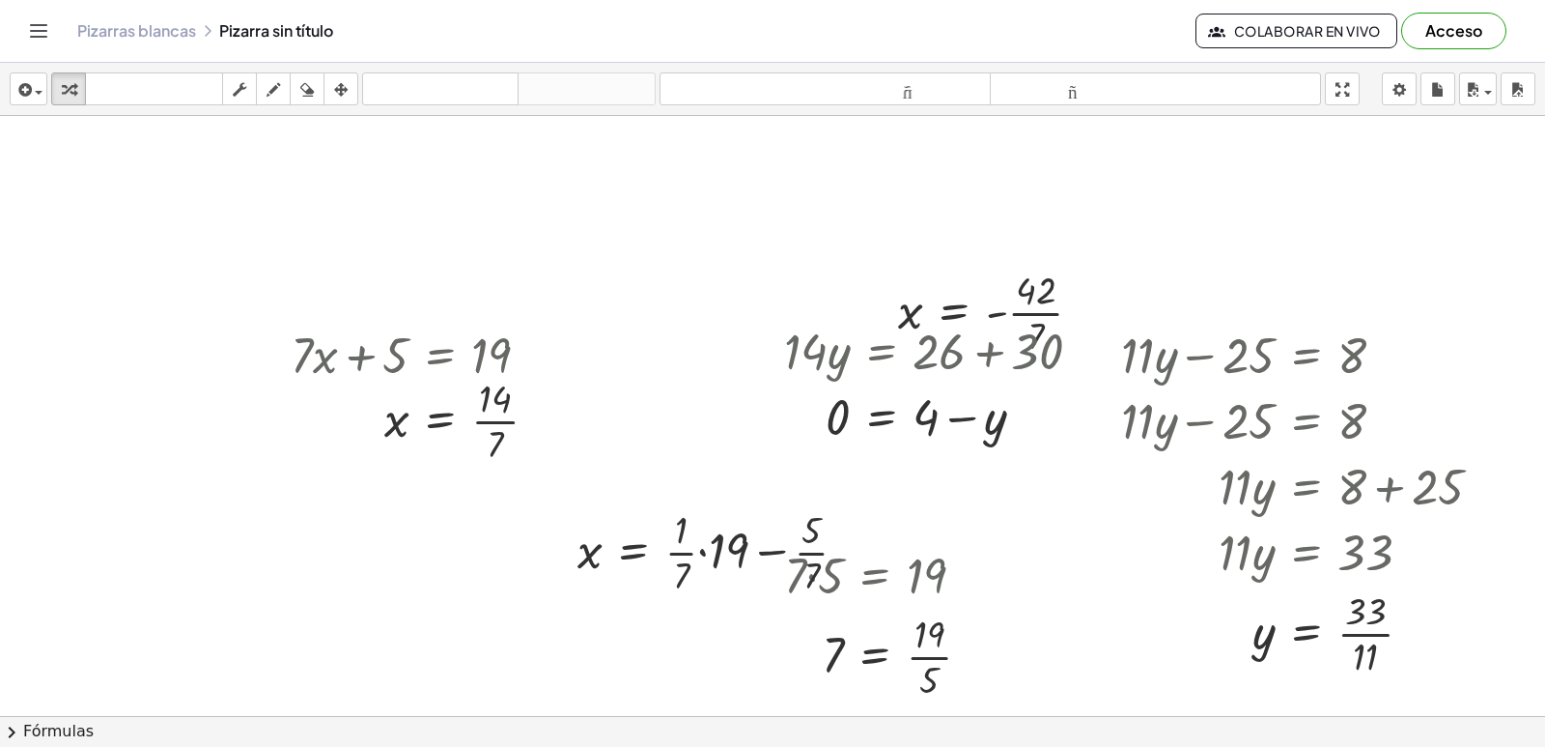
scroll to position [676, 0]
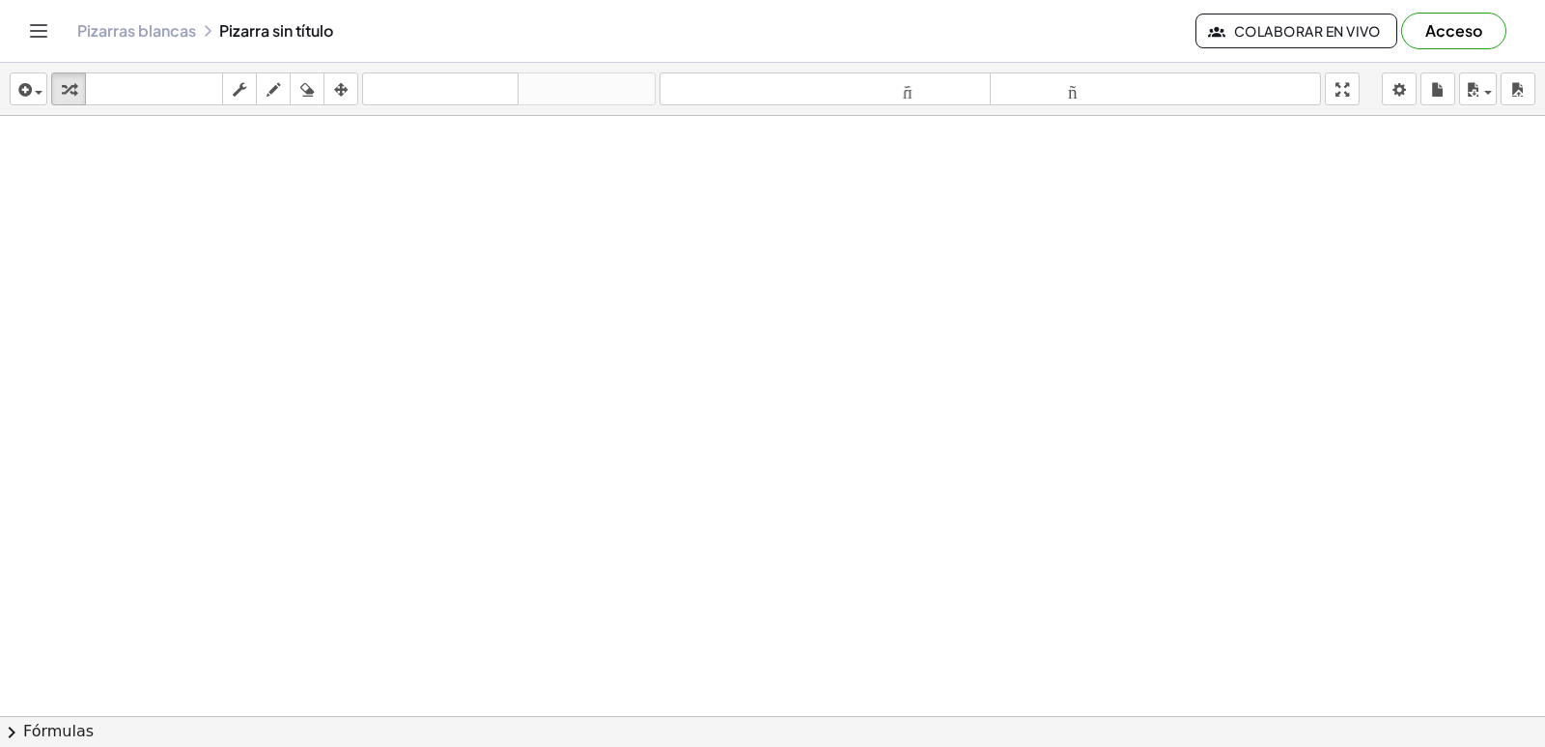
click at [604, 353] on div at bounding box center [772, 83] width 1545 height 1286
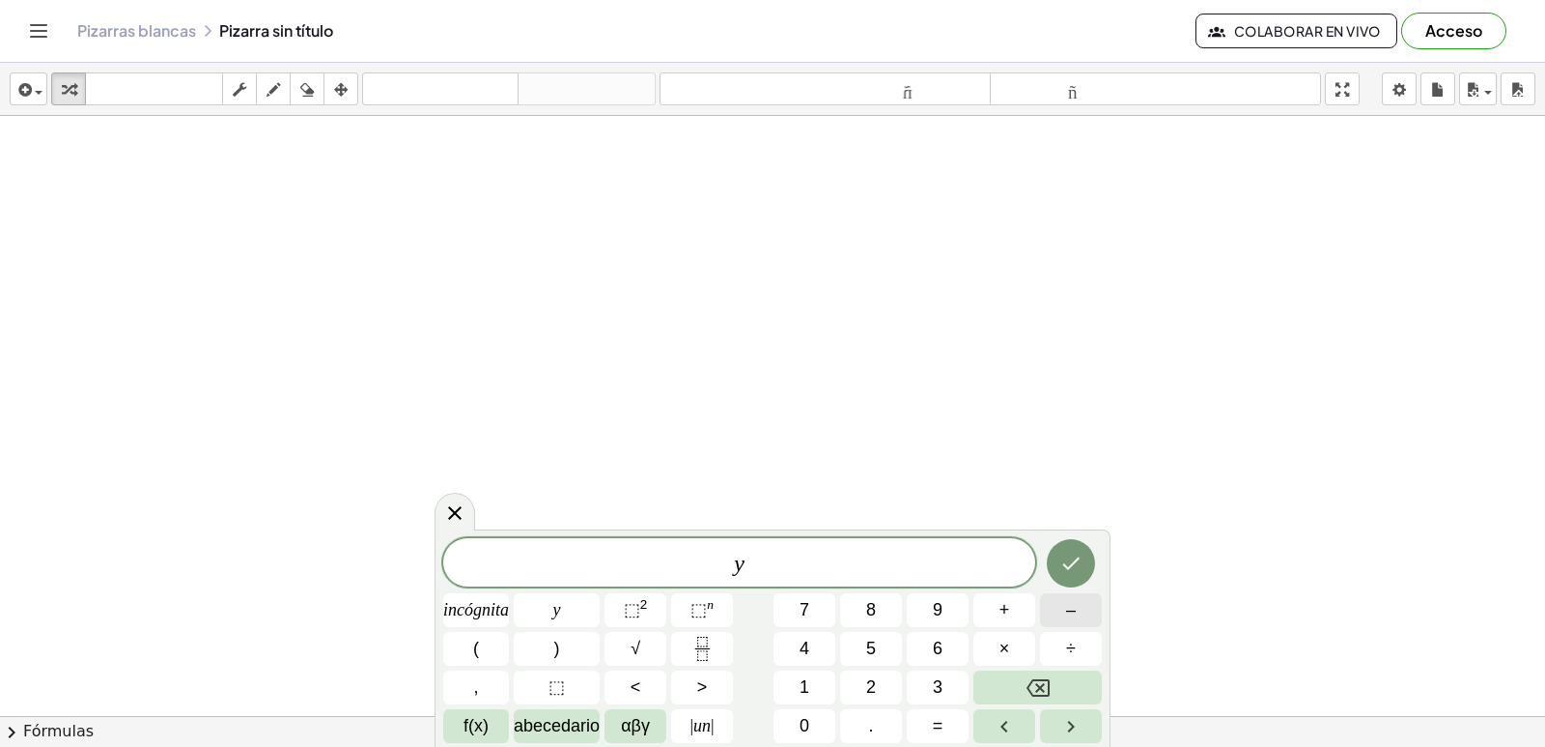
click at [1085, 608] on button "–" at bounding box center [1071, 610] width 62 height 34
click at [864, 647] on button "5" at bounding box center [871, 649] width 62 height 34
click at [939, 717] on font "=" at bounding box center [938, 725] width 11 height 19
click at [879, 694] on button "2" at bounding box center [871, 687] width 62 height 34
click at [1088, 569] on button "Hecho" at bounding box center [1071, 563] width 48 height 48
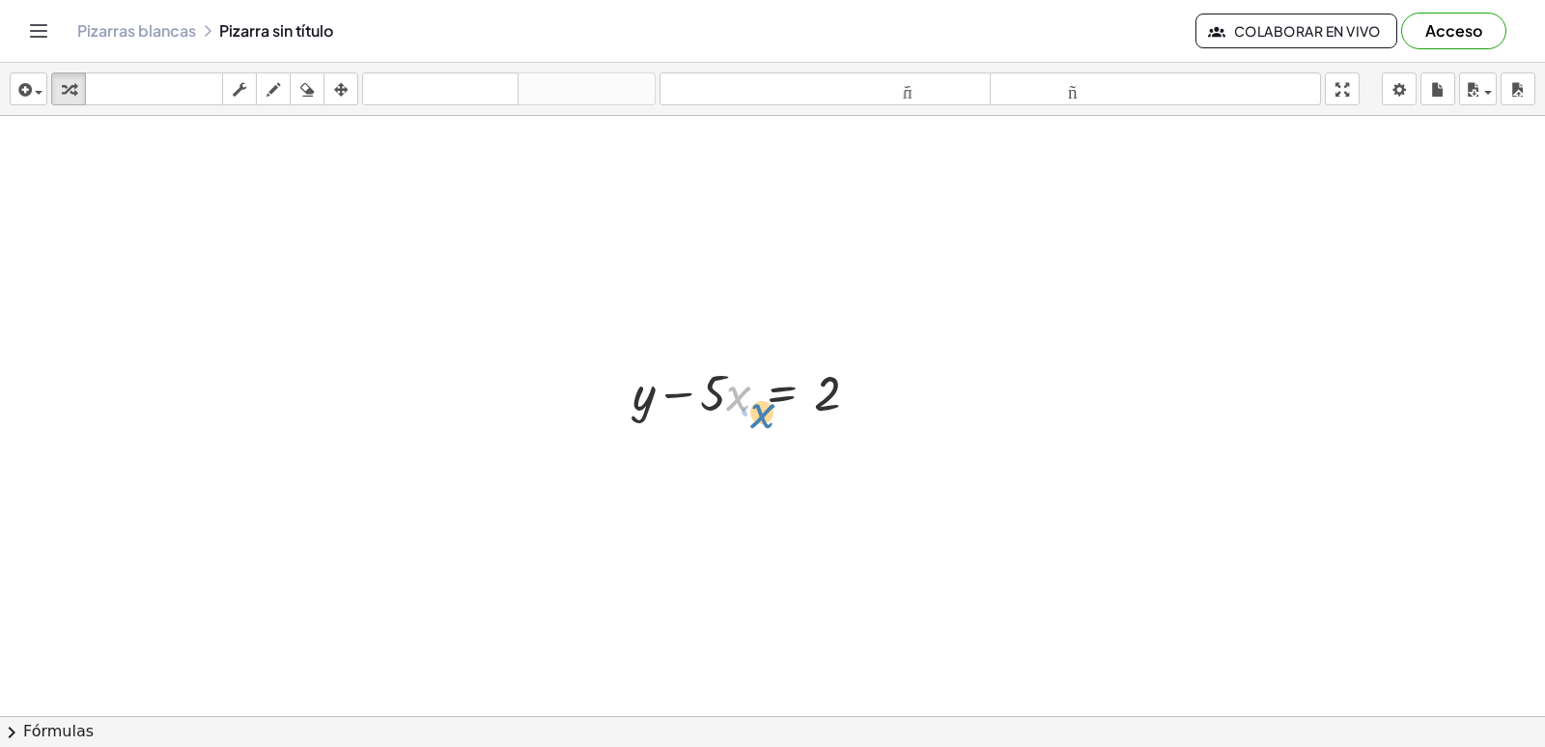
drag, startPoint x: 732, startPoint y: 384, endPoint x: 713, endPoint y: 388, distance: 19.7
click at [725, 392] on div at bounding box center [753, 391] width 261 height 66
drag, startPoint x: 713, startPoint y: 384, endPoint x: 701, endPoint y: 398, distance: 17.8
click at [702, 402] on div at bounding box center [753, 391] width 261 height 66
drag, startPoint x: 718, startPoint y: 389, endPoint x: 739, endPoint y: 384, distance: 21.8
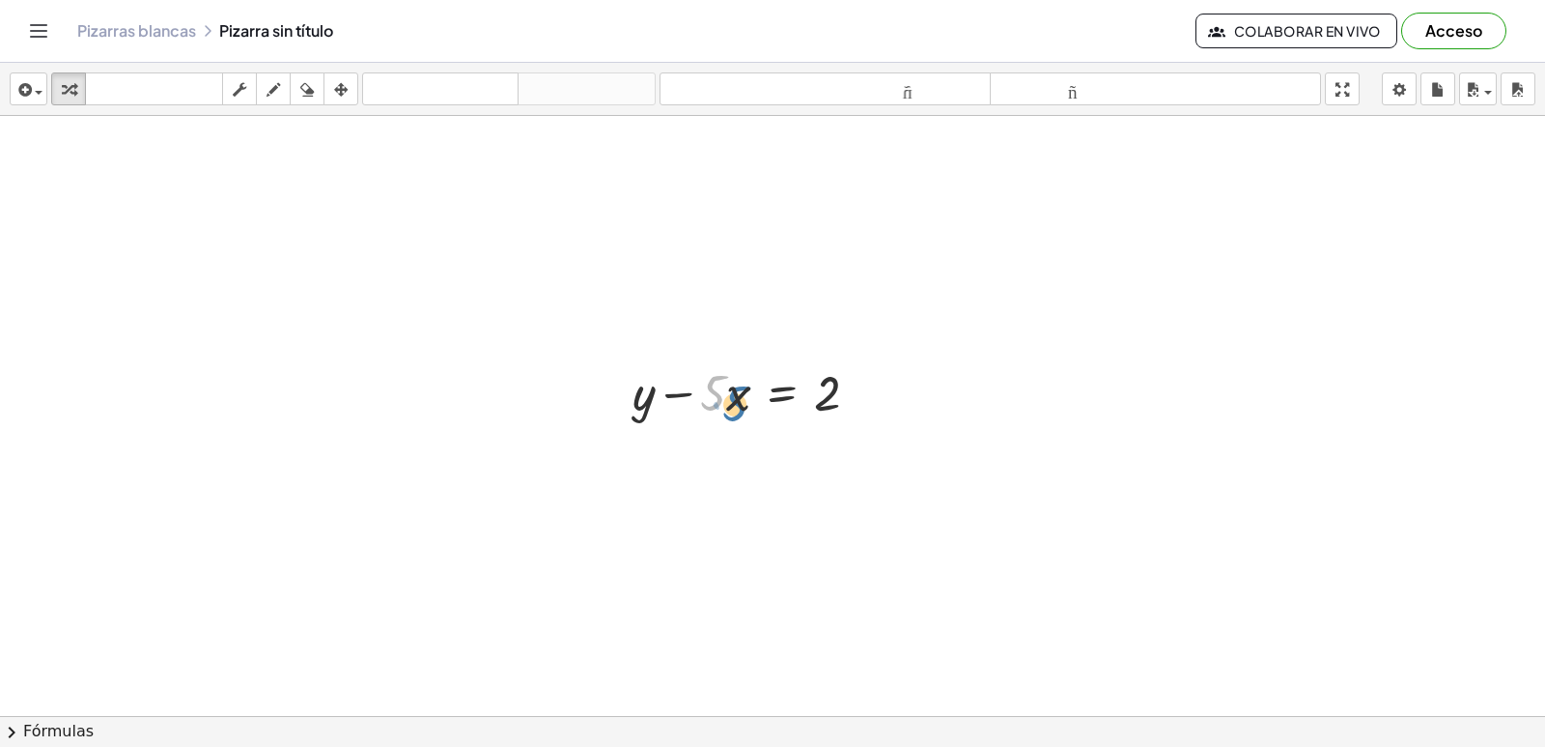
click at [739, 386] on div at bounding box center [753, 391] width 261 height 66
click at [673, 396] on div at bounding box center [753, 391] width 261 height 66
click at [721, 387] on div at bounding box center [753, 391] width 261 height 66
drag, startPoint x: 666, startPoint y: 389, endPoint x: 825, endPoint y: 394, distance: 158.5
click at [852, 385] on div at bounding box center [753, 391] width 261 height 66
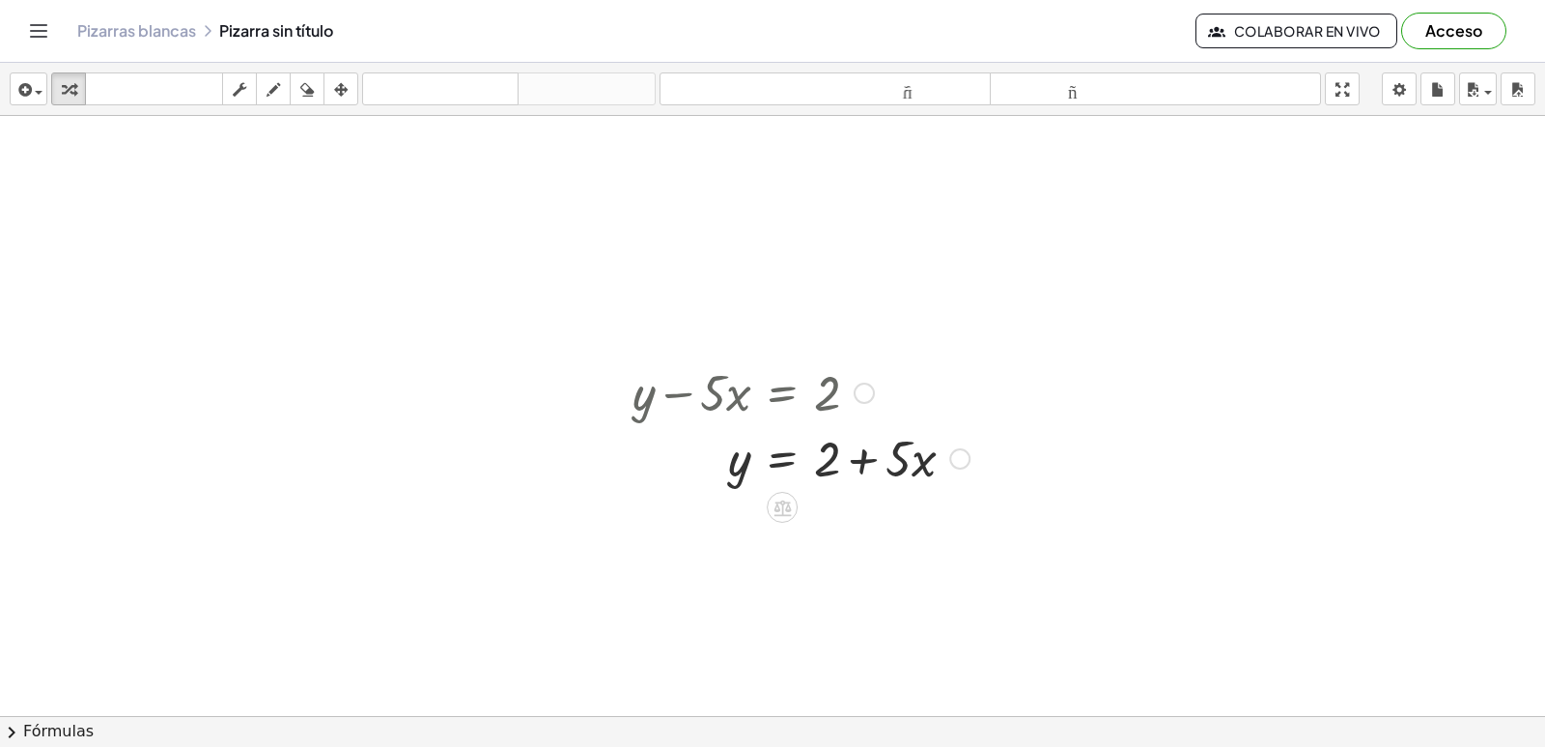
click at [865, 456] on div at bounding box center [801, 457] width 356 height 66
click at [204, 354] on div at bounding box center [772, 83] width 1545 height 1286
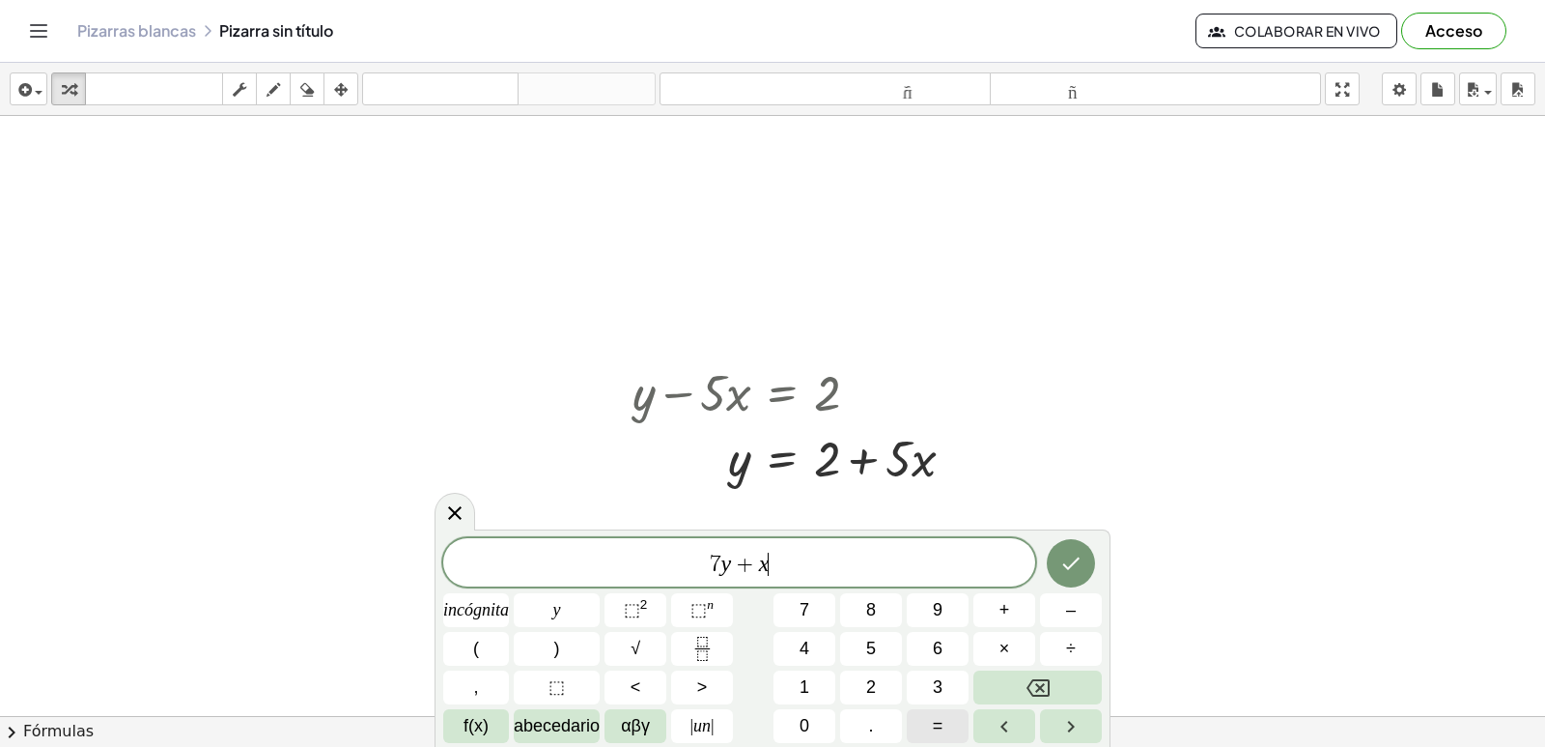
click at [922, 715] on button "=" at bounding box center [938, 726] width 62 height 34
click at [884, 649] on button "5" at bounding box center [871, 649] width 62 height 34
click at [1069, 553] on icon "Hecho" at bounding box center [1071, 562] width 23 height 23
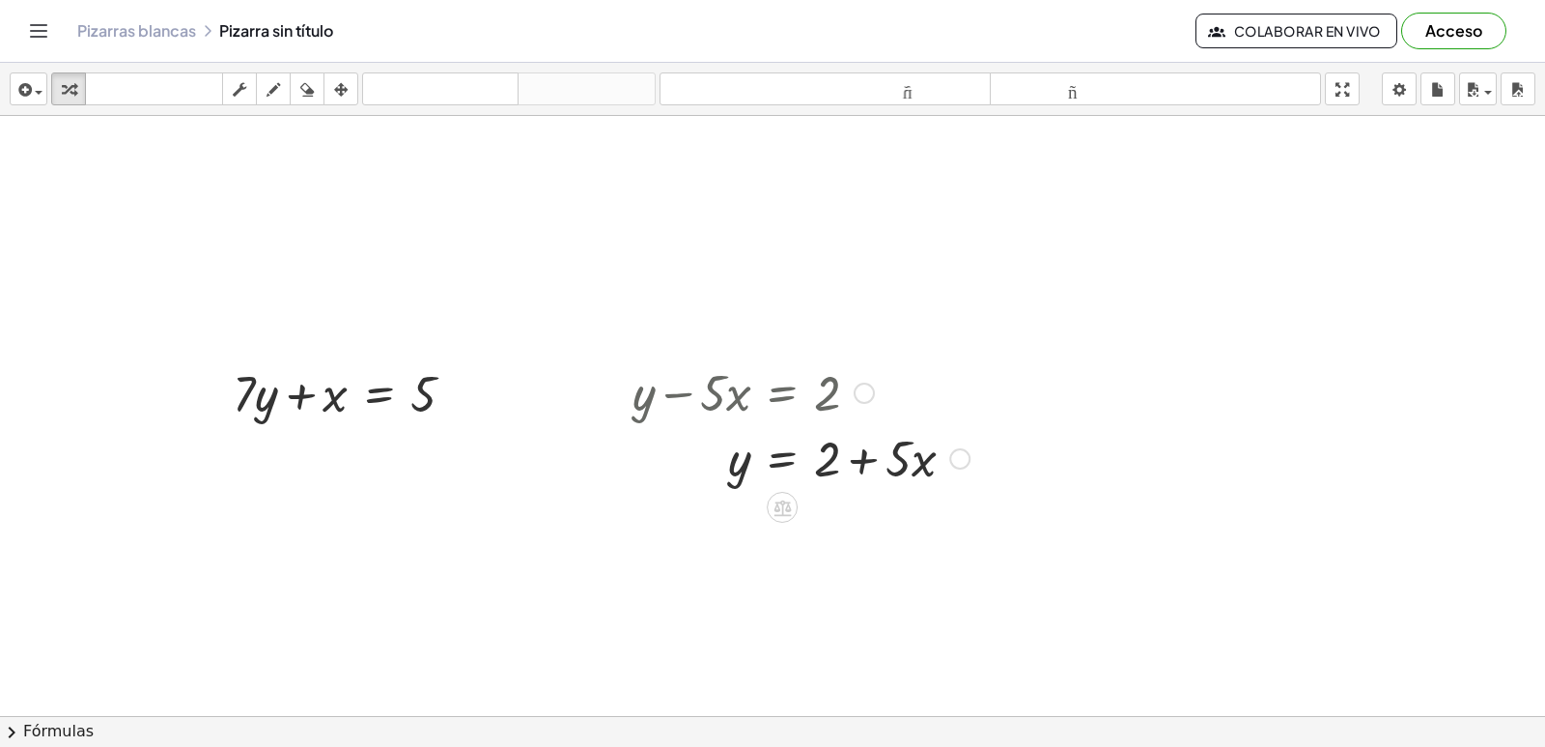
drag, startPoint x: 640, startPoint y: 390, endPoint x: 714, endPoint y: 419, distance: 78.9
click at [782, 393] on div "+ y − · 5 · x = 2 y · 5 · x = 2 + +" at bounding box center [782, 393] width 0 height 0
click at [845, 456] on div at bounding box center [801, 457] width 356 height 66
click at [318, 529] on div at bounding box center [772, 83] width 1545 height 1286
click at [393, 681] on div at bounding box center [772, 83] width 1545 height 1286
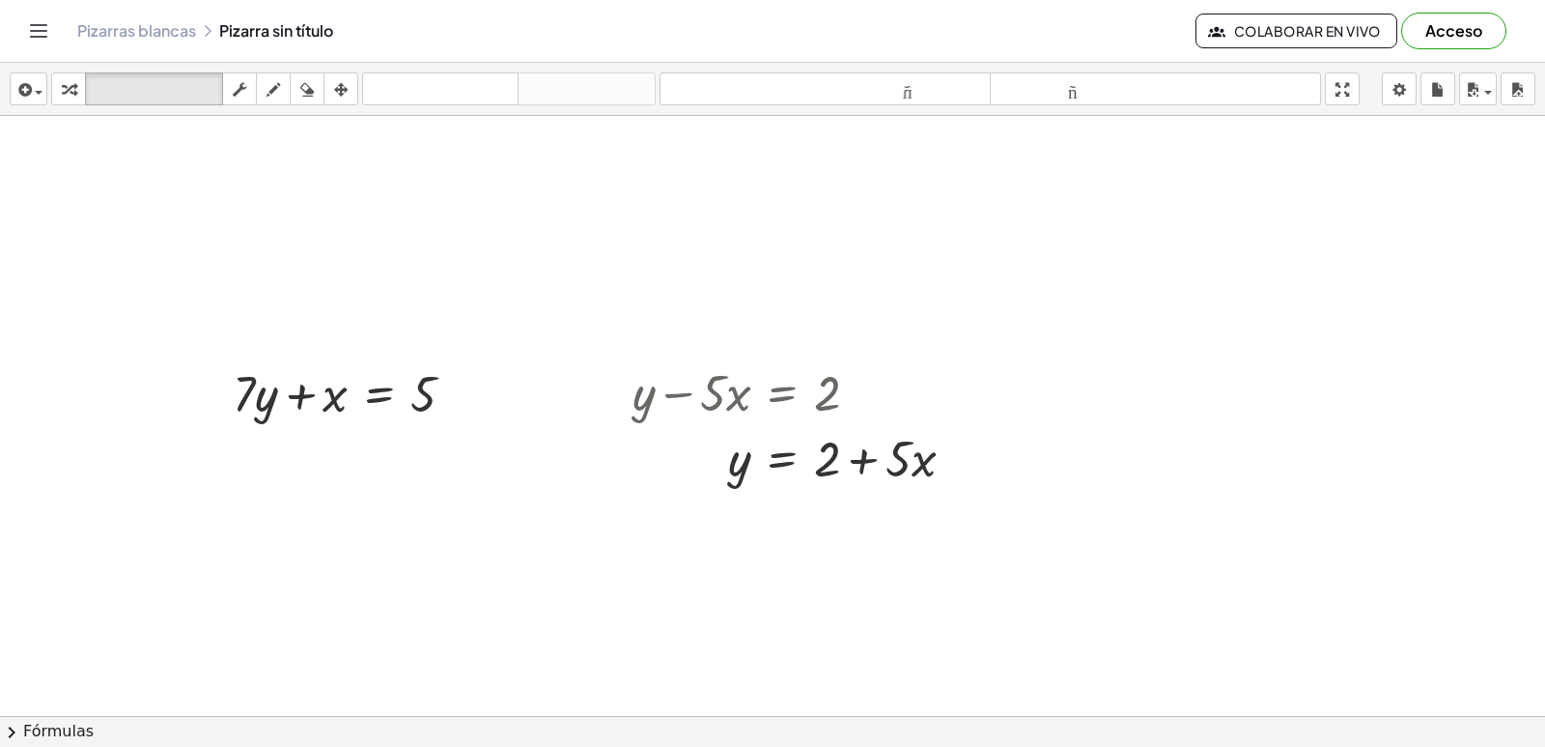
click at [432, 538] on div at bounding box center [772, 83] width 1545 height 1286
click at [273, 601] on div at bounding box center [772, 83] width 1545 height 1286
click at [251, 529] on div at bounding box center [772, 83] width 1545 height 1286
click at [285, 553] on div at bounding box center [772, 83] width 1545 height 1286
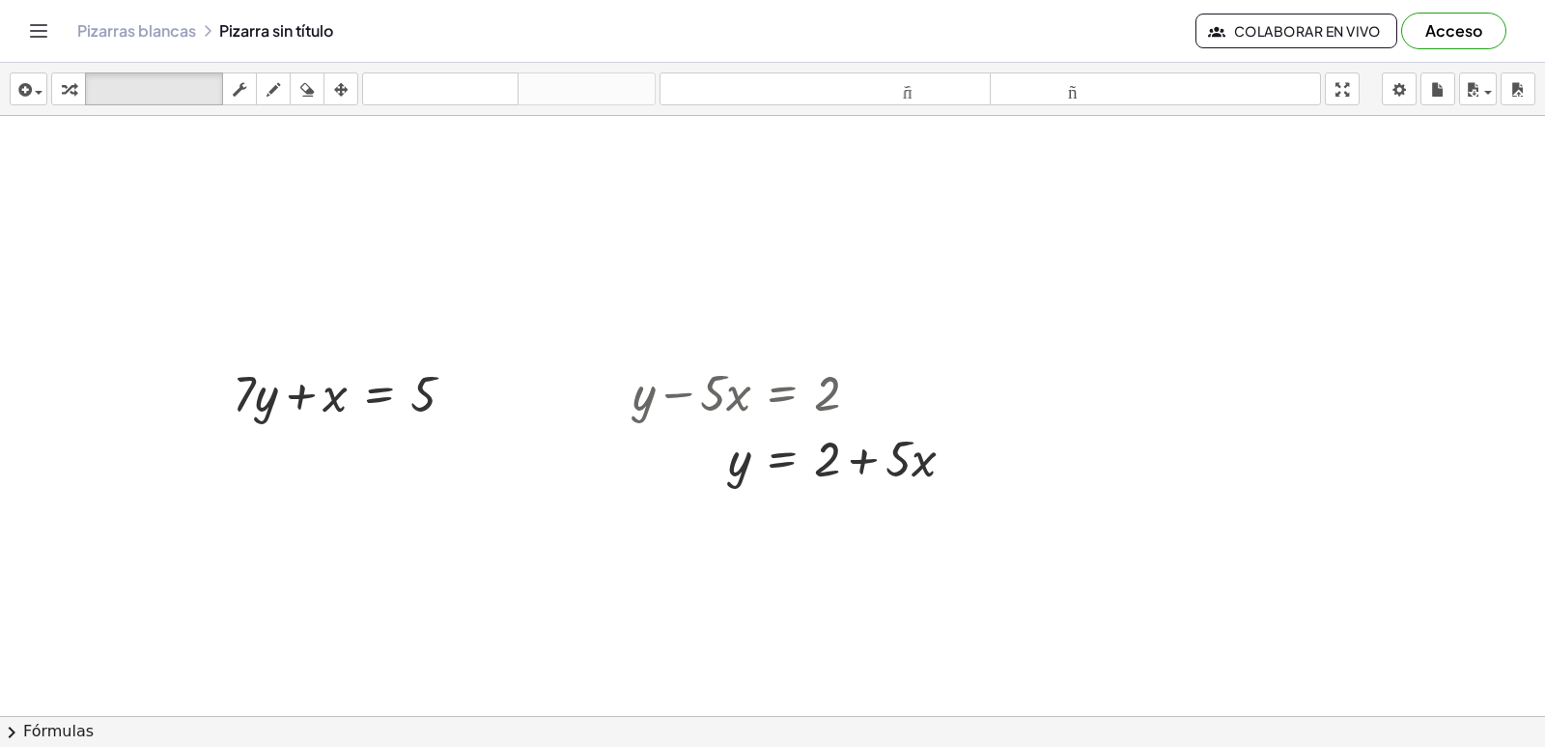
click at [285, 553] on div at bounding box center [772, 83] width 1545 height 1286
drag, startPoint x: 285, startPoint y: 553, endPoint x: 297, endPoint y: 589, distance: 37.6
click at [276, 542] on div at bounding box center [772, 83] width 1545 height 1286
click at [297, 591] on div at bounding box center [772, 83] width 1545 height 1286
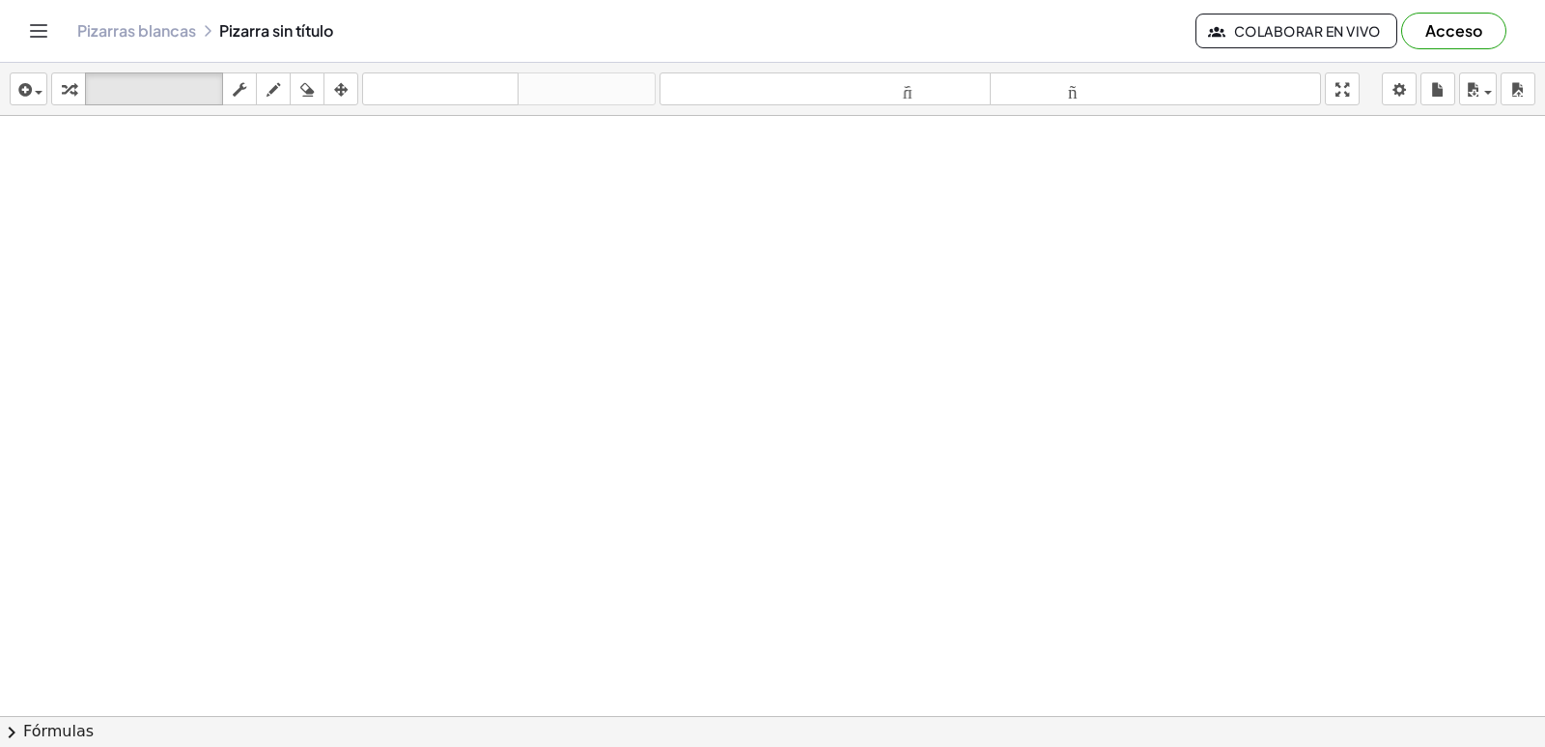
scroll to position [910, 0]
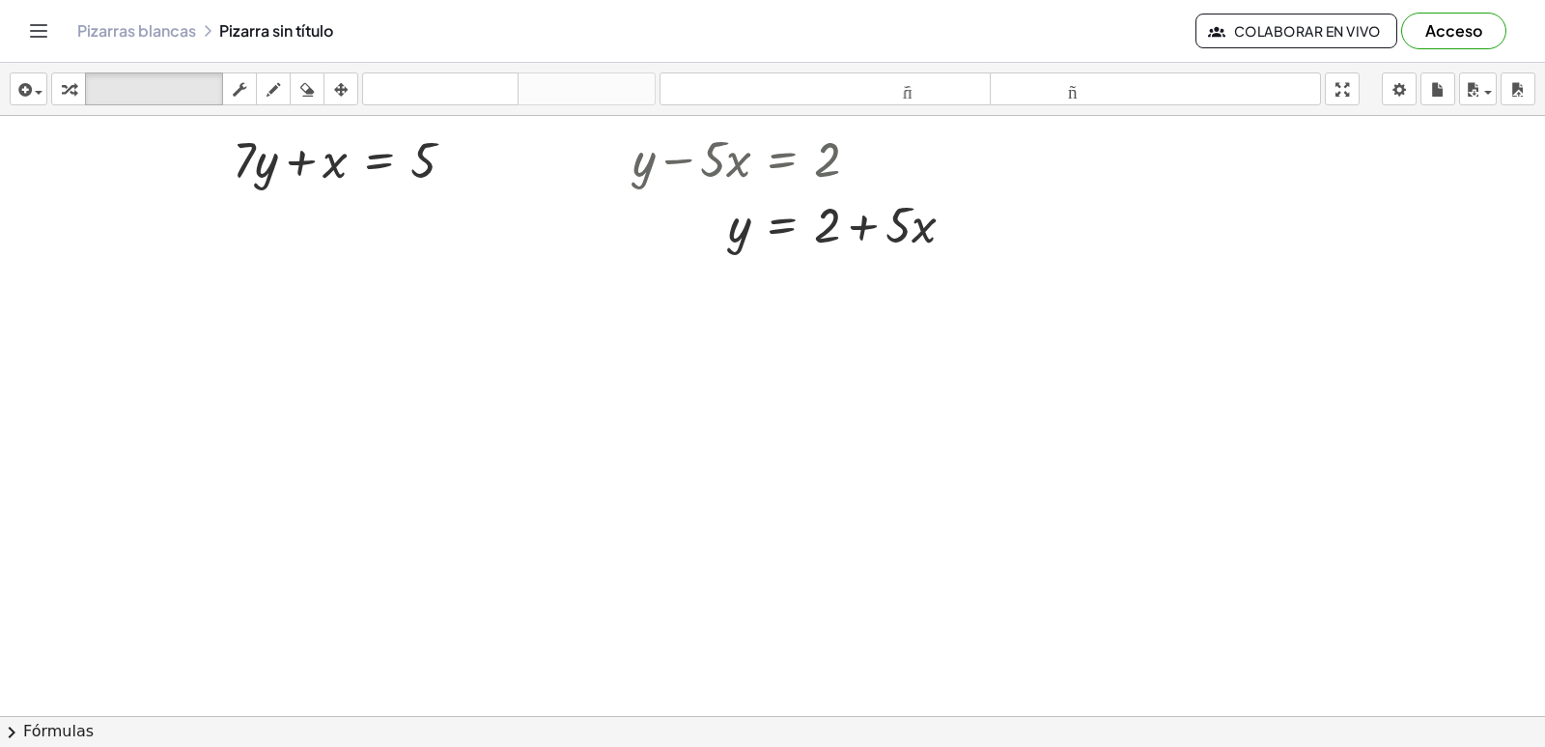
click at [293, 594] on div at bounding box center [772, 105] width 1545 height 1799
click at [813, 483] on div at bounding box center [772, 105] width 1545 height 1799
click at [512, 520] on div at bounding box center [772, 105] width 1545 height 1799
click at [505, 470] on div at bounding box center [772, 105] width 1545 height 1799
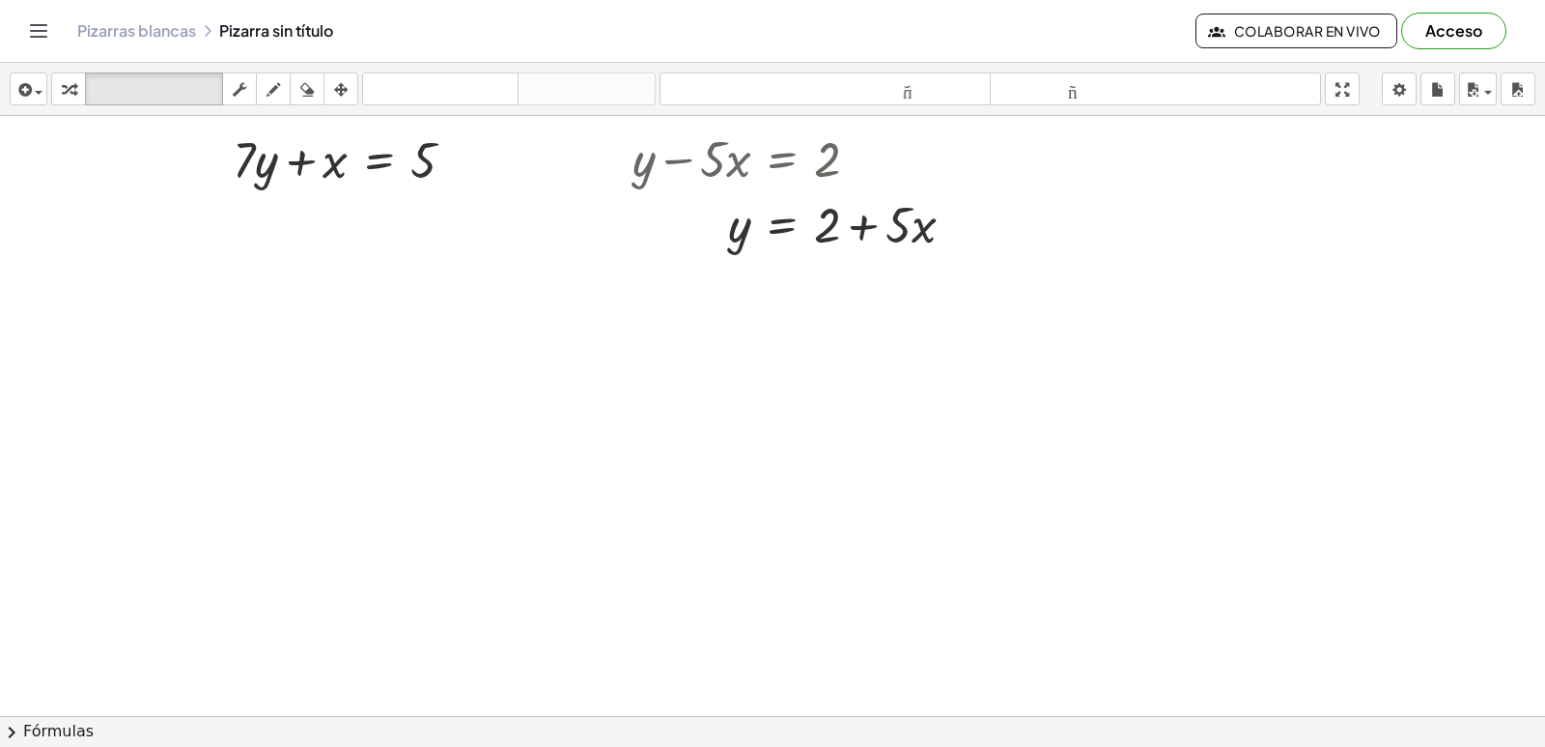
drag, startPoint x: 605, startPoint y: 490, endPoint x: 677, endPoint y: 378, distance: 133.4
drag, startPoint x: 677, startPoint y: 378, endPoint x: 607, endPoint y: 427, distance: 86.0
click at [607, 427] on div at bounding box center [772, 105] width 1545 height 1799
click at [582, 509] on div at bounding box center [772, 105] width 1545 height 1799
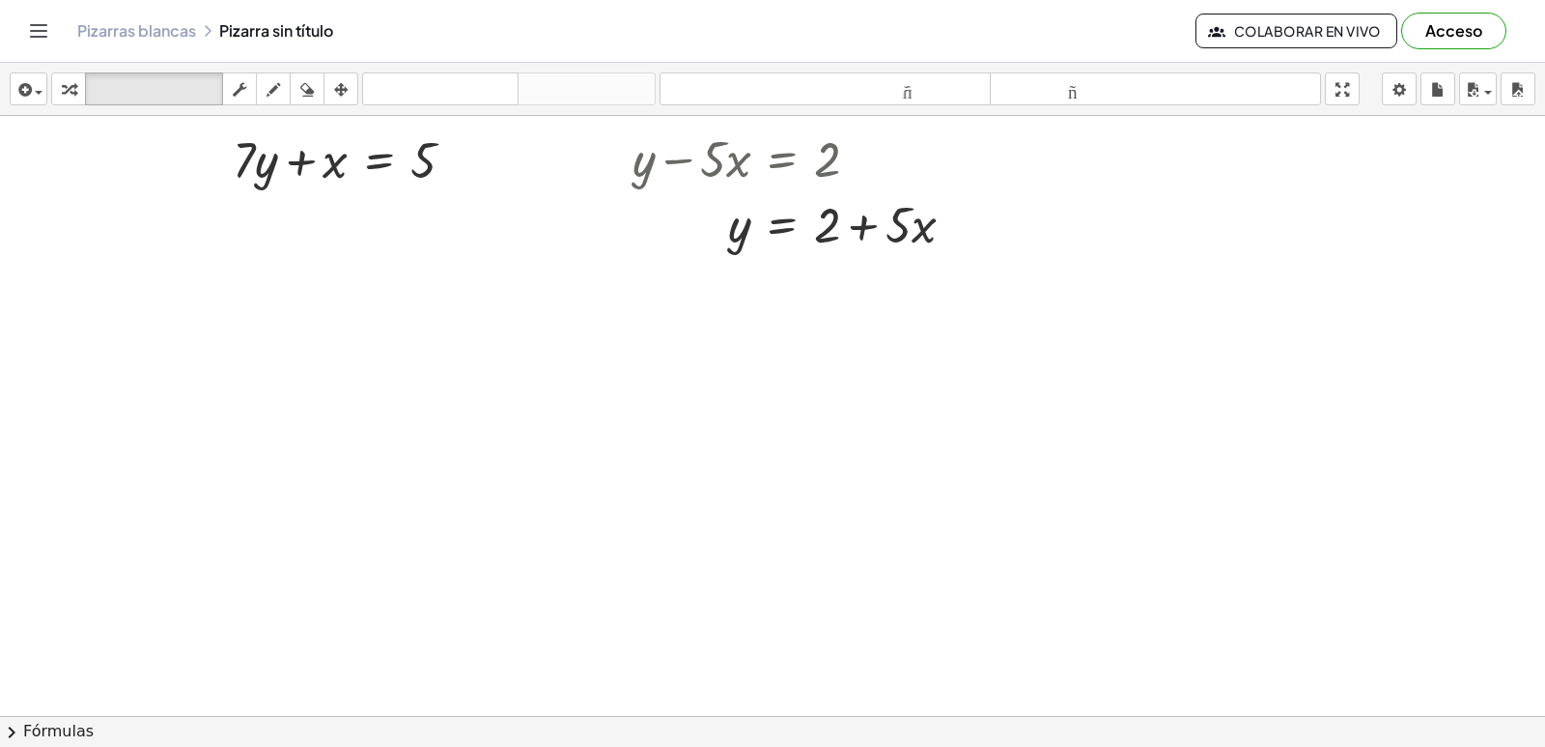
click at [552, 407] on div at bounding box center [772, 105] width 1545 height 1799
click at [331, 393] on div at bounding box center [772, 105] width 1545 height 1799
click at [900, 412] on div at bounding box center [772, 105] width 1545 height 1799
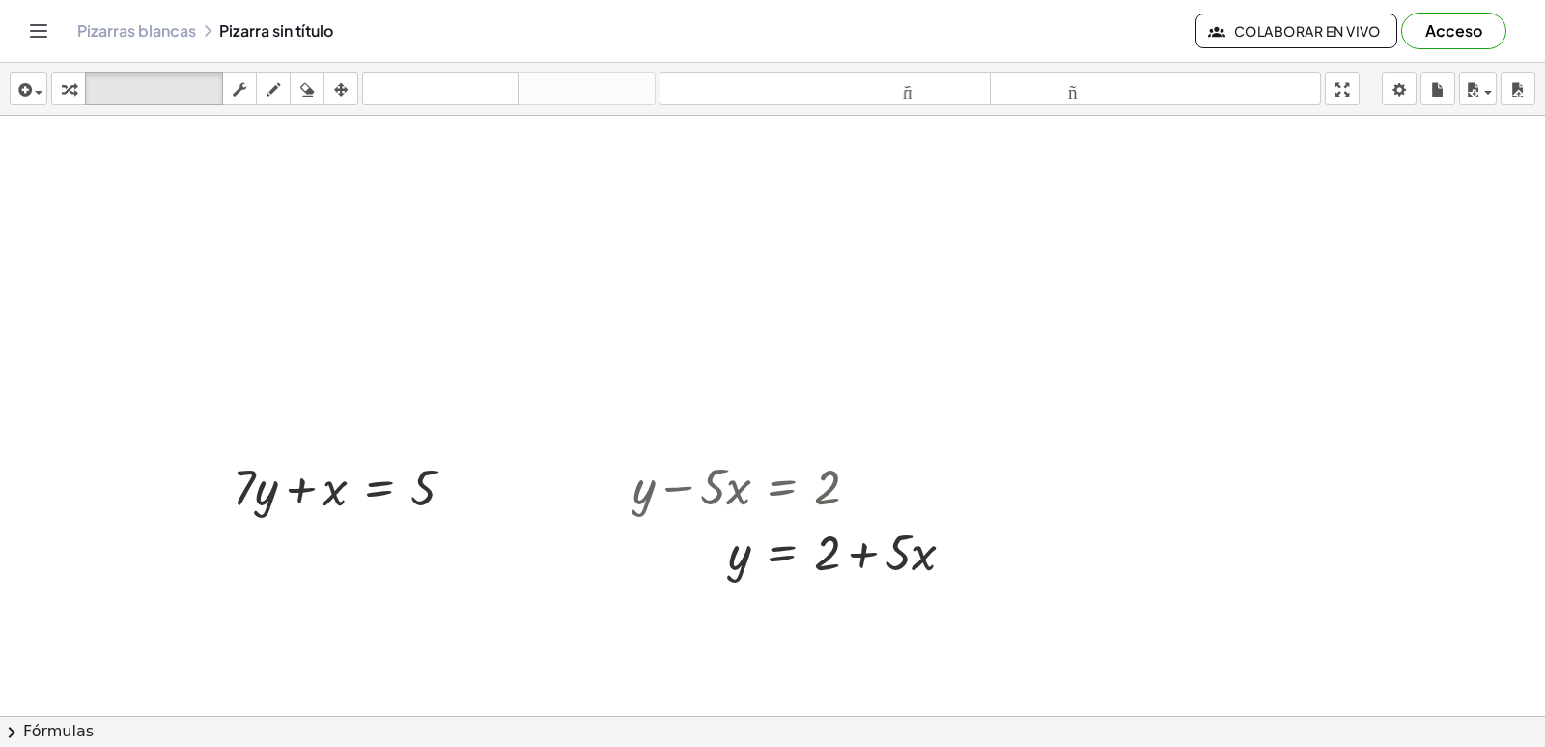
scroll to position [813, 0]
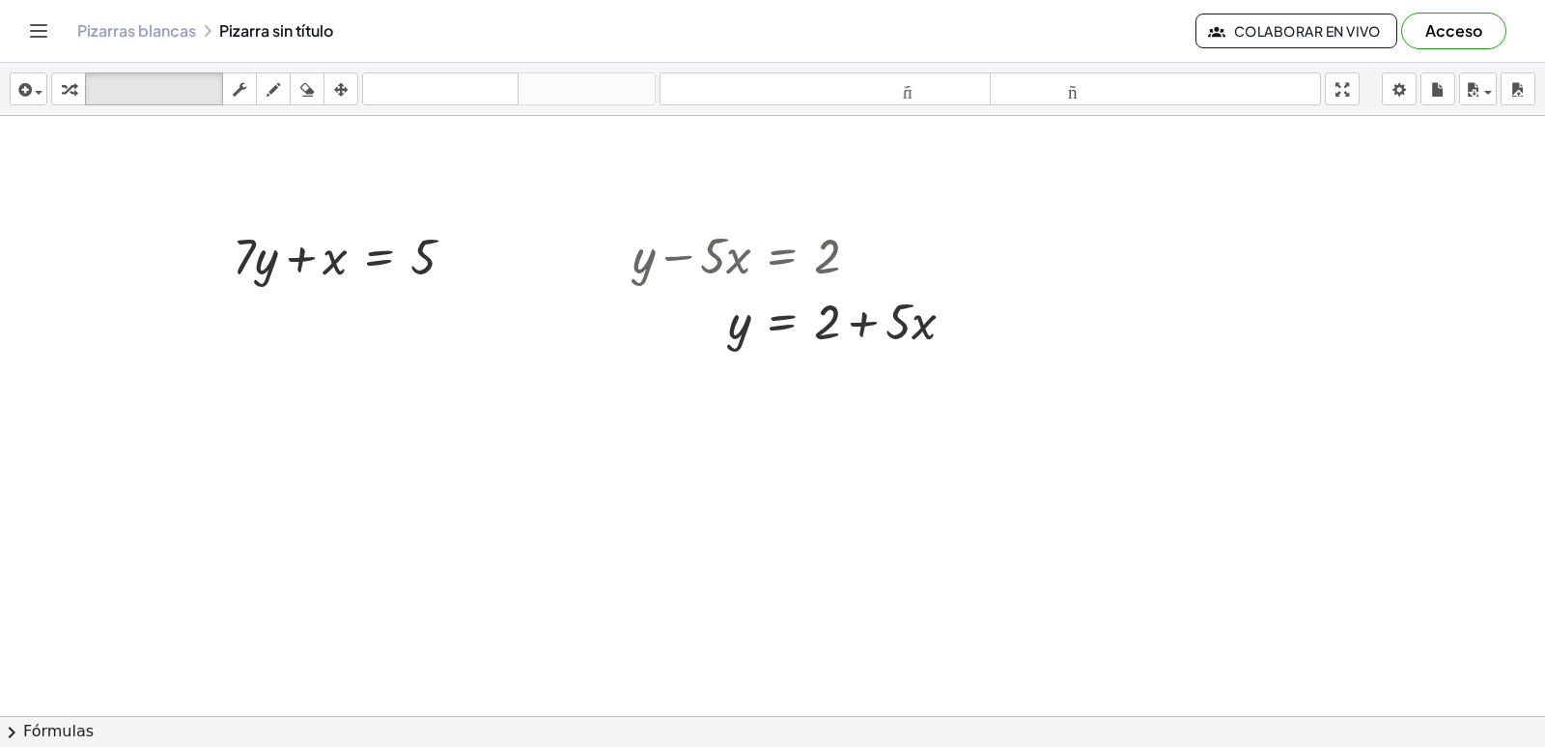
click at [999, 477] on div at bounding box center [772, 202] width 1545 height 1799
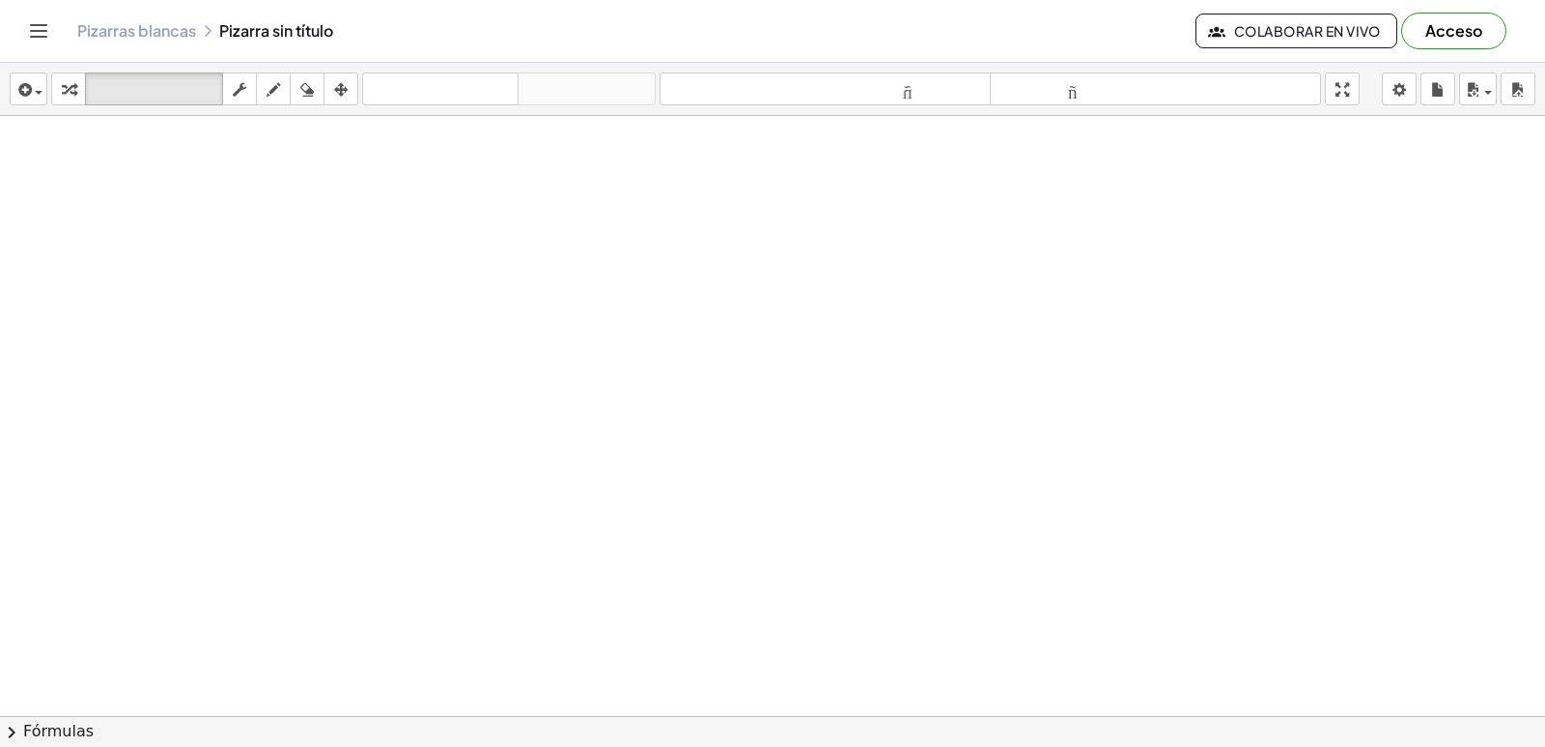
drag, startPoint x: 503, startPoint y: 439, endPoint x: 425, endPoint y: 448, distance: 78.7
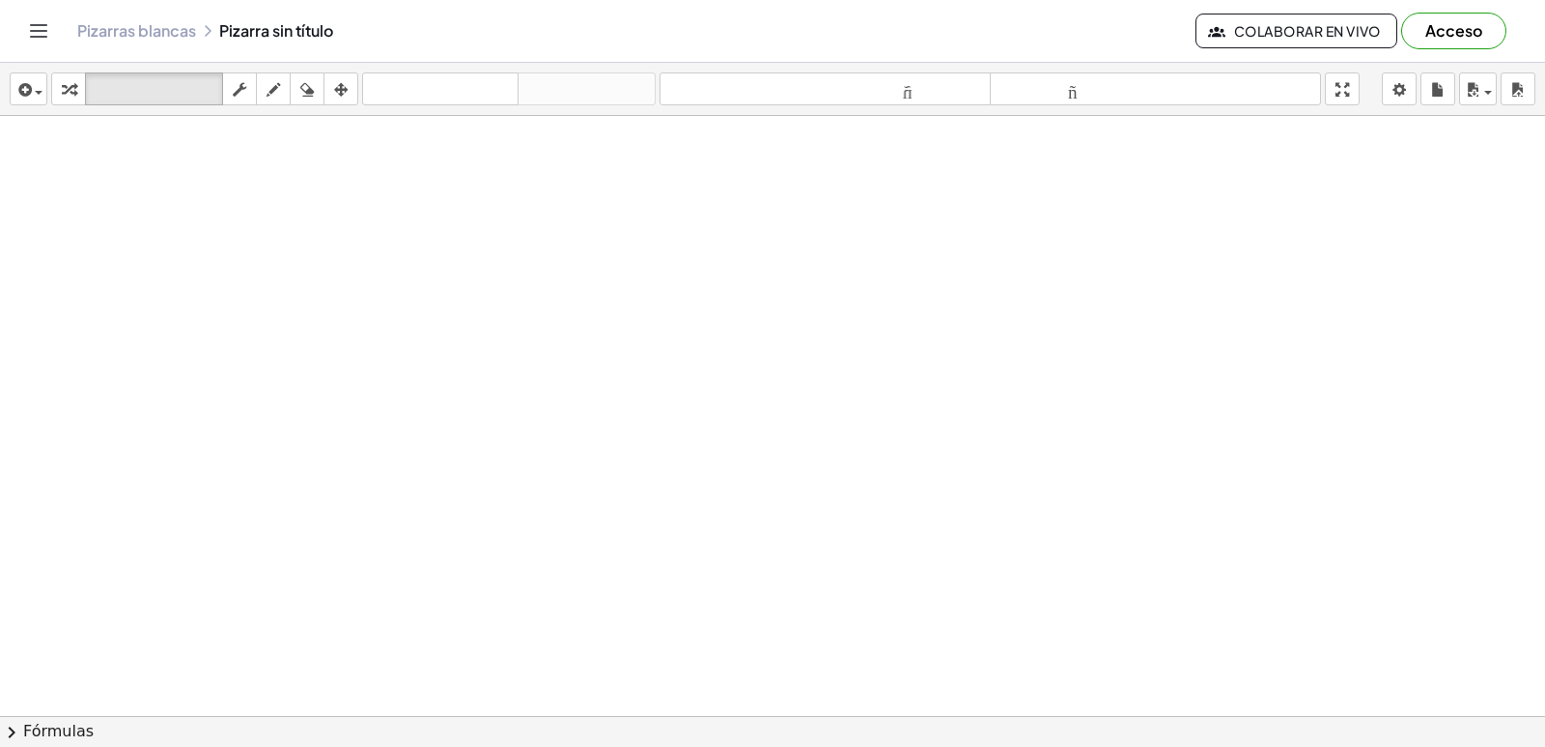
drag, startPoint x: 23, startPoint y: 679, endPoint x: 52, endPoint y: 672, distance: 29.8
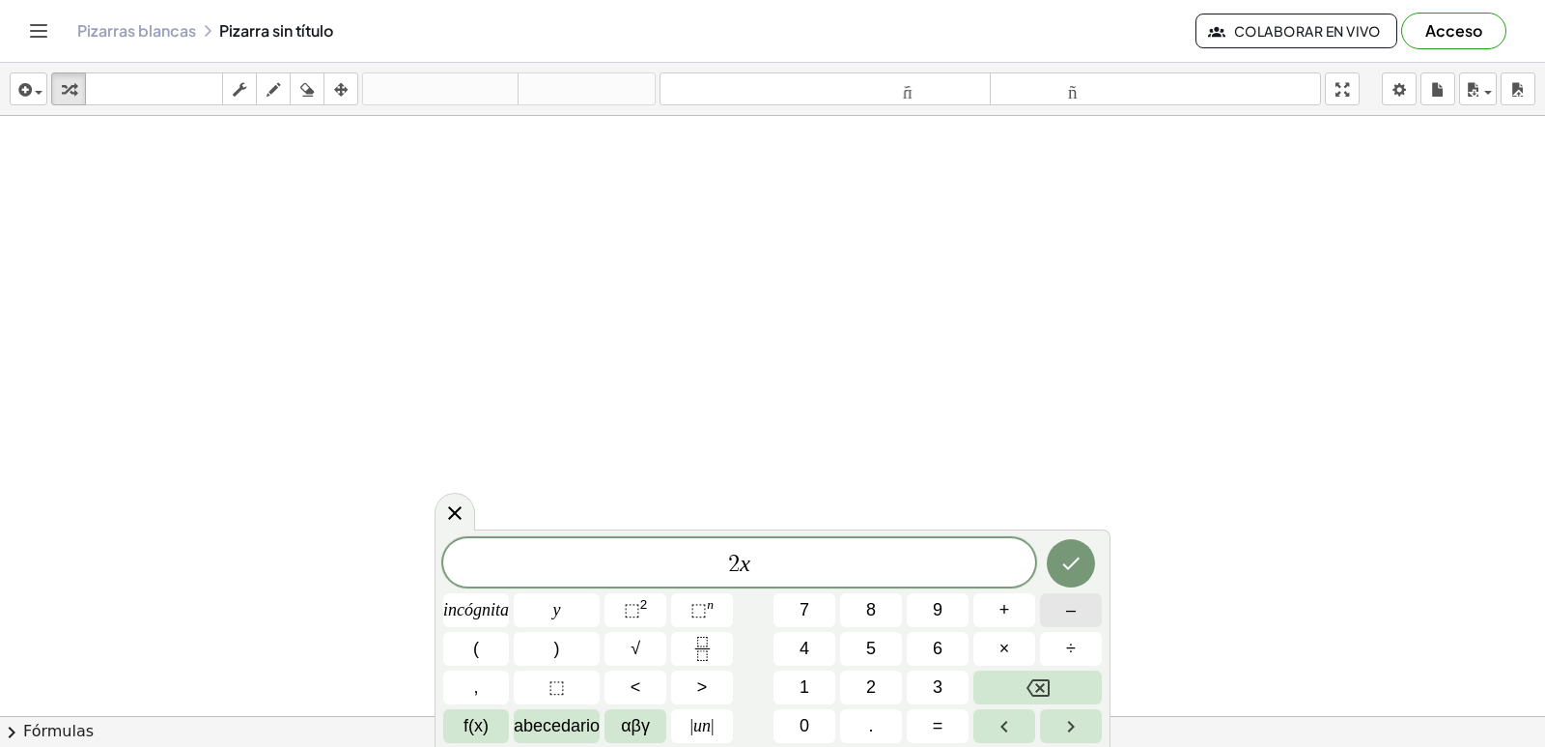
click at [1079, 604] on button "–" at bounding box center [1071, 610] width 62 height 34
click at [790, 688] on button "1" at bounding box center [805, 687] width 62 height 34
click at [790, 714] on button "0" at bounding box center [805, 726] width 62 height 34
click at [928, 716] on button "=" at bounding box center [938, 726] width 62 height 34
click at [888, 684] on button "2" at bounding box center [871, 687] width 62 height 34
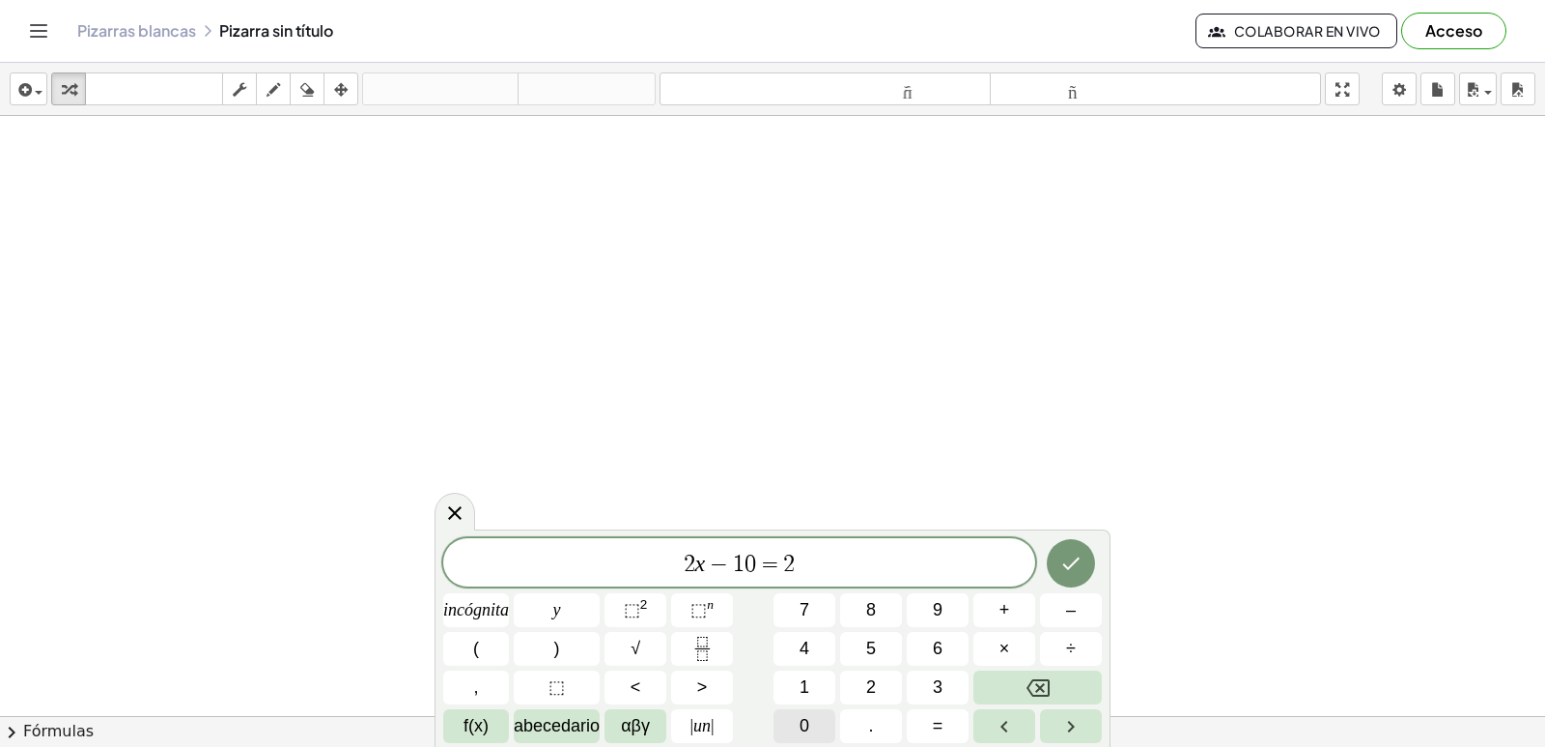
click at [819, 717] on button "0" at bounding box center [805, 726] width 62 height 34
click at [1078, 551] on icon "Hecho" at bounding box center [1071, 562] width 23 height 23
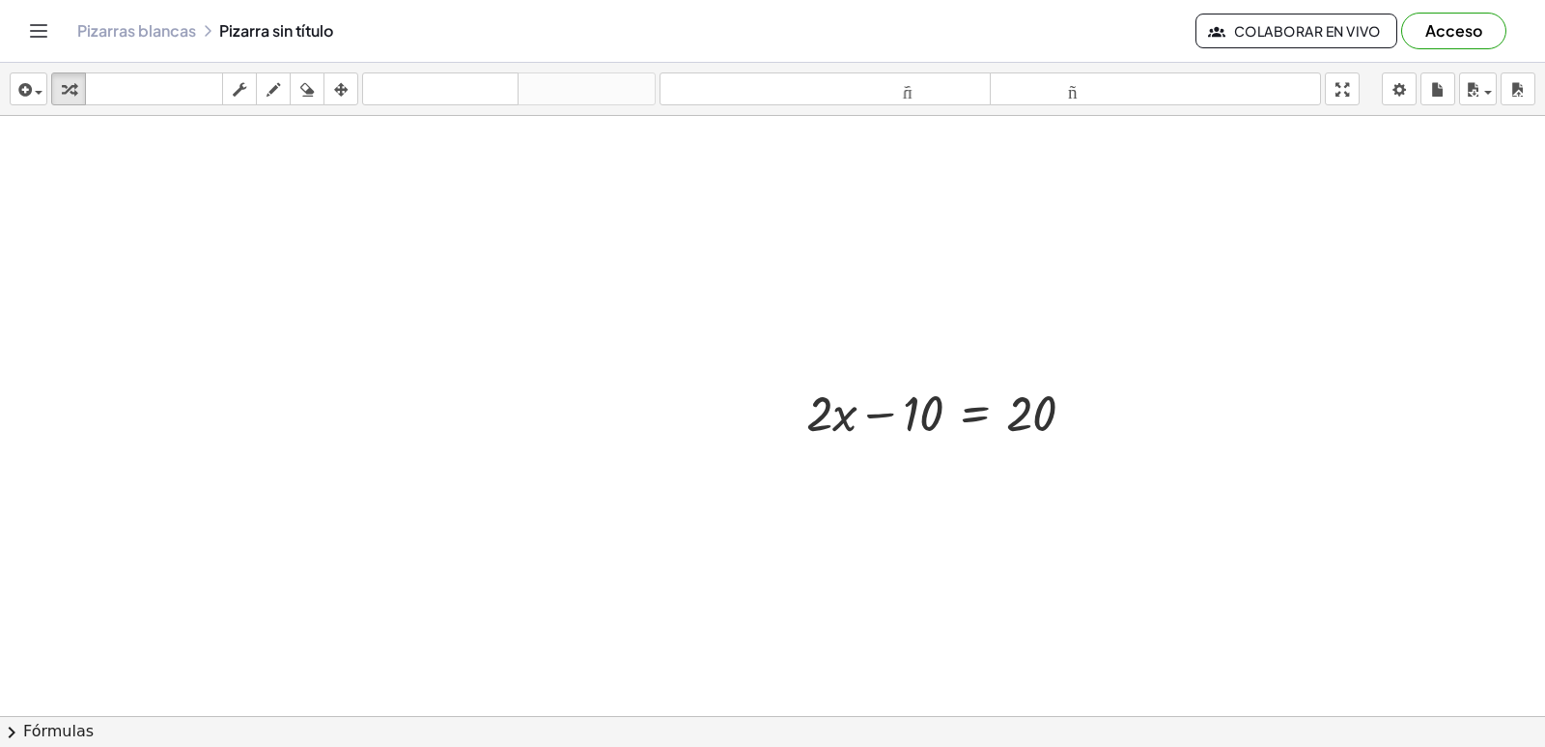
click at [444, 511] on div at bounding box center [772, 759] width 1545 height 1286
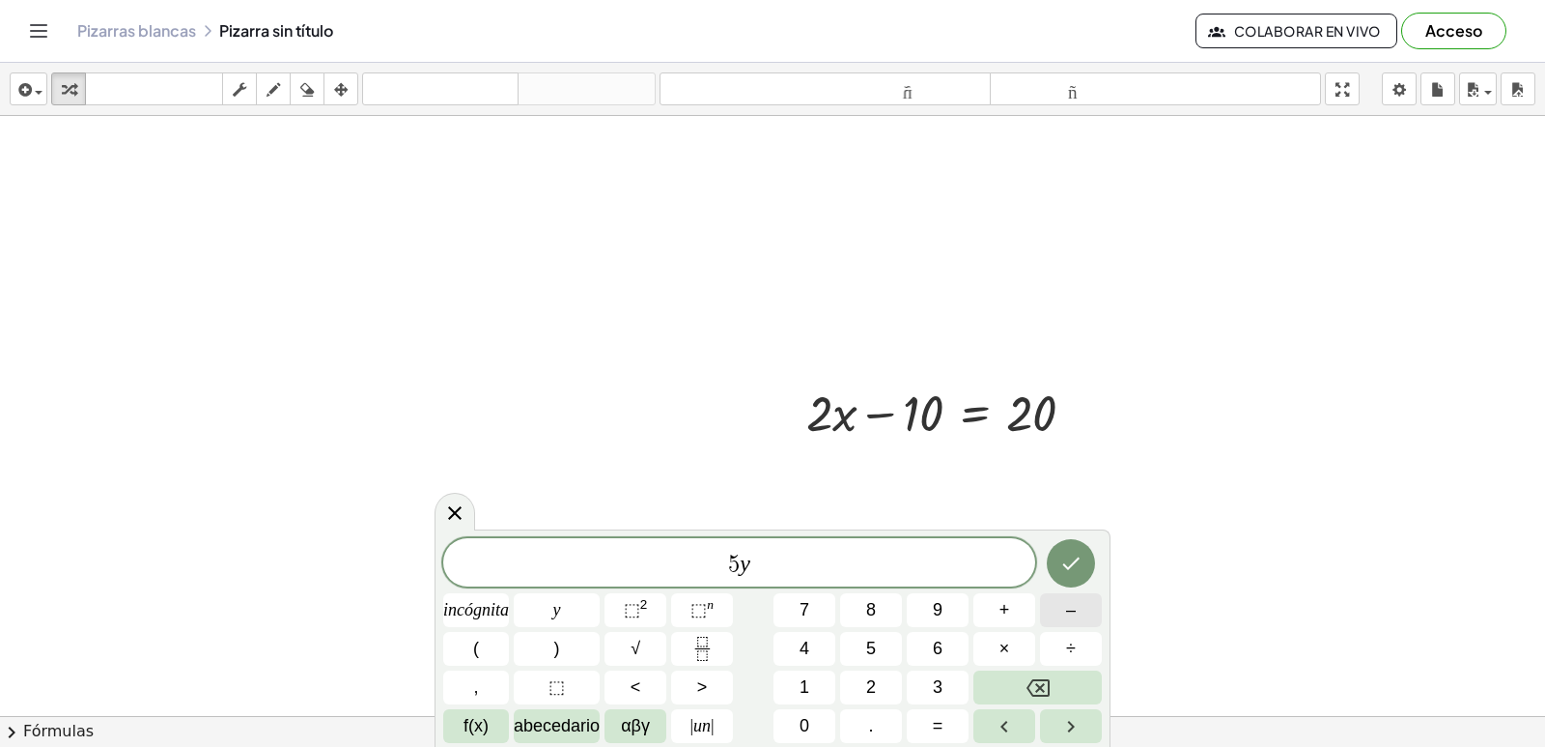
click at [1067, 608] on font "–" at bounding box center [1071, 609] width 10 height 19
click at [862, 687] on button "2" at bounding box center [871, 687] width 62 height 34
click at [803, 717] on font "0" at bounding box center [805, 725] width 10 height 19
click at [1007, 655] on font "×" at bounding box center [1005, 647] width 11 height 19
click at [945, 731] on button "=" at bounding box center [938, 726] width 62 height 34
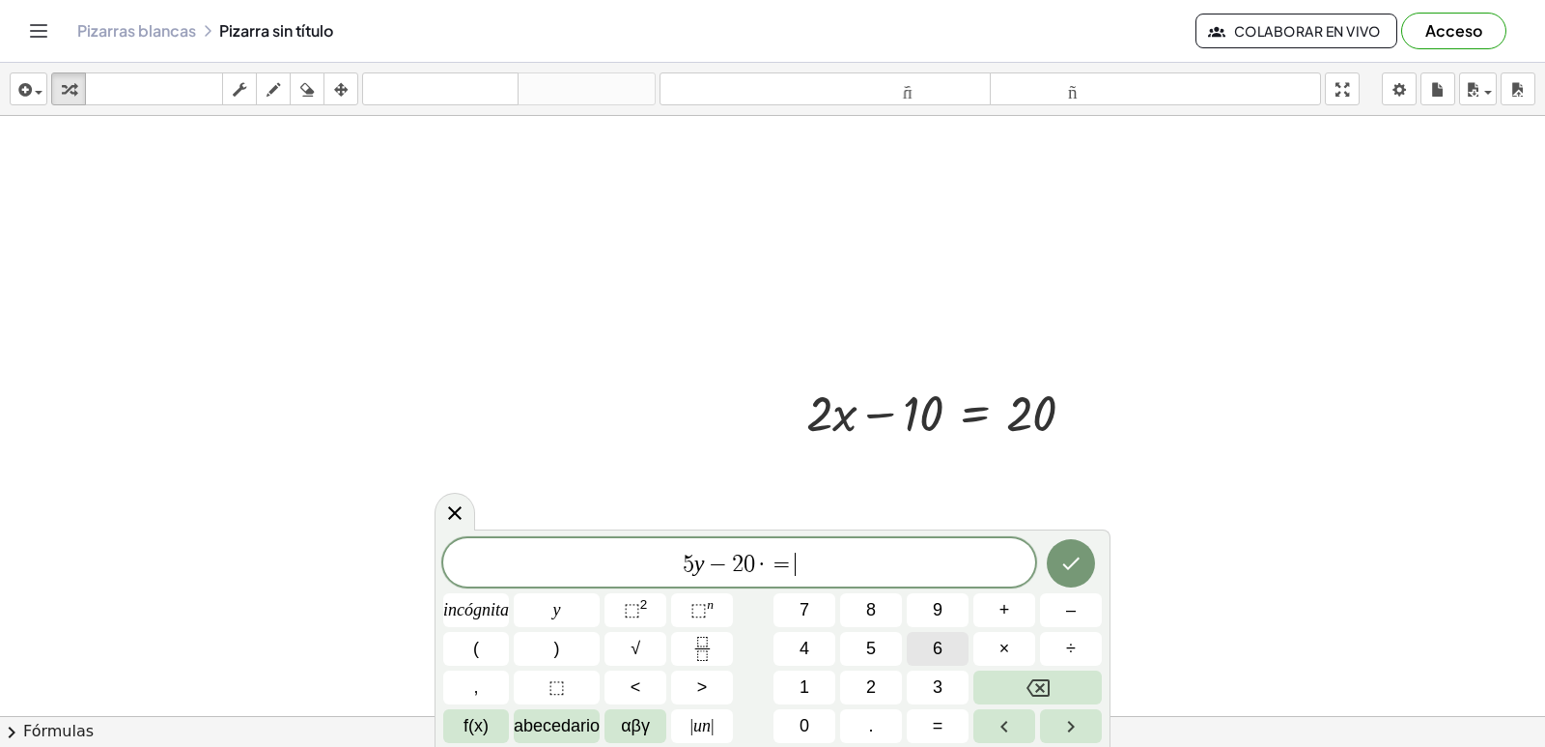
click at [936, 639] on font "6" at bounding box center [938, 647] width 10 height 19
click at [815, 721] on button "0" at bounding box center [805, 726] width 62 height 34
click at [1083, 548] on button "Hecho" at bounding box center [1071, 563] width 48 height 48
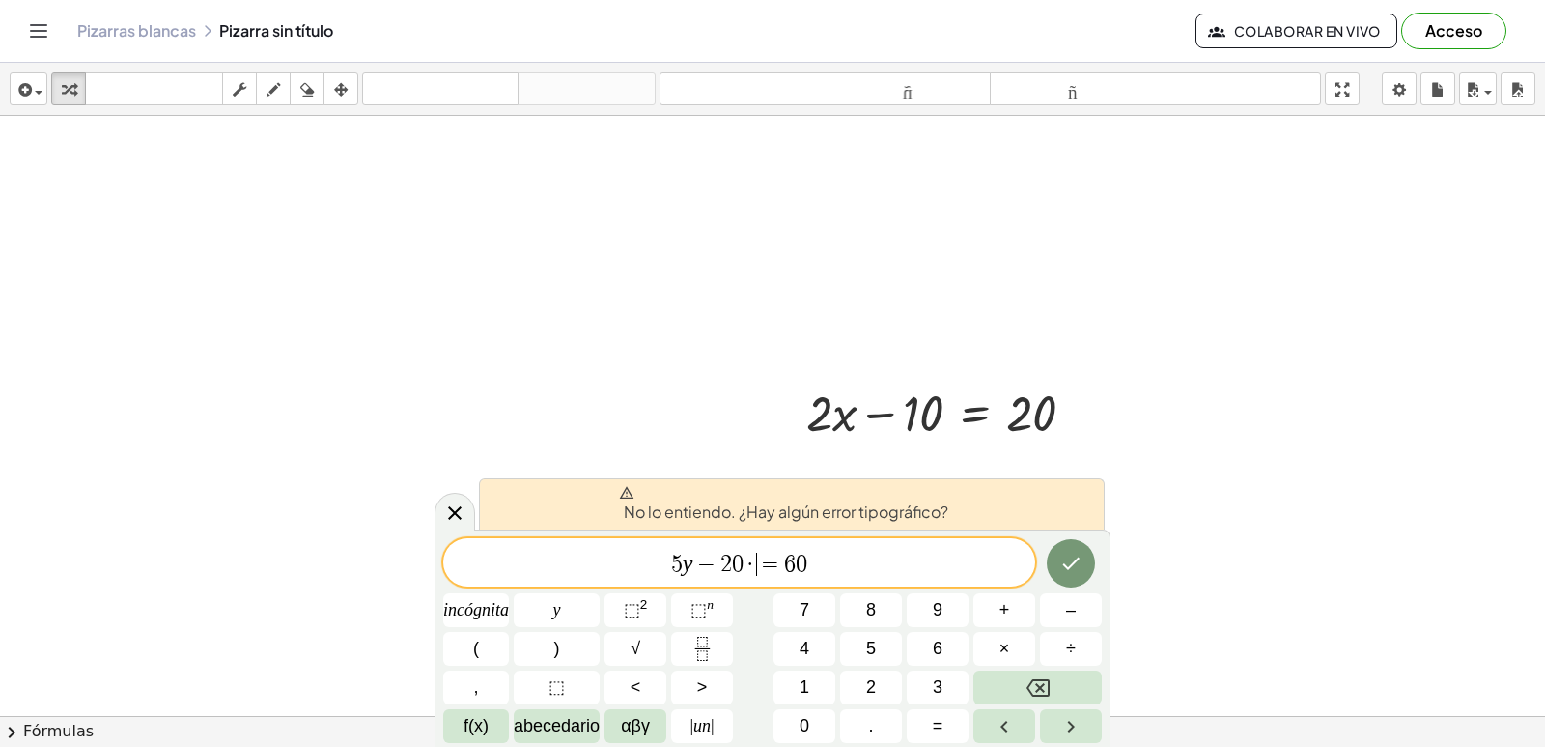
click at [750, 563] on span "·" at bounding box center [751, 563] width 14 height 23
click at [1010, 681] on button "Retroceso" at bounding box center [1038, 687] width 128 height 34
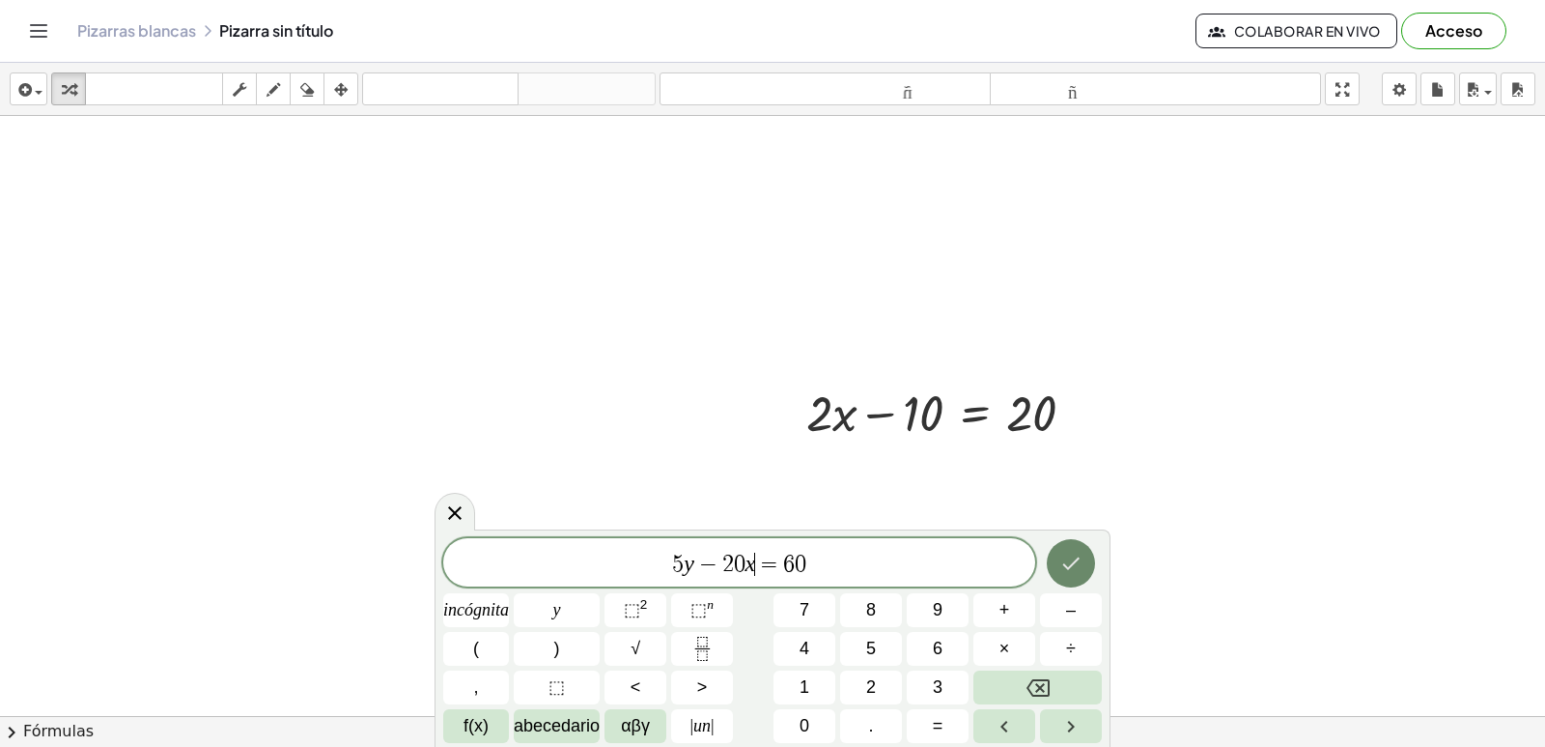
click at [1076, 556] on icon "Hecho" at bounding box center [1071, 562] width 23 height 23
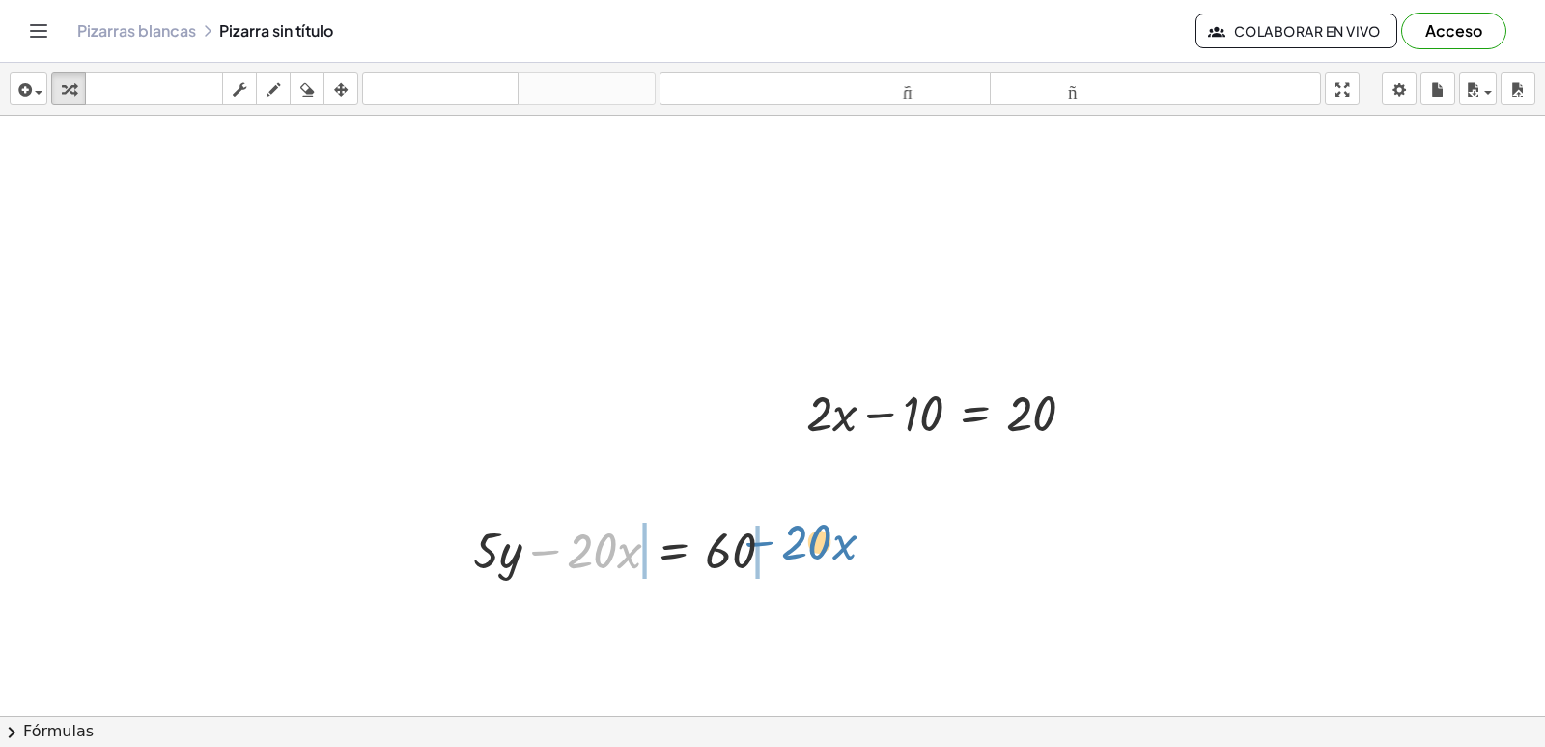
drag, startPoint x: 543, startPoint y: 553, endPoint x: 757, endPoint y: 545, distance: 214.6
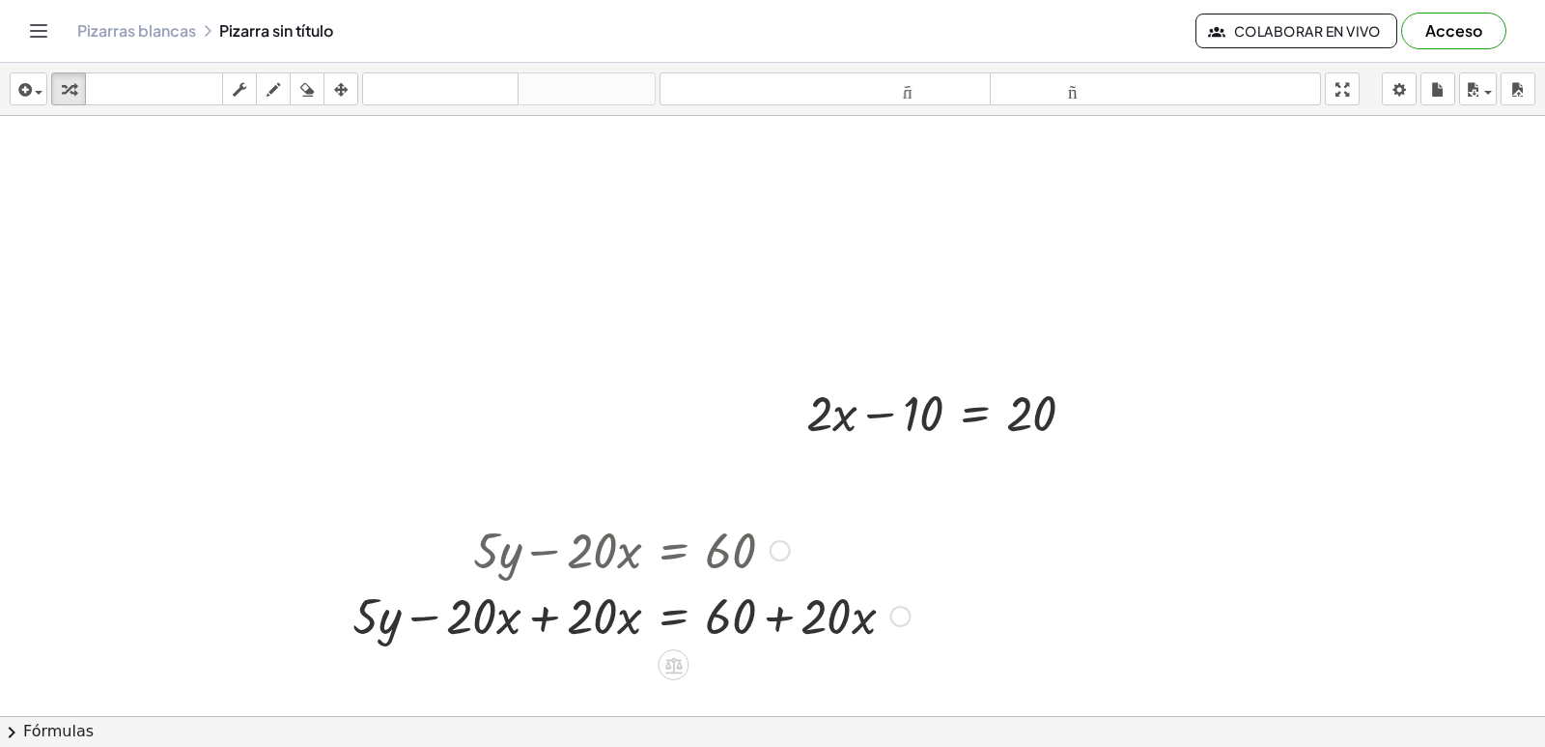
click at [779, 619] on div at bounding box center [631, 614] width 577 height 66
click at [862, 613] on div at bounding box center [631, 614] width 577 height 66
drag, startPoint x: 734, startPoint y: 611, endPoint x: 826, endPoint y: 627, distance: 93.0
drag, startPoint x: 862, startPoint y: 625, endPoint x: 775, endPoint y: 606, distance: 90.0
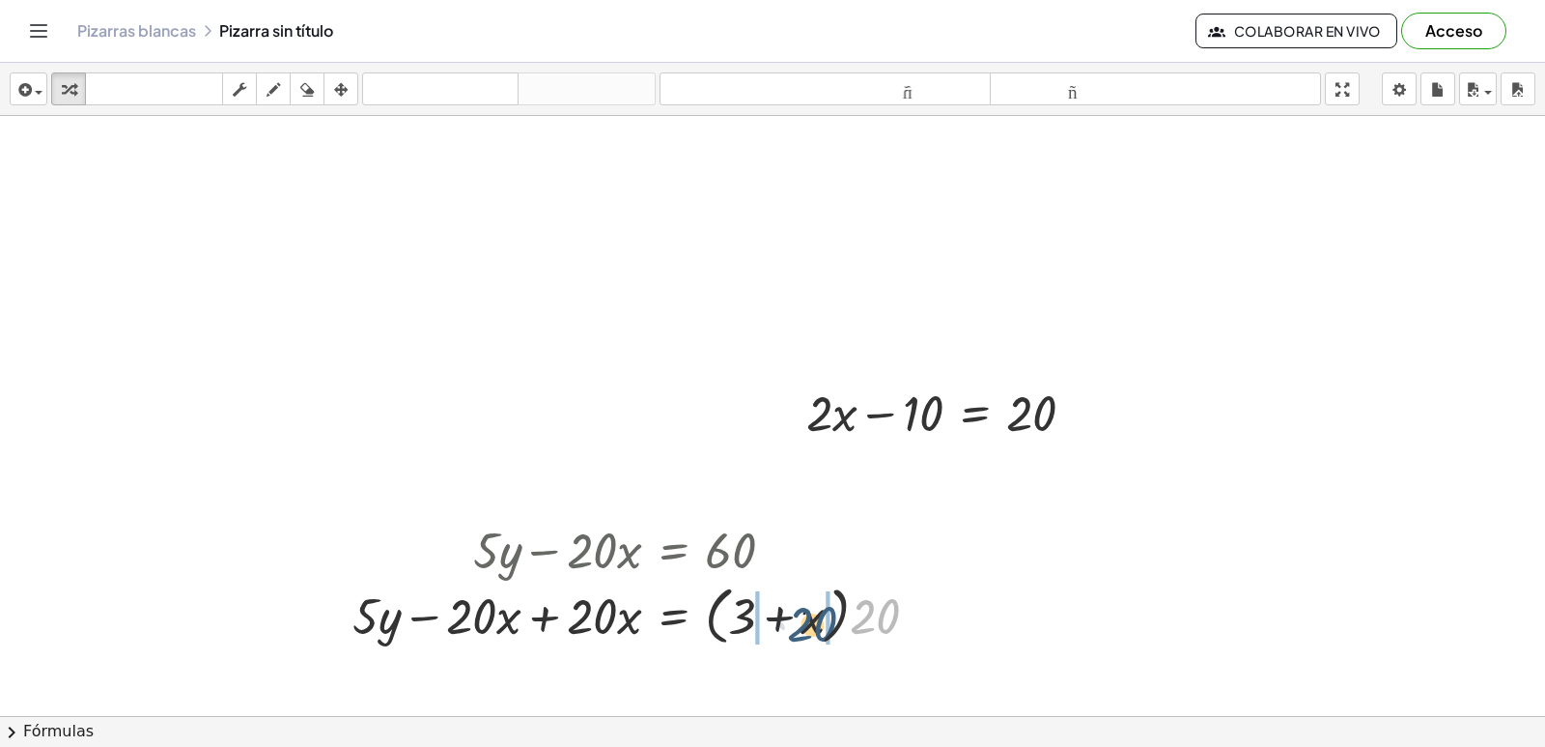
click at [786, 638] on div at bounding box center [644, 614] width 602 height 73
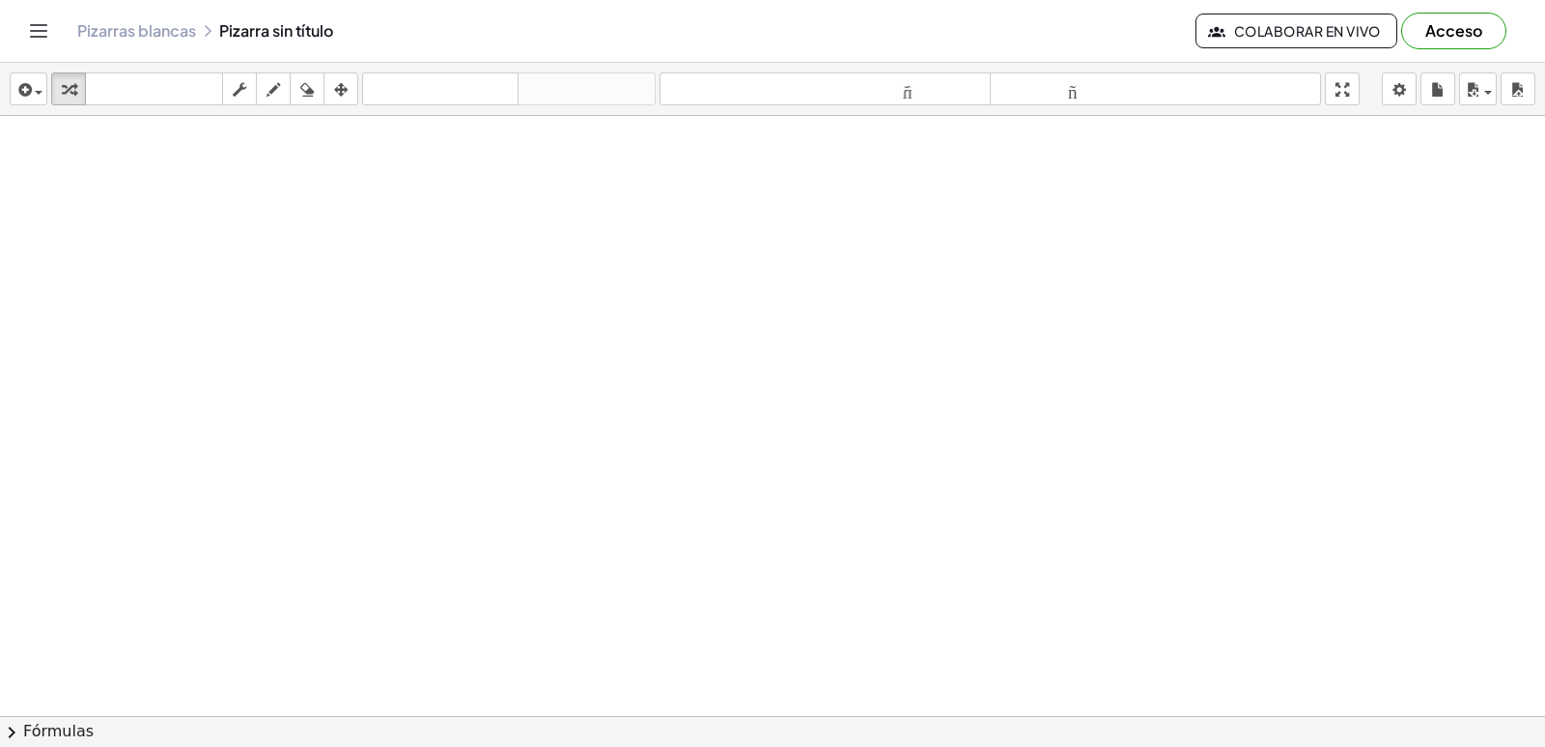
drag, startPoint x: 1146, startPoint y: 367, endPoint x: 865, endPoint y: 389, distance: 281.9
click at [865, 389] on div at bounding box center [772, 83] width 1545 height 1286
drag, startPoint x: 1077, startPoint y: 258, endPoint x: 1064, endPoint y: 284, distance: 28.9
click at [1065, 283] on div at bounding box center [772, 83] width 1545 height 1286
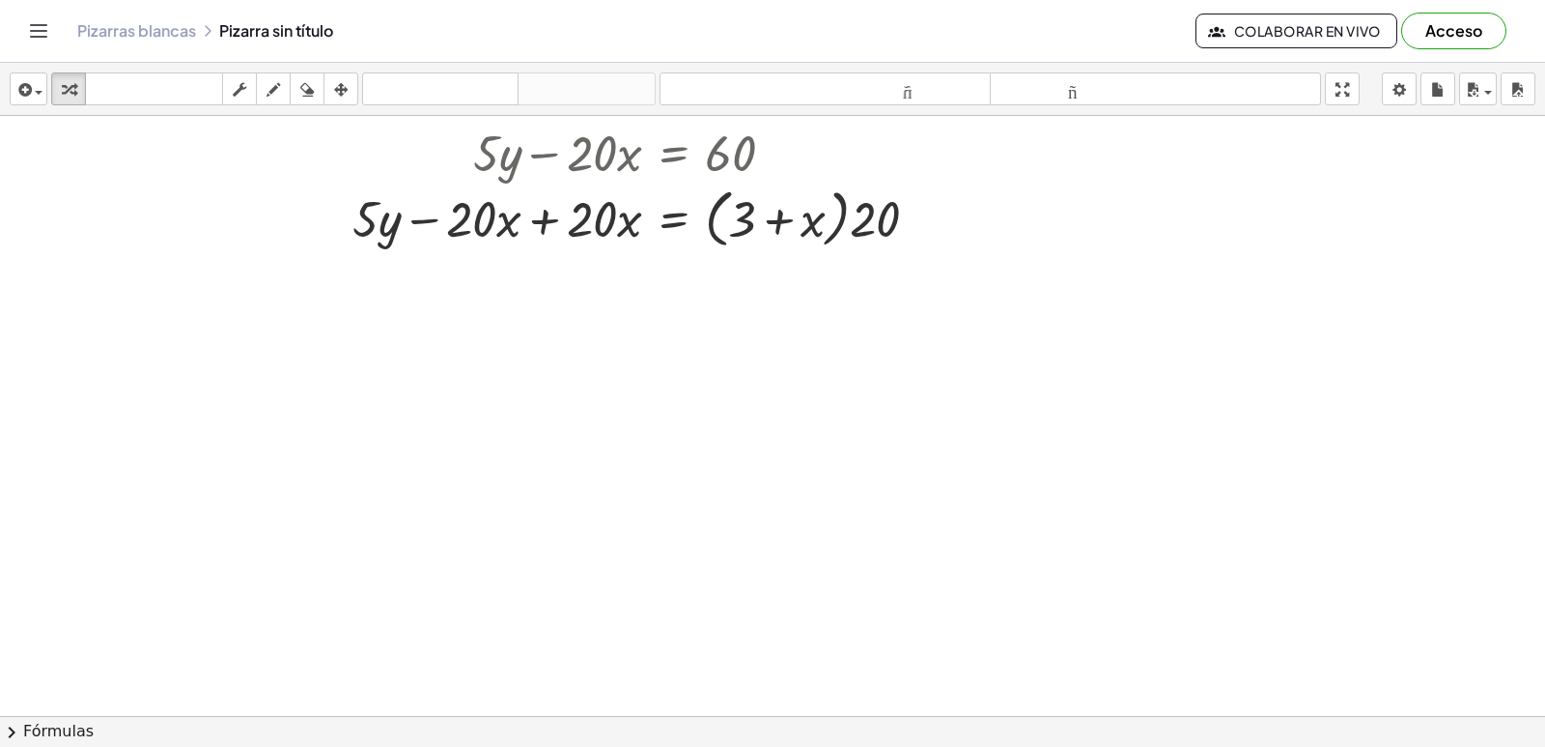
click at [962, 343] on div at bounding box center [772, 319] width 1545 height 1200
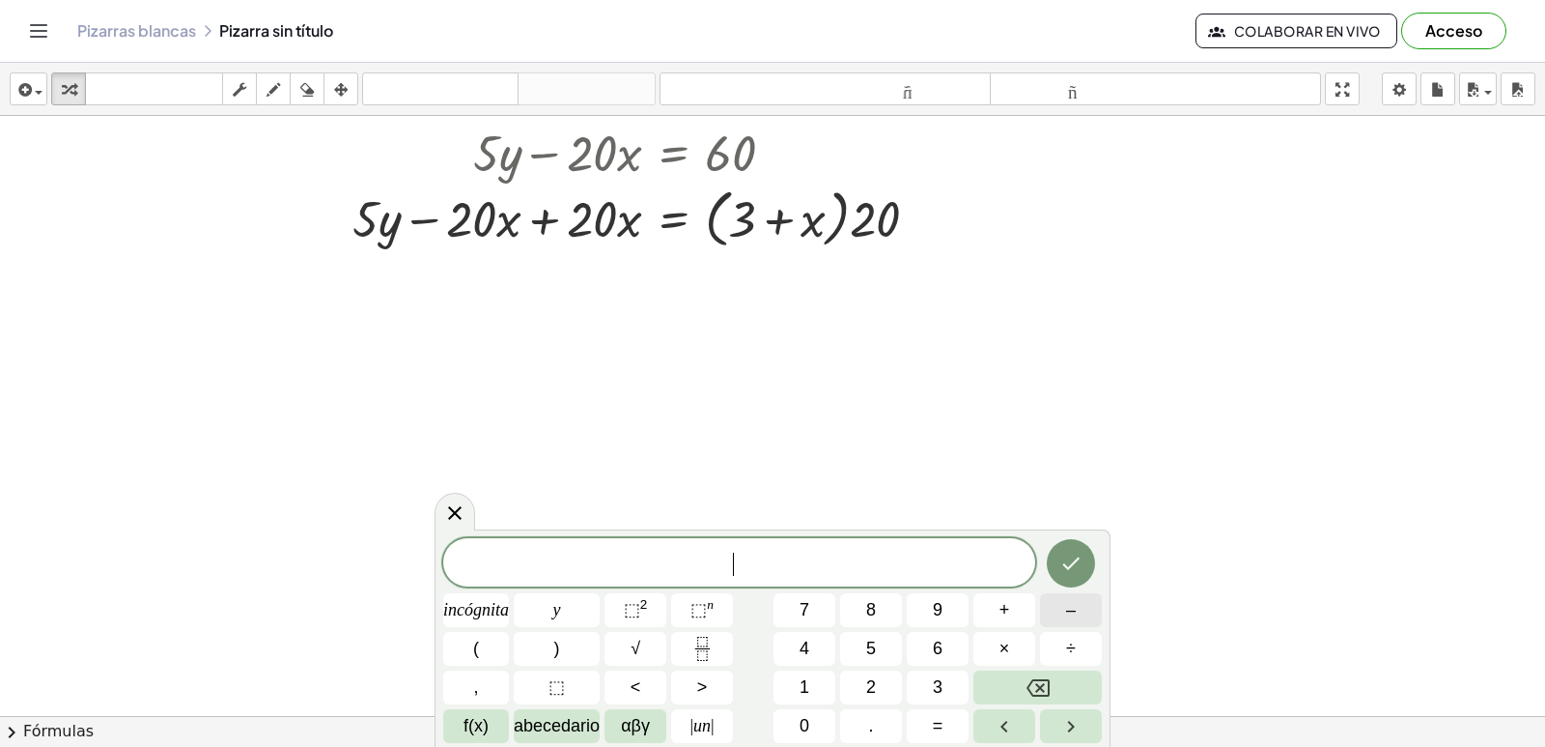
click at [1052, 613] on button "–" at bounding box center [1071, 610] width 62 height 34
click at [923, 688] on button "3" at bounding box center [938, 687] width 62 height 34
click at [1008, 608] on font "+" at bounding box center [1005, 609] width 11 height 19
click at [875, 659] on span "5" at bounding box center [871, 649] width 10 height 26
click at [570, 605] on button "y" at bounding box center [557, 610] width 86 height 34
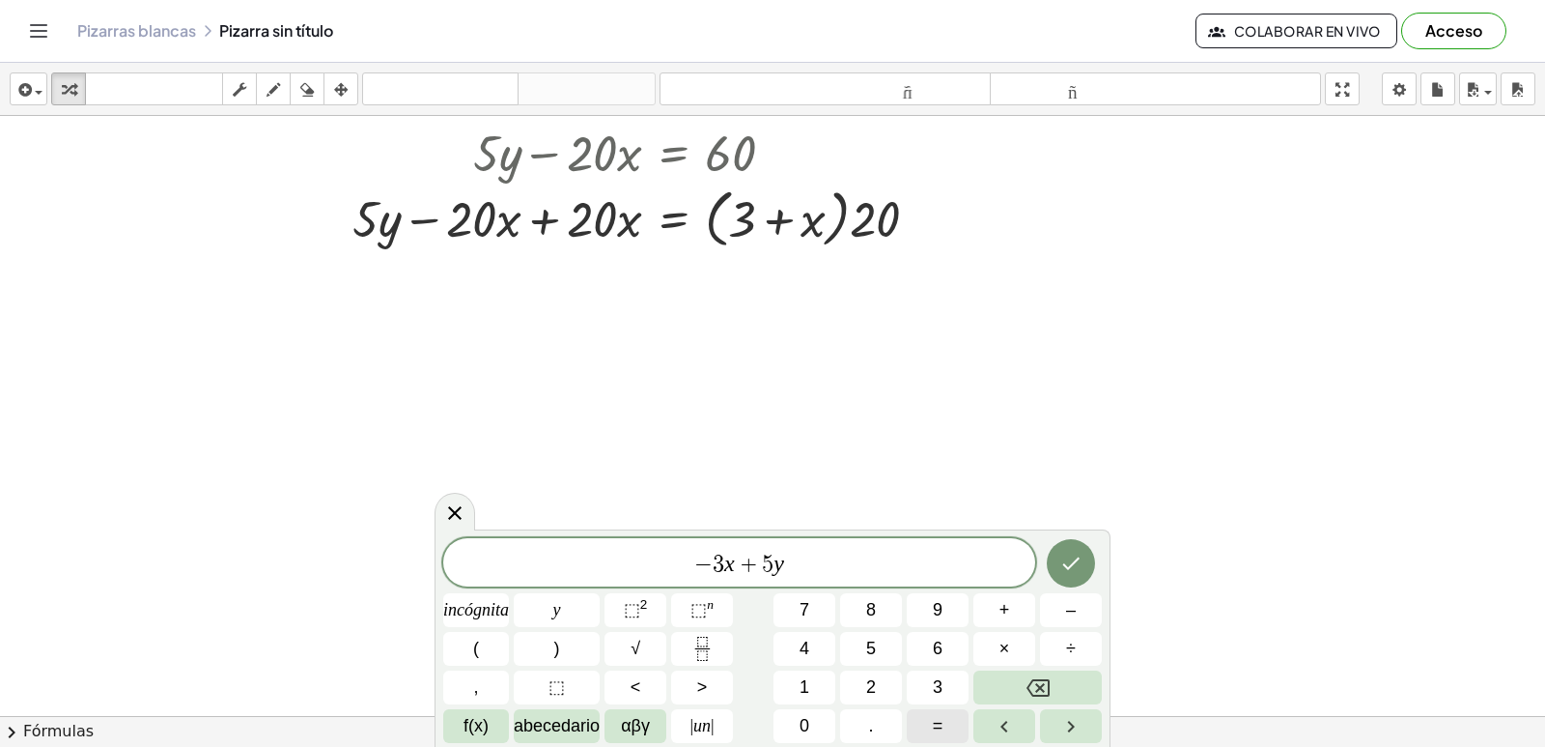
click at [941, 732] on font "=" at bounding box center [938, 725] width 11 height 19
click at [932, 649] on button "6" at bounding box center [938, 649] width 62 height 34
click at [1078, 563] on icon "Hecho" at bounding box center [1071, 562] width 23 height 23
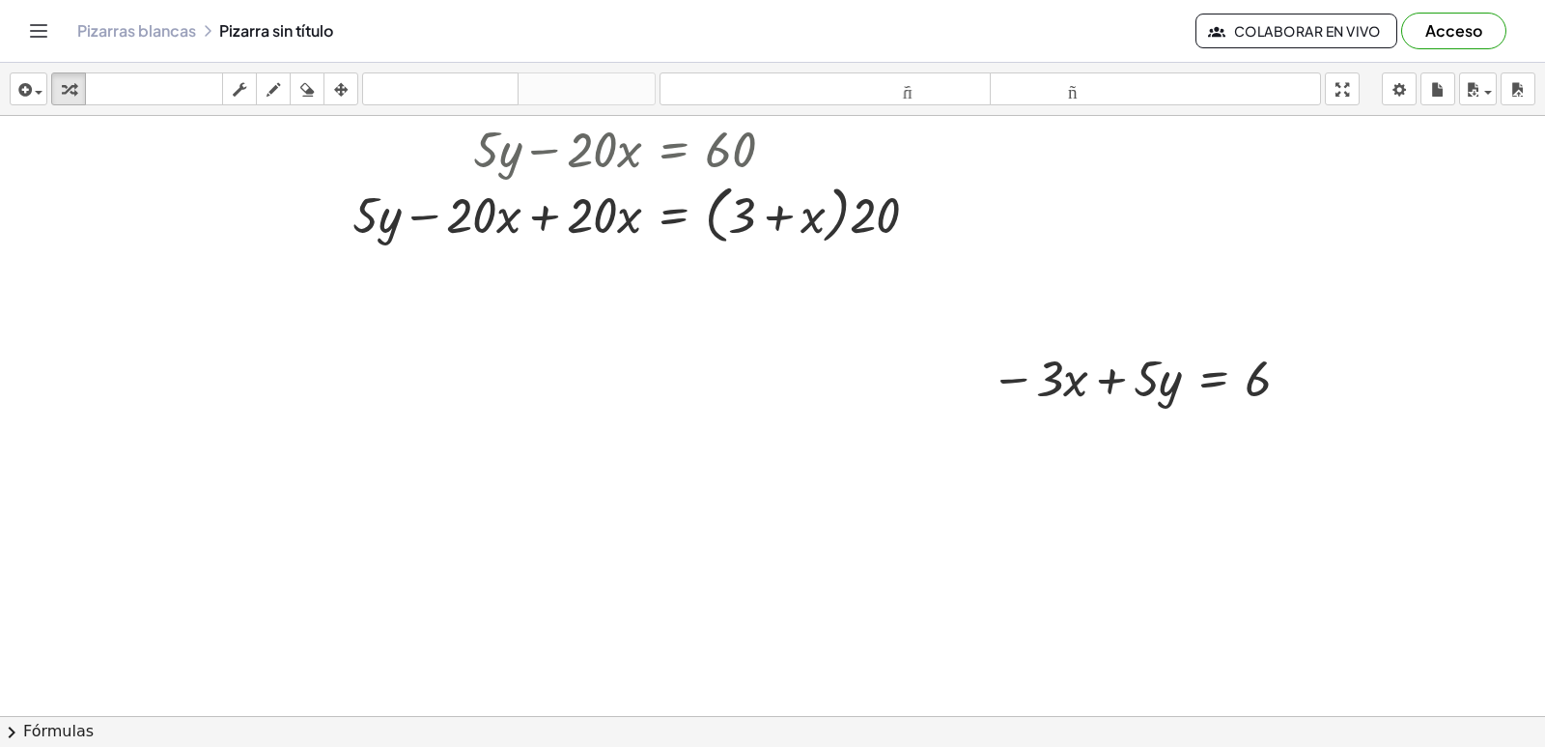
scroll to position [483, 0]
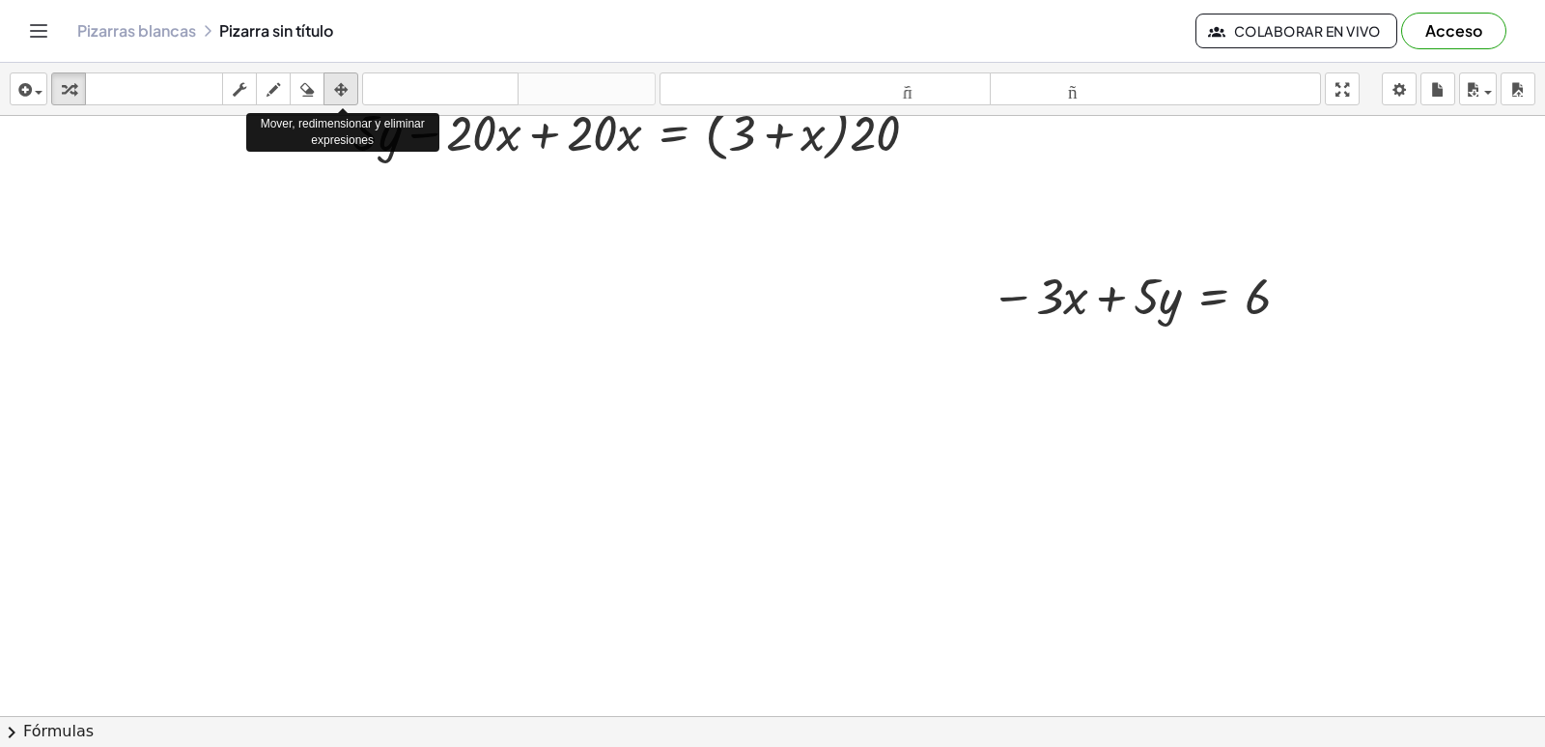
click at [346, 77] on div "button" at bounding box center [340, 88] width 25 height 23
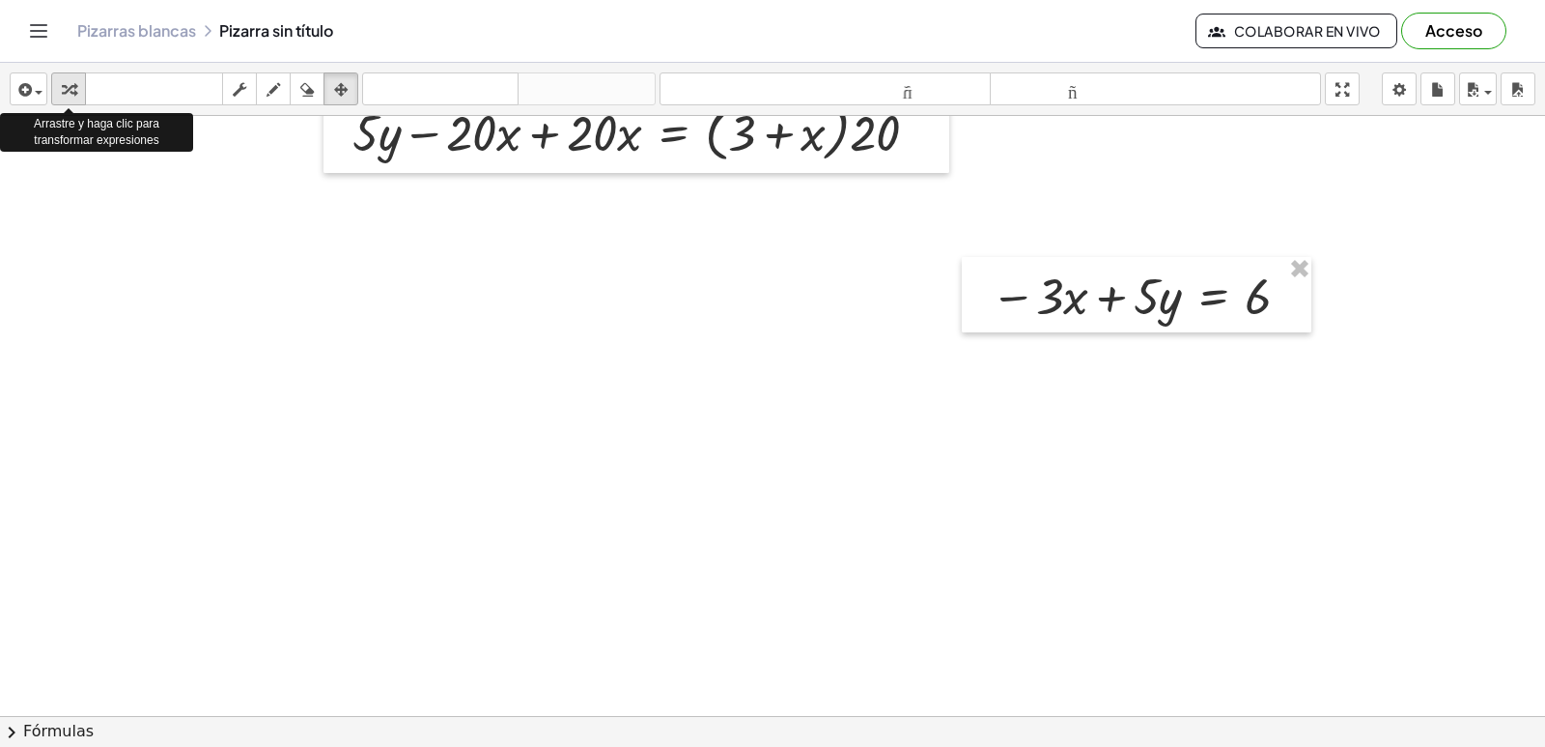
click at [76, 77] on div "button" at bounding box center [68, 88] width 25 height 23
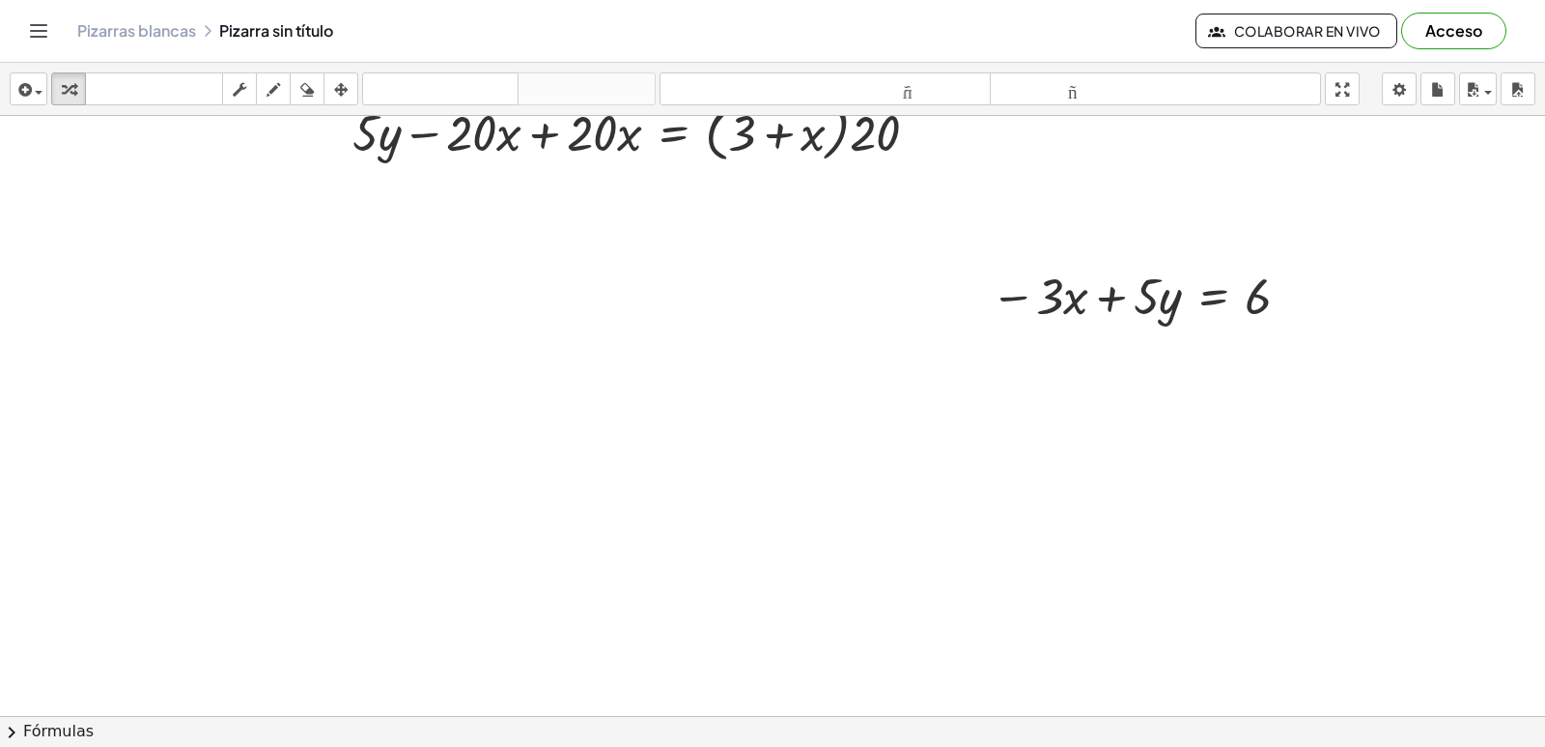
click at [453, 408] on div at bounding box center [772, 233] width 1545 height 1200
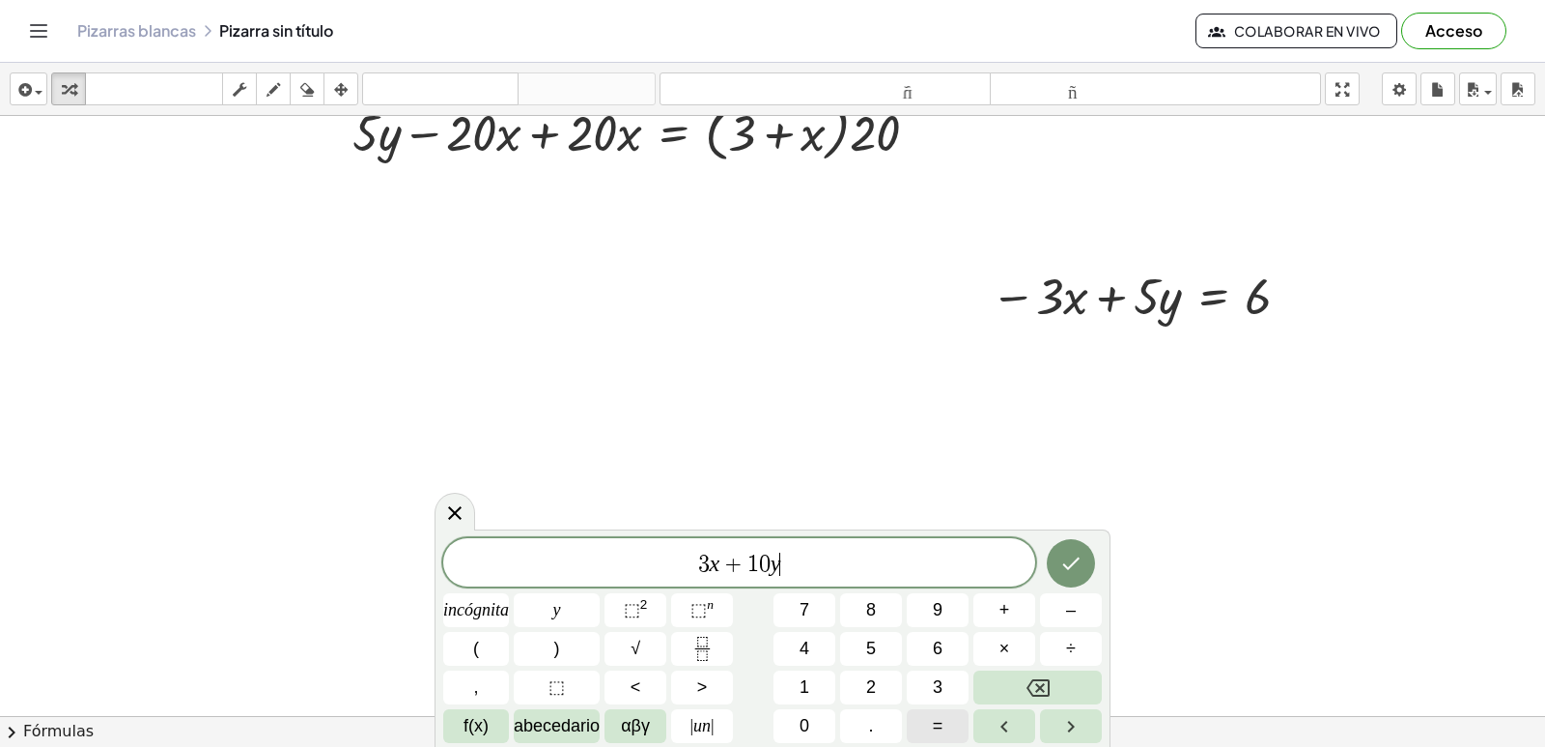
click at [933, 724] on font "=" at bounding box center [938, 725] width 11 height 19
click at [940, 682] on font "3" at bounding box center [938, 686] width 10 height 19
click at [957, 599] on button "9" at bounding box center [938, 610] width 62 height 34
click at [1060, 558] on icon "Hecho" at bounding box center [1071, 562] width 23 height 23
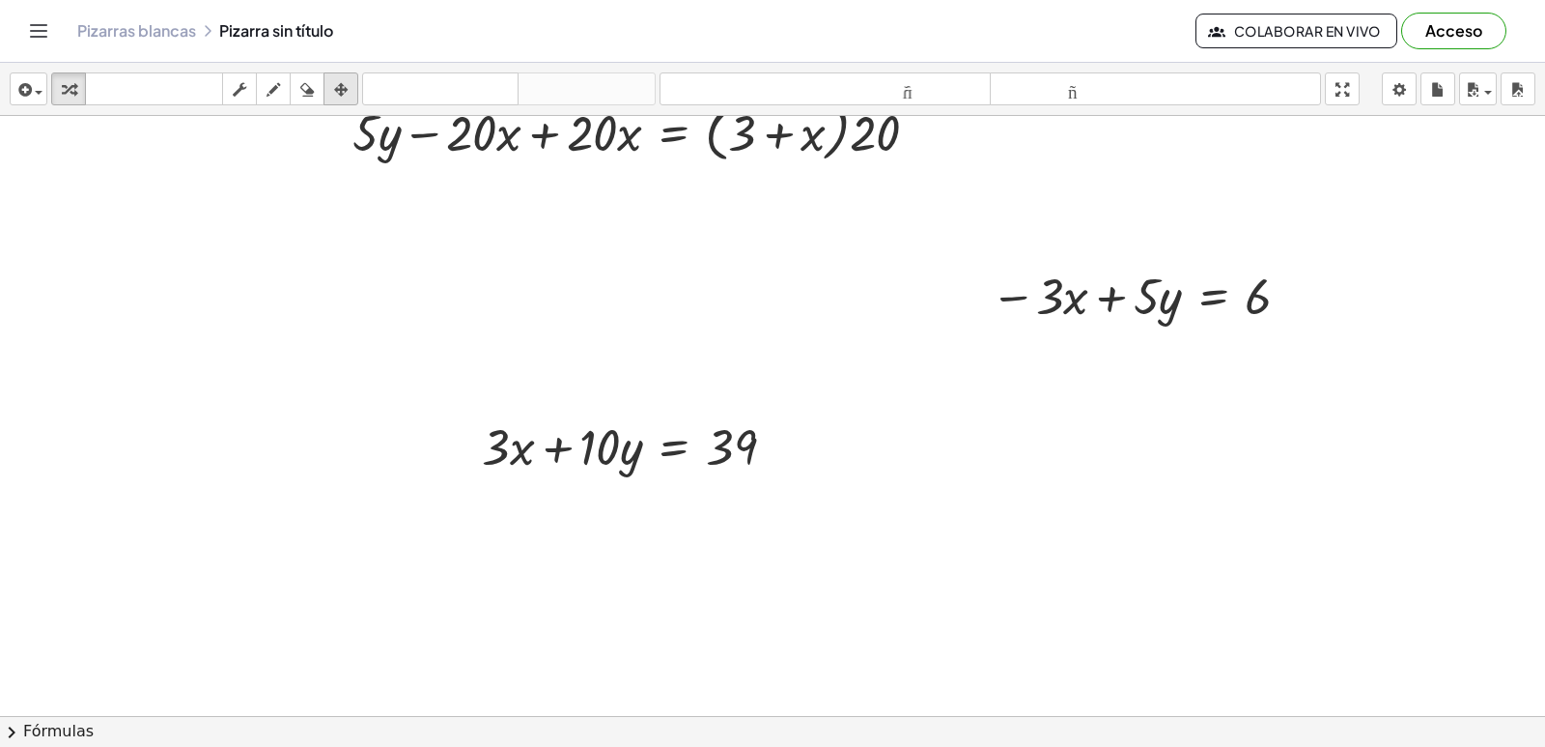
click at [351, 79] on div "button" at bounding box center [340, 88] width 25 height 23
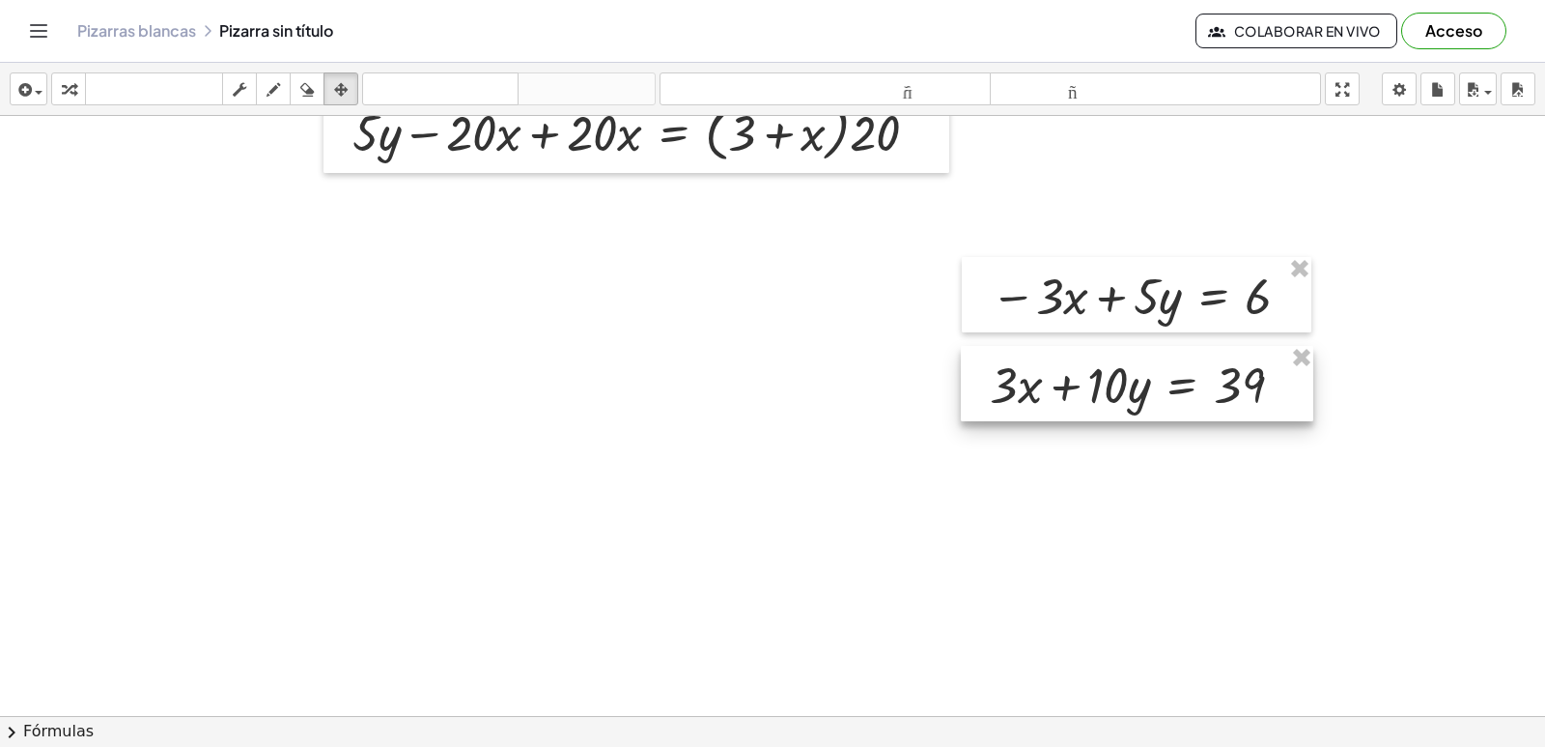
drag, startPoint x: 611, startPoint y: 466, endPoint x: 1118, endPoint y: 405, distance: 510.8
click at [1118, 405] on div at bounding box center [1137, 383] width 353 height 75
click at [63, 87] on icon "button" at bounding box center [69, 89] width 14 height 23
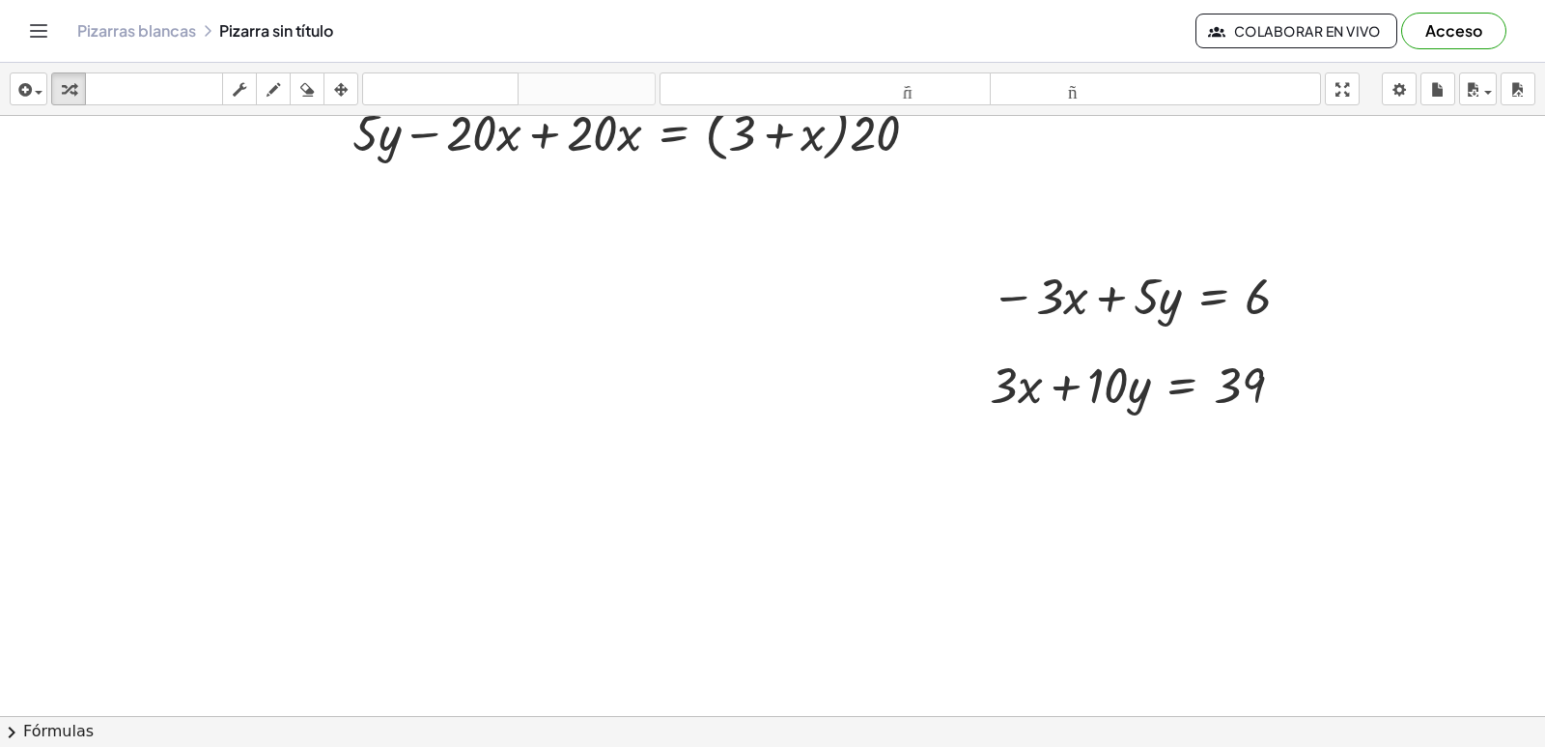
drag, startPoint x: 934, startPoint y: 270, endPoint x: 911, endPoint y: 368, distance: 100.3
click at [911, 368] on div at bounding box center [772, 233] width 1545 height 1200
click at [272, 86] on icon "button" at bounding box center [274, 89] width 14 height 23
drag, startPoint x: 975, startPoint y: 212, endPoint x: 942, endPoint y: 503, distance: 292.7
click at [942, 503] on div at bounding box center [772, 233] width 1545 height 1200
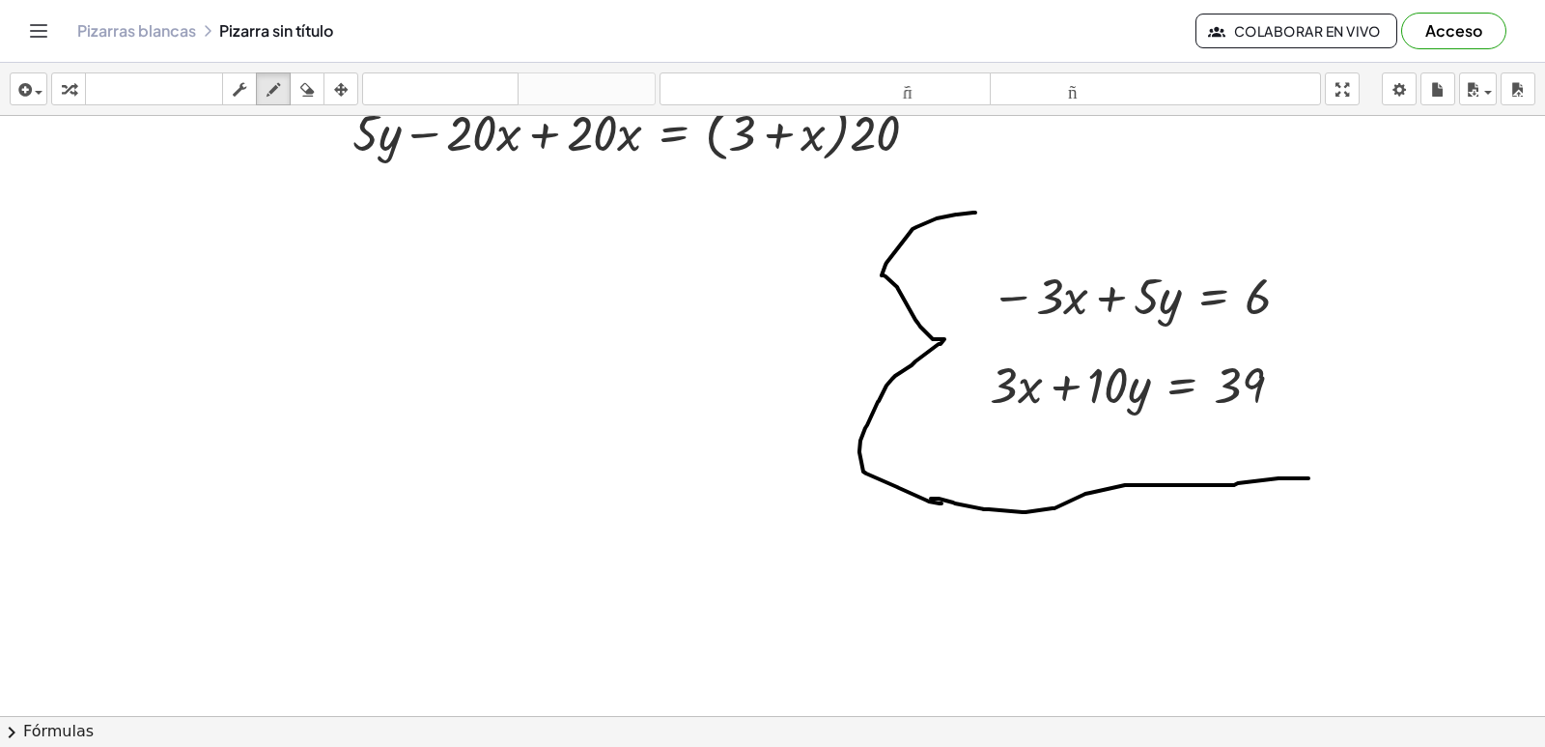
drag, startPoint x: 931, startPoint y: 498, endPoint x: 1006, endPoint y: 298, distance: 213.6
click at [1328, 475] on div at bounding box center [772, 233] width 1545 height 1200
click at [272, 80] on icon "button" at bounding box center [274, 89] width 14 height 23
click at [234, 77] on div "button" at bounding box center [239, 88] width 25 height 23
click at [59, 85] on div "button" at bounding box center [68, 88] width 25 height 23
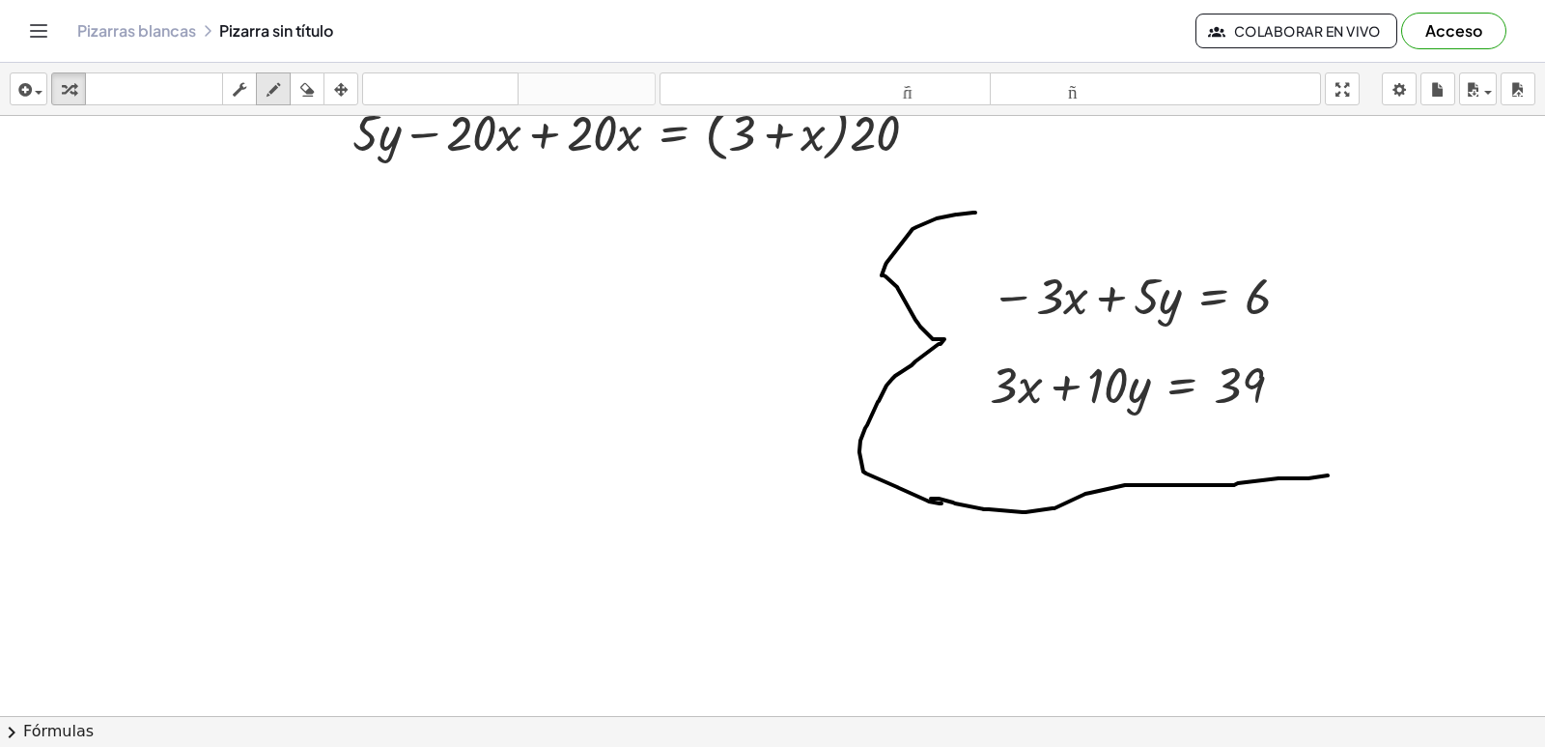
click at [278, 92] on icon "button" at bounding box center [274, 89] width 14 height 23
drag, startPoint x: 1080, startPoint y: 254, endPoint x: 1087, endPoint y: 268, distance: 15.1
click at [1063, 311] on div at bounding box center [772, 233] width 1545 height 1200
click at [1016, 401] on div at bounding box center [772, 233] width 1545 height 1200
click at [68, 86] on icon "button" at bounding box center [69, 89] width 14 height 23
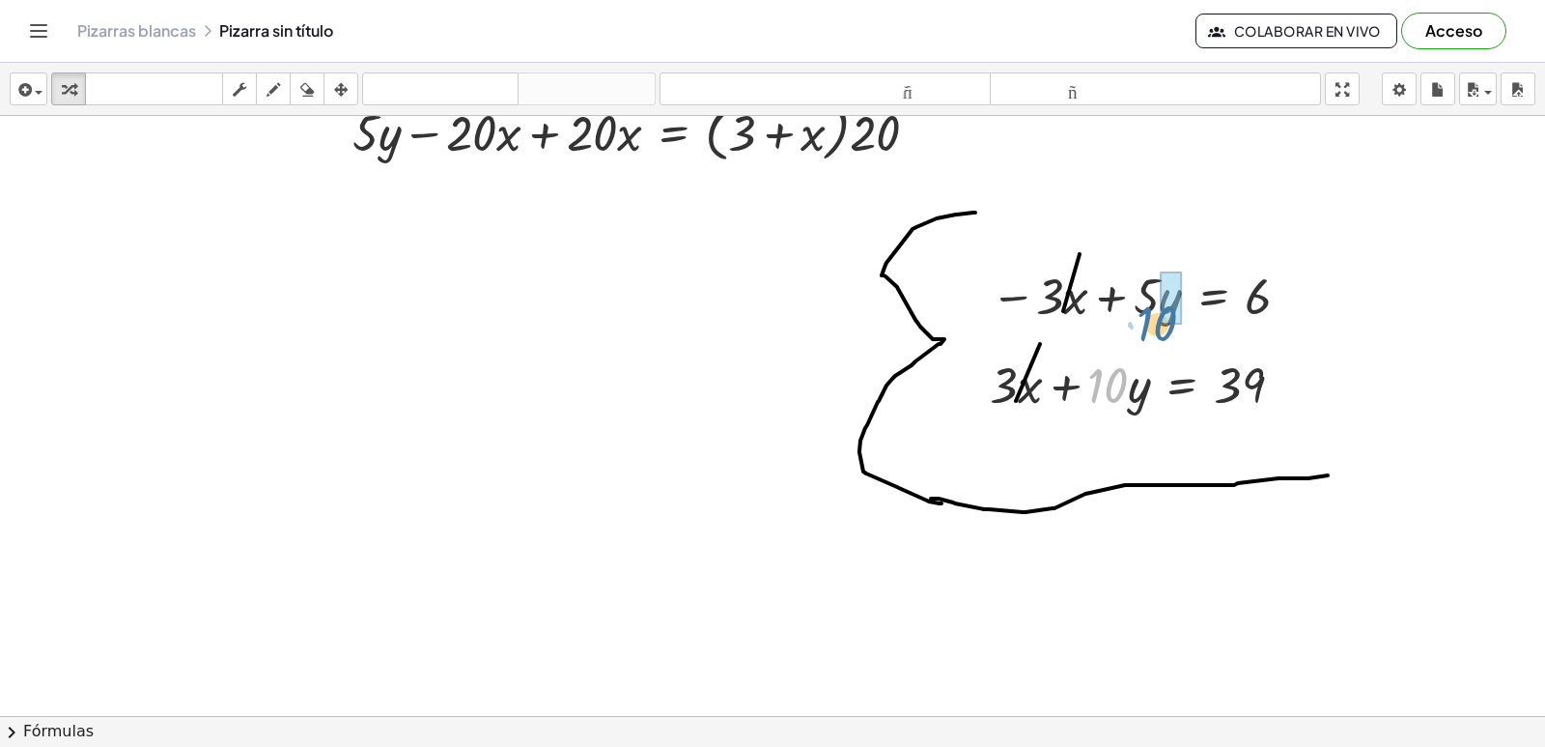
drag, startPoint x: 1102, startPoint y: 382, endPoint x: 1154, endPoint y: 297, distance: 99.7
drag, startPoint x: 1062, startPoint y: 581, endPoint x: 1025, endPoint y: 611, distance: 48.1
click at [1038, 603] on div at bounding box center [772, 233] width 1545 height 1200
click at [1016, 618] on div at bounding box center [772, 233] width 1545 height 1200
click at [0, 0] on div "incógnita y ⬚ 2 ⬚ n 7 8 9 + – ( ) √ 4 5 6 × ÷ , ⬚ < > 1 2 3 f(x) abecedario αβγ…" at bounding box center [0, 0] width 0 height 0
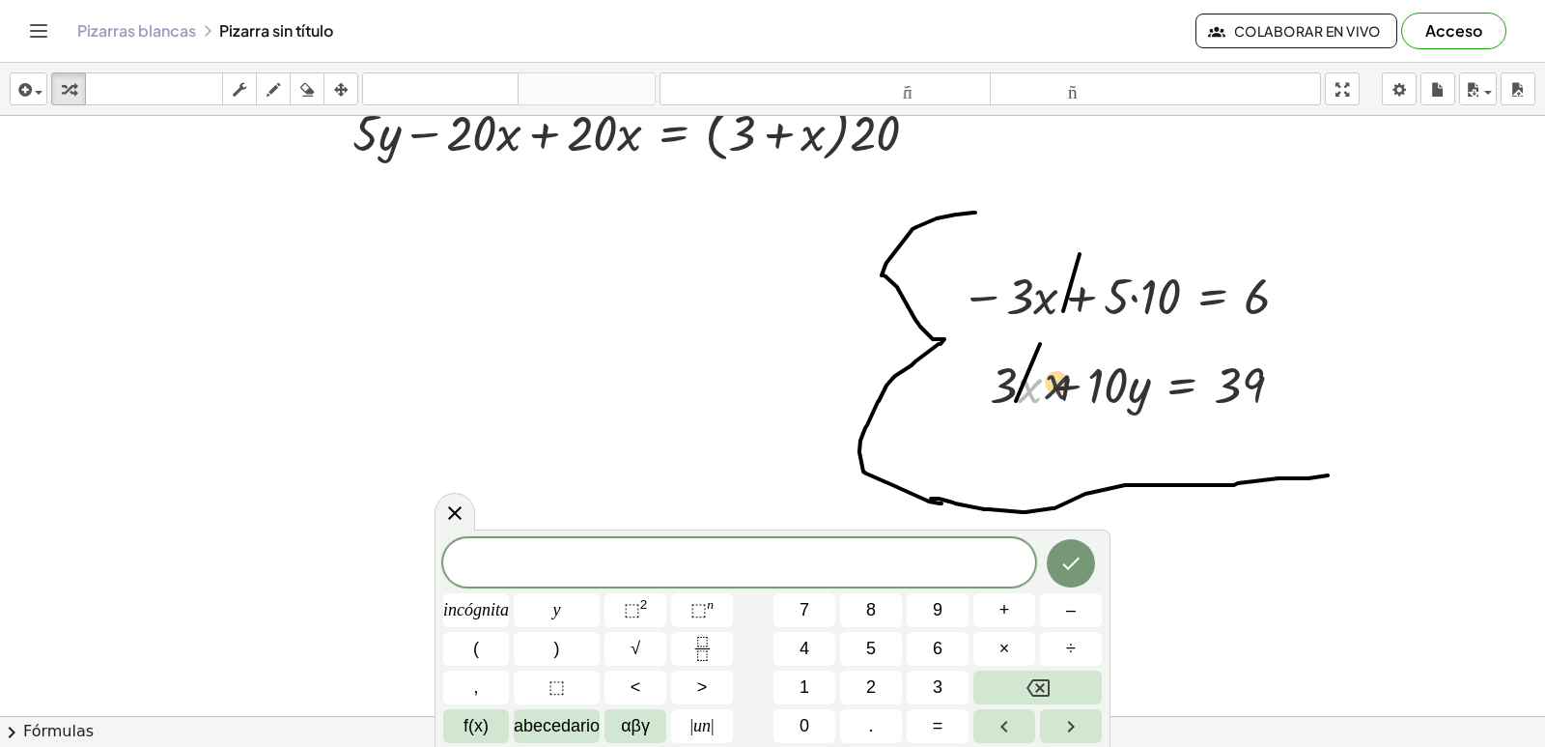
drag, startPoint x: 1026, startPoint y: 383, endPoint x: 1066, endPoint y: 378, distance: 41.0
click at [1066, 378] on div at bounding box center [1144, 384] width 328 height 66
drag, startPoint x: 1173, startPoint y: 381, endPoint x: 1244, endPoint y: 386, distance: 71.7
click at [1244, 386] on div at bounding box center [1144, 384] width 328 height 66
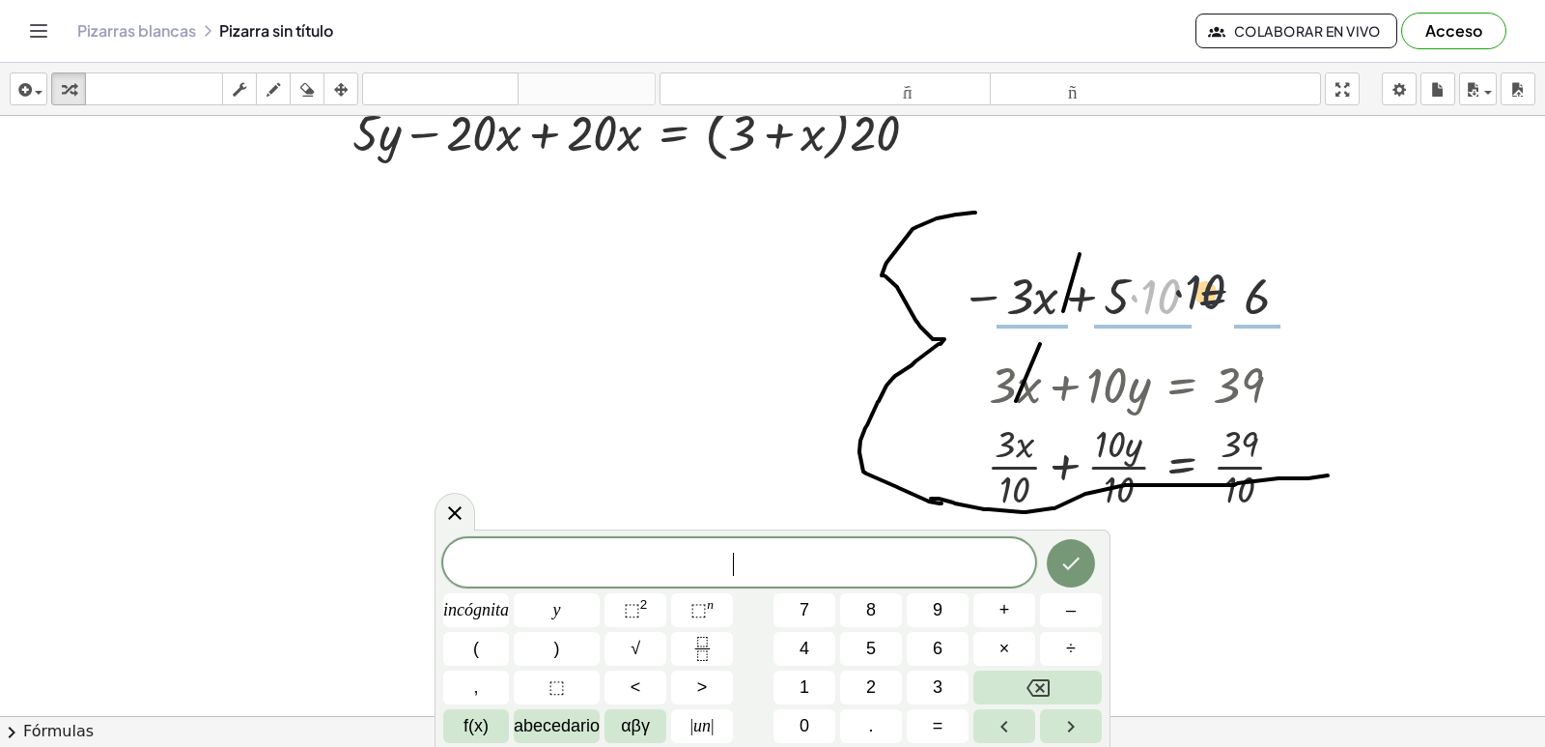
drag, startPoint x: 1166, startPoint y: 299, endPoint x: 1228, endPoint y: 295, distance: 62.0
click at [1200, 294] on div at bounding box center [1128, 295] width 355 height 66
drag, startPoint x: 1154, startPoint y: 292, endPoint x: 1157, endPoint y: 442, distance: 150.7
click at [1157, 442] on div "+ · 2 · x − 10 = 20 + · 5 · y − · 20 · x = 60 + · 5 · y − · 20 · x + · 20 · x =…" at bounding box center [772, 233] width 1545 height 1200
drag, startPoint x: 1225, startPoint y: 290, endPoint x: 1241, endPoint y: 573, distance: 283.5
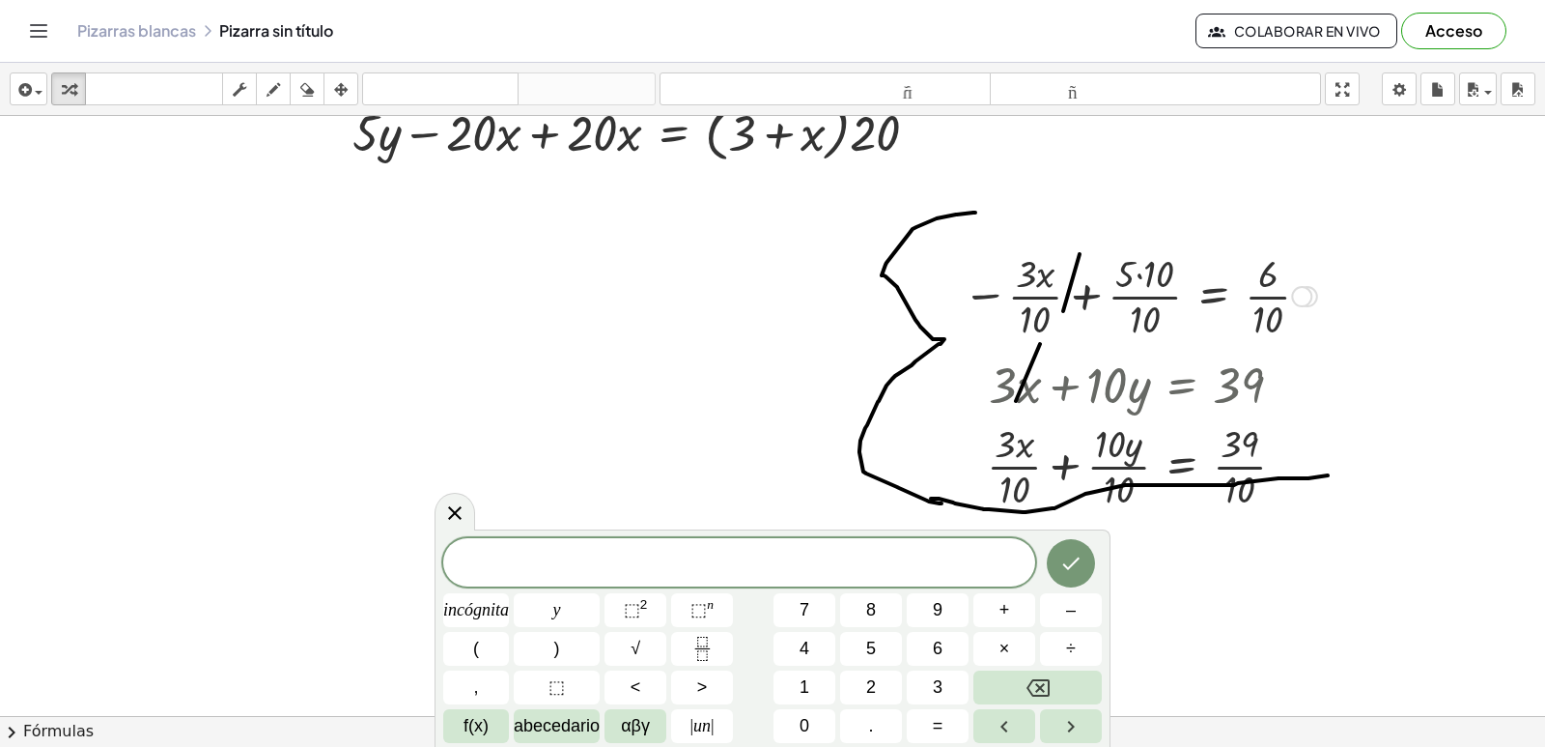
click at [1254, 606] on div "+ · 2 · x − 10 = 20 + · 5 · y − · 20 · x = 60 + · 5 · y − · 20 · x + · 20 · x =…" at bounding box center [772, 233] width 1545 height 1200
click at [1146, 511] on div at bounding box center [1143, 464] width 333 height 97
drag, startPoint x: 1128, startPoint y: 413, endPoint x: 1142, endPoint y: 331, distance: 83.2
click at [1147, 330] on div "+ · 2 · x − 10 = 20 + · 5 · y − · 20 · x = 60 + · 5 · y − · 20 · x + · 20 · x =…" at bounding box center [772, 233] width 1545 height 1200
click at [877, 634] on button "5" at bounding box center [871, 649] width 62 height 34
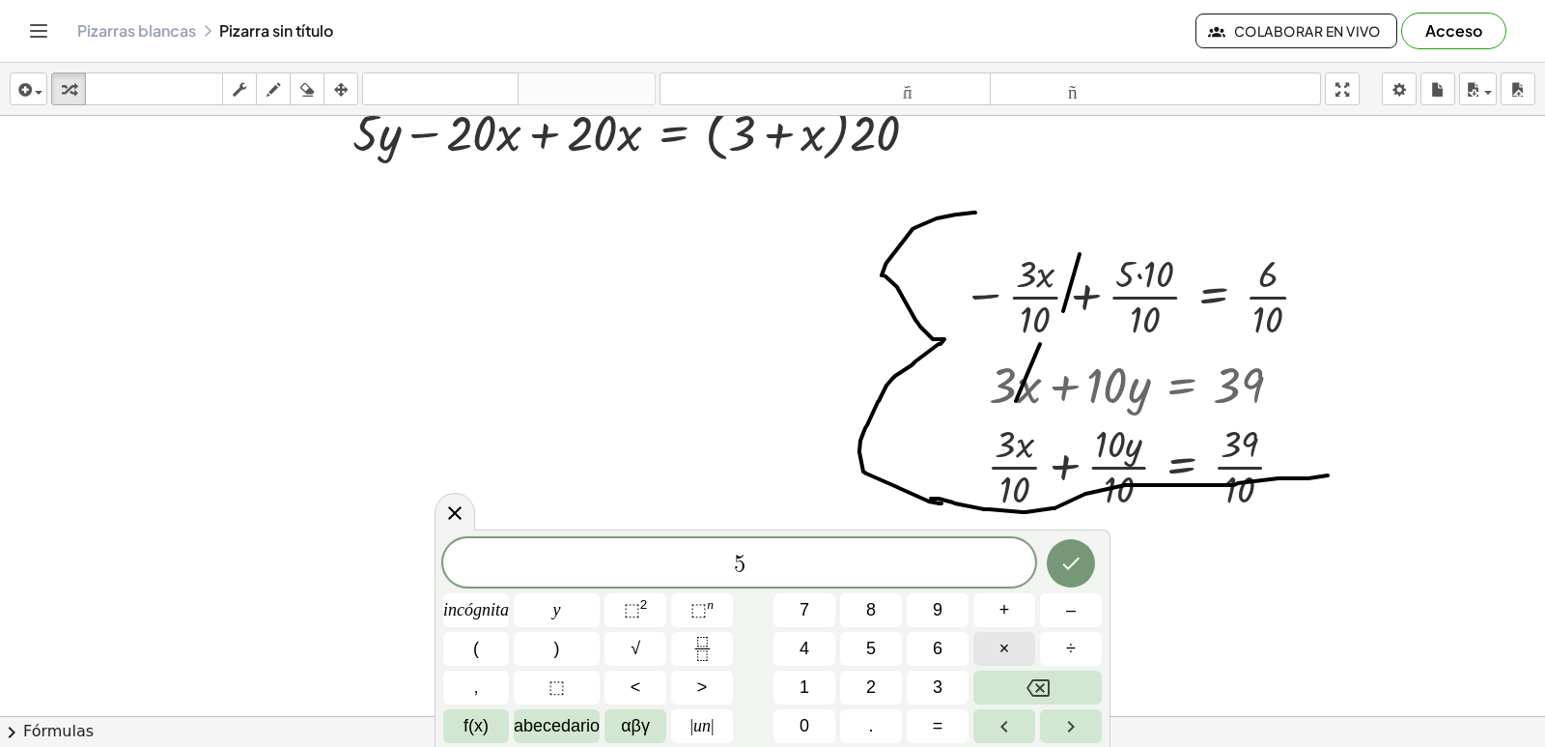
click at [1017, 637] on button "×" at bounding box center [1005, 649] width 62 height 34
click at [1066, 608] on font "–" at bounding box center [1071, 609] width 10 height 19
click at [825, 618] on button "7" at bounding box center [805, 610] width 62 height 34
click at [641, 630] on div "5 · − 7 ​ incógnita y ⬚ 2 ⬚ n 7 8 9 + – ( ) √ 4 5 6 × ÷ , ⬚ < > 1 2 3 f(x) abec…" at bounding box center [772, 640] width 659 height 205
click at [933, 709] on button "=" at bounding box center [938, 726] width 62 height 34
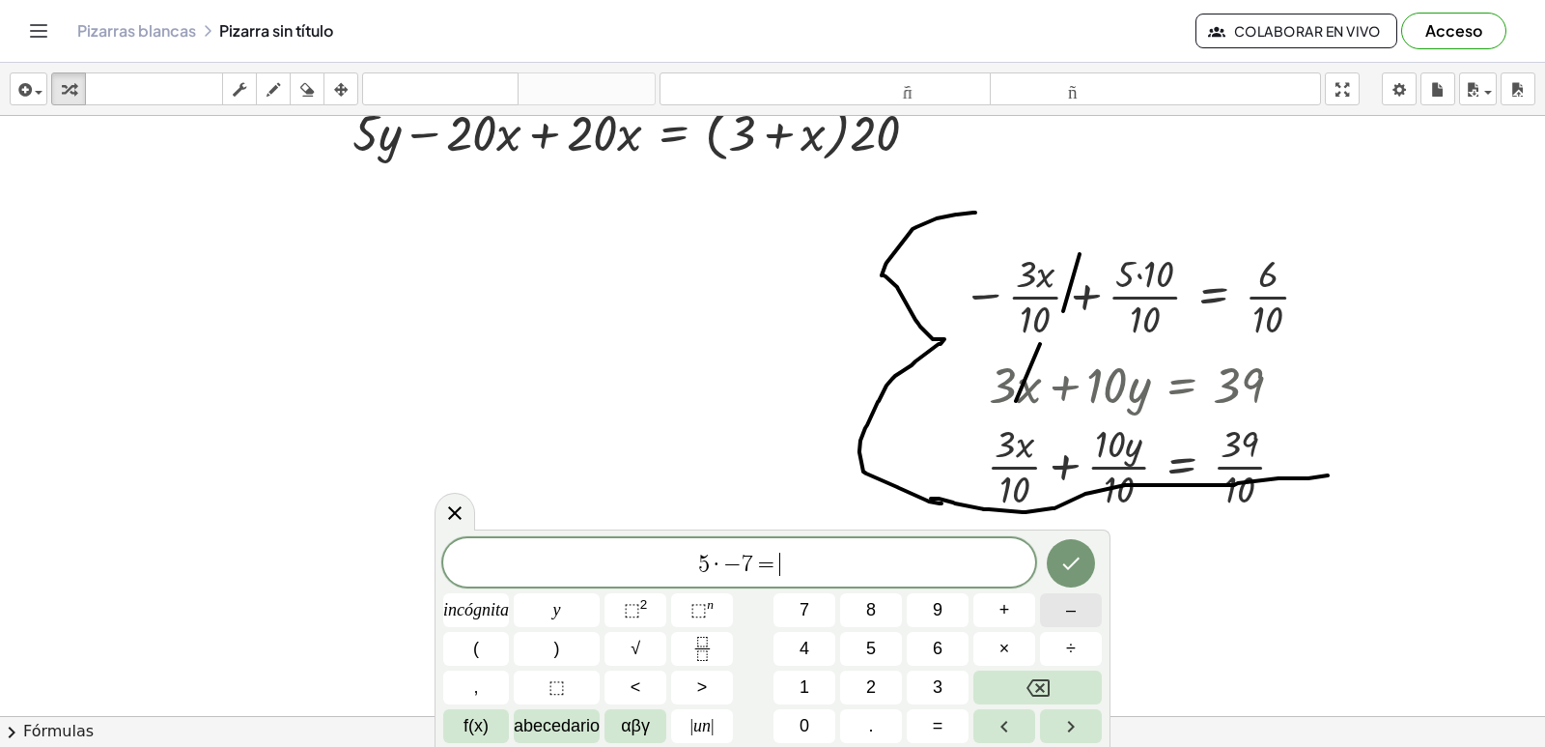
click at [1062, 606] on button "–" at bounding box center [1071, 610] width 62 height 34
click at [814, 635] on button "4" at bounding box center [805, 649] width 62 height 34
click at [1066, 563] on icon "Hecho" at bounding box center [1071, 562] width 23 height 23
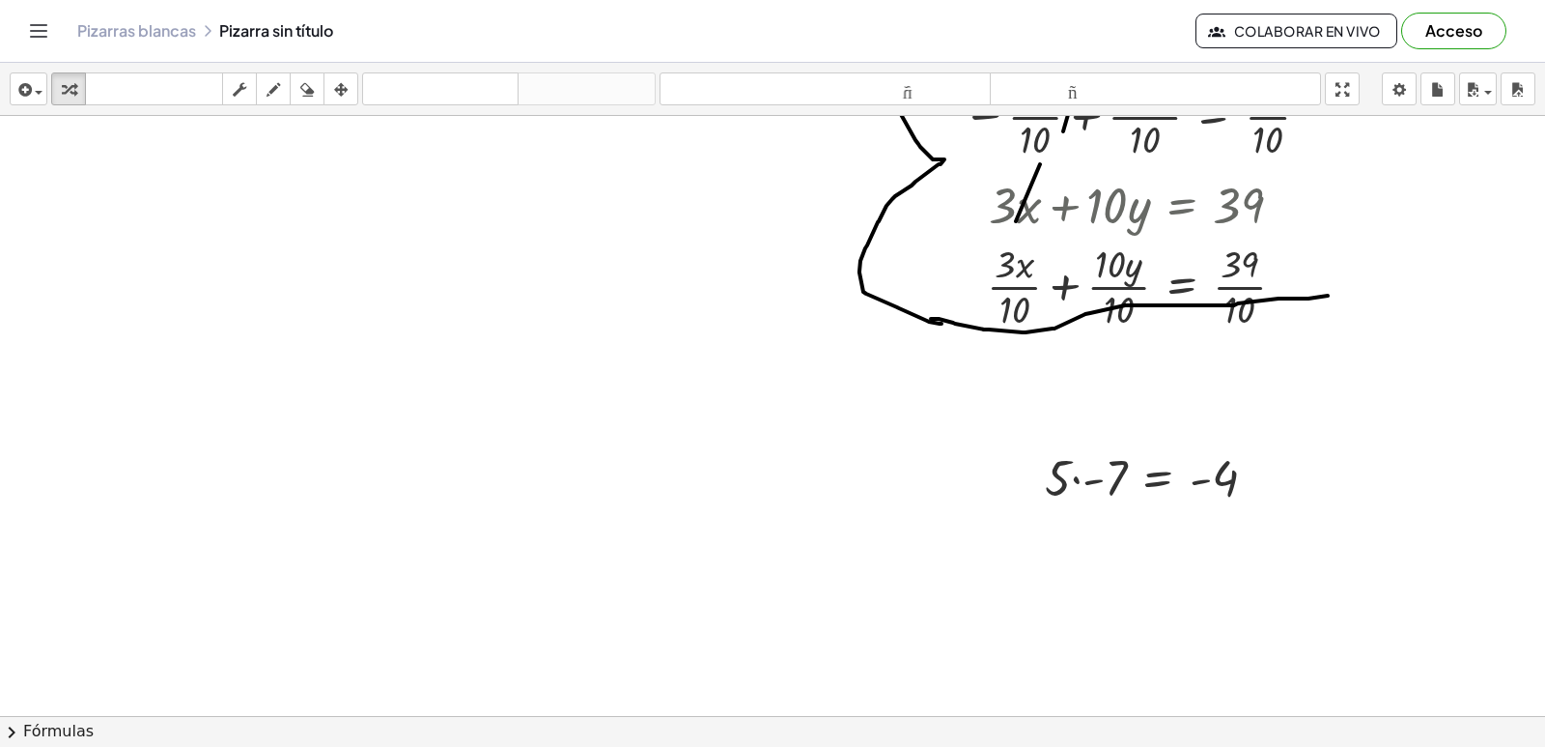
scroll to position [696, 0]
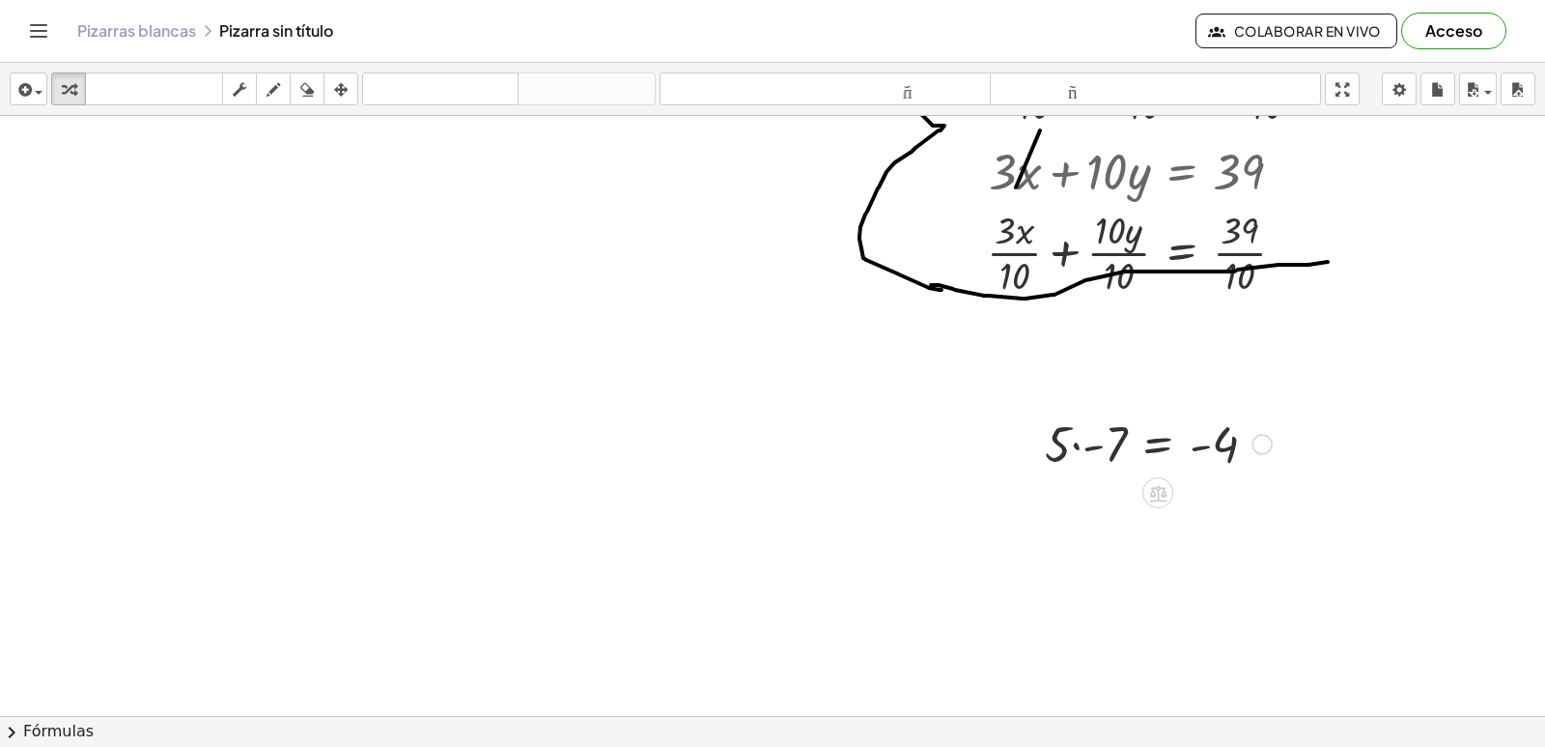
click at [1079, 443] on div at bounding box center [1158, 443] width 246 height 66
drag, startPoint x: 375, startPoint y: 334, endPoint x: 426, endPoint y: 488, distance: 161.9
click at [375, 344] on div at bounding box center [772, 319] width 1545 height 1799
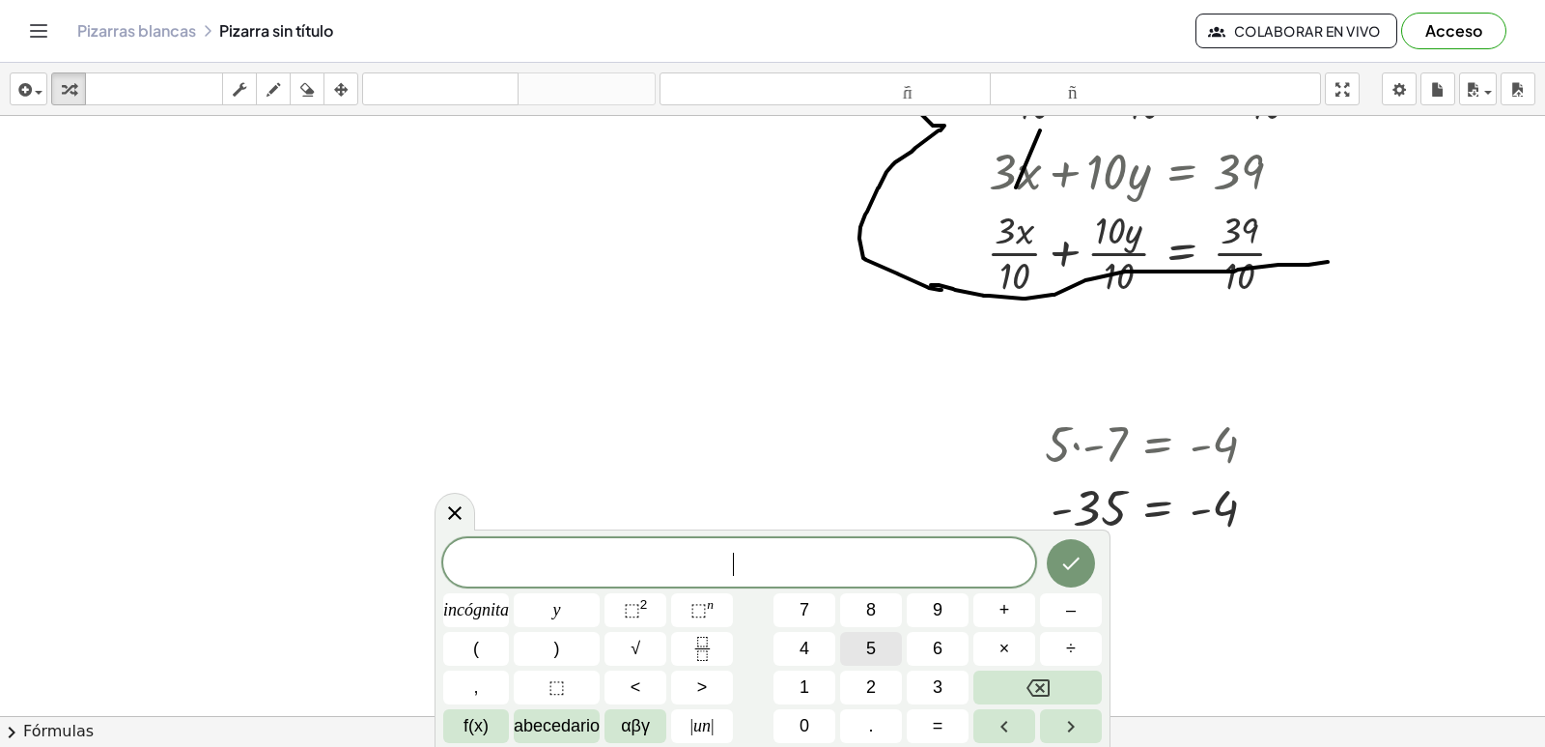
click at [875, 638] on font "5" at bounding box center [871, 647] width 10 height 19
click at [1064, 618] on button "–" at bounding box center [1071, 610] width 62 height 34
click at [806, 608] on font "7" at bounding box center [805, 609] width 10 height 19
click at [555, 606] on font "y" at bounding box center [557, 609] width 8 height 19
click at [945, 715] on button "=" at bounding box center [938, 726] width 62 height 34
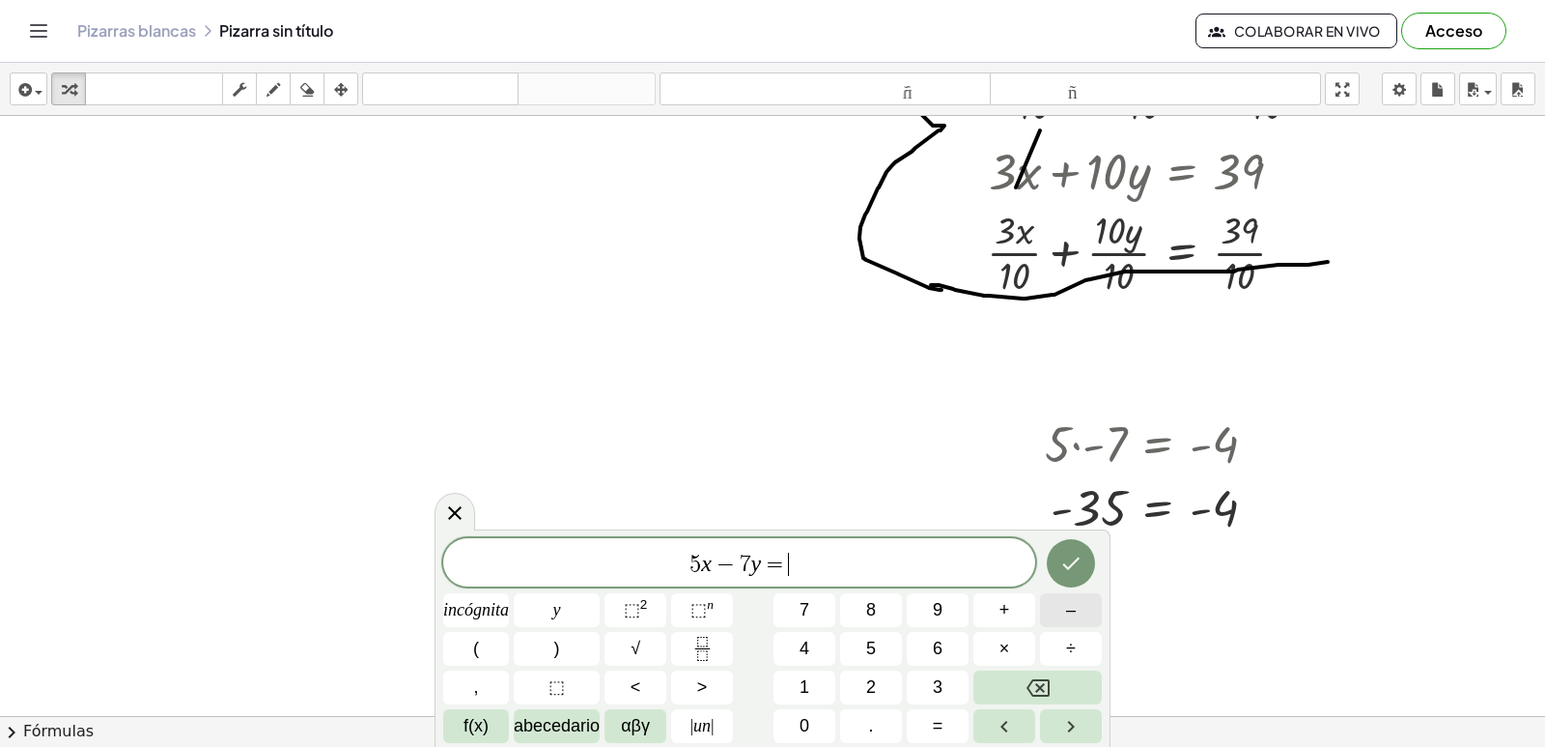
click at [1066, 610] on font "–" at bounding box center [1071, 609] width 10 height 19
click at [808, 647] on font "4" at bounding box center [805, 647] width 10 height 19
click at [1065, 570] on icon "Hecho" at bounding box center [1071, 562] width 23 height 23
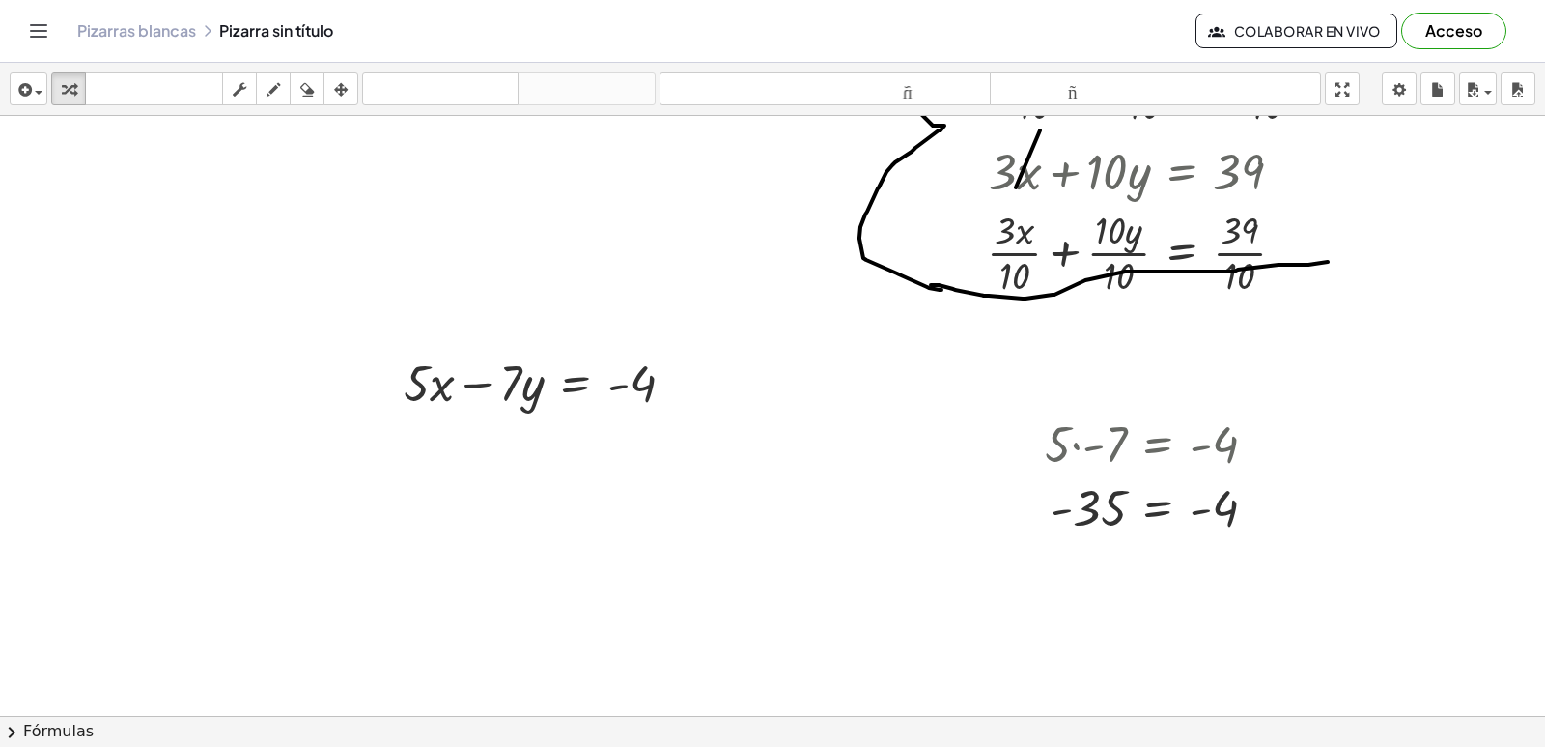
click at [437, 496] on div at bounding box center [772, 319] width 1545 height 1799
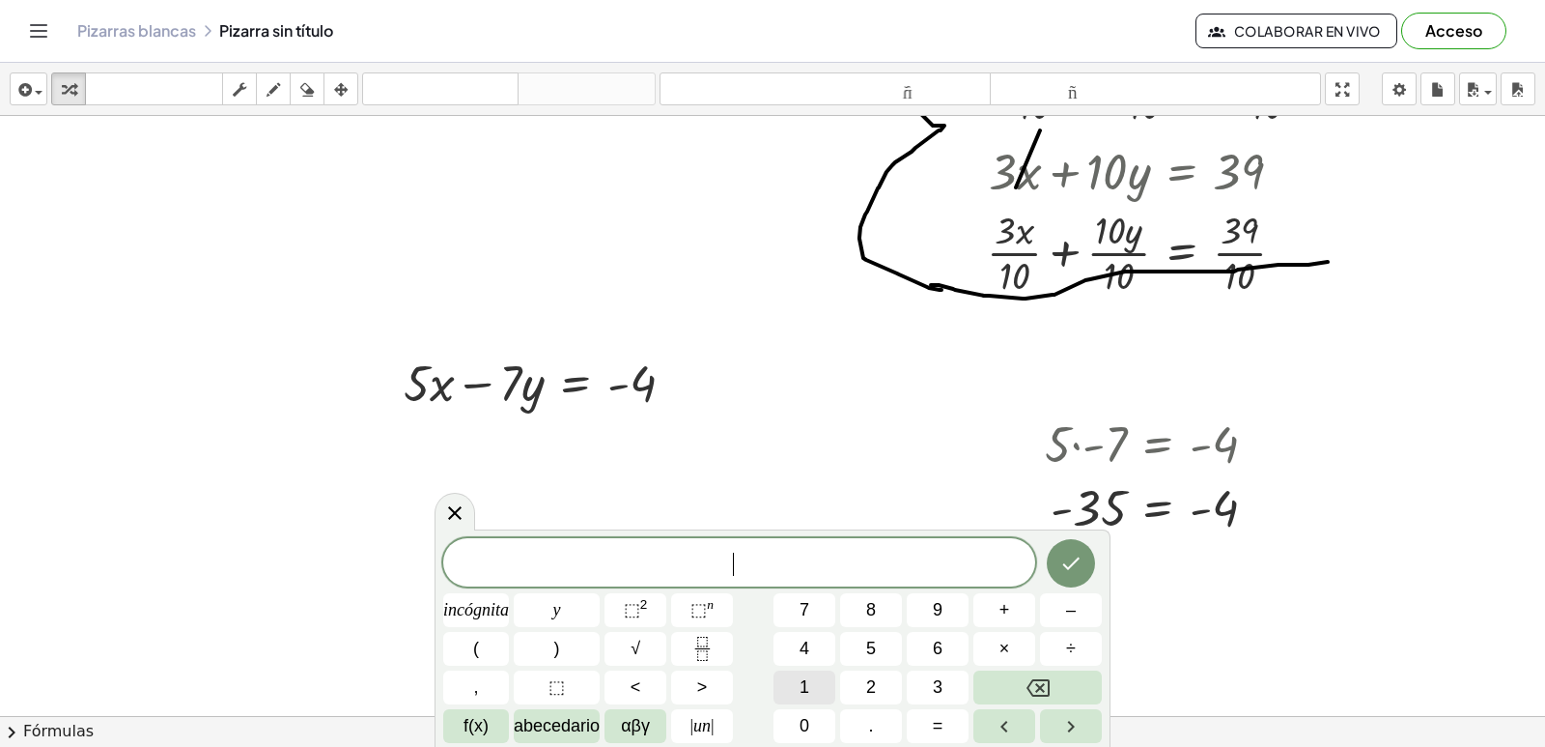
click at [811, 694] on button "1" at bounding box center [805, 687] width 62 height 34
click at [792, 722] on button "0" at bounding box center [805, 726] width 62 height 34
click at [1003, 646] on font "×" at bounding box center [1005, 647] width 11 height 19
click at [1042, 677] on icon "Retroceso" at bounding box center [1038, 687] width 23 height 23
click at [997, 607] on button "+" at bounding box center [1005, 610] width 62 height 34
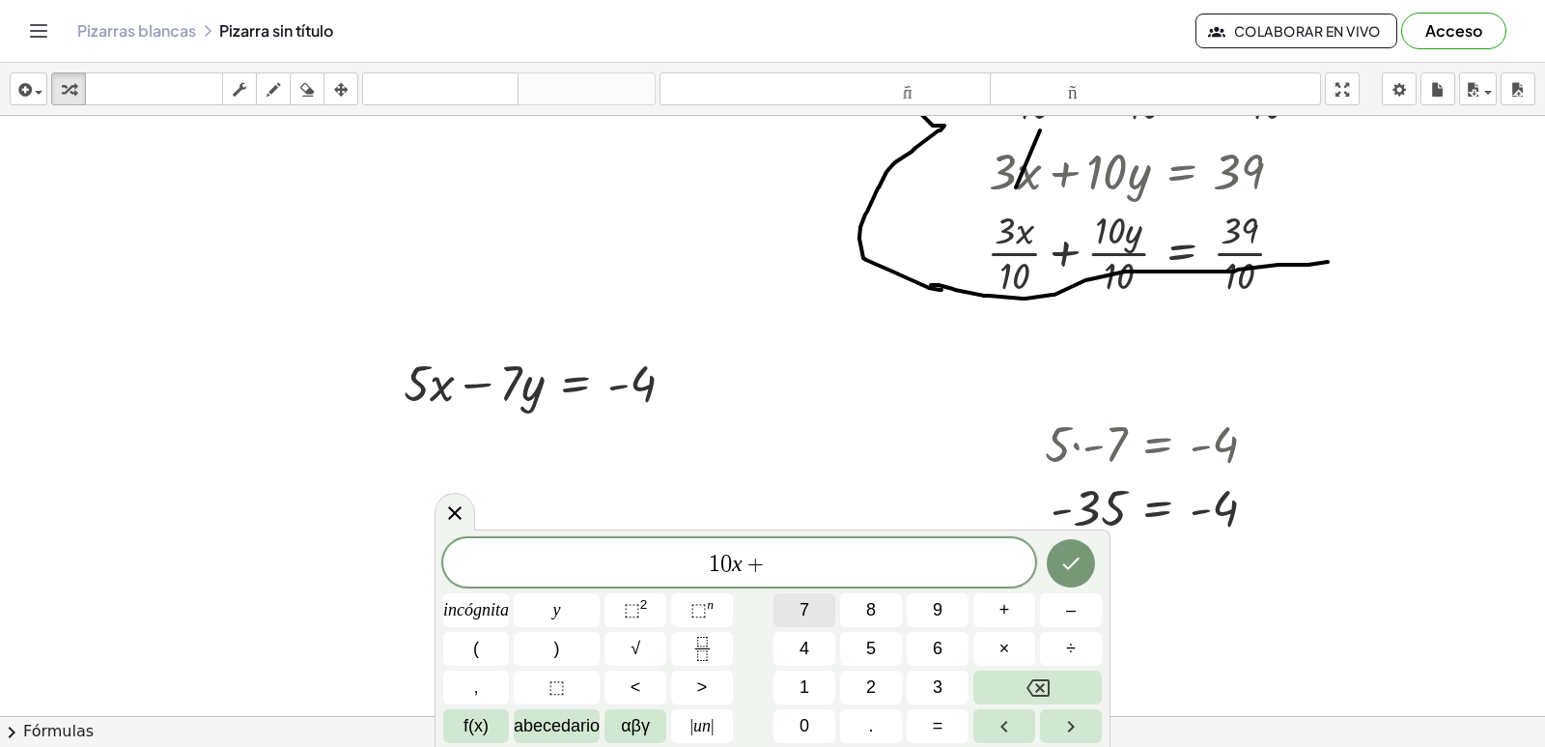
click at [818, 609] on button "7" at bounding box center [805, 610] width 62 height 34
click at [570, 597] on button "y" at bounding box center [557, 610] width 86 height 34
click at [933, 726] on font "=" at bounding box center [938, 725] width 11 height 19
click at [942, 679] on font "3" at bounding box center [938, 686] width 10 height 19
click at [803, 640] on font "4" at bounding box center [805, 647] width 10 height 19
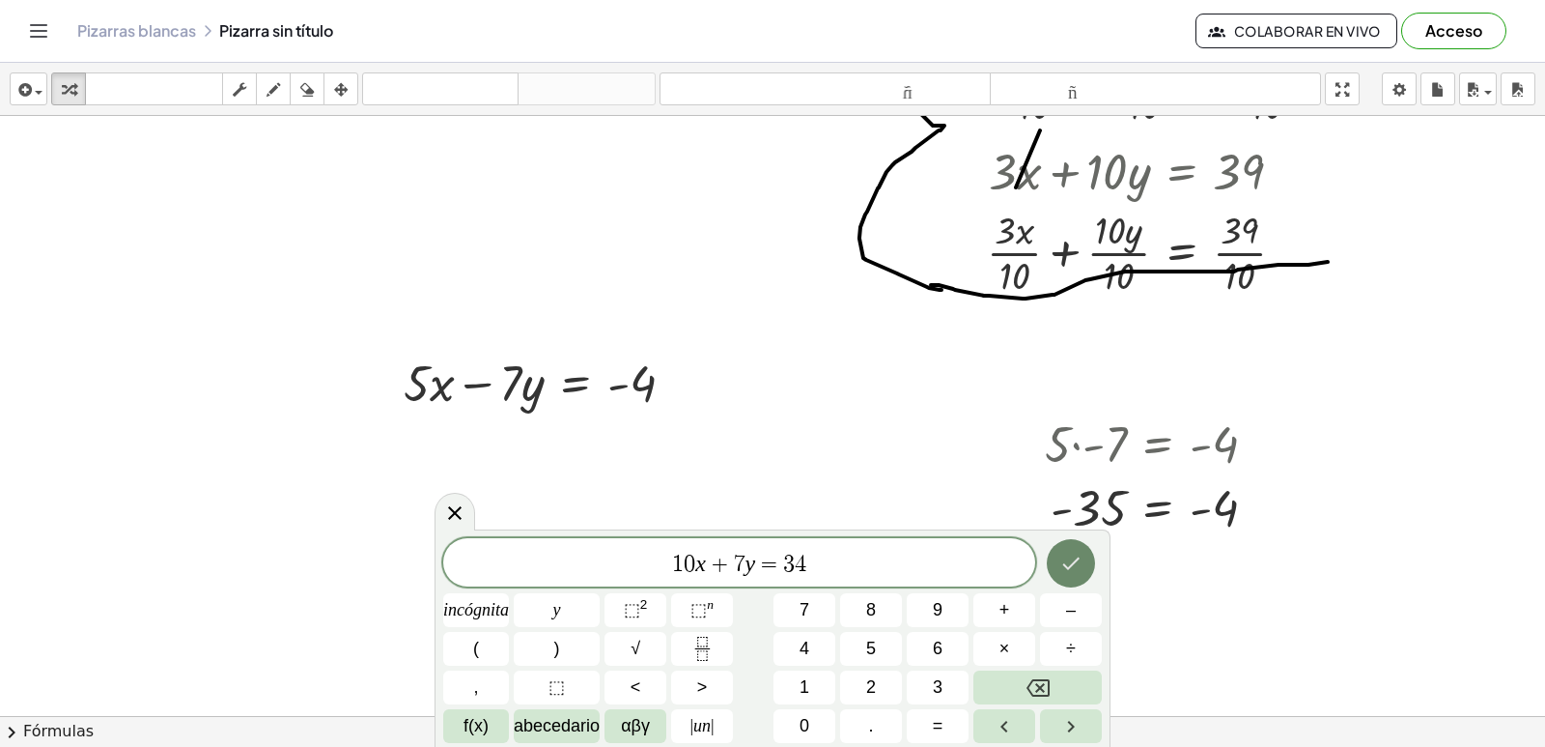
click at [1060, 552] on icon "Hecho" at bounding box center [1071, 562] width 23 height 23
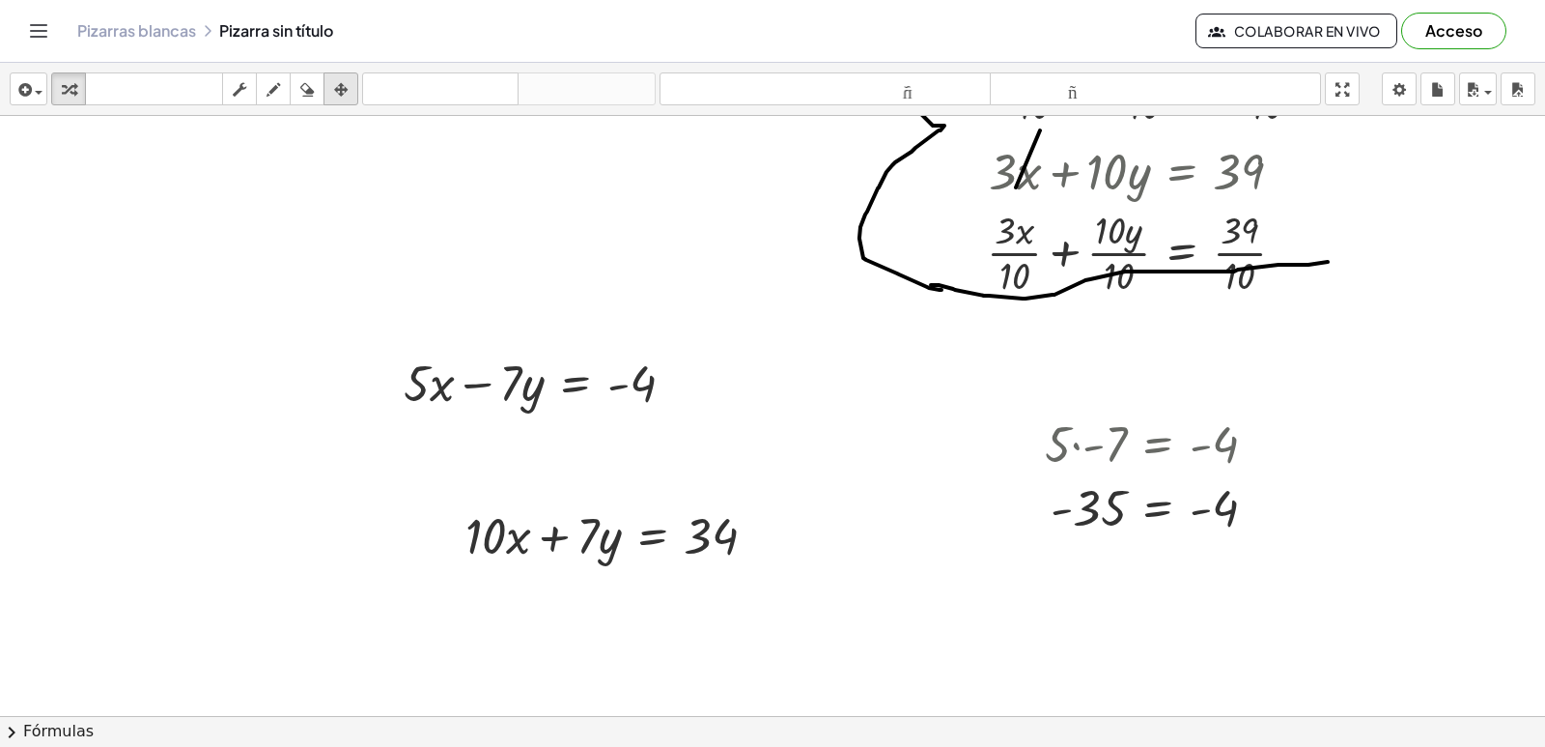
click at [341, 90] on icon "button" at bounding box center [341, 89] width 14 height 23
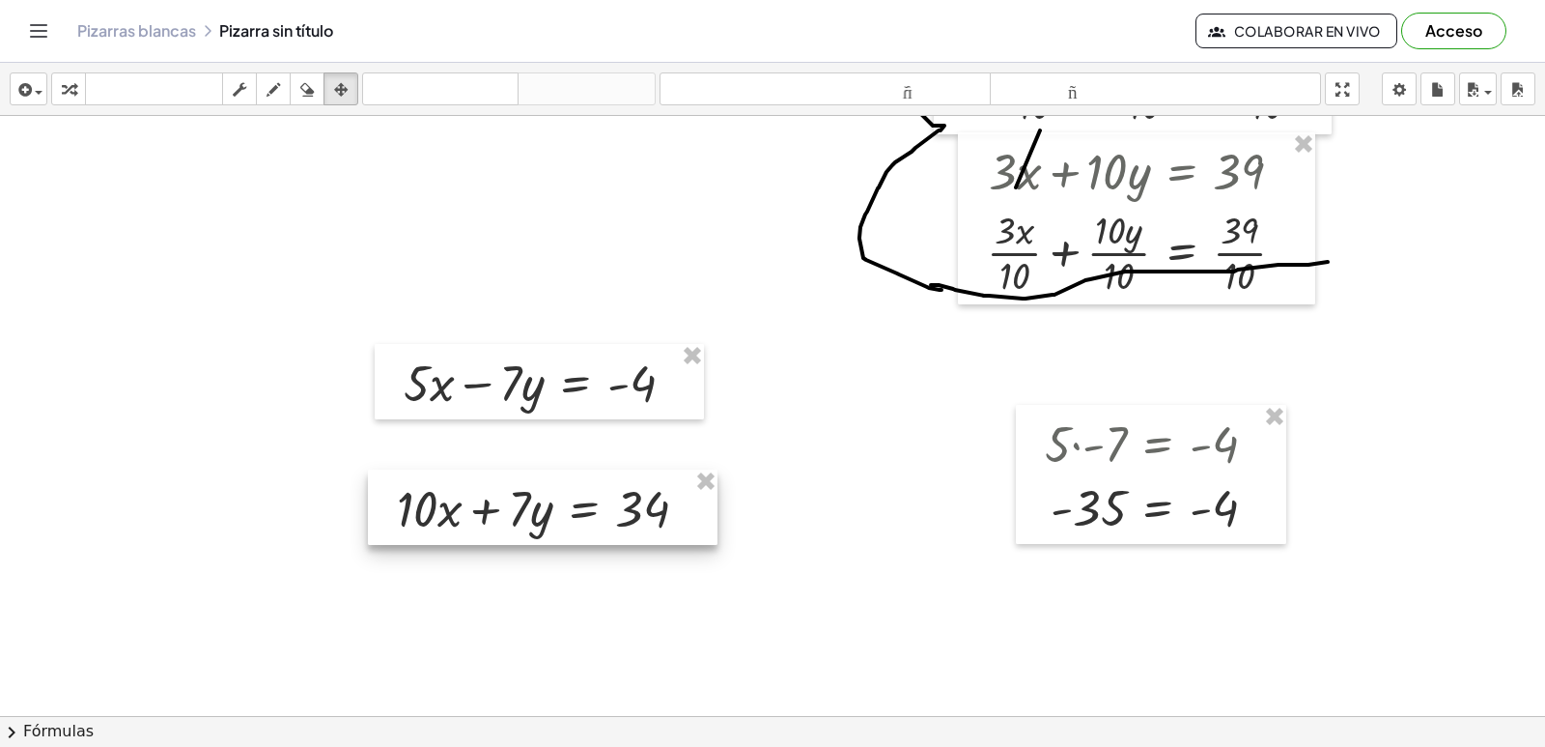
drag, startPoint x: 606, startPoint y: 563, endPoint x: 537, endPoint y: 536, distance: 73.7
click at [537, 536] on div at bounding box center [543, 506] width 350 height 75
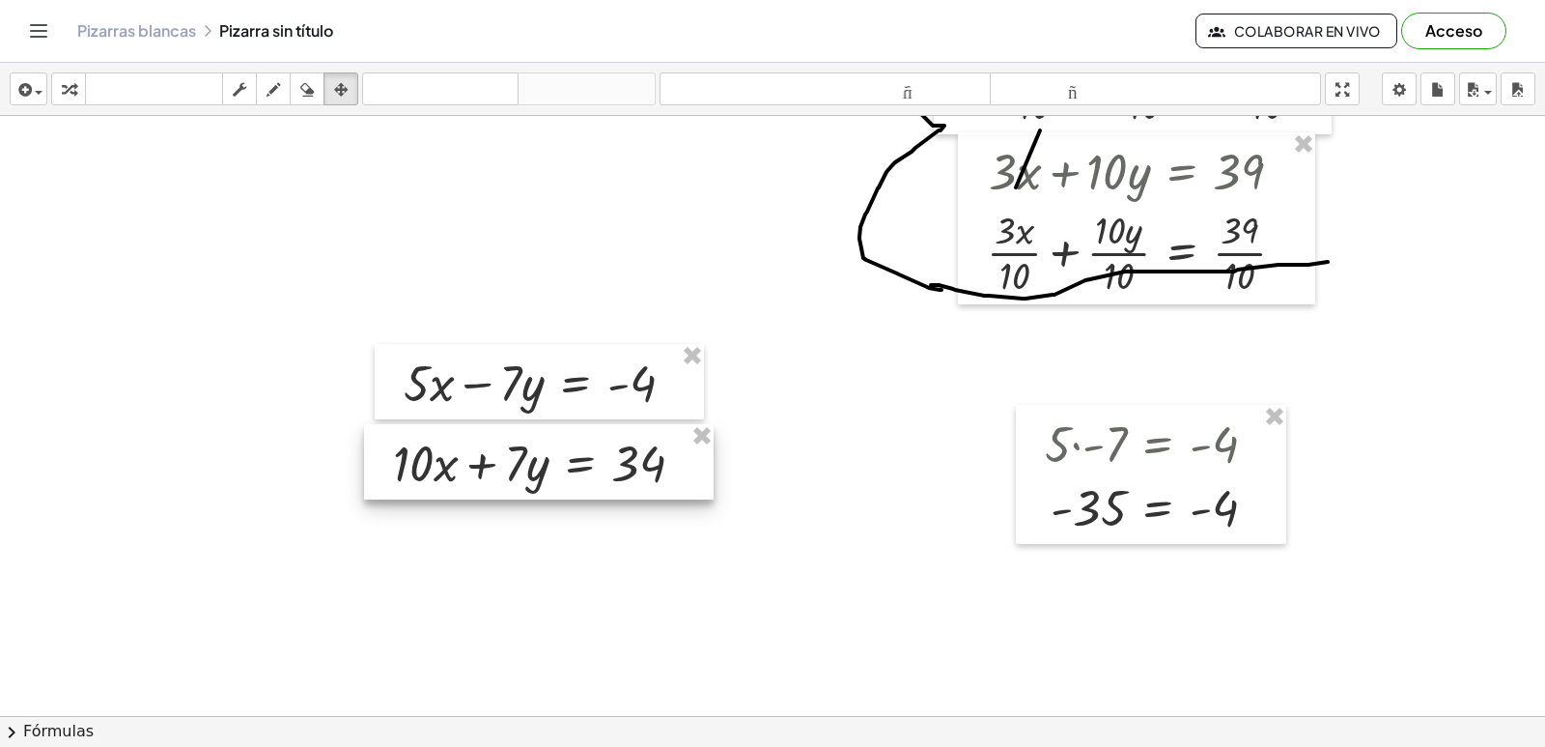
drag, startPoint x: 556, startPoint y: 523, endPoint x: 552, endPoint y: 478, distance: 45.6
click at [552, 478] on div at bounding box center [539, 461] width 350 height 75
click at [60, 88] on div "button" at bounding box center [68, 88] width 25 height 23
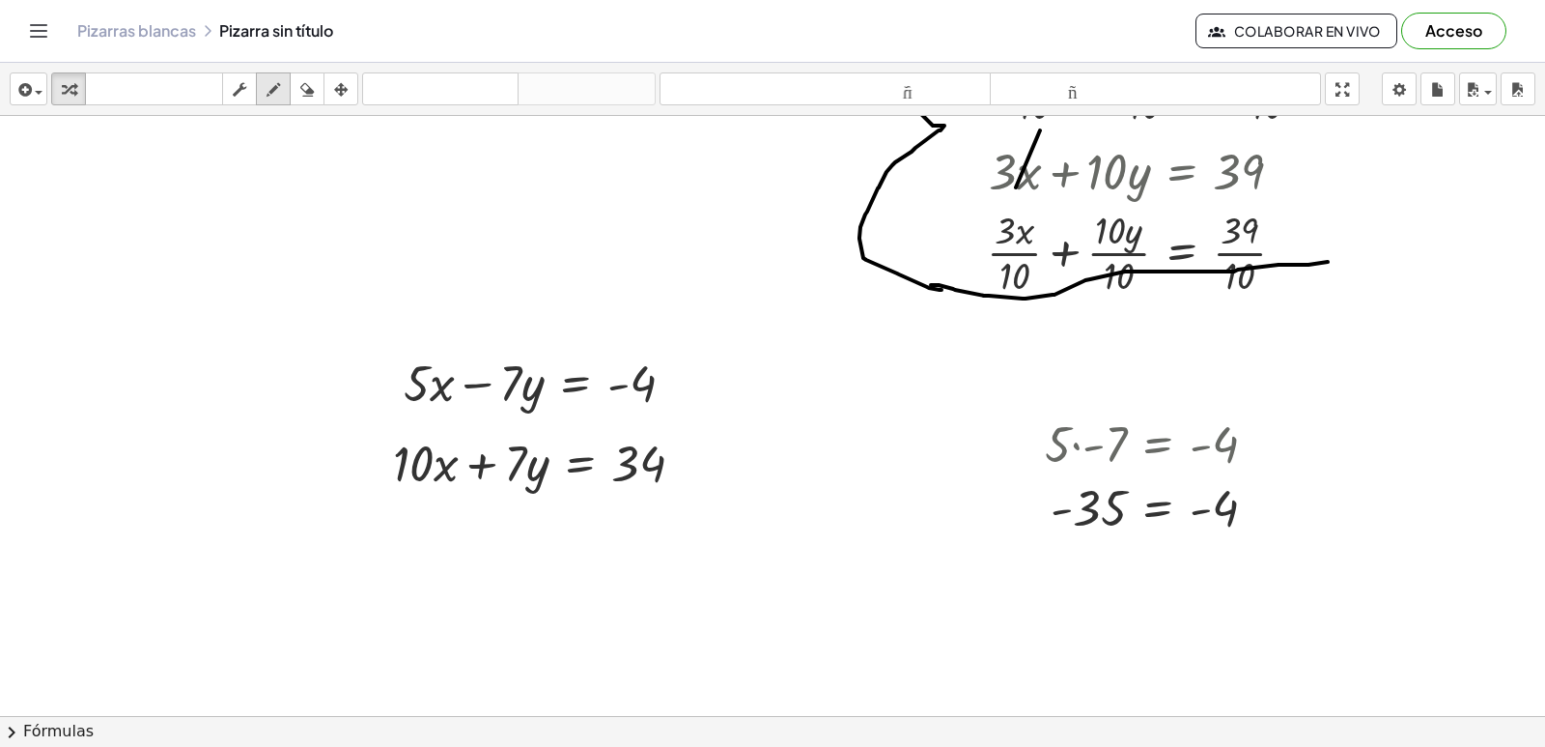
click at [280, 83] on icon "button" at bounding box center [274, 89] width 14 height 23
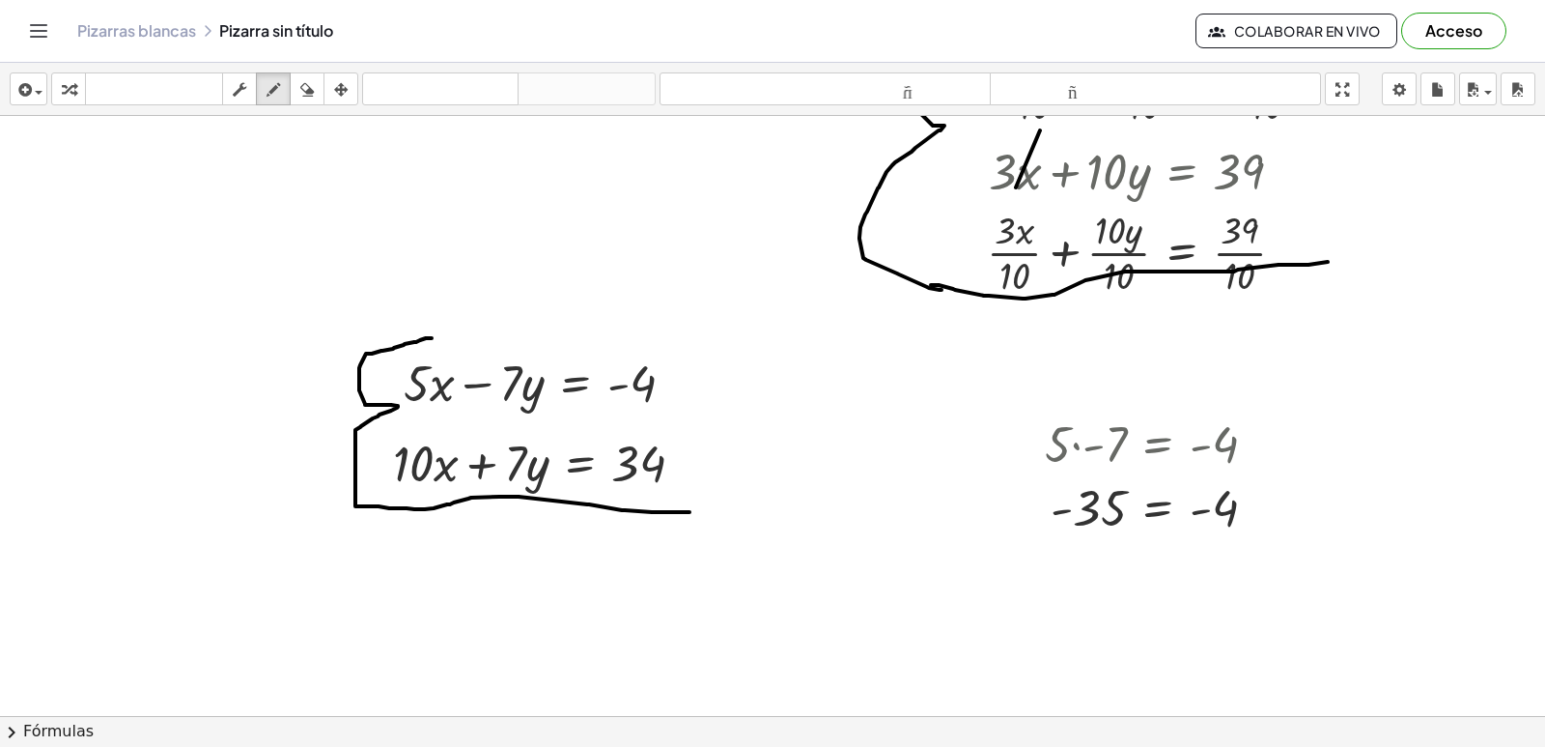
drag, startPoint x: 432, startPoint y: 338, endPoint x: 682, endPoint y: 515, distance: 306.3
click at [691, 512] on div at bounding box center [772, 319] width 1545 height 1799
click at [75, 93] on icon "button" at bounding box center [69, 89] width 14 height 23
drag, startPoint x: 451, startPoint y: 465, endPoint x: 461, endPoint y: 657, distance: 192.4
click at [461, 657] on div at bounding box center [772, 319] width 1545 height 1799
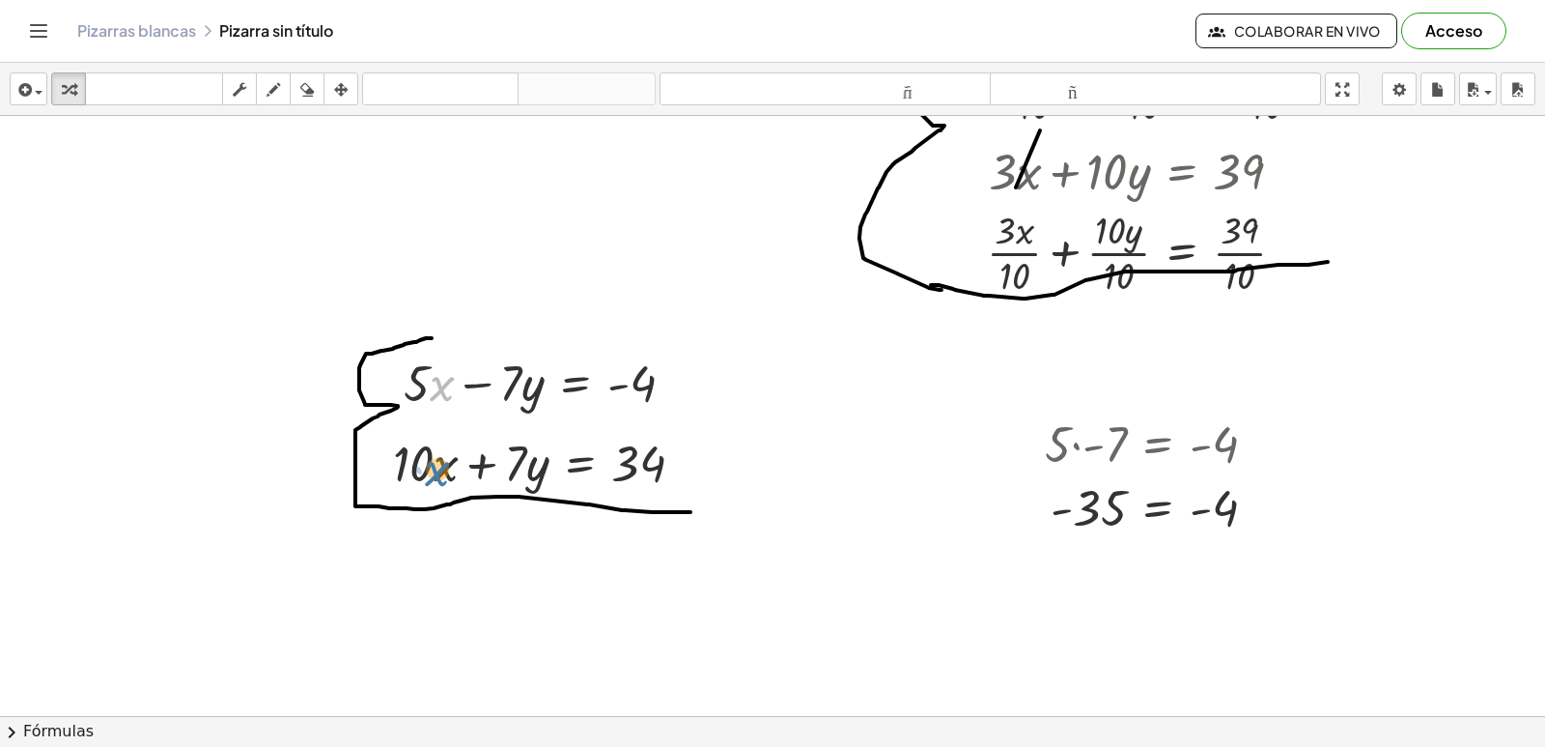
drag, startPoint x: 442, startPoint y: 376, endPoint x: 438, endPoint y: 462, distance: 86.1
drag, startPoint x: 432, startPoint y: 467, endPoint x: 442, endPoint y: 372, distance: 96.2
click at [442, 372] on div "+ · 2 · x − 10 = 20 + · 5 · y − · 20 · x = 60 + · 5 · y − · 20 · x + · 20 · x =…" at bounding box center [772, 319] width 1545 height 1799
drag, startPoint x: 607, startPoint y: 392, endPoint x: 618, endPoint y: 444, distance: 53.4
click at [618, 444] on div "+ · 2 · x − 10 = 20 + · 5 · y − · 20 · x = 60 + · 5 · y − · 20 · x + · 20 · x =…" at bounding box center [772, 319] width 1545 height 1799
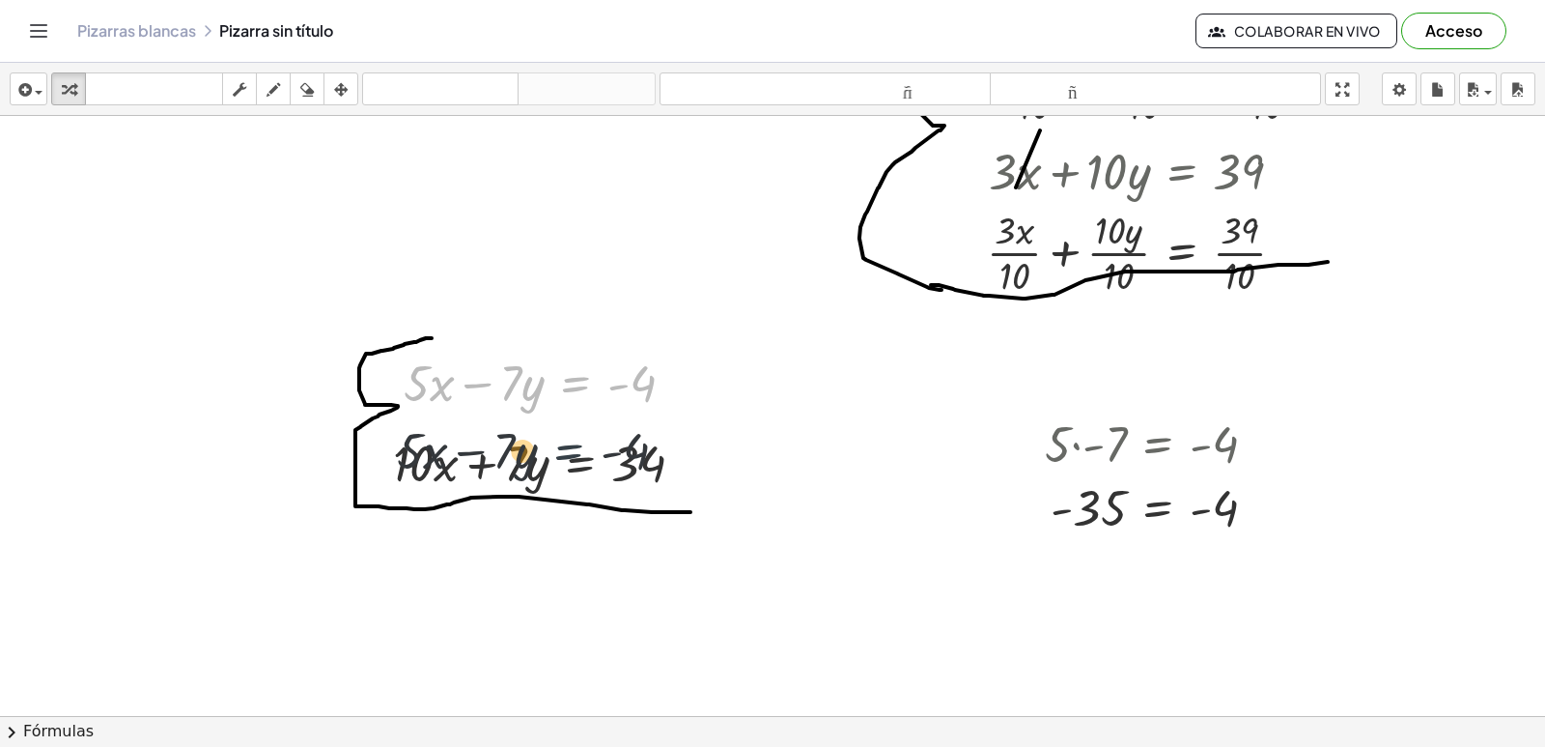
drag, startPoint x: 548, startPoint y: 393, endPoint x: 540, endPoint y: 473, distance: 80.5
click at [540, 473] on div "+ · 2 · x − 10 = 20 + · 5 · y − · 20 · x = 60 + · 5 · y − · 20 · x + · 20 · x =…" at bounding box center [772, 319] width 1545 height 1799
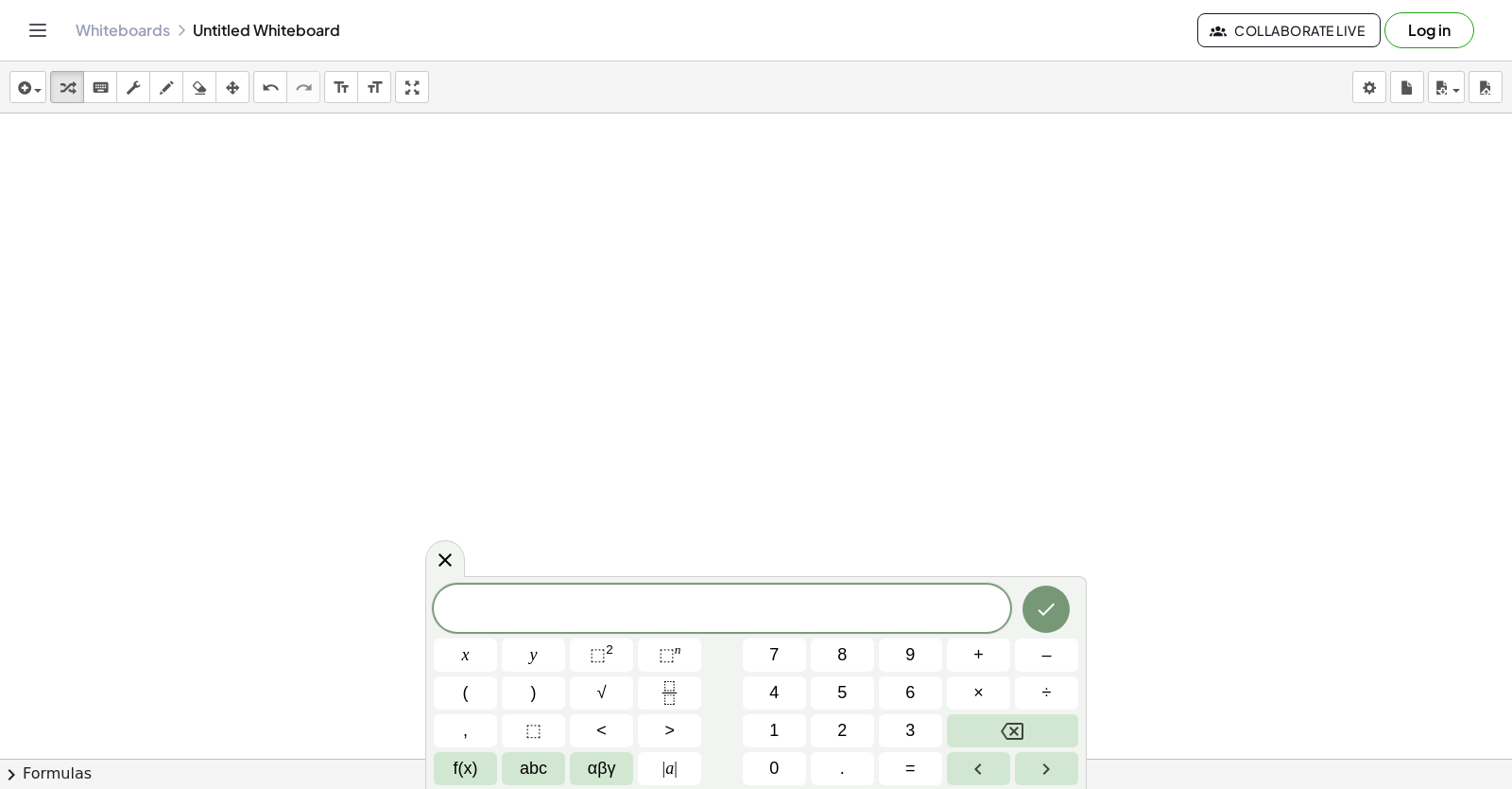
scroll to position [28669, 6]
